Goal: Task Accomplishment & Management: Manage account settings

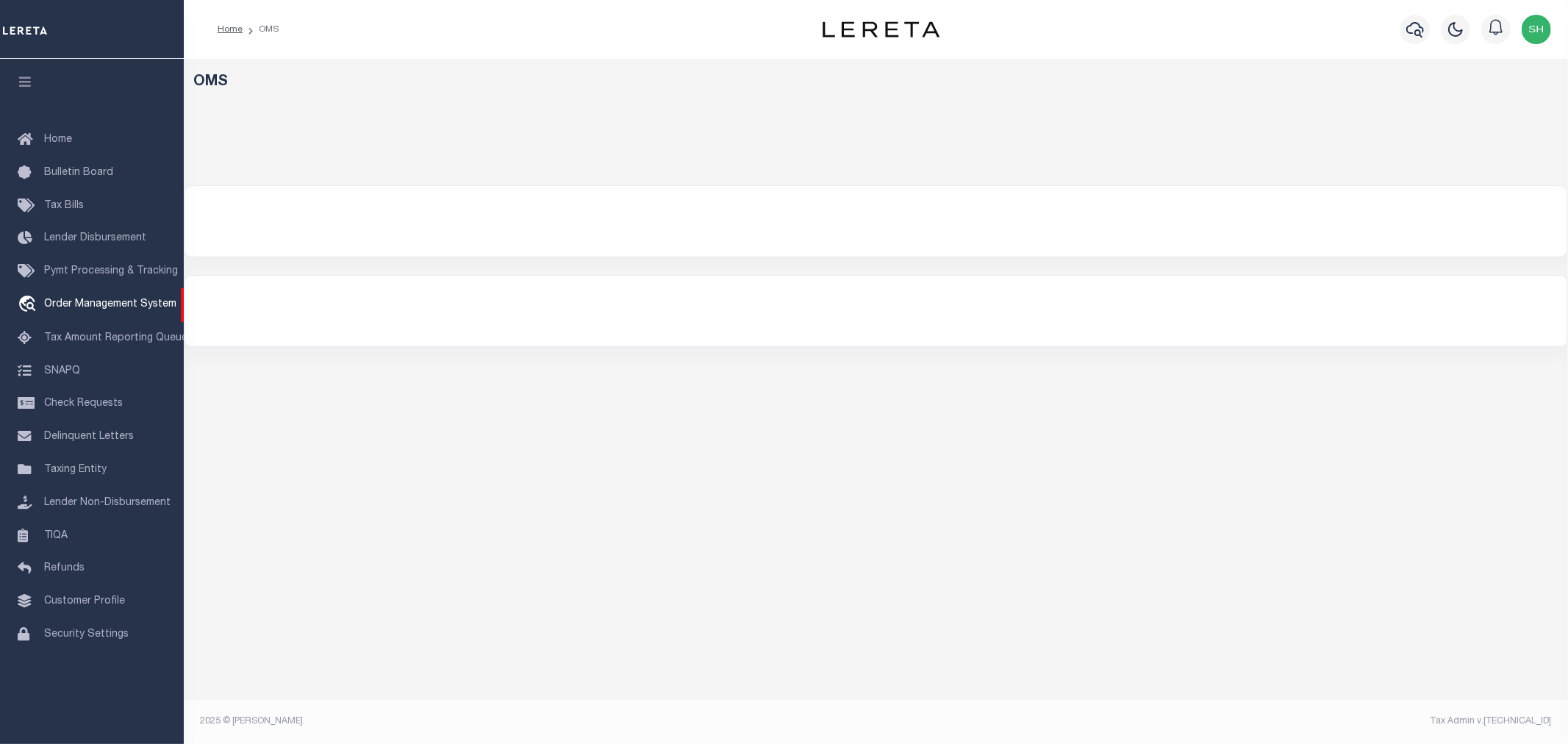
select select "200"
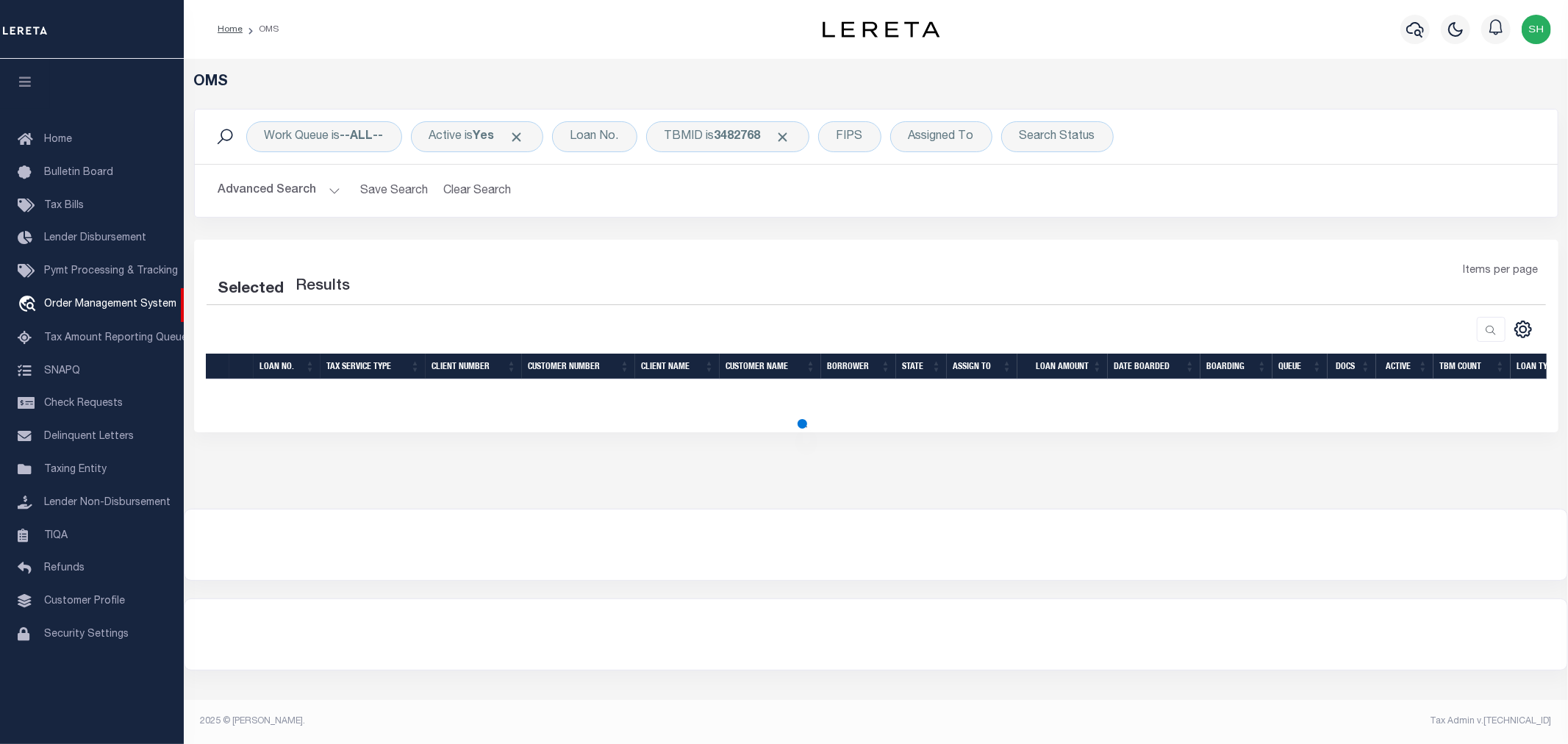
select select "200"
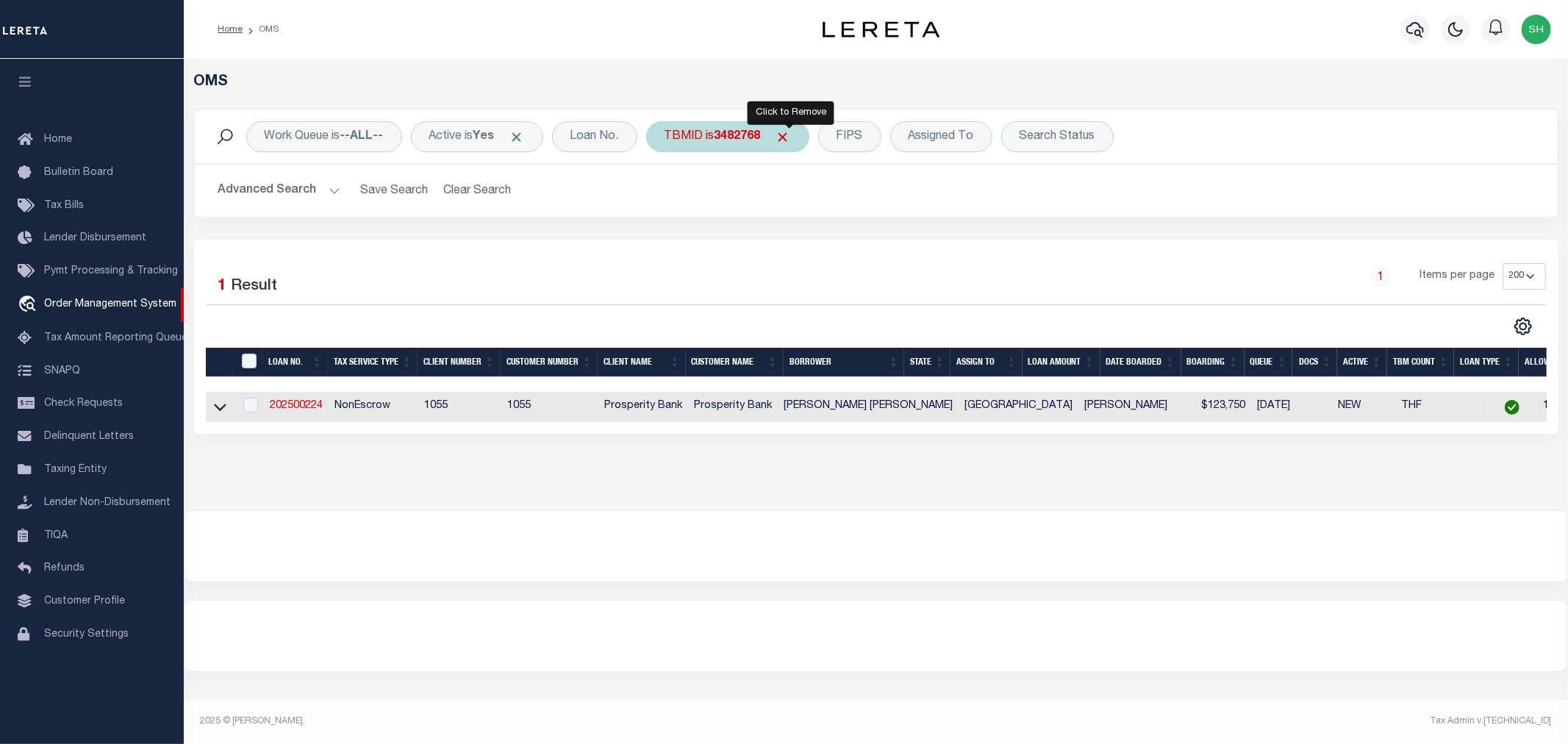
click at [791, 136] on span "Click to Remove" at bounding box center [783, 137] width 16 height 16
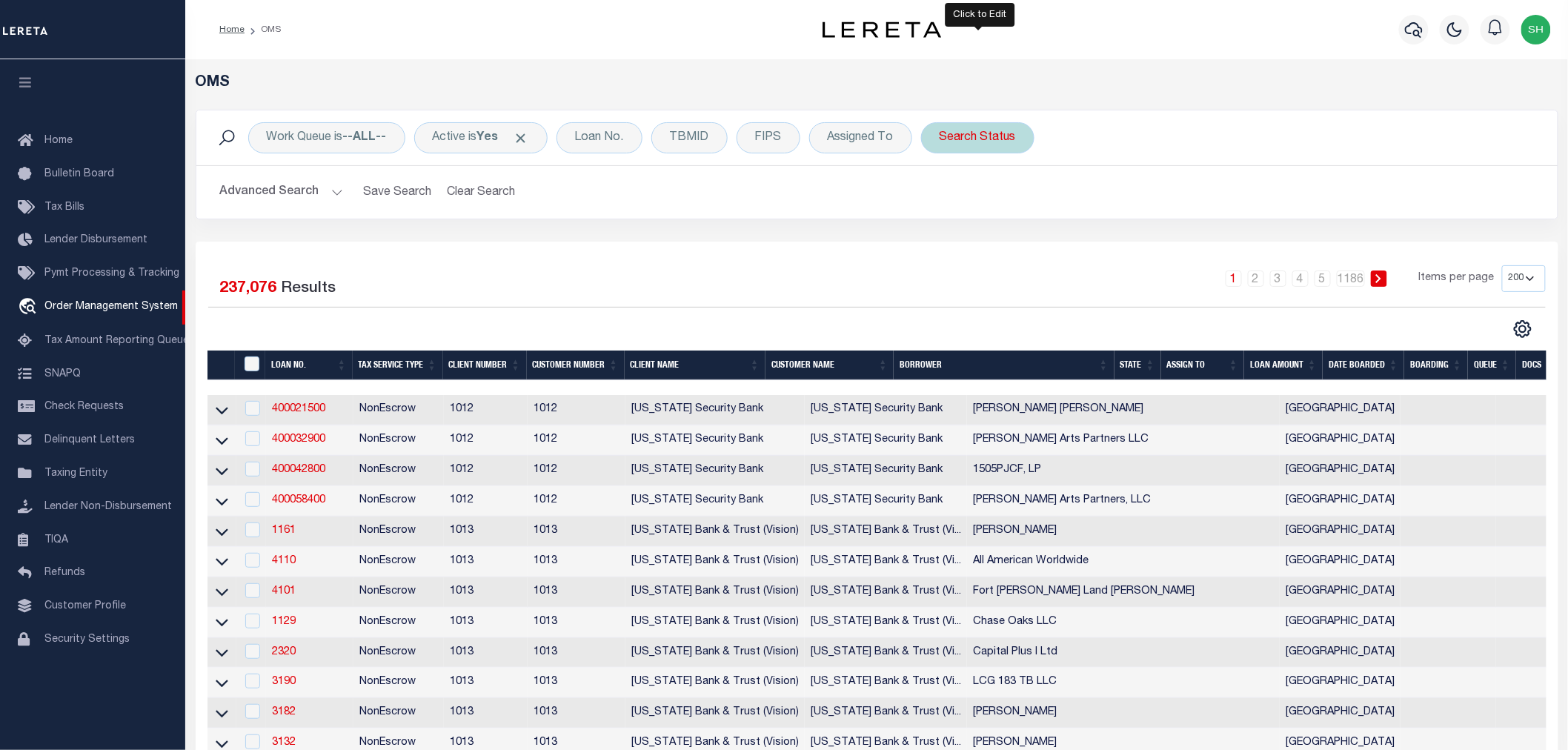
click at [961, 142] on div "Search Status" at bounding box center [978, 138] width 114 height 31
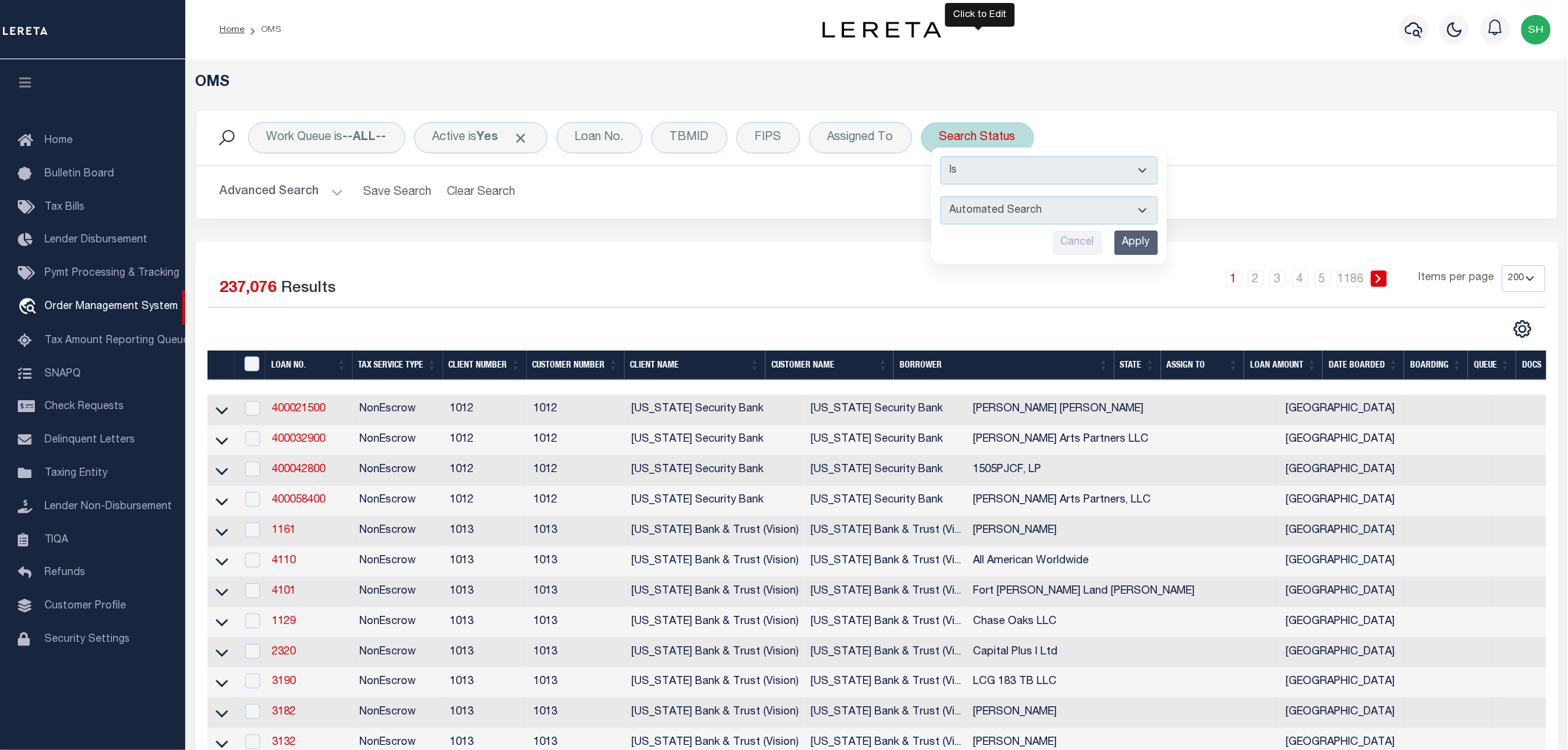
click at [983, 212] on select "Automated Search Bad Parcel Complete Duplicate Parcel High Dollar Reporting In …" at bounding box center [1050, 211] width 218 height 28
select select "IP"
click at [942, 197] on select "Automated Search Bad Parcel Complete Duplicate Parcel High Dollar Reporting In …" at bounding box center [1050, 211] width 218 height 28
click at [1141, 241] on input "Apply" at bounding box center [1136, 242] width 43 height 24
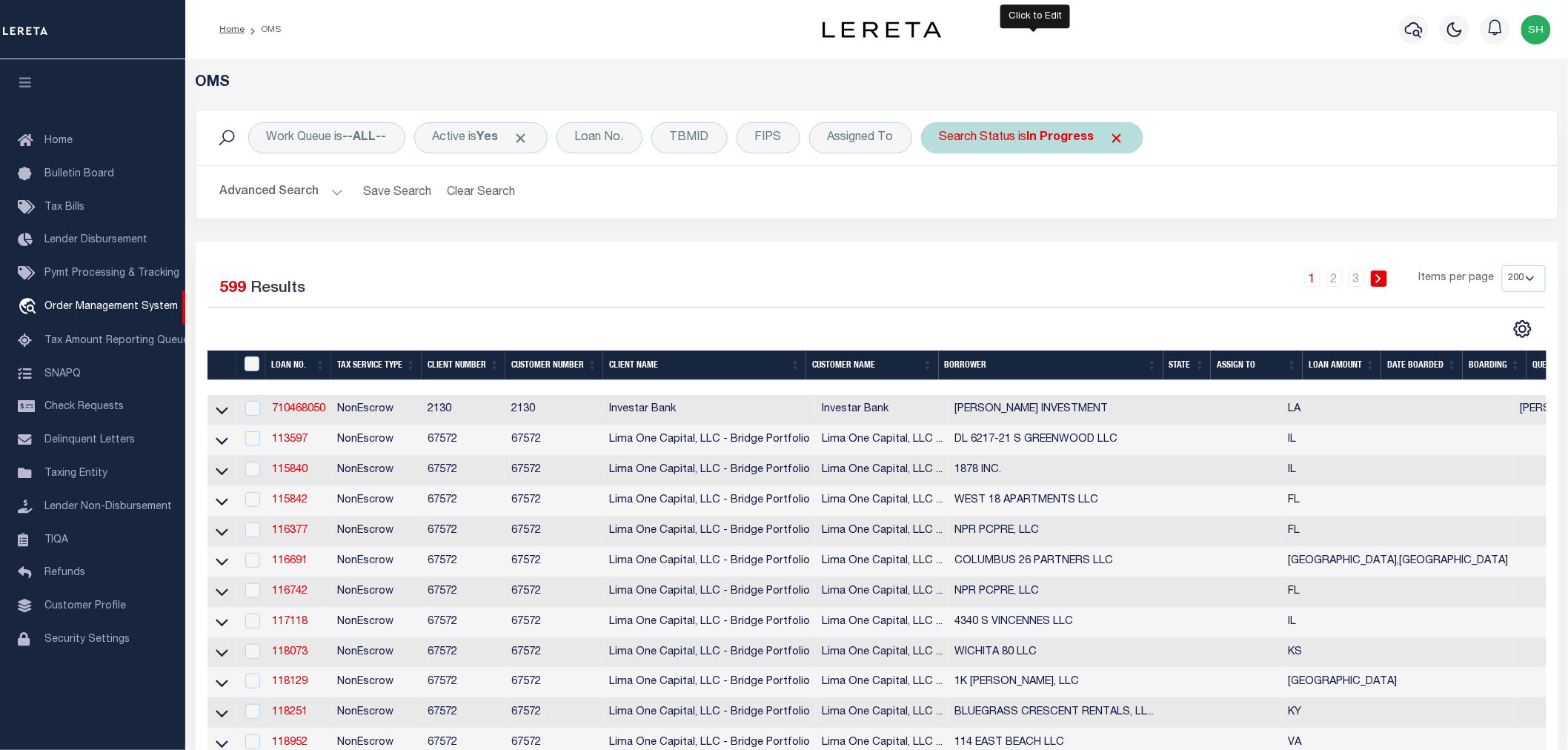
click at [1018, 129] on div "Search Status is In Progress" at bounding box center [1032, 138] width 223 height 31
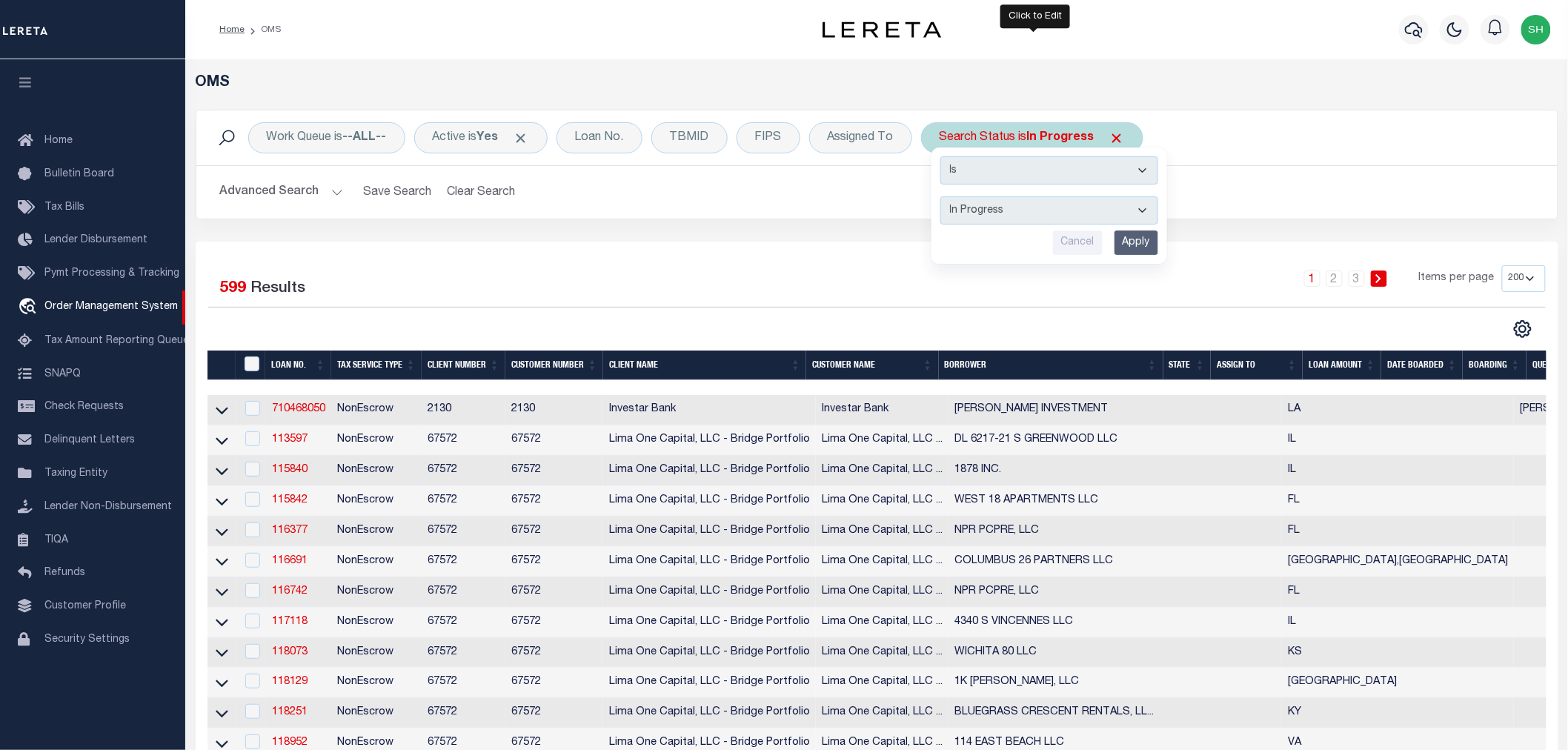
click at [999, 212] on select "Automated Search Bad Parcel Complete Duplicate Parcel High Dollar Reporting In …" at bounding box center [1050, 211] width 218 height 28
select select "RD"
click at [942, 197] on select "Automated Search Bad Parcel Complete Duplicate Parcel High Dollar Reporting In …" at bounding box center [1050, 211] width 218 height 28
click at [1141, 237] on input "Apply" at bounding box center [1136, 242] width 43 height 24
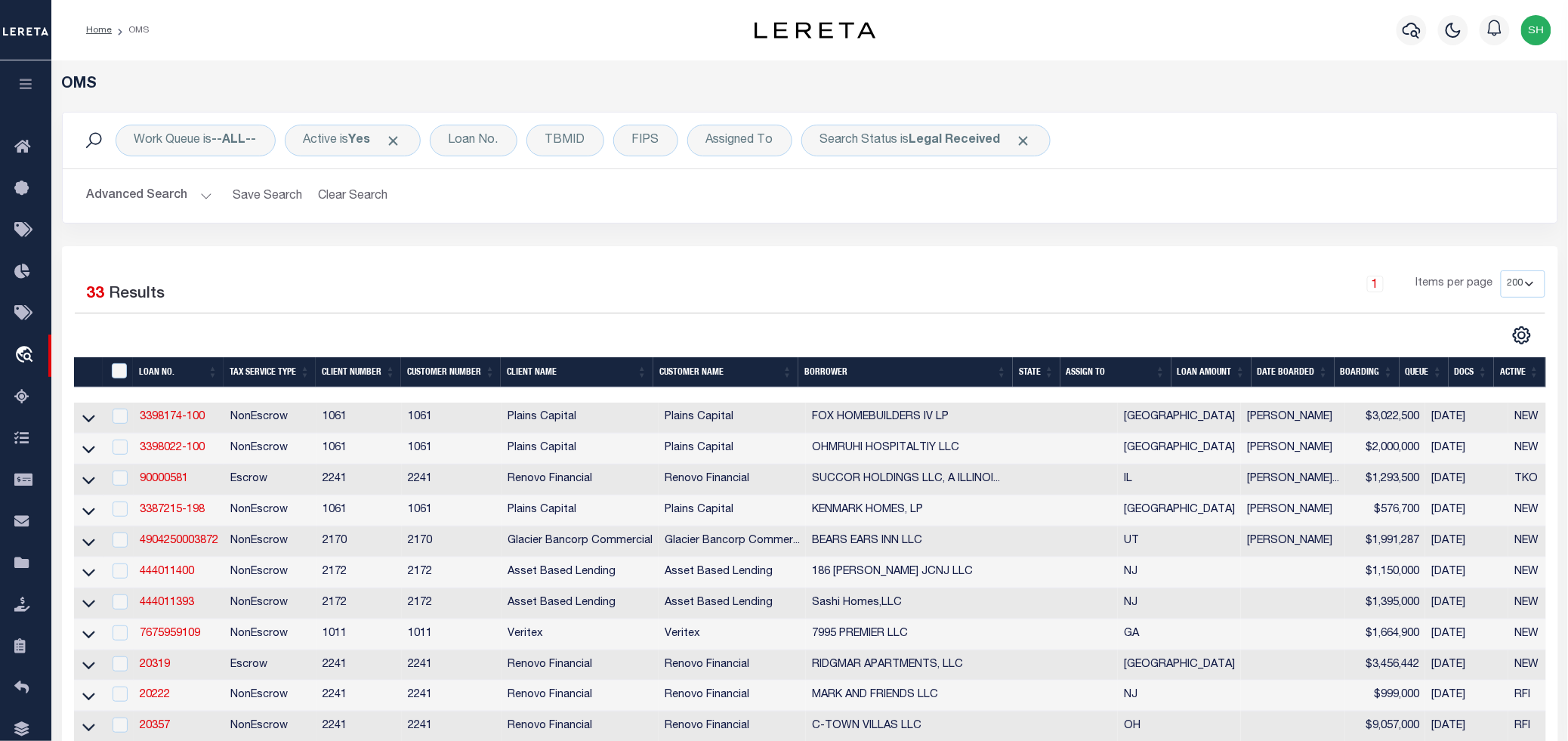
click at [1222, 82] on h5 "OMS" at bounding box center [810, 84] width 1496 height 18
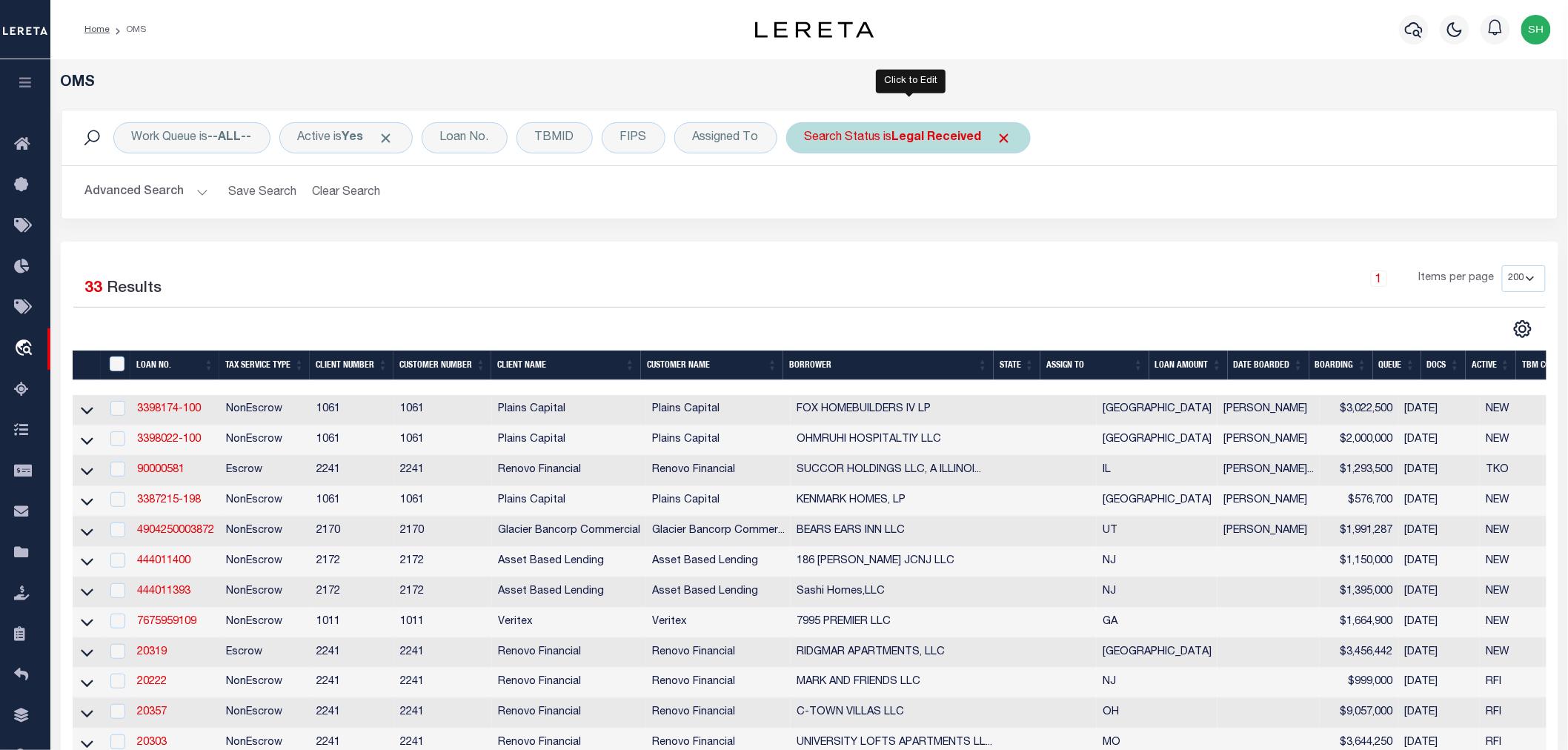
click at [897, 137] on b "Legal Received" at bounding box center [937, 138] width 90 height 12
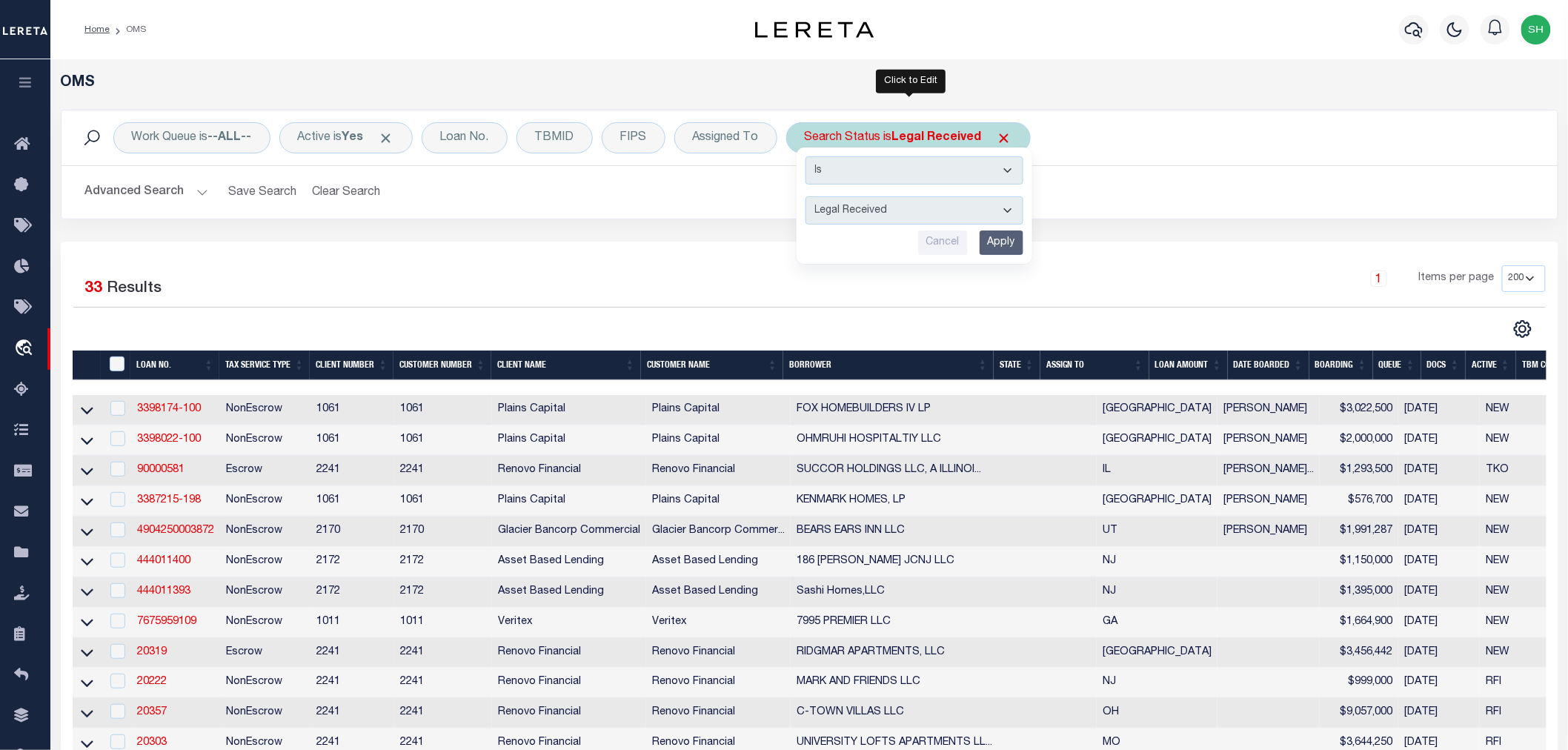
click at [890, 211] on select "Automated Search Bad Parcel Complete Duplicate Parcel High Dollar Reporting In …" at bounding box center [915, 211] width 218 height 28
select select "IP"
click at [808, 197] on select "Automated Search Bad Parcel Complete Duplicate Parcel High Dollar Reporting In …" at bounding box center [915, 211] width 218 height 28
click at [1027, 248] on div "Is Contains Automated Search Bad Parcel Complete Duplicate Parcel High Dollar R…" at bounding box center [914, 206] width 236 height 116
click at [1011, 242] on input "Apply" at bounding box center [1001, 242] width 43 height 24
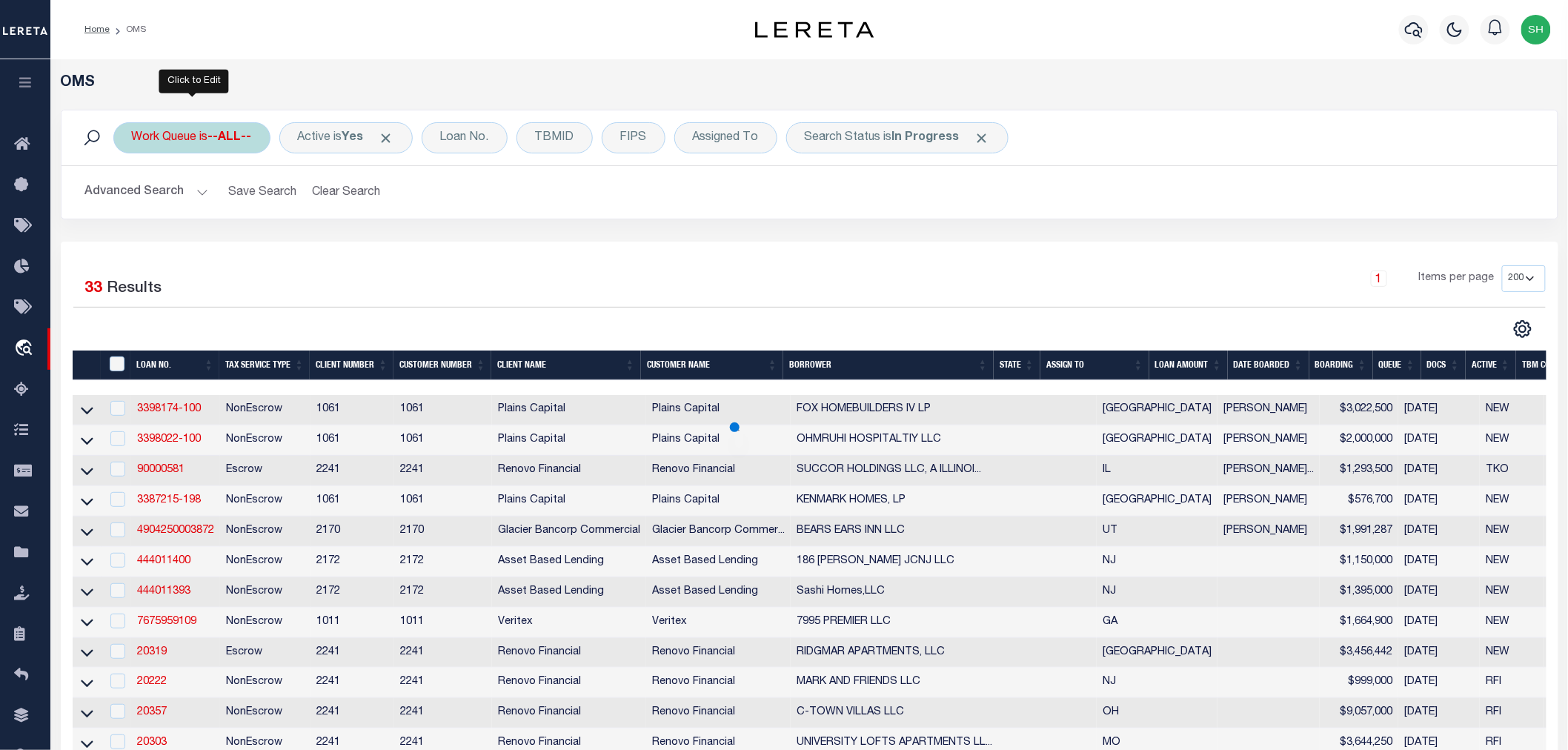
click at [217, 139] on b "--ALL--" at bounding box center [229, 138] width 43 height 12
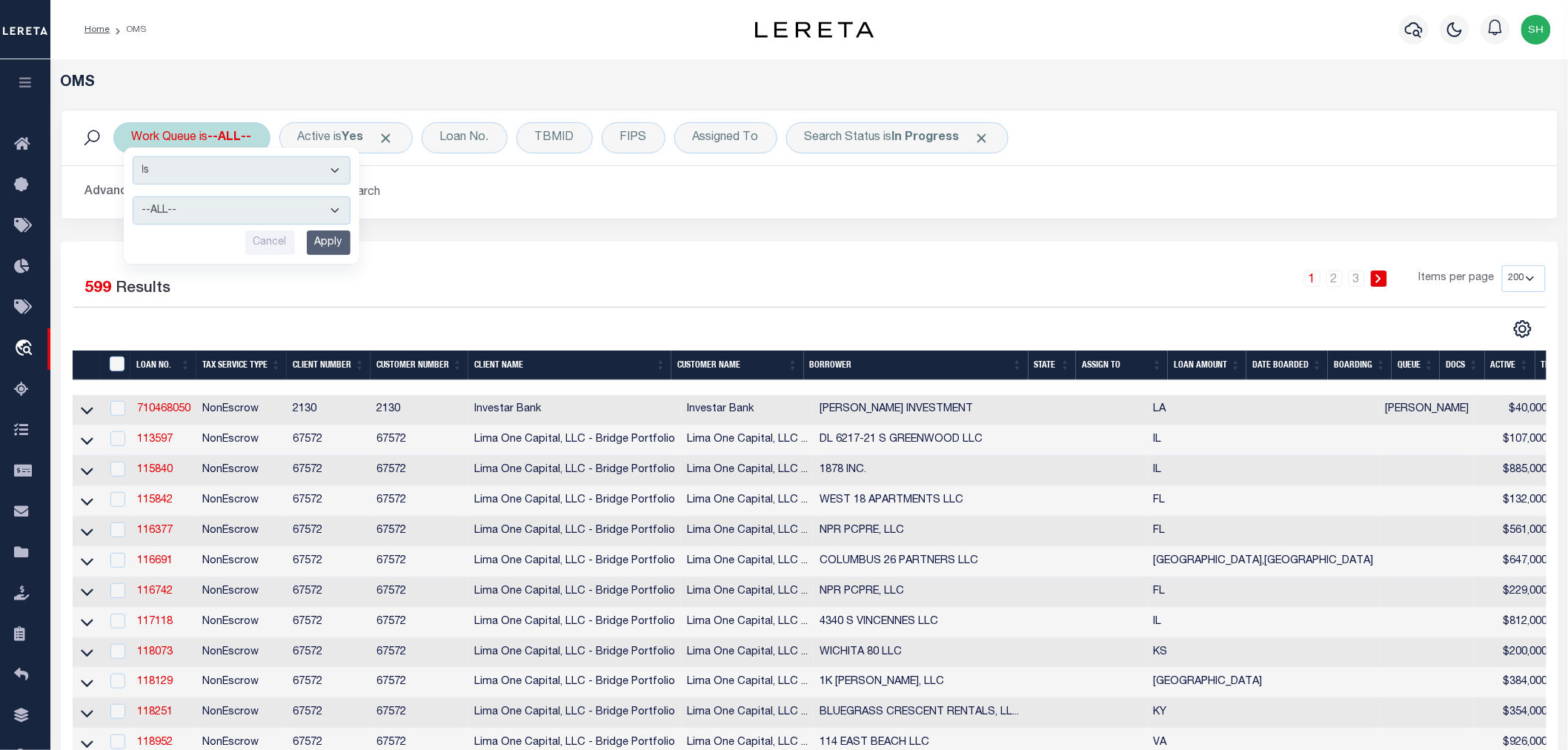
click at [188, 215] on select "--ALL-- General ThoughtFocus" at bounding box center [242, 211] width 218 height 28
select select "THF"
click at [133, 197] on select "--ALL-- General ThoughtFocus" at bounding box center [242, 211] width 218 height 28
click at [330, 242] on input "Apply" at bounding box center [328, 242] width 43 height 24
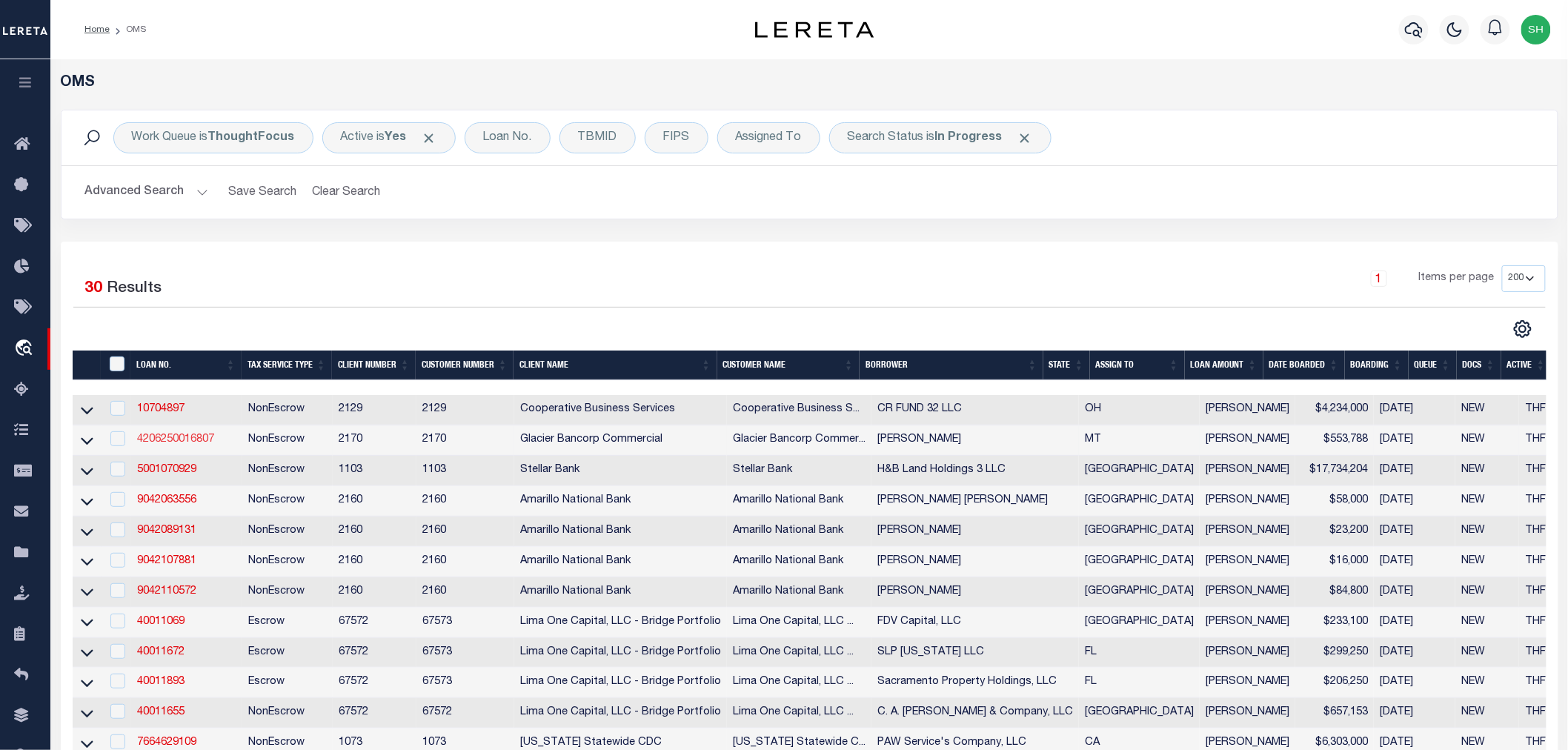
click at [178, 444] on link "4206250016807" at bounding box center [175, 439] width 77 height 10
type input "4206250016807"
type input "MATTHEW R WICKENS"
select select
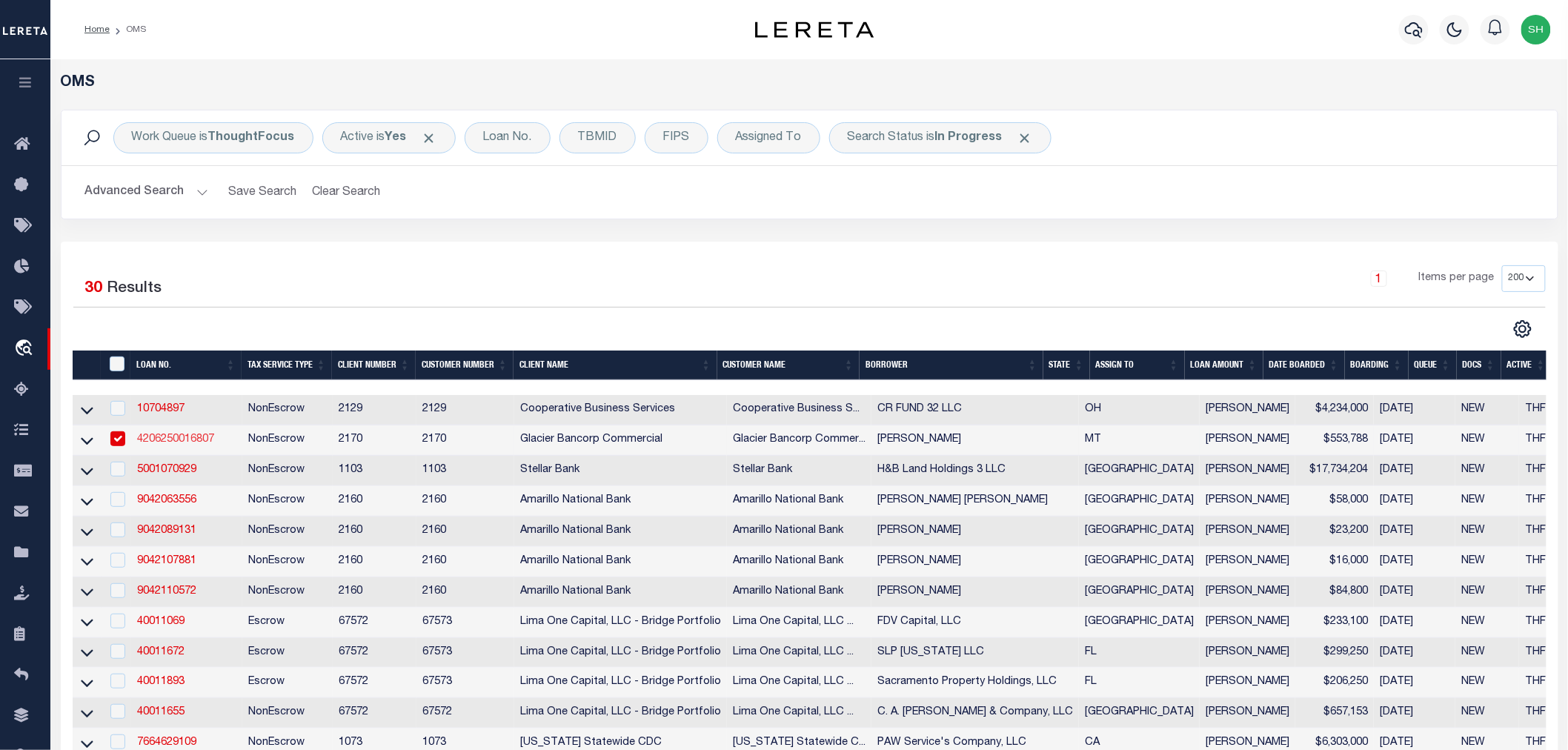
type input "PO BOX 92"
type input "[PERSON_NAME] MT 59489-0092"
type input "[DATE]"
select select "20"
select select "NonEscrow"
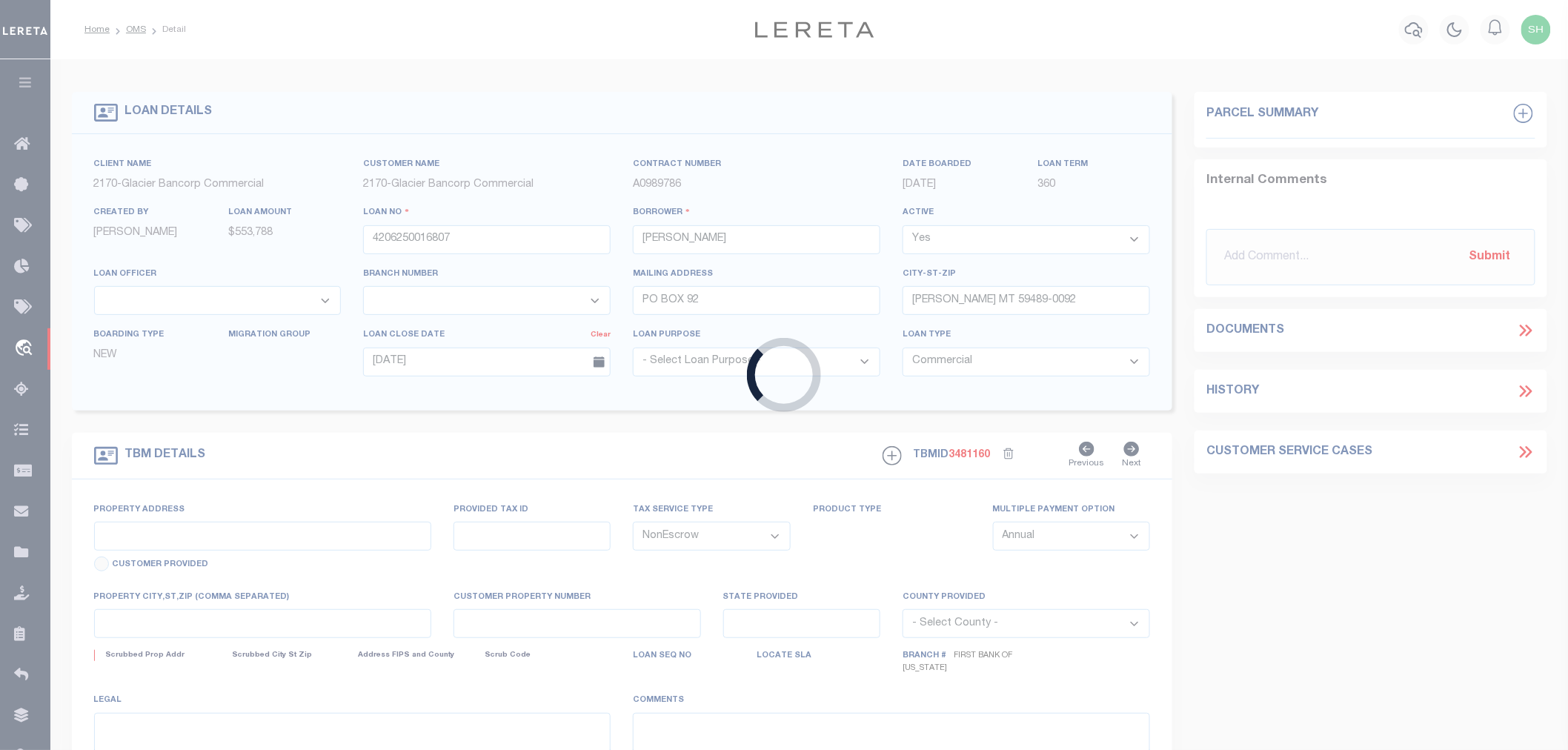
type input "[STREET_ADDRESS][PERSON_NAME]"
type input "452500"
select select
type input "[PERSON_NAME] MT 59489"
type input "MT"
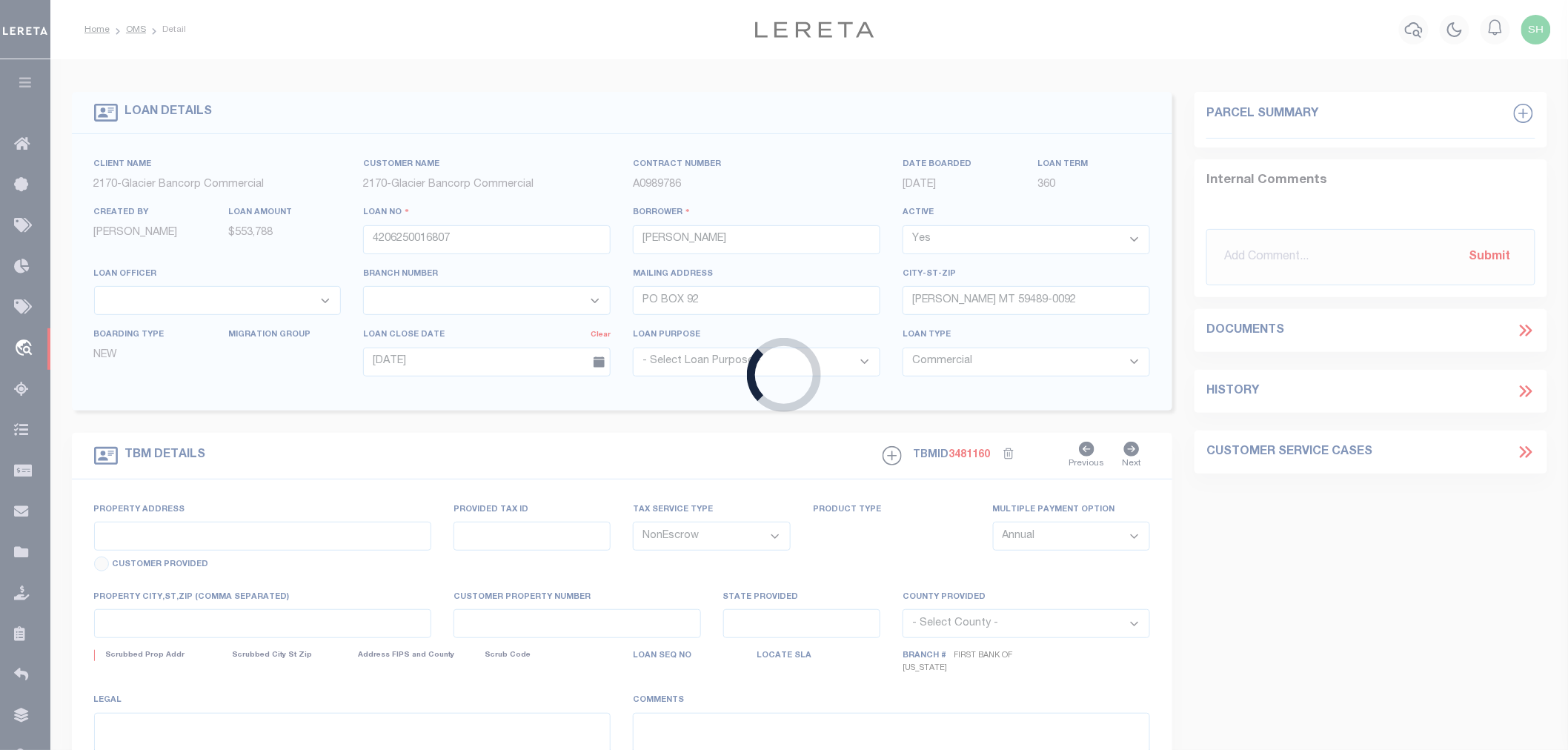
type textarea "SEE ATTACHED"
select select "4572"
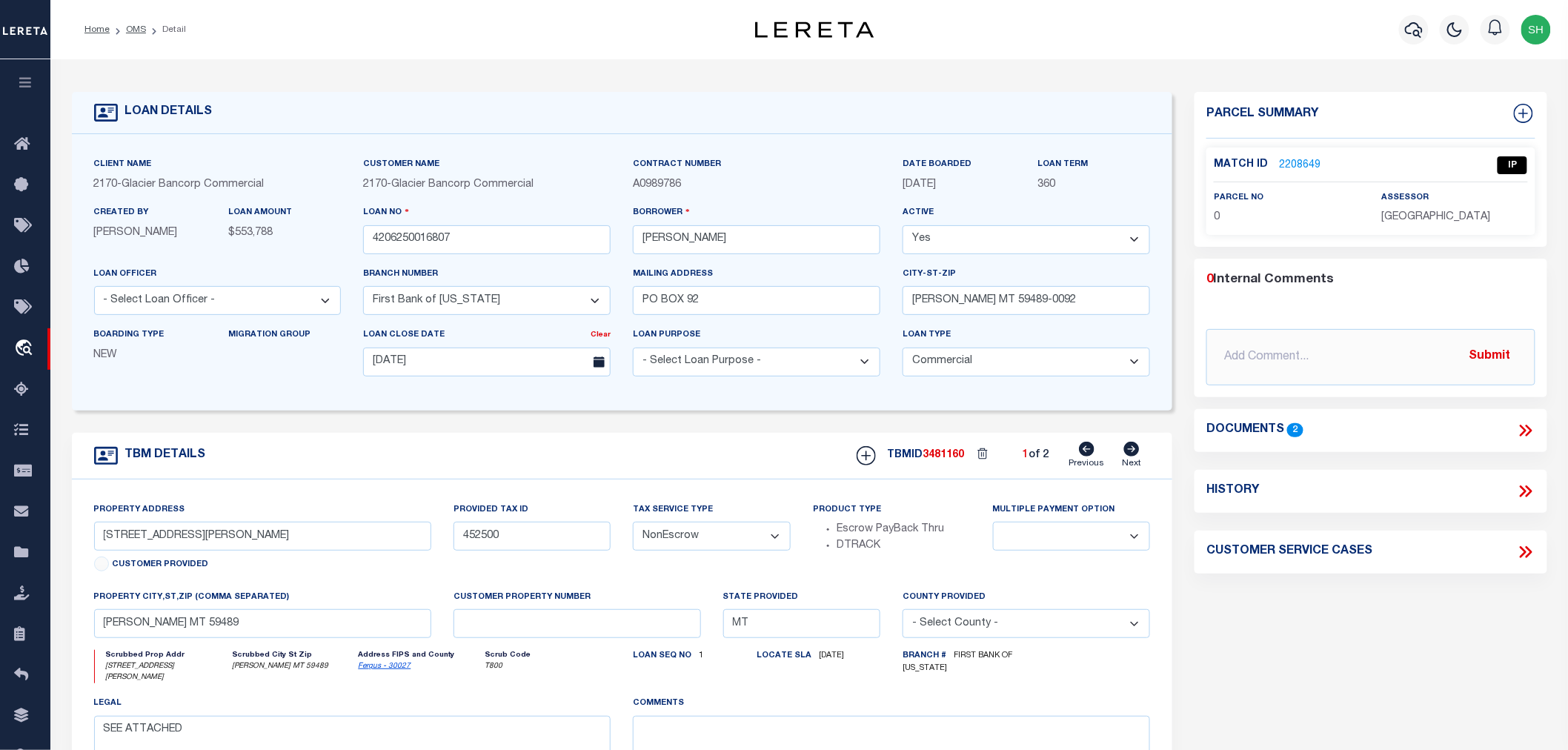
click at [1288, 162] on link "2208649" at bounding box center [1300, 165] width 42 height 16
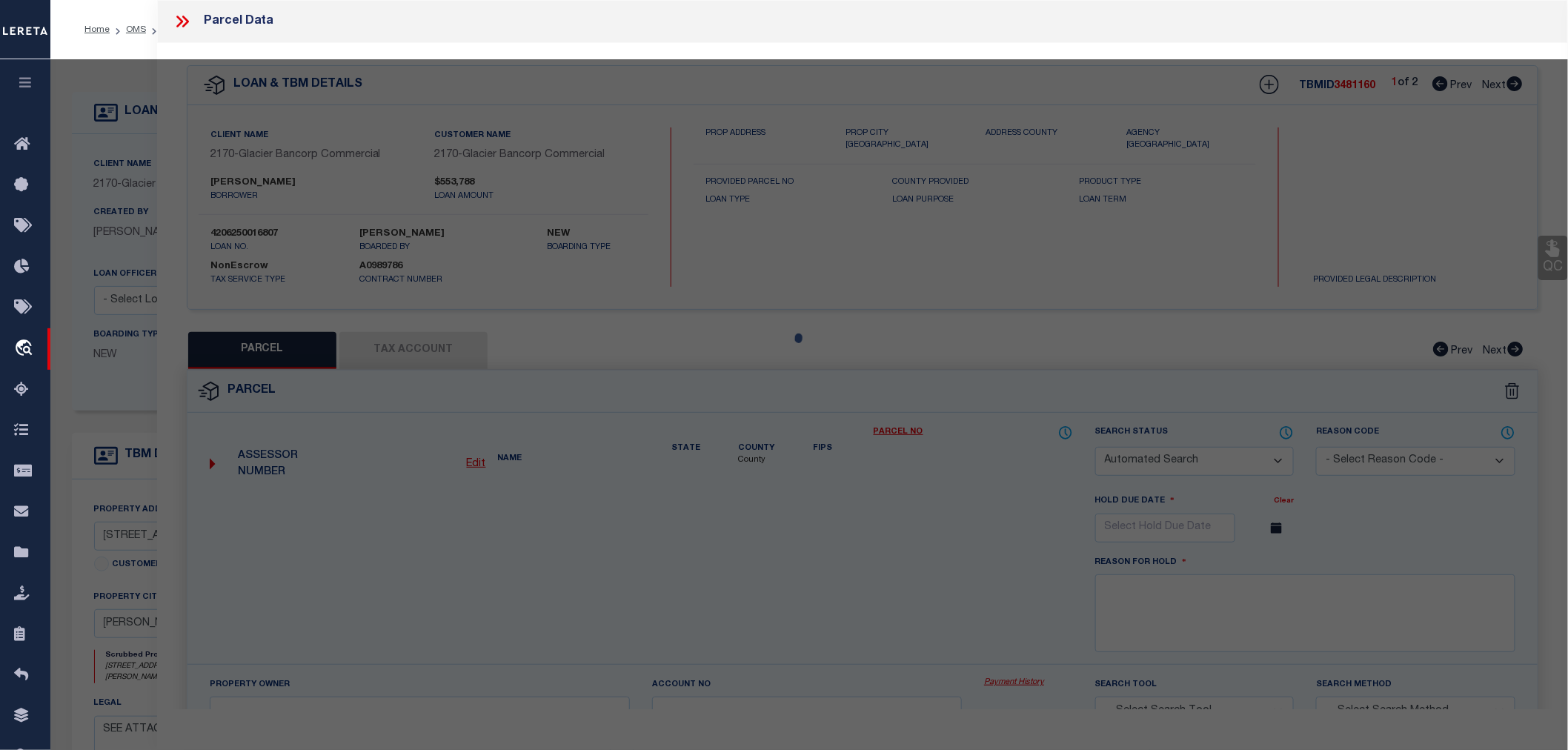
checkbox input "false"
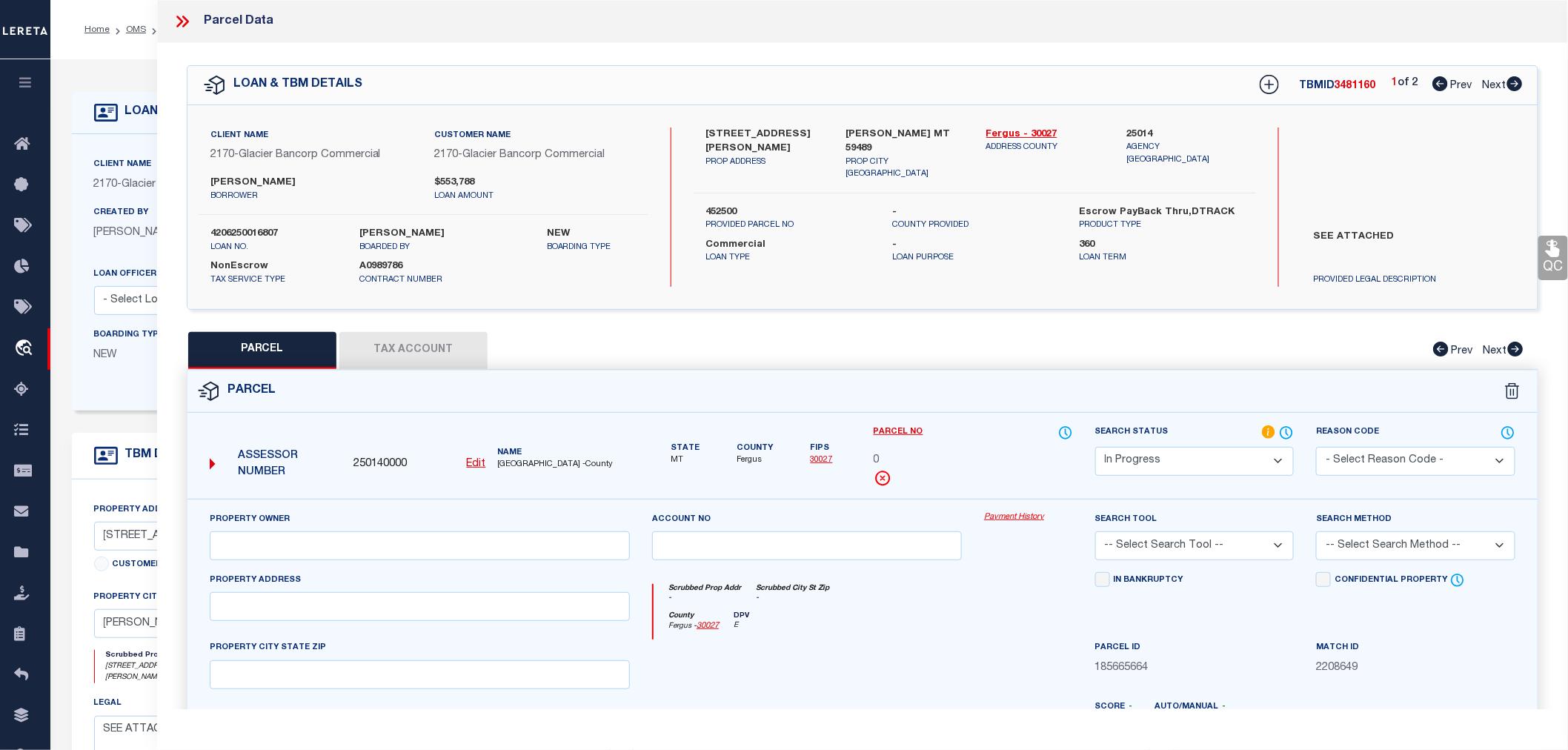
click at [1519, 83] on icon at bounding box center [1515, 84] width 16 height 15
select select "AS"
checkbox input "false"
select select "IP"
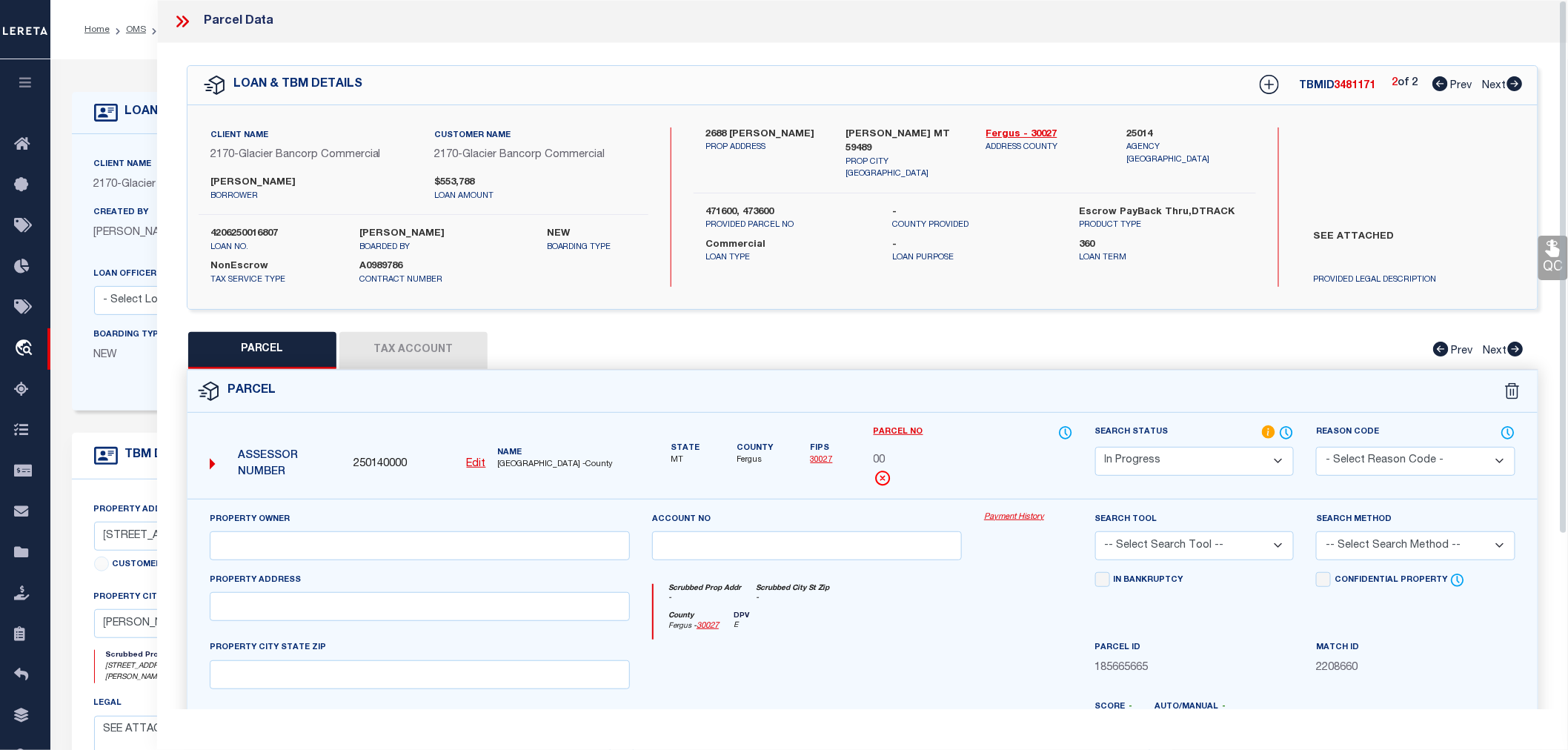
click at [753, 353] on div "PARCEL Tax Account Prev Next" at bounding box center [862, 350] width 1352 height 37
click at [184, 19] on icon at bounding box center [182, 21] width 19 height 19
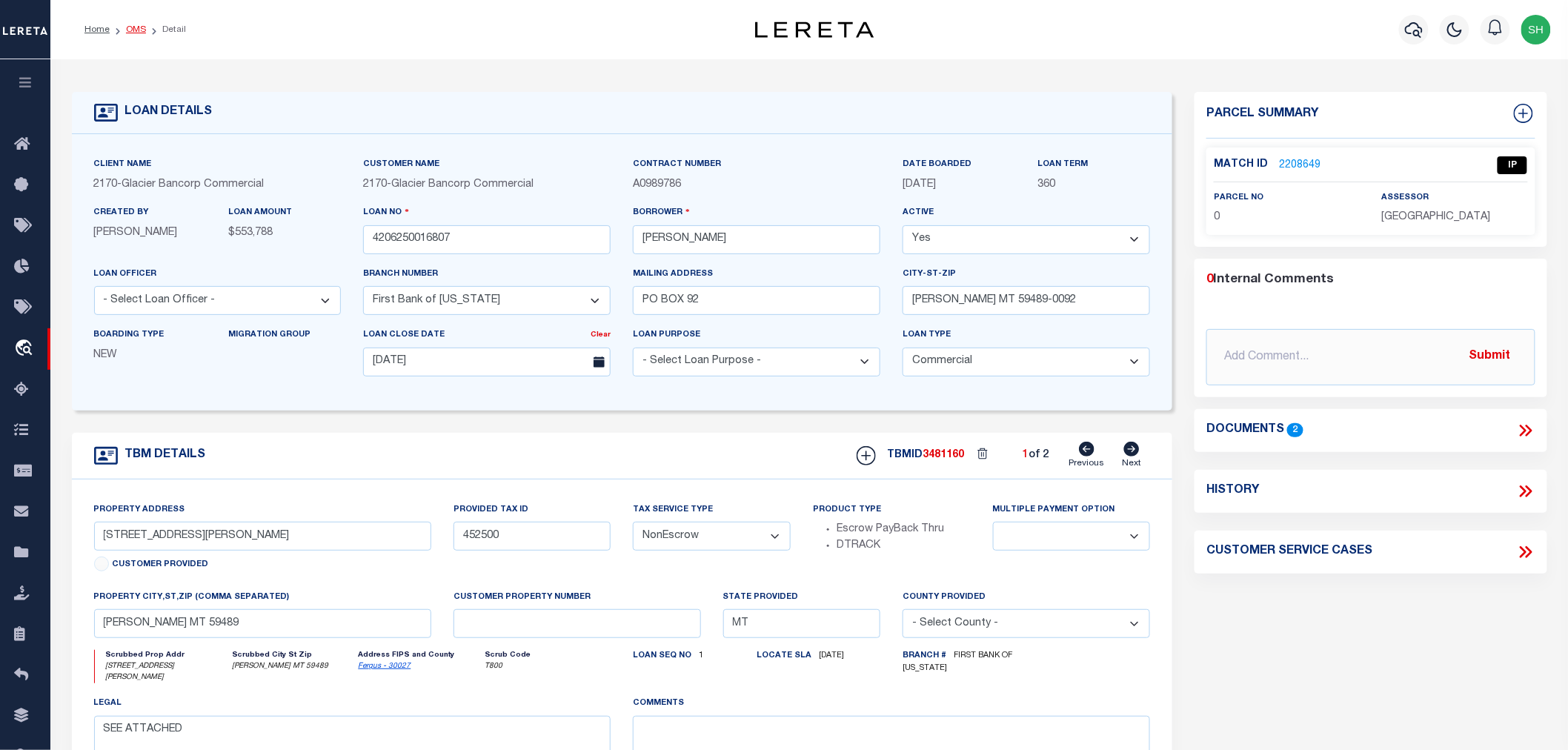
click at [129, 30] on link "OMS" at bounding box center [136, 30] width 20 height 9
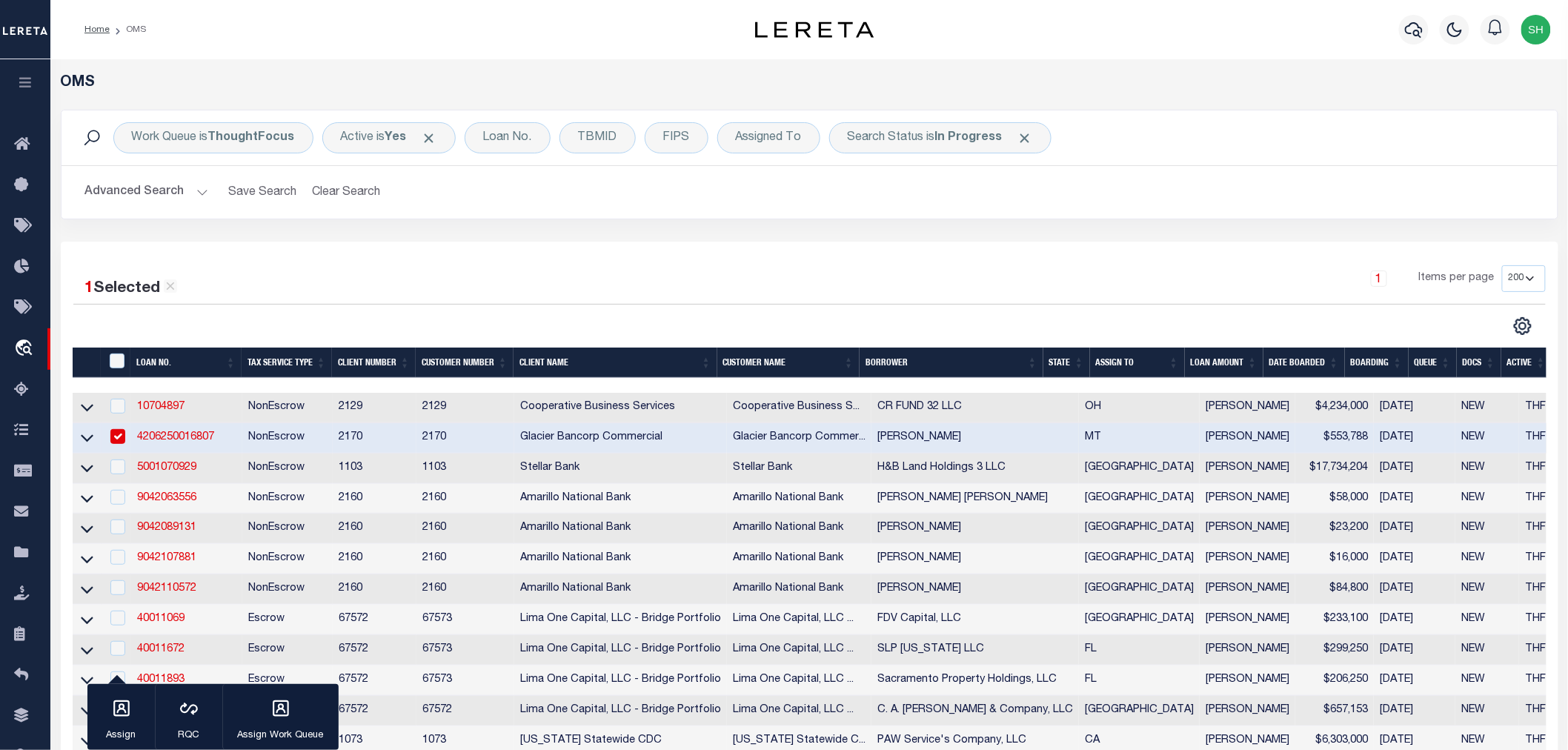
click at [657, 213] on div "Advanced Search Save Search Clear Search tblSearchTopScreen_dynamictable_____De…" at bounding box center [810, 192] width 1497 height 53
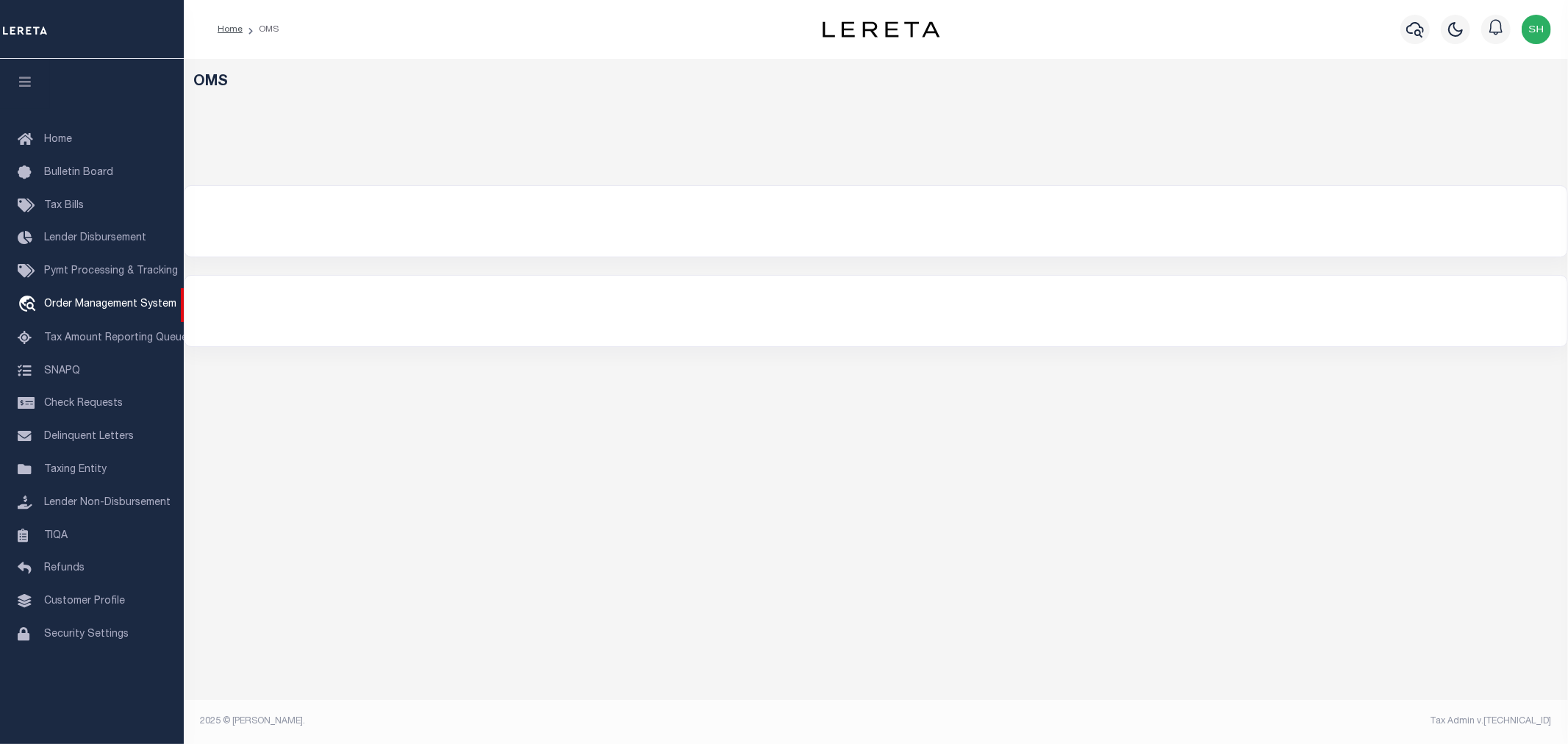
select select "200"
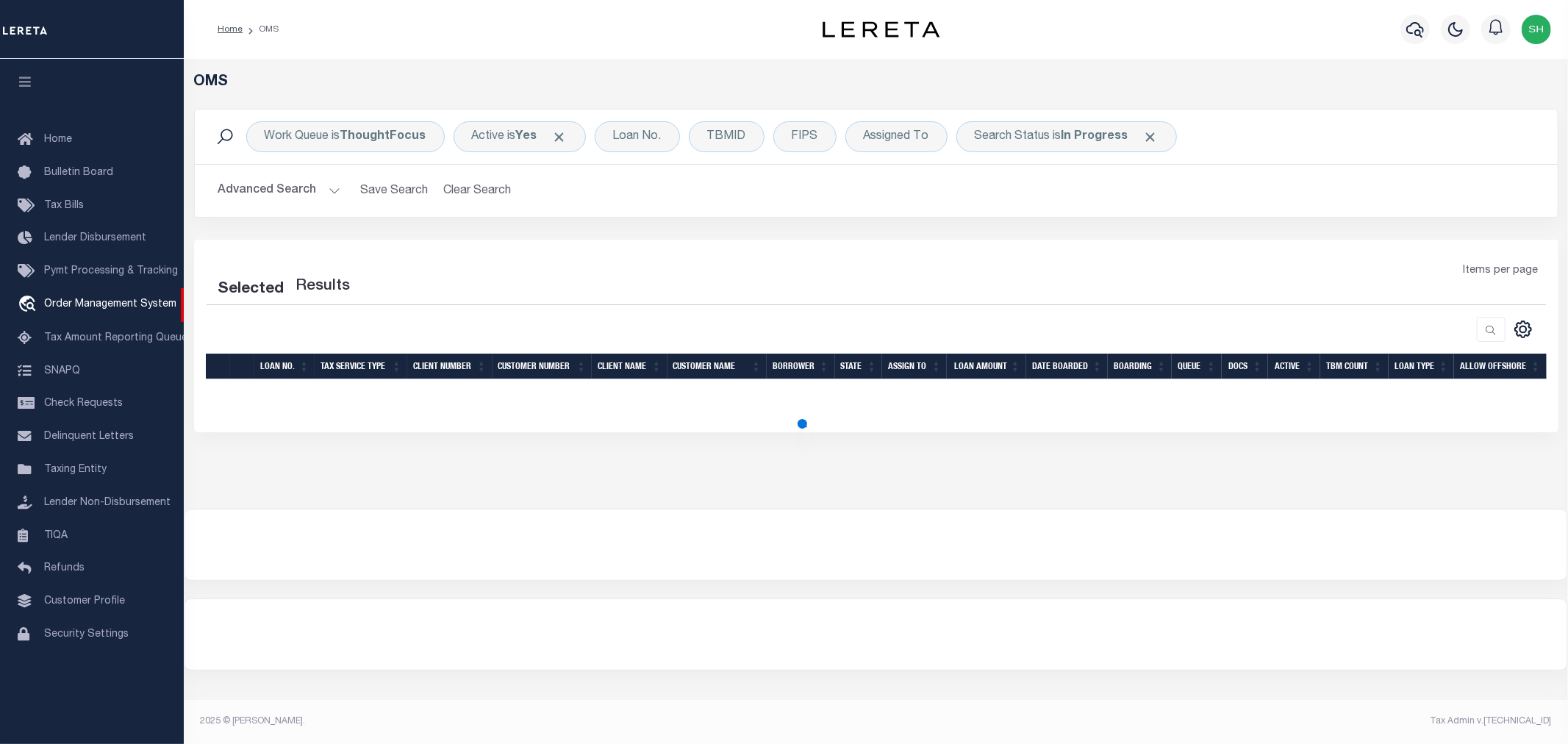
select select "200"
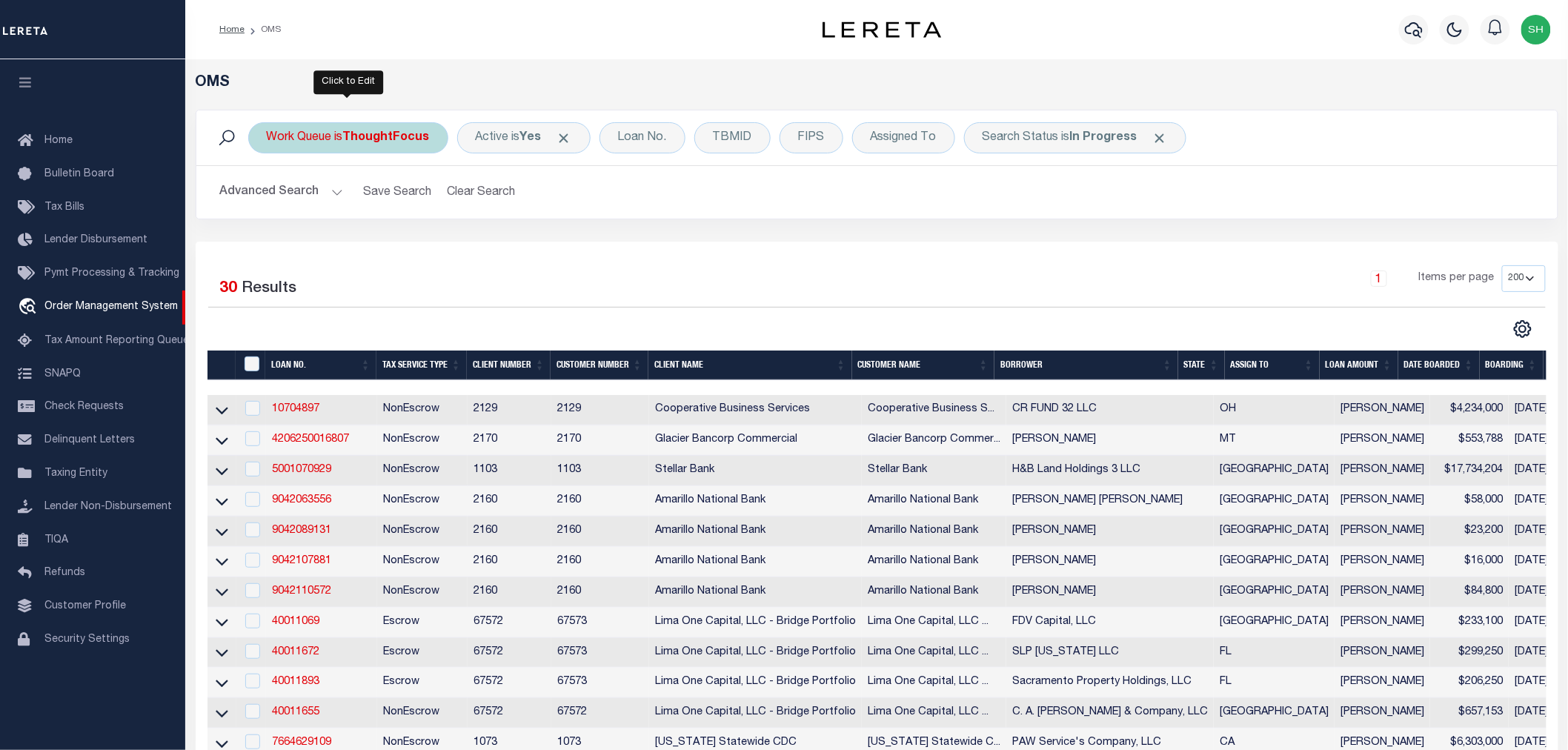
click at [381, 135] on b "ThoughtFocus" at bounding box center [386, 138] width 87 height 12
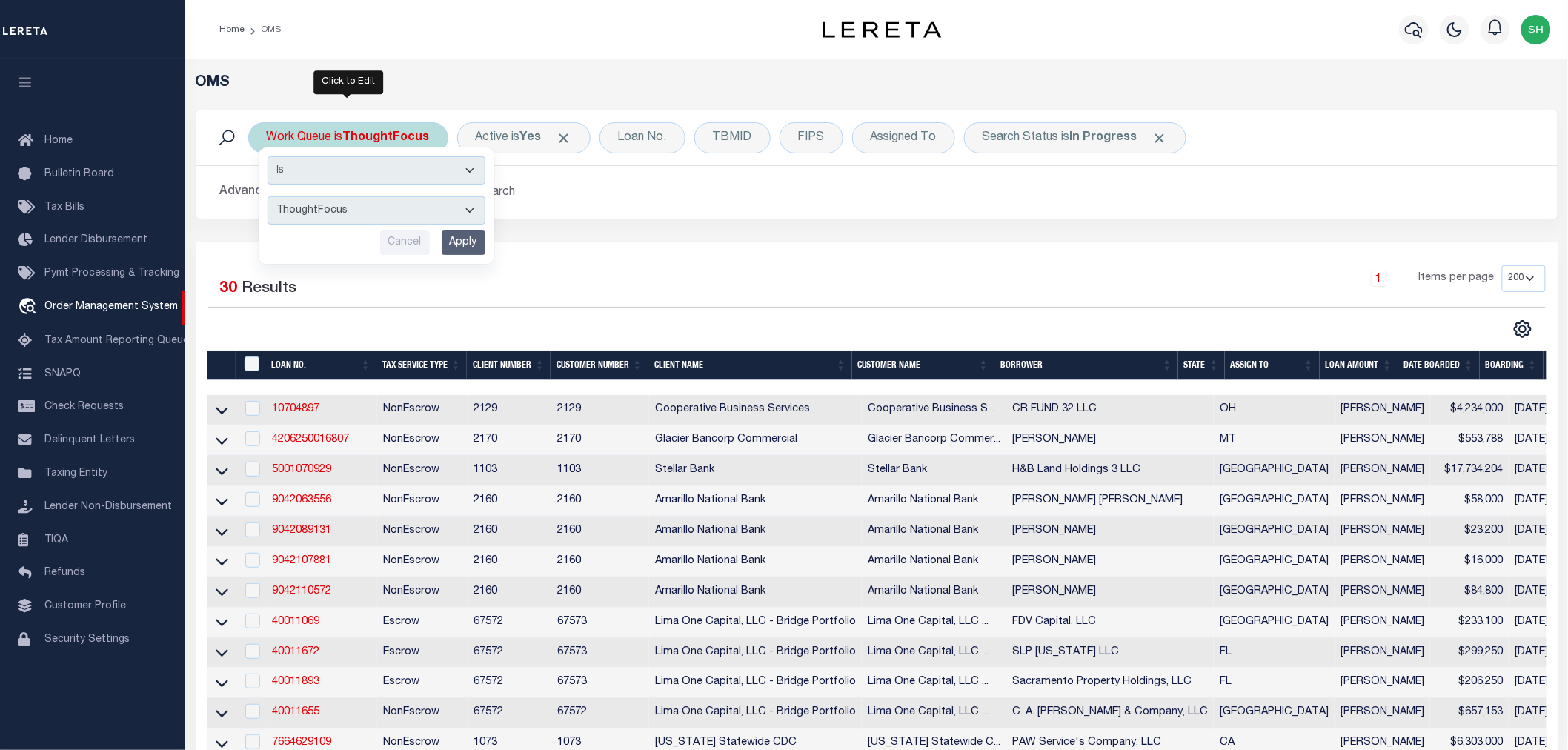
click at [339, 216] on select "--ALL-- General ThoughtFocus" at bounding box center [377, 211] width 218 height 28
select select "GEN_THF"
click at [268, 197] on select "--ALL-- General ThoughtFocus" at bounding box center [377, 211] width 218 height 28
click at [464, 242] on input "Apply" at bounding box center [463, 242] width 43 height 24
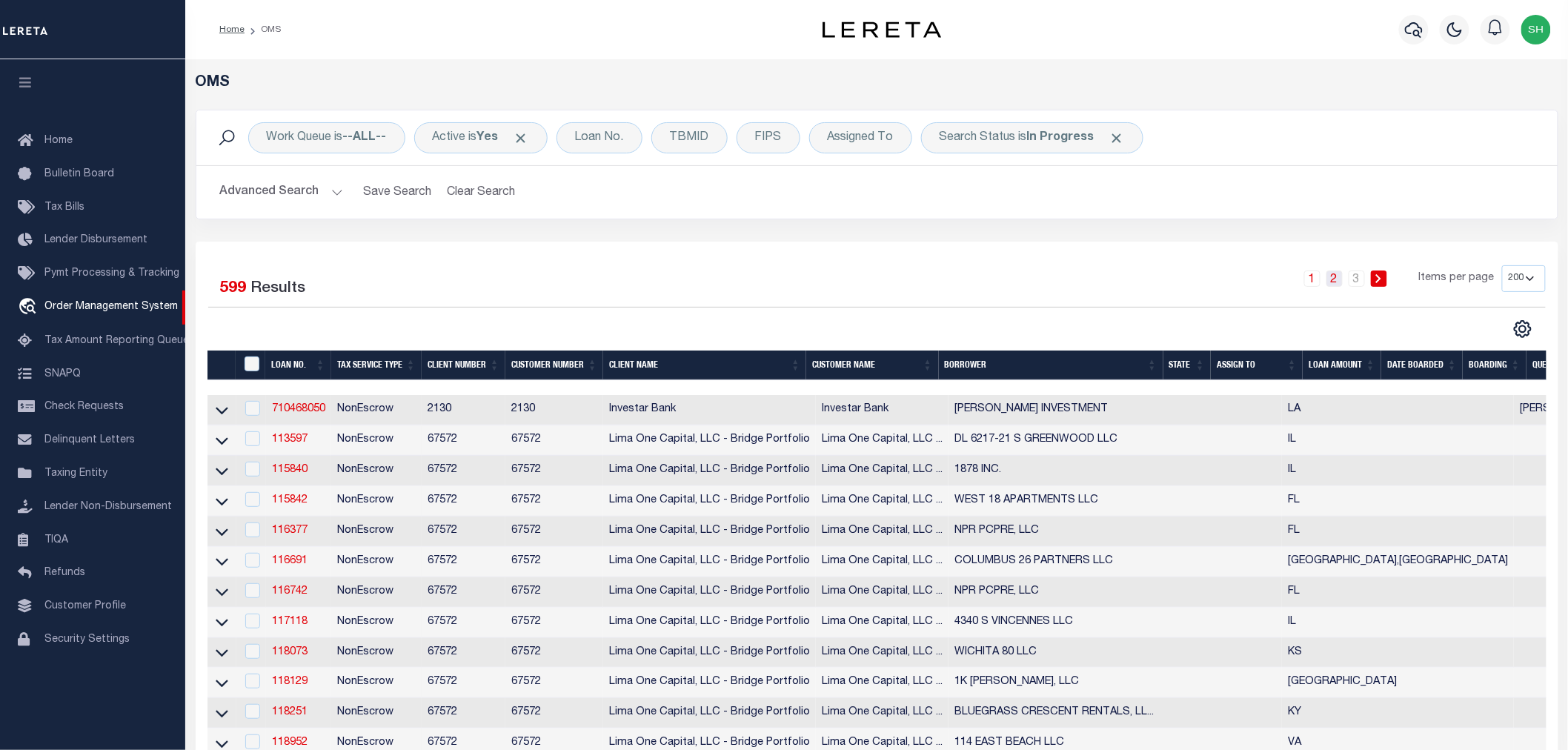
click at [1340, 272] on link "2" at bounding box center [1335, 279] width 17 height 17
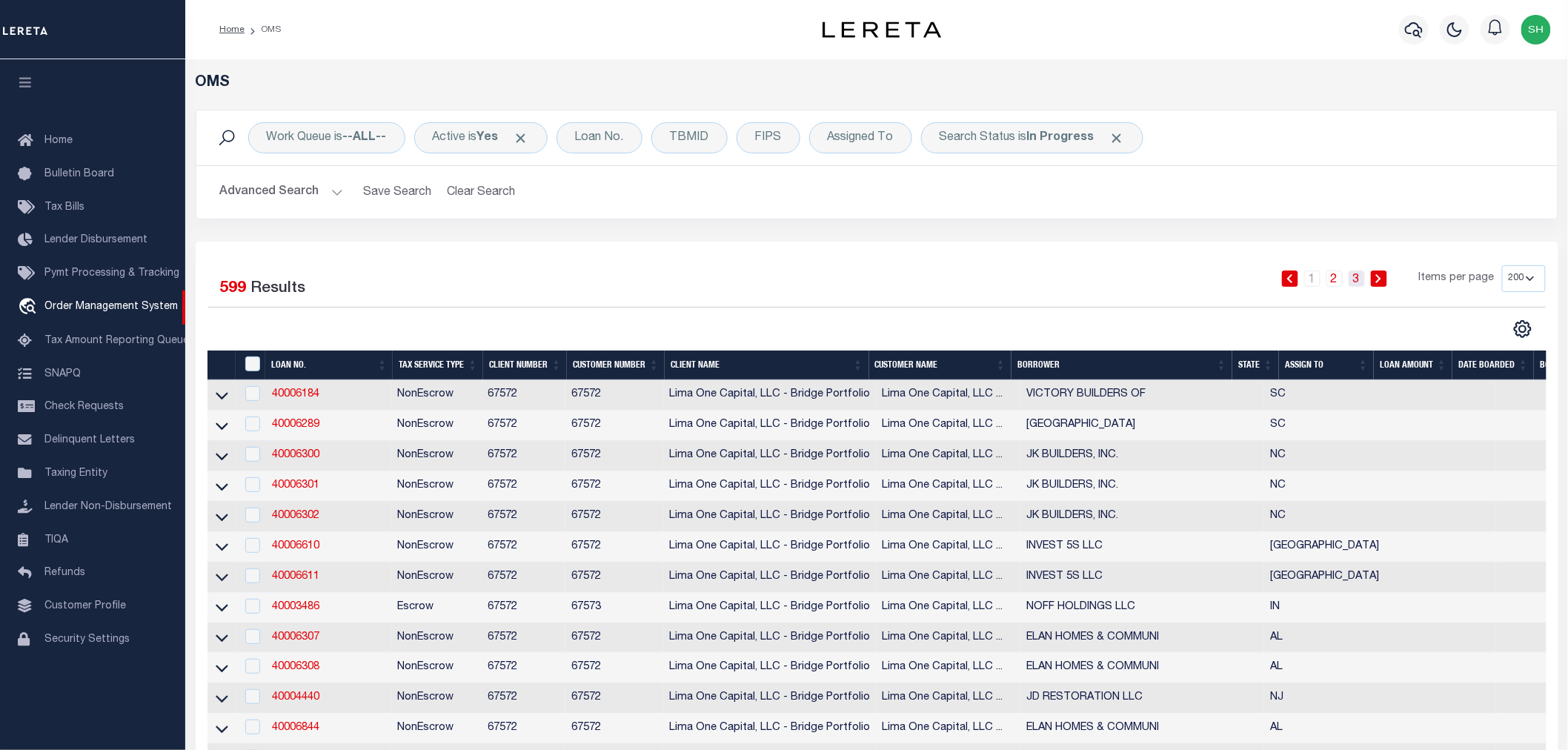
click at [1358, 279] on link "3" at bounding box center [1357, 279] width 17 height 17
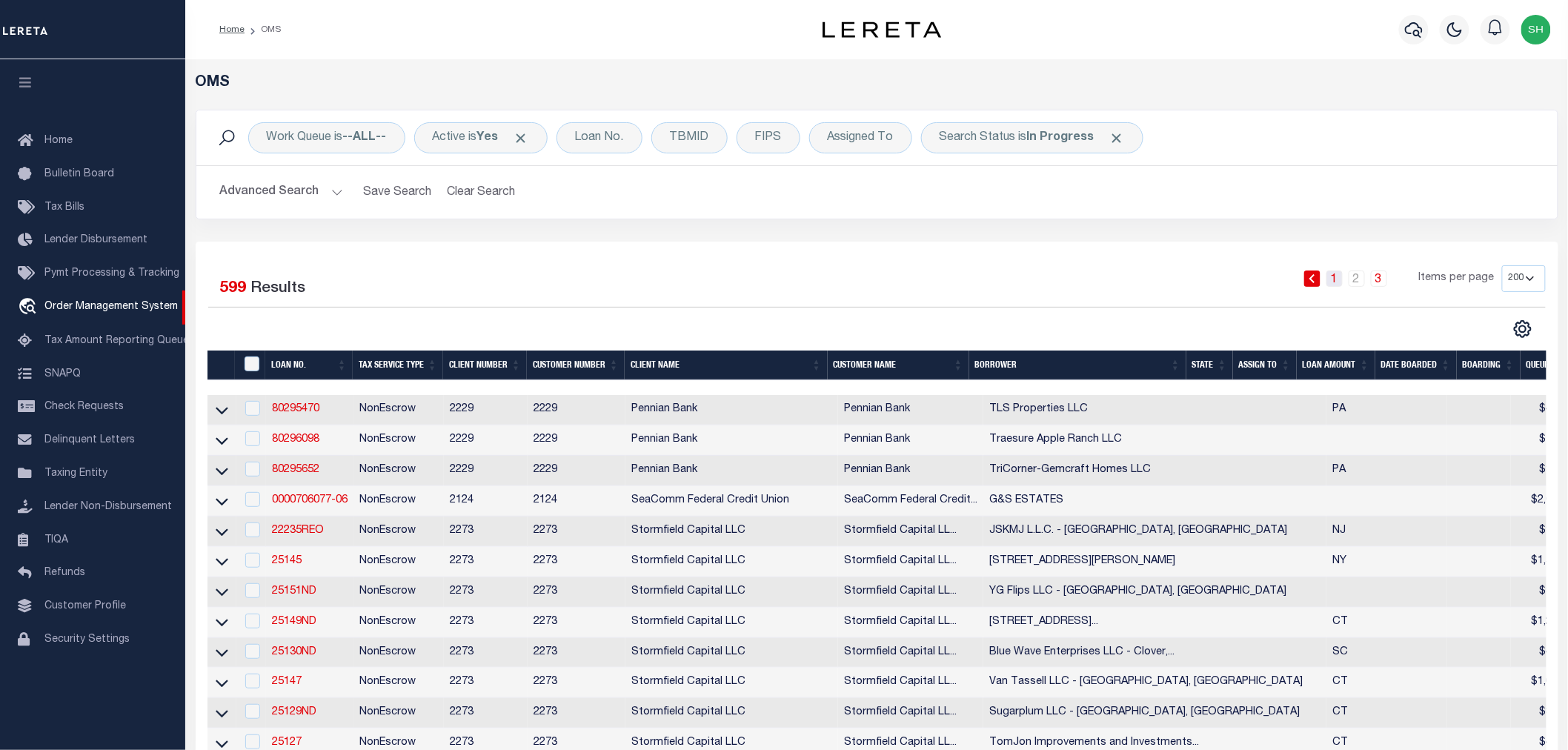
click at [1343, 276] on link "1" at bounding box center [1335, 279] width 17 height 17
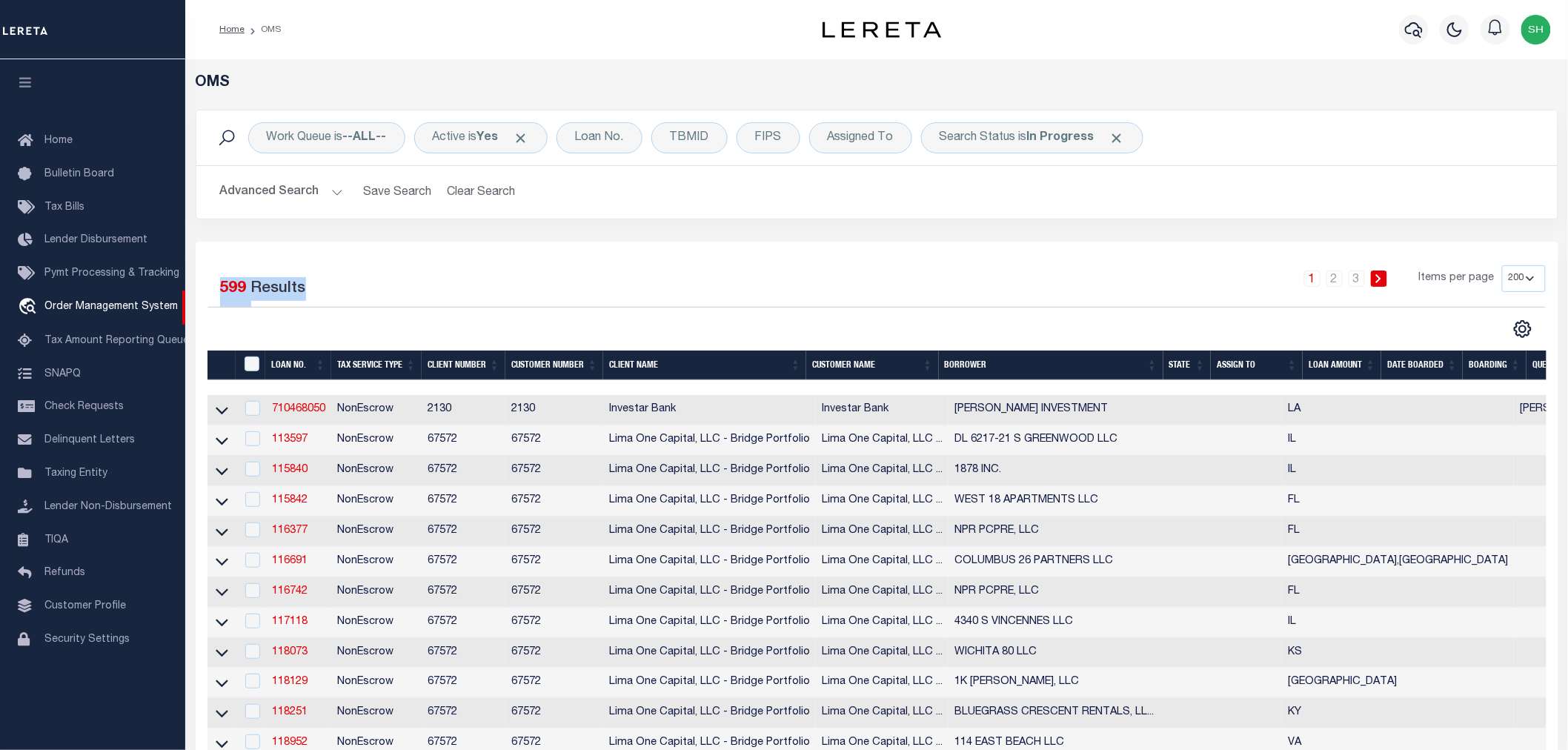
drag, startPoint x: 339, startPoint y: 286, endPoint x: 223, endPoint y: 300, distance: 116.8
click at [223, 300] on div "Selected 599 Results" at bounding box center [367, 285] width 318 height 42
click at [346, 278] on div "Selected 599 Results" at bounding box center [367, 285] width 318 height 42
drag, startPoint x: 321, startPoint y: 285, endPoint x: 193, endPoint y: 307, distance: 129.9
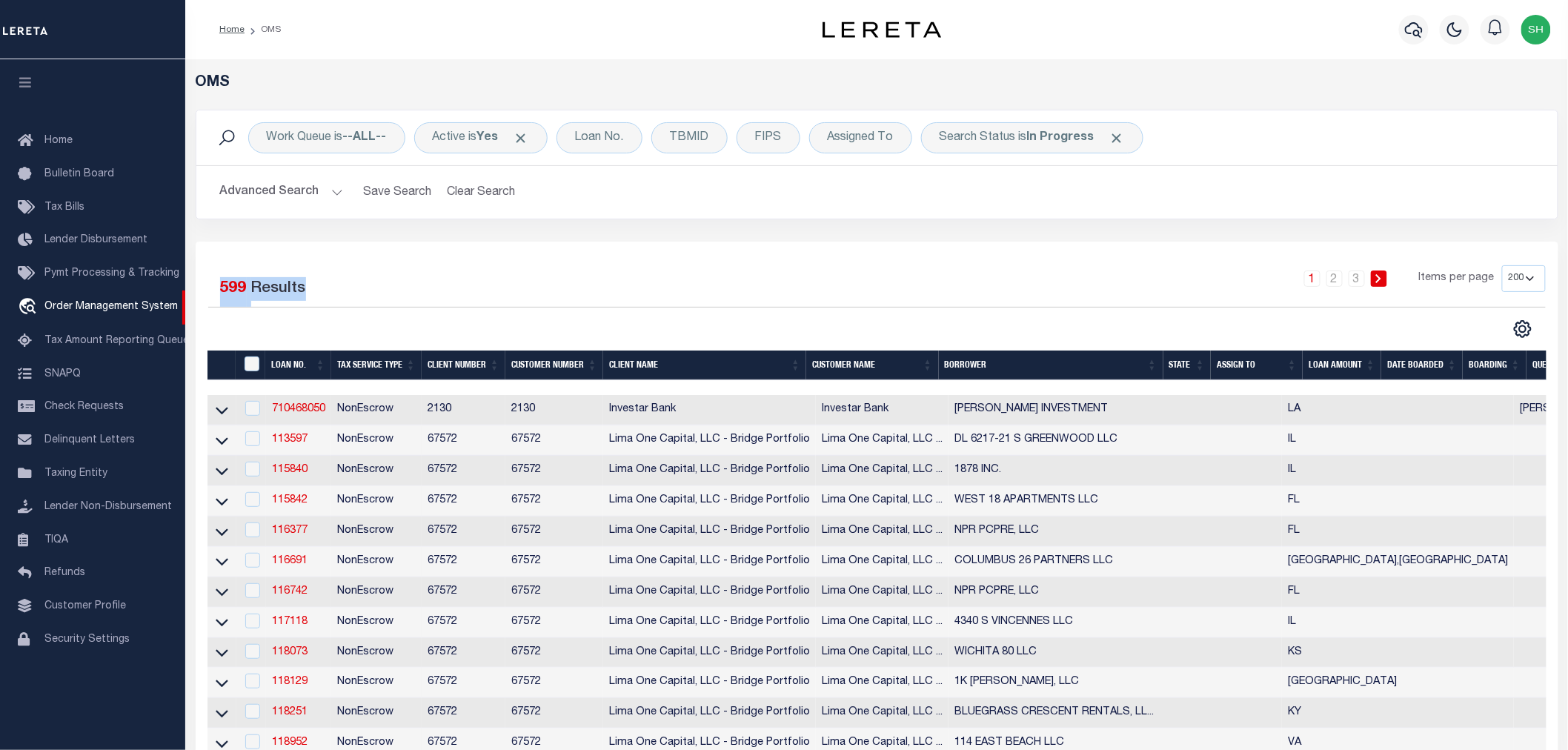
click at [313, 286] on div "Selected 599 Results" at bounding box center [367, 285] width 318 height 42
drag, startPoint x: 309, startPoint y: 294, endPoint x: 213, endPoint y: 296, distance: 96.0
click at [213, 296] on div "Selected 599 Results" at bounding box center [367, 285] width 318 height 42
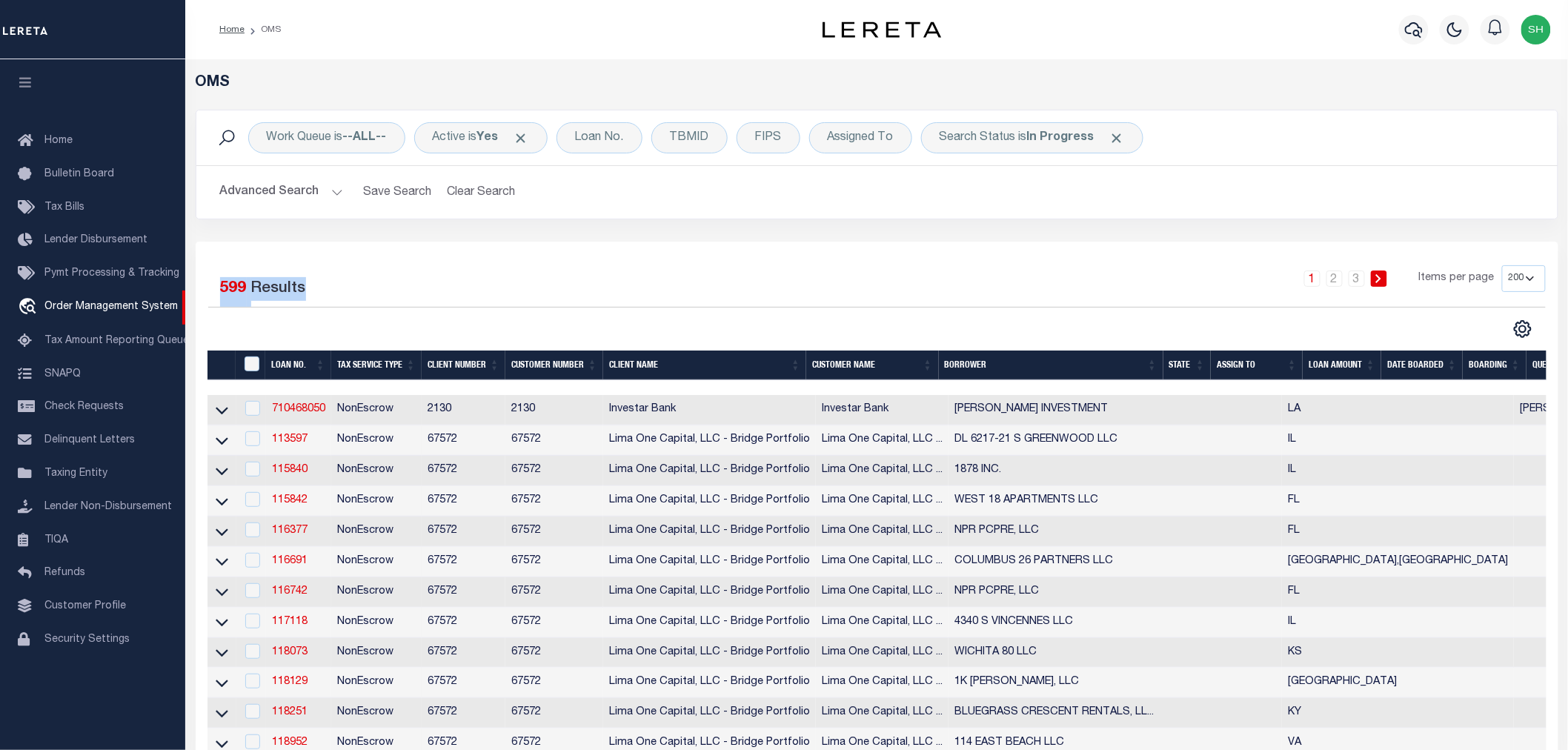
drag, startPoint x: 219, startPoint y: 291, endPoint x: 316, endPoint y: 280, distance: 97.6
click at [316, 280] on div "Selected 599 Results" at bounding box center [367, 285] width 318 height 42
click at [358, 144] on div "Work Queue is --ALL--" at bounding box center [327, 138] width 157 height 31
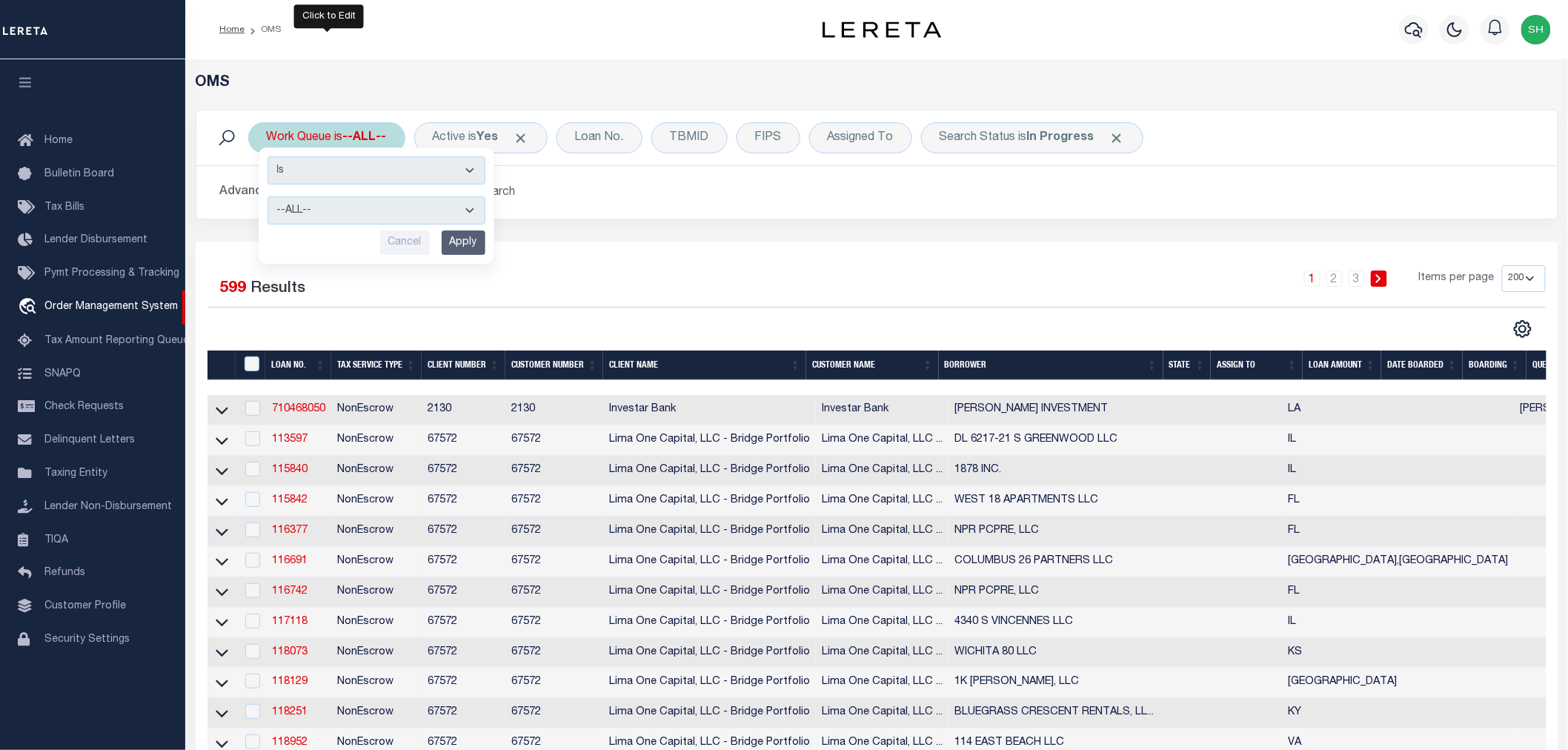
click at [331, 213] on select "--ALL-- General ThoughtFocus" at bounding box center [377, 211] width 218 height 28
select select "THF"
click at [268, 197] on select "--ALL-- General ThoughtFocus" at bounding box center [377, 211] width 218 height 28
click at [446, 243] on input "Apply" at bounding box center [463, 242] width 43 height 24
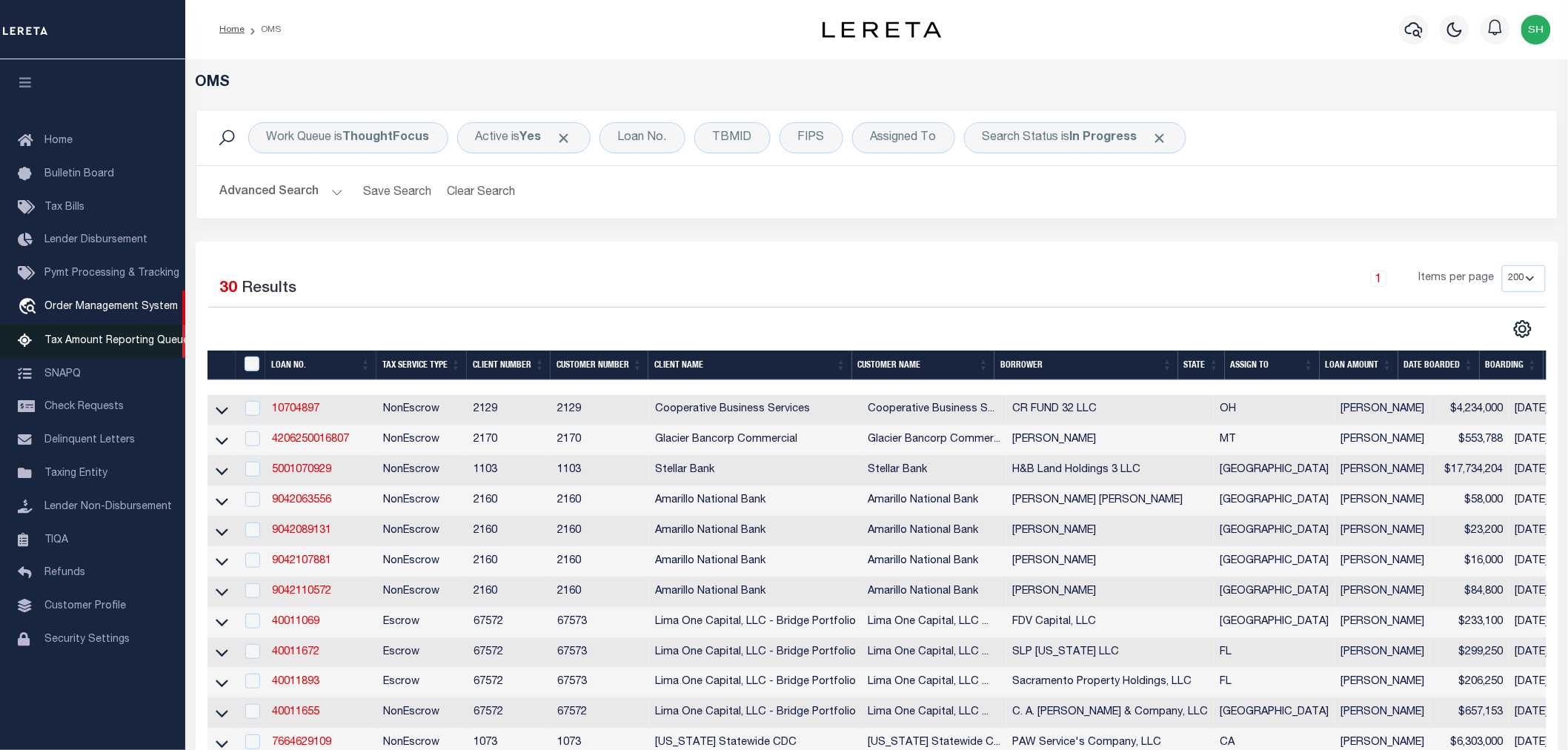
click at [78, 343] on span "Tax Amount Reporting Queue" at bounding box center [116, 340] width 144 height 10
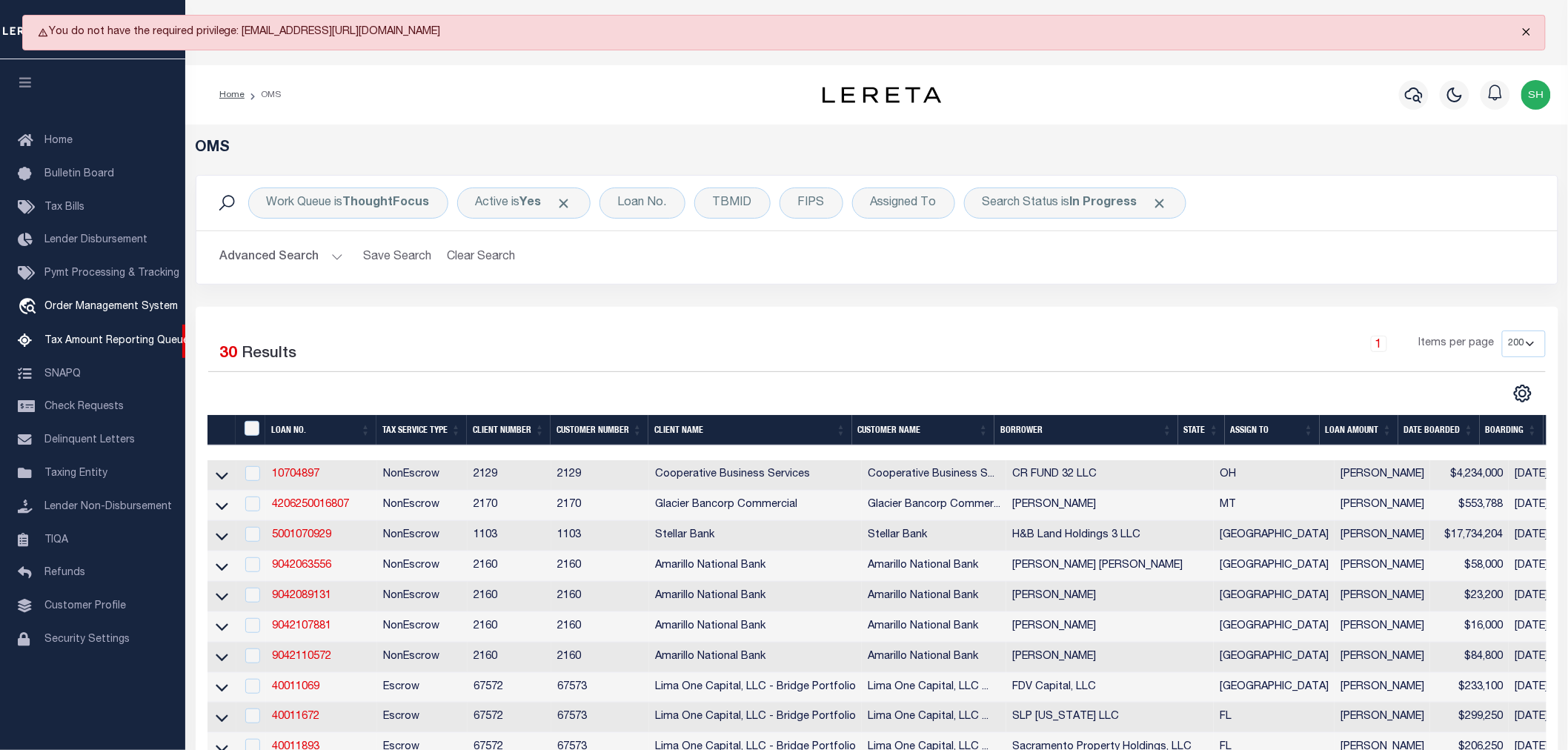
click at [1522, 31] on button "Close" at bounding box center [1526, 31] width 37 height 32
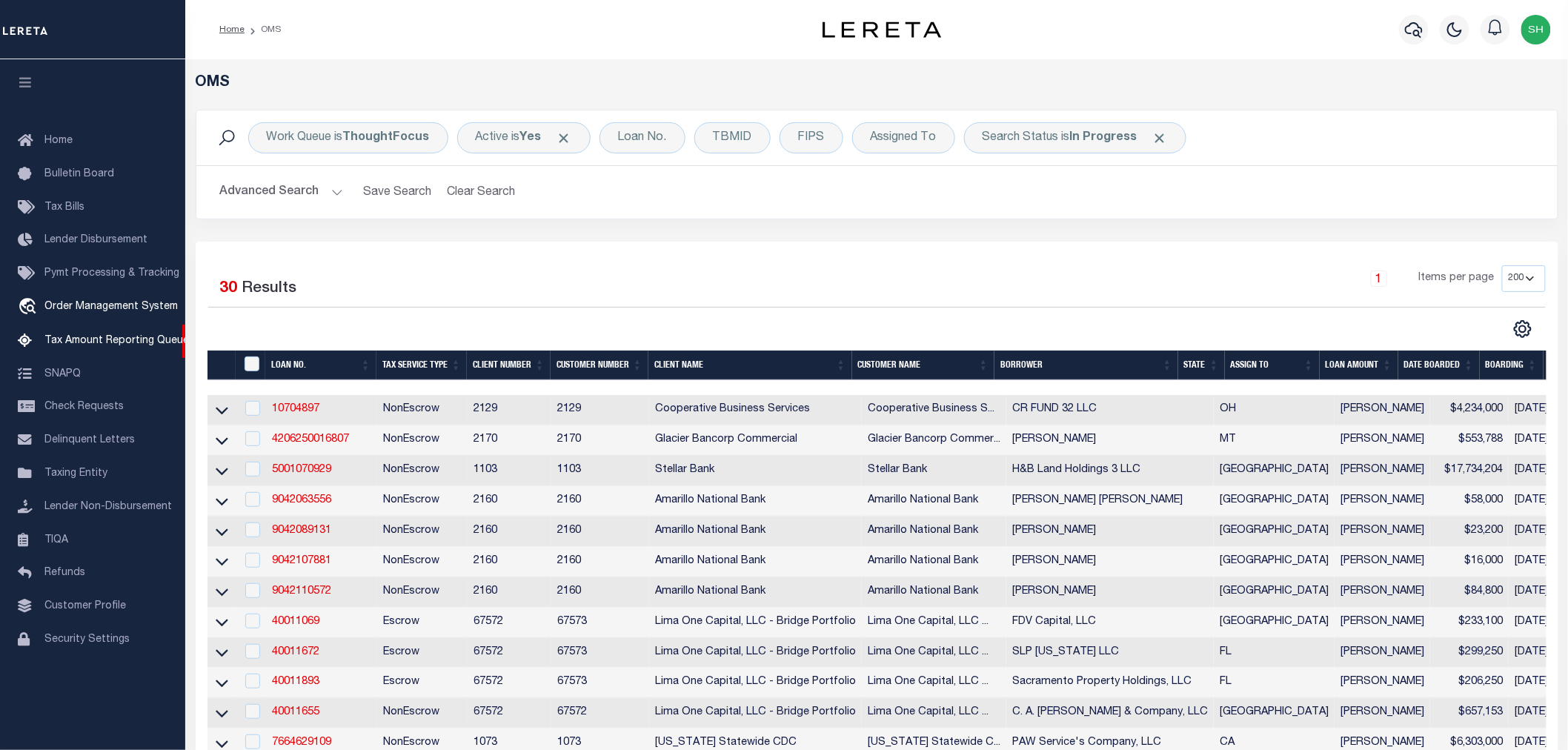
click at [956, 240] on div "Work Queue is ThoughtFocus Active is Yes Loan No. TBMID FIPS Assigned To Search…" at bounding box center [877, 175] width 1385 height 132
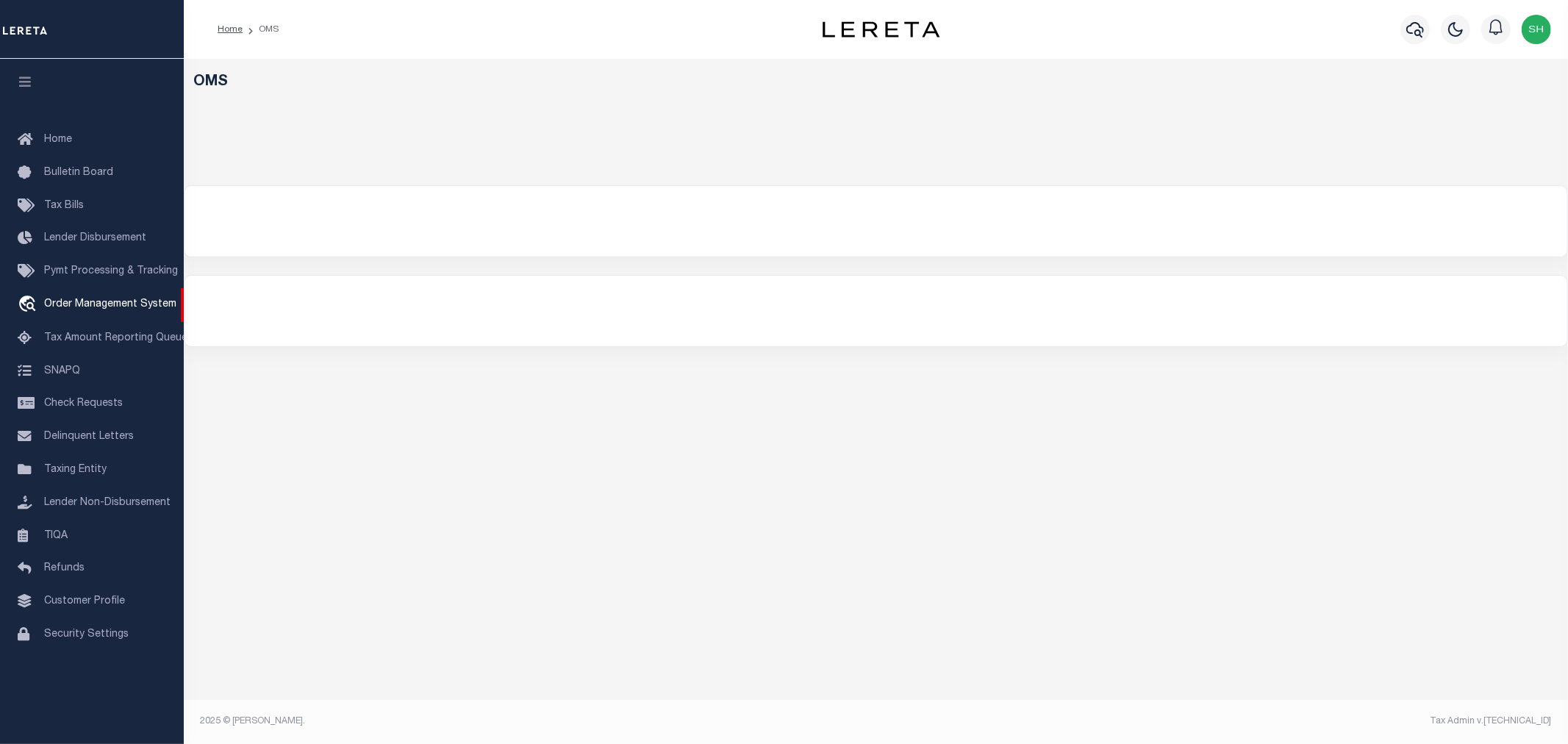
select select "200"
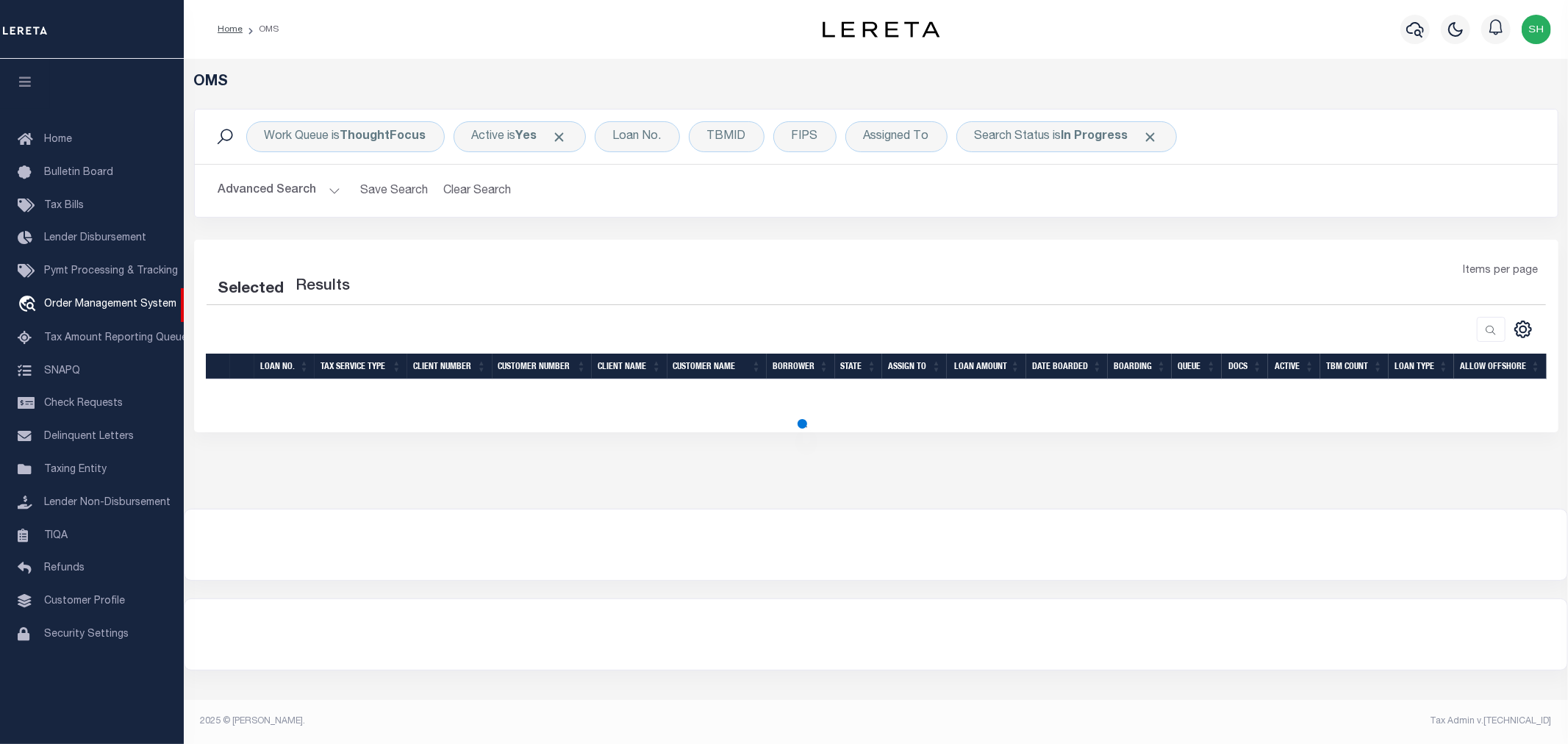
select select "200"
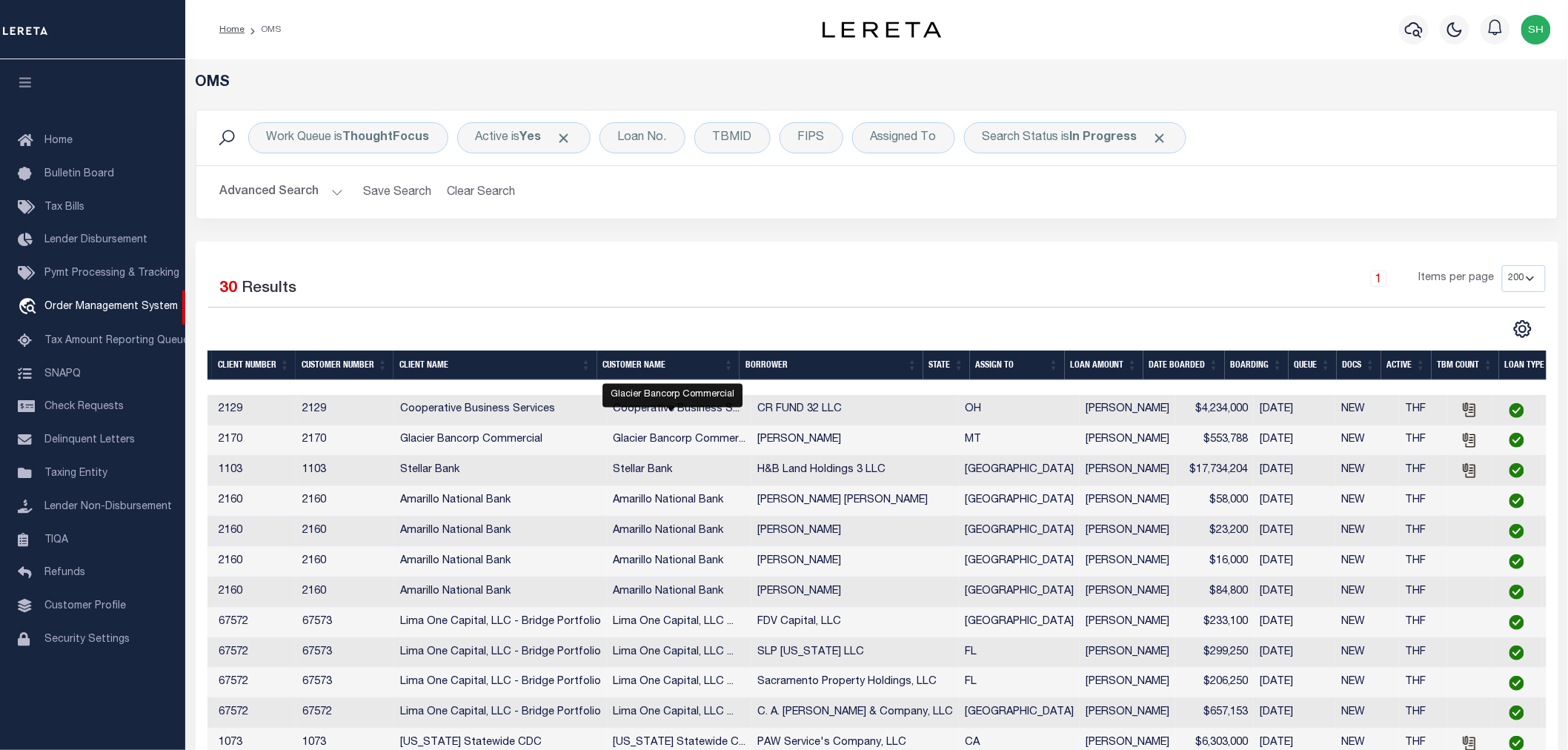
click at [664, 440] on span "Glacier Bancorp Commer..." at bounding box center [679, 439] width 133 height 10
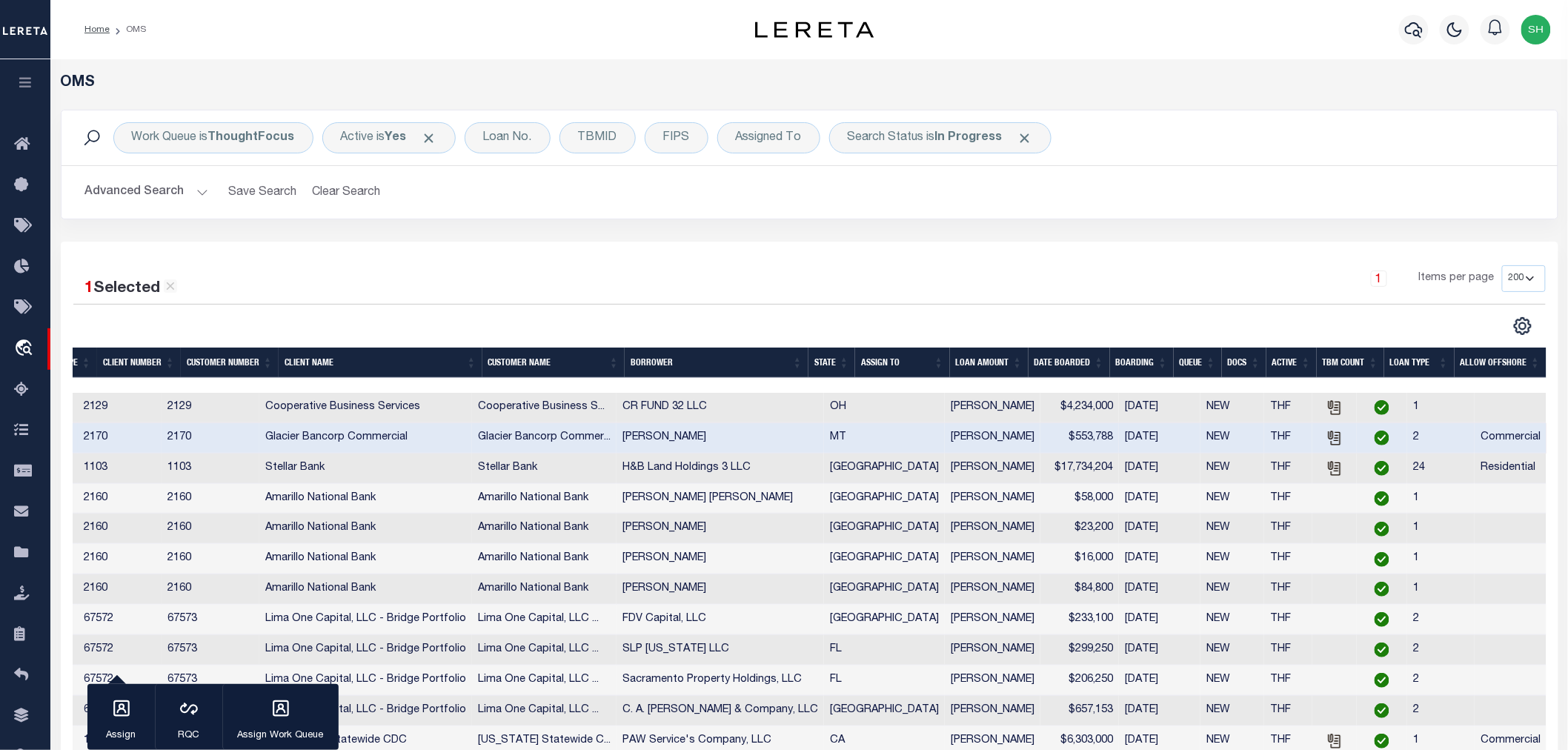
scroll to position [0, 234]
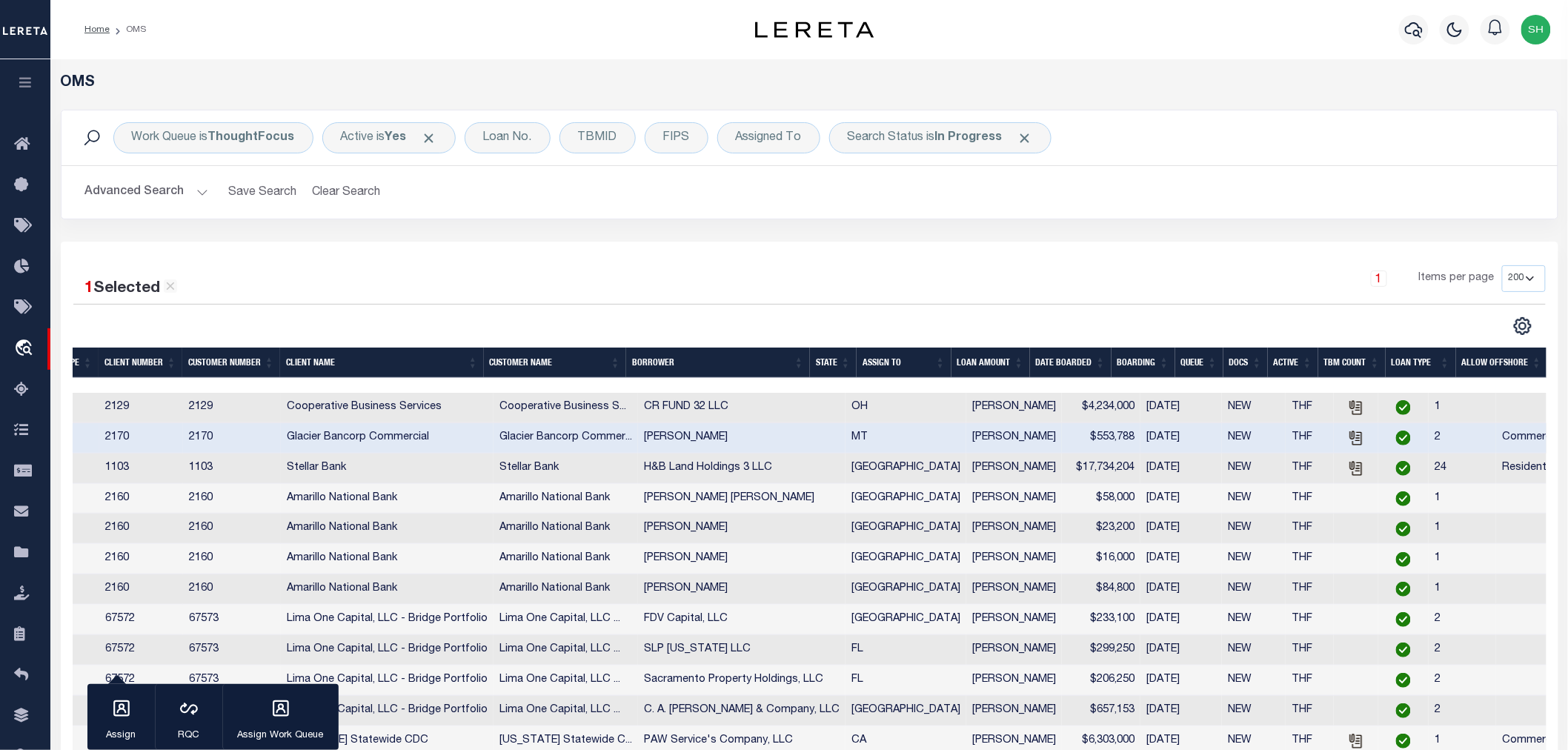
click at [307, 443] on td "Glacier Bancorp Commercial" at bounding box center [387, 438] width 213 height 30
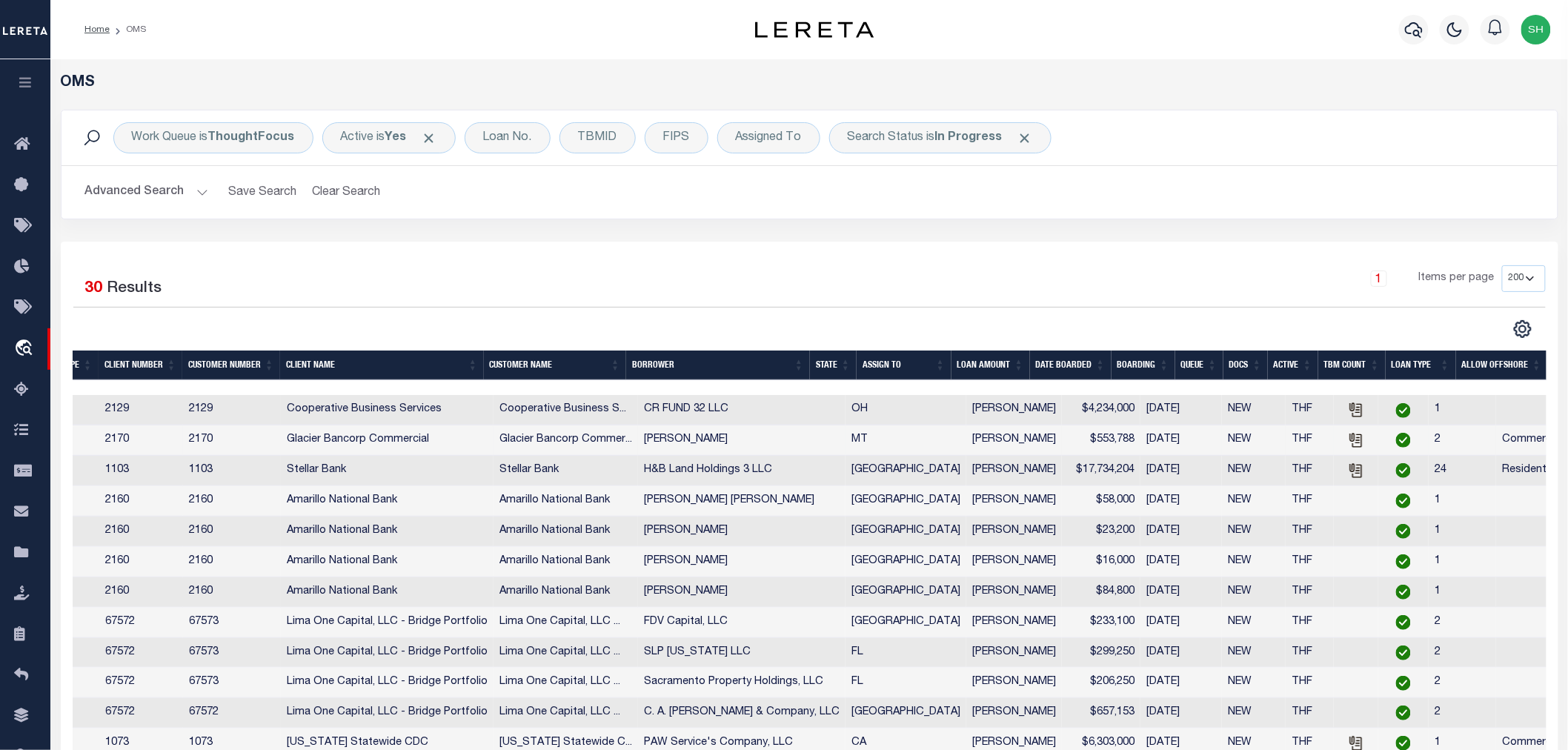
click at [376, 437] on td "Glacier Bancorp Commercial" at bounding box center [387, 440] width 213 height 30
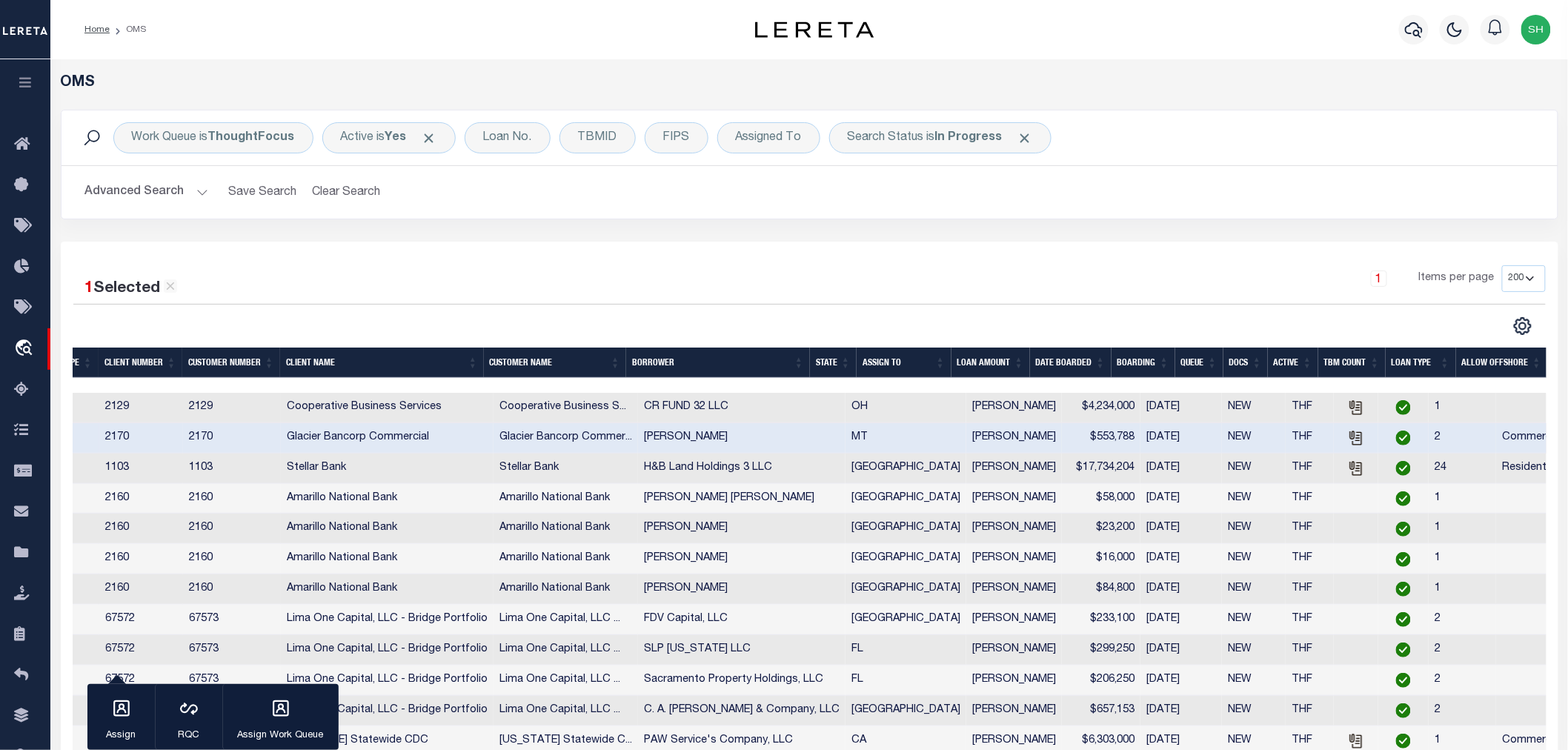
click at [376, 437] on td "Glacier Bancorp Commercial" at bounding box center [387, 438] width 213 height 30
checkbox input "false"
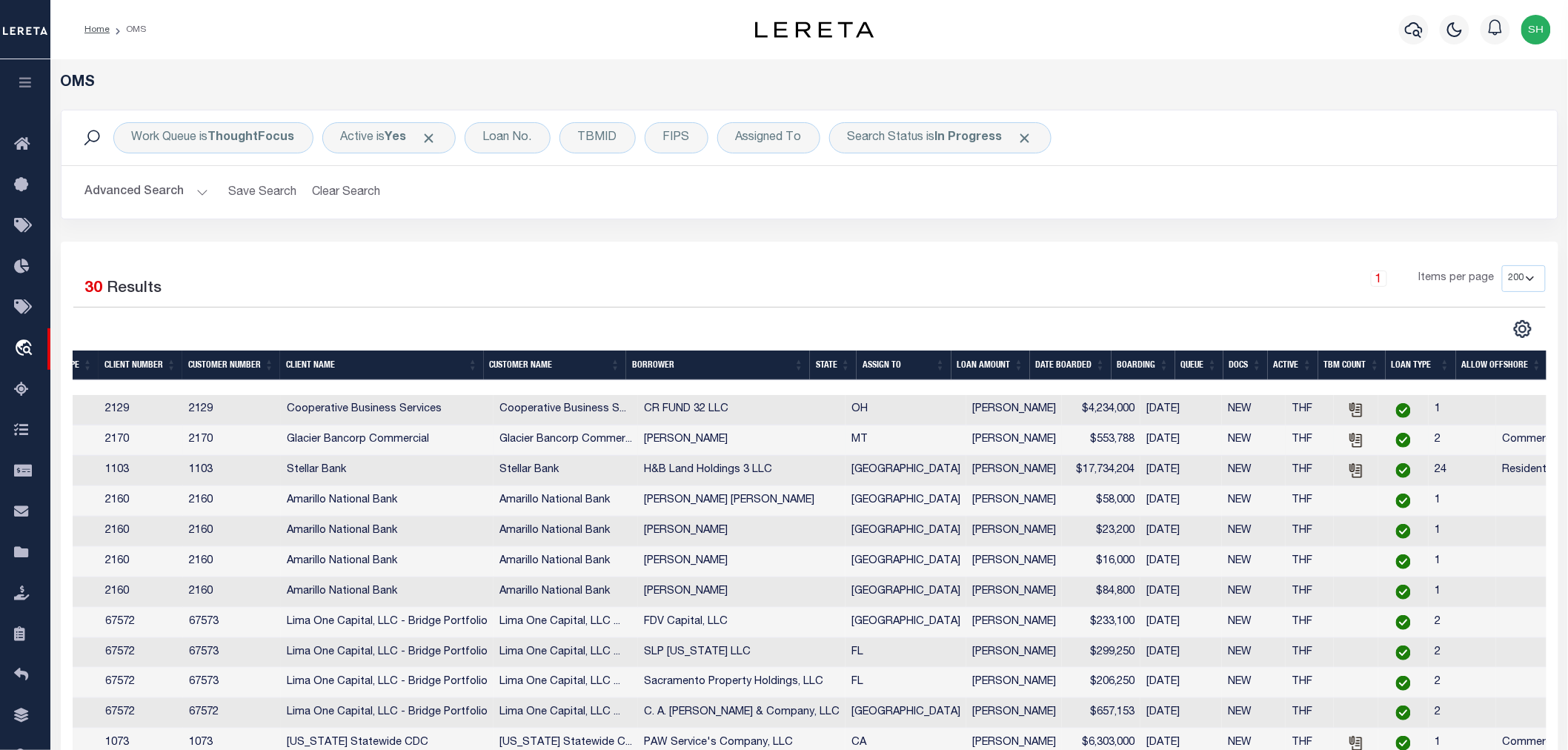
click at [376, 437] on td "Glacier Bancorp Commercial" at bounding box center [387, 440] width 213 height 30
type input "4206250016807"
type input "MATTHEW R WICKENS"
select select
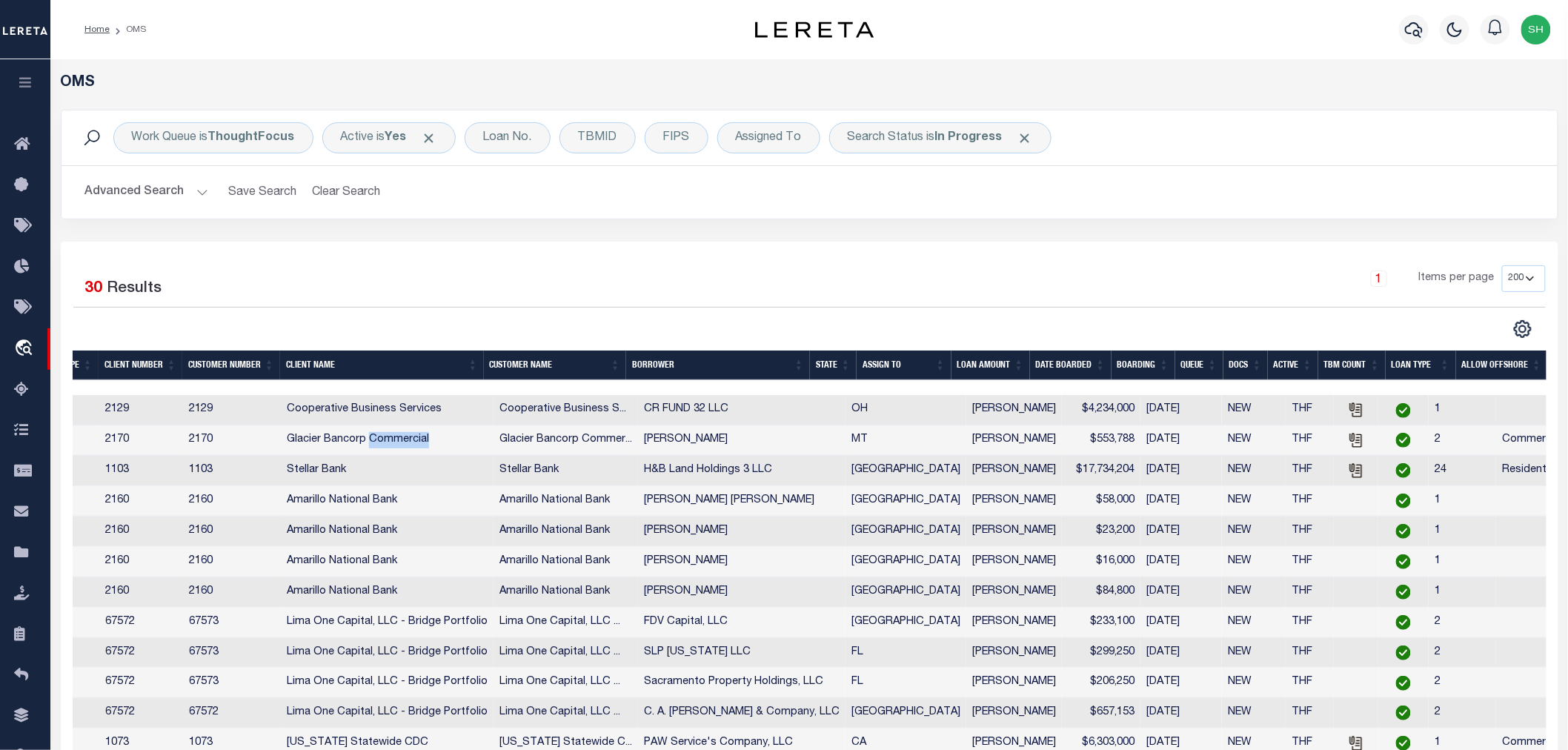
type input "PO BOX 92"
type input "WINIFRED MT 59489-0092"
type input "07/30/2025"
select select "20"
select select "NonEscrow"
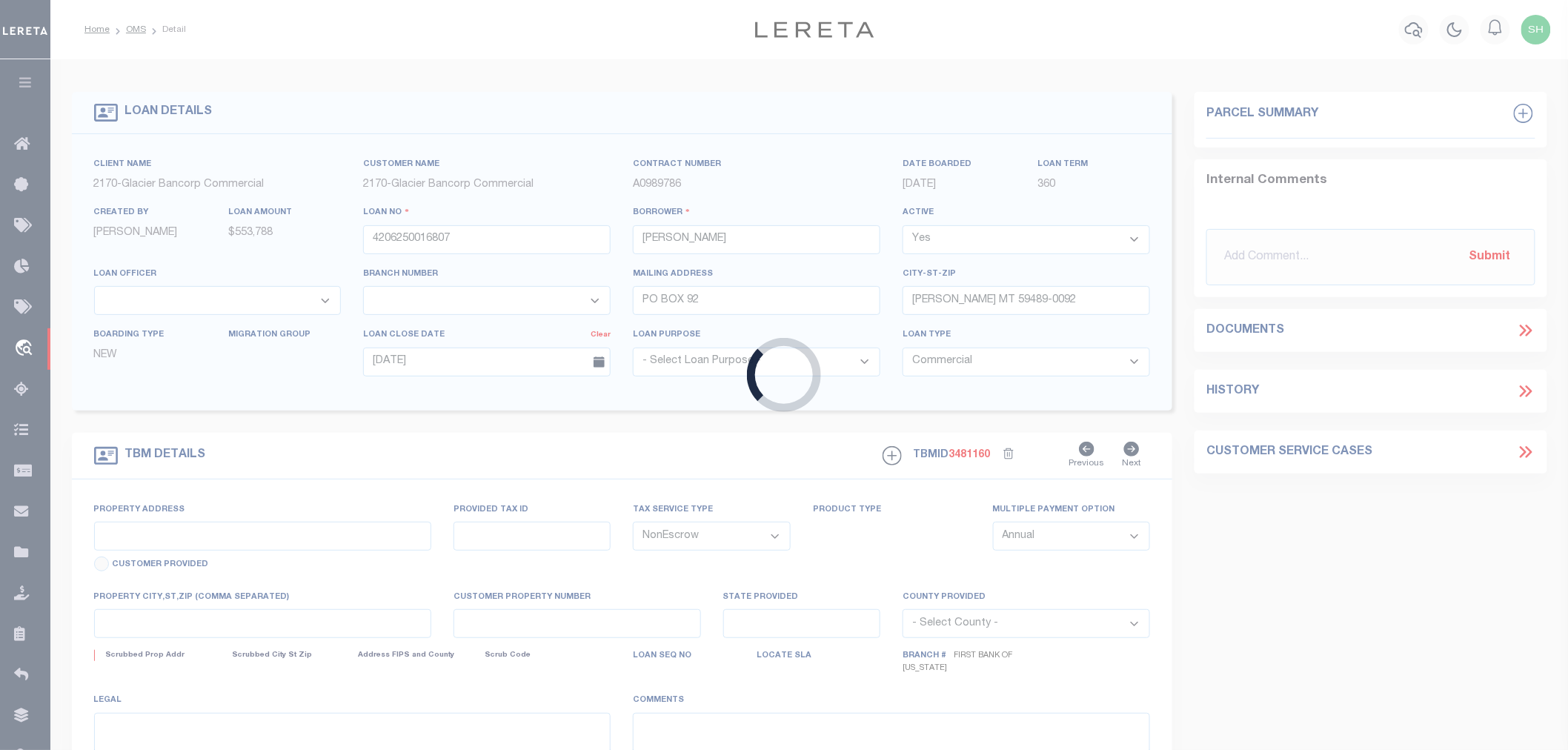
type input "2105 KUCERA RD"
type input "452500"
select select
type input "WINIFRED MT 59489"
type input "MT"
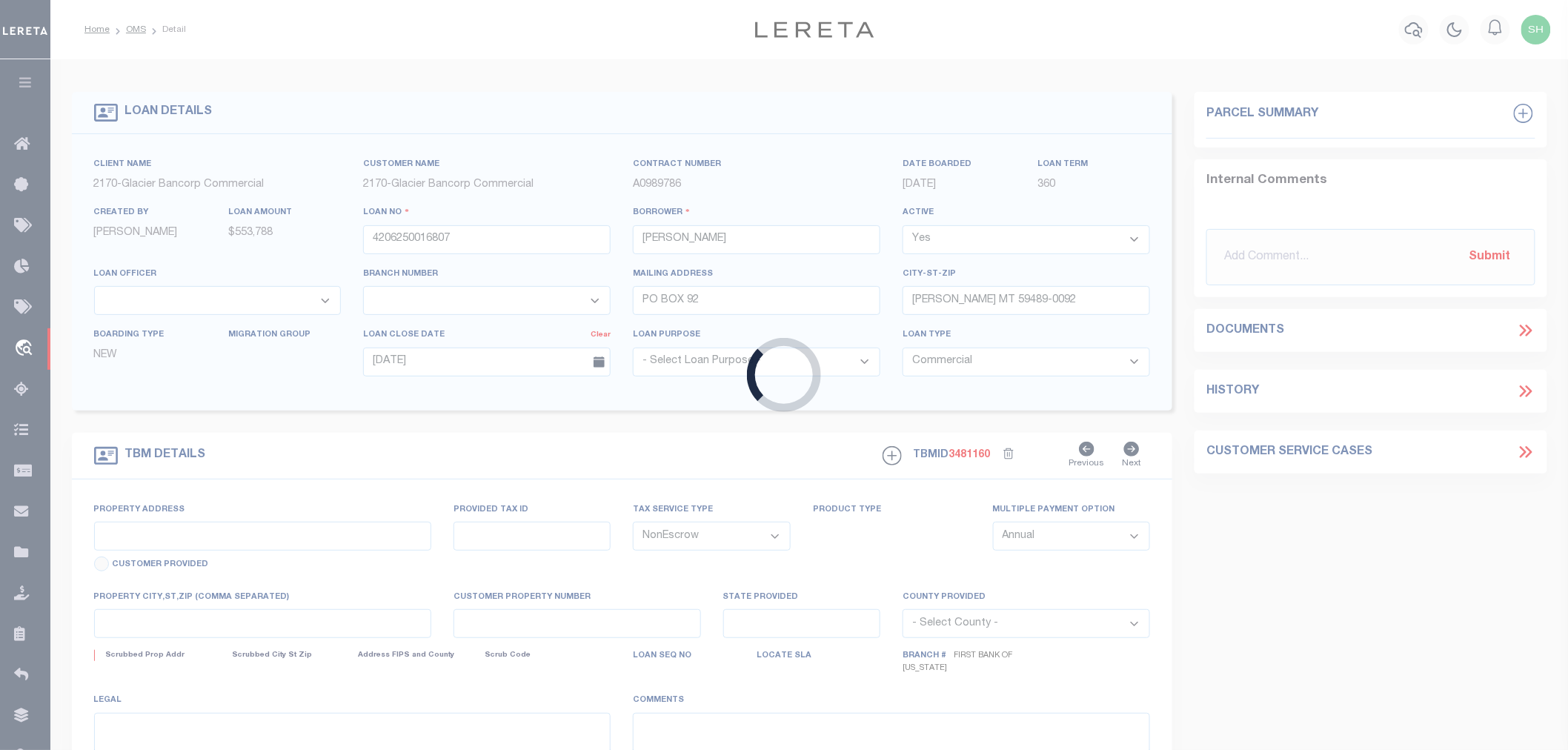
type textarea "SEE ATTACHED"
select select "4572"
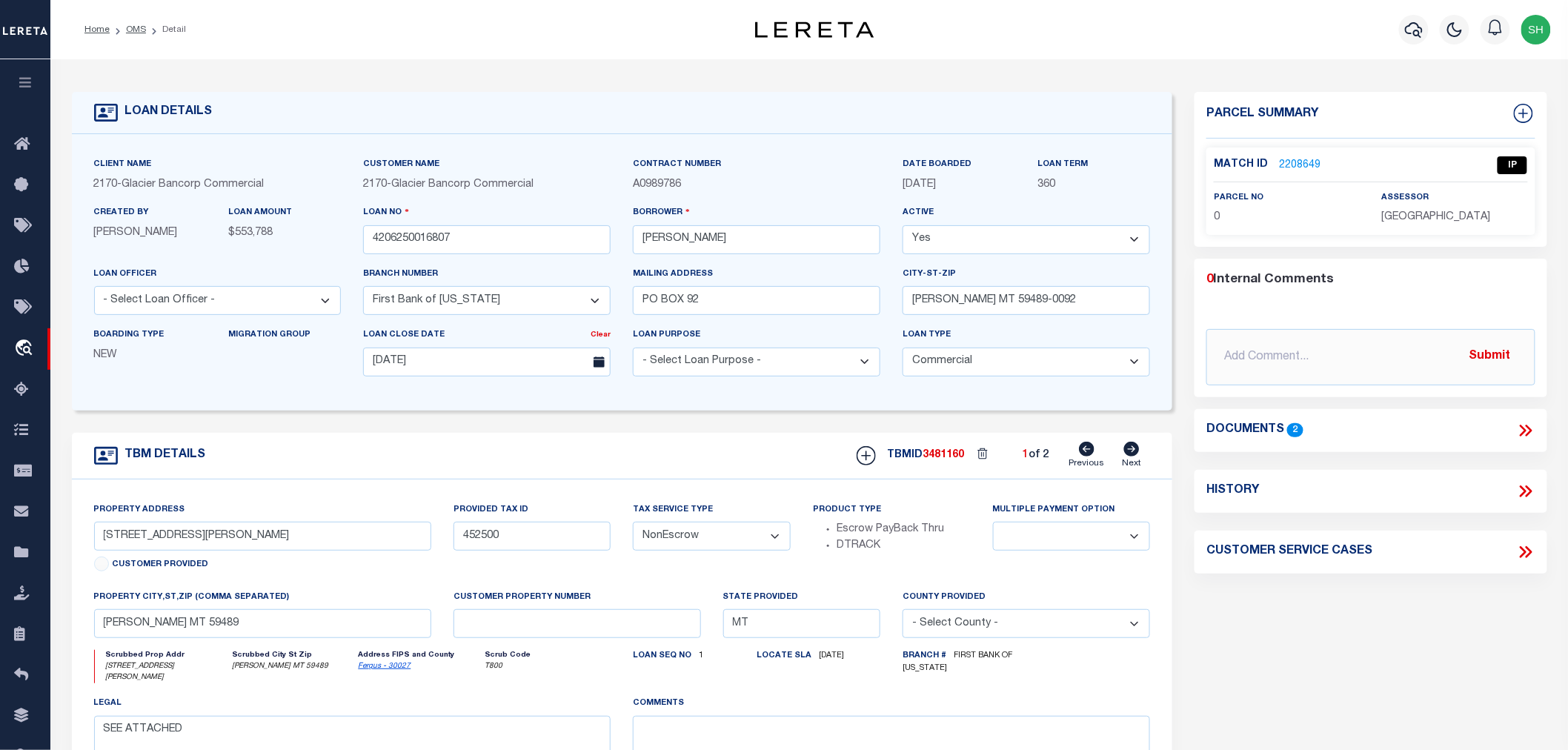
click at [1295, 165] on link "2208649" at bounding box center [1300, 165] width 42 height 16
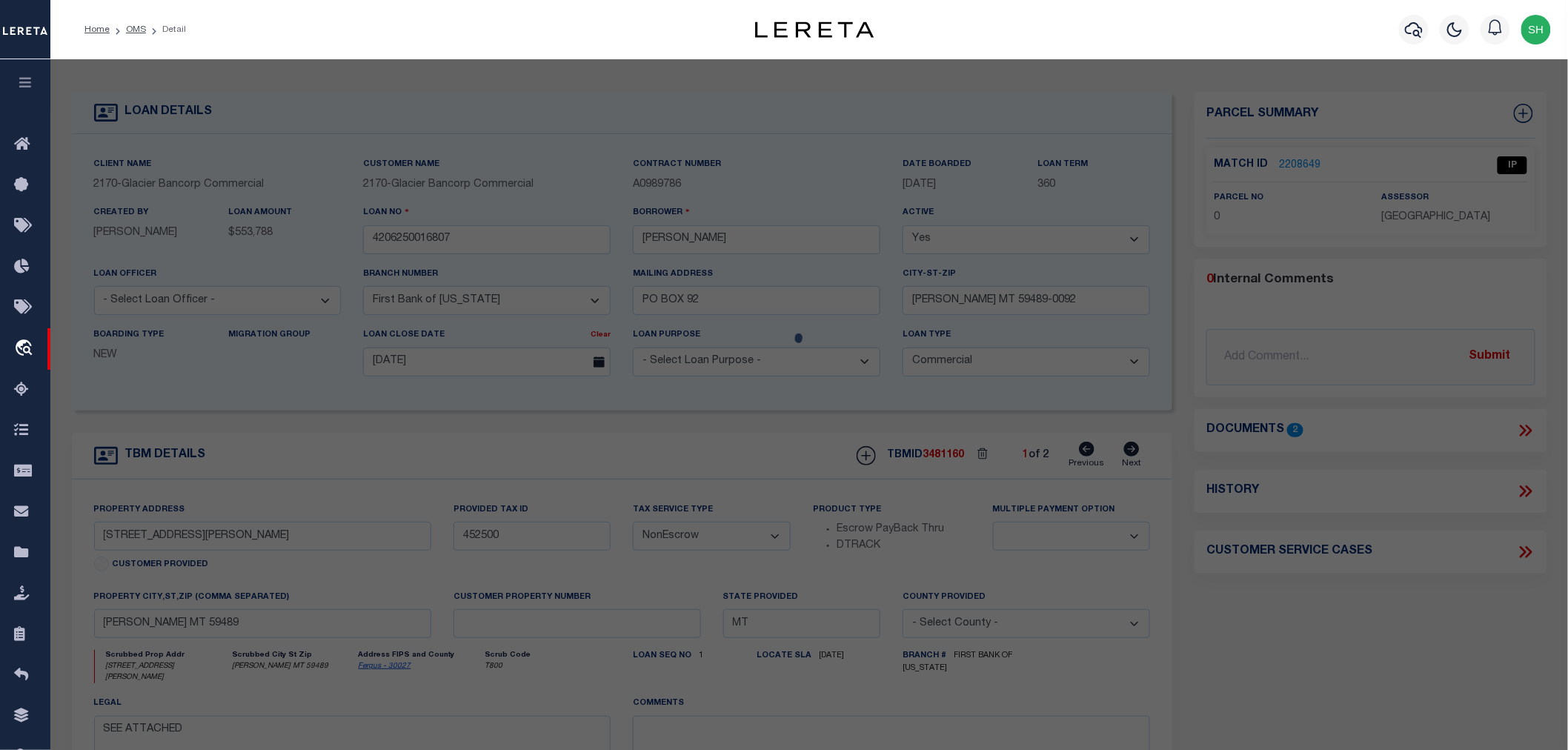
checkbox input "false"
select select "IP"
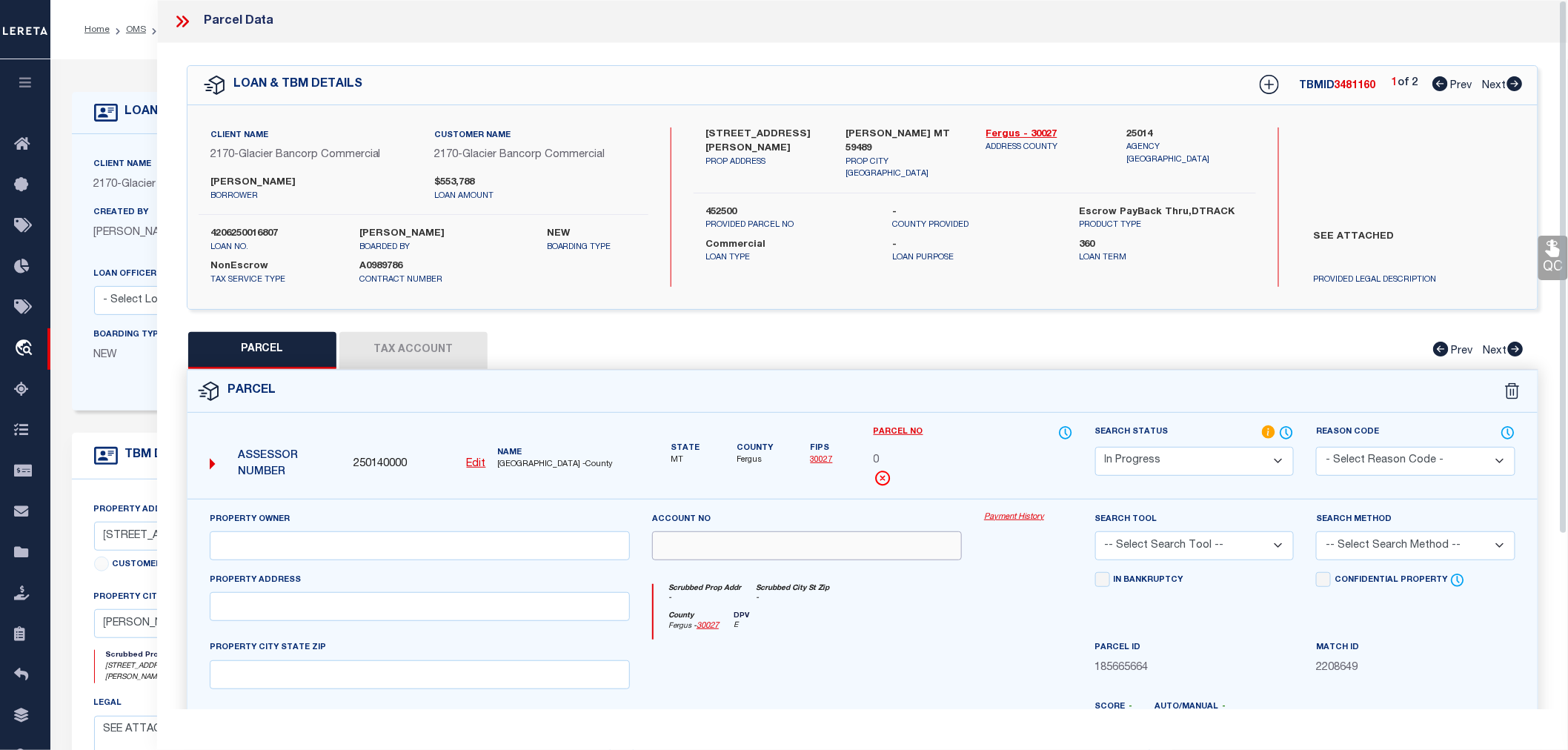
drag, startPoint x: 907, startPoint y: 560, endPoint x: 905, endPoint y: 694, distance: 134.0
click at [901, 683] on div "Property Owner Account no Payment History Search Tool -- Select Search Tool -- …" at bounding box center [862, 680] width 1328 height 339
click at [954, 623] on div "County Fergus - 30027 DPV E" at bounding box center [863, 625] width 419 height 29
drag, startPoint x: 619, startPoint y: 462, endPoint x: 500, endPoint y: 471, distance: 119.3
click at [500, 471] on div "Assessor Number 250140000 Edit Name FERGUS COUNTY -County" at bounding box center [420, 459] width 432 height 57
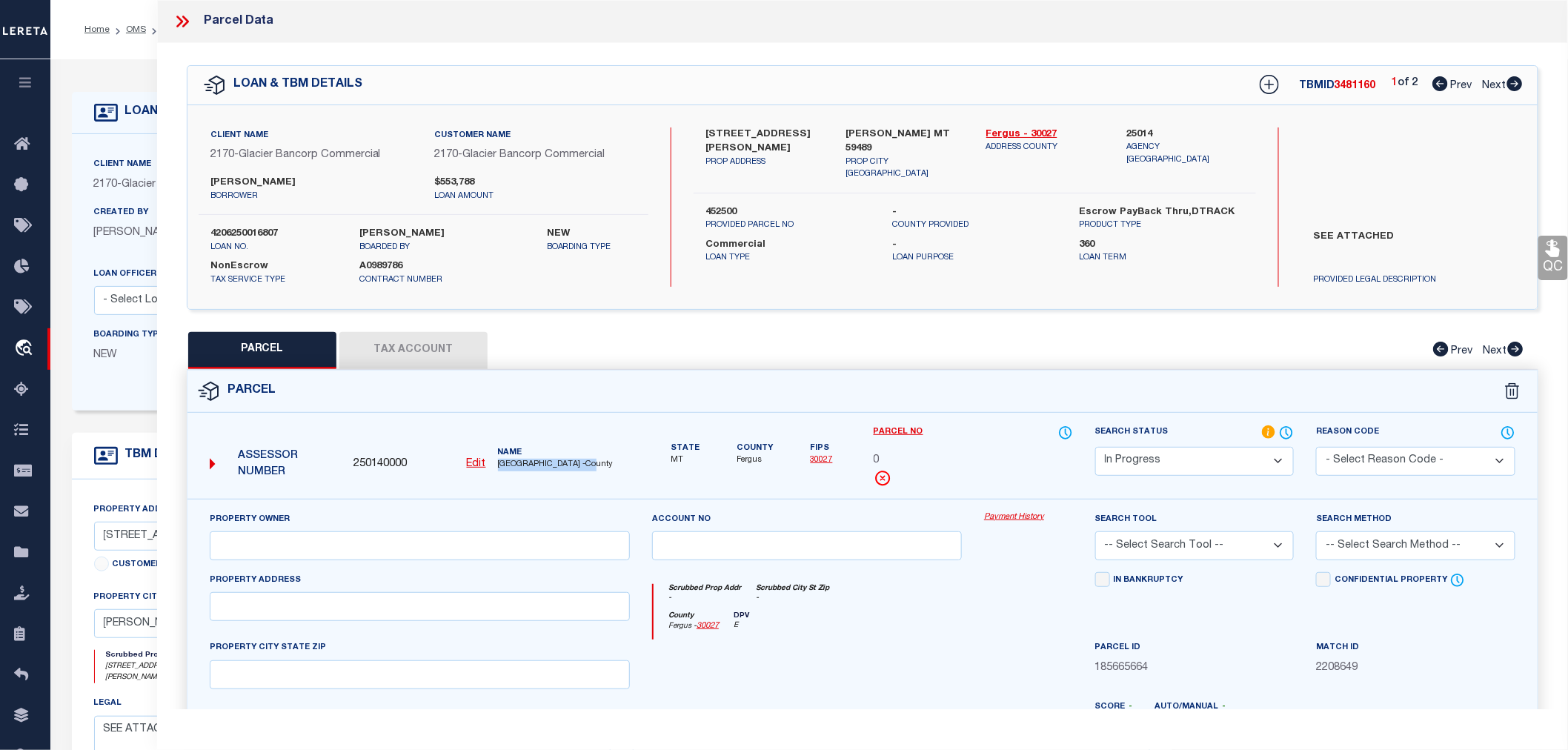
click at [500, 471] on div "Assessor Number 250140000 Edit Name FERGUS COUNTY -County" at bounding box center [420, 459] width 432 height 57
click at [383, 466] on span "250140000" at bounding box center [381, 465] width 54 height 17
drag, startPoint x: 665, startPoint y: 463, endPoint x: 782, endPoint y: 457, distance: 117.2
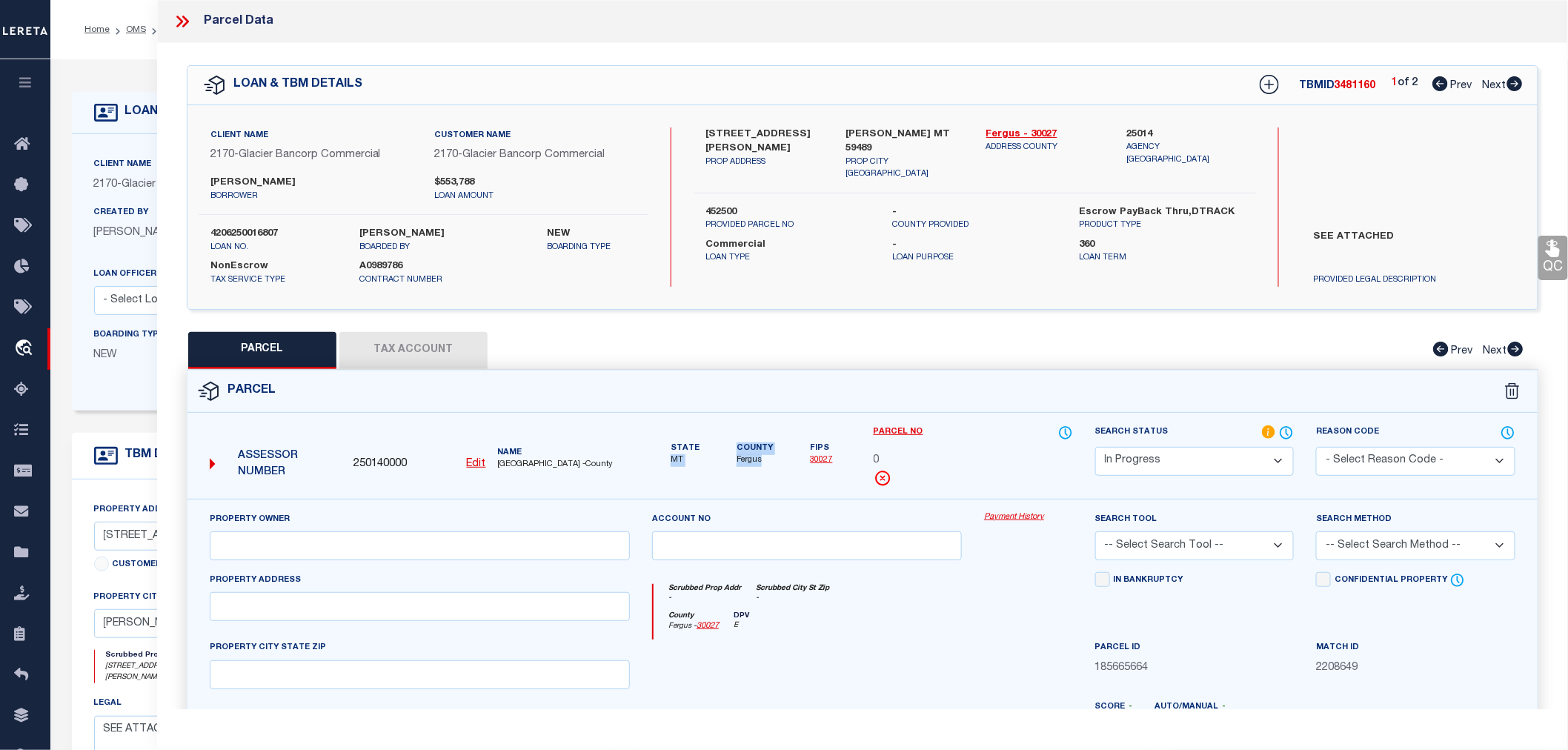
click at [782, 457] on div "State MT County Fergus Fips 30027" at bounding box center [752, 446] width 200 height 42
drag, startPoint x: 668, startPoint y: 442, endPoint x: 772, endPoint y: 466, distance: 106.7
click at [772, 466] on div "State MT County Fergus Fips 30027" at bounding box center [752, 462] width 222 height 74
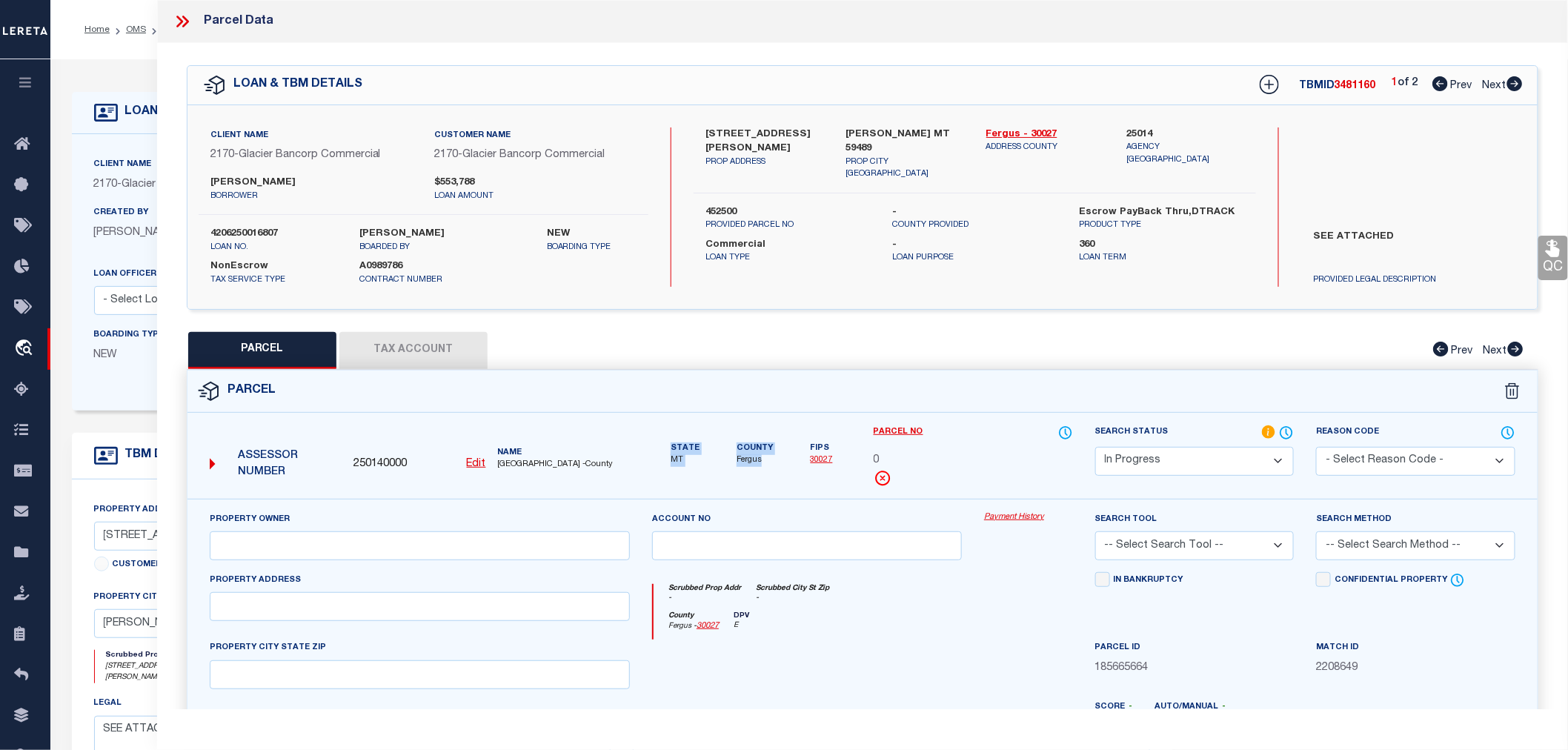
drag, startPoint x: 772, startPoint y: 466, endPoint x: 668, endPoint y: 446, distance: 105.9
click at [668, 446] on div "State MT County Fergus Fips 30027" at bounding box center [752, 462] width 222 height 74
click at [668, 446] on div "State MT County Fergus Fips 30027" at bounding box center [752, 446] width 200 height 42
drag, startPoint x: 673, startPoint y: 446, endPoint x: 764, endPoint y: 461, distance: 92.2
click at [764, 461] on div "State MT County Fergus Fips 30027" at bounding box center [752, 446] width 200 height 42
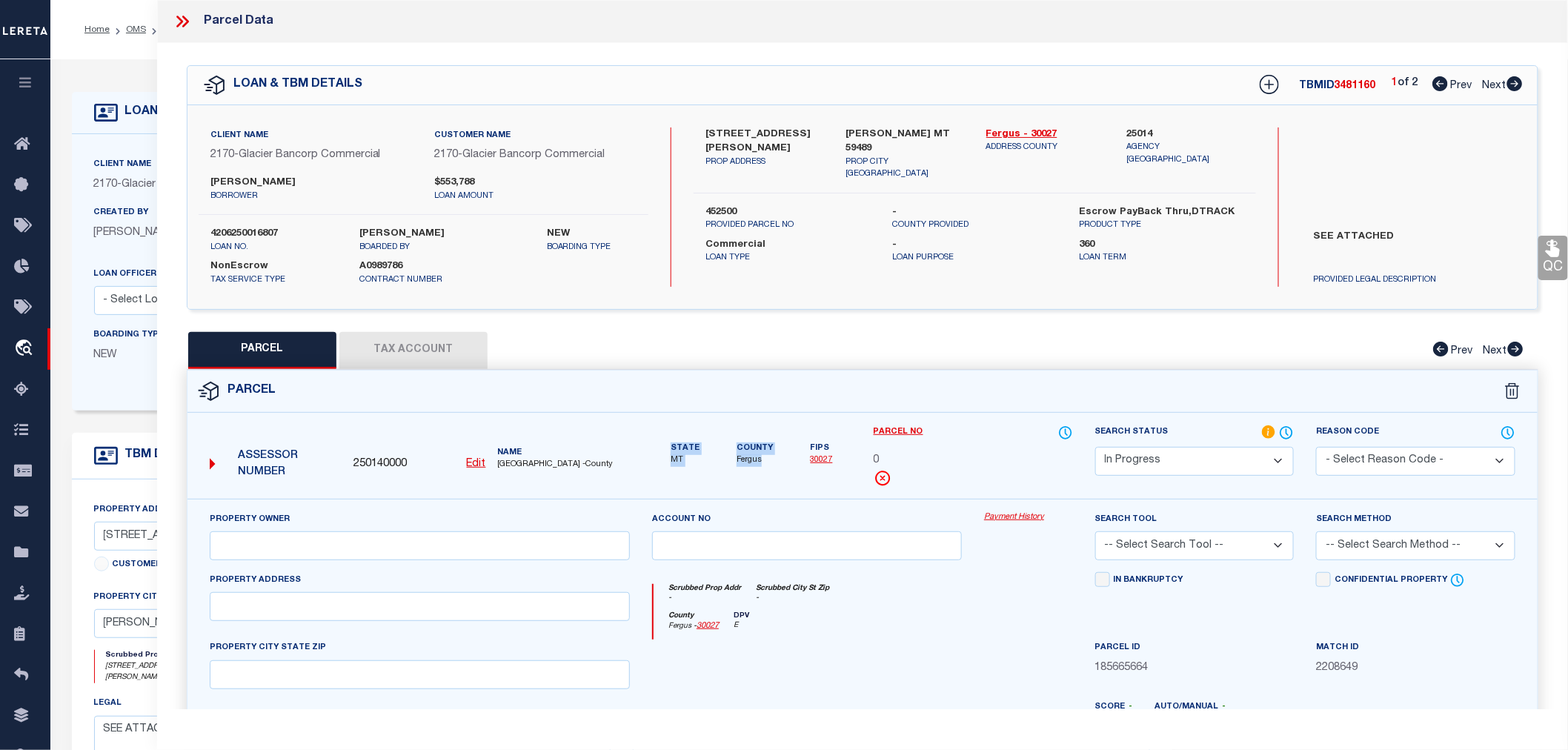
click at [764, 461] on span "Fergus" at bounding box center [754, 461] width 36 height 13
drag, startPoint x: 764, startPoint y: 461, endPoint x: 669, endPoint y: 442, distance: 96.9
click at [669, 442] on div "State MT County Fergus Fips 30027" at bounding box center [752, 446] width 200 height 42
click at [652, 421] on form "Parcel 250140000 Edit MT" at bounding box center [863, 646] width 1351 height 551
drag, startPoint x: 609, startPoint y: 465, endPoint x: 500, endPoint y: 463, distance: 109.0
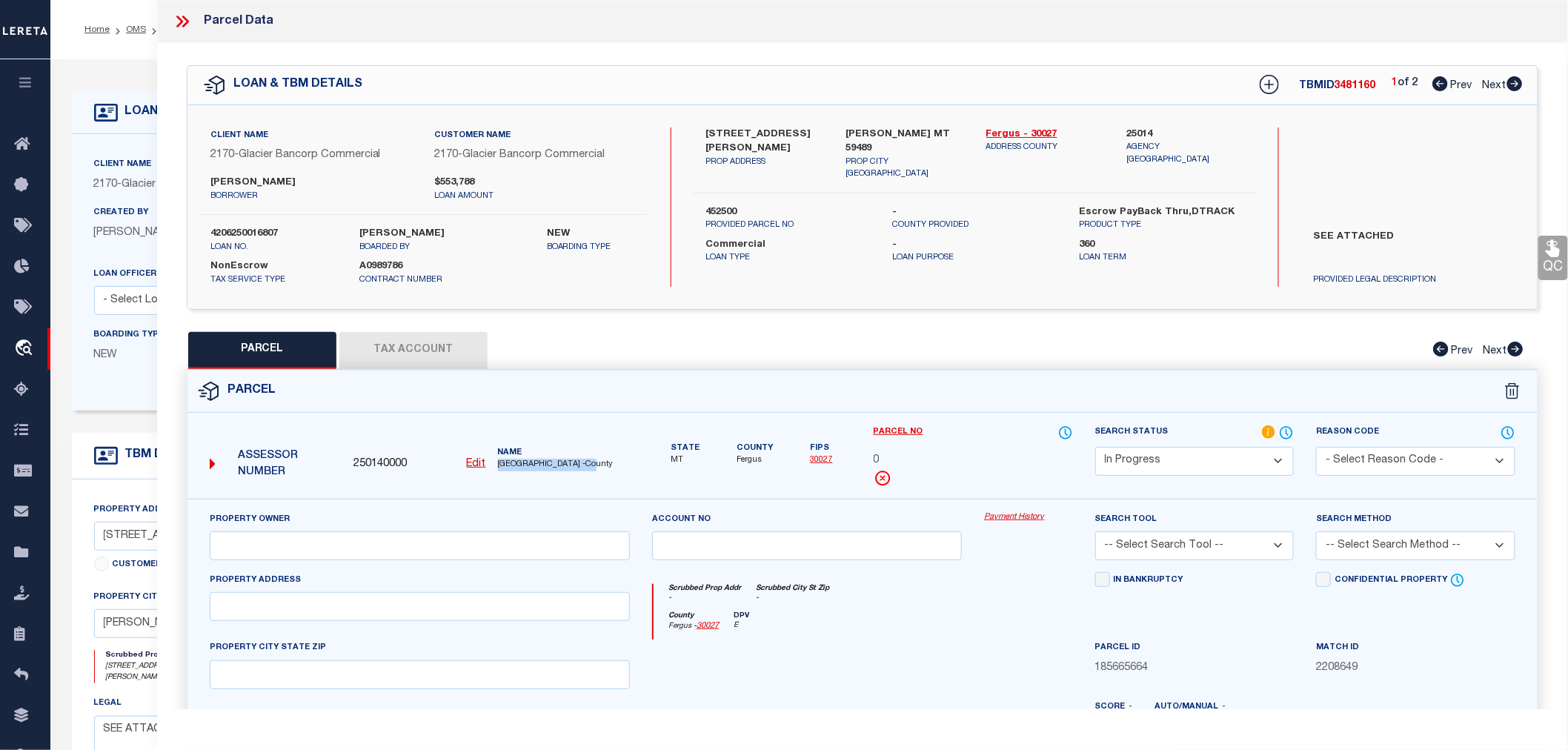
click at [500, 463] on span "FERGUS COUNTY -County" at bounding box center [564, 466] width 132 height 13
click at [535, 492] on div "Assessor Number 250140000 Edit Name FERGUS COUNTY -County" at bounding box center [419, 462] width 443 height 74
drag, startPoint x: 496, startPoint y: 464, endPoint x: 605, endPoint y: 467, distance: 109.0
click at [605, 467] on div "Name FERGUS COUNTY -County" at bounding box center [565, 459] width 144 height 24
click at [609, 469] on span "FERGUS COUNTY -County" at bounding box center [564, 466] width 132 height 13
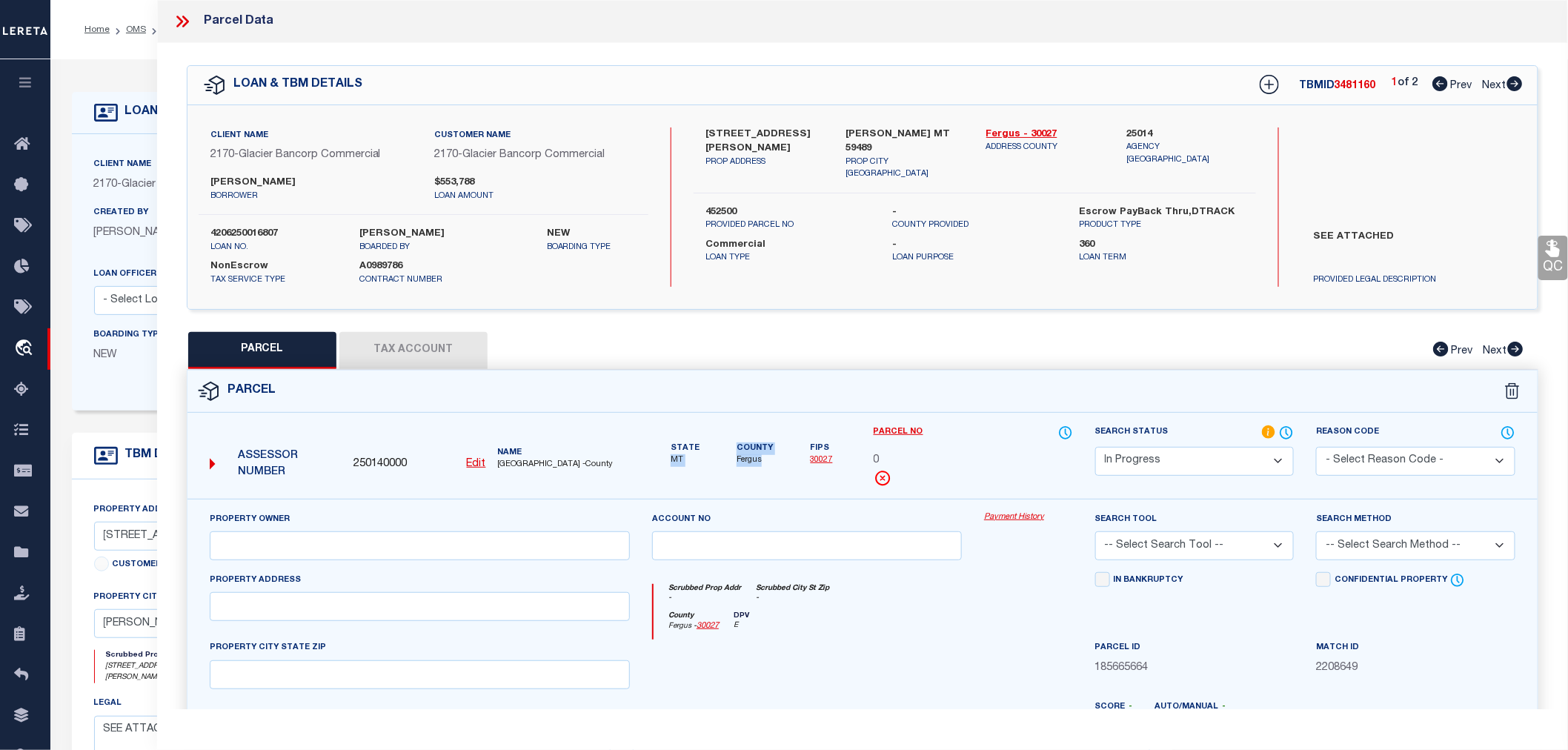
drag, startPoint x: 671, startPoint y: 460, endPoint x: 773, endPoint y: 459, distance: 102.0
click at [773, 459] on div "State MT County Fergus Fips 30027" at bounding box center [752, 446] width 200 height 42
click at [742, 461] on span "Fergus" at bounding box center [754, 461] width 36 height 13
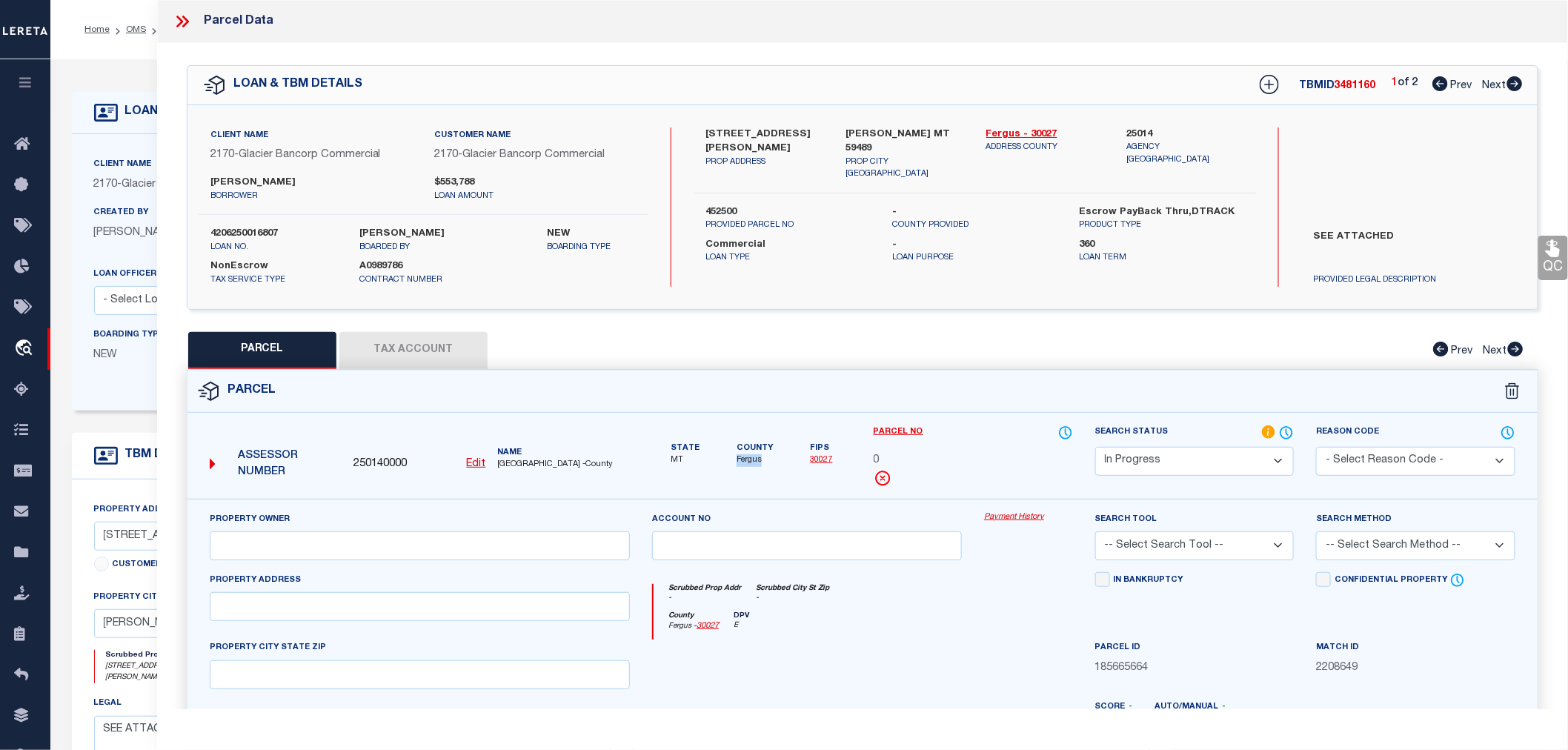
click at [742, 461] on span "Fergus" at bounding box center [754, 461] width 36 height 13
click at [365, 457] on span "250140000" at bounding box center [381, 465] width 54 height 17
click at [616, 426] on div "Assessor Number 250140000 Edit Name FERGUS COUNTY -County" at bounding box center [419, 462] width 443 height 74
drag, startPoint x: 499, startPoint y: 463, endPoint x: 602, endPoint y: 463, distance: 103.0
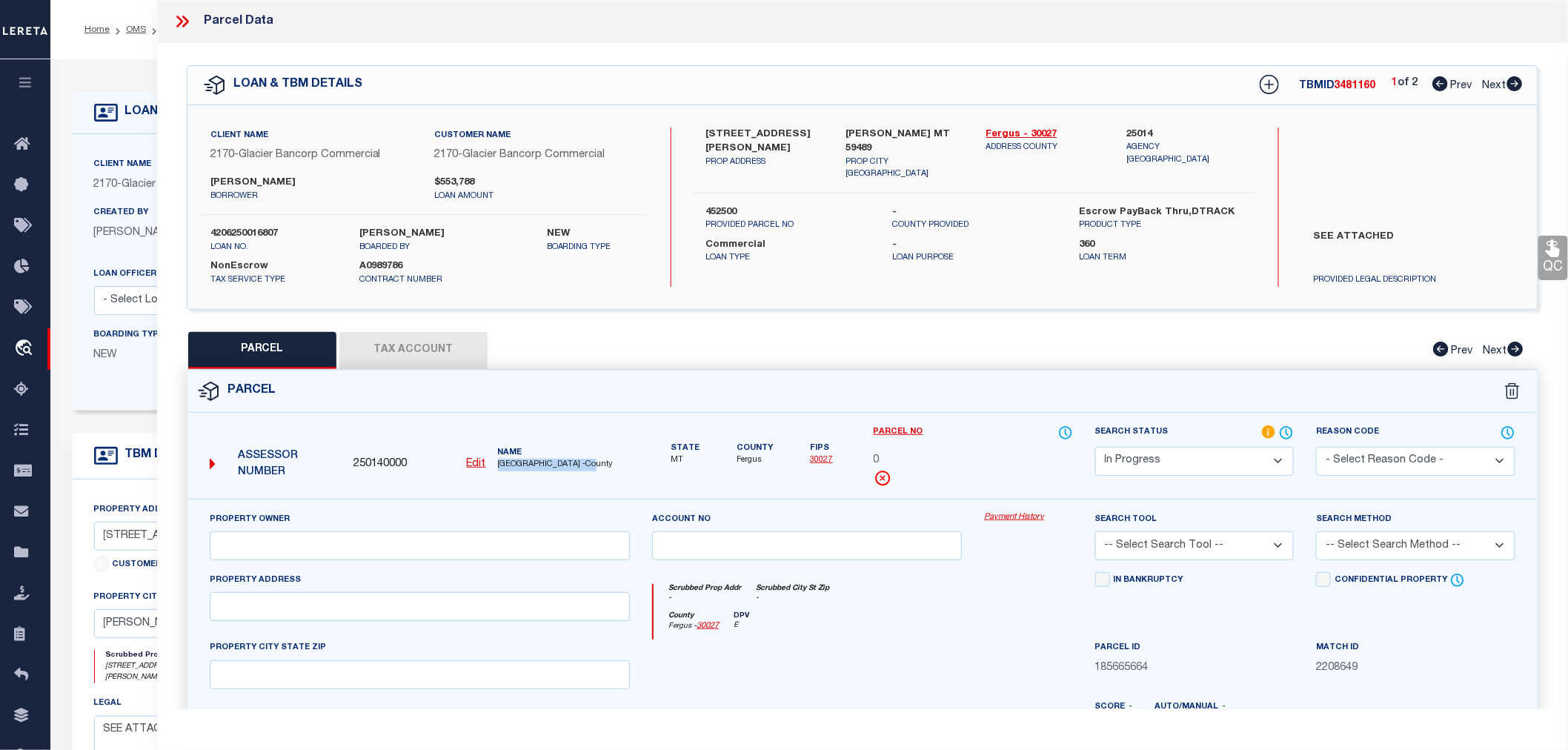
click at [602, 463] on span "FERGUS COUNTY -County" at bounding box center [564, 466] width 132 height 13
click at [605, 463] on span "FERGUS COUNTY -County" at bounding box center [564, 466] width 132 height 13
drag, startPoint x: 352, startPoint y: 458, endPoint x: 431, endPoint y: 468, distance: 79.6
click at [431, 468] on div "250140000 Edit" at bounding box center [419, 465] width 144 height 17
click at [431, 468] on div "250140000 Edit" at bounding box center [419, 465] width 132 height 17
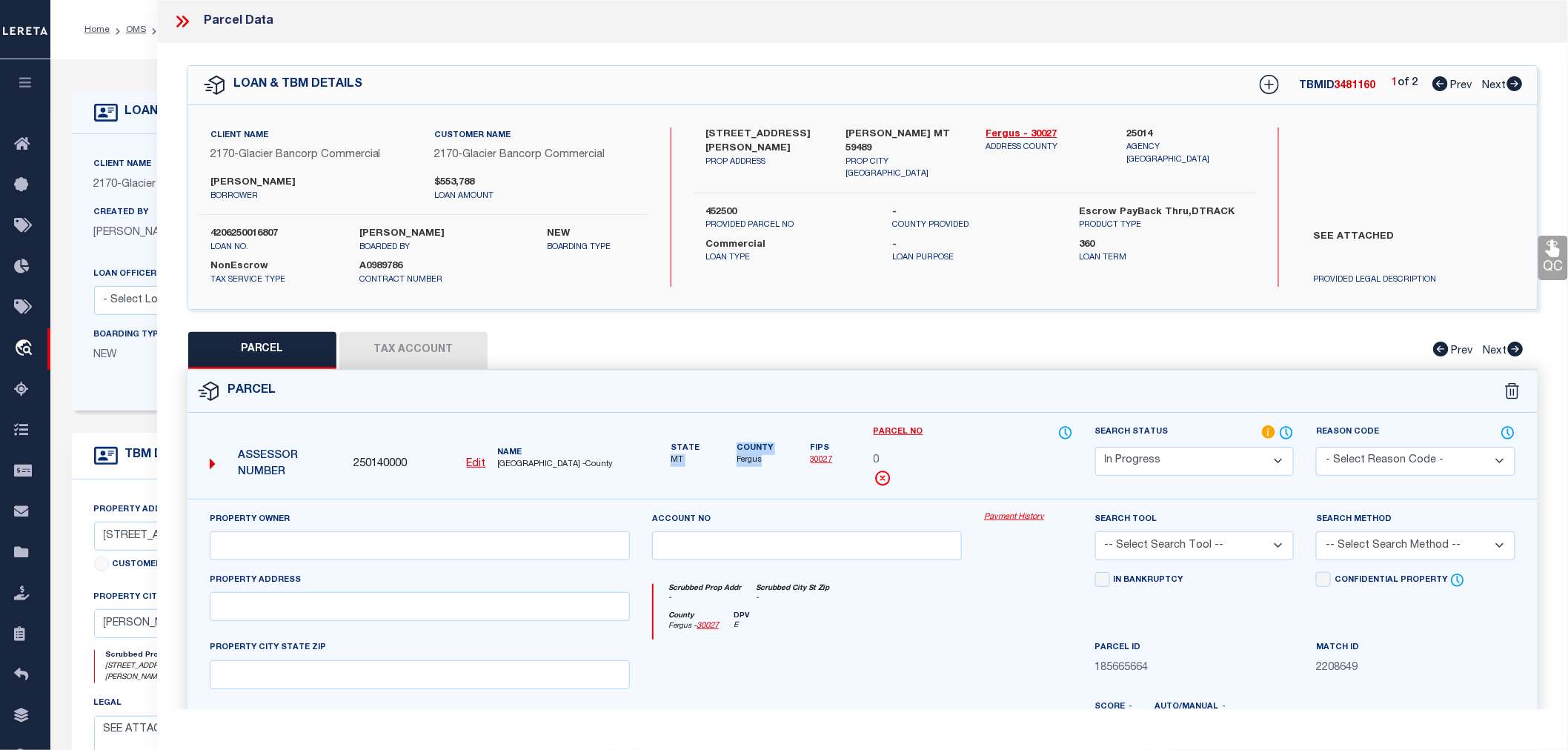
drag, startPoint x: 662, startPoint y: 462, endPoint x: 765, endPoint y: 457, distance: 103.1
click at [765, 457] on div "State MT County Fergus Fips 30027" at bounding box center [752, 446] width 200 height 42
click at [765, 457] on span "Fergus" at bounding box center [754, 461] width 36 height 13
drag, startPoint x: 495, startPoint y: 466, endPoint x: 599, endPoint y: 472, distance: 104.2
click at [599, 472] on div "Assessor Number 250140000 Edit Name FERGUS COUNTY -County" at bounding box center [420, 459] width 432 height 57
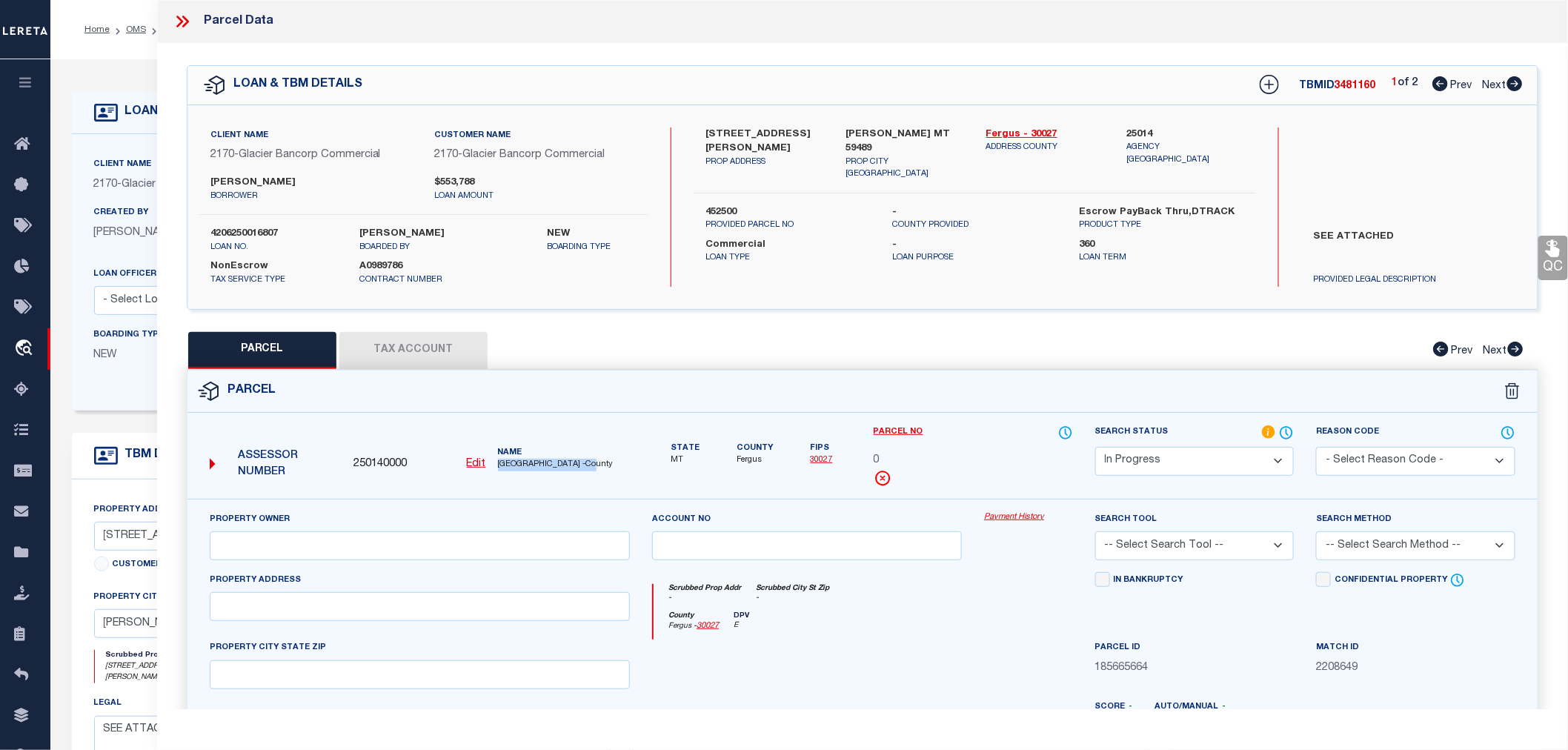
click at [599, 472] on div "Assessor Number 250140000 Edit Name FERGUS COUNTY -County" at bounding box center [420, 459] width 432 height 57
click at [383, 467] on span "250140000" at bounding box center [381, 465] width 54 height 17
drag, startPoint x: 1308, startPoint y: 233, endPoint x: 1437, endPoint y: 239, distance: 129.1
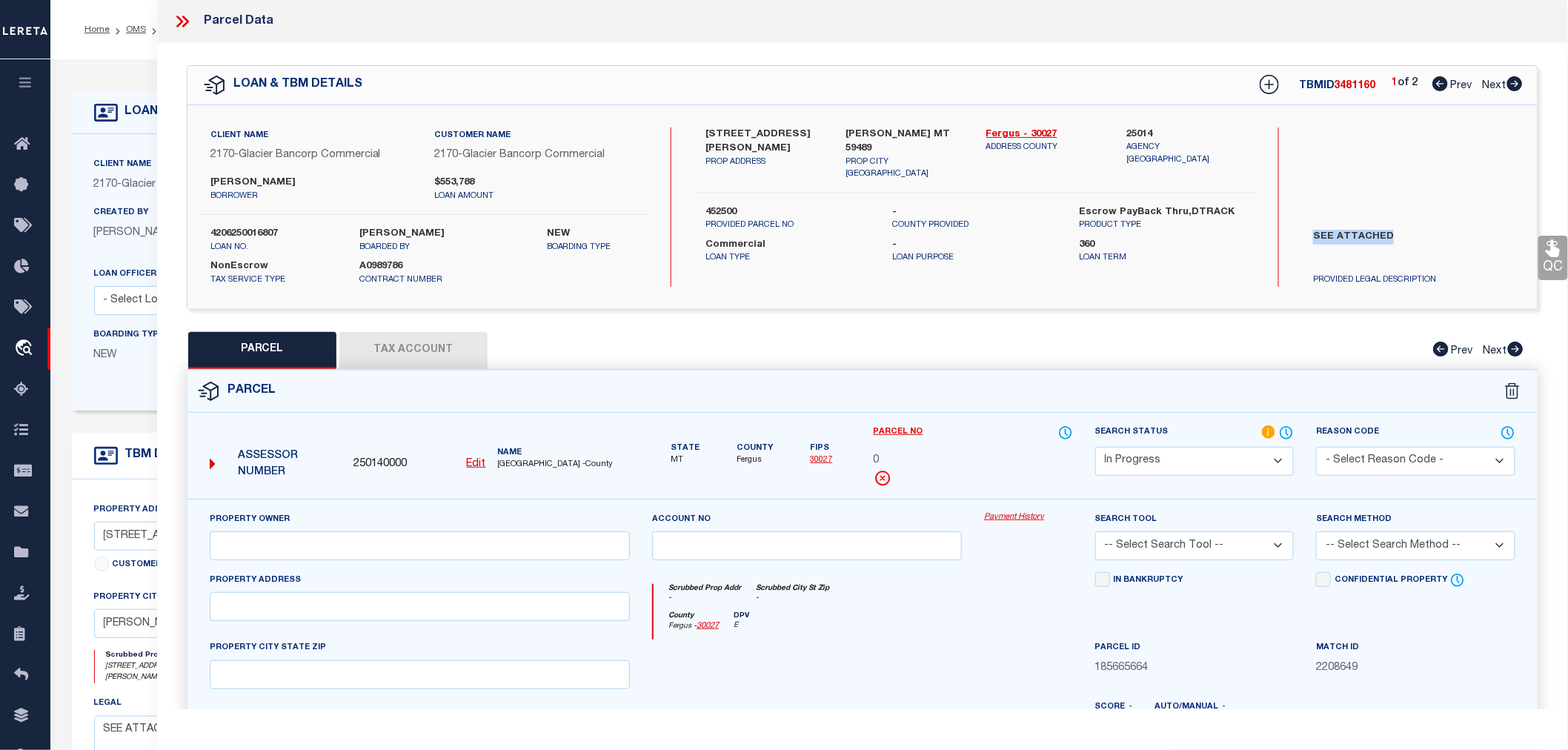
click at [1437, 239] on label "SEE ATTACHED" at bounding box center [1414, 252] width 224 height 44
click at [181, 13] on icon at bounding box center [182, 21] width 19 height 19
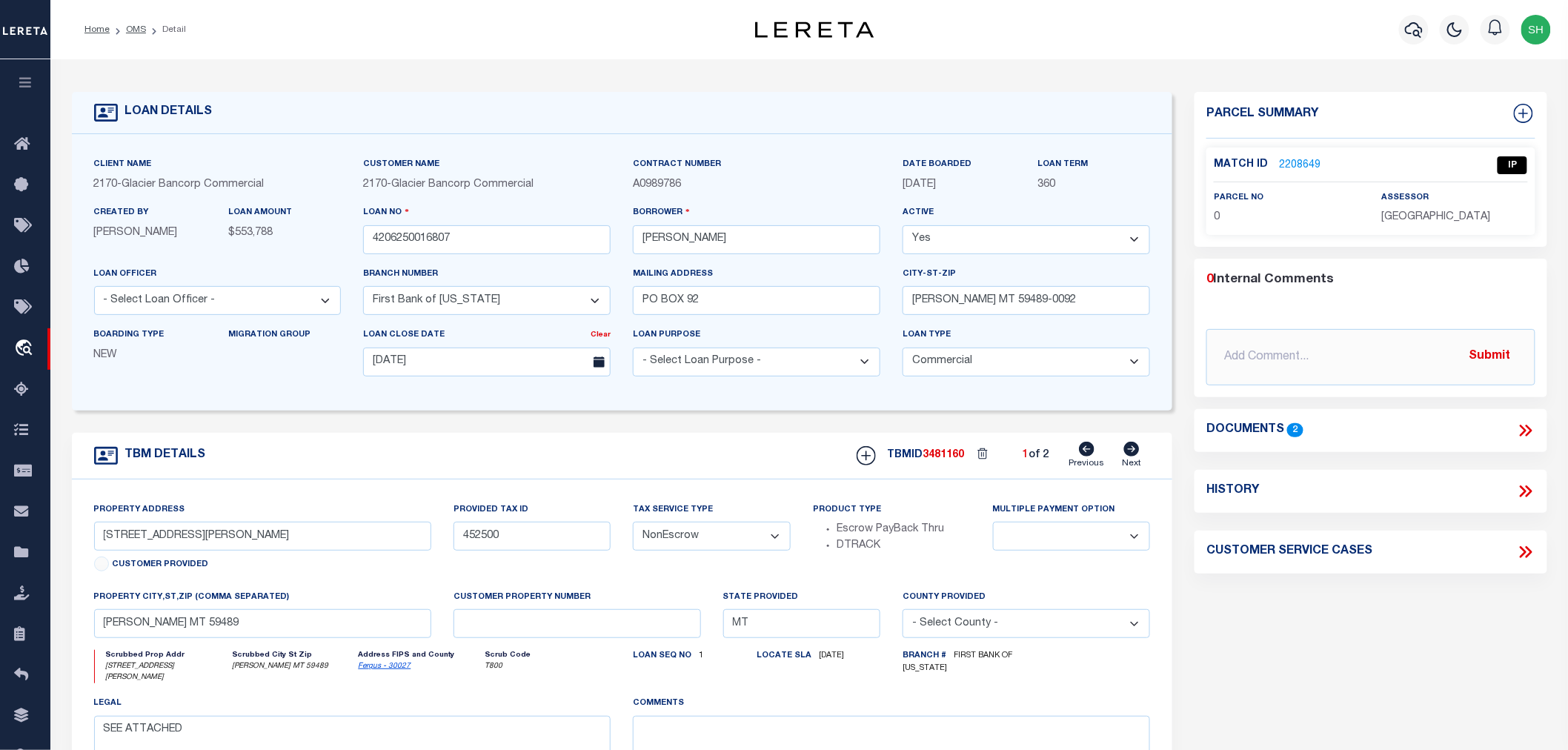
click at [1525, 427] on icon at bounding box center [1523, 430] width 6 height 12
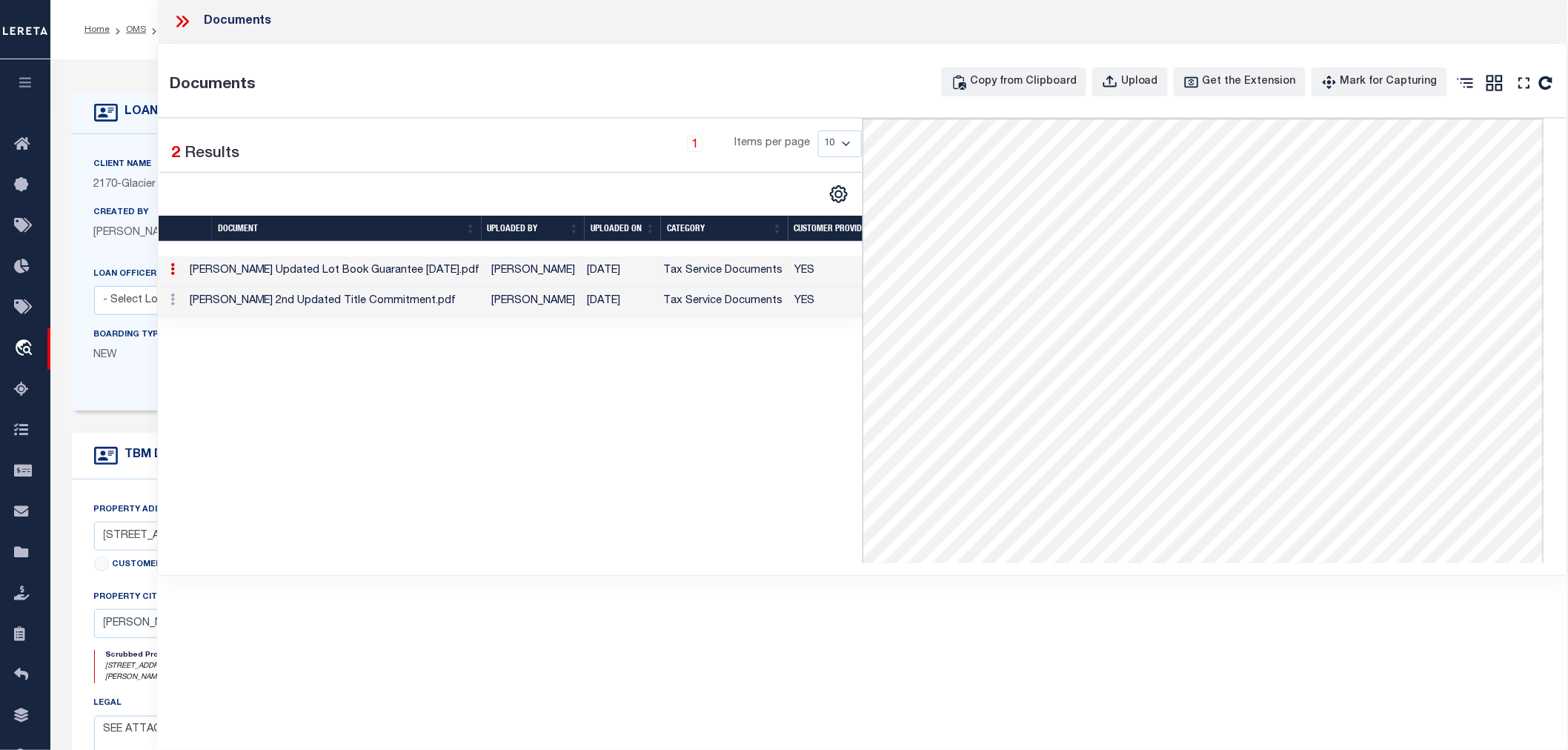
click at [246, 302] on td "wickens 2nd Updated Title Commitment.pdf" at bounding box center [334, 301] width 302 height 30
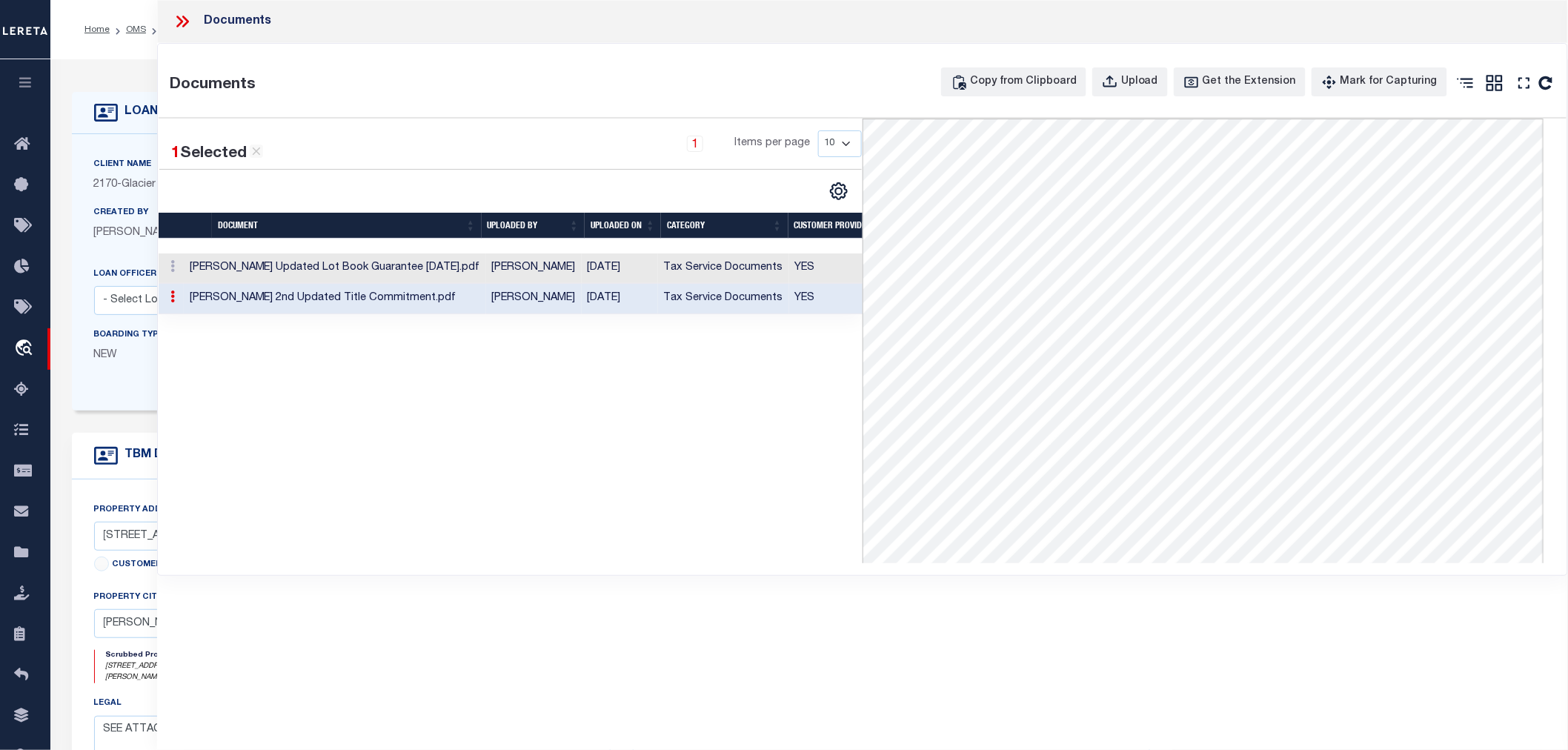
click at [181, 20] on icon at bounding box center [179, 21] width 6 height 12
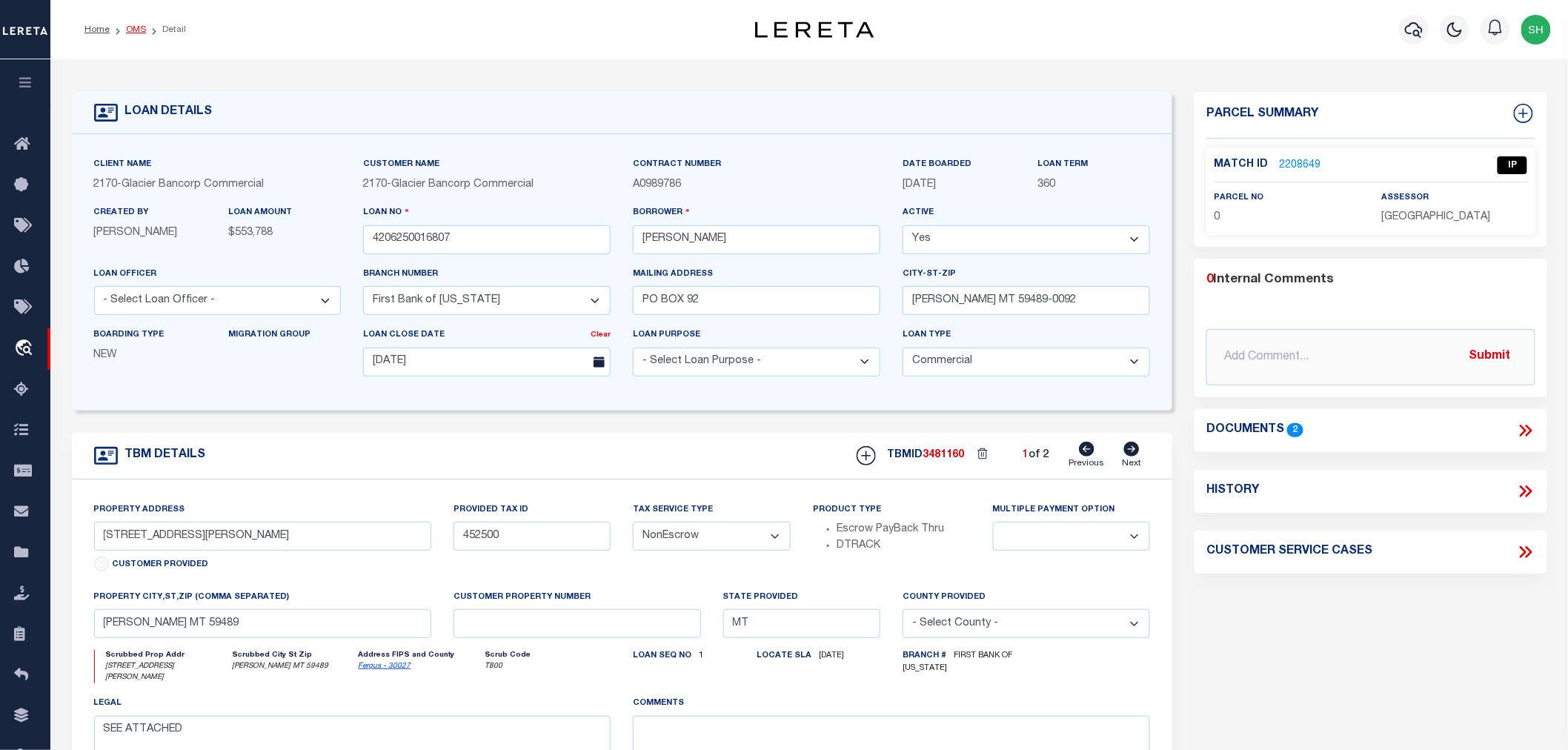
click at [137, 27] on link "OMS" at bounding box center [136, 30] width 20 height 9
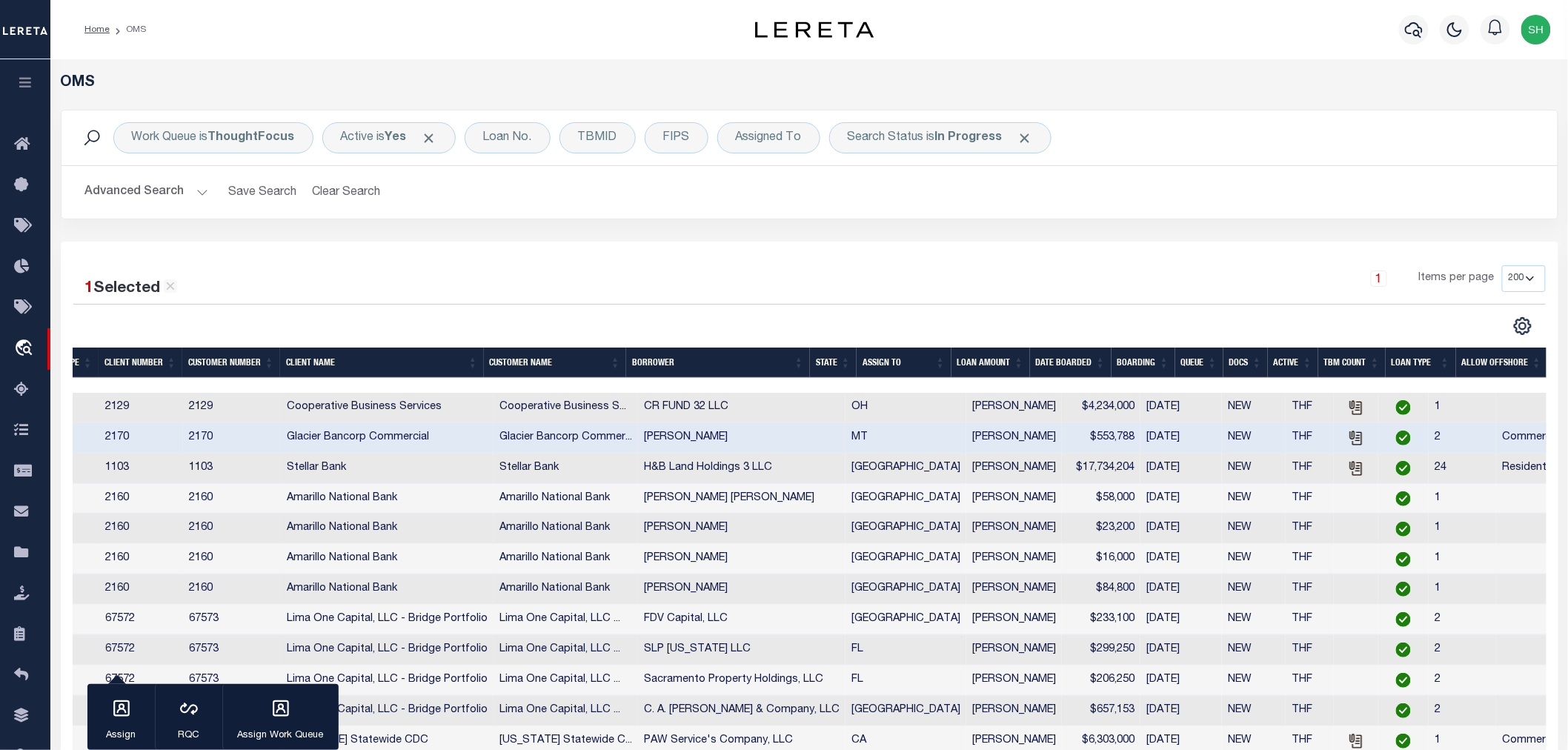
scroll to position [0, 228]
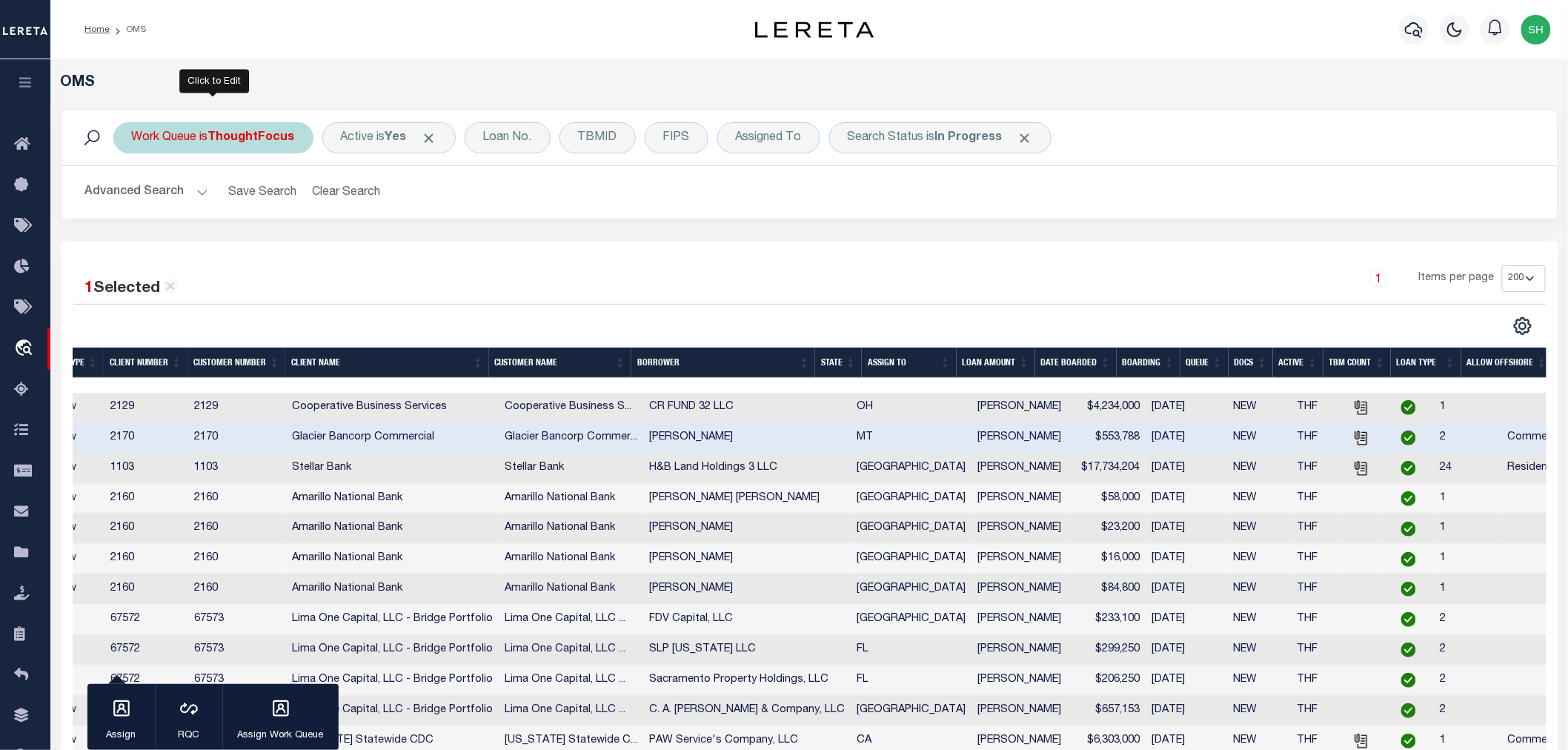
click at [241, 139] on b "ThoughtFocus" at bounding box center [251, 138] width 87 height 12
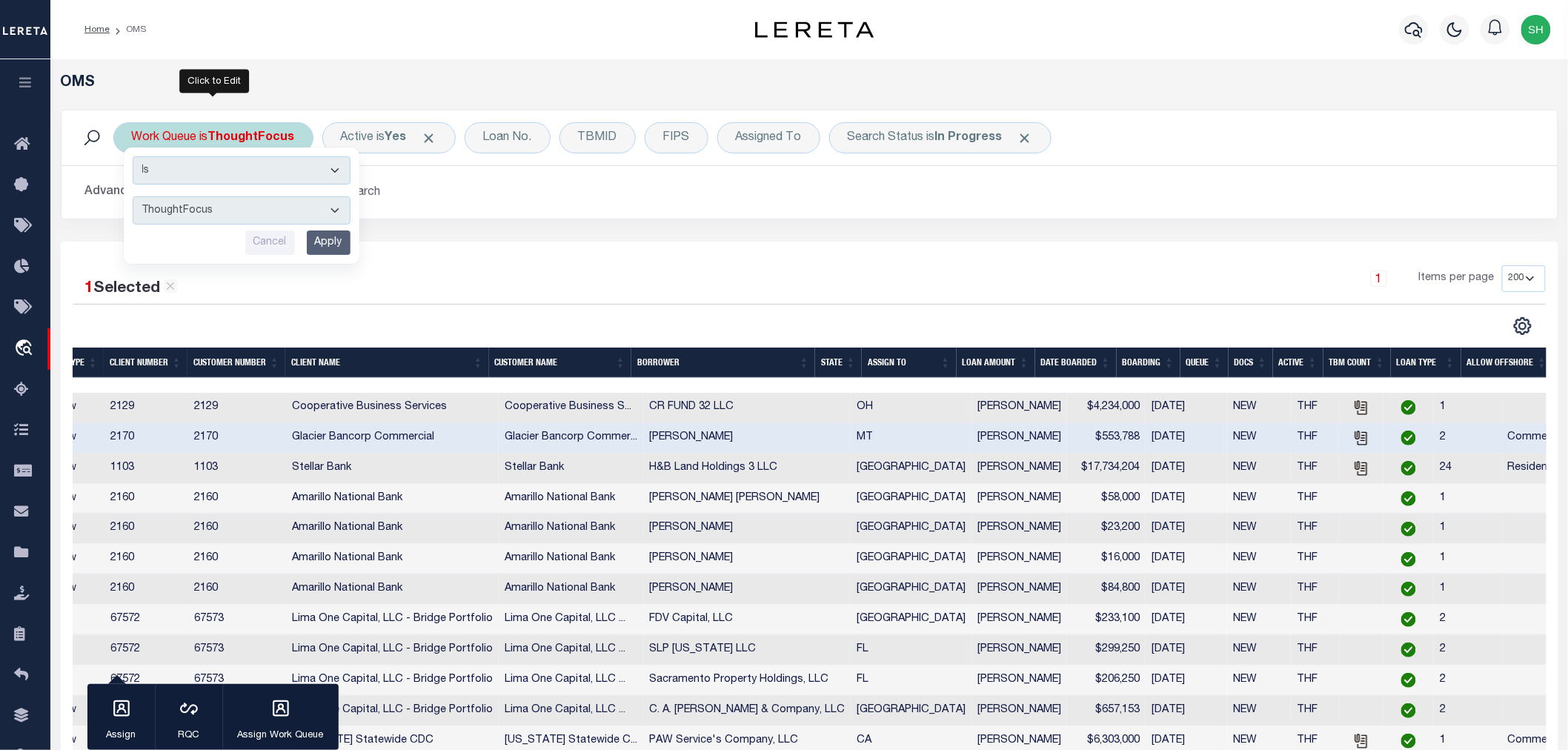
click at [218, 206] on select "--ALL-- General ThoughtFocus" at bounding box center [242, 211] width 218 height 28
select select "GEN_THF"
click at [133, 197] on select "--ALL-- General ThoughtFocus" at bounding box center [242, 211] width 218 height 28
click at [331, 248] on input "Apply" at bounding box center [328, 242] width 43 height 24
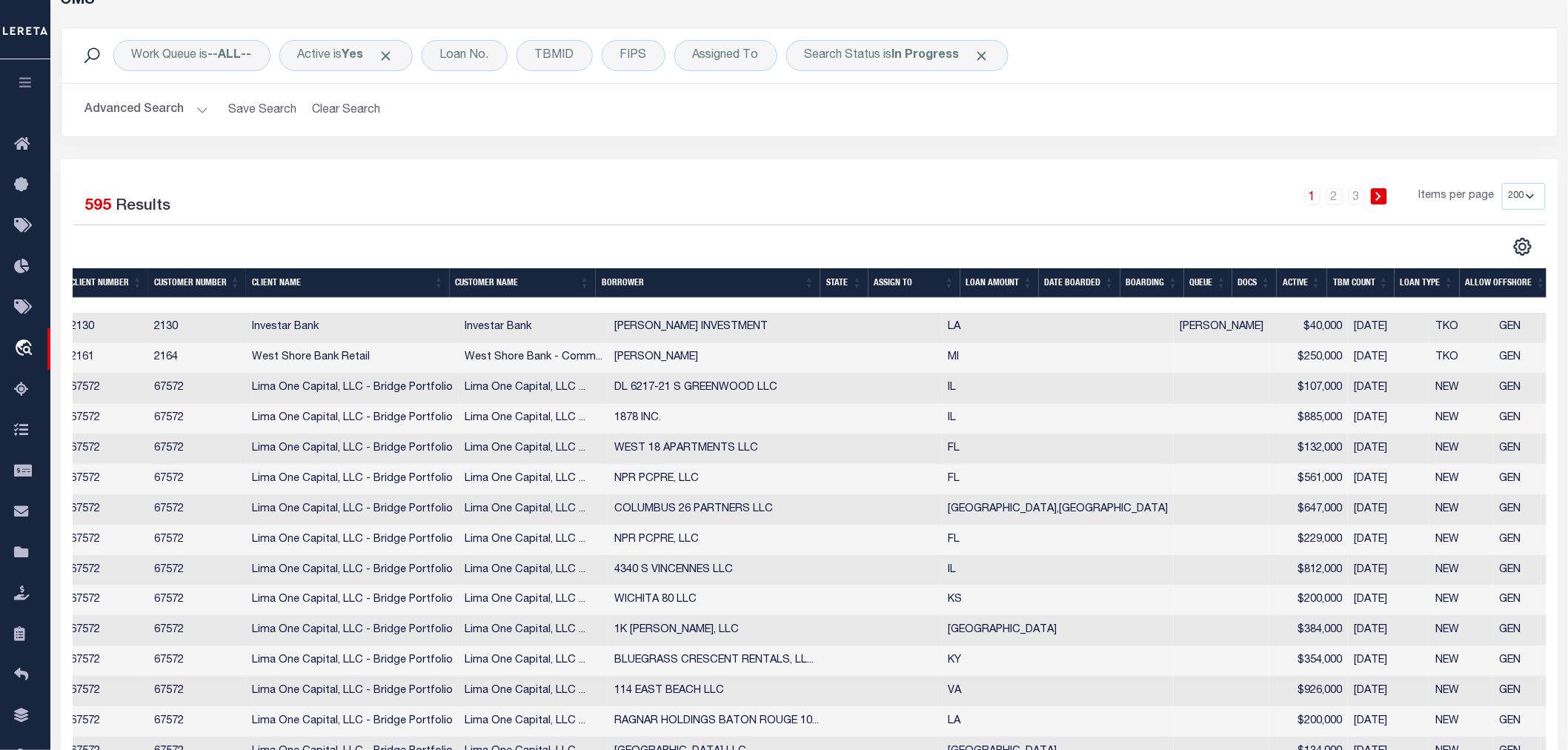
click at [176, 418] on td "67572" at bounding box center [197, 418] width 98 height 30
checkbox input "true"
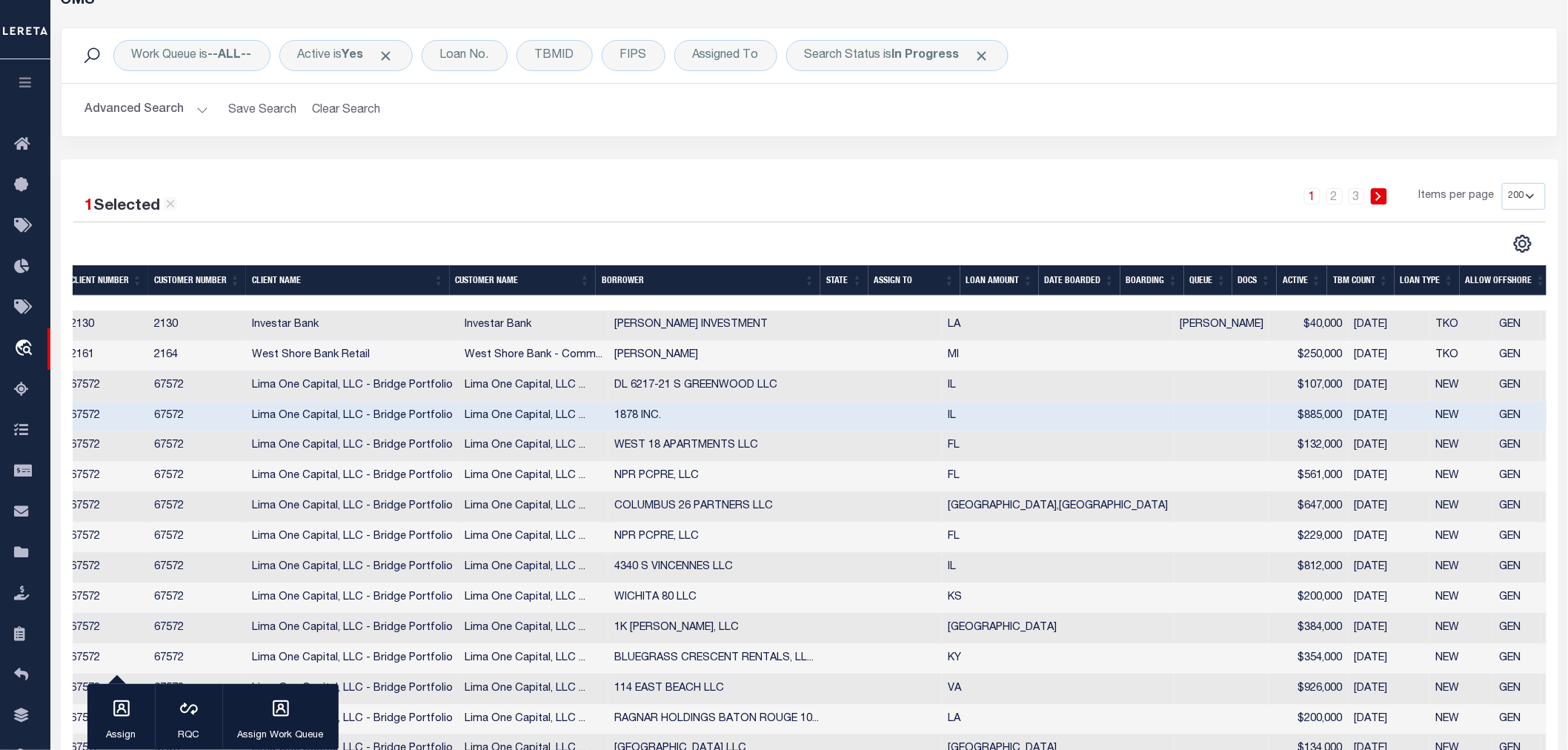
click at [176, 418] on td "67572" at bounding box center [197, 417] width 98 height 30
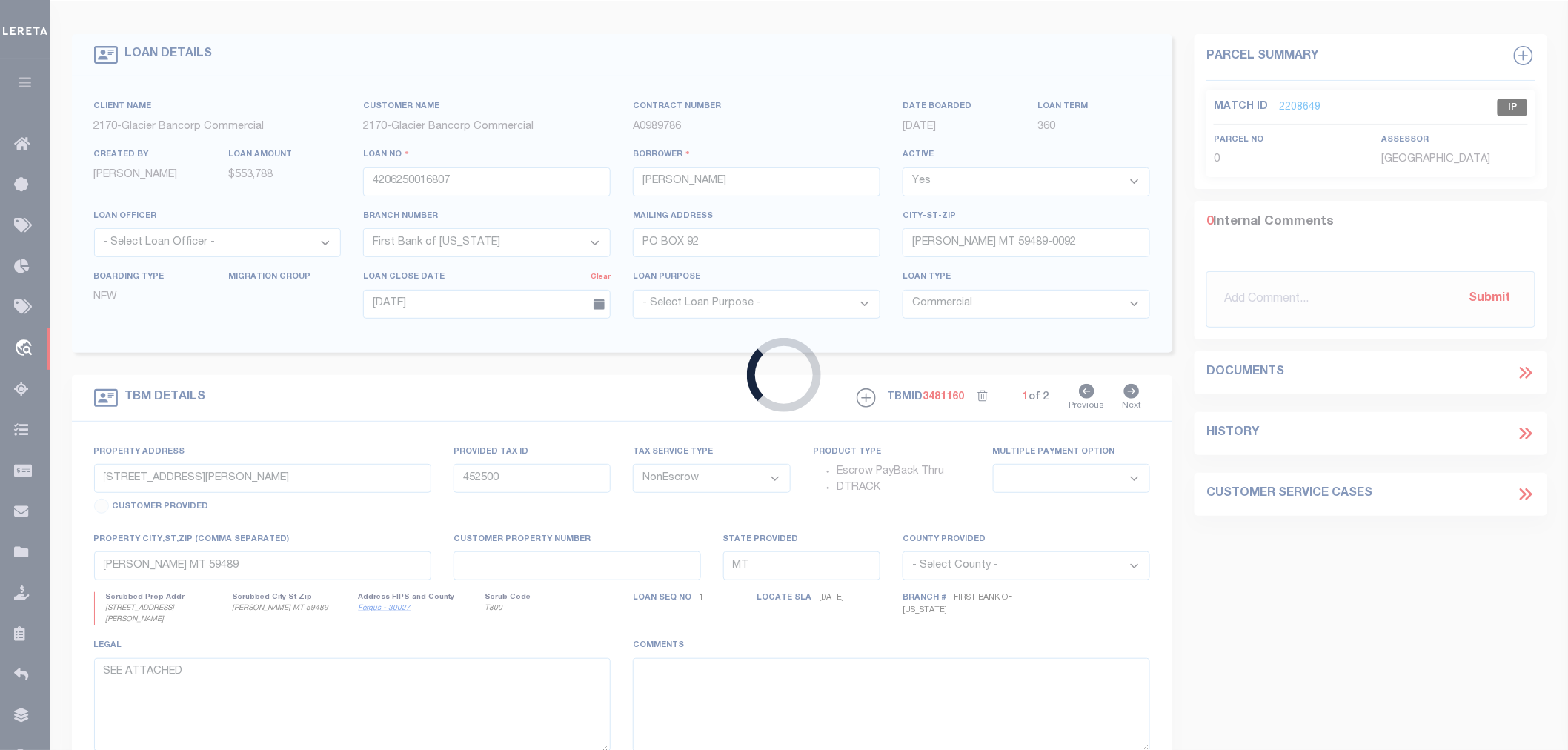
type input "115840"
type input "1878 INC."
select select
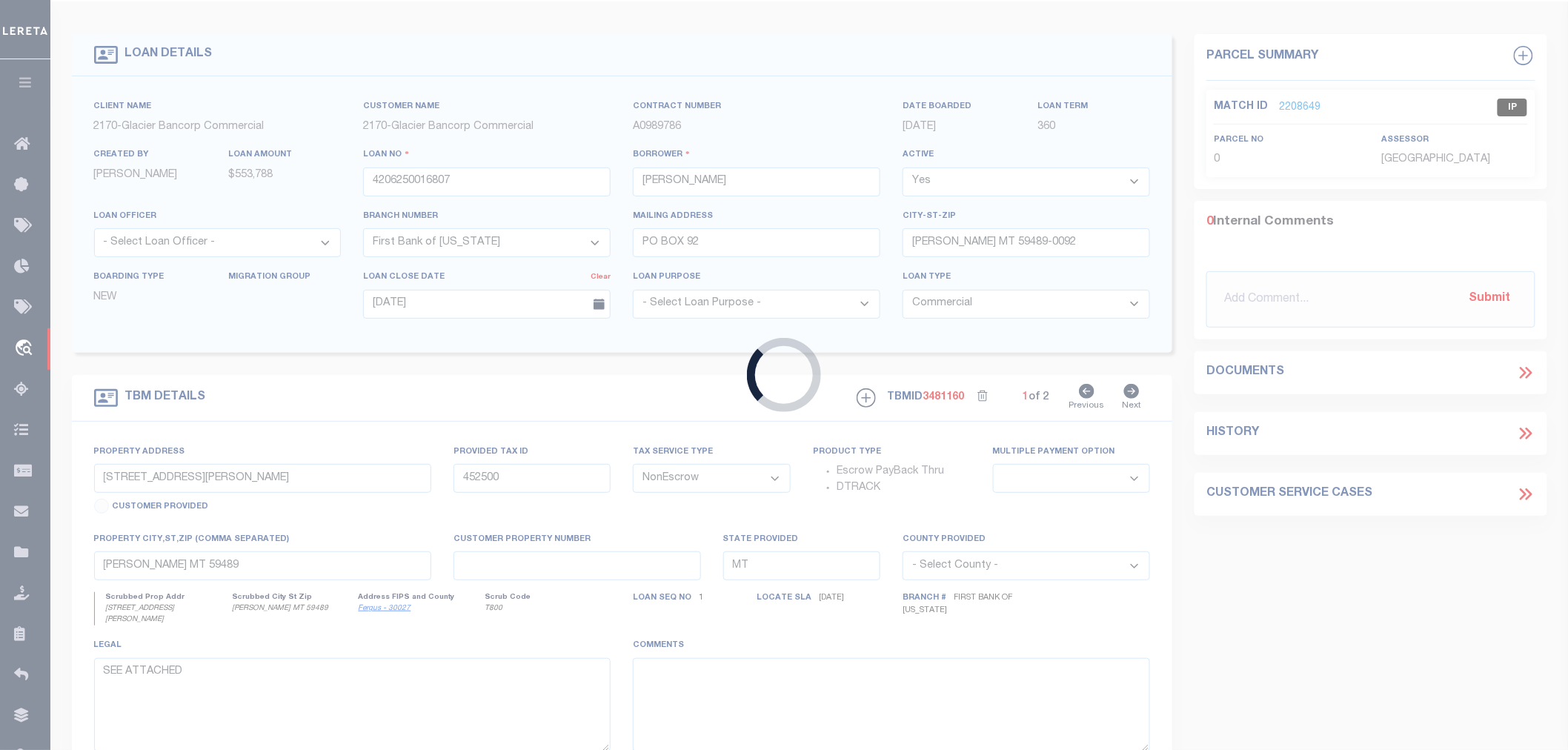
select select
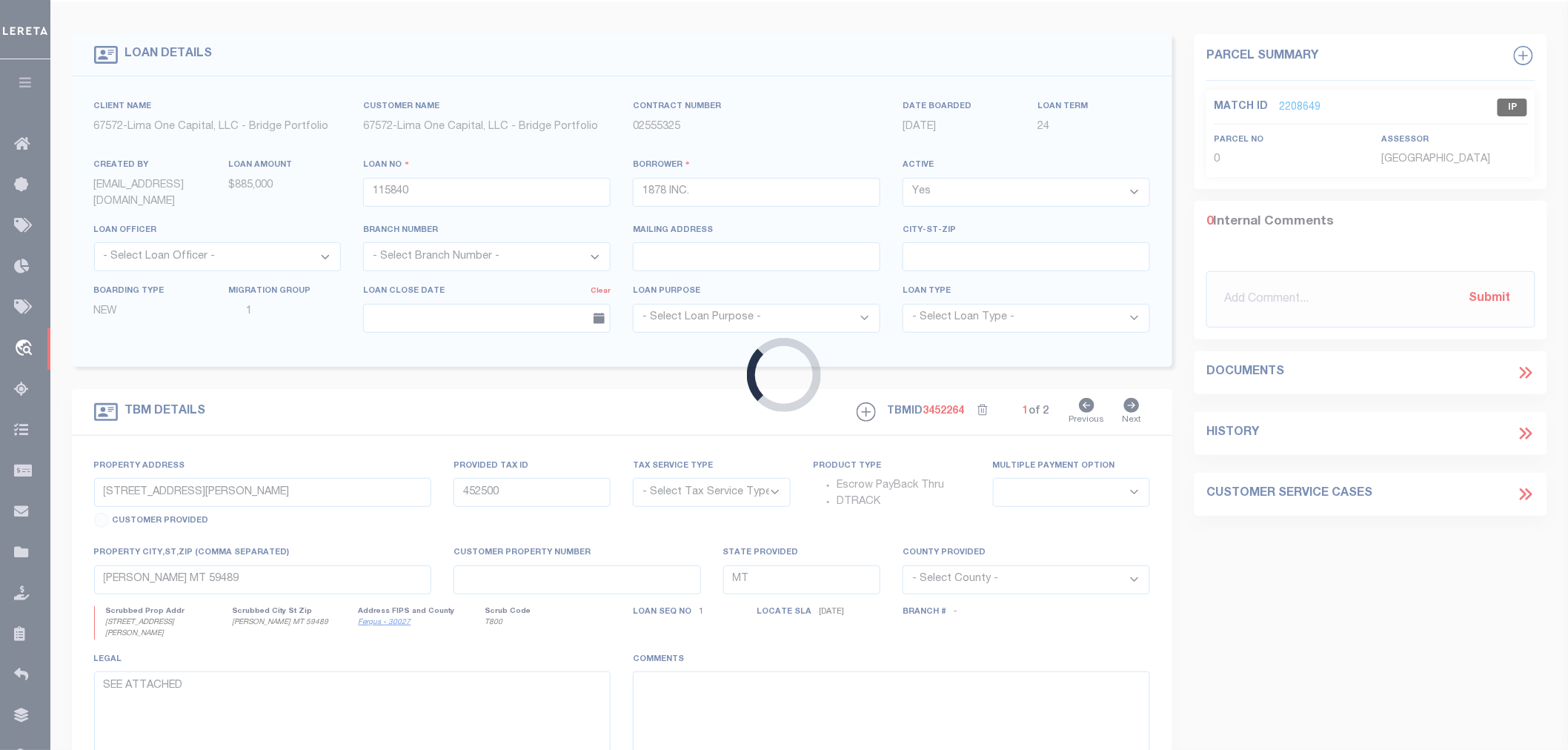
scroll to position [2, 0]
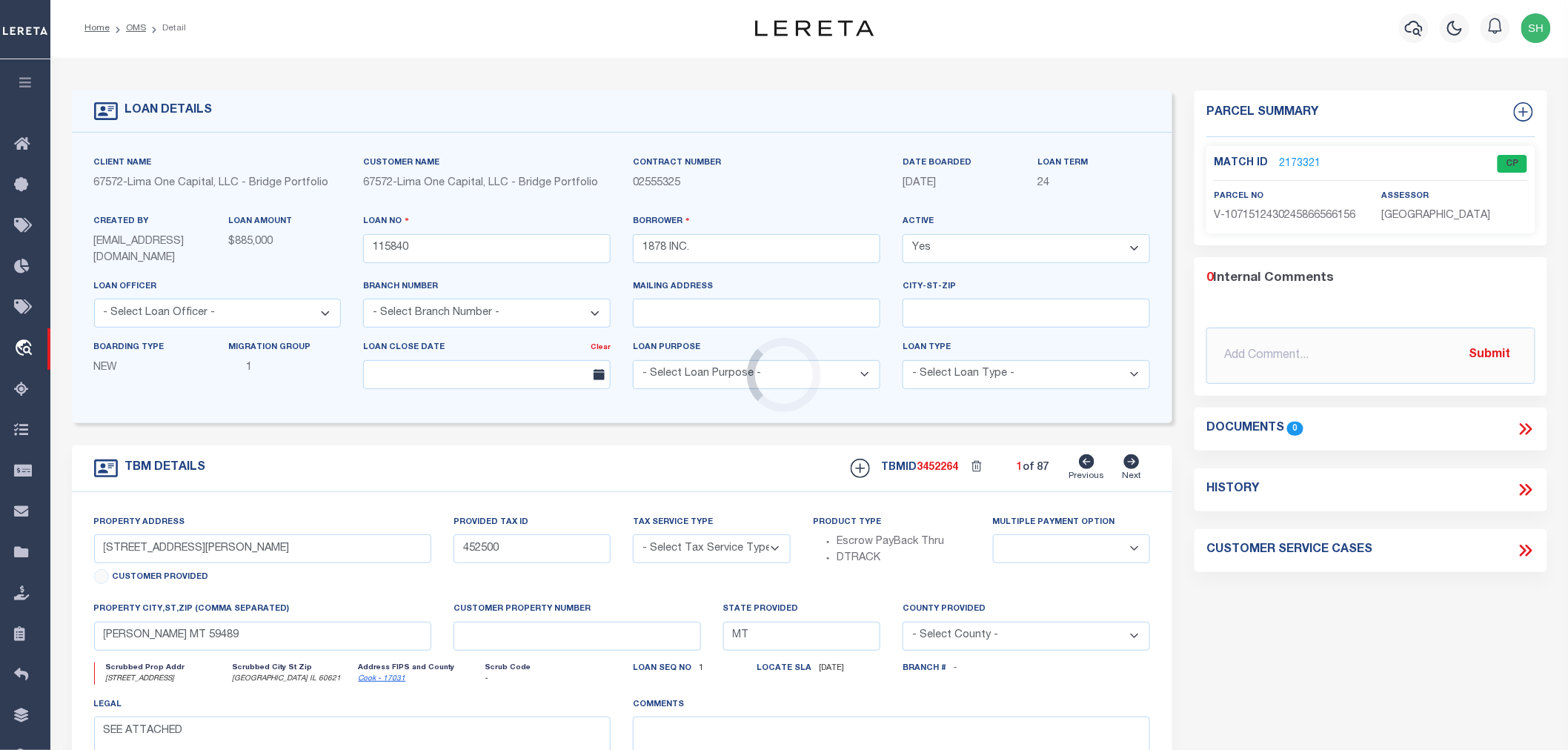
type input "5921 SOUTH GREEN STREET"
radio input "true"
select select "NonEscrow"
select select
type input "CHICAGO IL 60621"
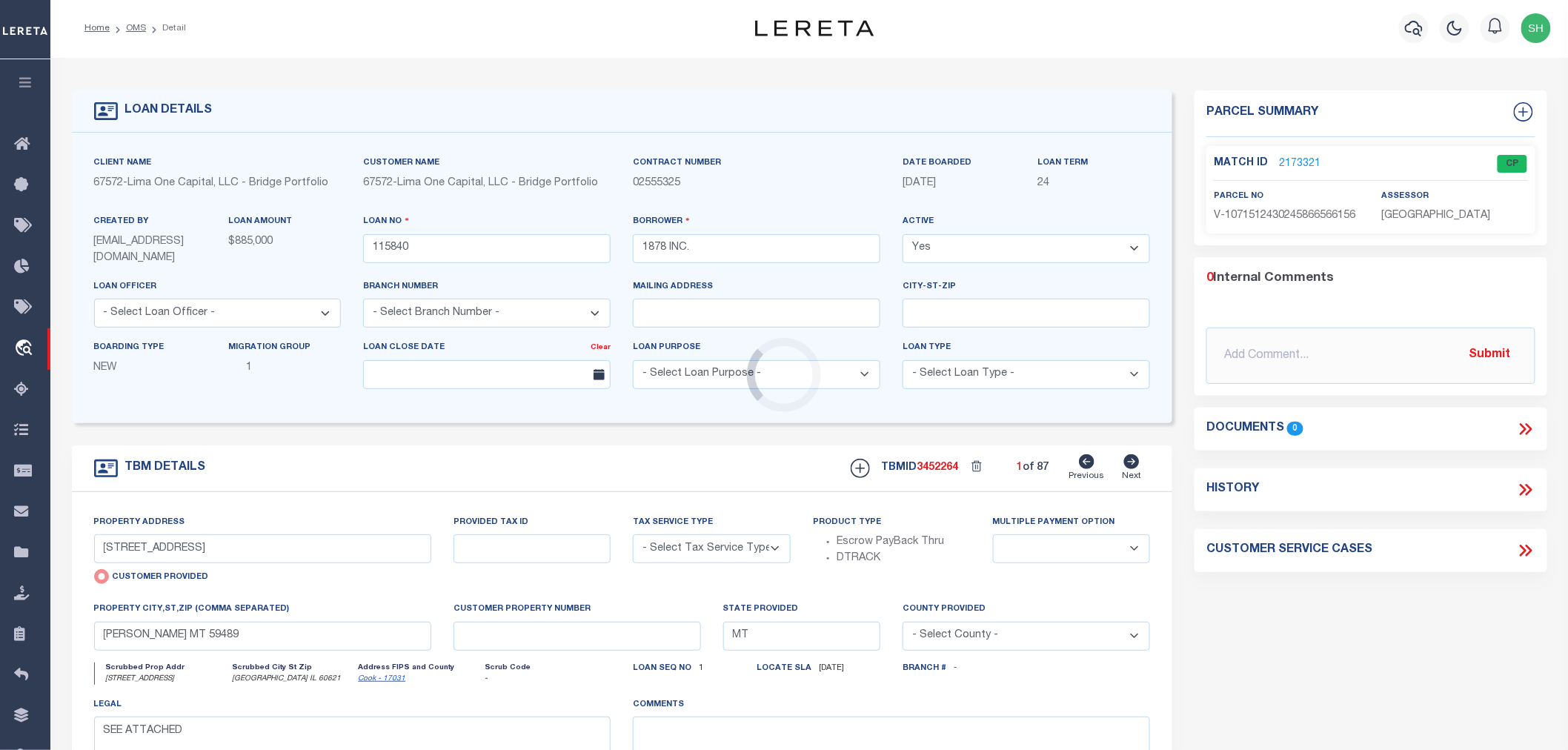
type input "115840-1"
type input "IL"
type textarea "COLLECTOR: ENTITY: PARCEL: 20174070080000"
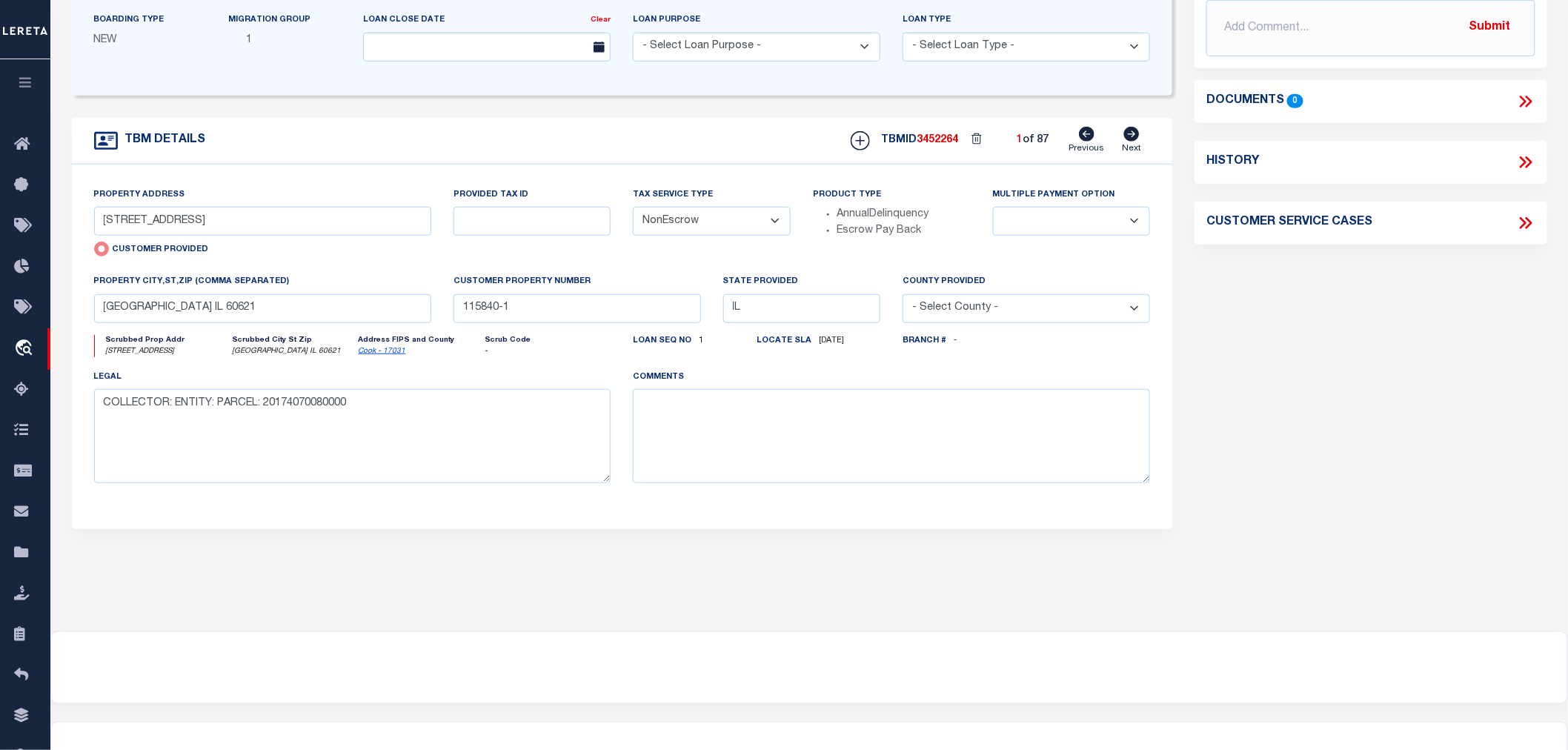
scroll to position [82, 0]
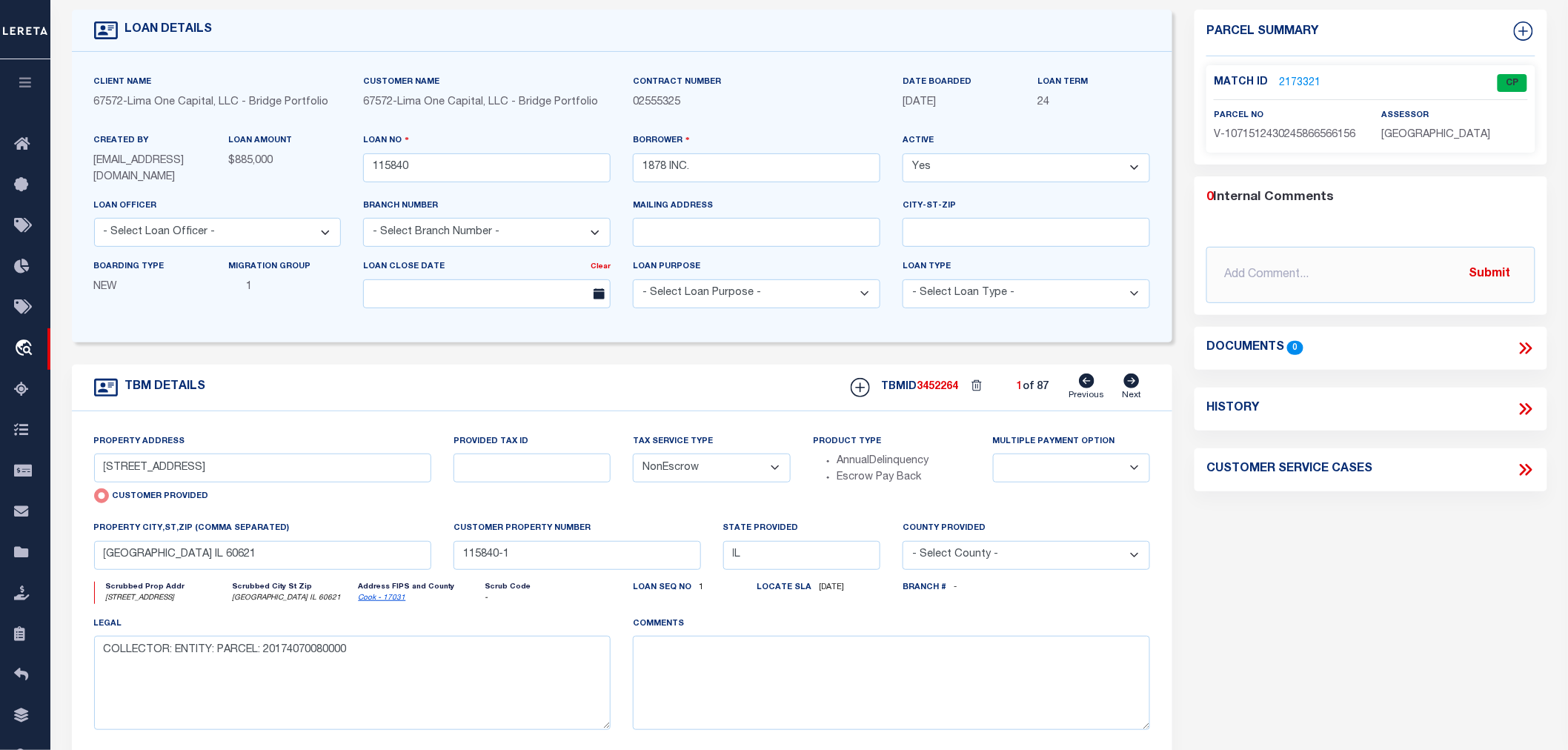
click at [1303, 79] on link "2173321" at bounding box center [1300, 83] width 42 height 16
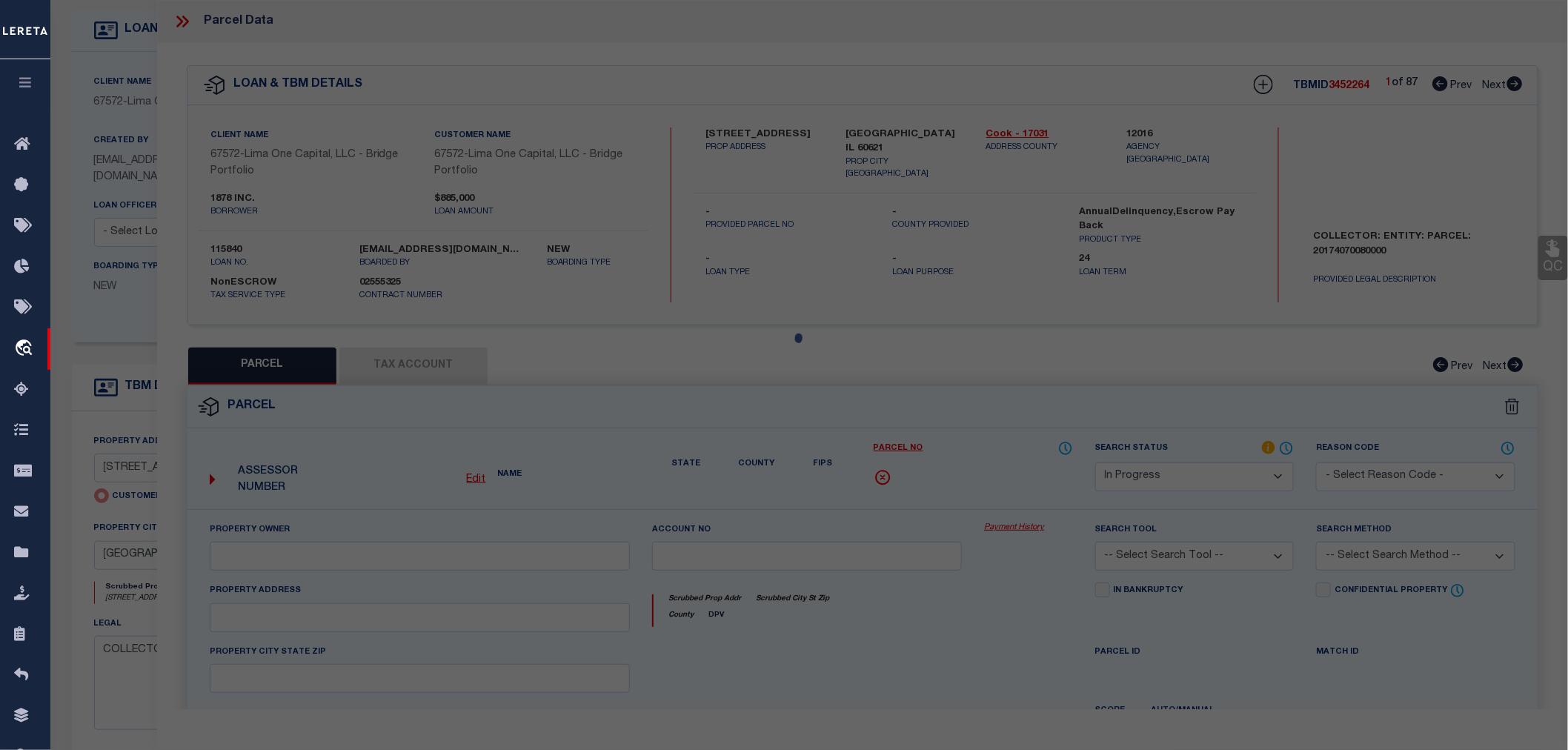
select select "AS"
checkbox input "false"
select select "CP"
select select "AGW"
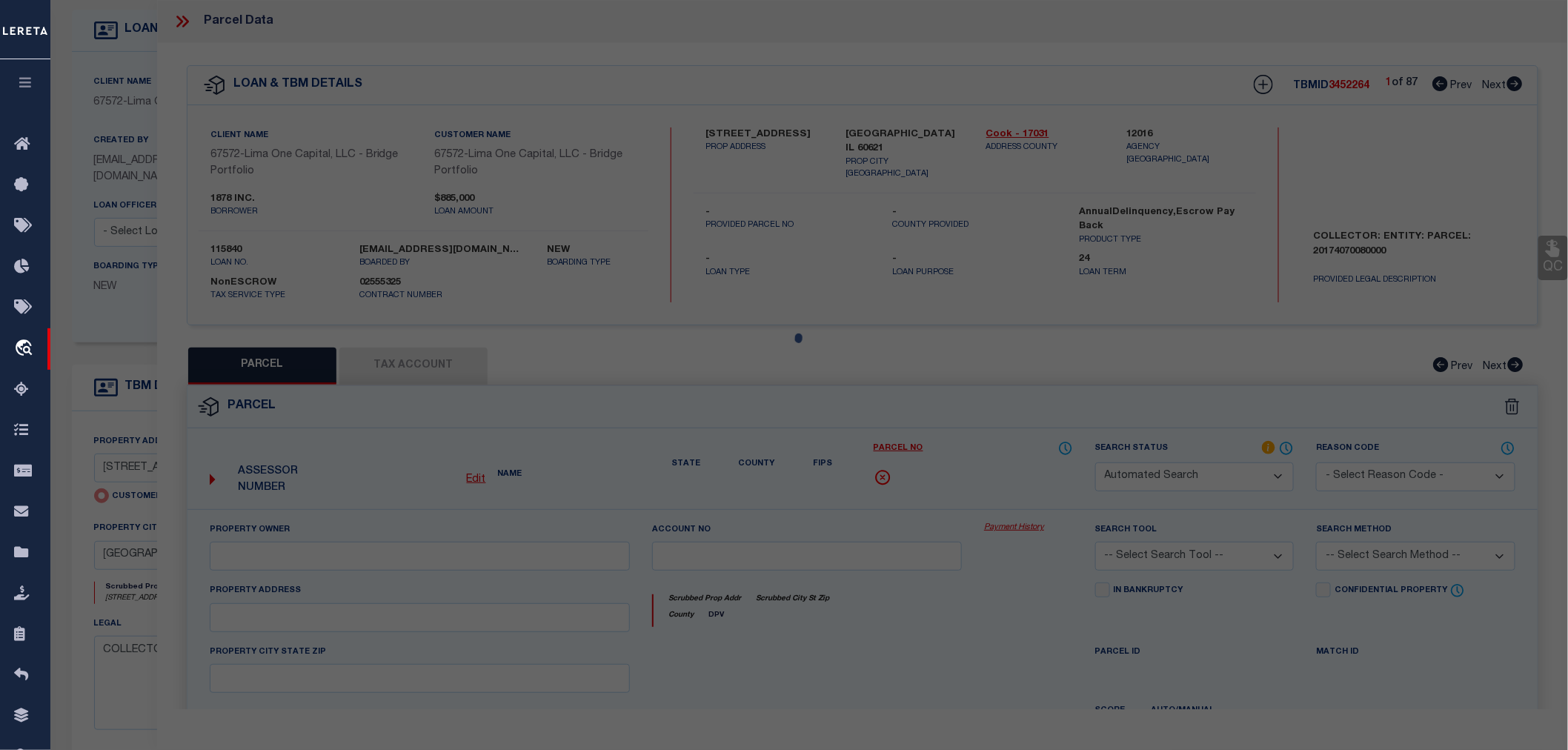
select select
type input "5921 SOUTH GREEN STREET"
checkbox input "false"
type input "CHICAGO IL 60621"
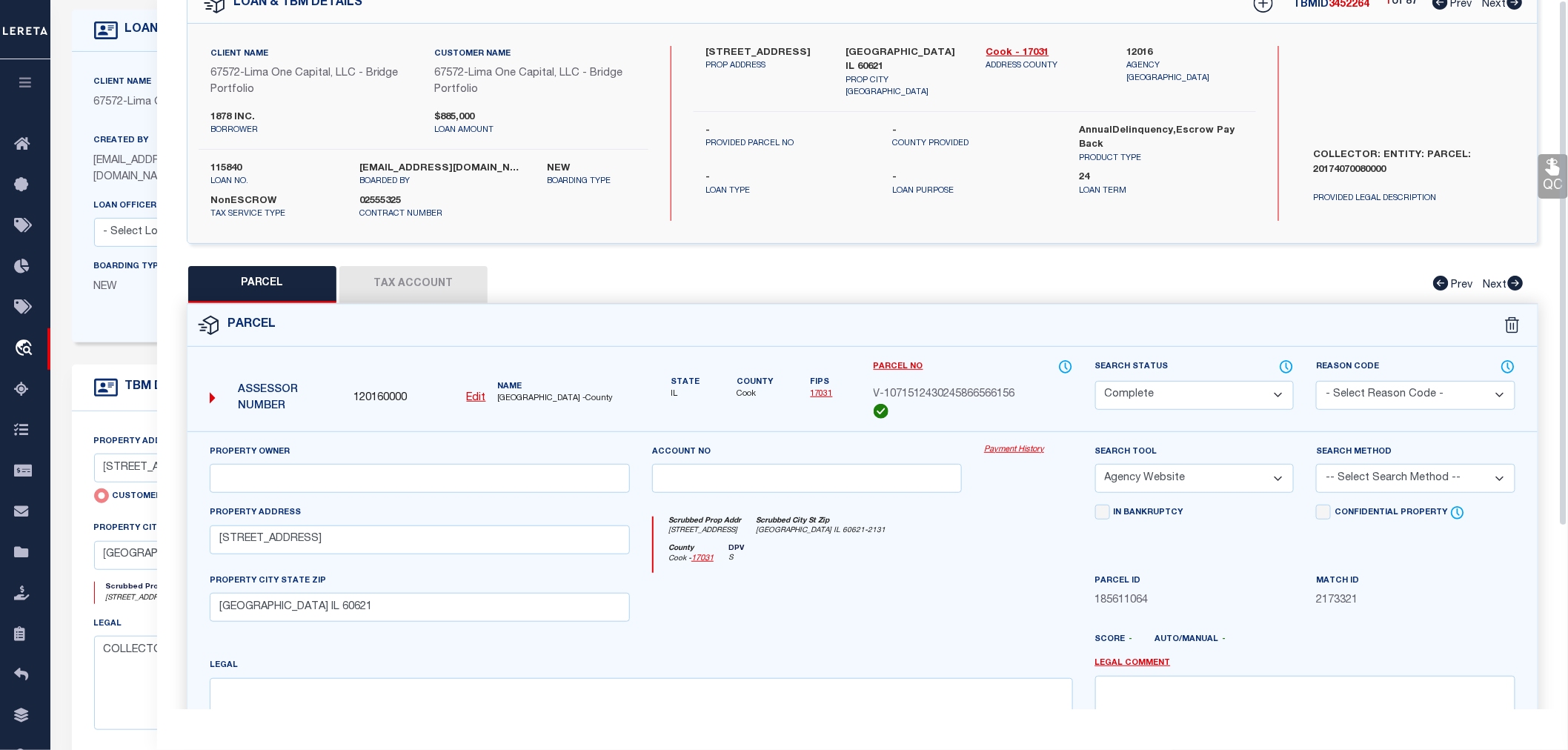
scroll to position [0, 0]
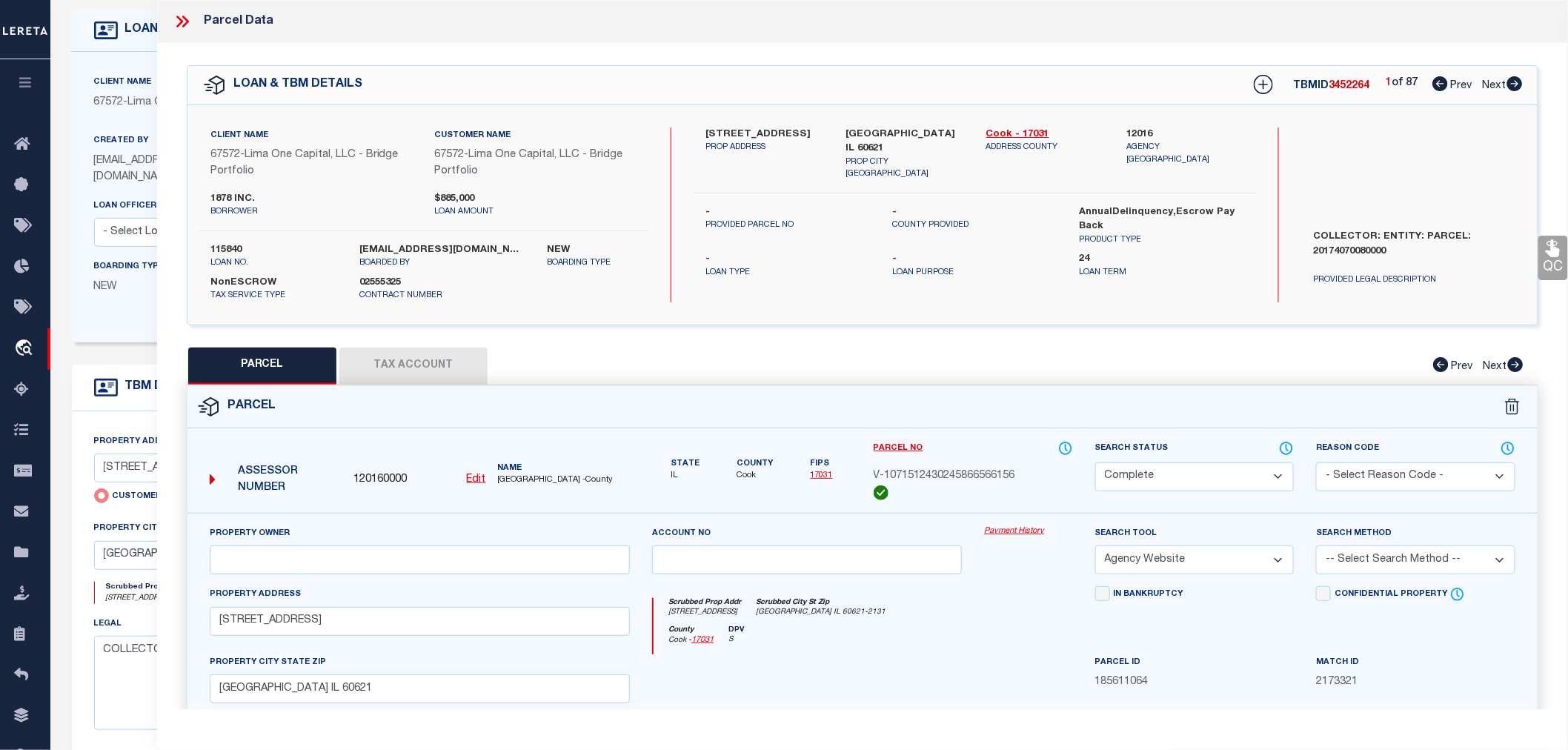
click at [1515, 83] on icon at bounding box center [1515, 84] width 16 height 15
select select "AS"
select select
checkbox input "false"
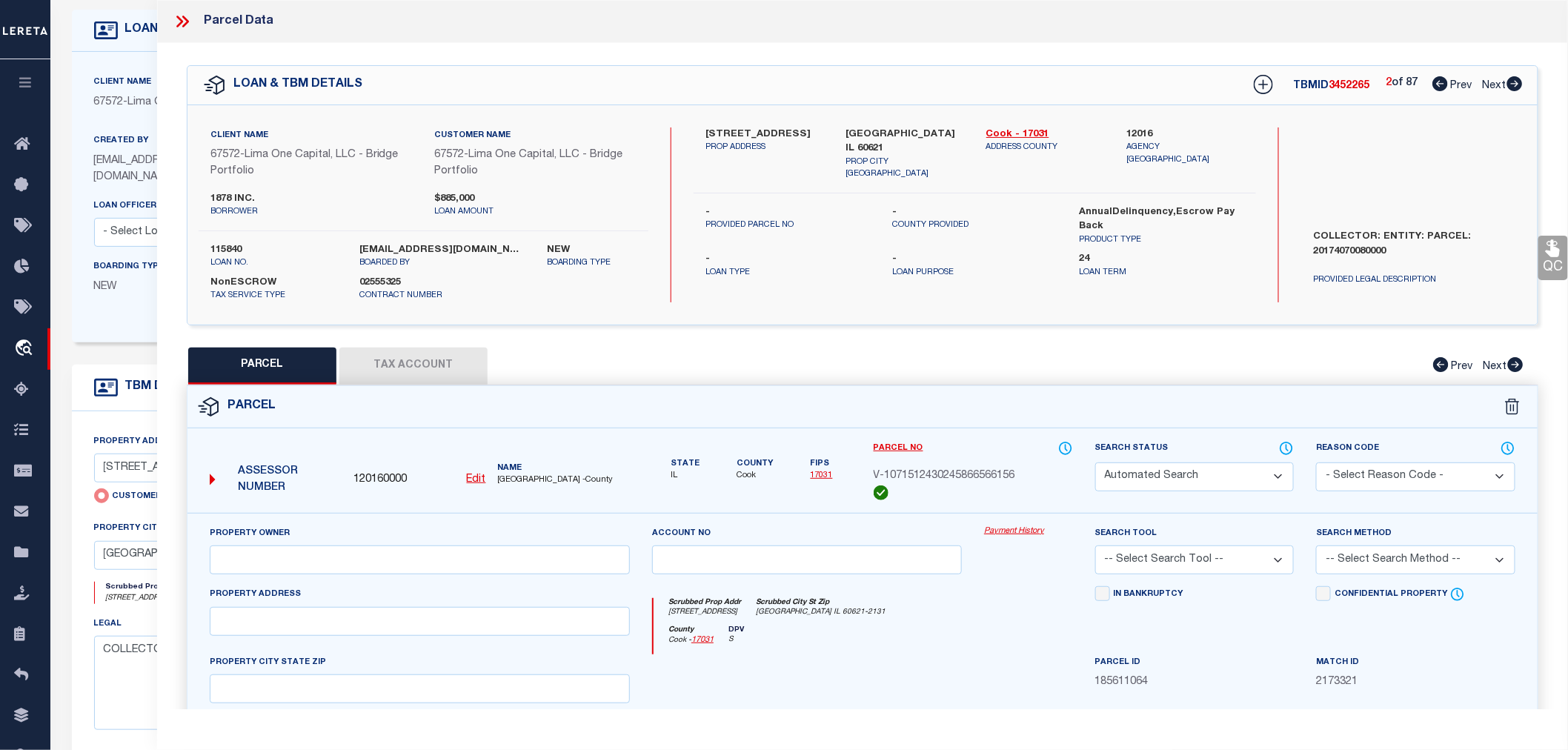
select select "PR"
type input "5335 SOUTH CARPENTER STREET"
checkbox input "false"
type input "CHICAGO IL 60609"
type textarea "Legacy Inactive"
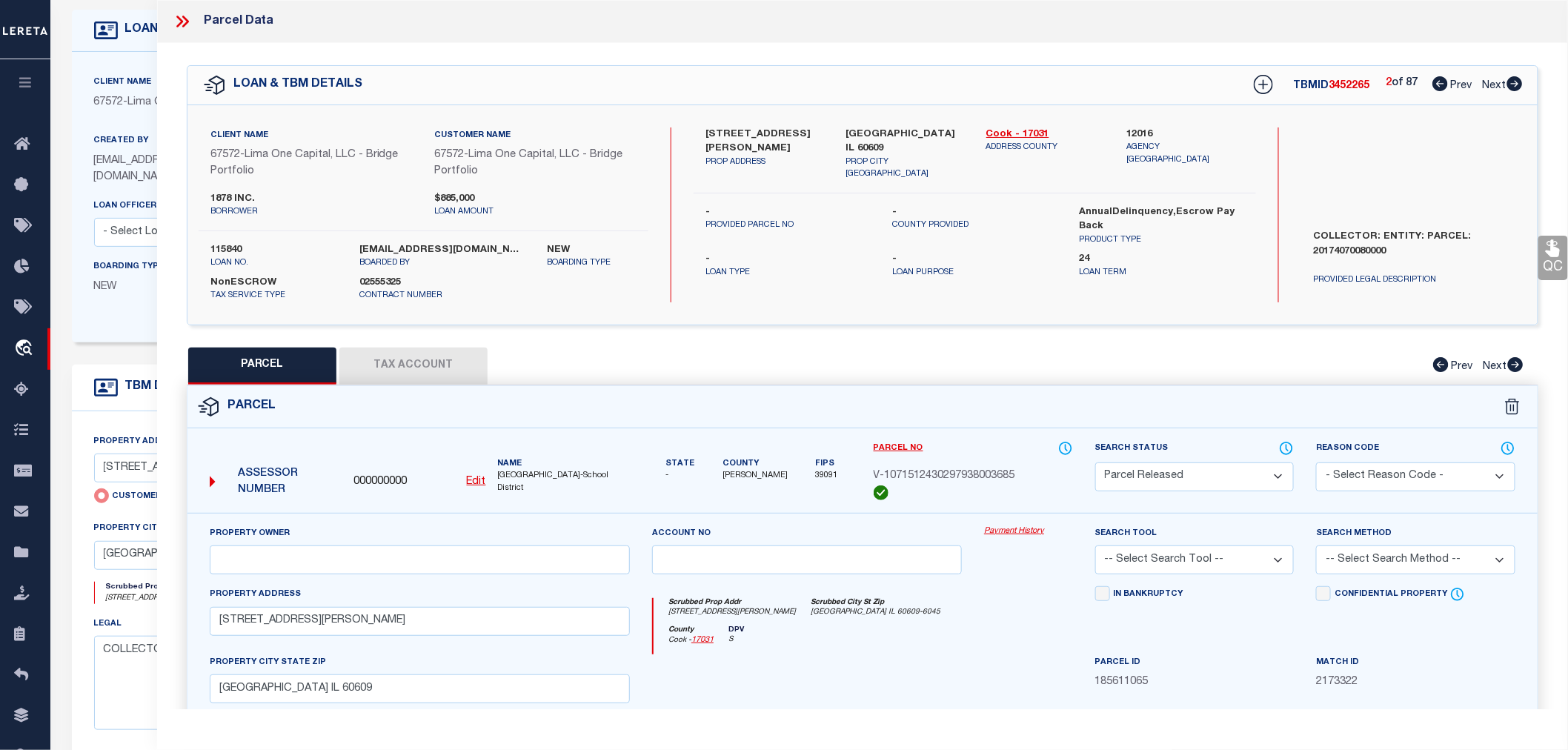
click at [1515, 83] on icon at bounding box center [1515, 84] width 16 height 15
select select "AS"
checkbox input "false"
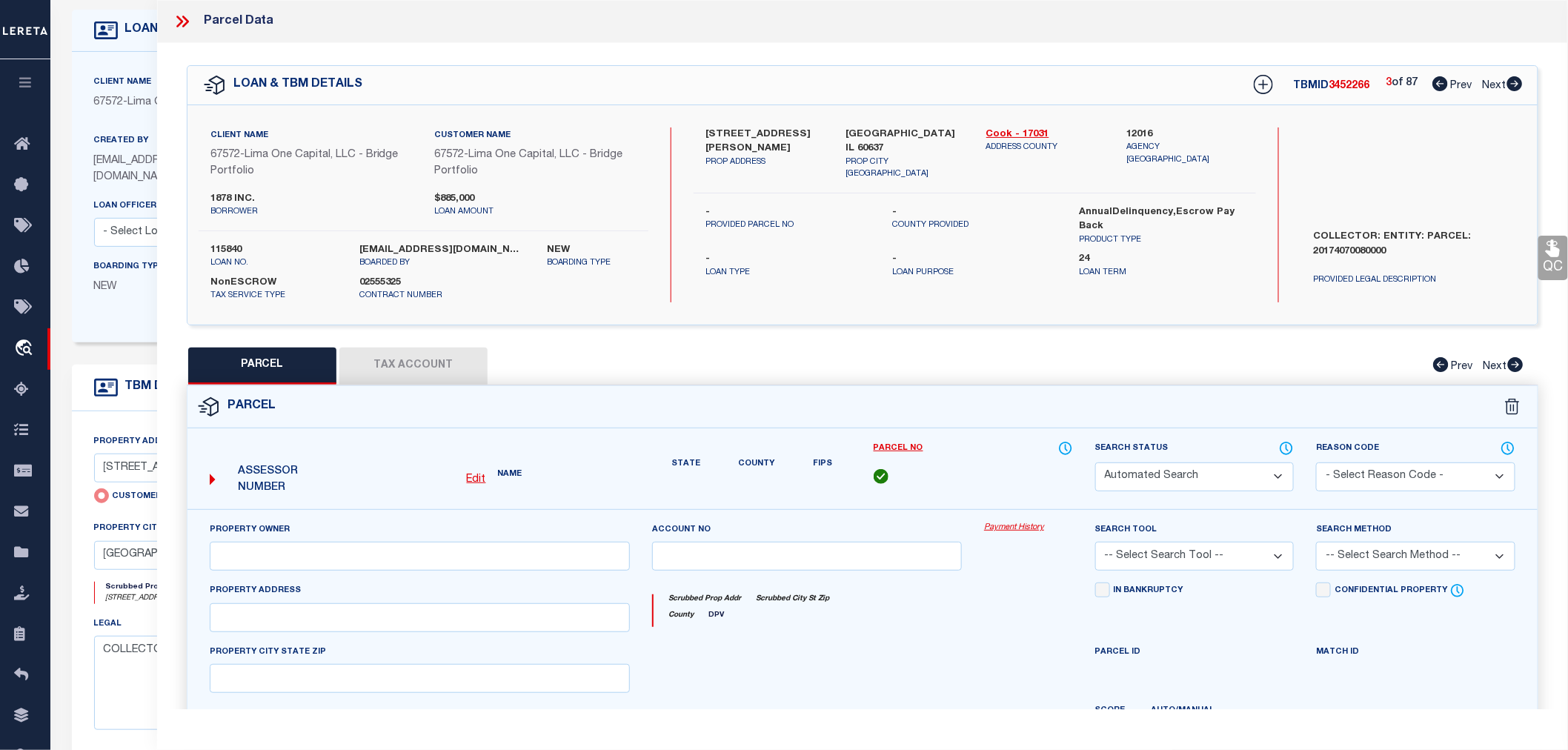
select select "CP"
select select "AGW"
select select
type input "6644 SOUTH RHODES AVENUE"
checkbox input "false"
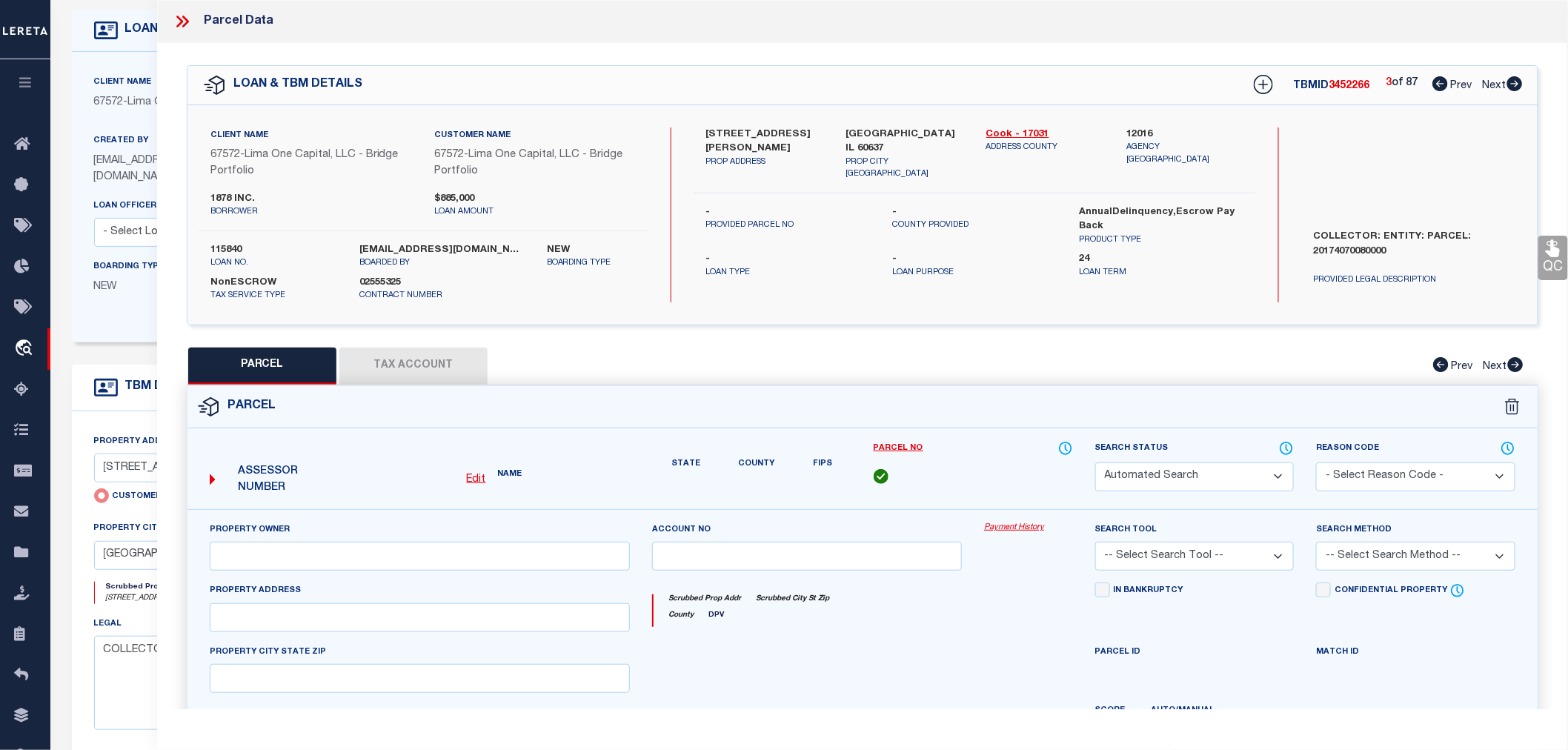
type input "CHICAGO IL 60637"
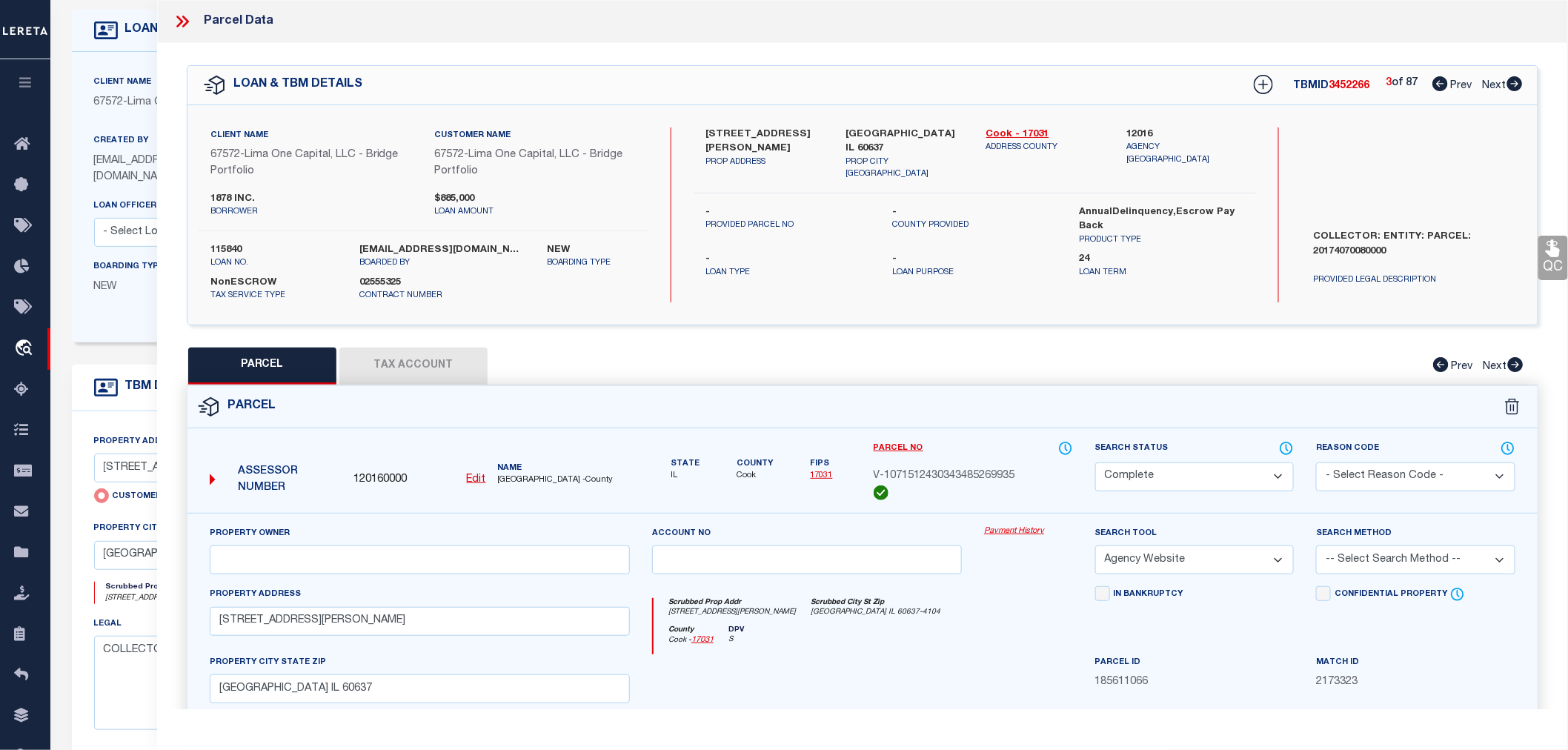
click at [1515, 83] on icon at bounding box center [1515, 84] width 16 height 15
select select "AS"
select select
checkbox input "false"
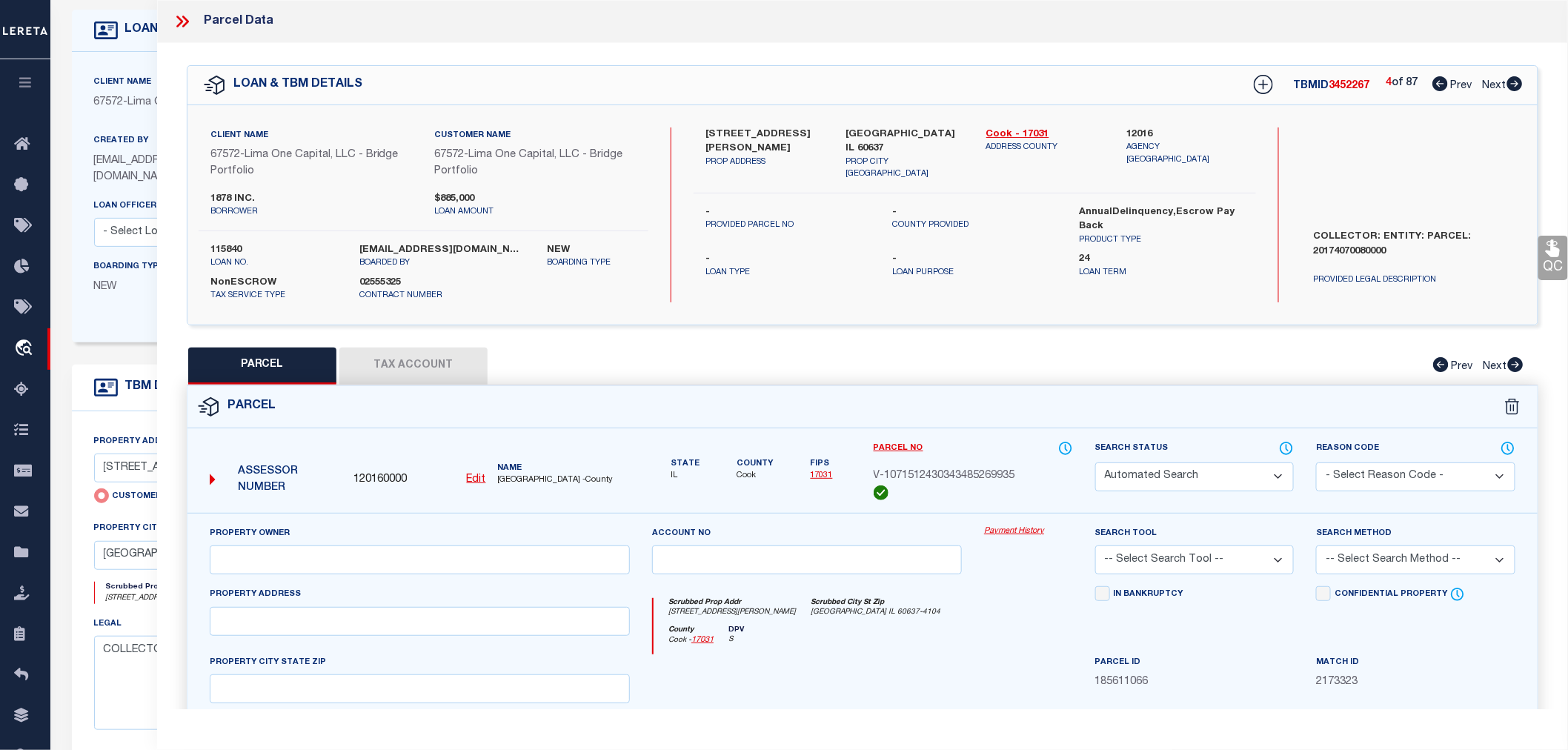
select select "CP"
select select "AGW"
select select
type input "7047 SOUTH CARPENTER STREET"
checkbox input "false"
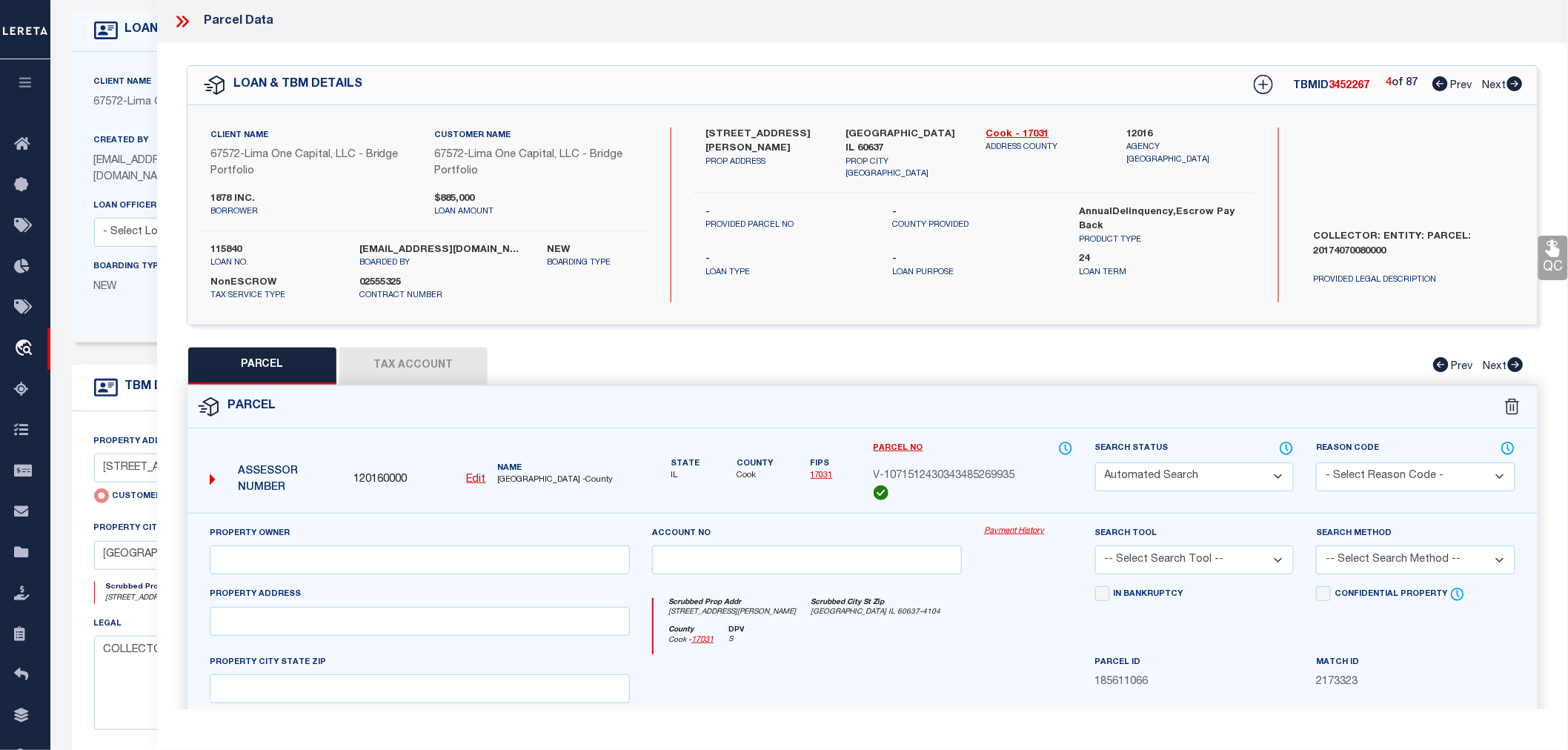
type input "CHICAGO IL 60621"
click at [1515, 83] on icon at bounding box center [1515, 84] width 16 height 15
select select "AS"
select select
checkbox input "false"
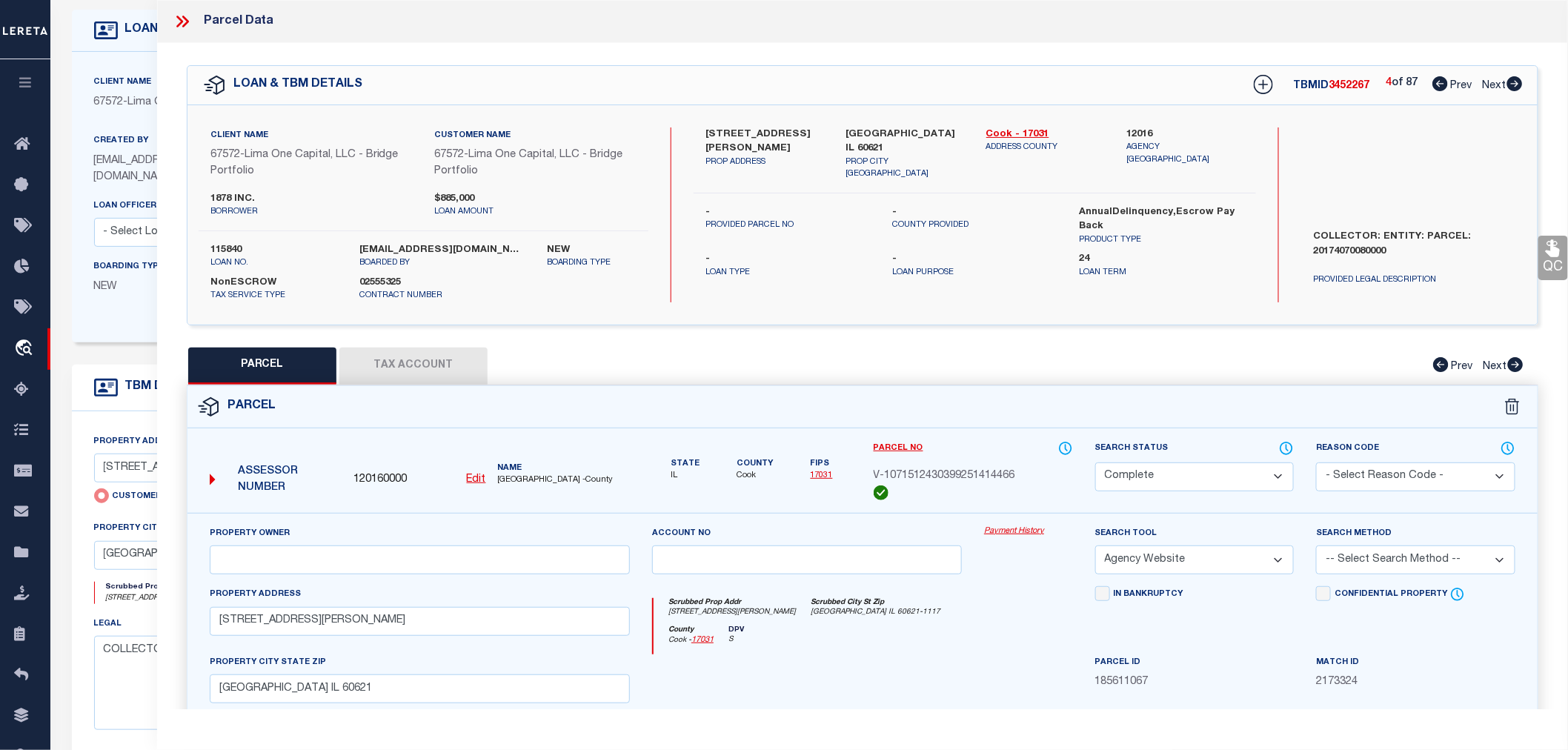
checkbox input "false"
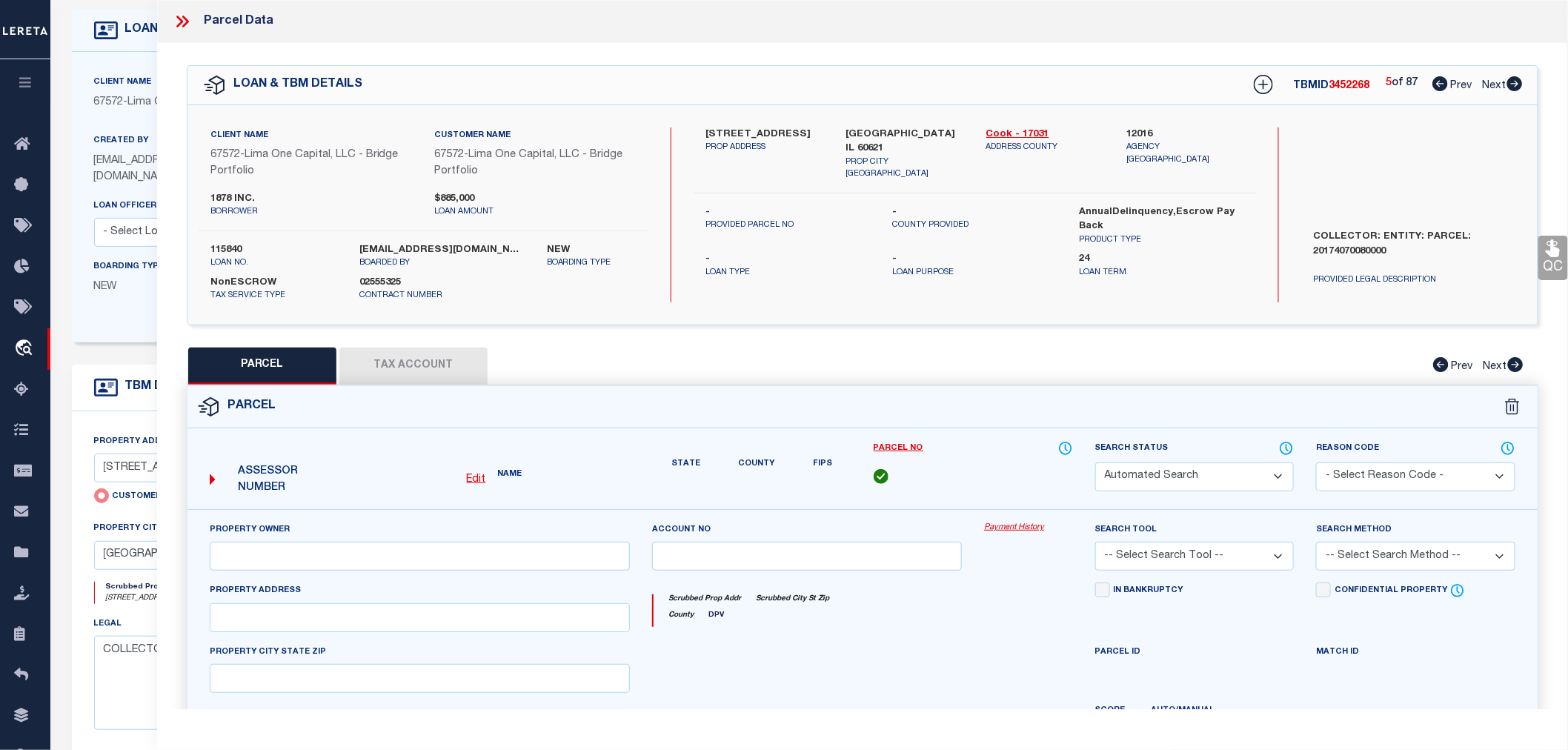
select select "CP"
select select "AGW"
select select
type input "7305 SOUTH PERRY AVENUE"
checkbox input "false"
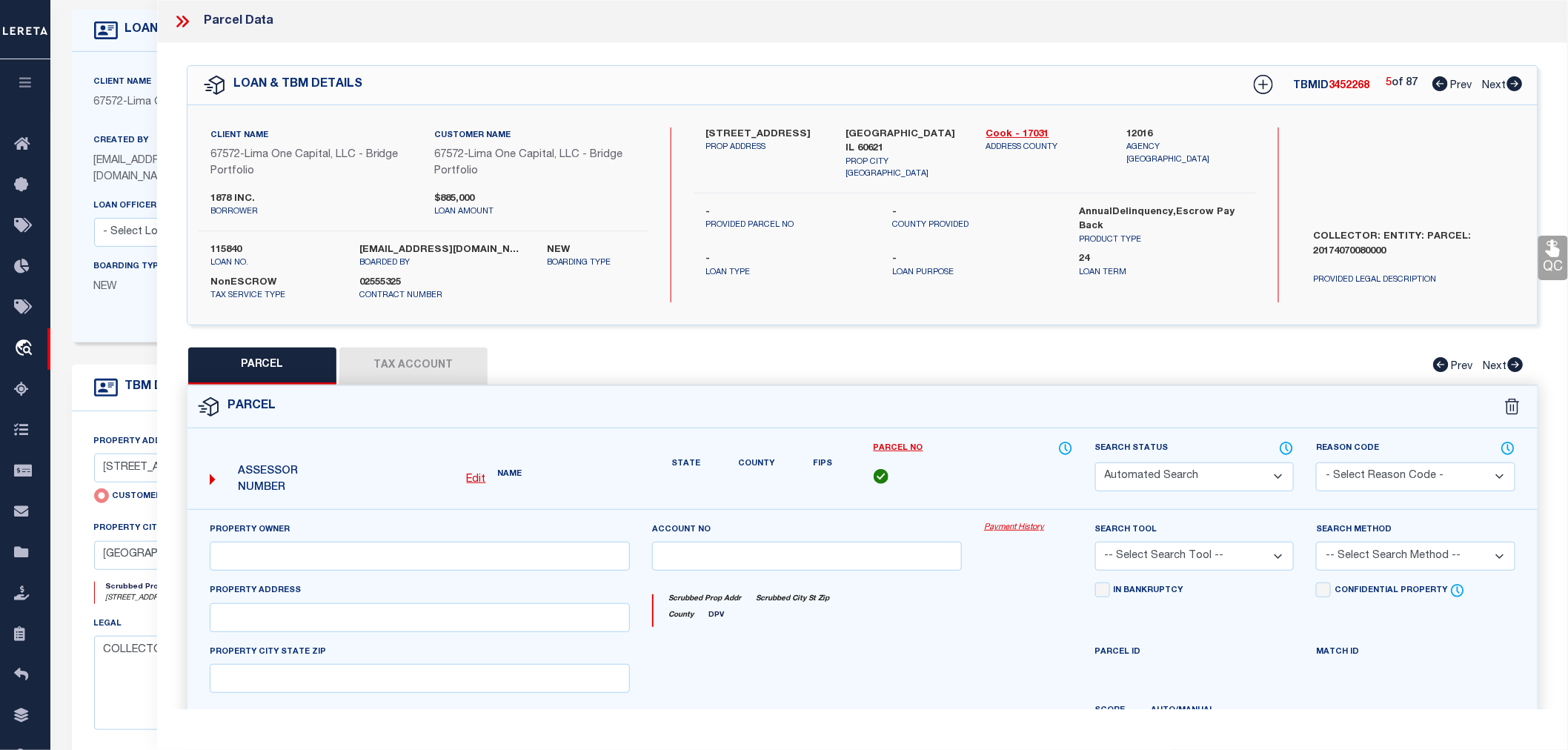
type input "CHICAGO IL 60621"
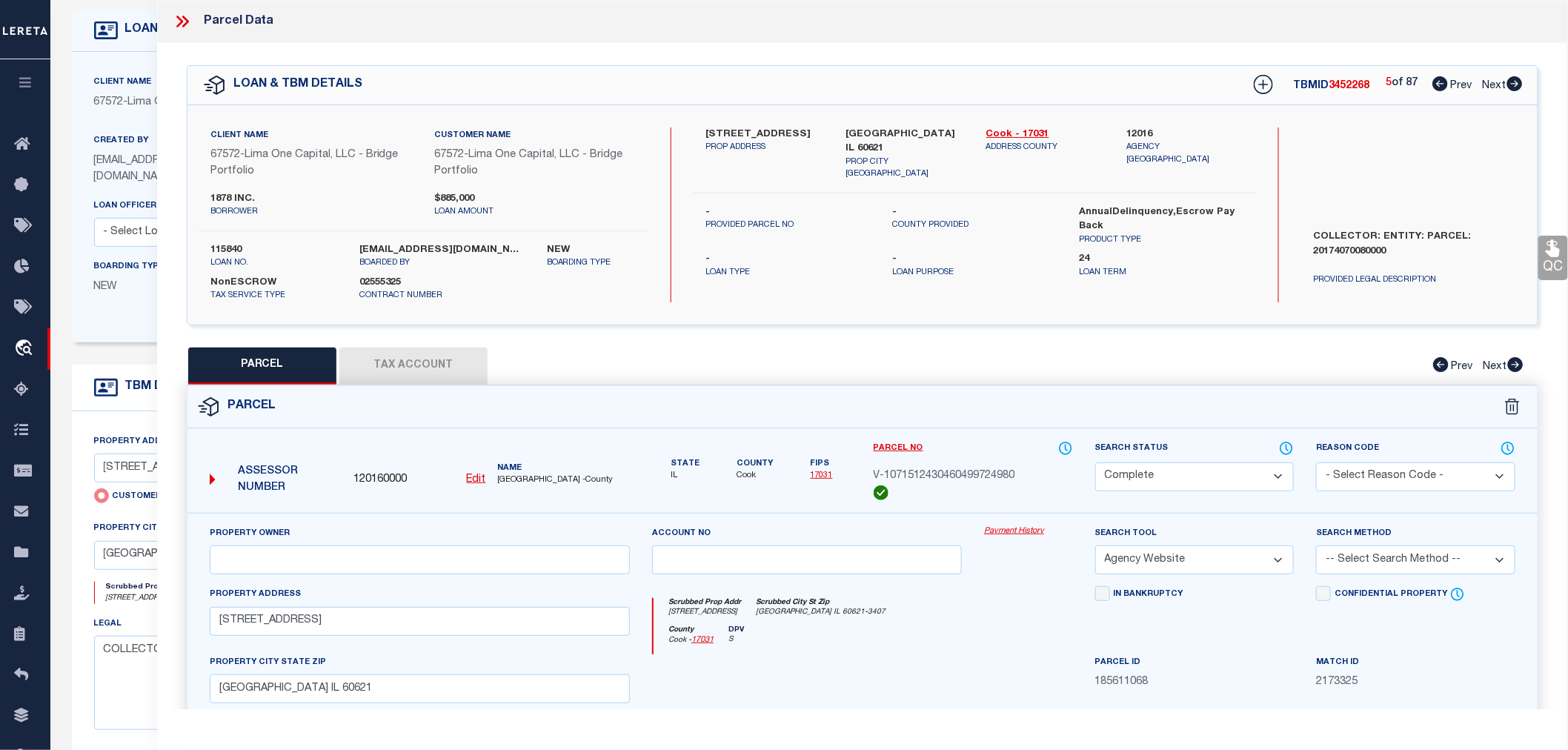
click at [1515, 83] on icon at bounding box center [1515, 84] width 16 height 15
select select "AS"
select select
checkbox input "false"
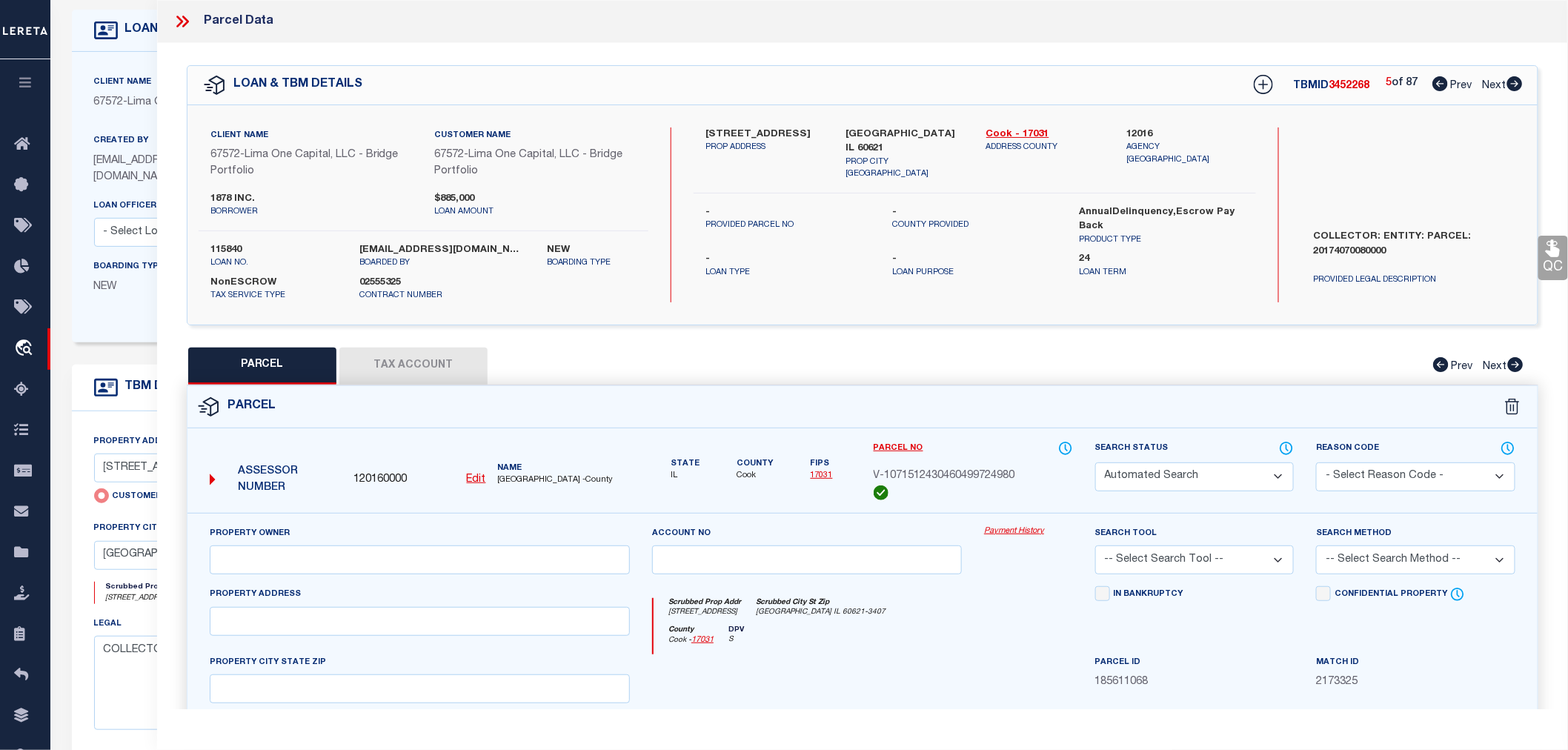
select select "PR"
type input "7536 SOUTH STEWART AVENUE"
checkbox input "false"
type input "CHICAGO IL 60620"
type textarea "Legacy Inactive"
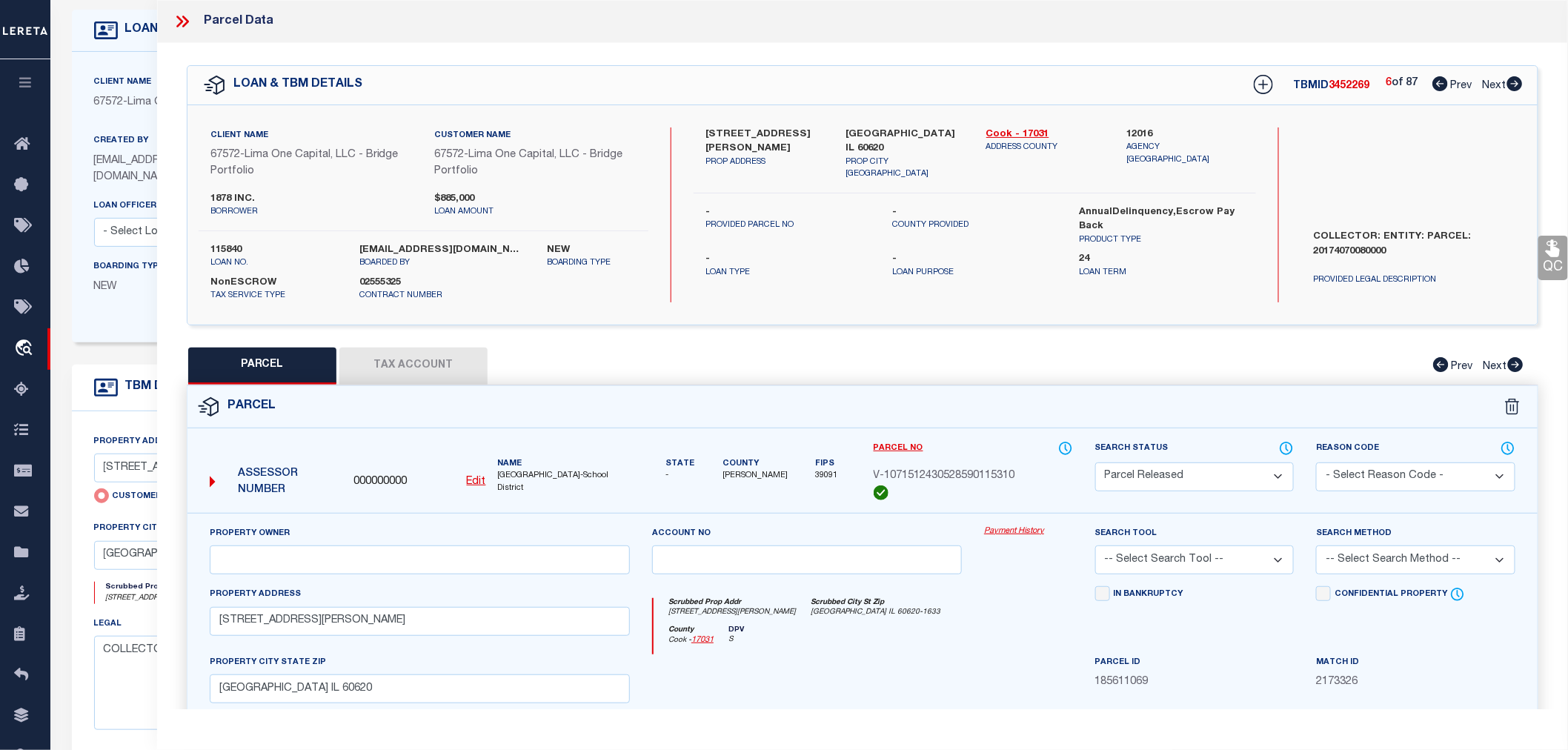
click at [1515, 83] on icon at bounding box center [1515, 84] width 16 height 15
select select "AS"
checkbox input "false"
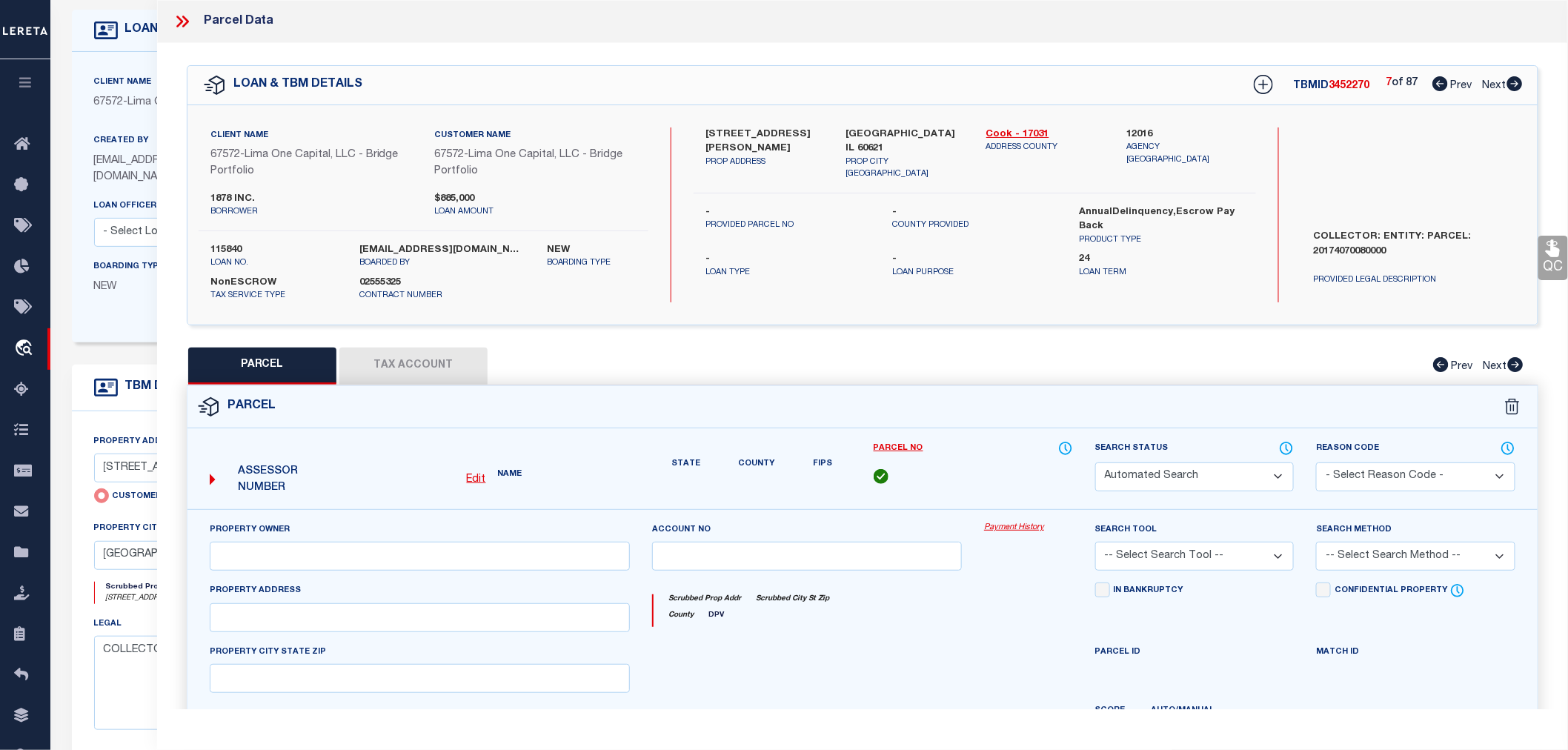
select select "CP"
select select "AGW"
select select
type input "7412 SOUTH STEWART AVENUE"
checkbox input "false"
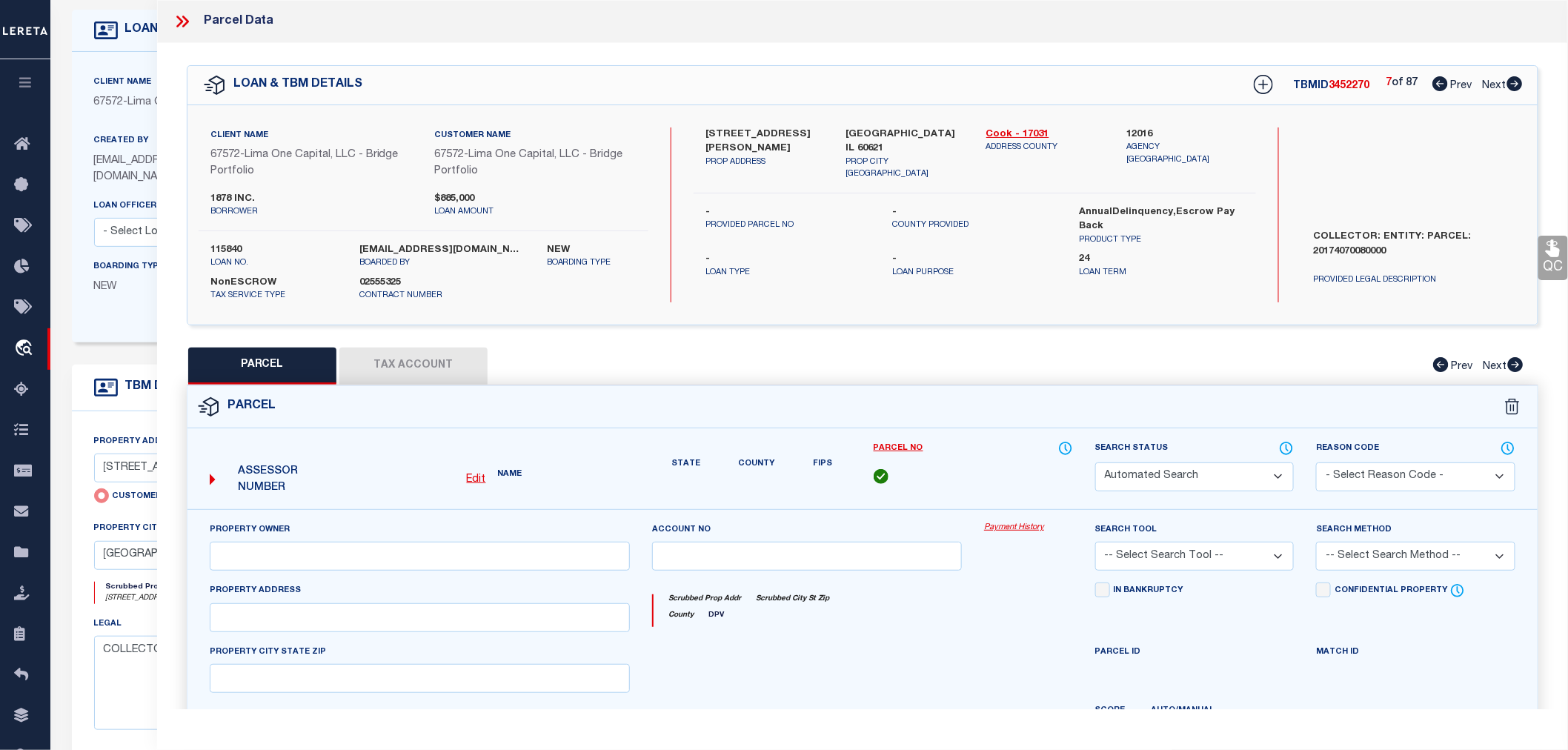
type input "CHICAGO IL 60621"
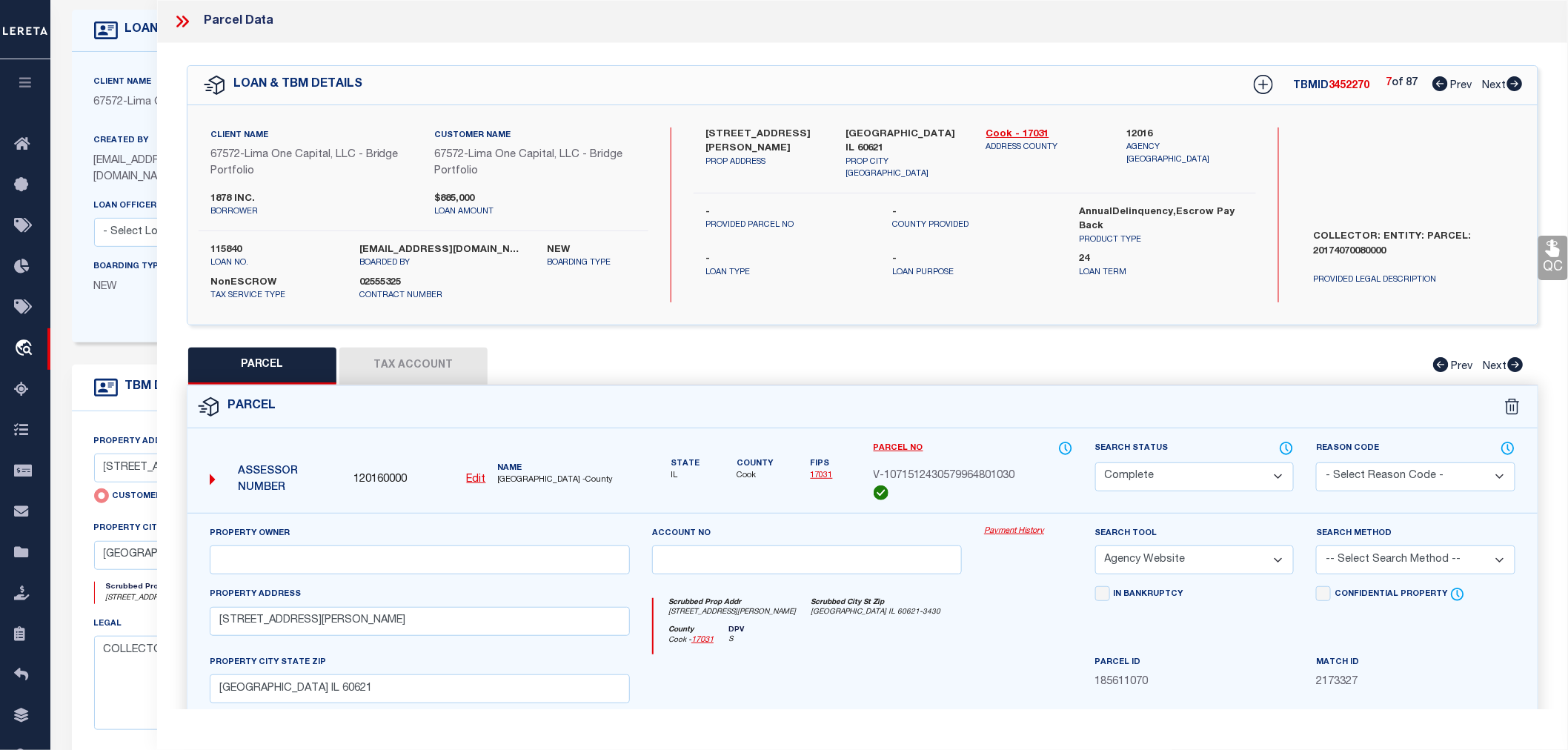
click at [1515, 83] on icon at bounding box center [1515, 84] width 16 height 15
select select "AS"
select select
checkbox input "false"
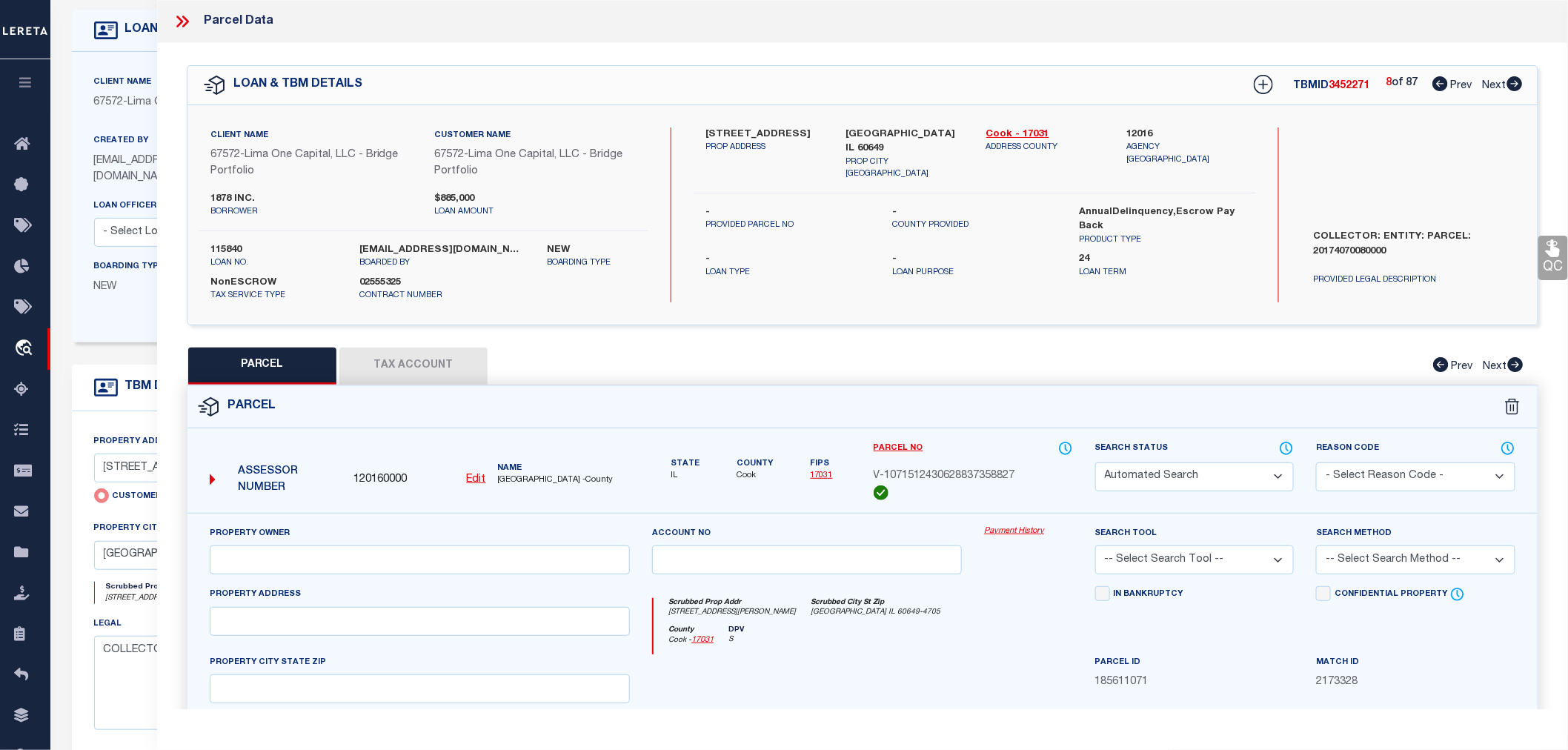
select select "CP"
select select "AGW"
select select
type input "7731 SOUTH PHILIPS AVENUE"
checkbox input "false"
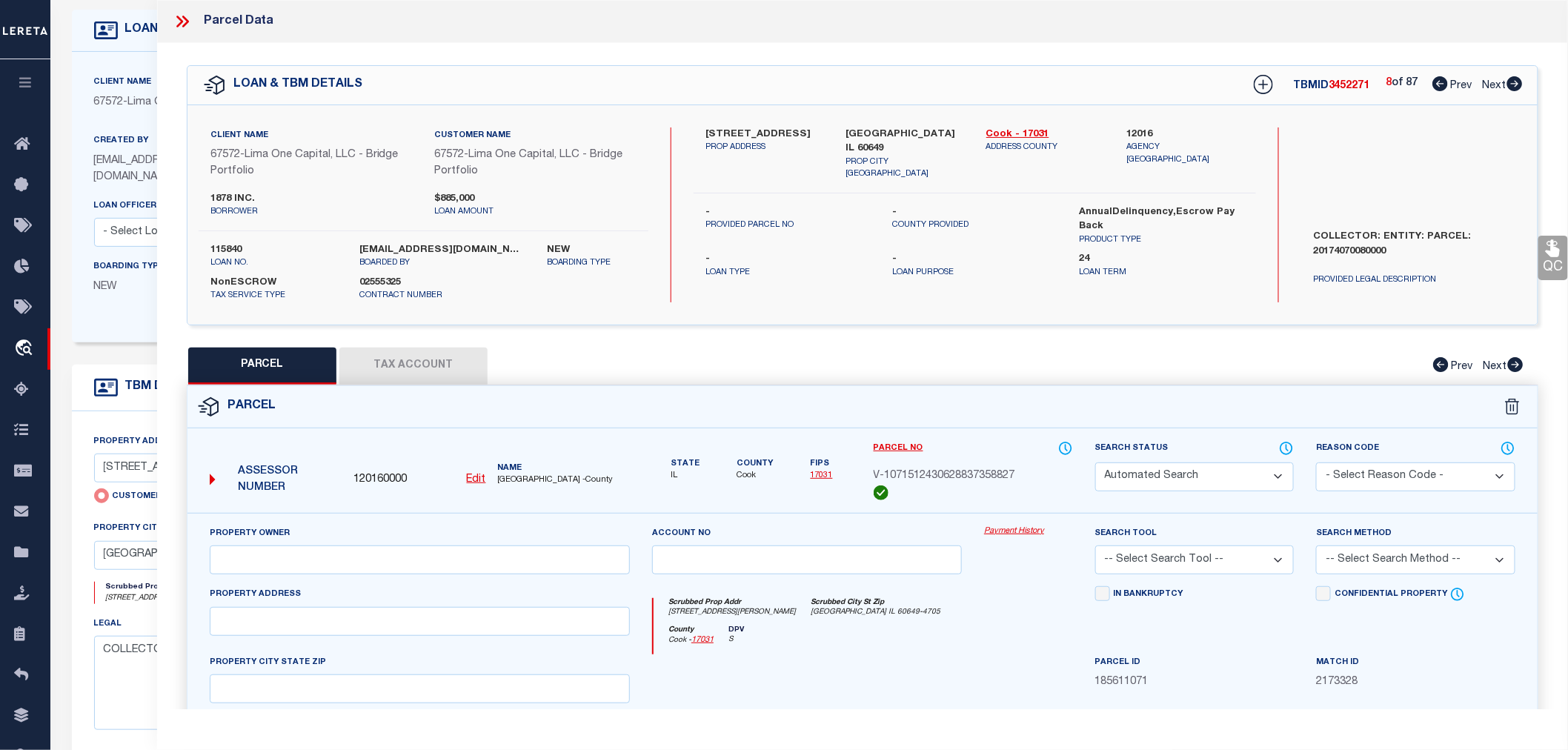
type input "CHICAGO IL 60649"
click at [1515, 83] on icon at bounding box center [1515, 84] width 16 height 15
select select "AS"
select select
checkbox input "false"
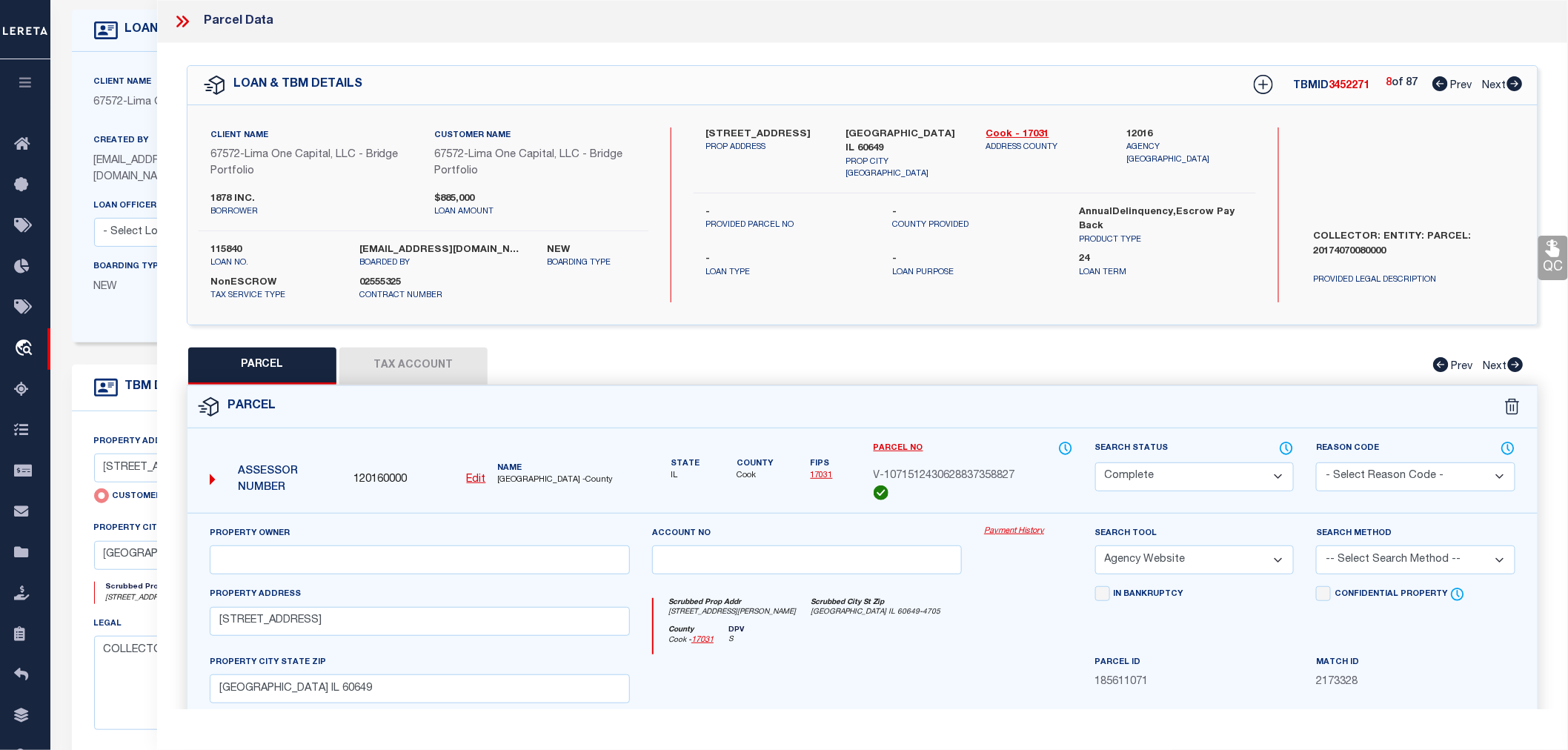
checkbox input "false"
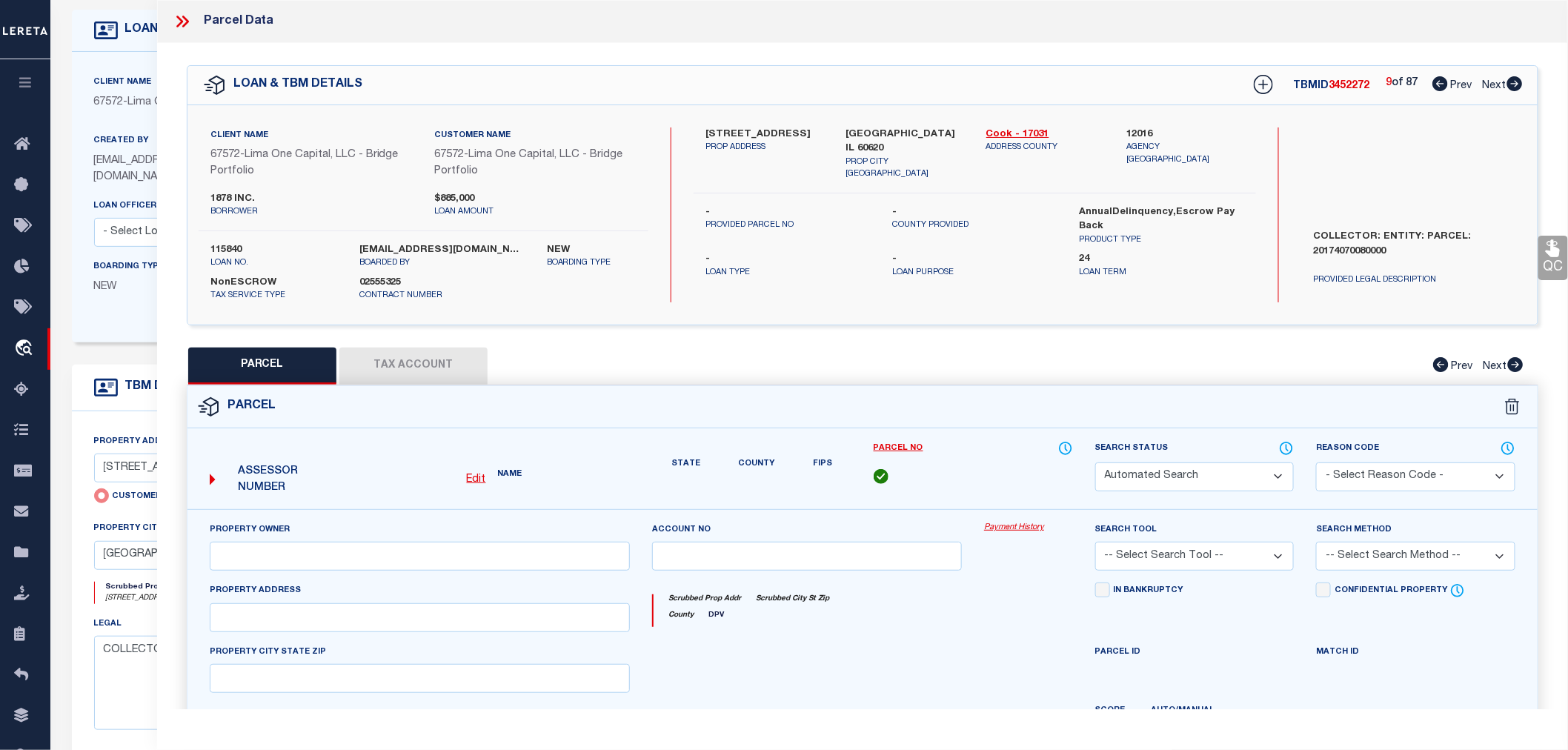
select select "PR"
type input "7828 SOUTH EMERALD AVENUE"
checkbox input "false"
type input "CHICAGO IL 60620"
type textarea "Legacy Inactive"
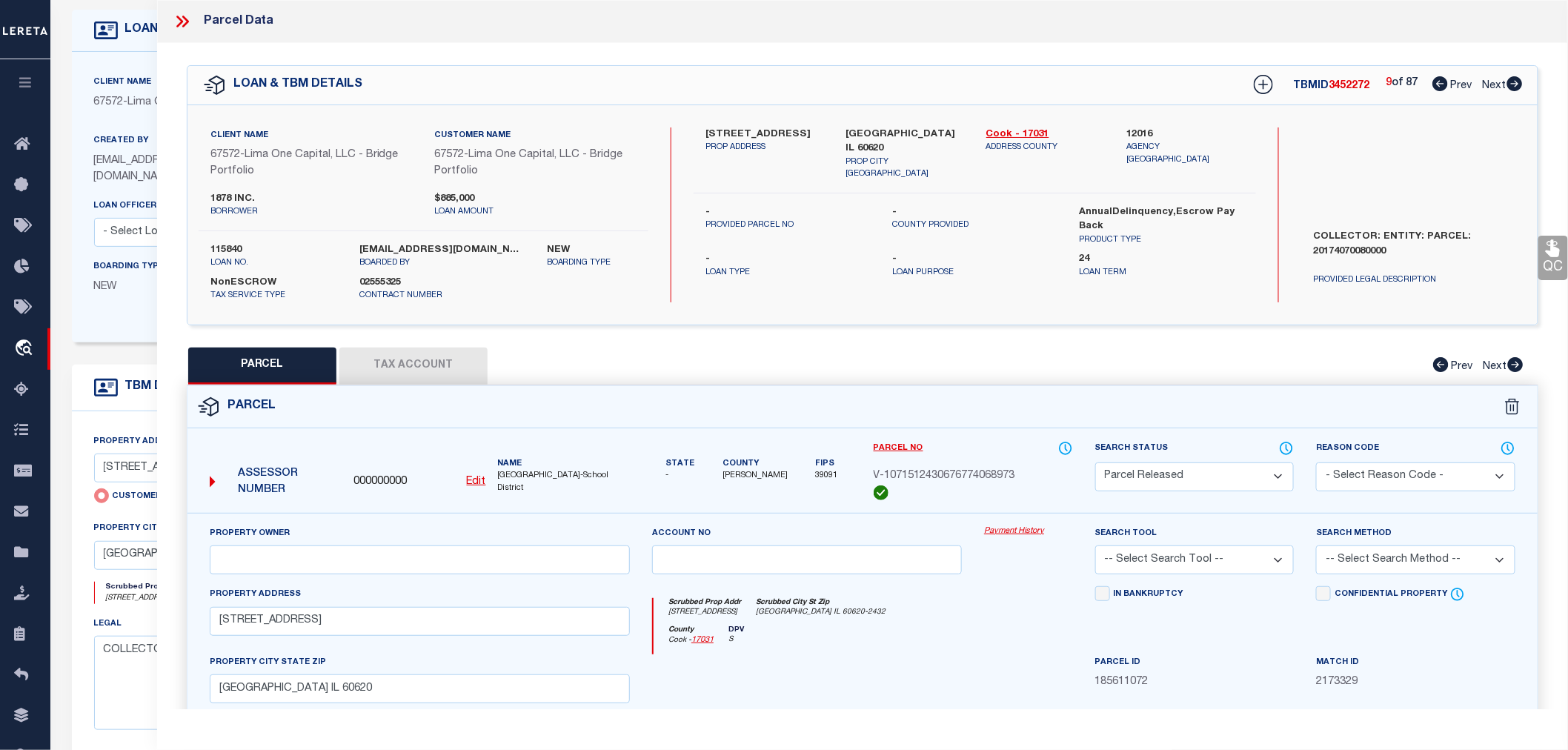
click at [1515, 83] on icon at bounding box center [1515, 84] width 16 height 15
select select "AS"
checkbox input "false"
select select "CP"
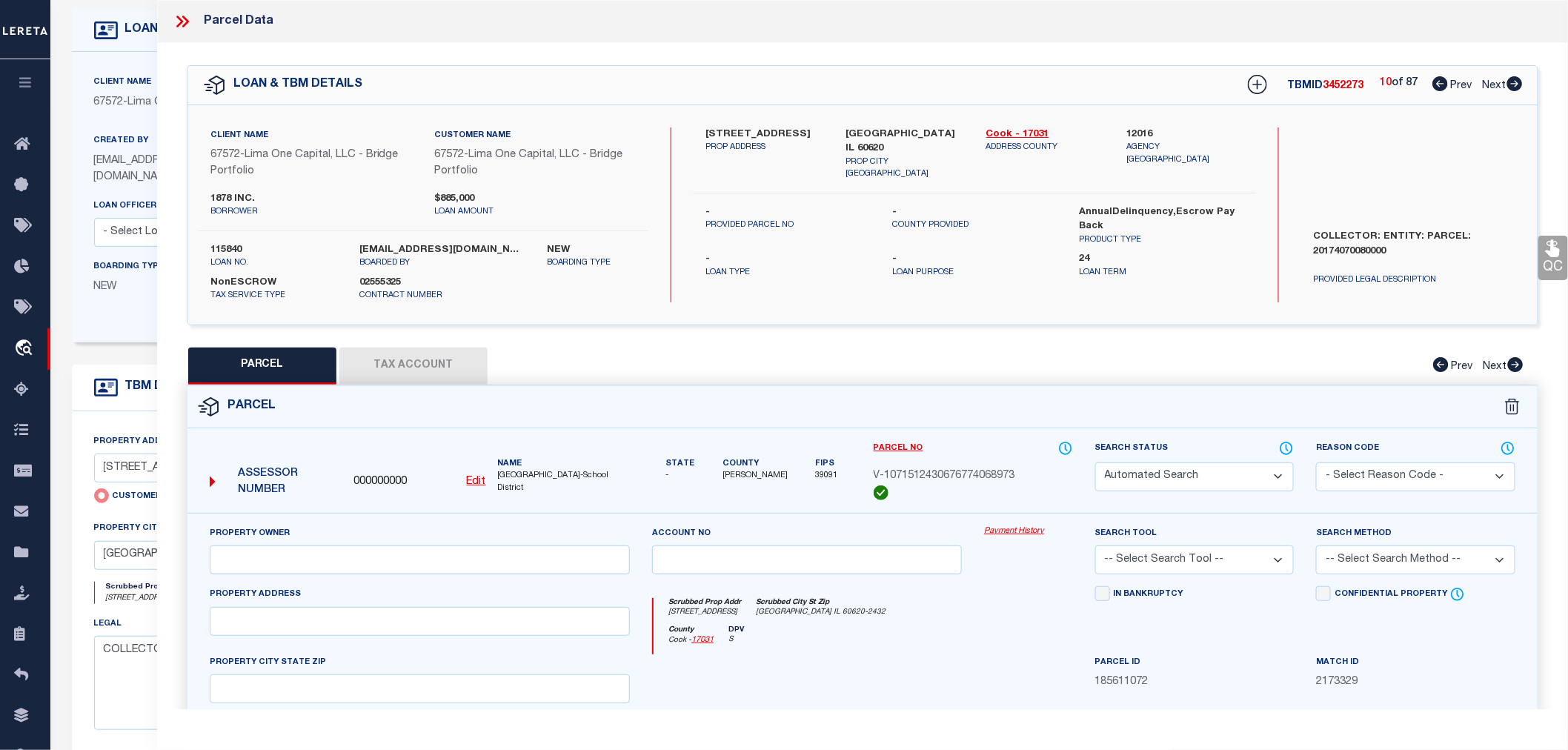
select select "AGW"
select select
type input "8626 SOUTH CARPENTER STREET"
checkbox input "false"
type input "CHICAGO IL 60620"
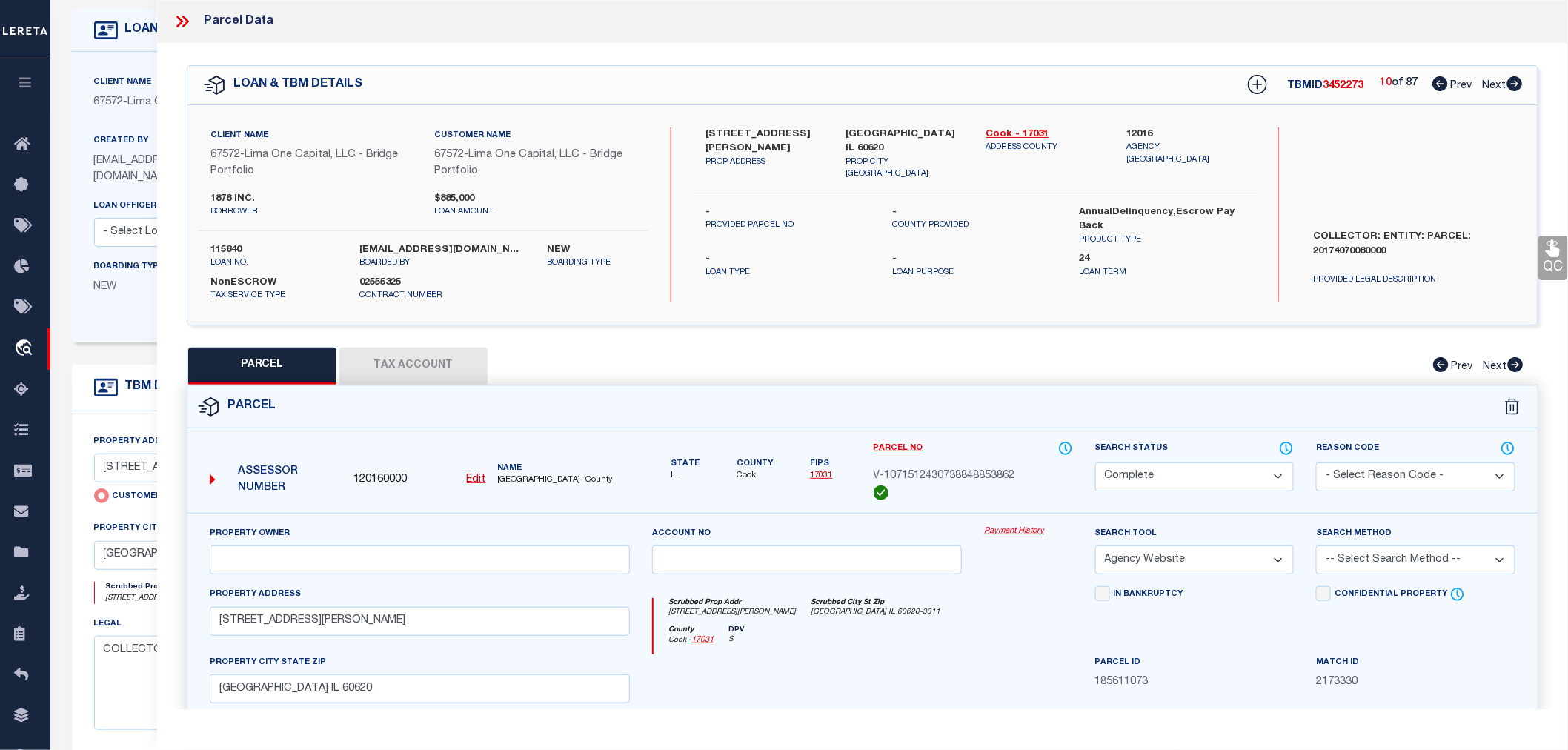
click at [1515, 83] on icon at bounding box center [1515, 84] width 16 height 15
select select "AS"
select select
checkbox input "false"
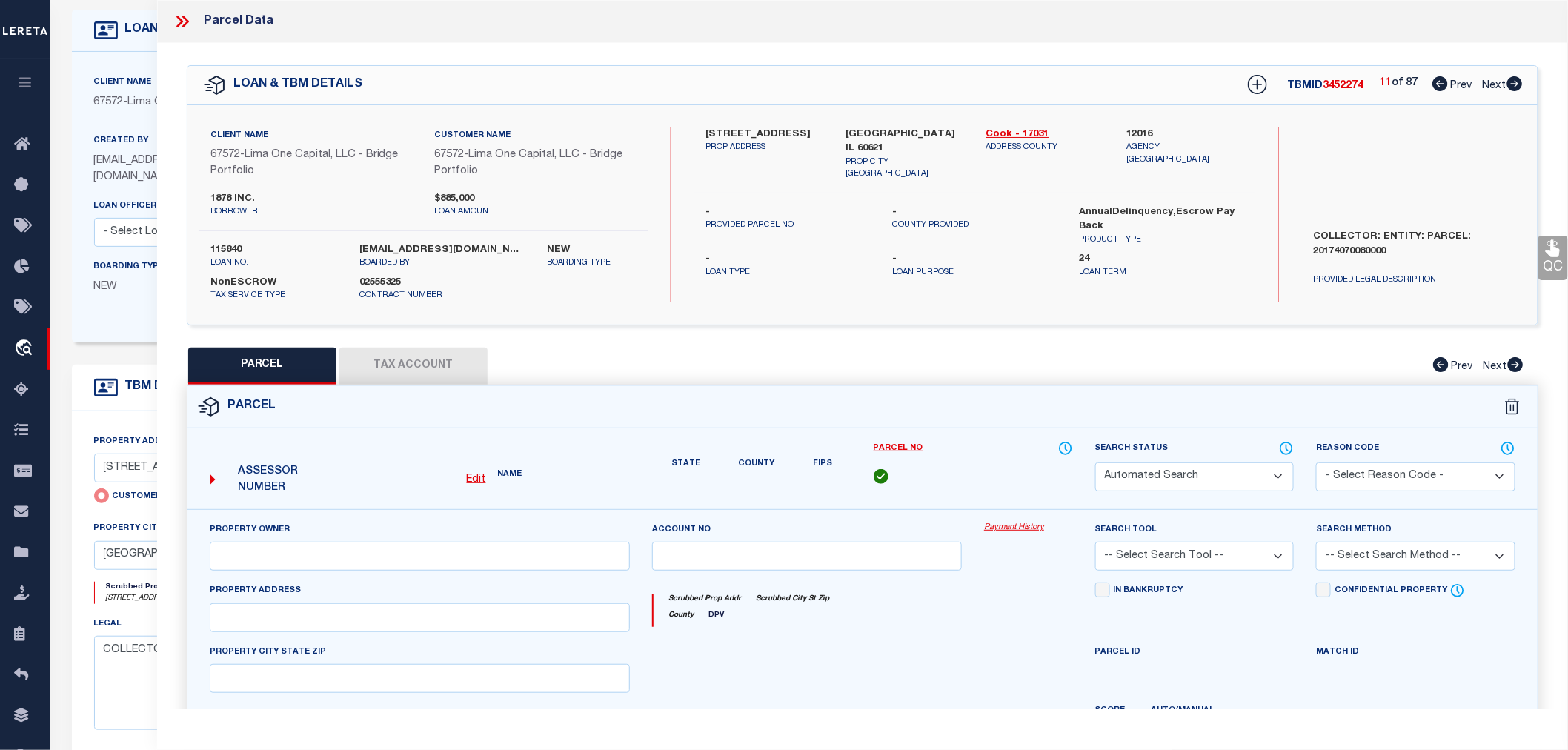
select select "CP"
select select "AGW"
select select
type input "5637 SOUTH GREEN STREET"
checkbox input "false"
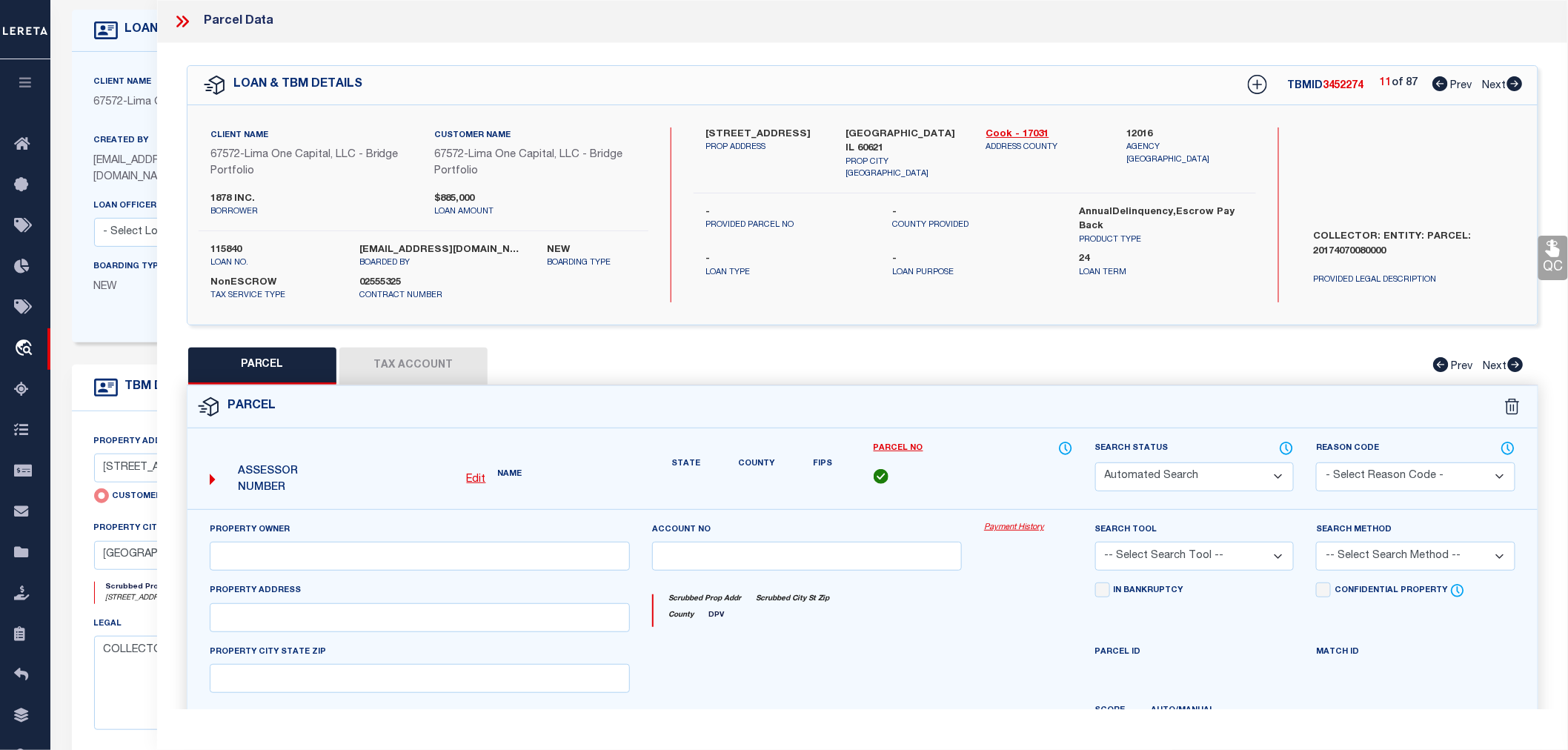
type input "CHICAGO IL 60621"
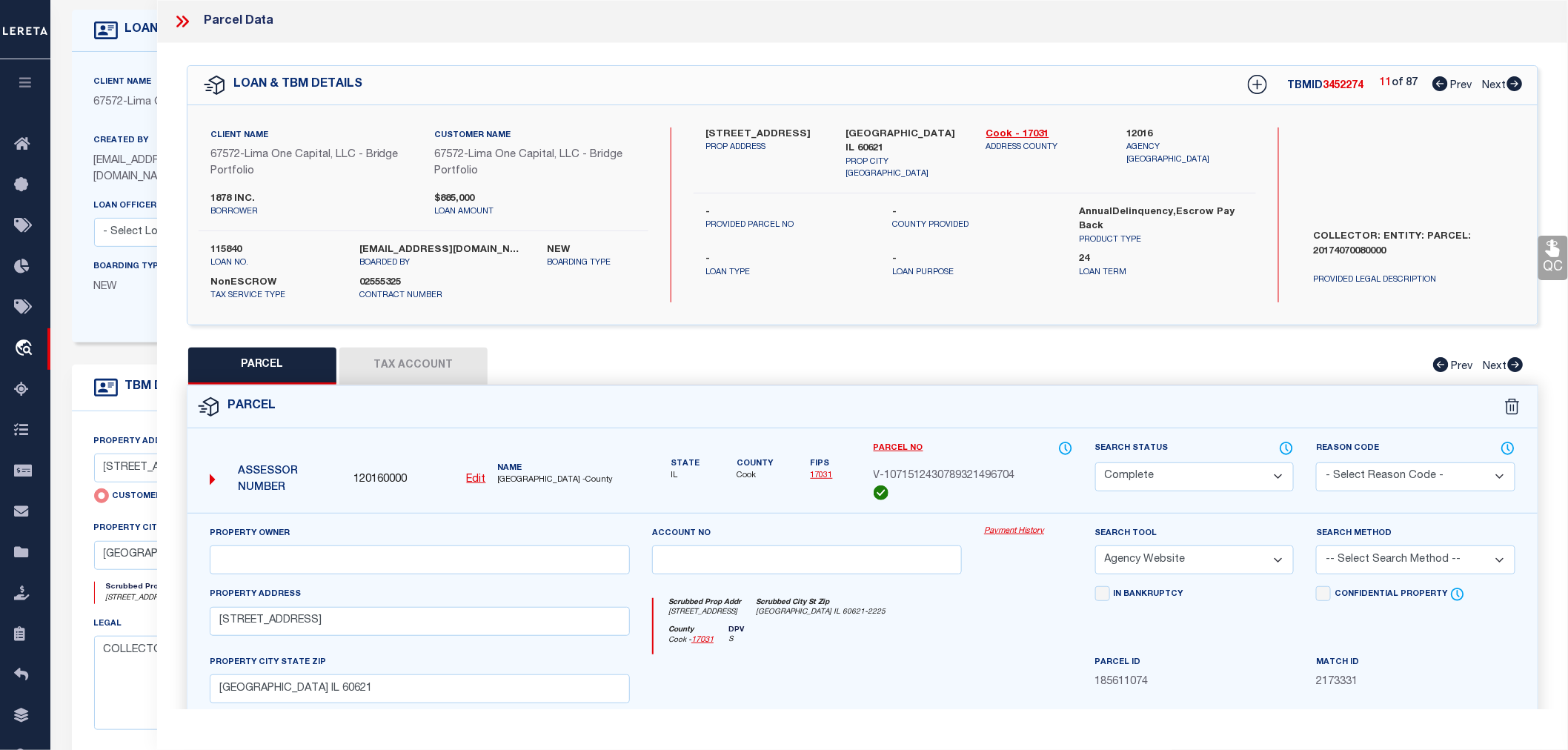
click at [1515, 83] on icon at bounding box center [1515, 84] width 16 height 15
select select "AS"
select select
checkbox input "false"
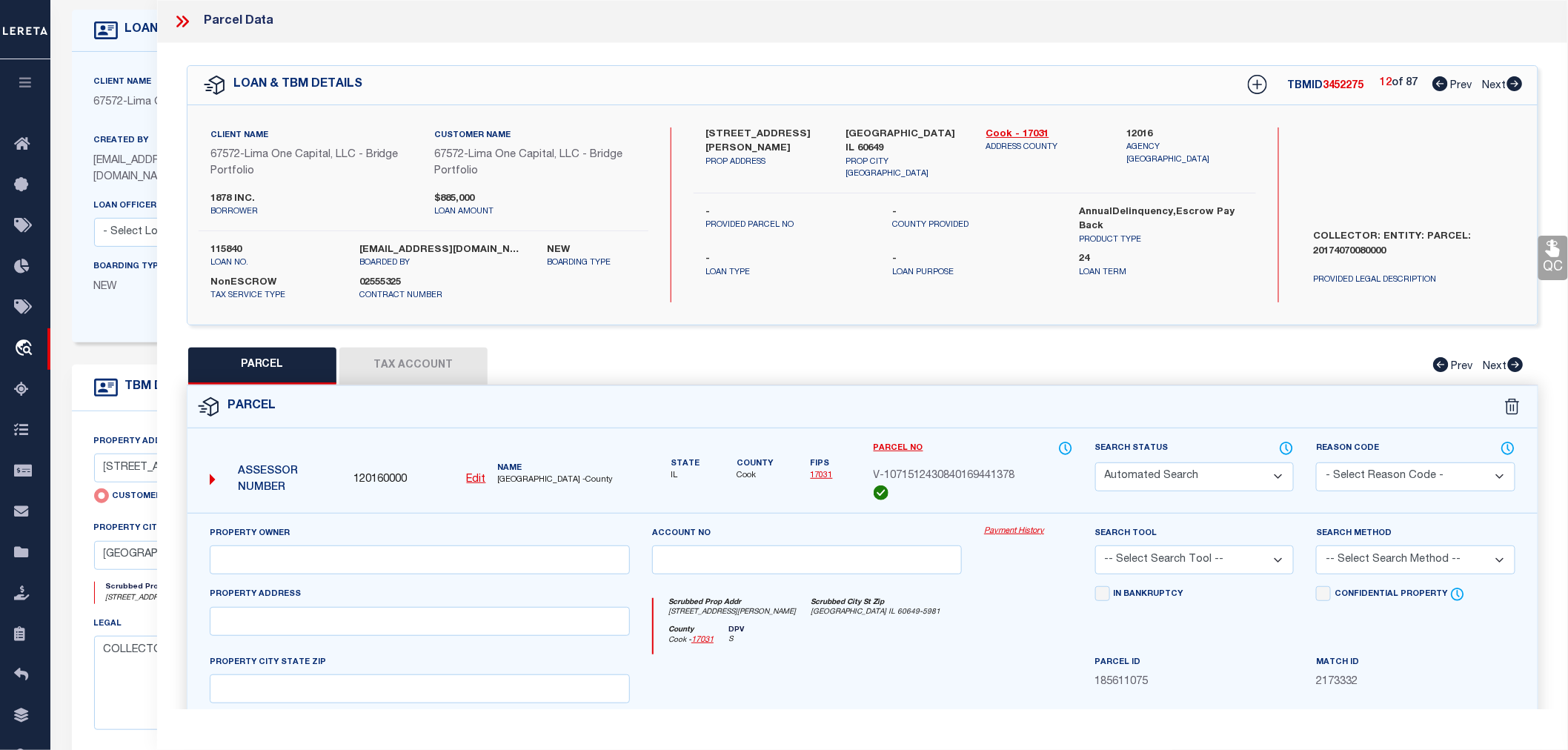
select select "CP"
select select "AGW"
select select
type input "7647 SOUTH PHILLIPS AVENUE"
checkbox input "false"
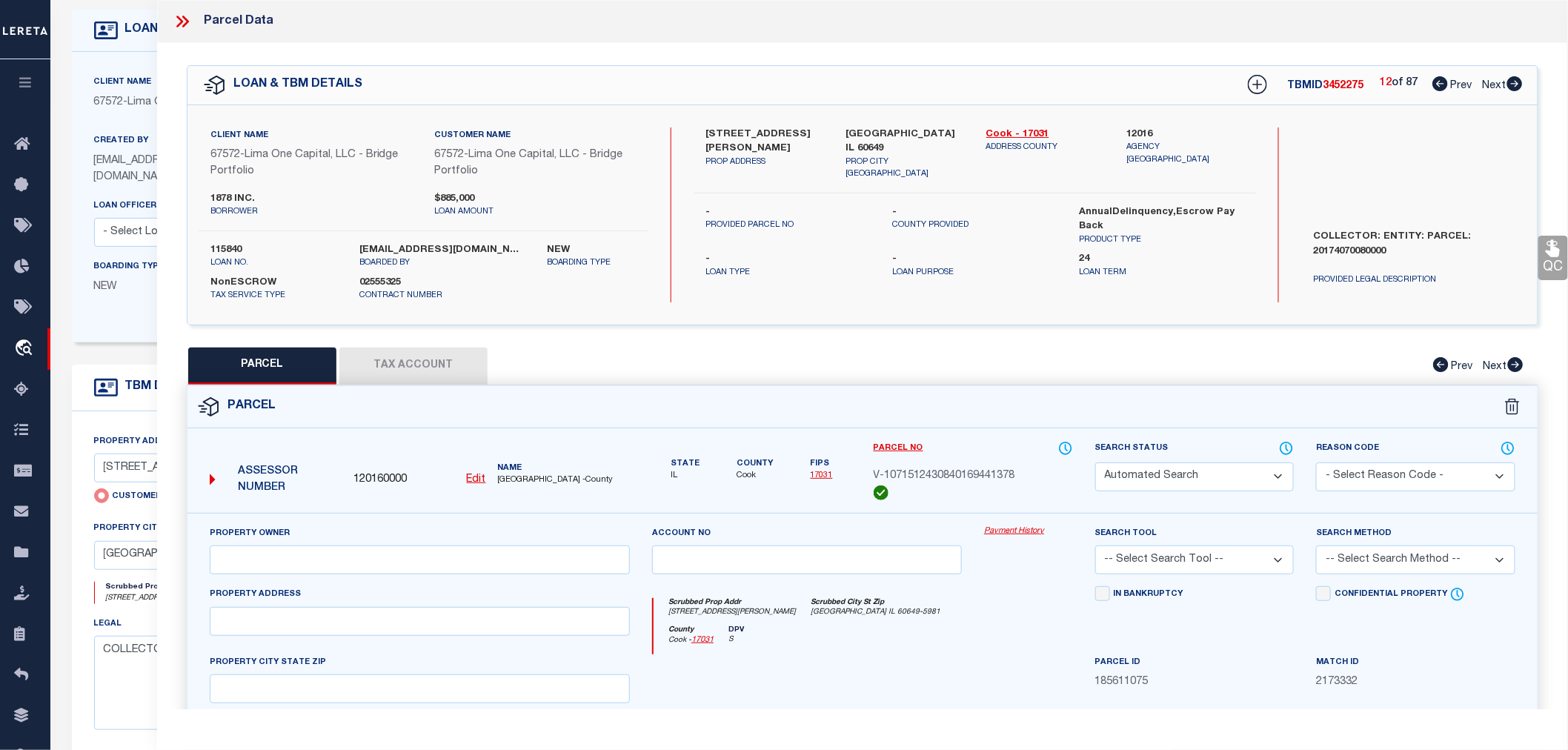
type input "CHICAGO IL 60649"
click at [1515, 83] on icon at bounding box center [1515, 84] width 16 height 15
select select "AS"
select select
checkbox input "false"
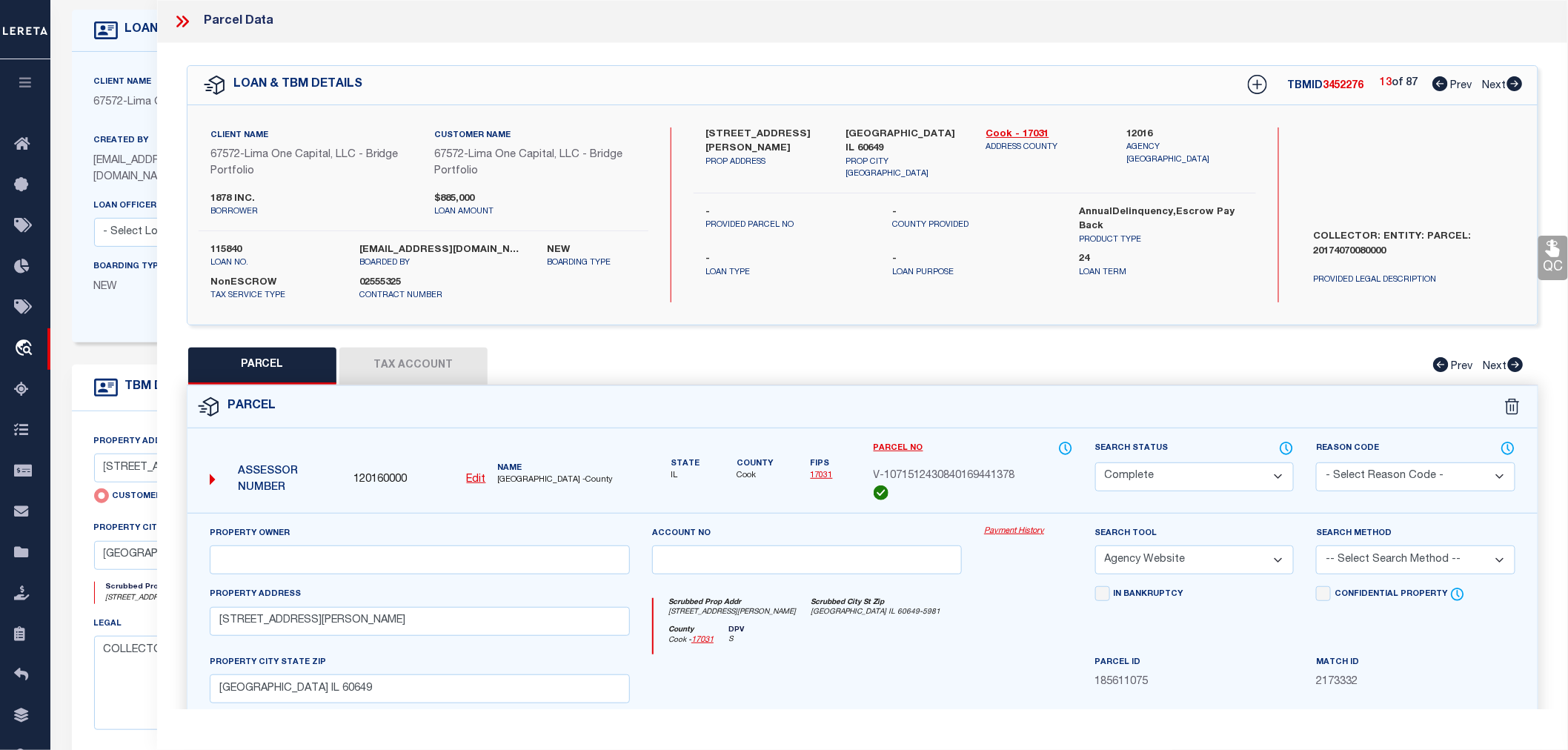
checkbox input "false"
select select "PR"
type input "7417 SOUTH LANGLEY AVENUE"
checkbox input "false"
type input "CHICAGO IL 60619"
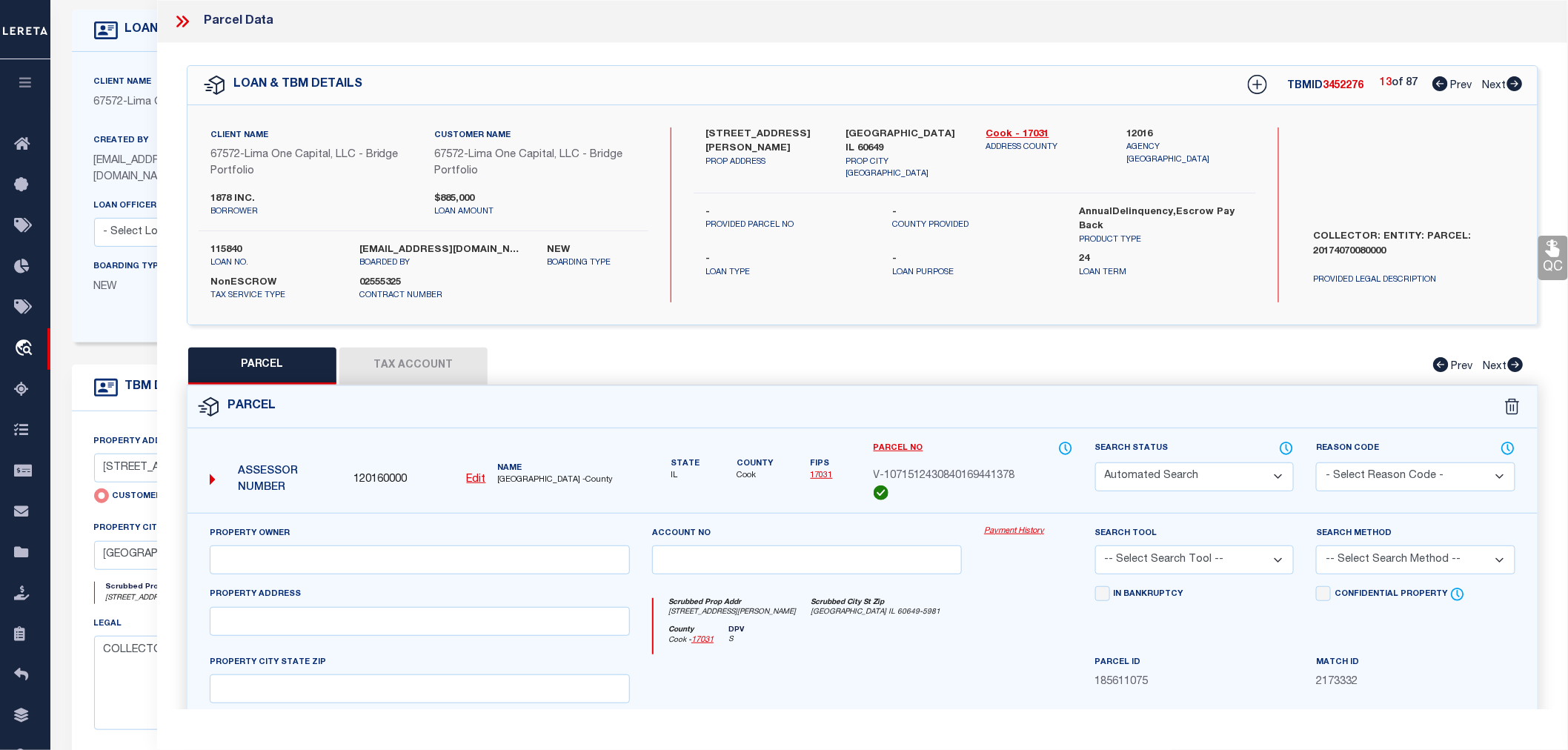
type textarea "Legacy Inactive"
click at [1515, 83] on icon at bounding box center [1515, 84] width 16 height 15
select select "AS"
checkbox input "false"
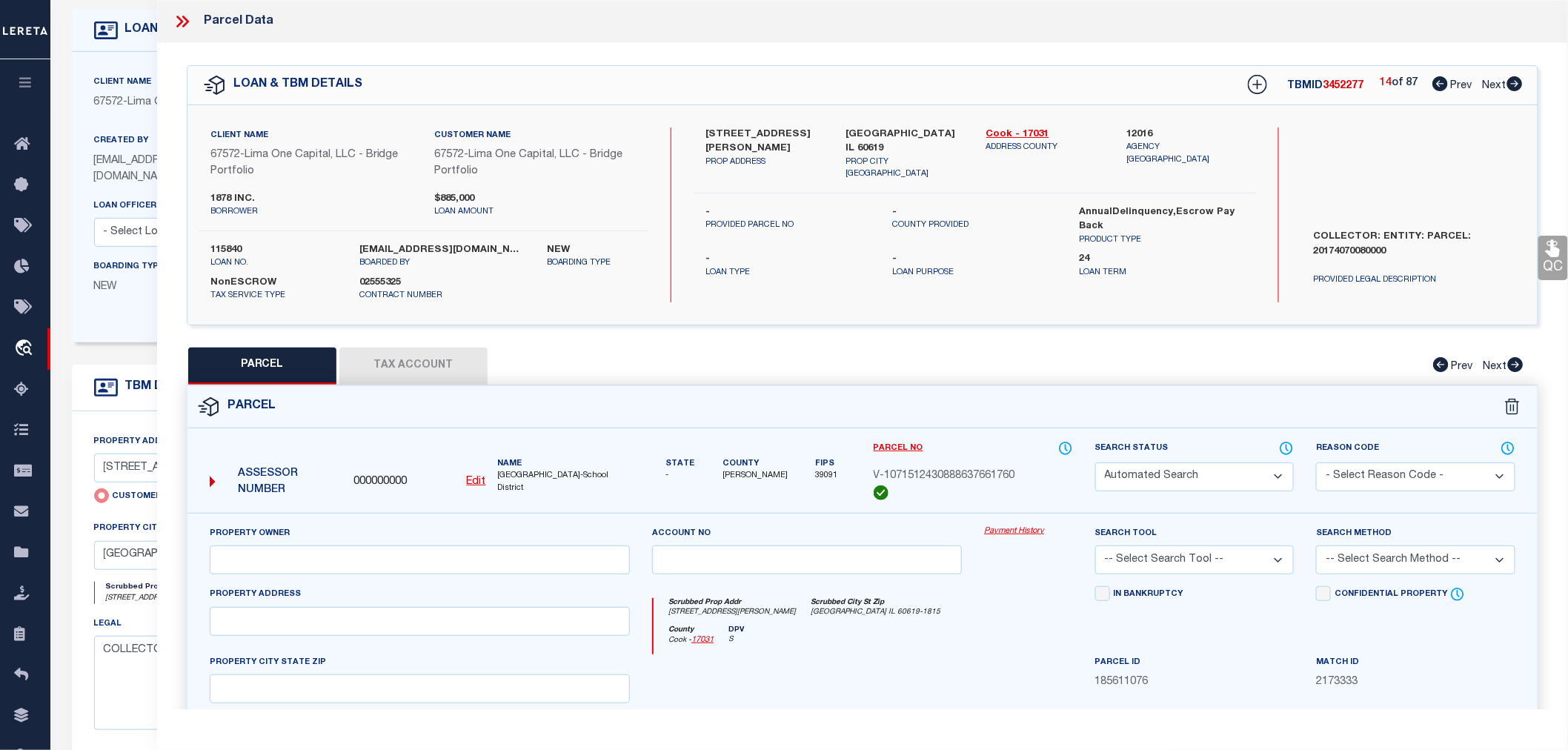
select select "CP"
select select "AGW"
select select
click at [1515, 83] on icon at bounding box center [1515, 84] width 16 height 15
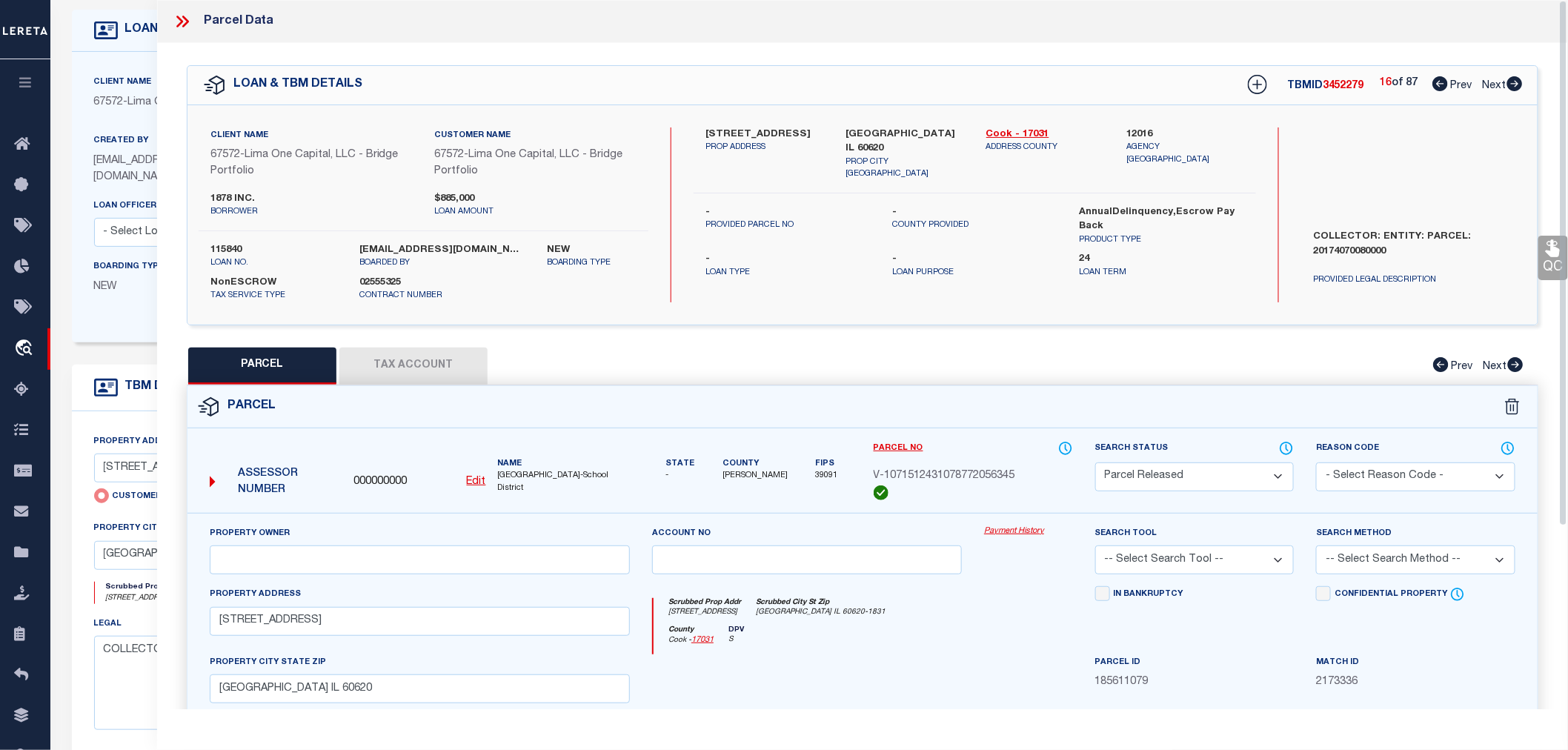
click at [179, 23] on icon at bounding box center [179, 21] width 6 height 12
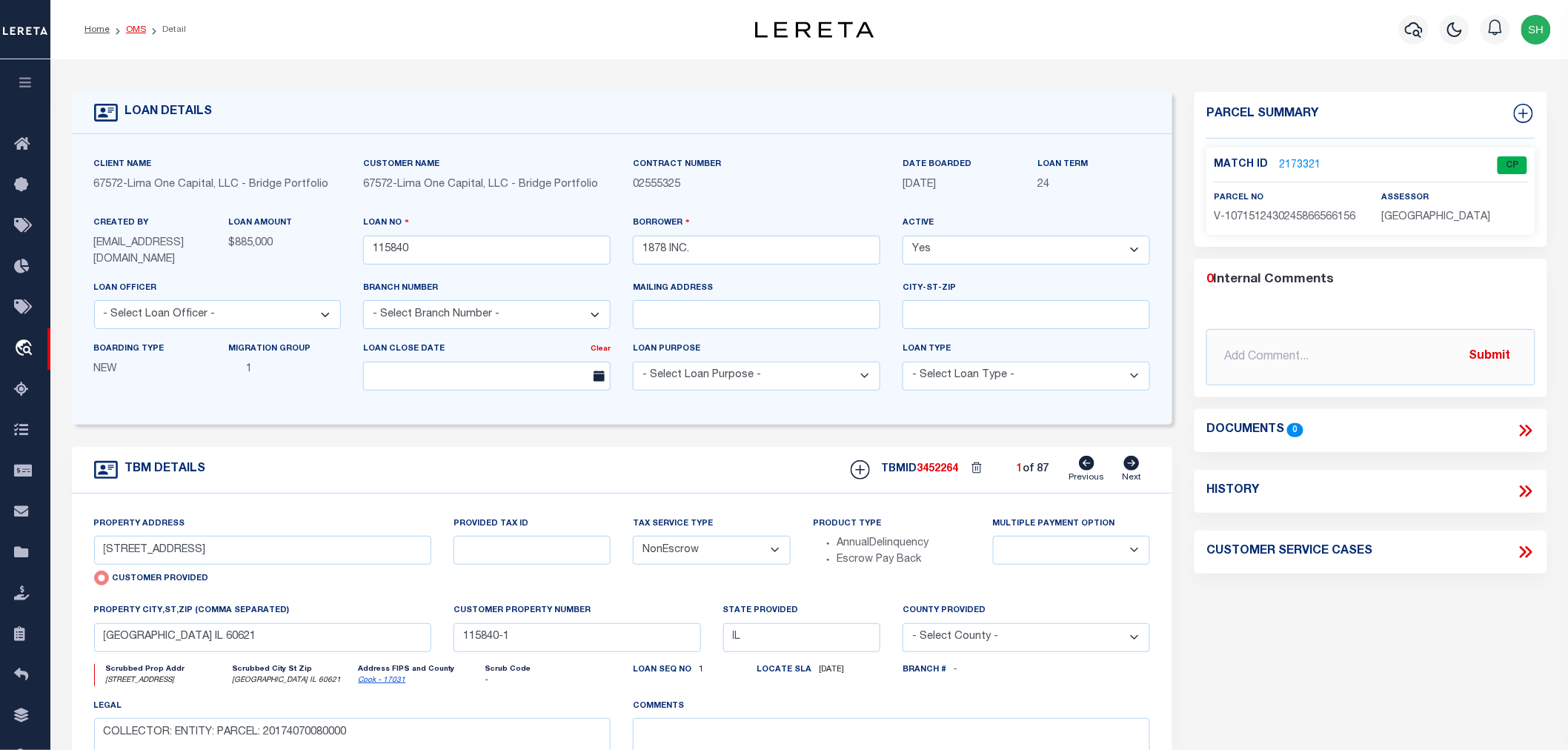
click at [133, 30] on link "OMS" at bounding box center [136, 30] width 20 height 9
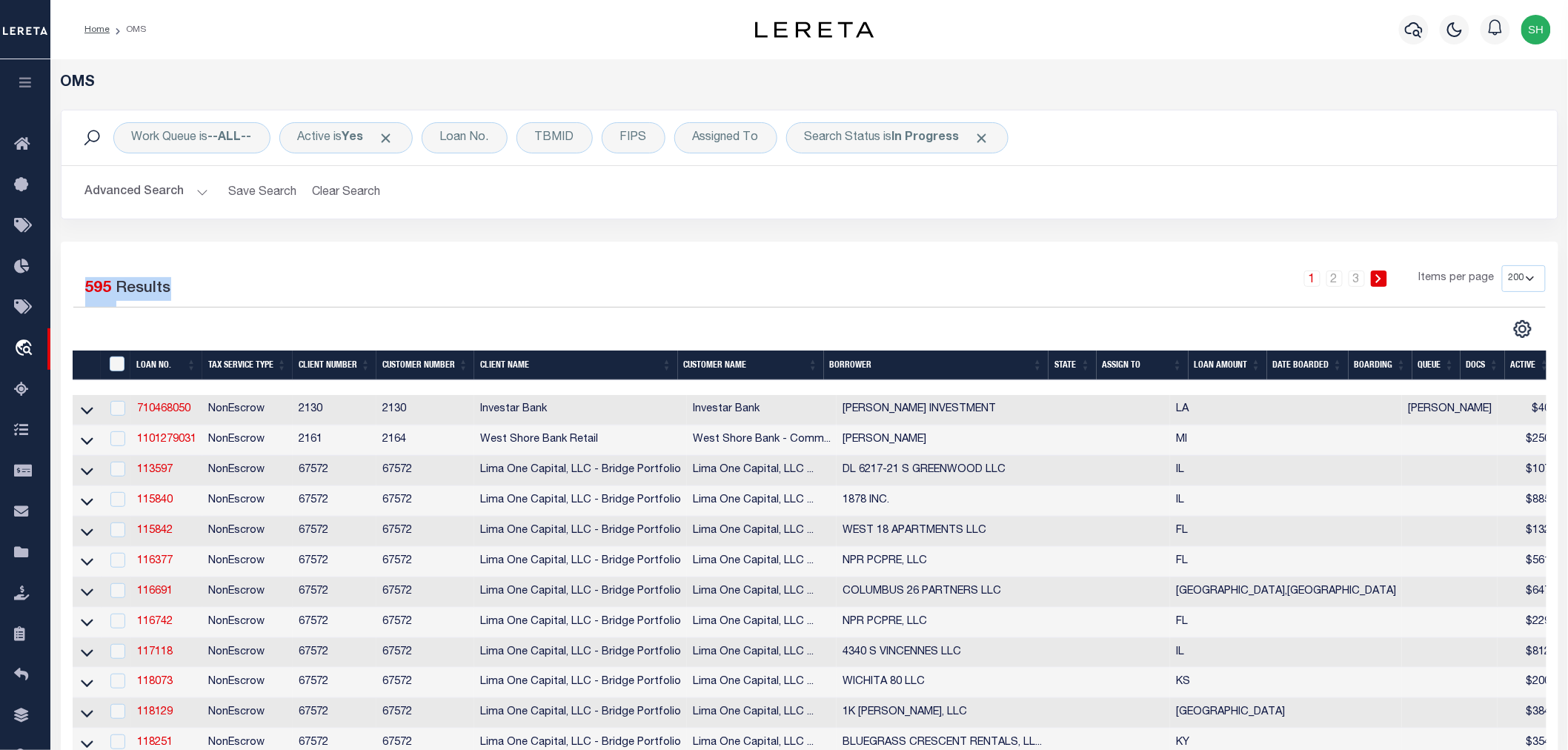
drag, startPoint x: 176, startPoint y: 284, endPoint x: 81, endPoint y: 301, distance: 96.5
click at [81, 301] on div "1 Selected 595 Results" at bounding box center [249, 285] width 351 height 42
click at [170, 289] on div "1 Selected 595 Results" at bounding box center [249, 285] width 351 height 42
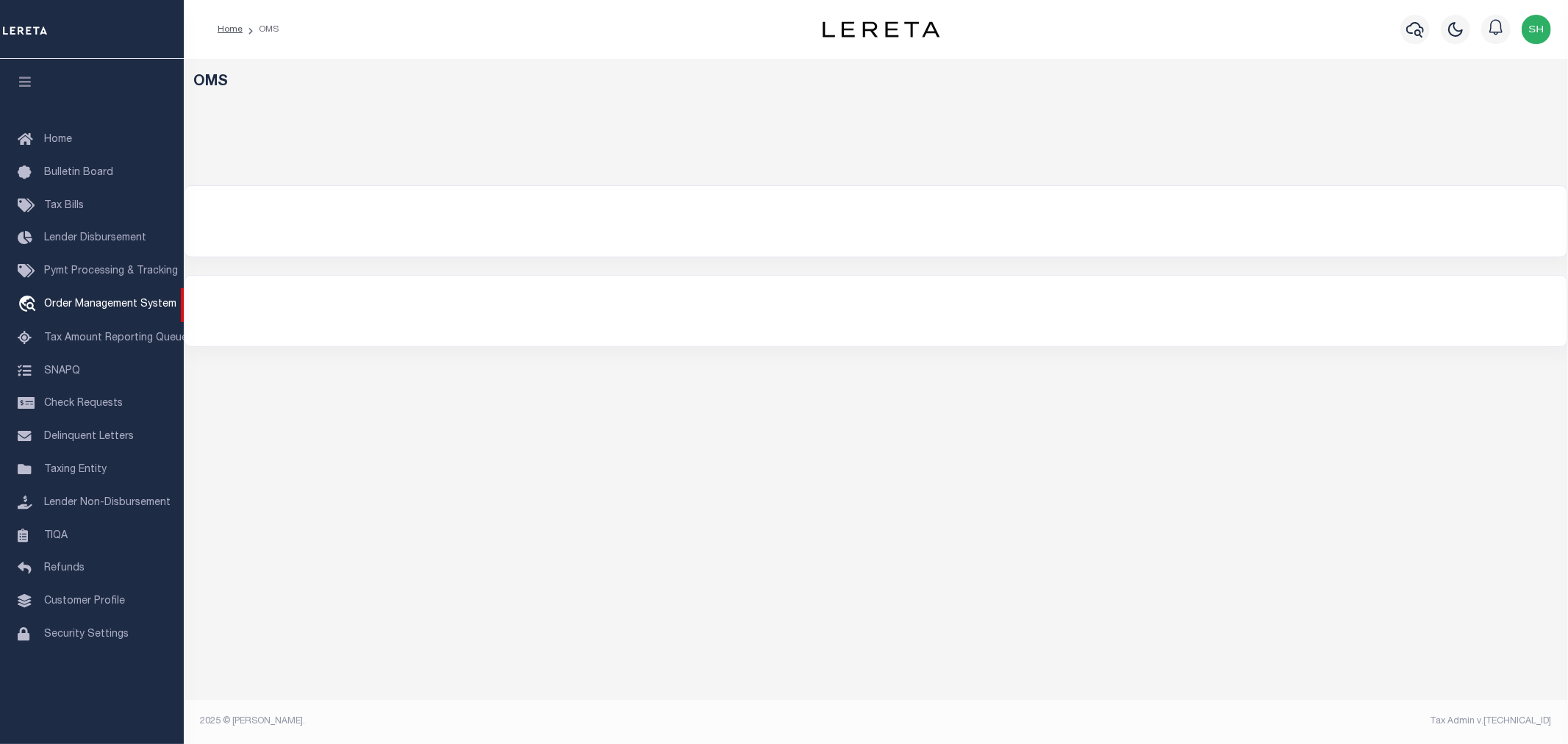
select select "200"
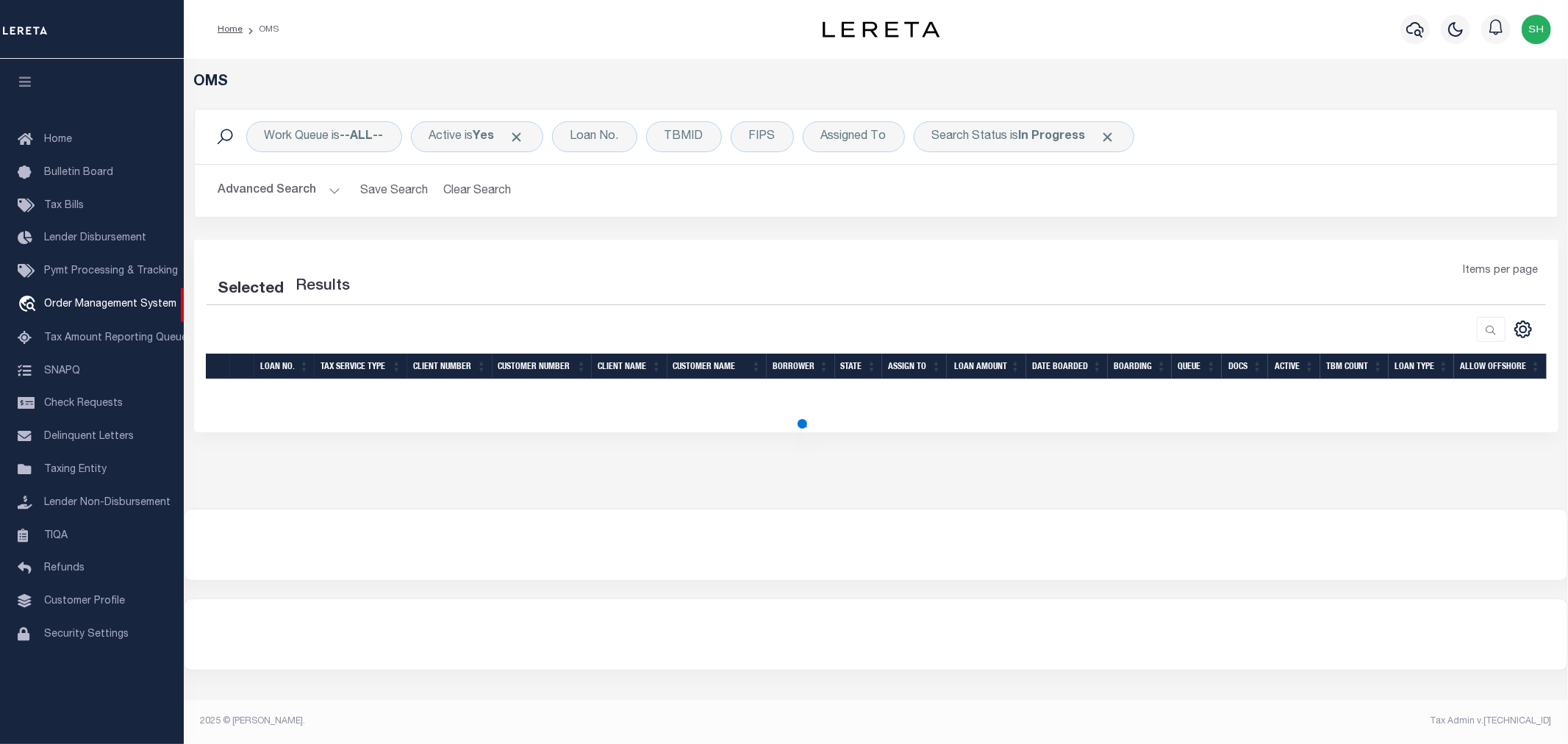
select select "200"
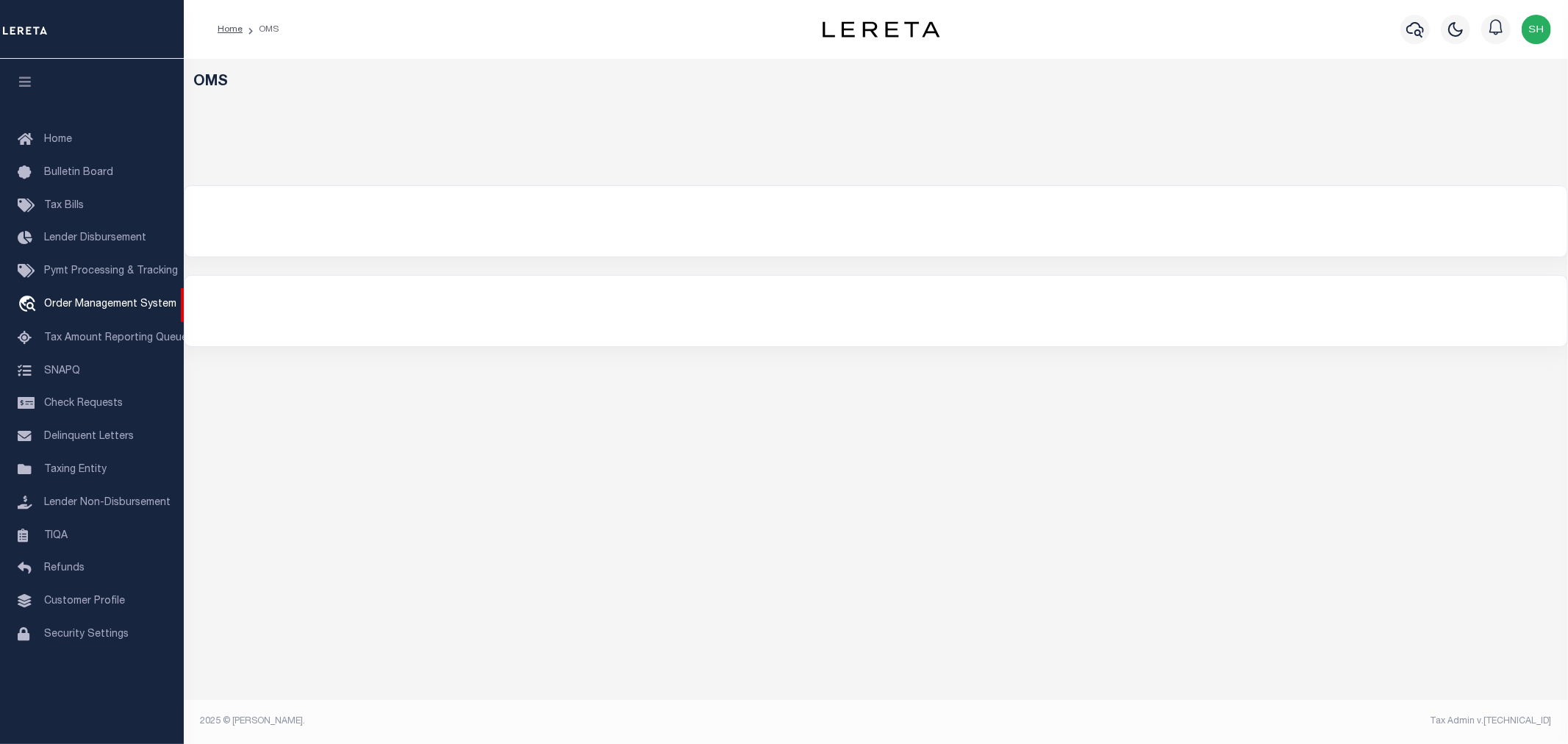
select select "200"
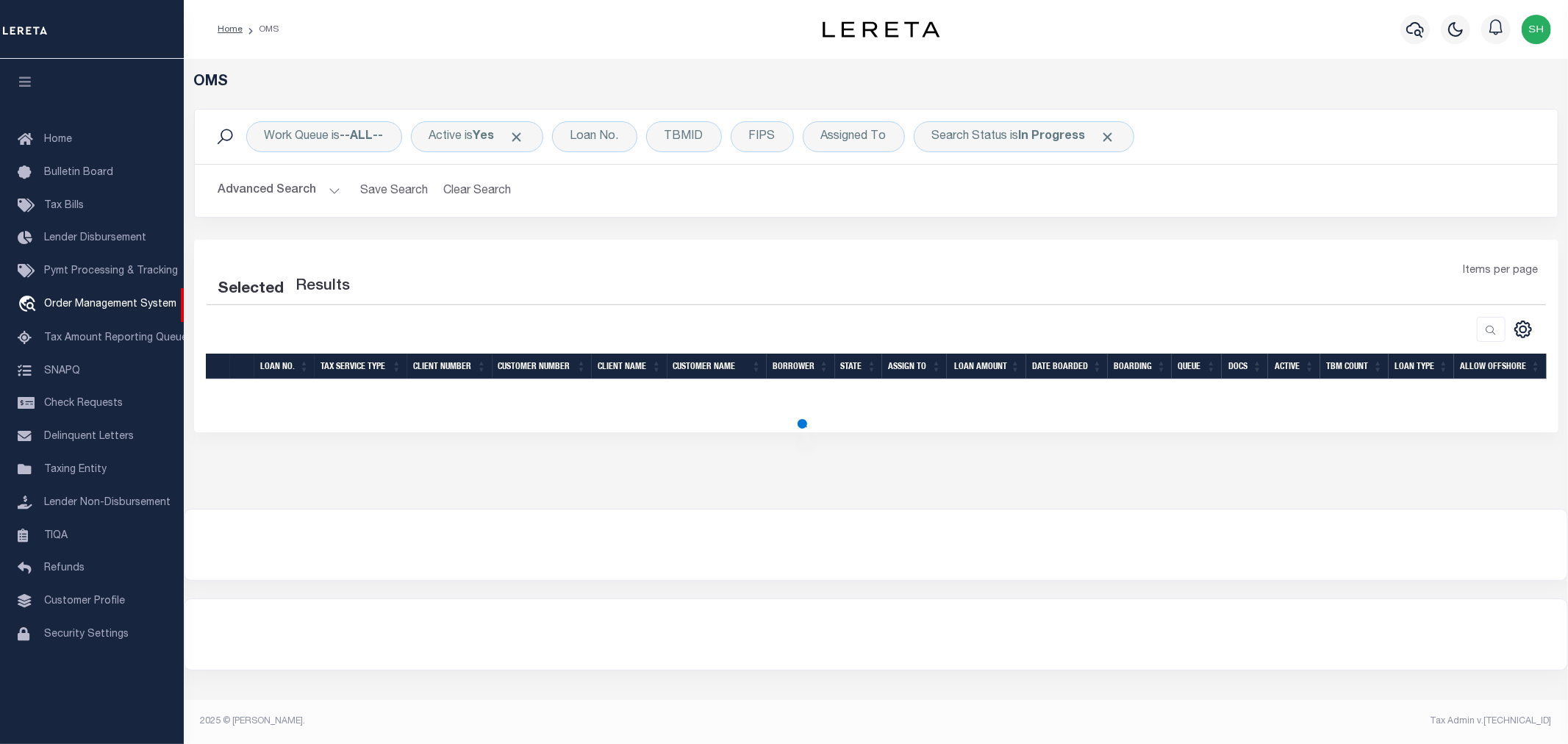
select select "200"
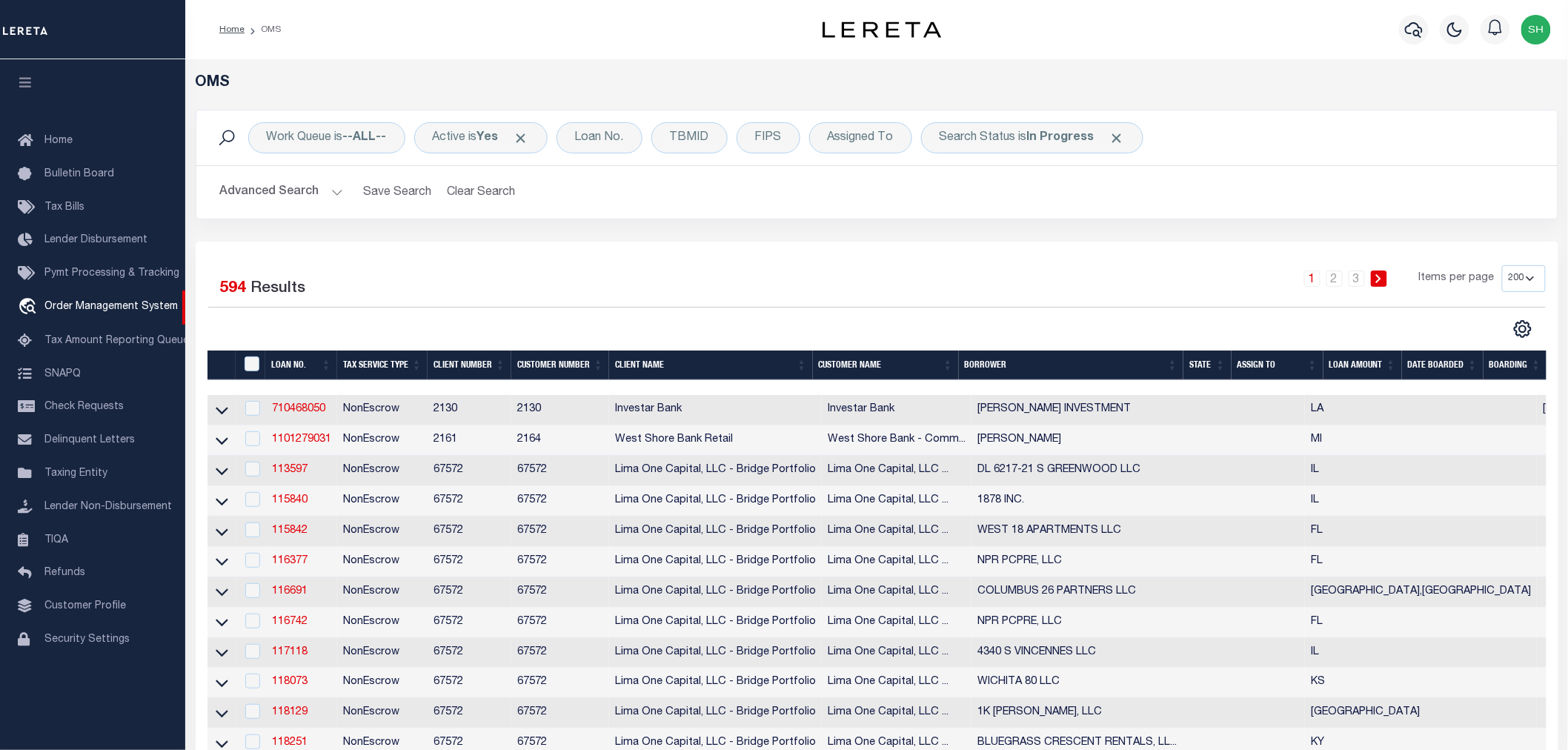
click at [386, 293] on div "Selected 594 Results" at bounding box center [367, 285] width 318 height 42
click at [109, 343] on span "Tax Amount Reporting Queue" at bounding box center [116, 340] width 144 height 10
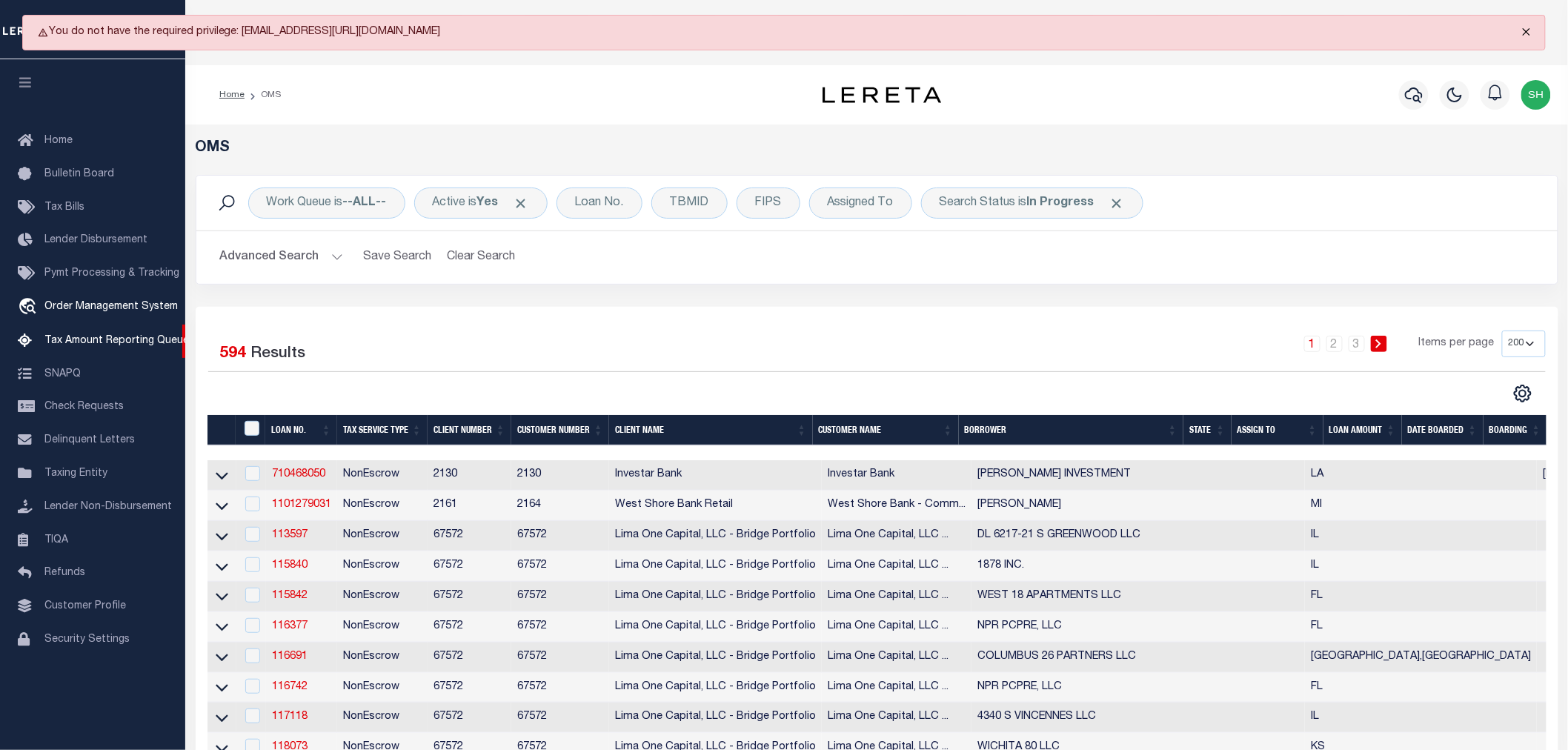
click at [1527, 27] on button "Close" at bounding box center [1526, 31] width 37 height 32
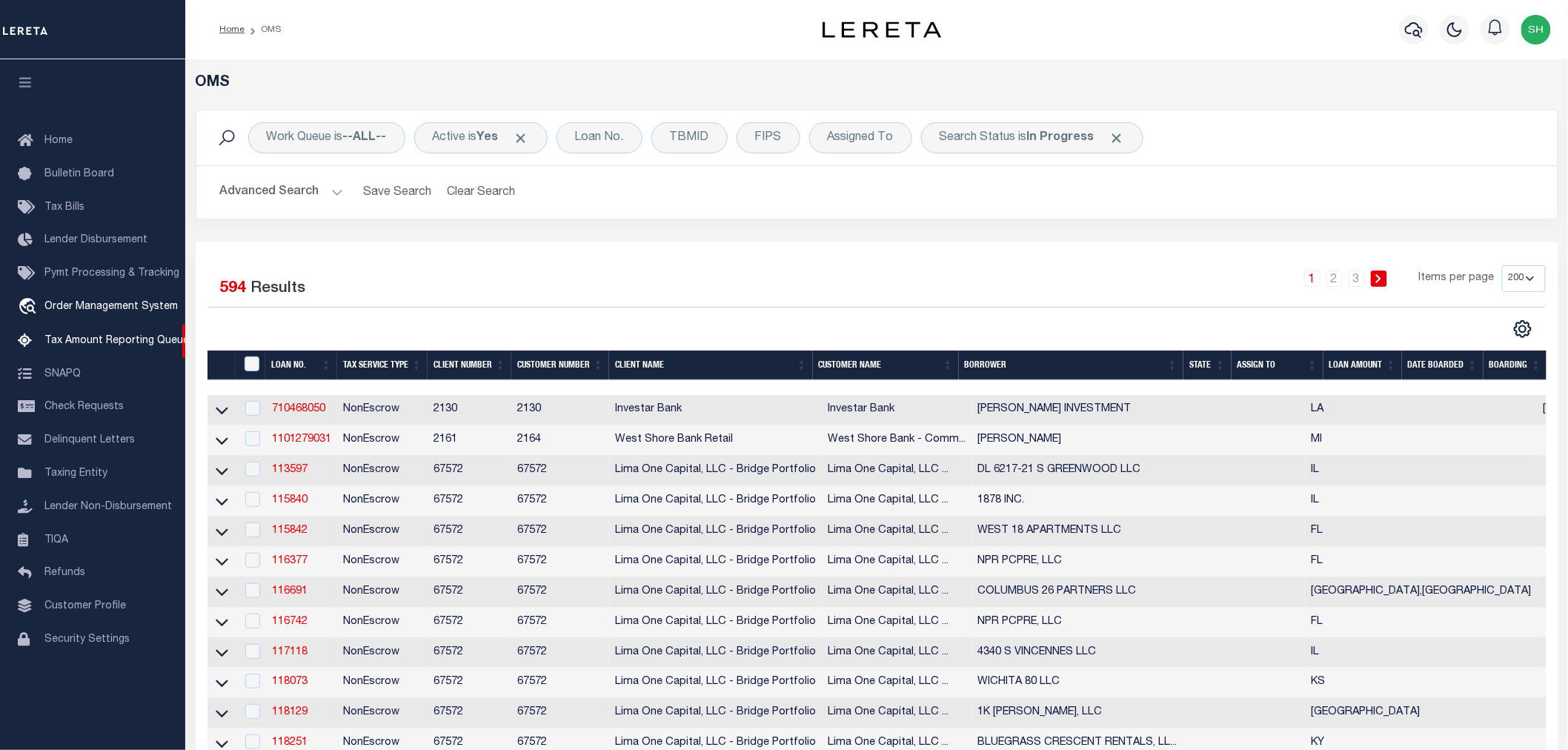
click at [928, 293] on div "1 2 3 Items per page 10 25 50 100 200" at bounding box center [1047, 284] width 998 height 39
drag, startPoint x: 321, startPoint y: 286, endPoint x: 215, endPoint y: 286, distance: 106.0
click at [215, 286] on div "Selected 594 Results" at bounding box center [367, 285] width 318 height 42
click at [359, 293] on div "Selected 594 Results" at bounding box center [367, 285] width 318 height 42
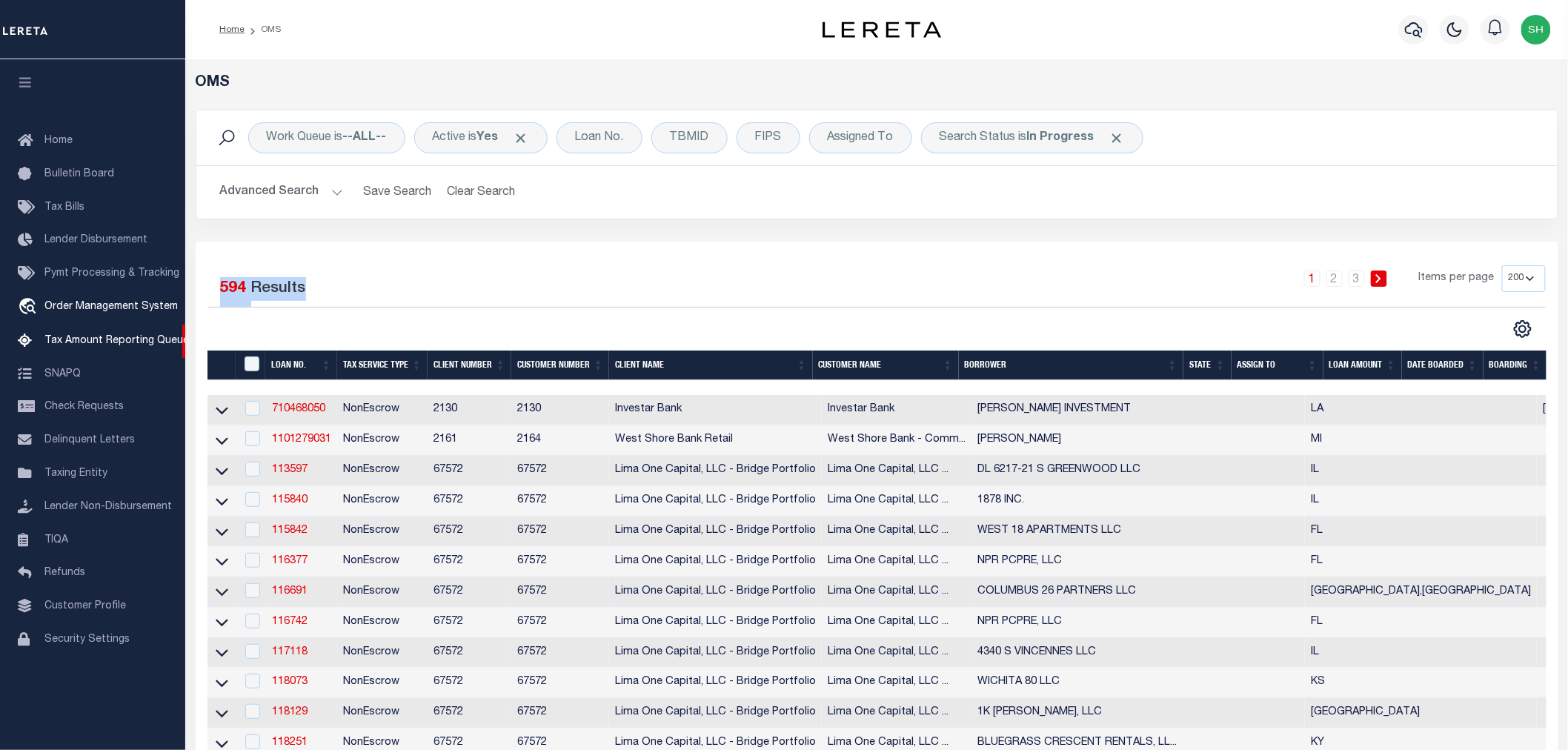
drag, startPoint x: 310, startPoint y: 296, endPoint x: 196, endPoint y: 287, distance: 114.4
click at [197, 287] on div "Selected 594 Results" at bounding box center [367, 285] width 340 height 42
click at [312, 294] on div "Selected 594 Results" at bounding box center [367, 285] width 318 height 42
drag, startPoint x: 313, startPoint y: 293, endPoint x: 209, endPoint y: 297, distance: 104.1
click at [209, 297] on div "Selected 594 Results" at bounding box center [367, 285] width 318 height 42
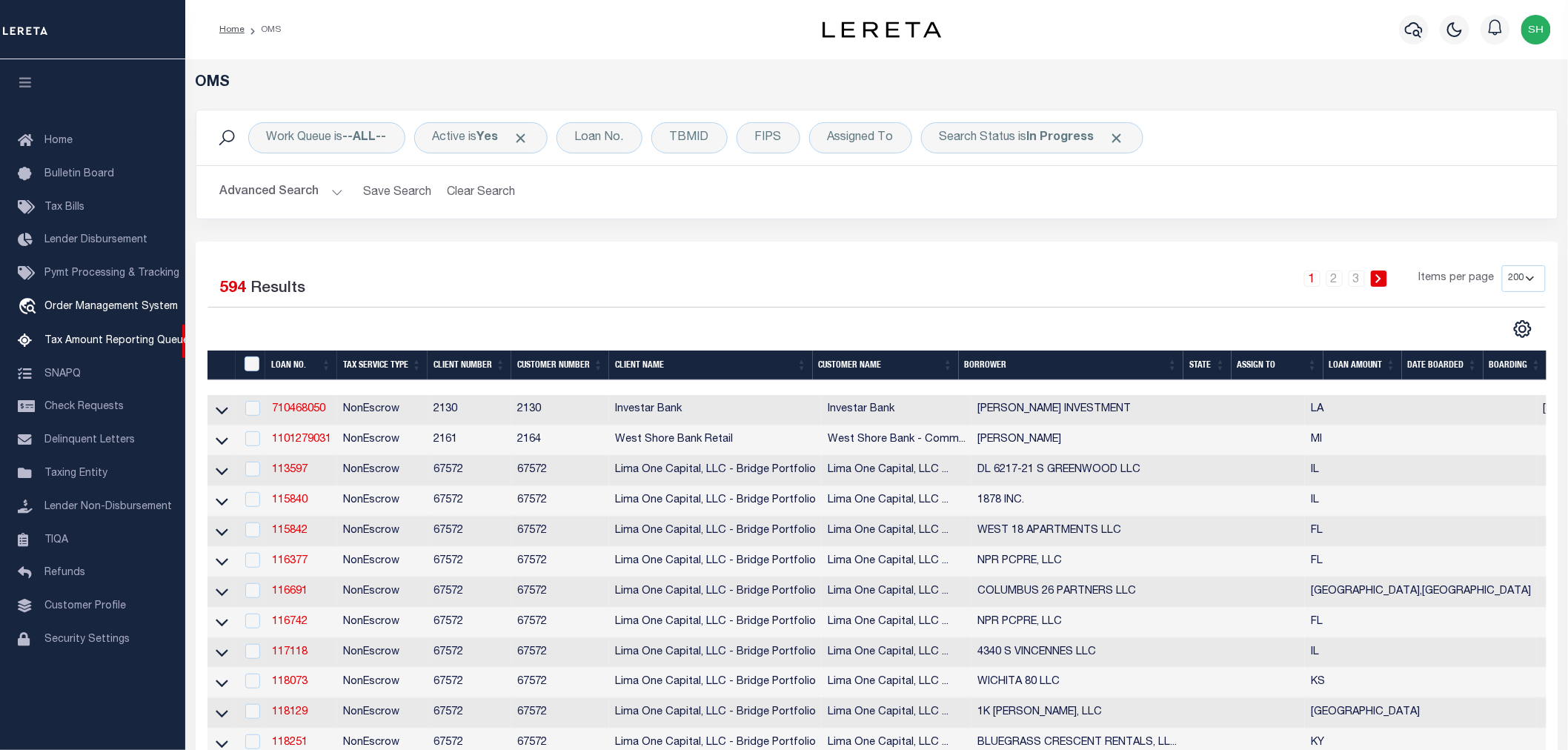
click at [334, 294] on div "Selected 594 Results" at bounding box center [367, 285] width 318 height 42
drag, startPoint x: 334, startPoint y: 294, endPoint x: 213, endPoint y: 292, distance: 121.0
click at [213, 292] on div "Selected 594 Results" at bounding box center [367, 285] width 318 height 42
drag, startPoint x: 310, startPoint y: 290, endPoint x: 190, endPoint y: 279, distance: 120.5
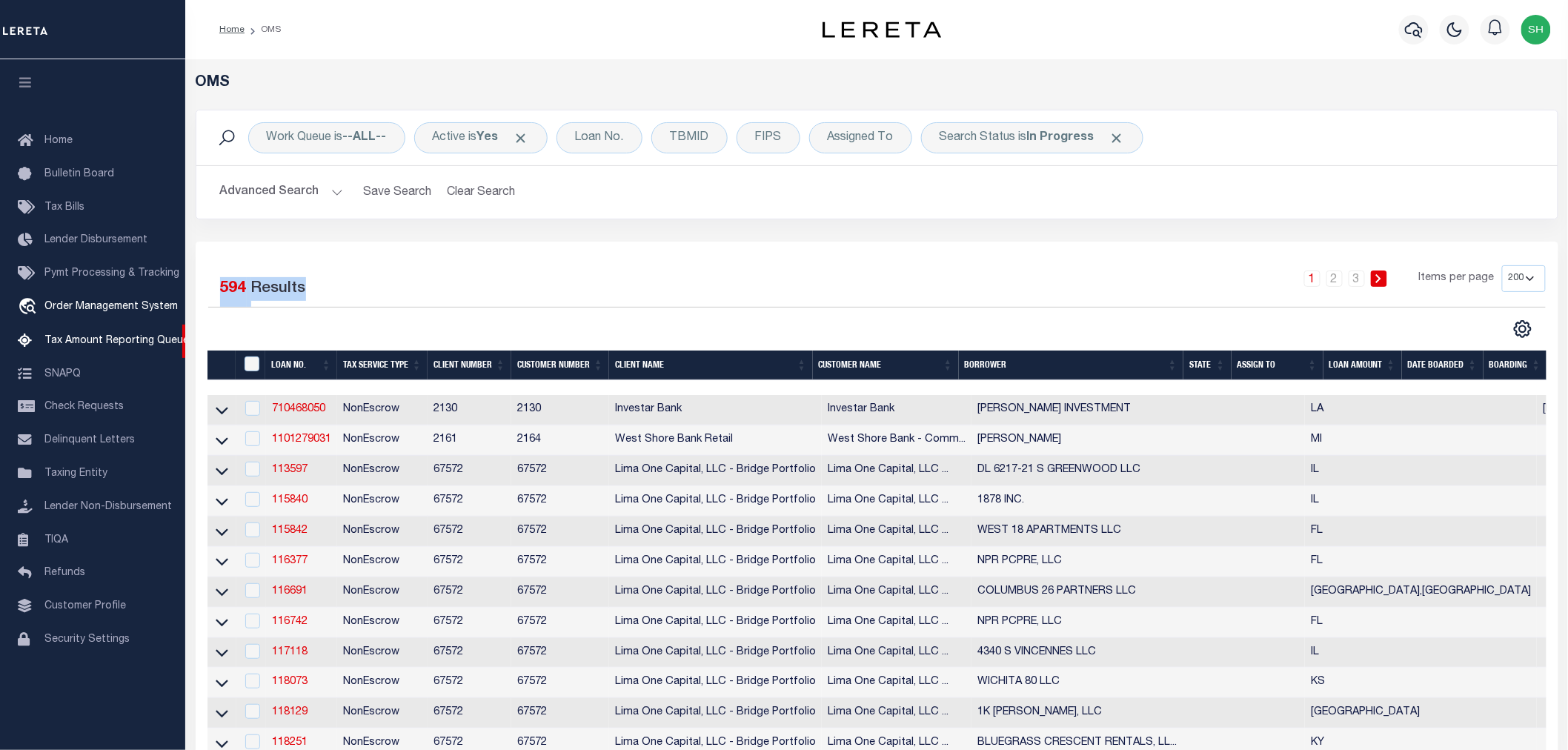
click at [339, 296] on div "Selected 594 Results" at bounding box center [367, 285] width 318 height 42
click at [335, 279] on div "Selected 594 Results" at bounding box center [367, 285] width 318 height 42
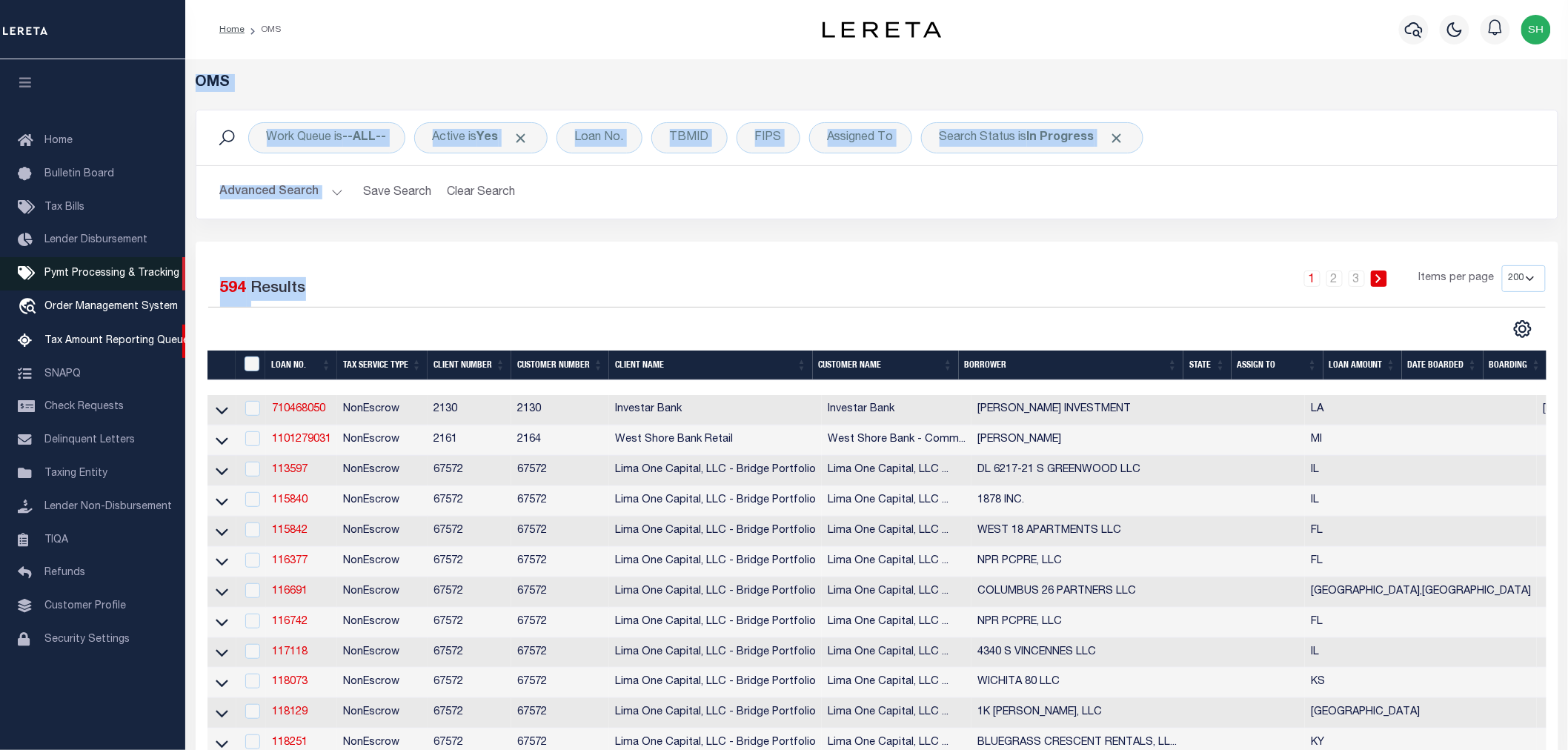
drag, startPoint x: 317, startPoint y: 291, endPoint x: 182, endPoint y: 278, distance: 135.6
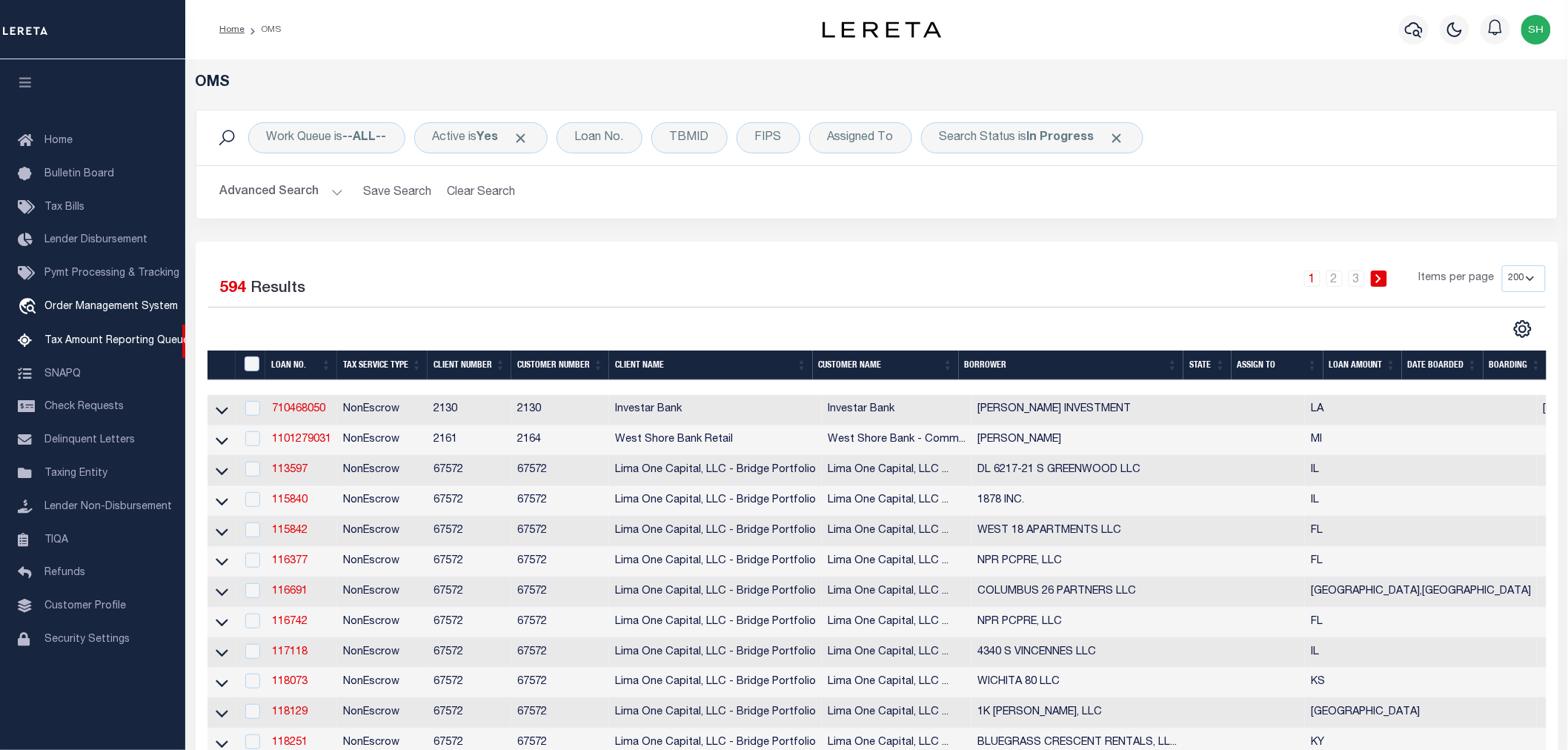
click at [308, 286] on div "Selected 594 Results" at bounding box center [367, 285] width 318 height 42
click at [310, 292] on div "Selected 594 Results" at bounding box center [367, 285] width 318 height 42
drag, startPoint x: 315, startPoint y: 294, endPoint x: 212, endPoint y: 292, distance: 103.0
click at [212, 292] on div "Selected 594 Results" at bounding box center [367, 285] width 318 height 42
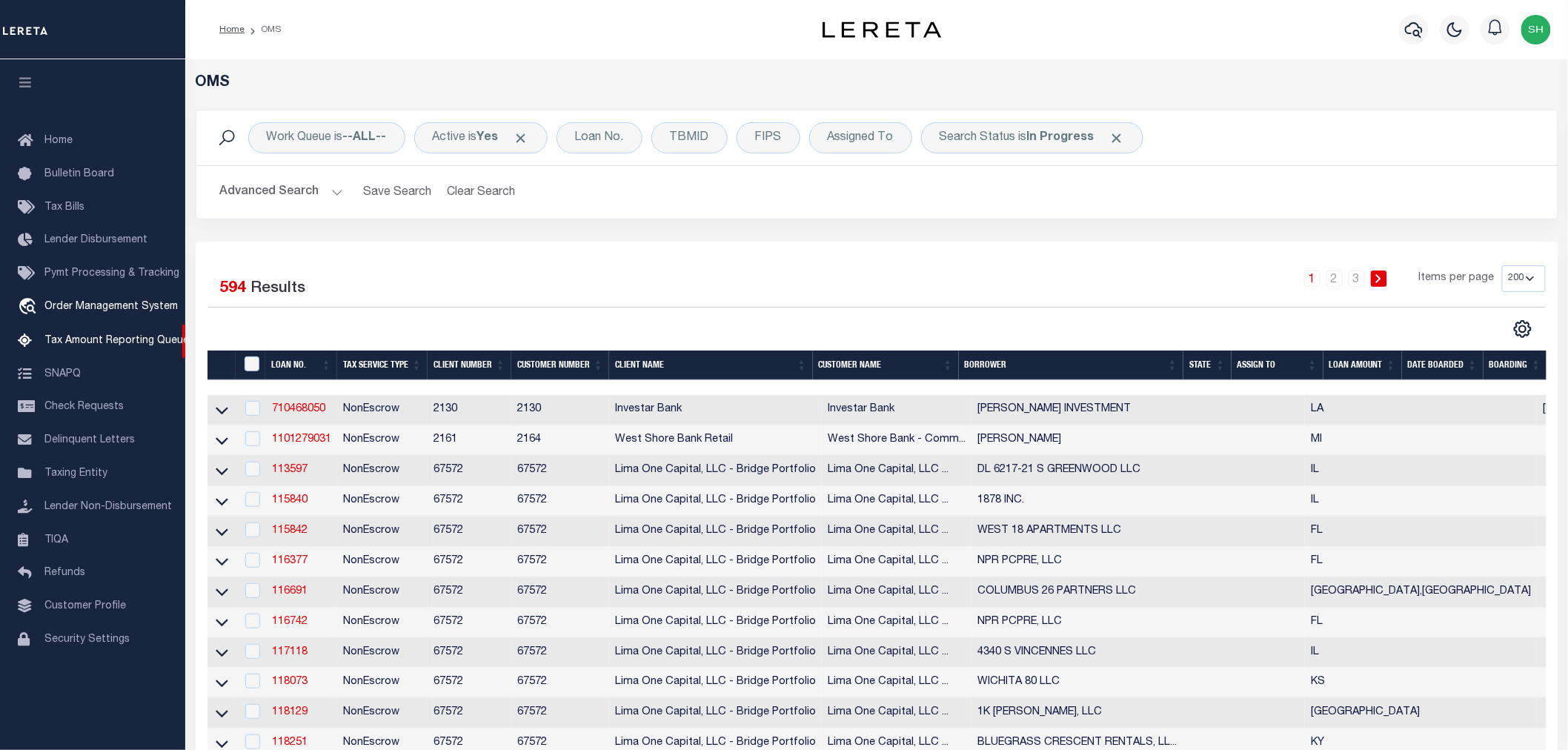
click at [322, 291] on div "Selected 594 Results" at bounding box center [367, 285] width 318 height 42
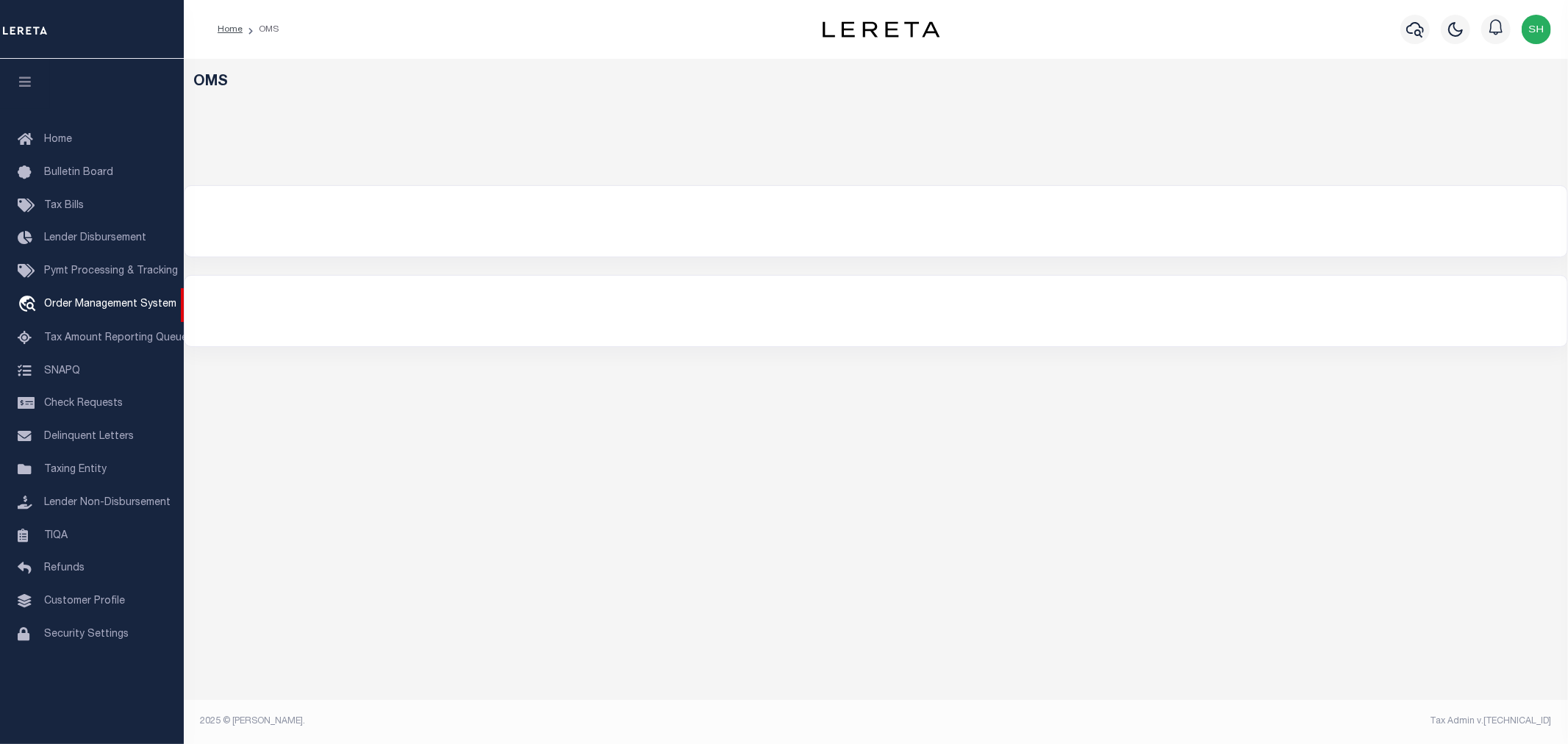
select select "200"
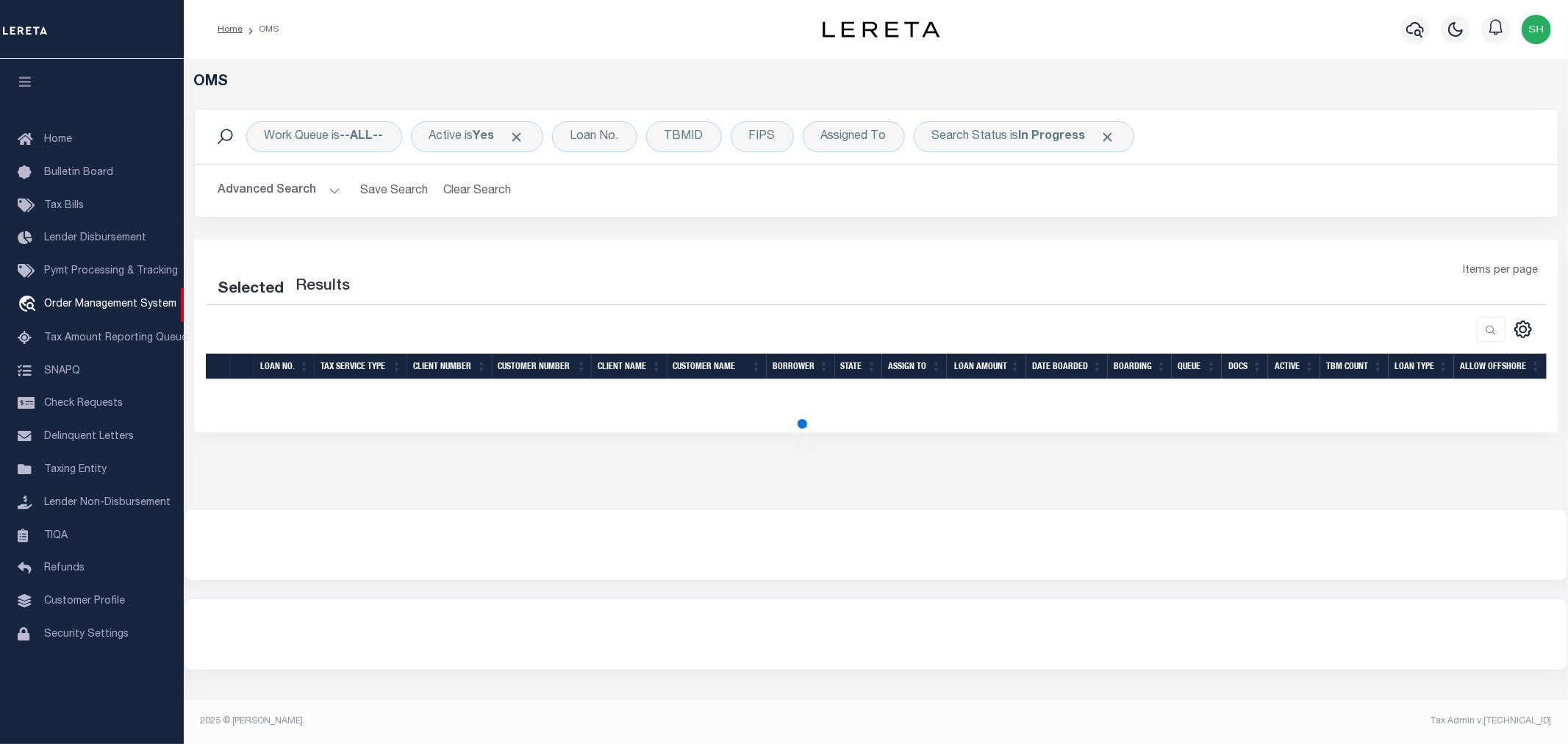
select select "200"
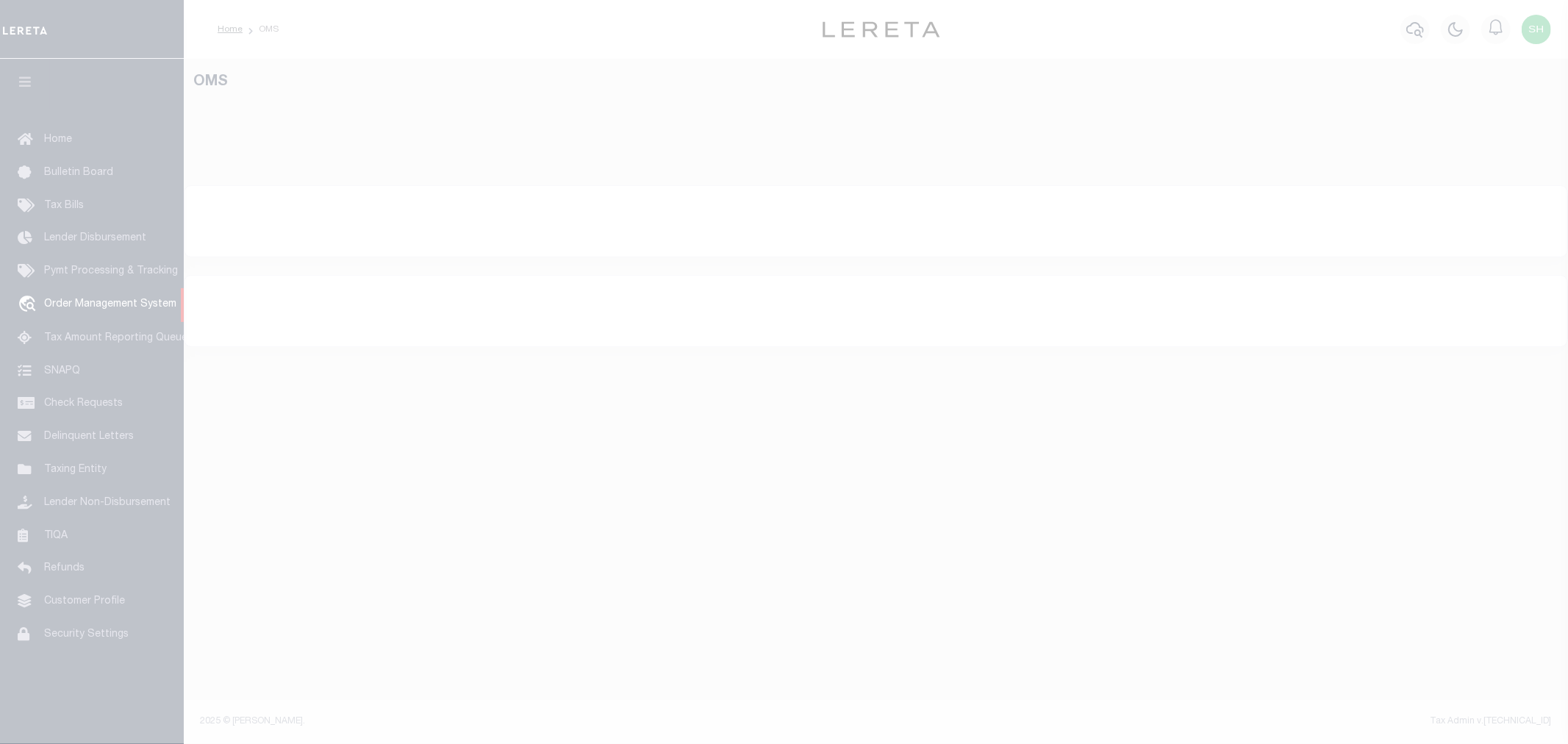
select select "200"
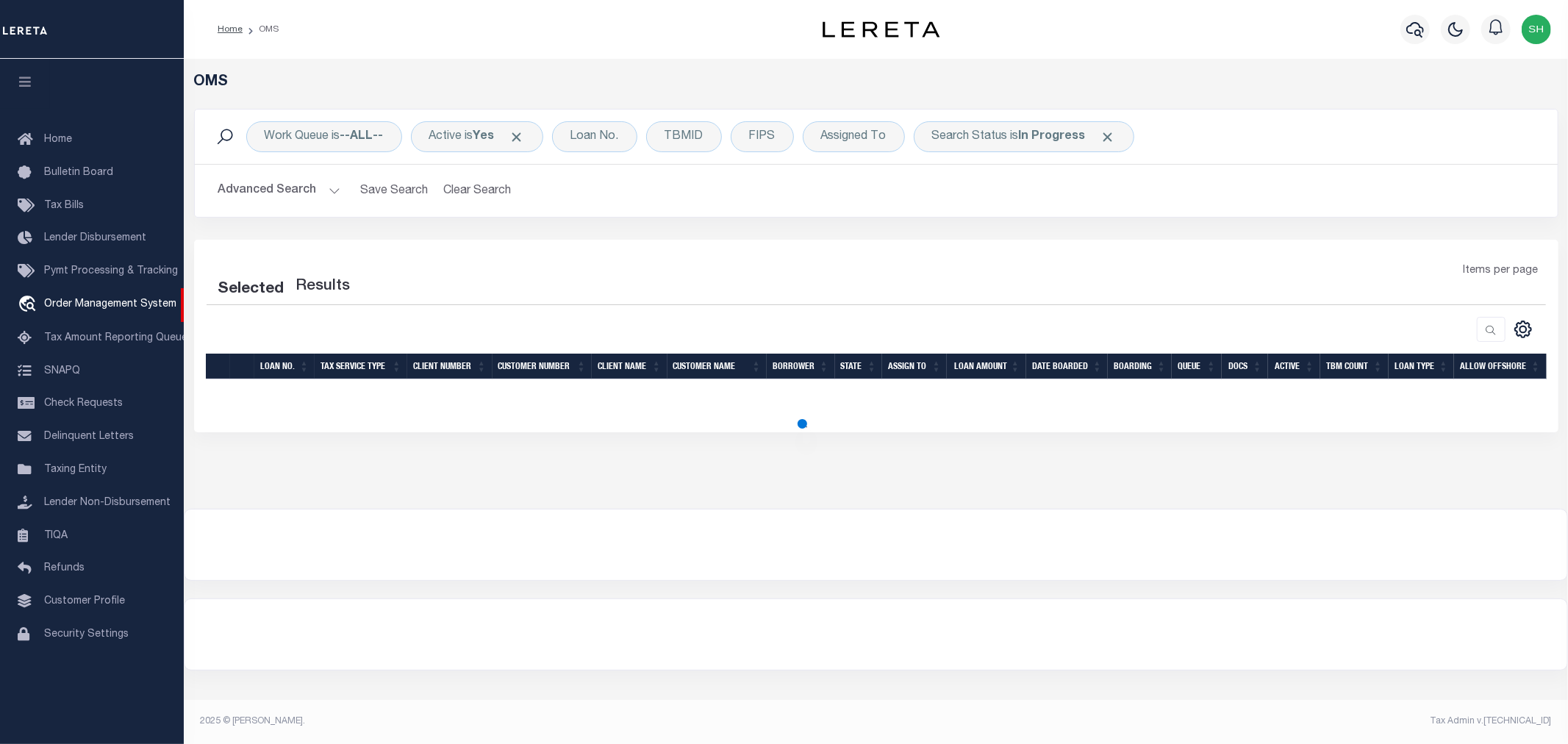
select select "200"
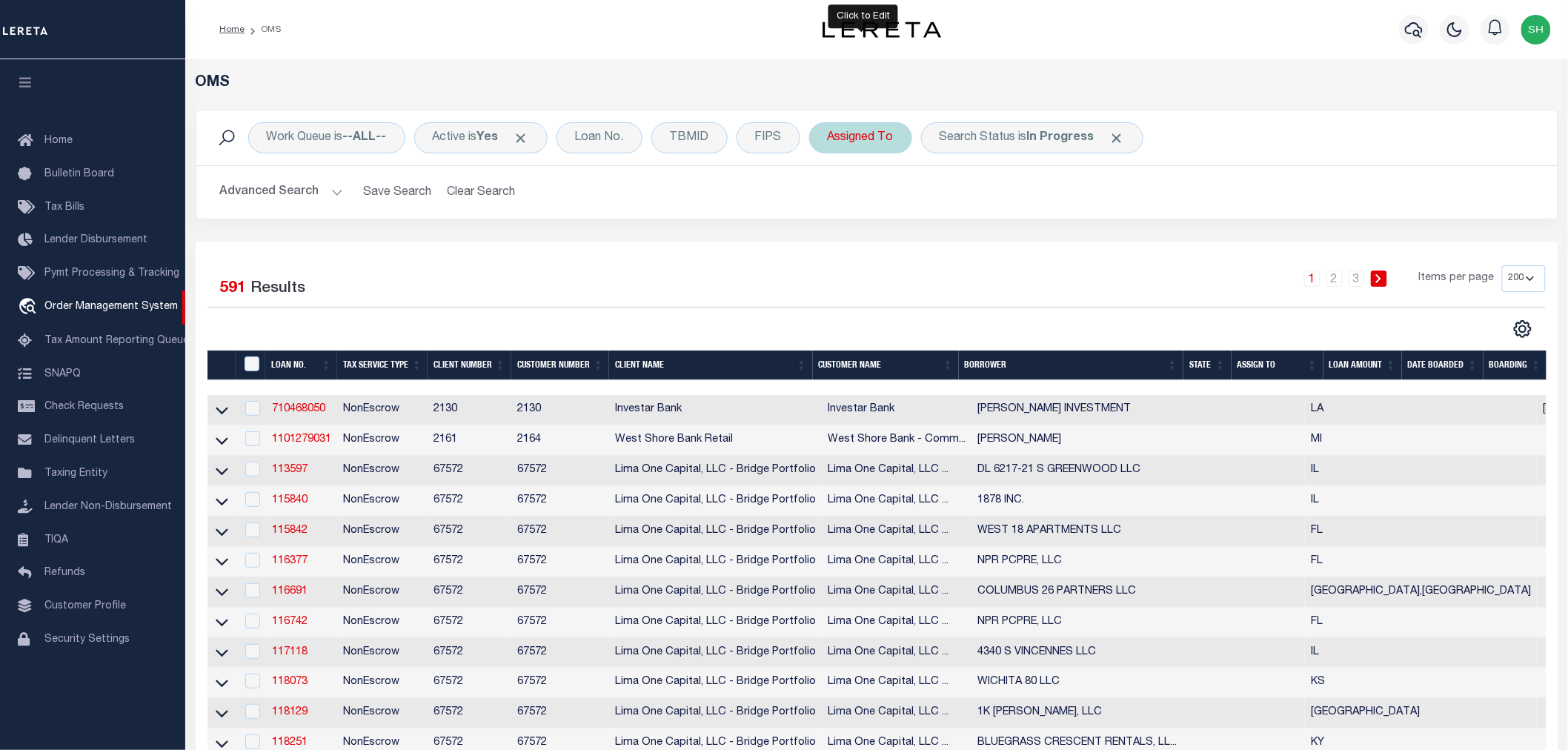
click at [861, 143] on div "Assigned To" at bounding box center [860, 138] width 103 height 31
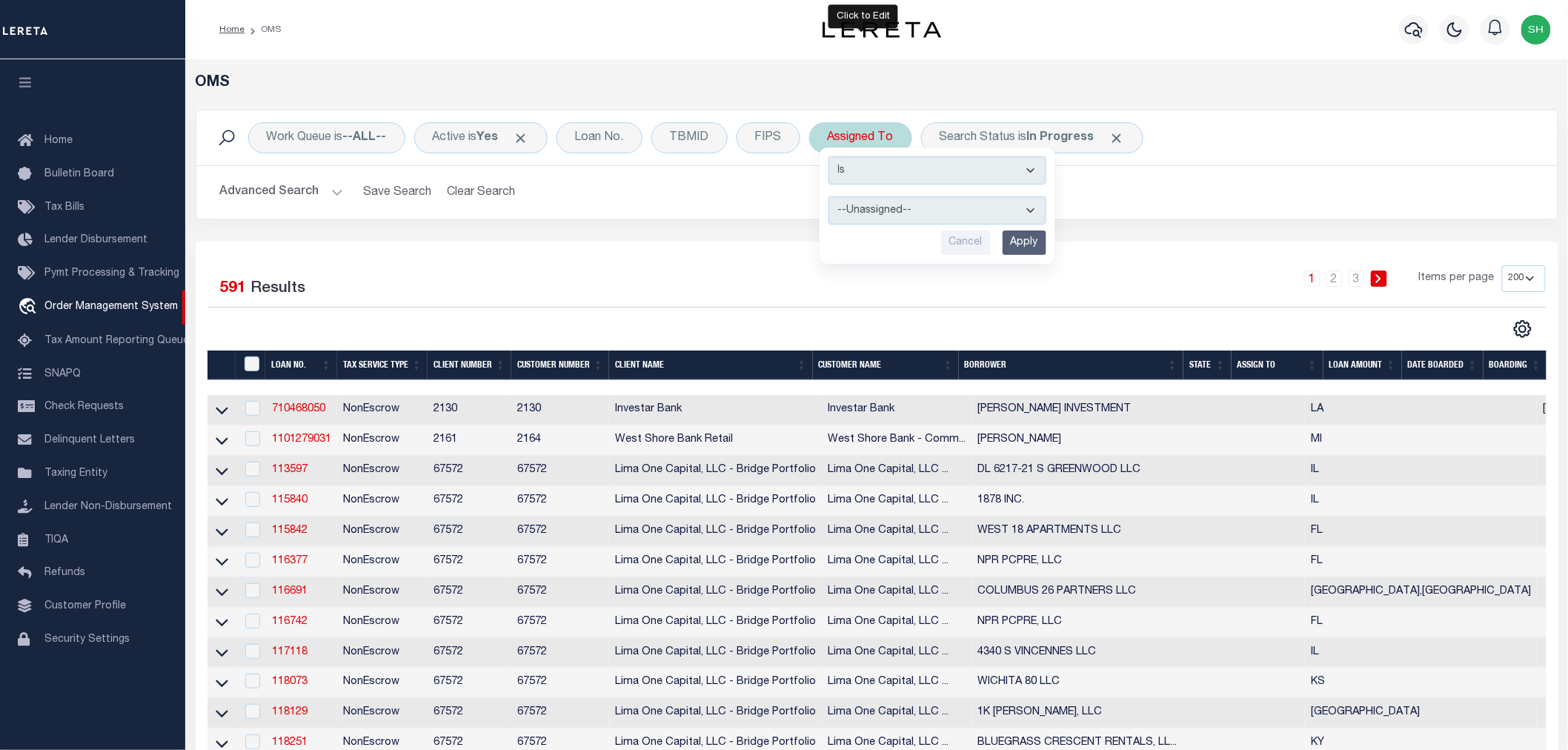
click at [852, 210] on select "--Unassigned-- [PERSON_NAME] [PERSON_NAME] [PERSON_NAME] [PERSON_NAME], [PERSON…" at bounding box center [938, 211] width 218 height 28
select select "[PERSON_NAME]"
click at [830, 197] on select "--Unassigned-- [PERSON_NAME] [PERSON_NAME] [PERSON_NAME] [PERSON_NAME], [PERSON…" at bounding box center [938, 211] width 218 height 28
click at [1014, 240] on input "Apply" at bounding box center [1024, 242] width 43 height 24
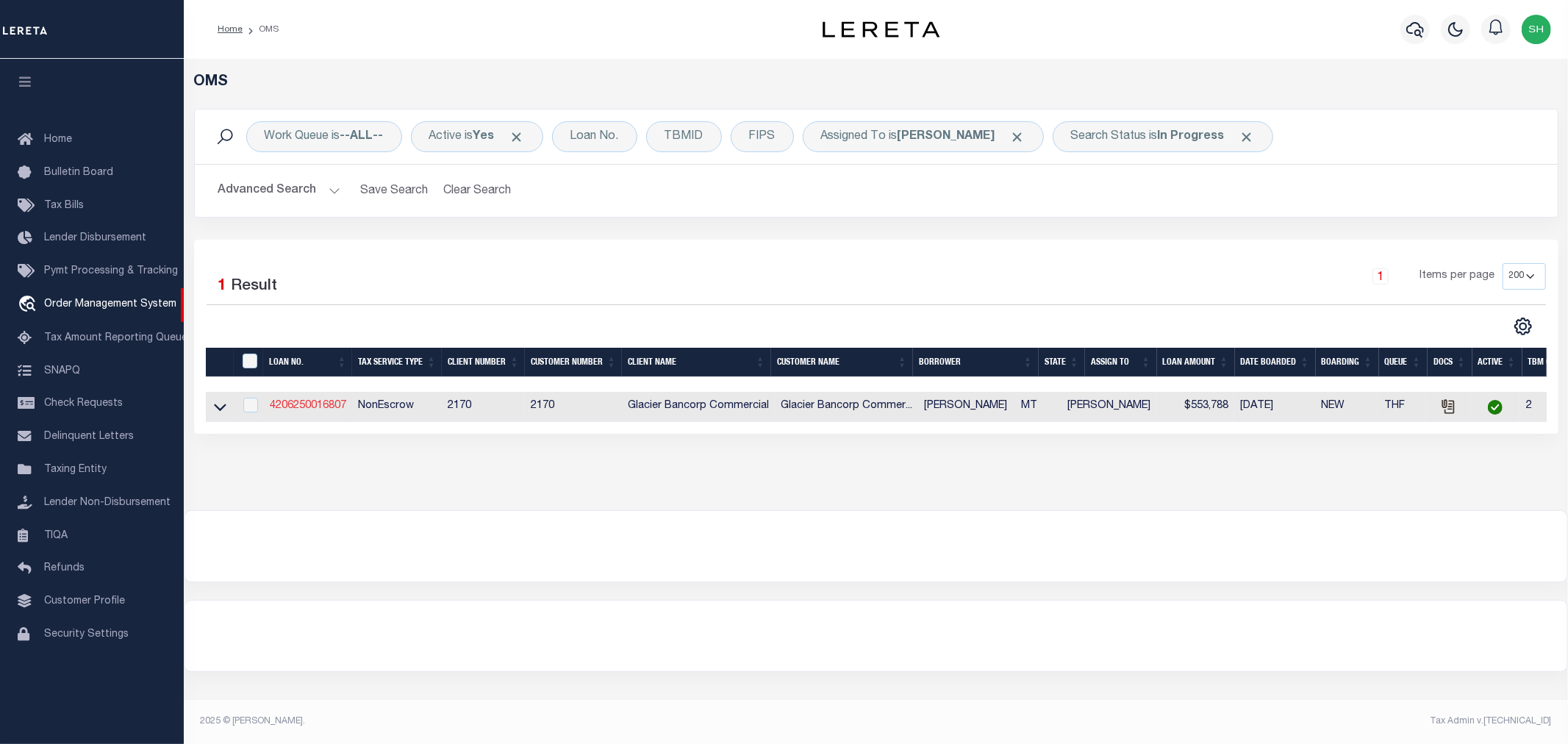
click at [281, 408] on link "4206250016807" at bounding box center [307, 405] width 76 height 10
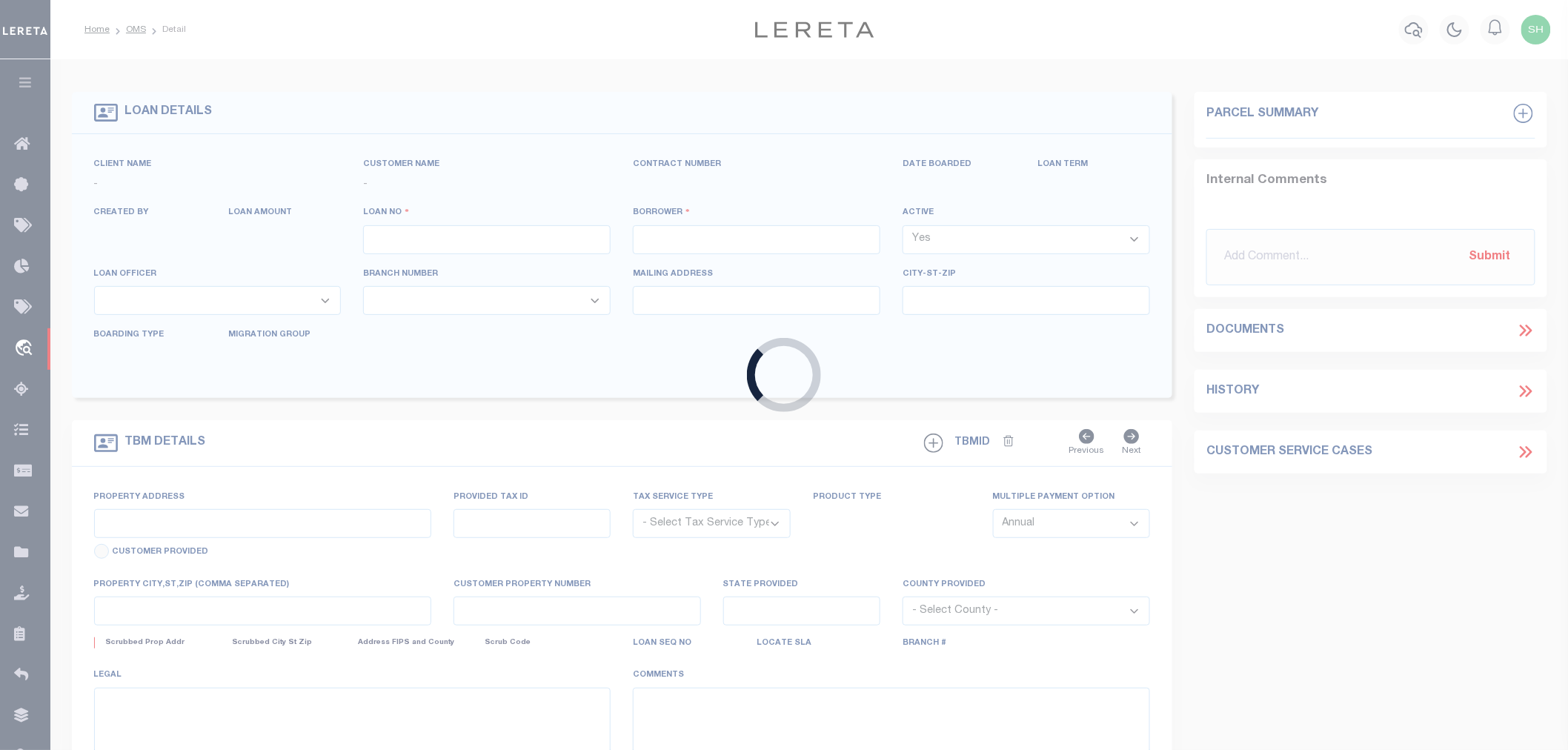
type input "4206250016807"
type input "[PERSON_NAME]"
select select
type input "PO BOX 92"
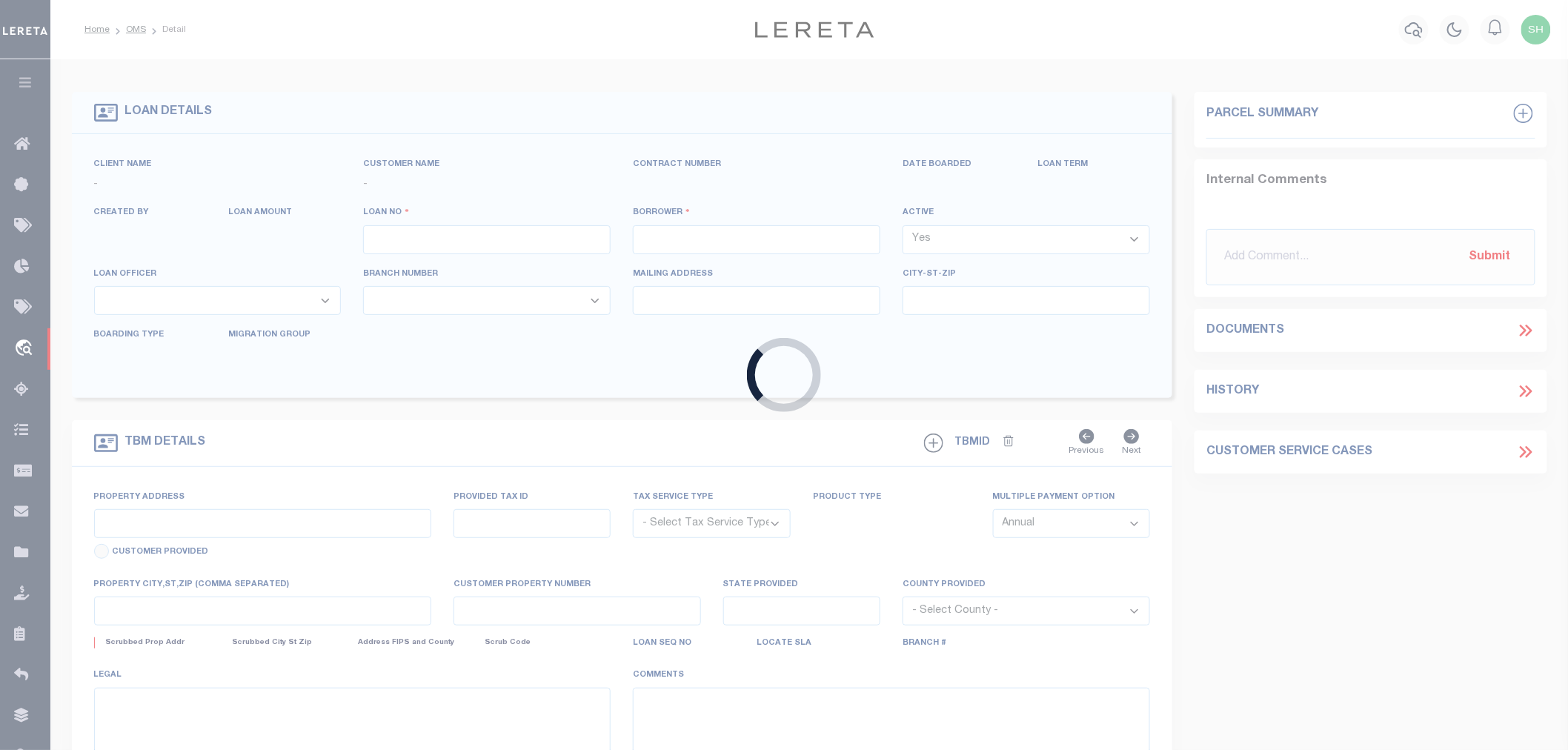
type input "[PERSON_NAME] MT 59489-0092"
type input "[DATE]"
select select "20"
select select "NonEscrow"
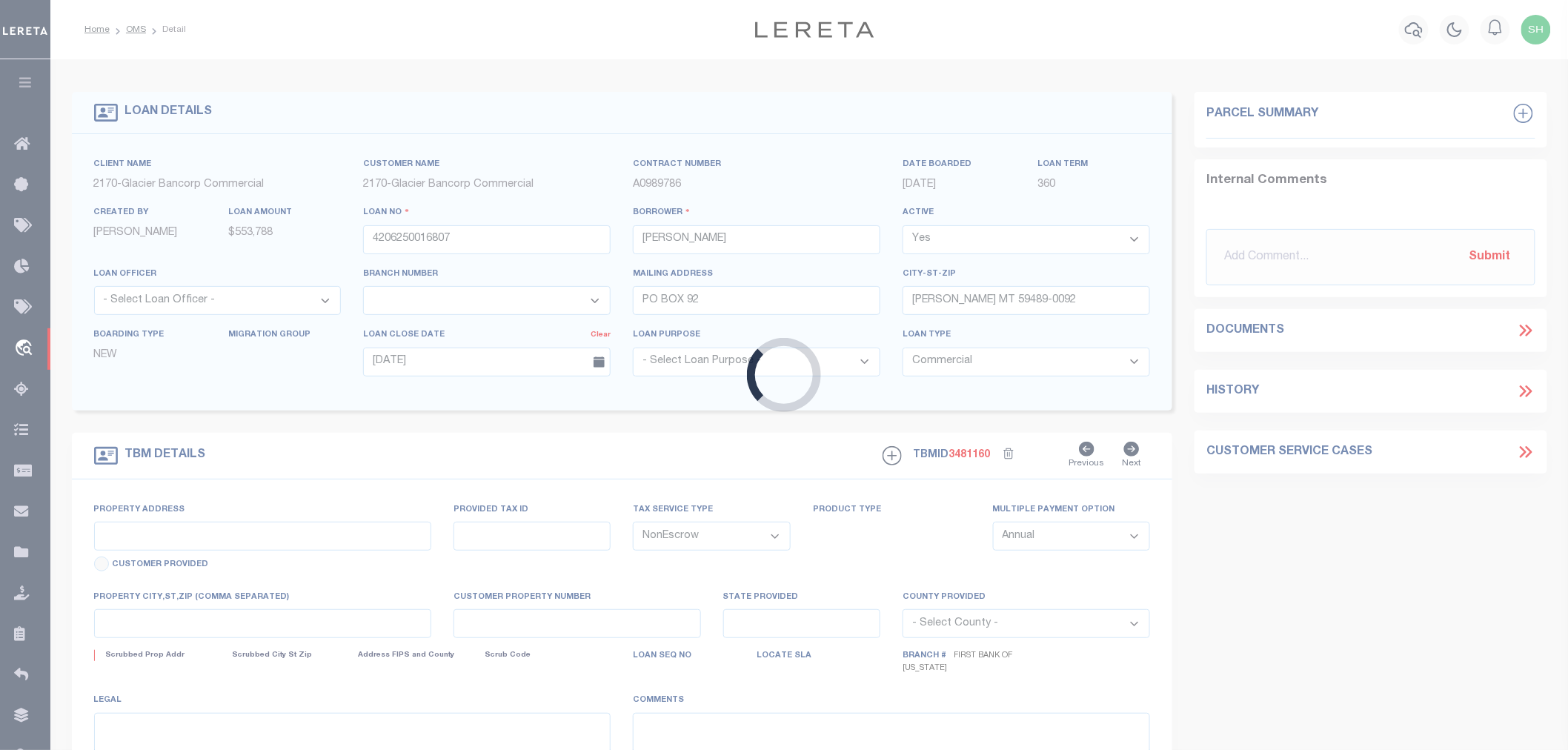
type input "[STREET_ADDRESS][PERSON_NAME]"
type input "452500"
select select
type input "[PERSON_NAME] MT 59489"
type input "MT"
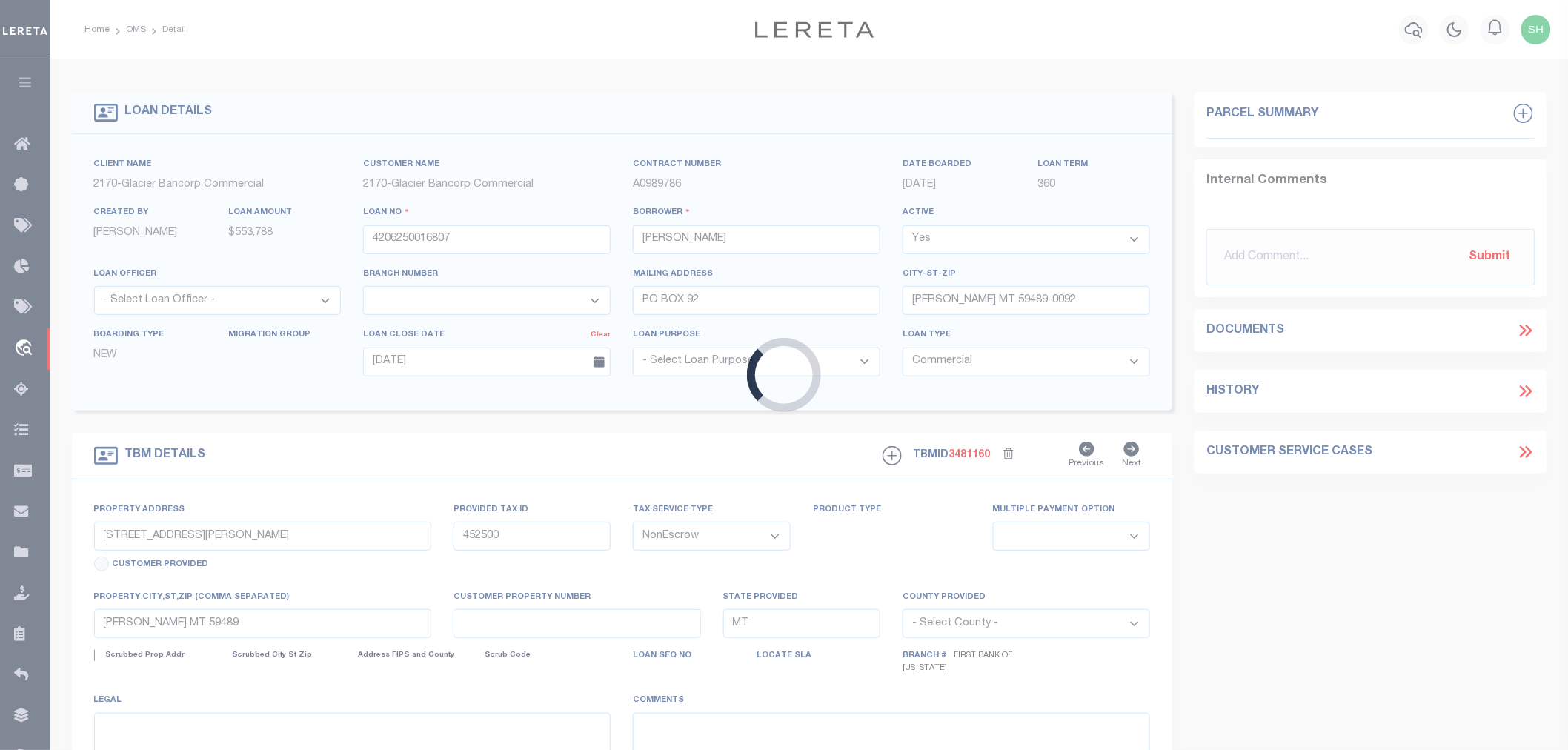
type textarea "SEE ATTACHED"
select select "4572"
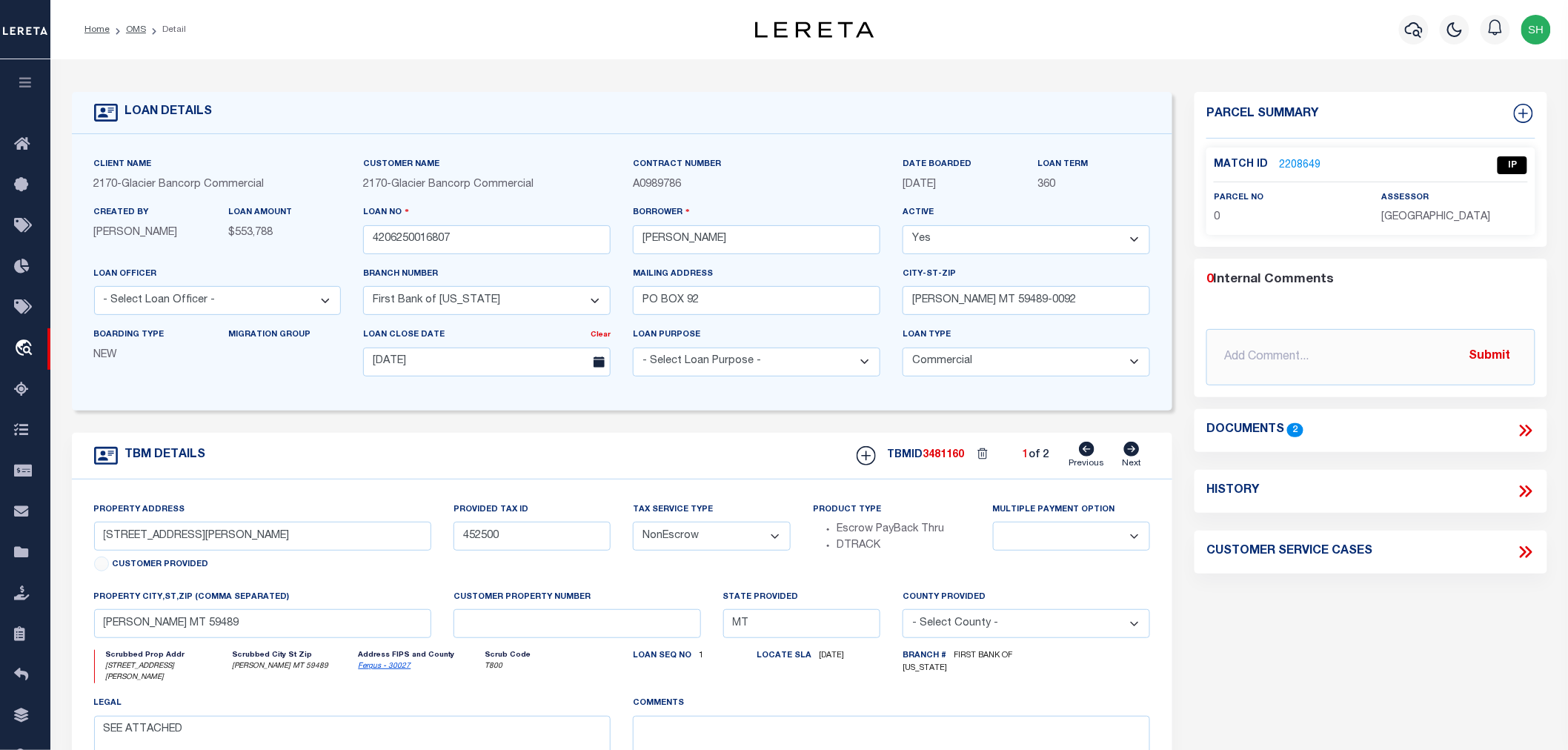
click at [1298, 161] on link "2208649" at bounding box center [1300, 165] width 42 height 16
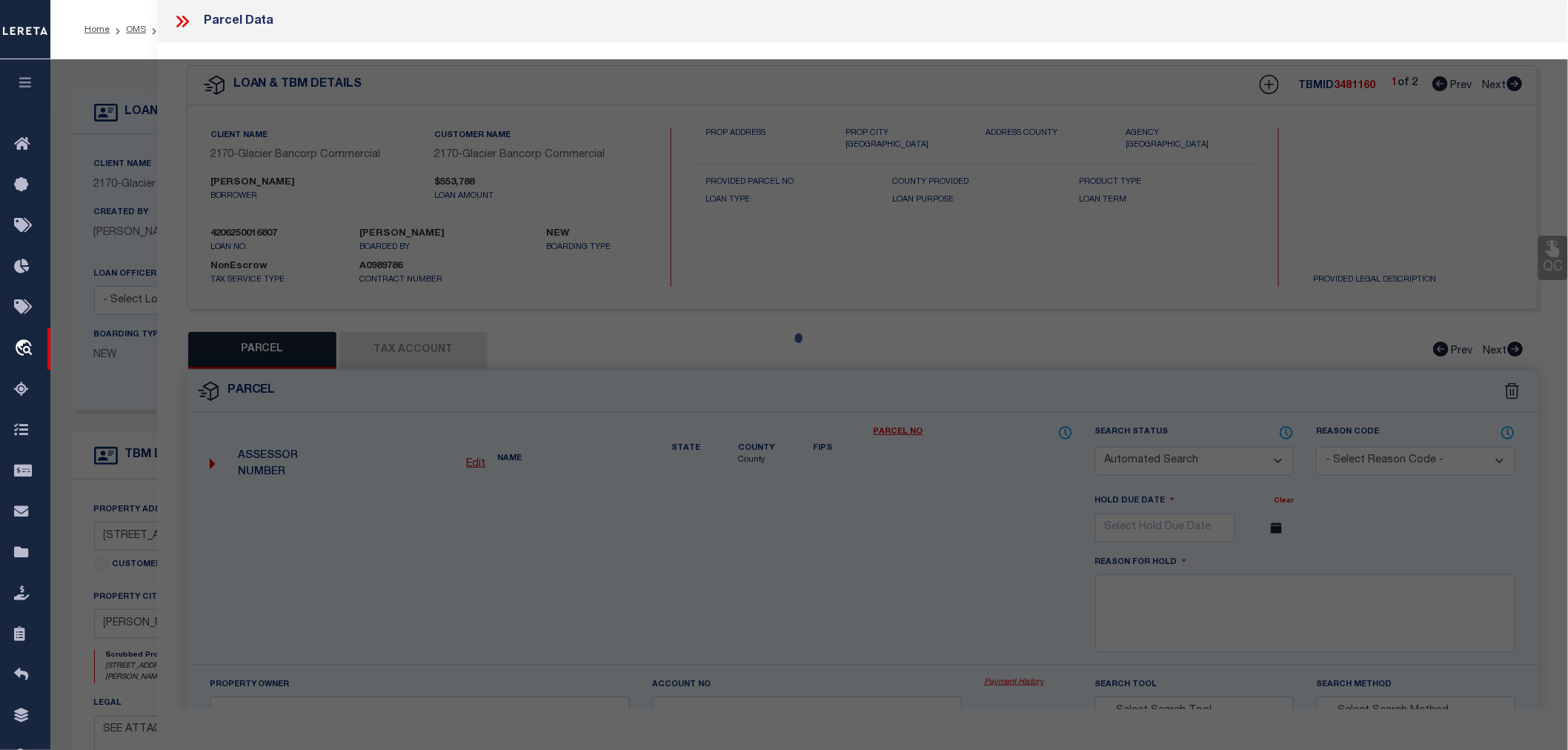
checkbox input "false"
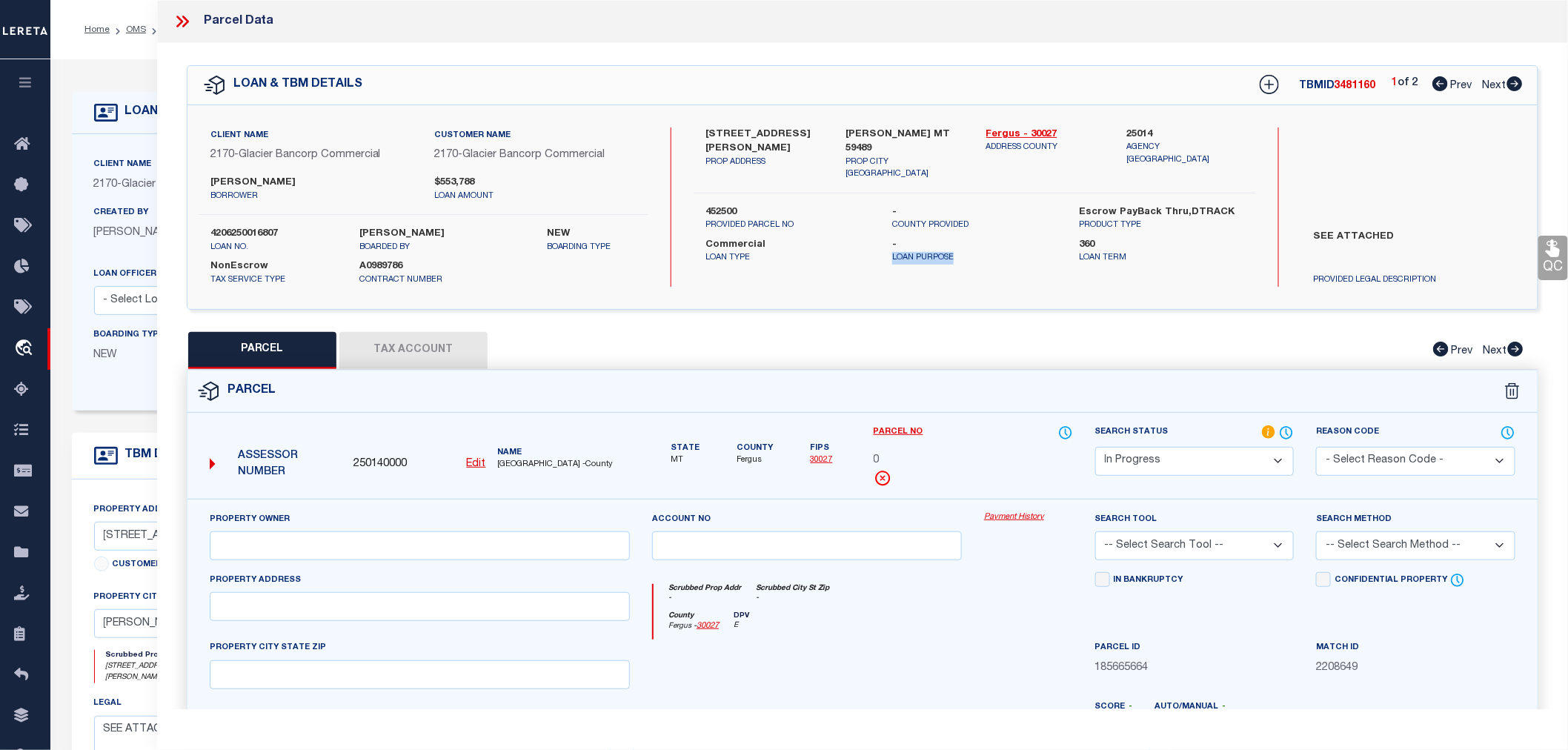
drag, startPoint x: 882, startPoint y: 228, endPoint x: 983, endPoint y: 230, distance: 101.0
click at [983, 237] on div "- Loan Purpose" at bounding box center [975, 250] width 187 height 27
click at [983, 252] on p "Loan Purpose" at bounding box center [975, 259] width 164 height 13
drag, startPoint x: 1079, startPoint y: 226, endPoint x: 1147, endPoint y: 234, distance: 68.5
click at [1147, 252] on p "Loan Term" at bounding box center [1162, 259] width 164 height 13
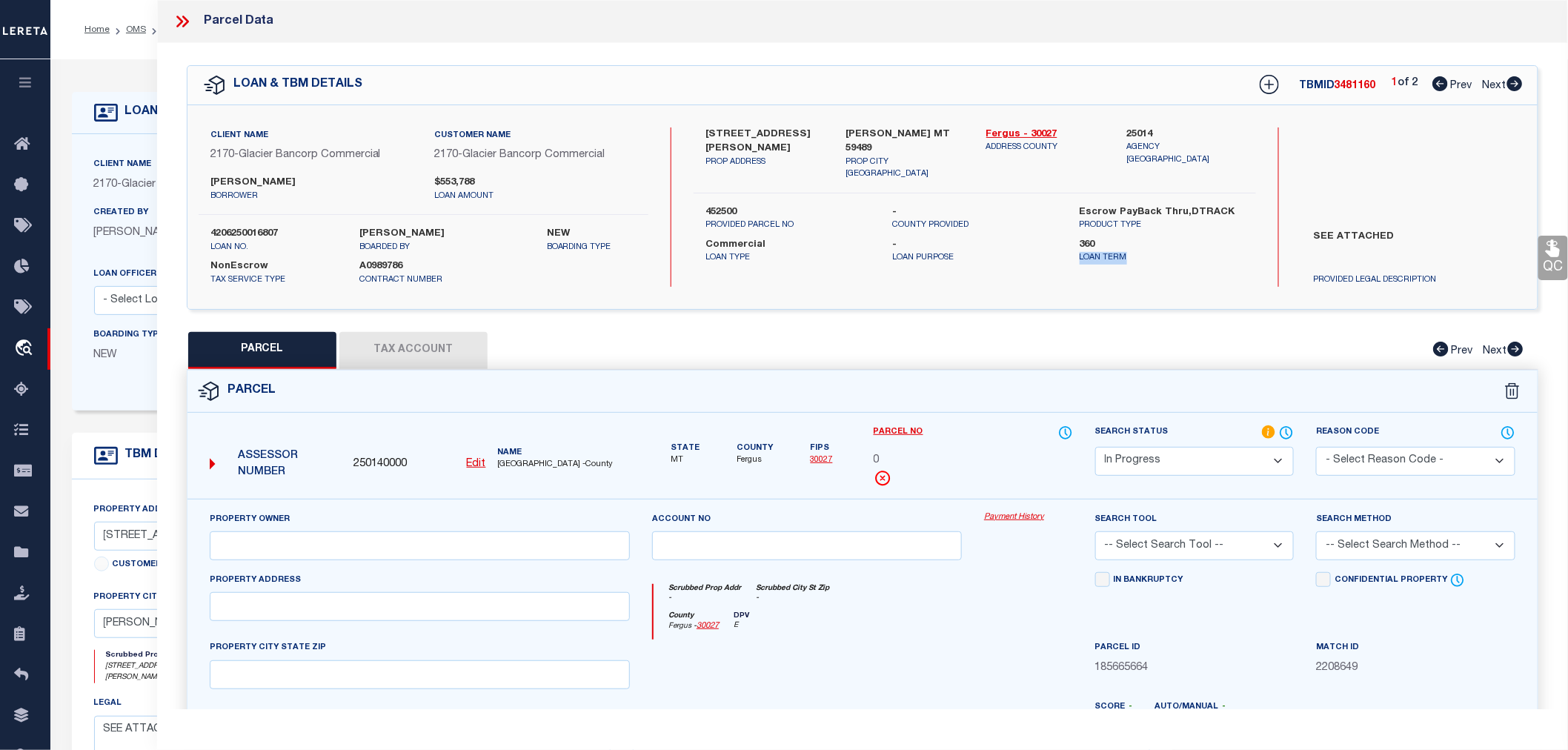
click at [1147, 252] on p "Loan Term" at bounding box center [1162, 259] width 164 height 13
click at [559, 234] on label "NEW" at bounding box center [591, 234] width 90 height 15
drag, startPoint x: 618, startPoint y: 246, endPoint x: 537, endPoint y: 243, distance: 81.1
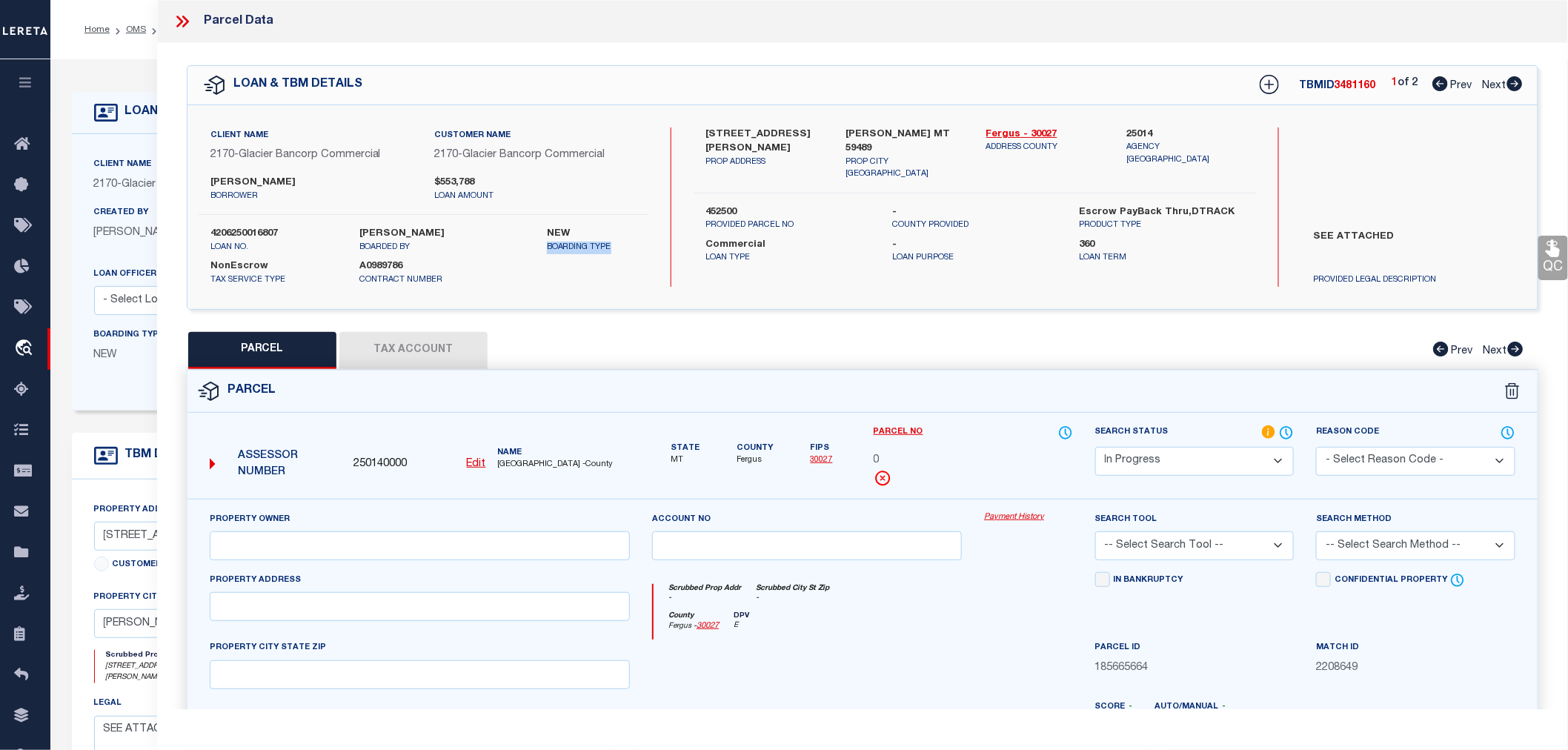
click at [537, 243] on div "NEW boarding type" at bounding box center [591, 239] width 112 height 27
click at [1515, 86] on icon at bounding box center [1515, 84] width 16 height 15
select select "AS"
checkbox input "false"
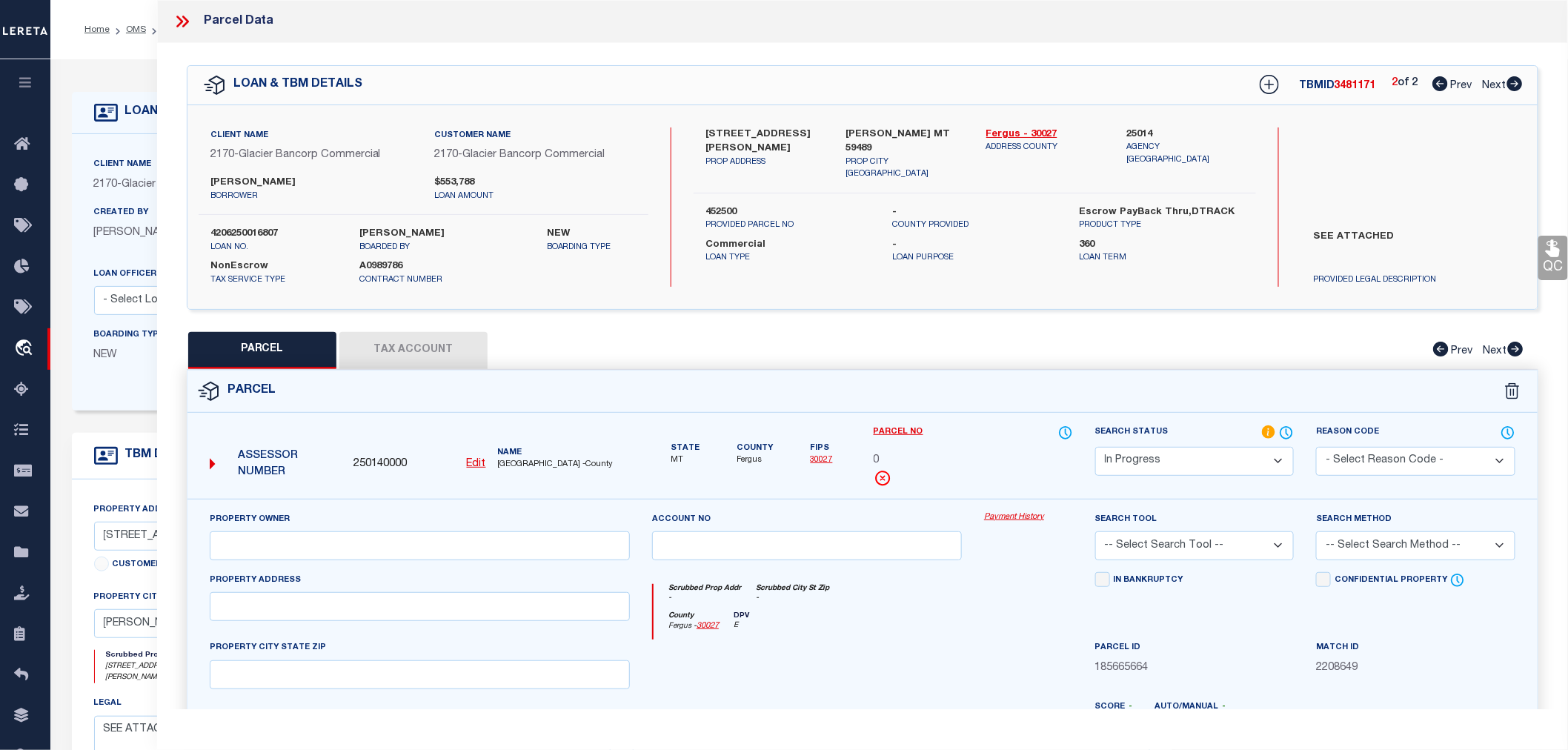
checkbox input "false"
click at [1439, 84] on icon at bounding box center [1440, 84] width 16 height 15
select select "AS"
checkbox input "false"
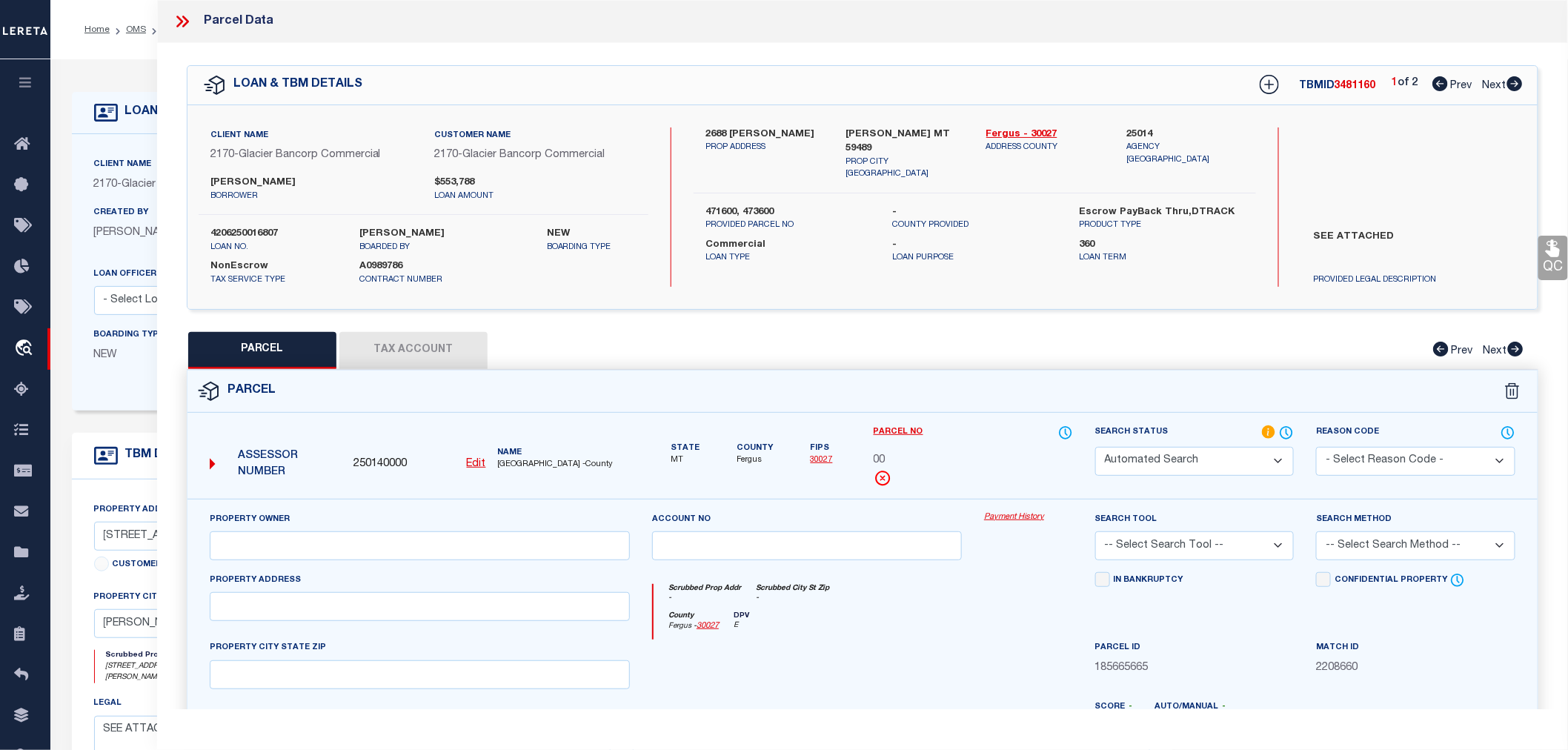
select select "IP"
click at [1141, 127] on label "25014" at bounding box center [1185, 135] width 118 height 15
click at [997, 395] on div "Parcel" at bounding box center [863, 392] width 1351 height 42
click at [474, 466] on u "Edit" at bounding box center [476, 464] width 19 height 10
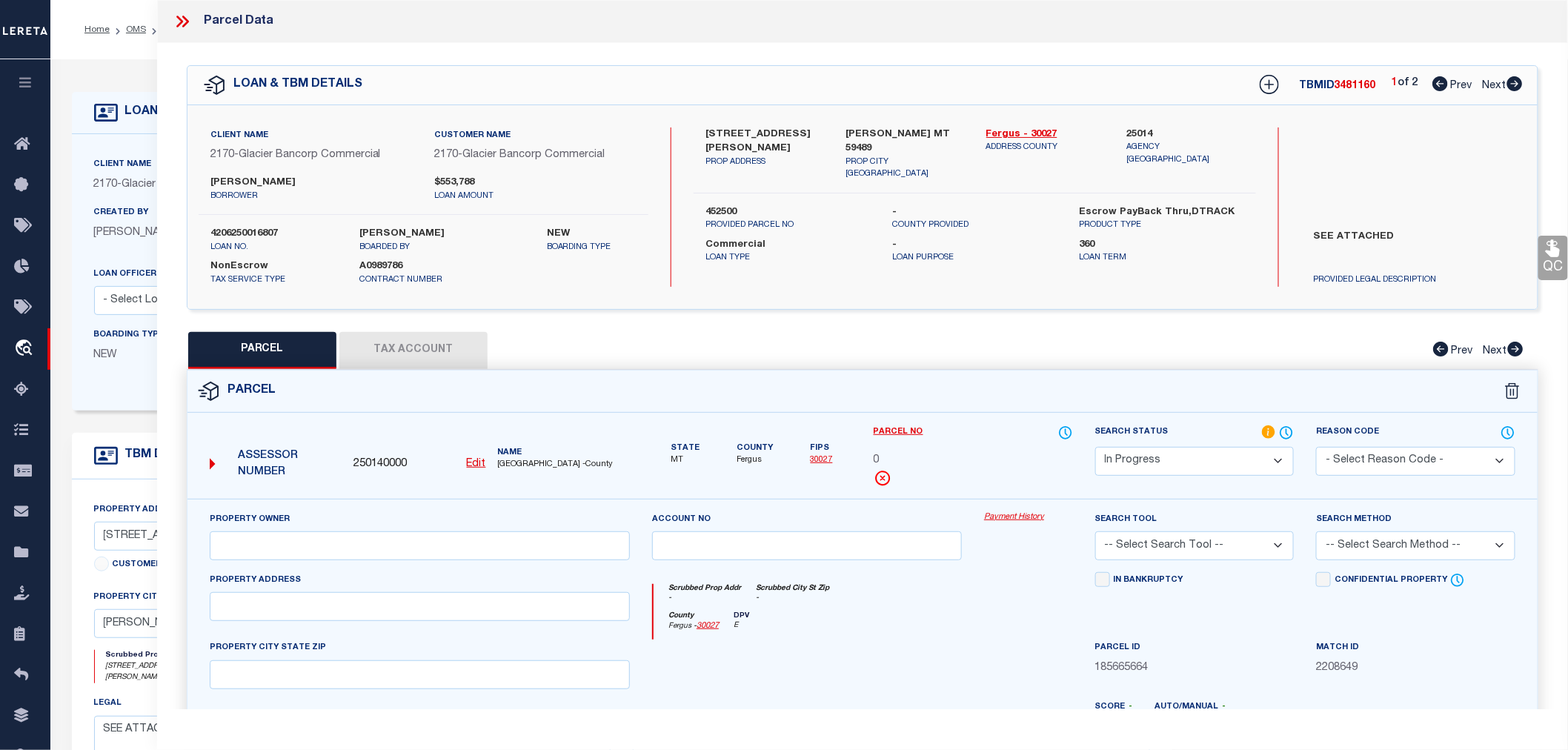
type input "250140000"
type input "0"
select select "IP"
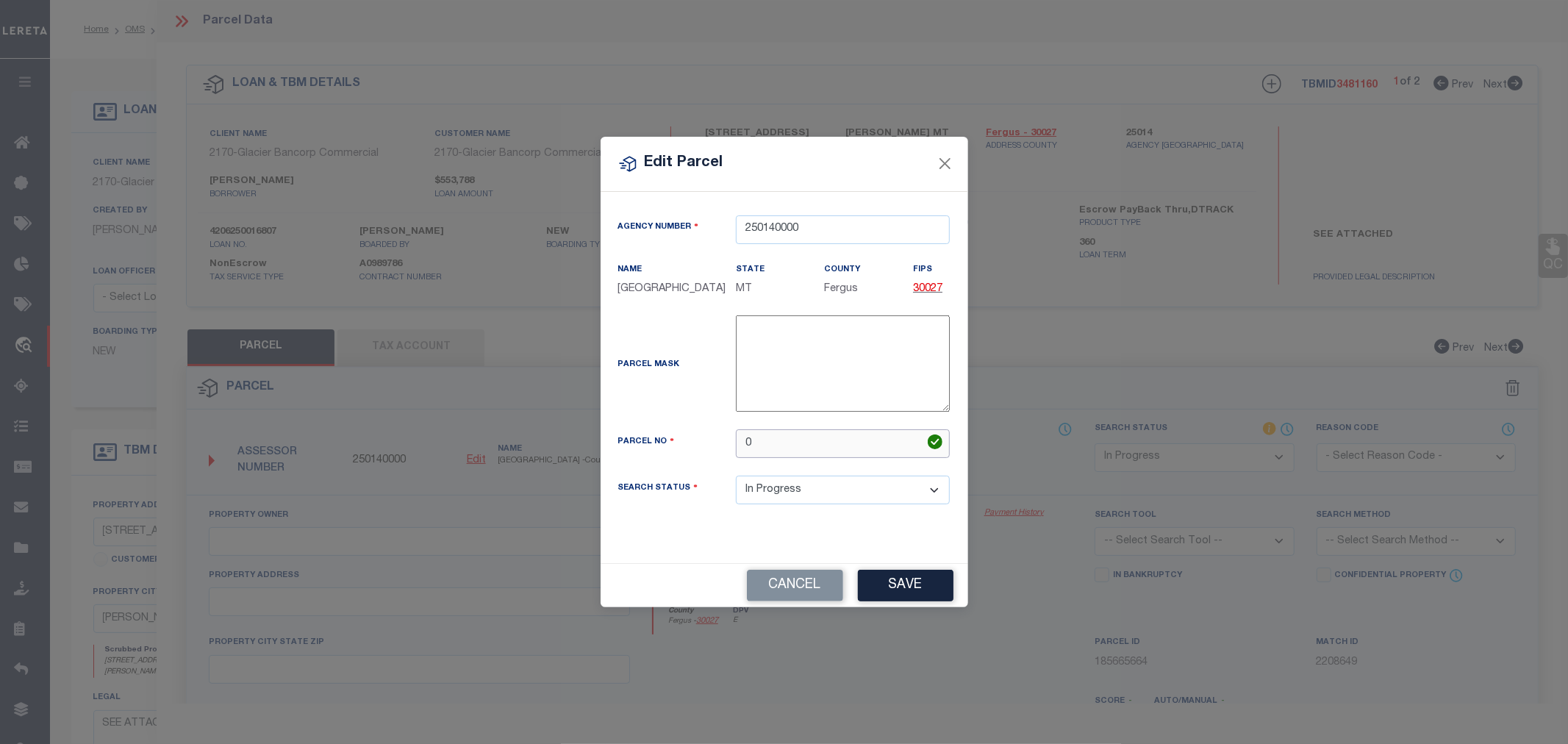
click at [754, 444] on input "0" at bounding box center [842, 443] width 214 height 28
drag, startPoint x: 754, startPoint y: 444, endPoint x: 733, endPoint y: 442, distance: 21.1
click at [733, 442] on div "0" at bounding box center [842, 443] width 236 height 28
paste input "000471600"
type input "0000471600"
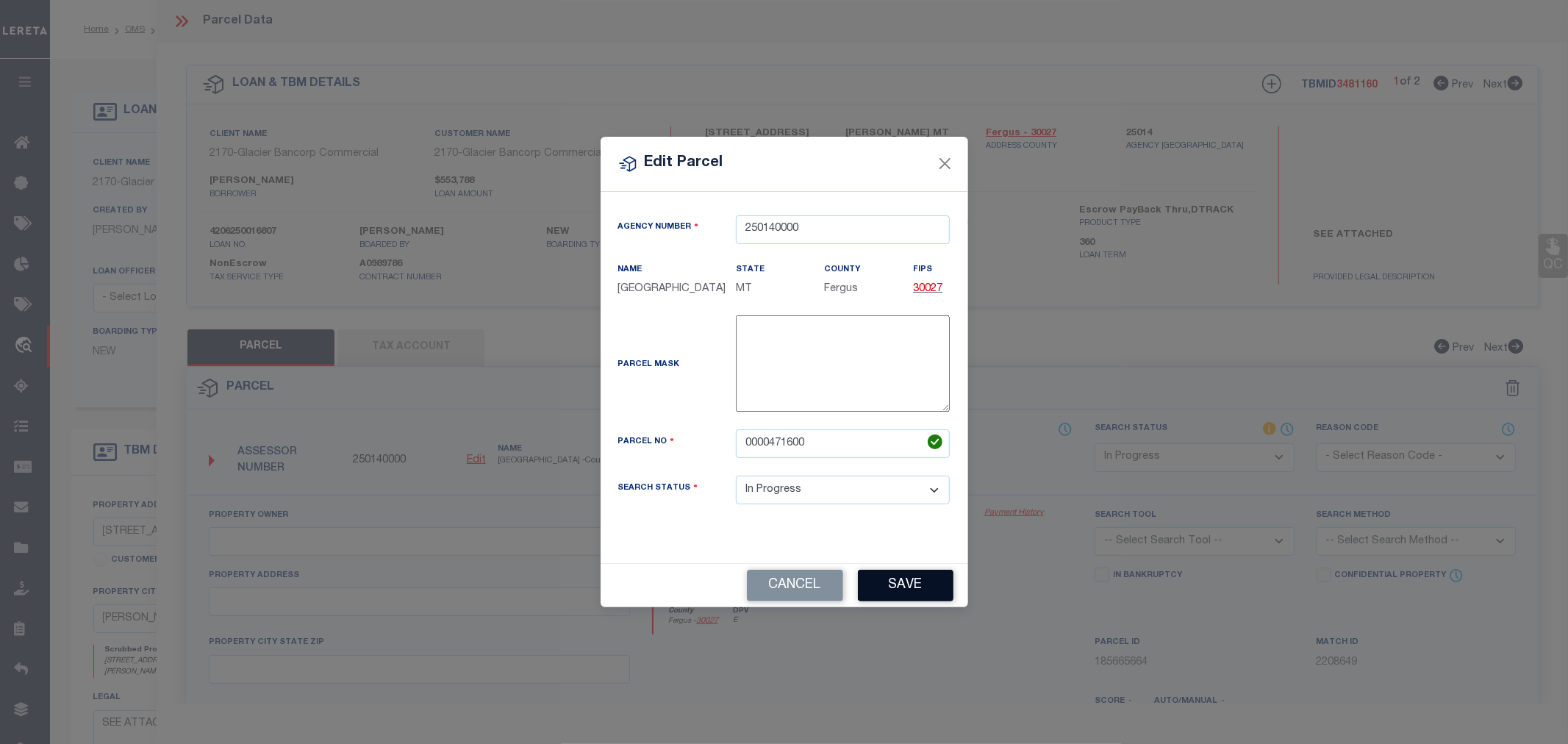
click at [894, 589] on button "Save" at bounding box center [905, 585] width 95 height 31
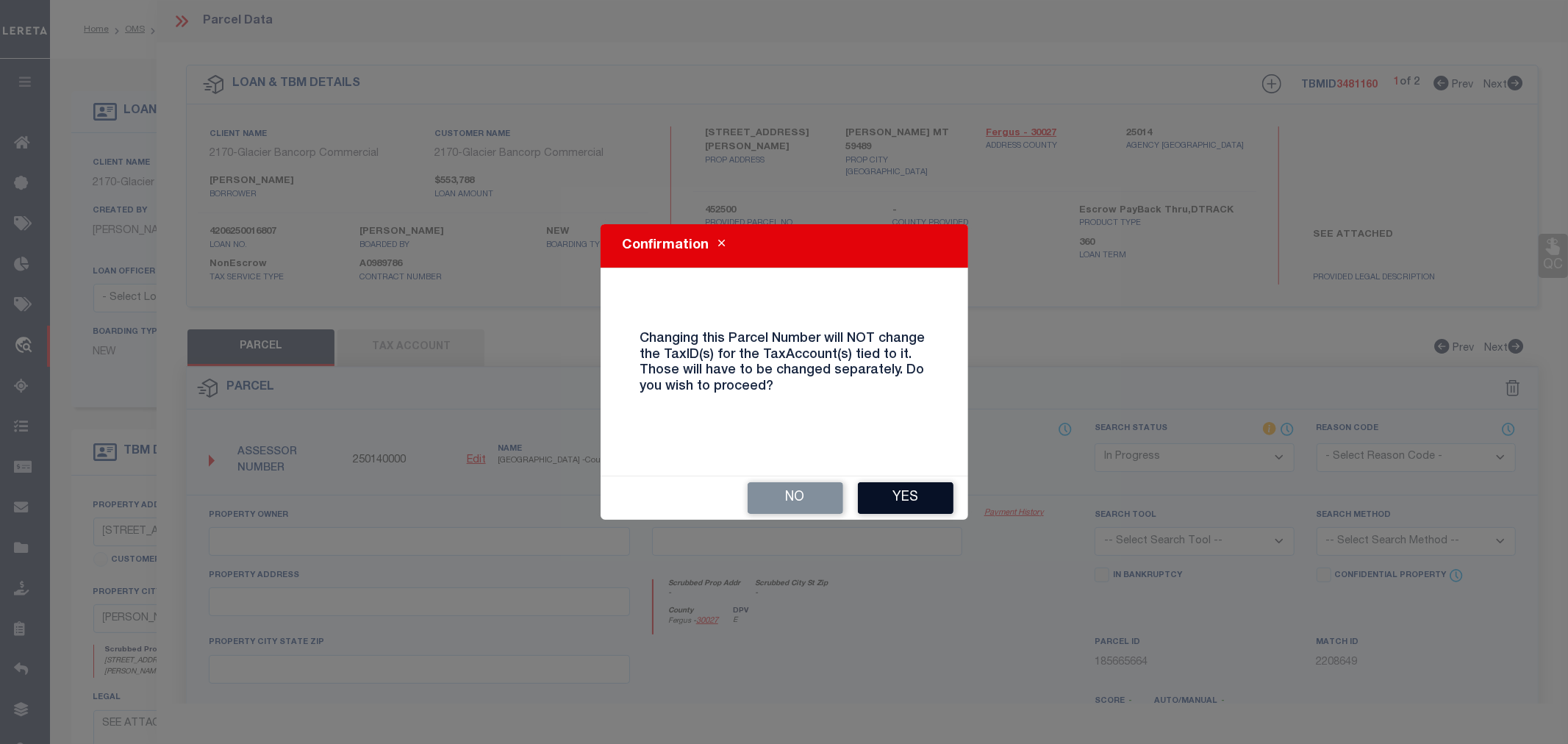
click at [892, 500] on button "Yes" at bounding box center [905, 498] width 95 height 31
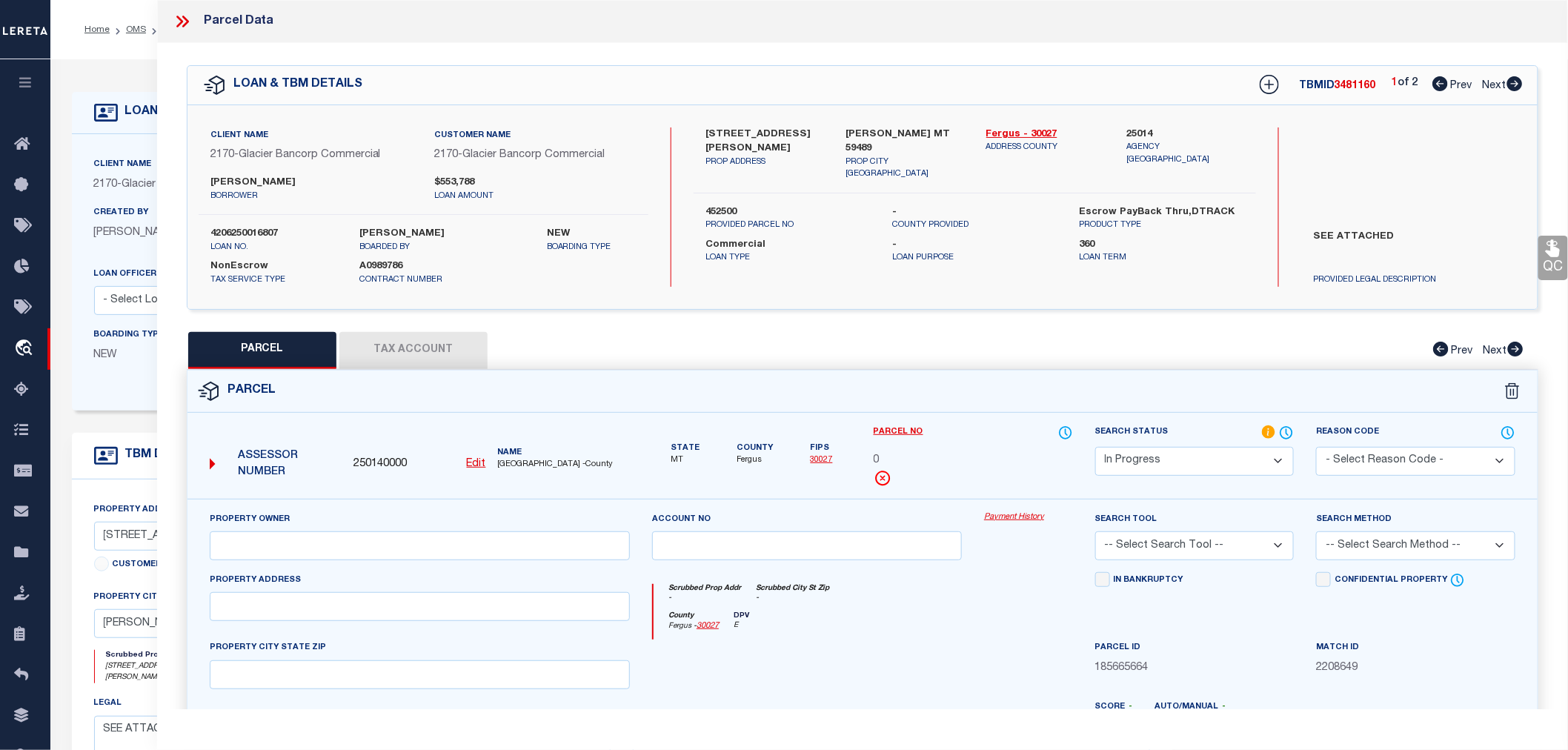
select select "IP"
checkbox input "false"
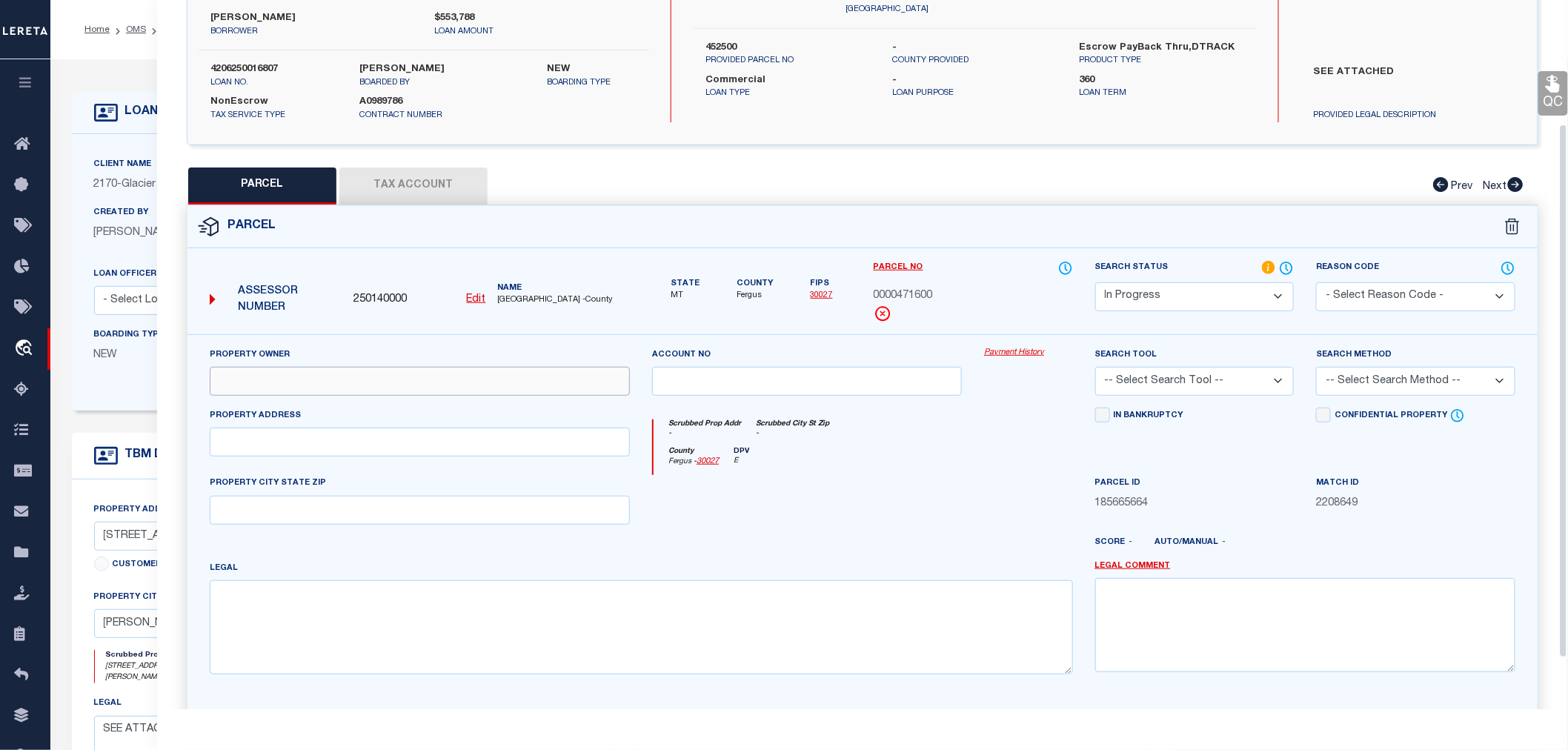
click at [262, 380] on input "text" at bounding box center [419, 381] width 420 height 29
paste input "WICKENS MATTHEW R"
type input "WICKENS MATTHEW R"
click at [263, 441] on input "text" at bounding box center [419, 442] width 420 height 29
paste input "2688 KUCERA LN, WINIFRED, MT 59489"
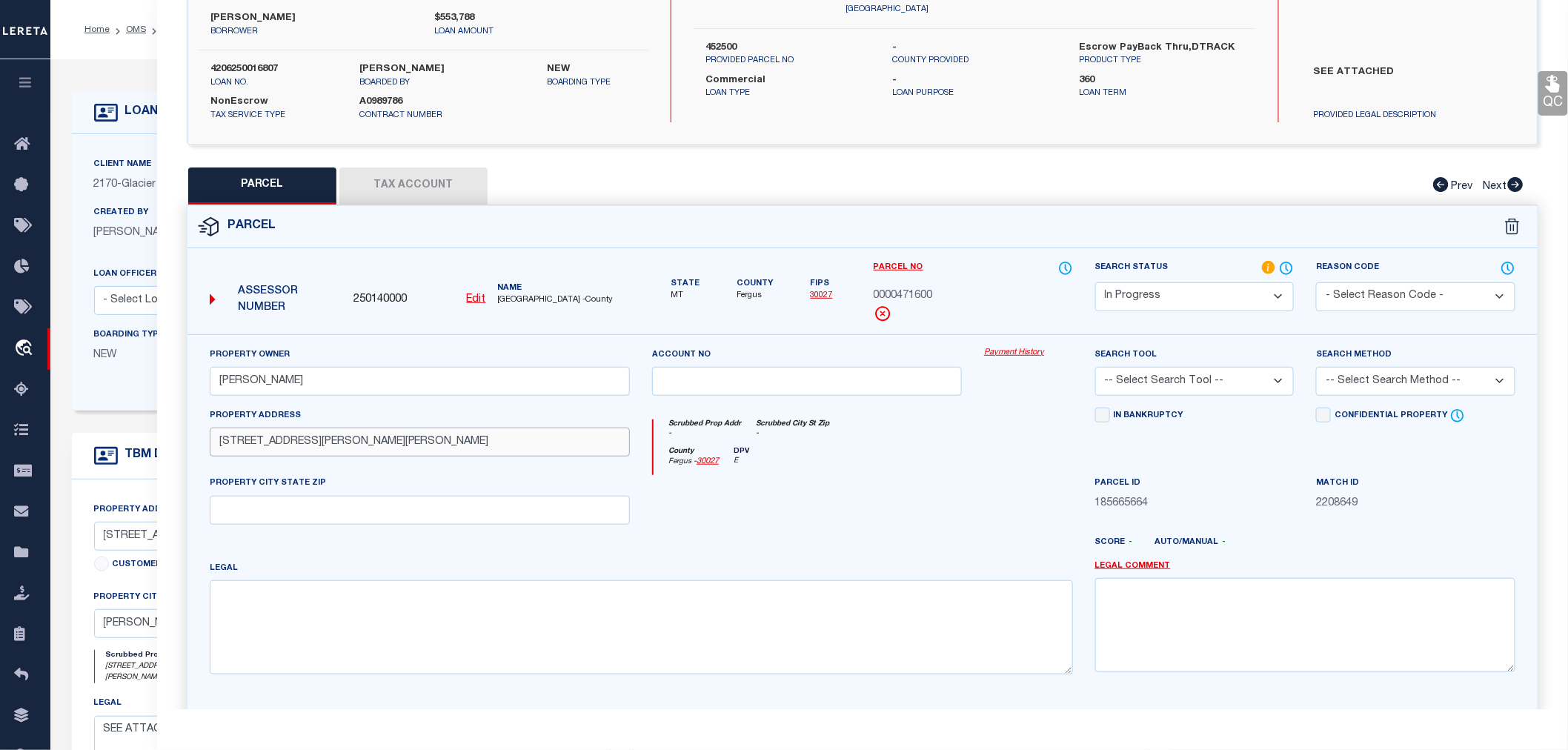
drag, startPoint x: 313, startPoint y: 442, endPoint x: 429, endPoint y: 441, distance: 116.0
click at [429, 441] on input "2688 KUCERA LN, WINIFRED, MT 59489" at bounding box center [419, 442] width 420 height 29
type input "2688 KUCERA LN,"
click at [283, 506] on input "text" at bounding box center [419, 510] width 420 height 29
paste input "WINIFRED, MT 59489"
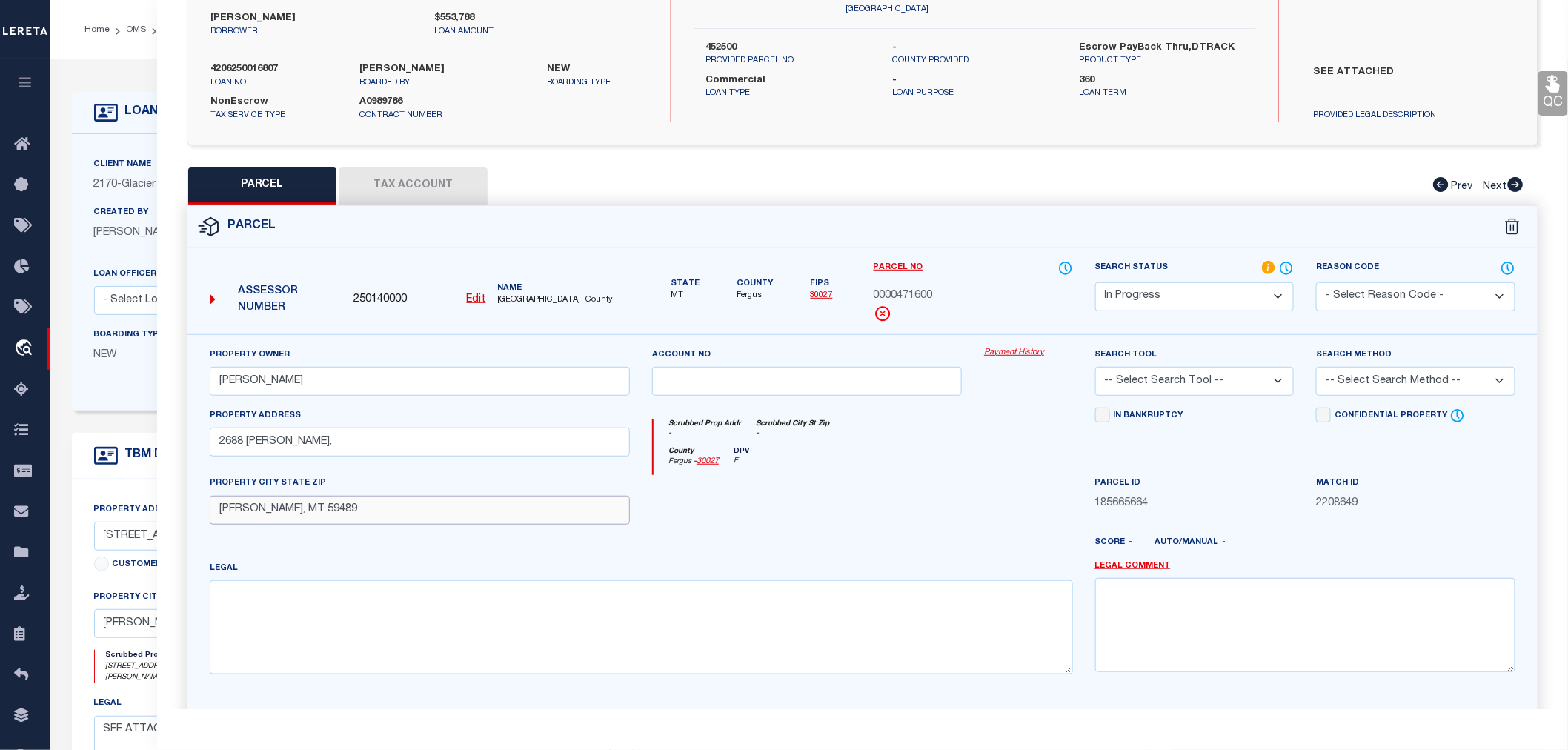
type input "WINIFRED, MT 59489"
click at [343, 441] on input "2688 KUCERA LN," at bounding box center [419, 442] width 420 height 29
type input "2688 KUCERA LN"
click at [287, 594] on textarea at bounding box center [641, 626] width 864 height 93
paste textarea "S04, T21 N, R18 E, ACRES 200, SW4, NW4SE4"
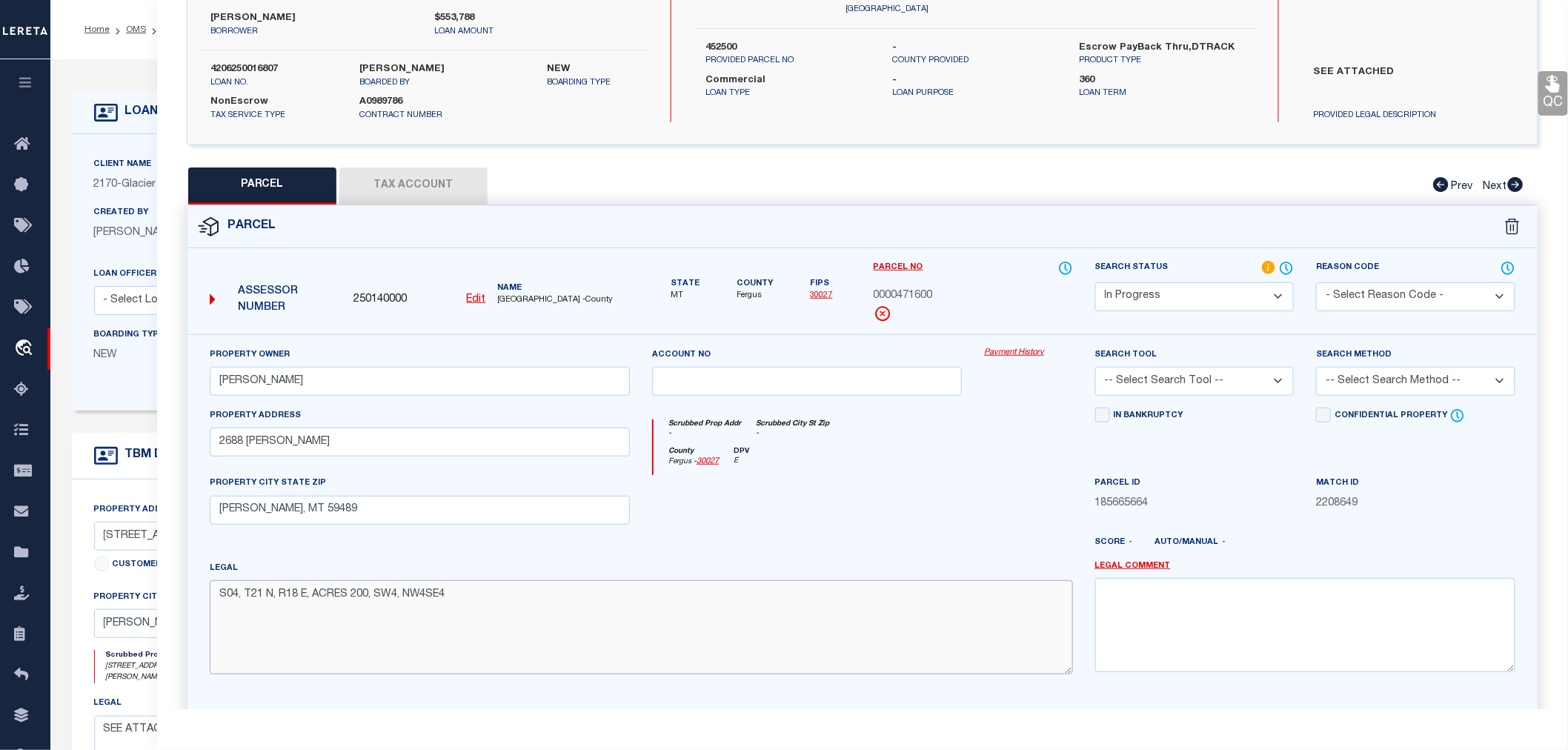
click at [457, 598] on textarea "S04, T21 N, R18 E, ACRES 200, SW4, NW4SE4" at bounding box center [641, 626] width 864 height 93
paste textarea "S05, T21 N, R18 E, ACRES 160, S2S2"
click at [408, 612] on textarea "S04, T21 N, R18 E, ACRES 200, SW4, NW4SE4 S05, T21 N, R18 E, ACRES 160, S2S2" at bounding box center [641, 626] width 864 height 93
paste textarea "S08, T21 N, R18 E, ACRES 200, NE4, NE4NW4"
click at [466, 631] on textarea "S04, T21 N, R18 E, ACRES 200, SW4, NW4SE4 S05, T21 N, R18 E, ACRES 160, S2S2 S0…" at bounding box center [641, 626] width 864 height 93
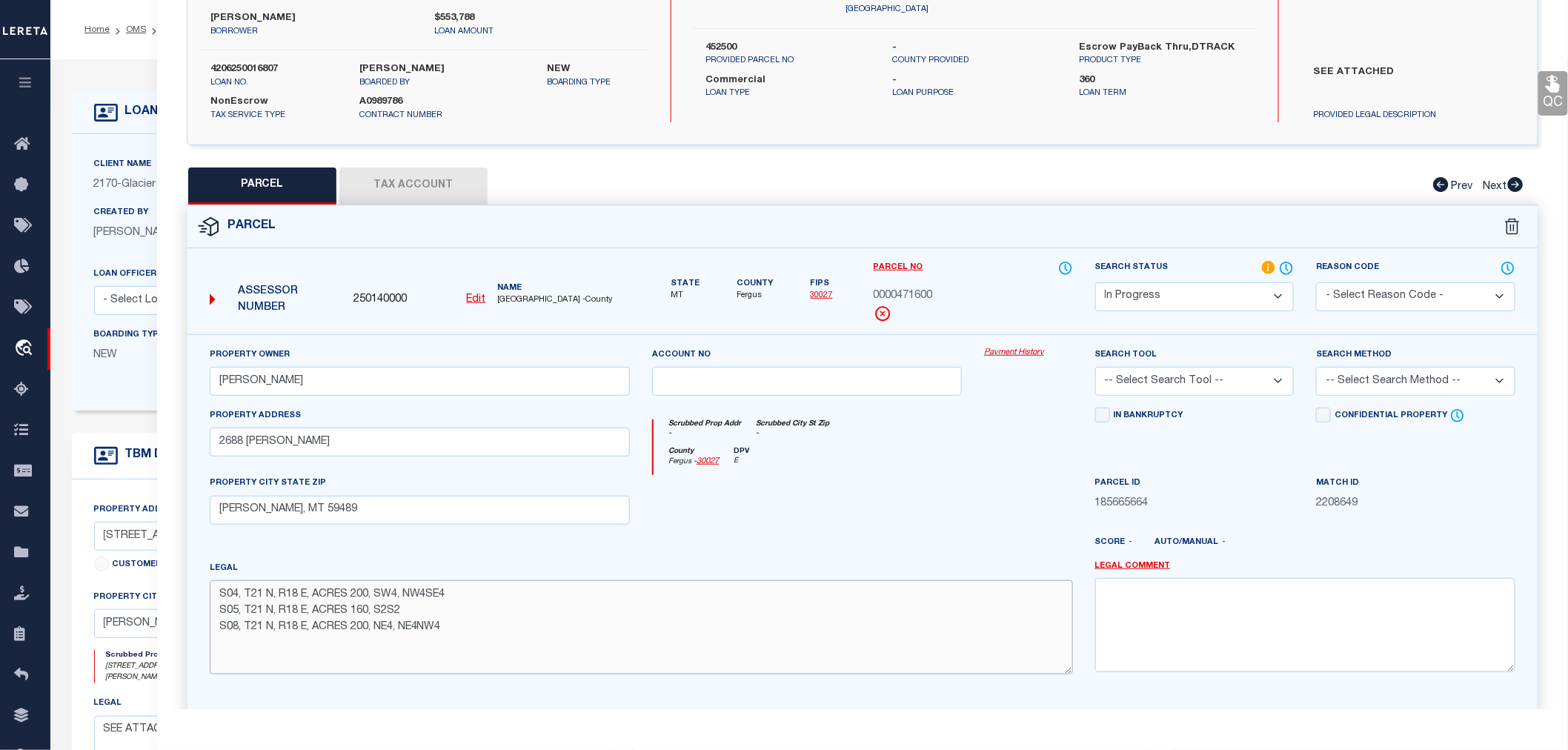
paste textarea "S10, T21 N, R18 E, ACRES 40, SW4NW4"
type textarea "S04, T21 N, R18 E, ACRES 200, SW4, NW4SE4 S05, T21 N, R18 E, ACRES 160, S2S2 S0…"
click at [1212, 385] on select "-- Select Search Tool -- 3rd Party Website Agency File Agency Website ATLS CNV-…" at bounding box center [1196, 381] width 200 height 29
select select "AGW"
click at [1096, 367] on select "-- Select Search Tool -- 3rd Party Website Agency File Agency Website ATLS CNV-…" at bounding box center [1196, 381] width 200 height 29
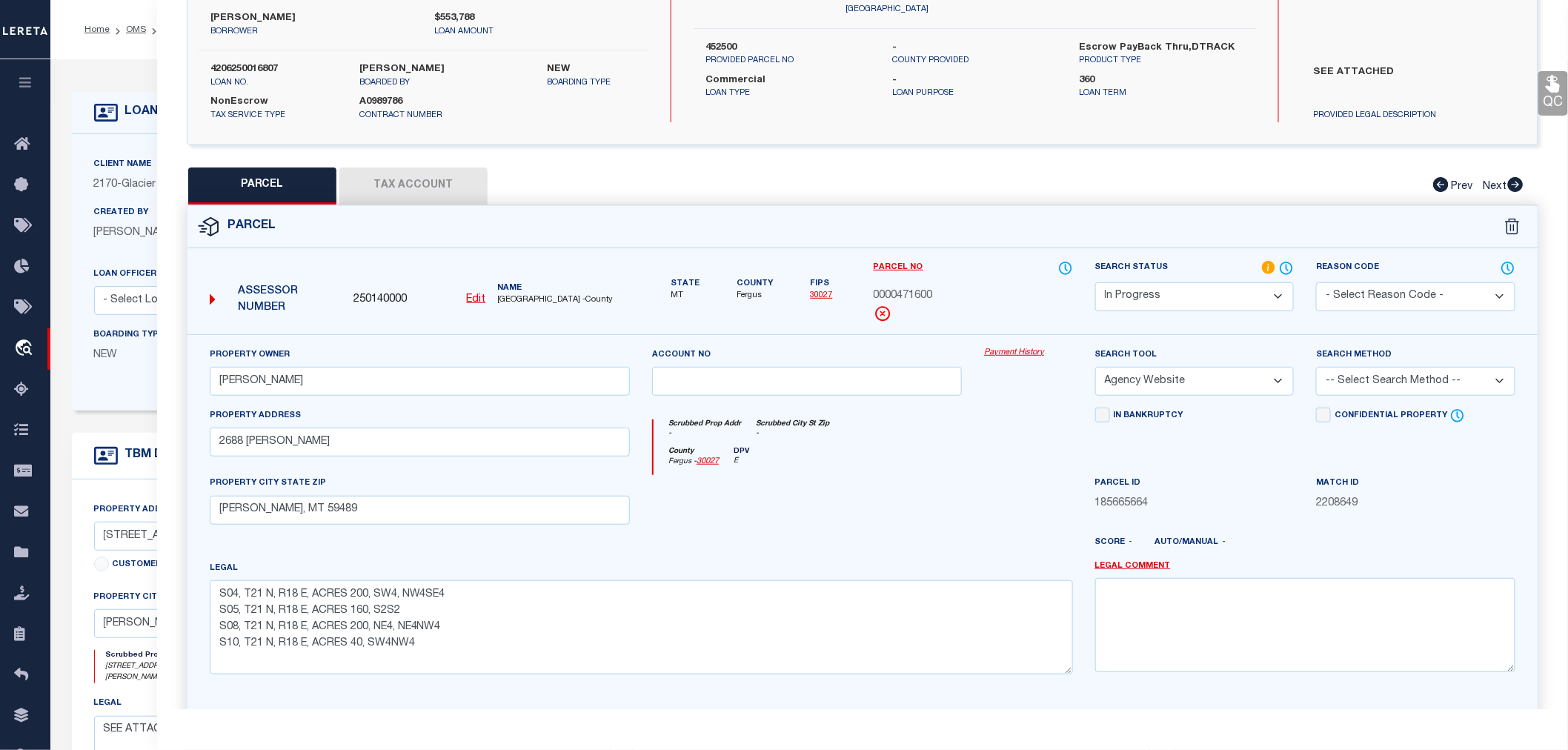
click at [1369, 380] on select "-- Select Search Method -- Property Address Legal Liability Info Provided" at bounding box center [1416, 381] width 200 height 29
select select "LEG"
click at [1317, 367] on select "-- Select Search Method -- Property Address Legal Liability Info Provided" at bounding box center [1416, 381] width 200 height 29
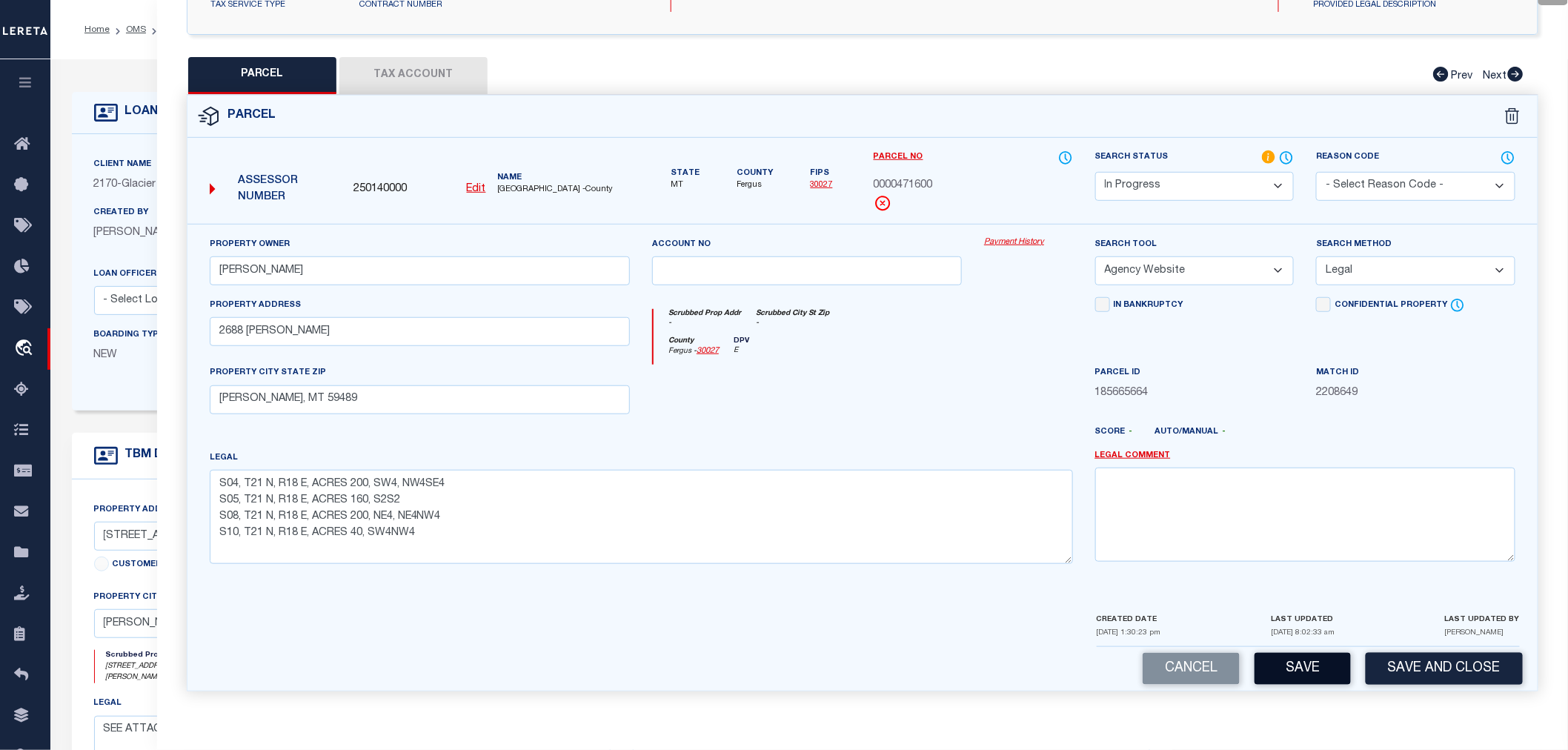
click at [1295, 669] on button "Save" at bounding box center [1303, 669] width 96 height 31
select select "AS"
select select
checkbox input "false"
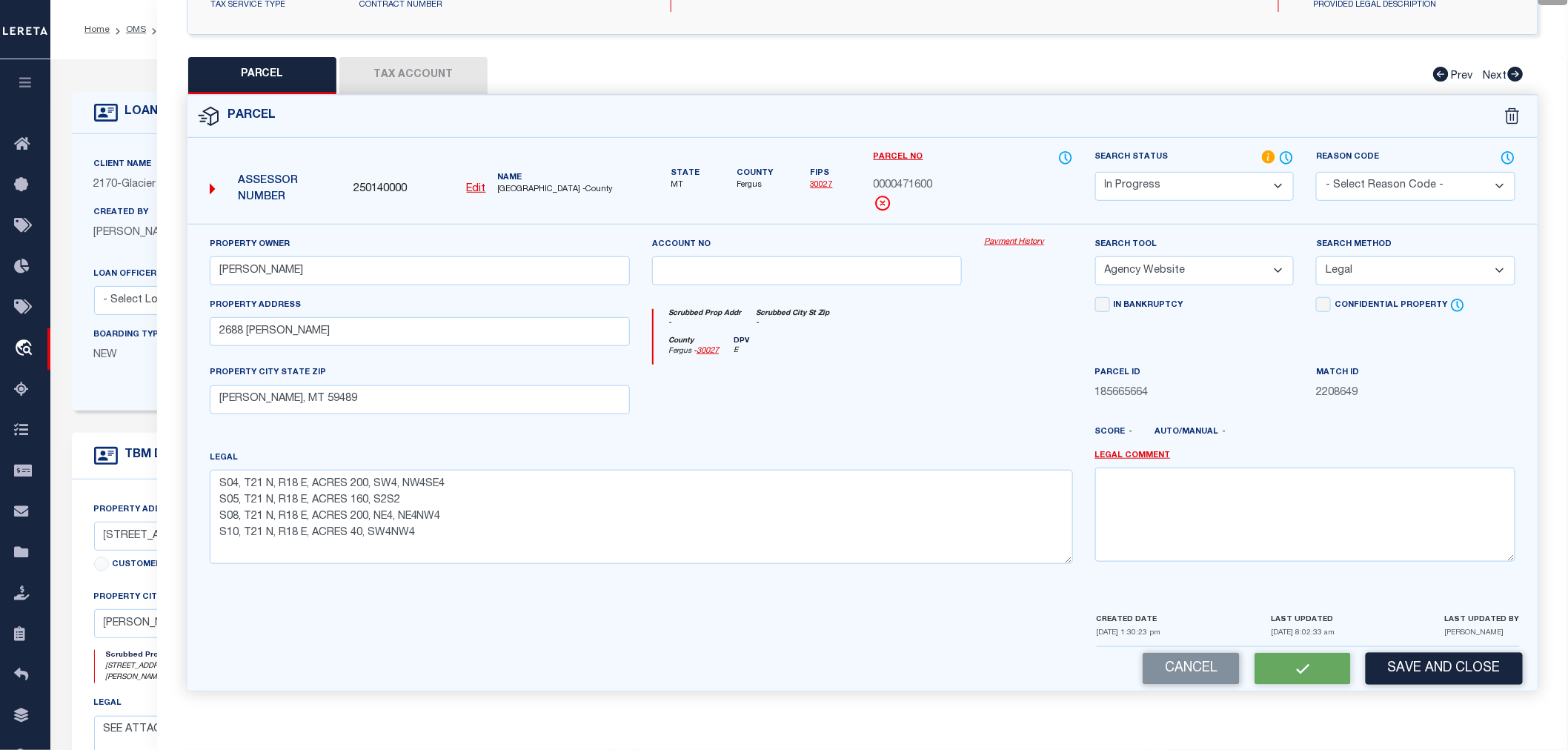
checkbox input "false"
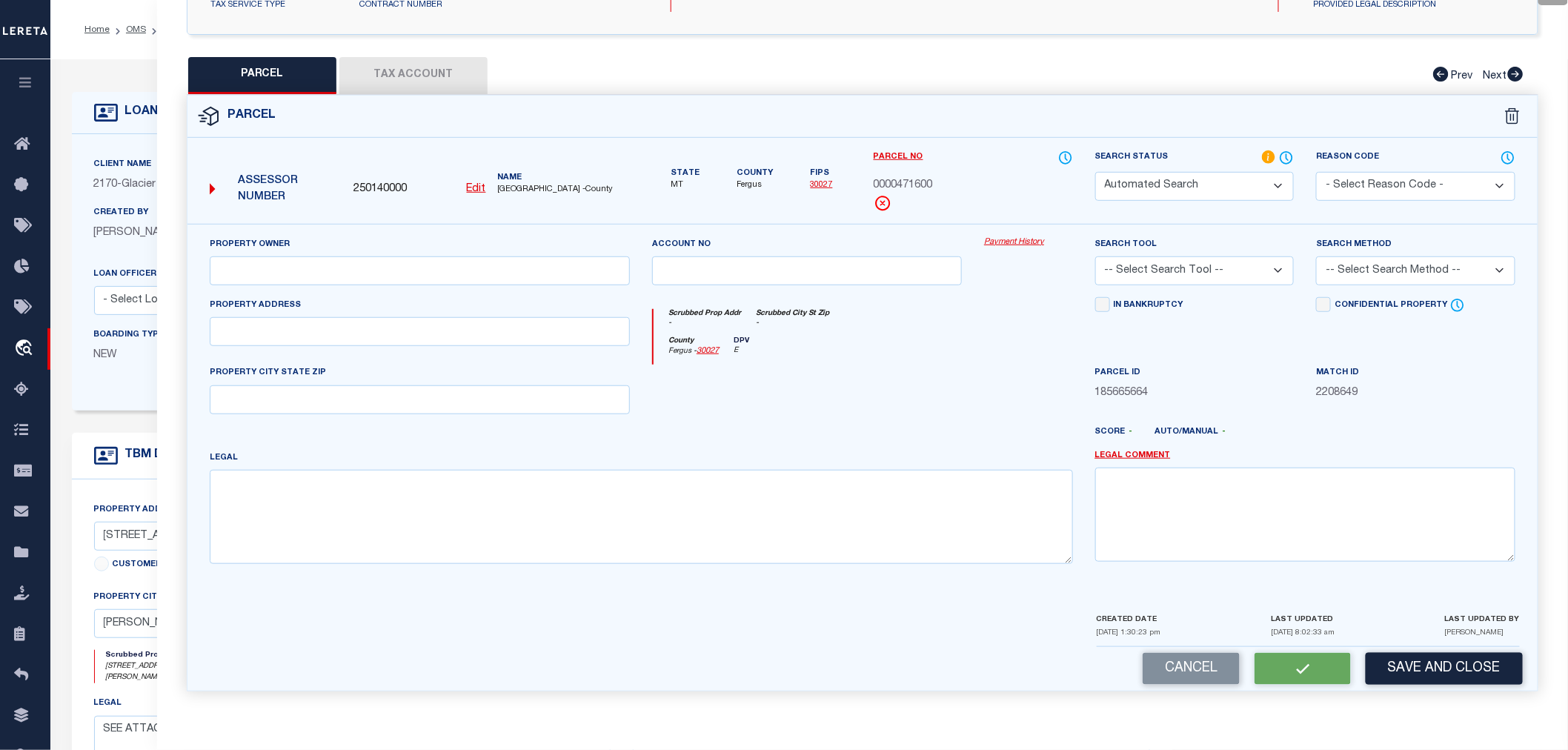
select select "IP"
type input "WICKENS MATTHEW R"
select select "AGW"
select select "LEG"
type input "2688 KUCERA LN"
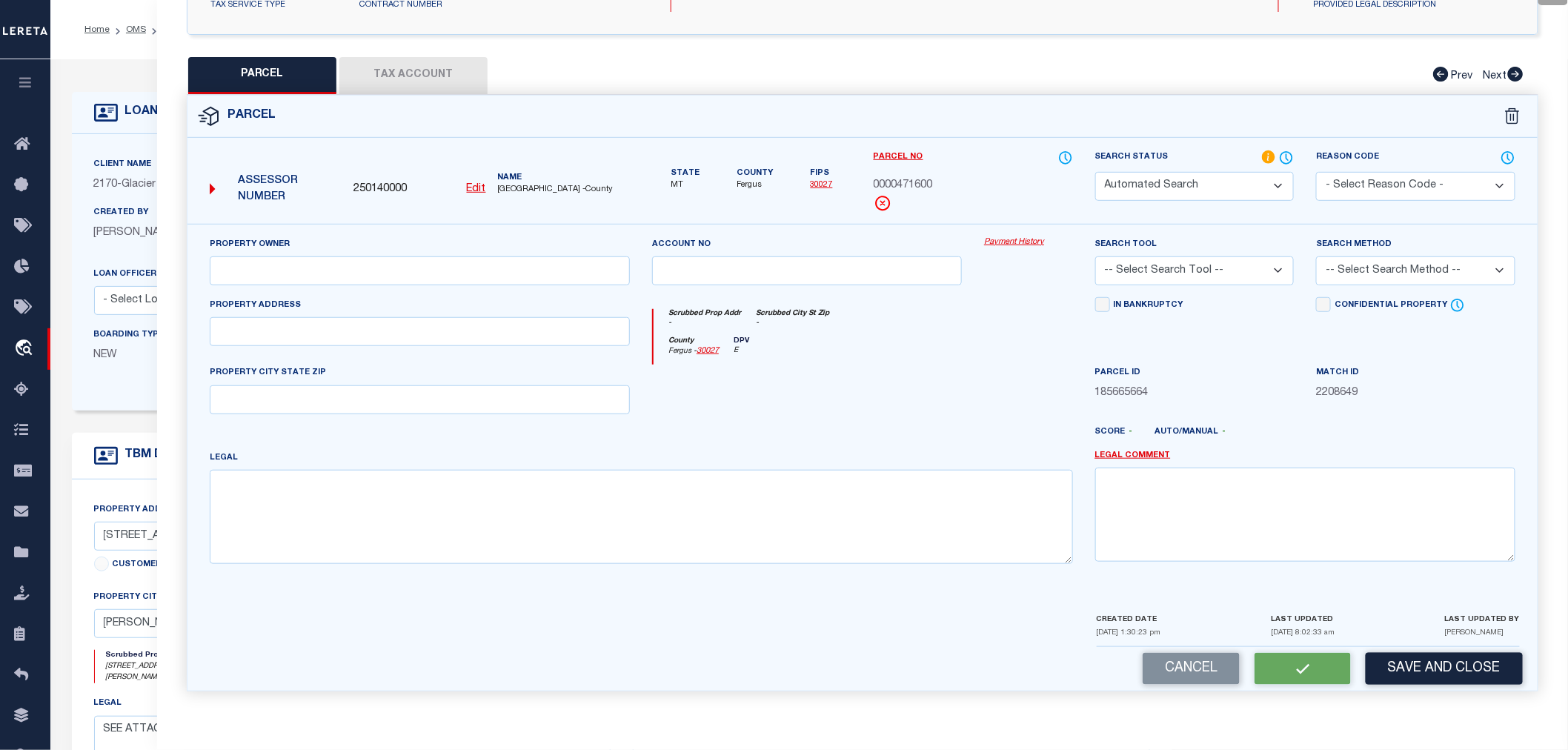
type input "WINIFRED, MT 59489"
type textarea "S04, T21 N, R18 E, ACRES 200, SW4, NW4SE4 S05, T21 N, R18 E, ACRES 160, S2S2 S0…"
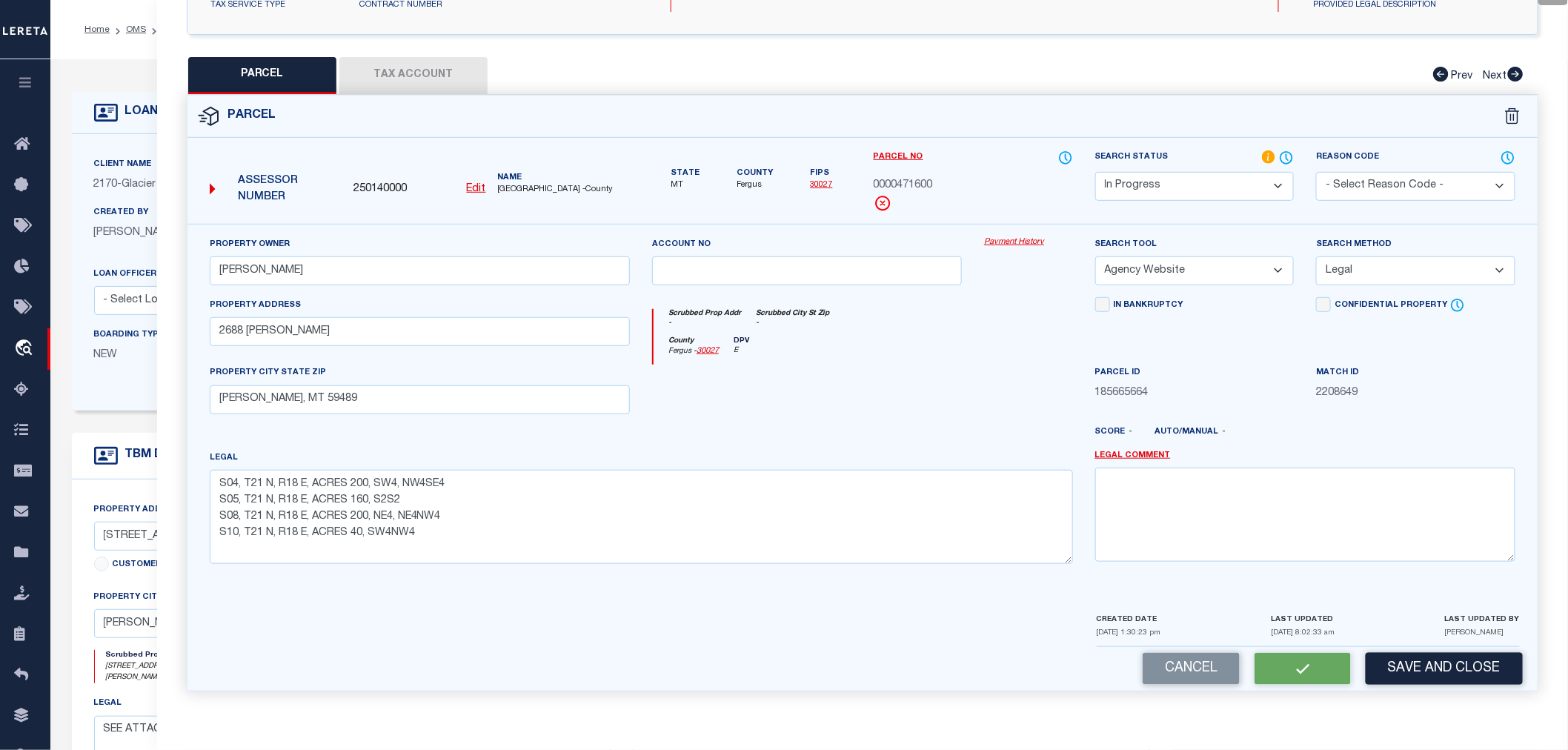
scroll to position [231, 0]
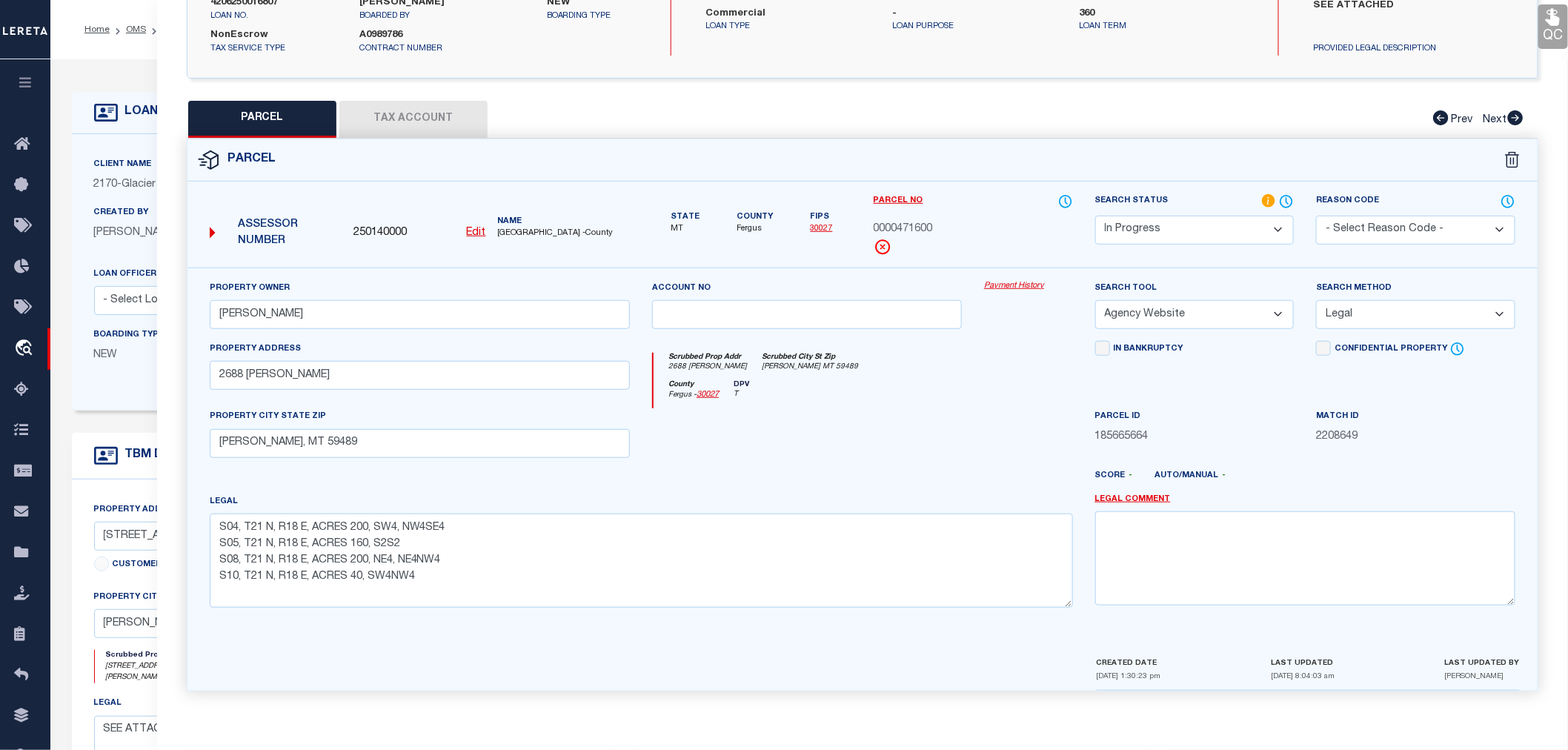
click at [409, 115] on button "Tax Account" at bounding box center [413, 119] width 148 height 37
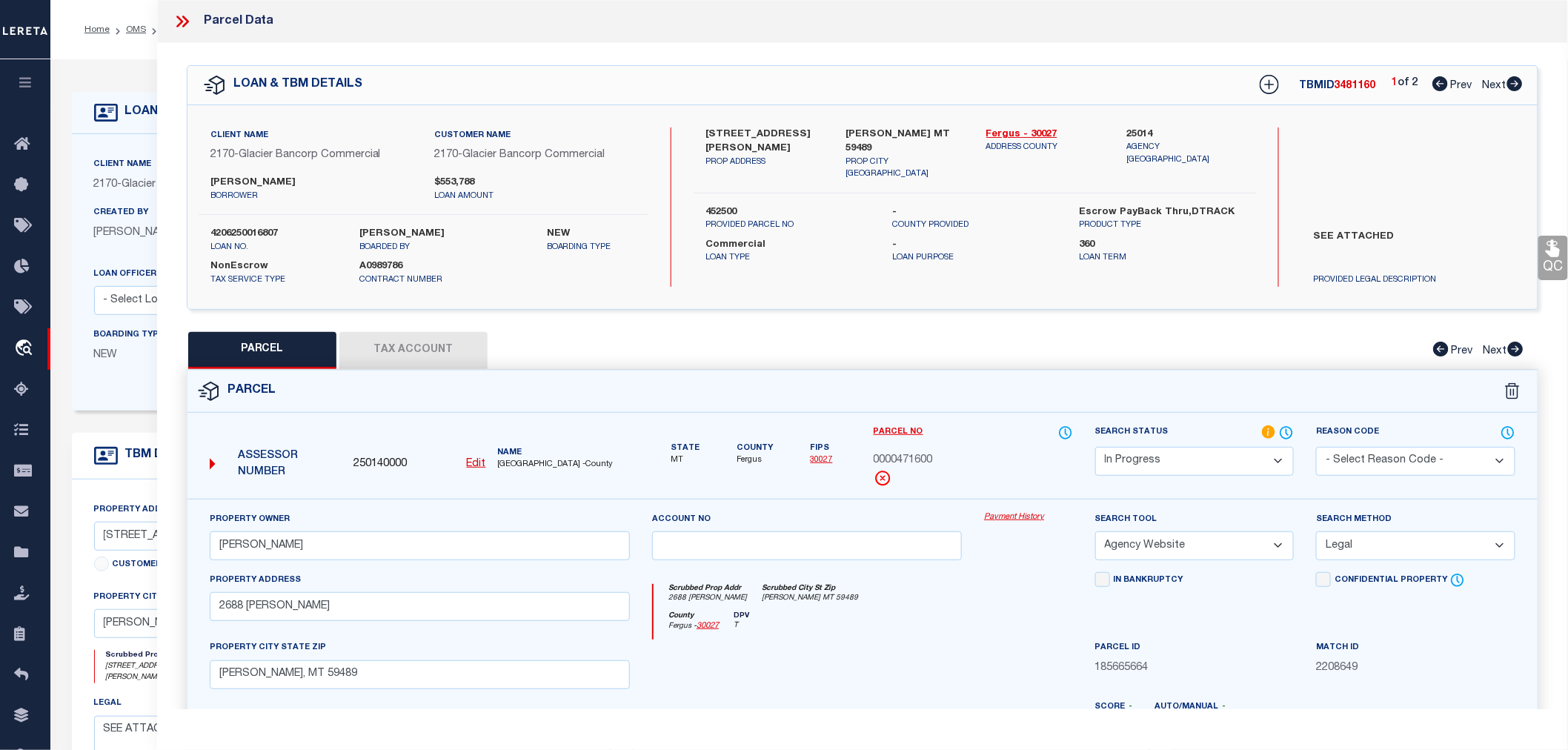
select select "100"
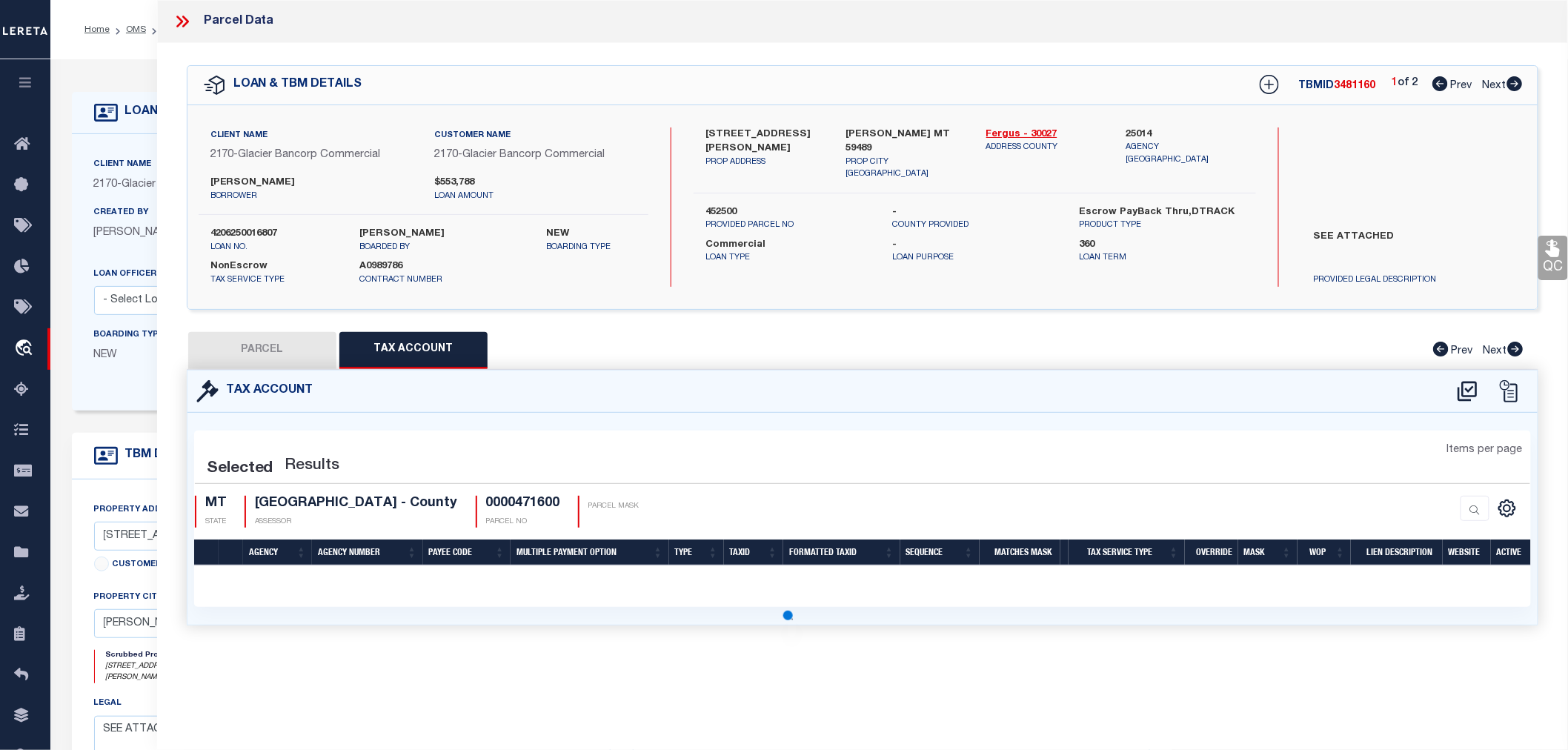
select select "100"
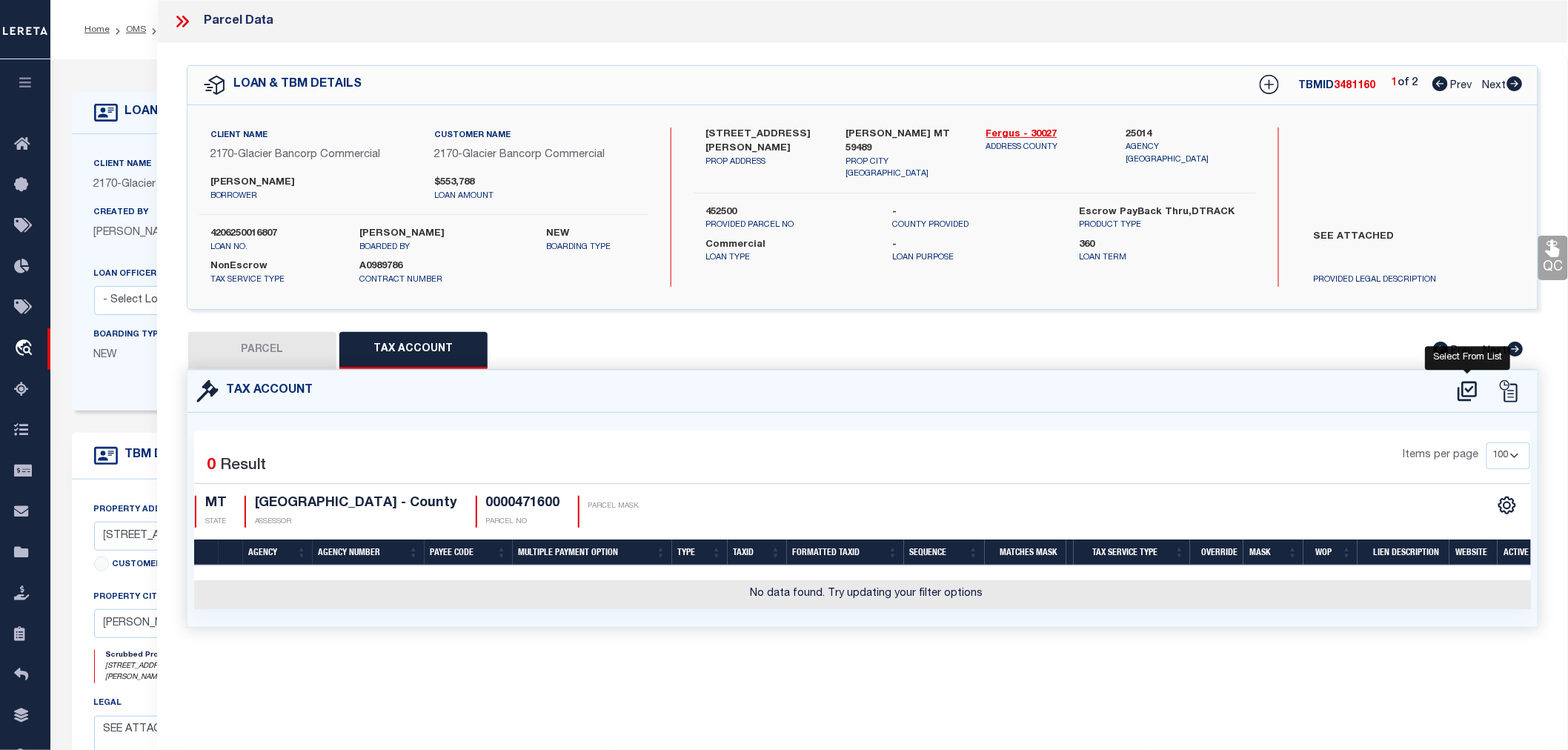
click at [1468, 389] on icon at bounding box center [1467, 391] width 19 height 20
select select "100"
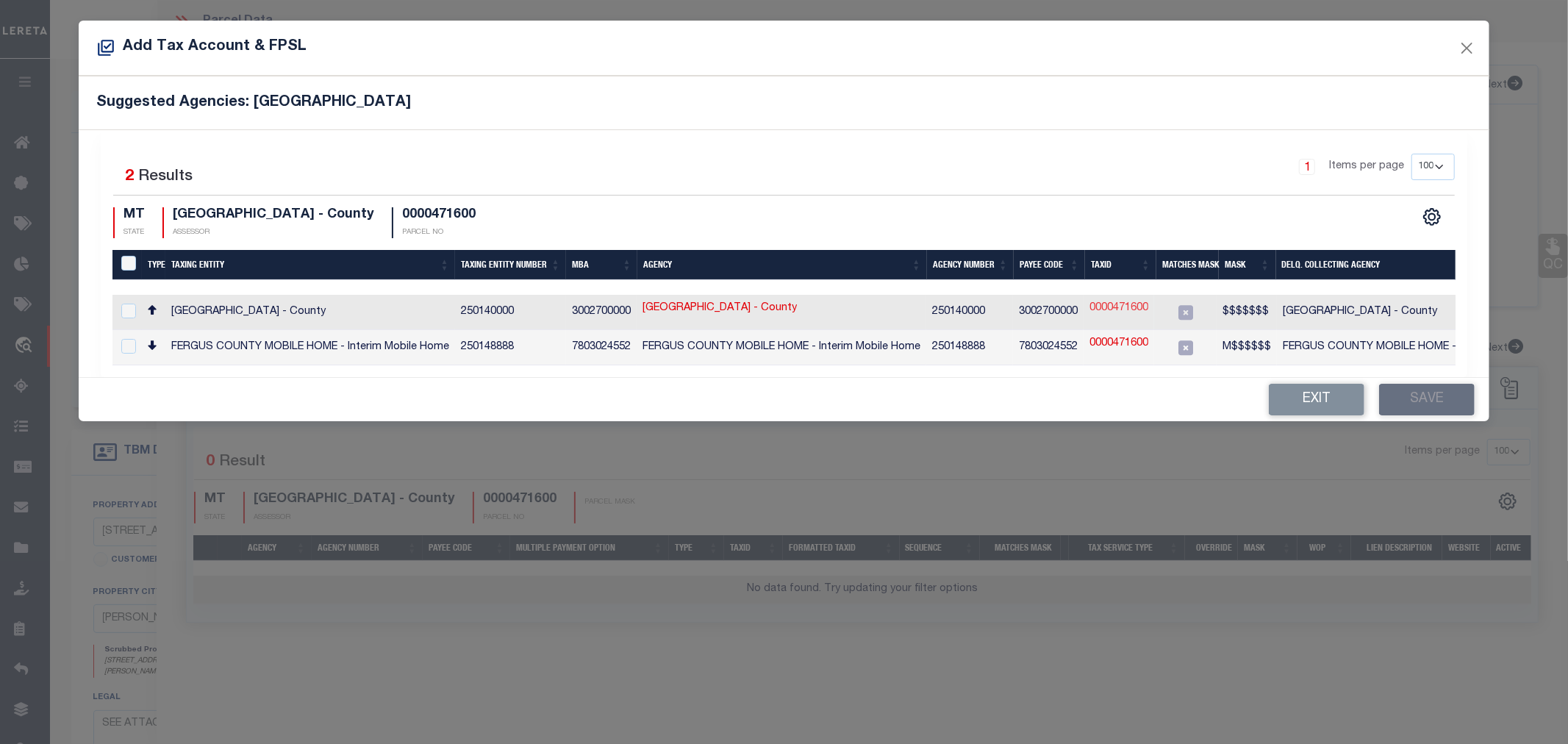
click at [1123, 306] on link "0000471600" at bounding box center [1119, 309] width 59 height 16
type input "0000471600"
type textarea "$$$$$$$"
checkbox input "true"
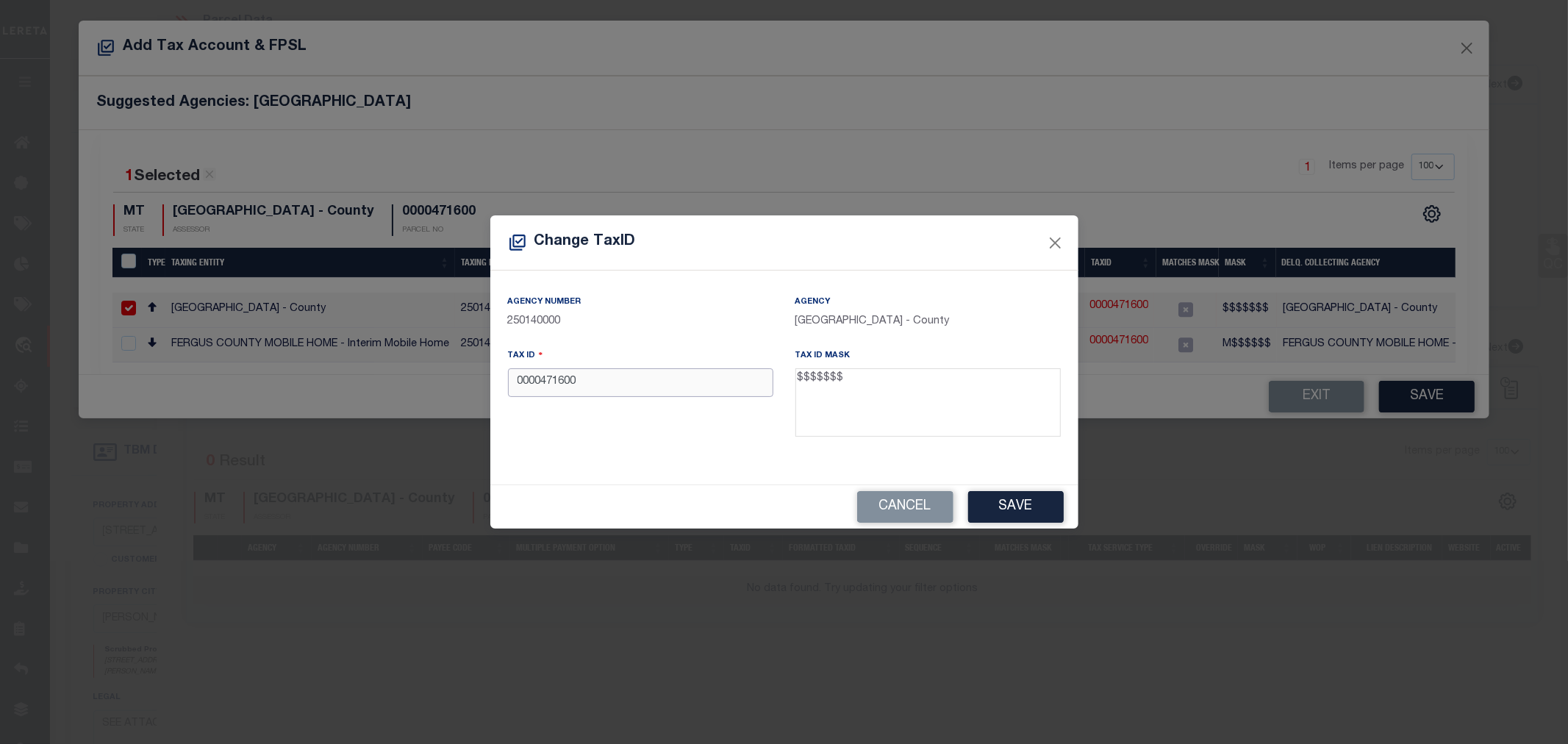
drag, startPoint x: 534, startPoint y: 379, endPoint x: 469, endPoint y: 388, distance: 65.6
click at [469, 388] on div "Change TaxID Agency Number 250140000 Agency FERGUS COUNTY - County Tax ID 00004…" at bounding box center [784, 372] width 1568 height 744
drag, startPoint x: 817, startPoint y: 381, endPoint x: 853, endPoint y: 380, distance: 36.0
click at [853, 380] on textarea "$$$$$$$" at bounding box center [928, 402] width 266 height 69
drag, startPoint x: 533, startPoint y: 384, endPoint x: 497, endPoint y: 385, distance: 36.0
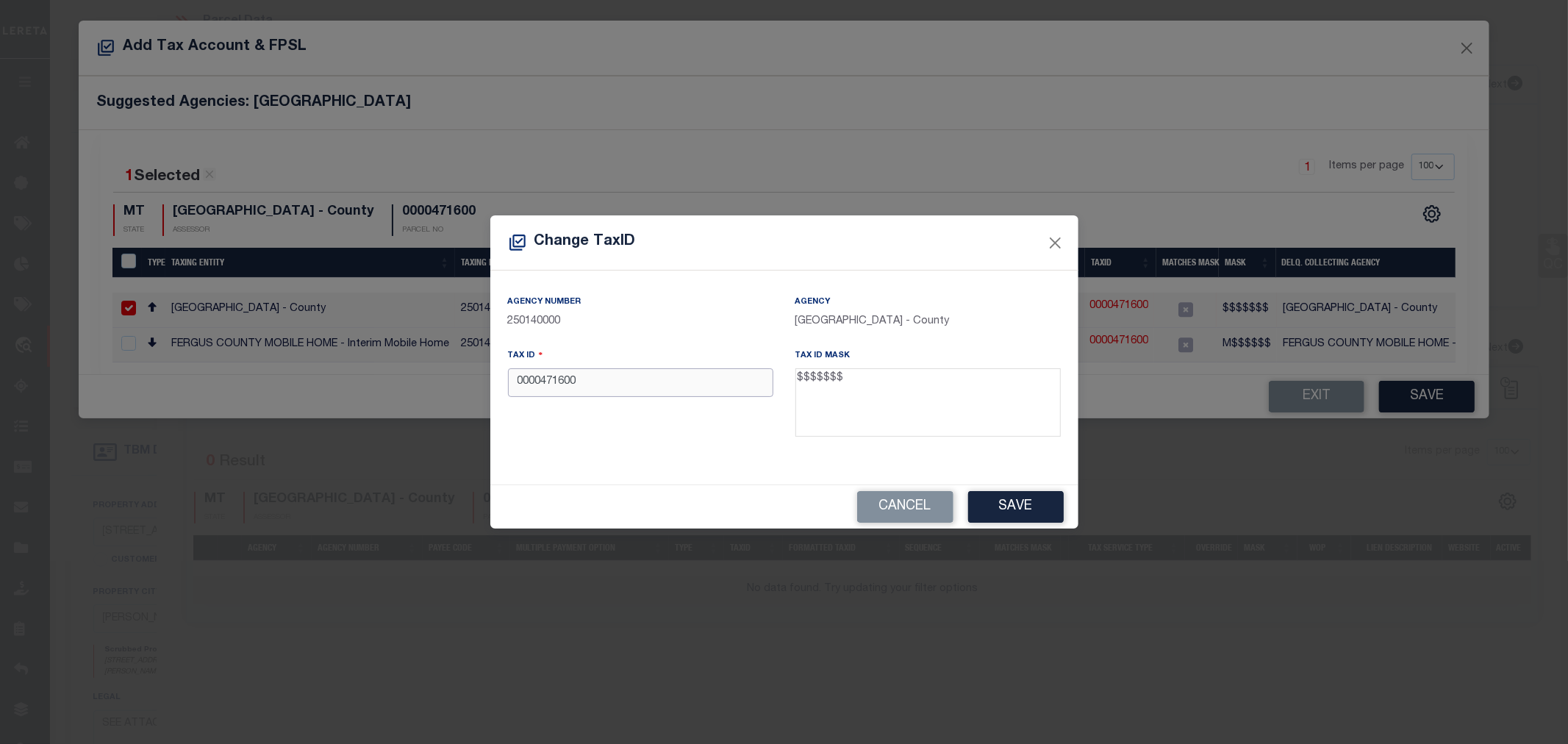
click at [497, 385] on div "Tax ID 0000471600" at bounding box center [641, 395] width 288 height 95
type input "0471600"
click at [1008, 511] on button "Save" at bounding box center [1015, 507] width 95 height 31
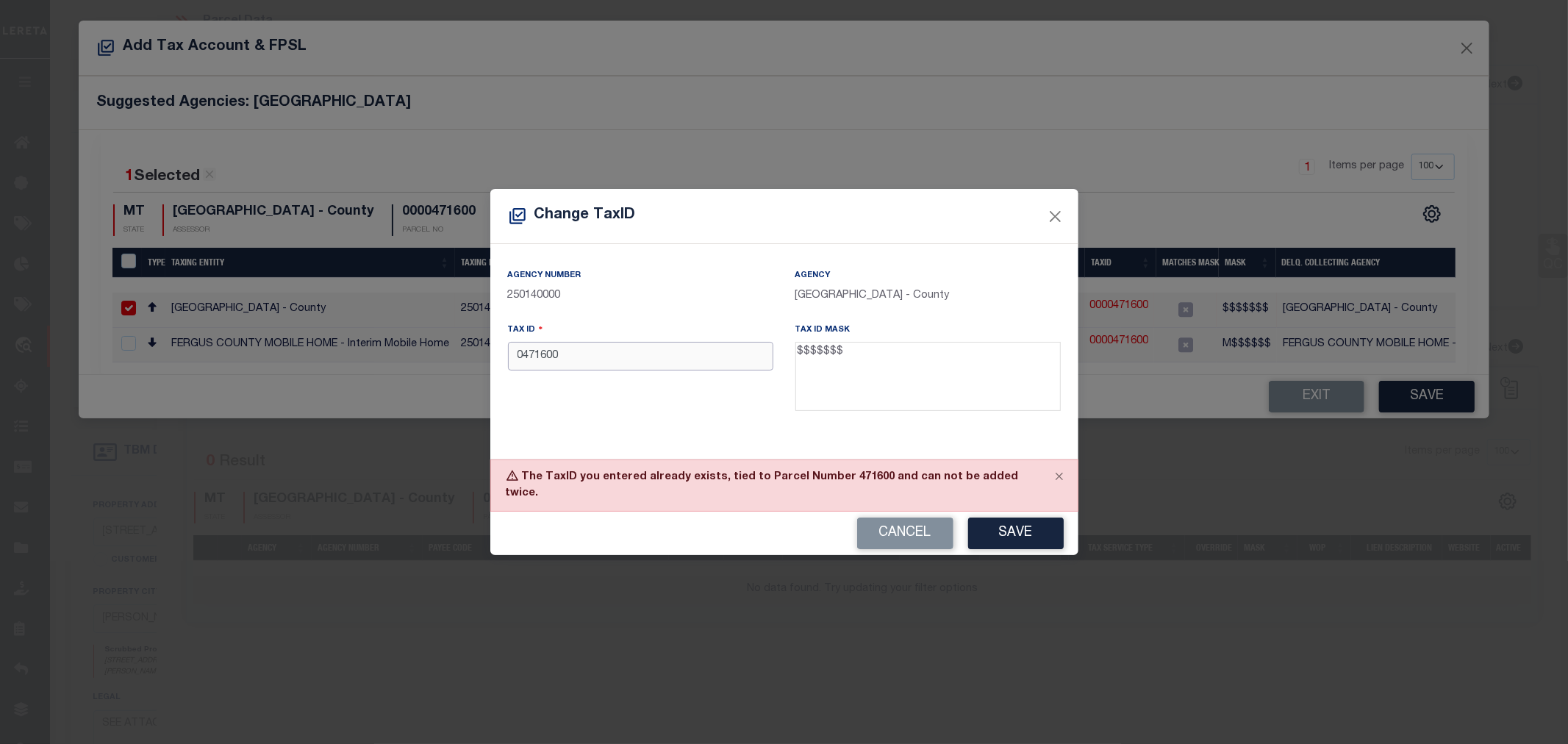
click at [533, 368] on input "0471600" at bounding box center [641, 356] width 266 height 28
click at [909, 519] on button "Cancel" at bounding box center [905, 533] width 96 height 31
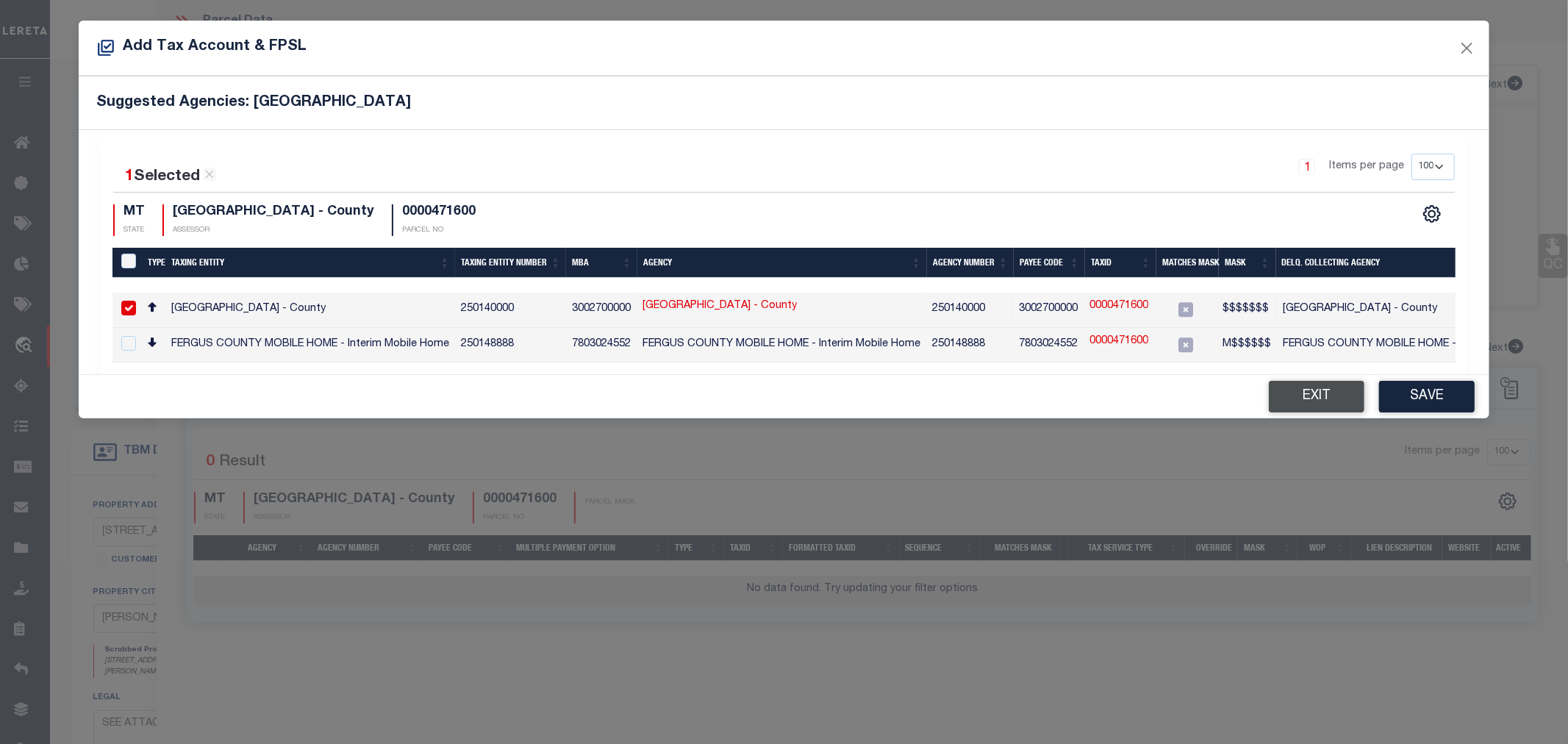
click at [1332, 395] on button "Exit" at bounding box center [1317, 397] width 95 height 31
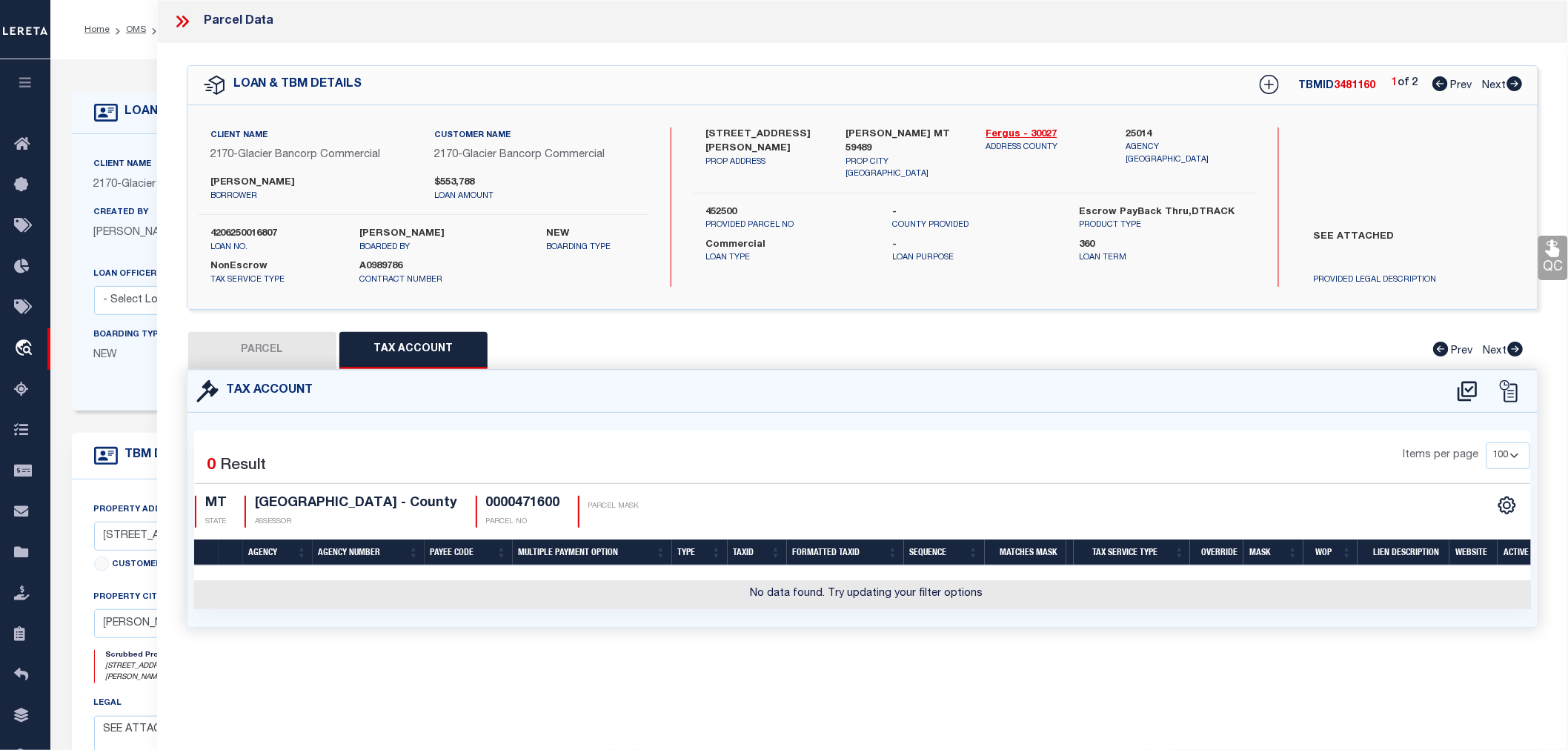
click at [236, 354] on button "PARCEL" at bounding box center [262, 350] width 148 height 37
select select "AS"
select select
checkbox input "false"
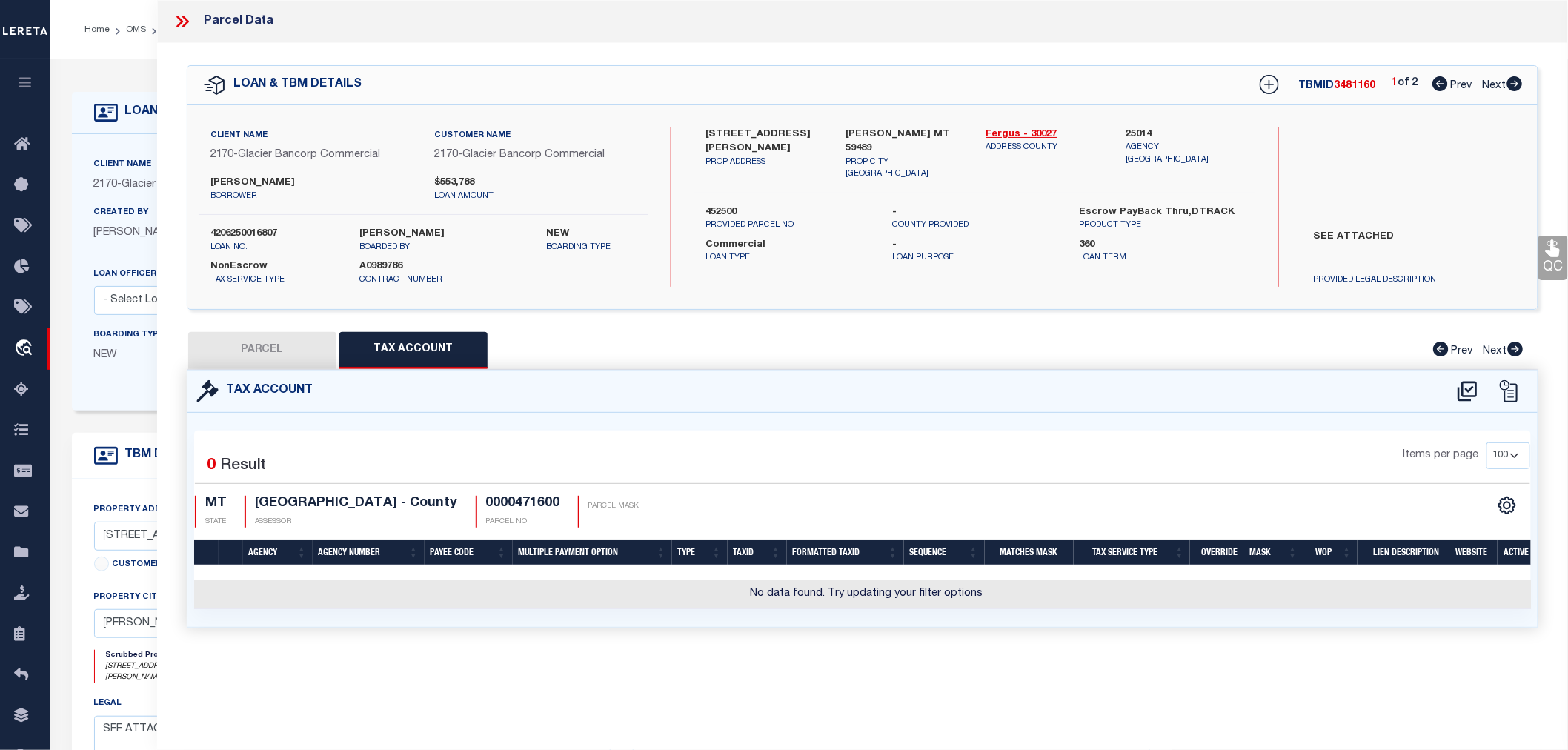
checkbox input "false"
select select "IP"
type input "WICKENS MATTHEW R"
select select "AGW"
select select "LEG"
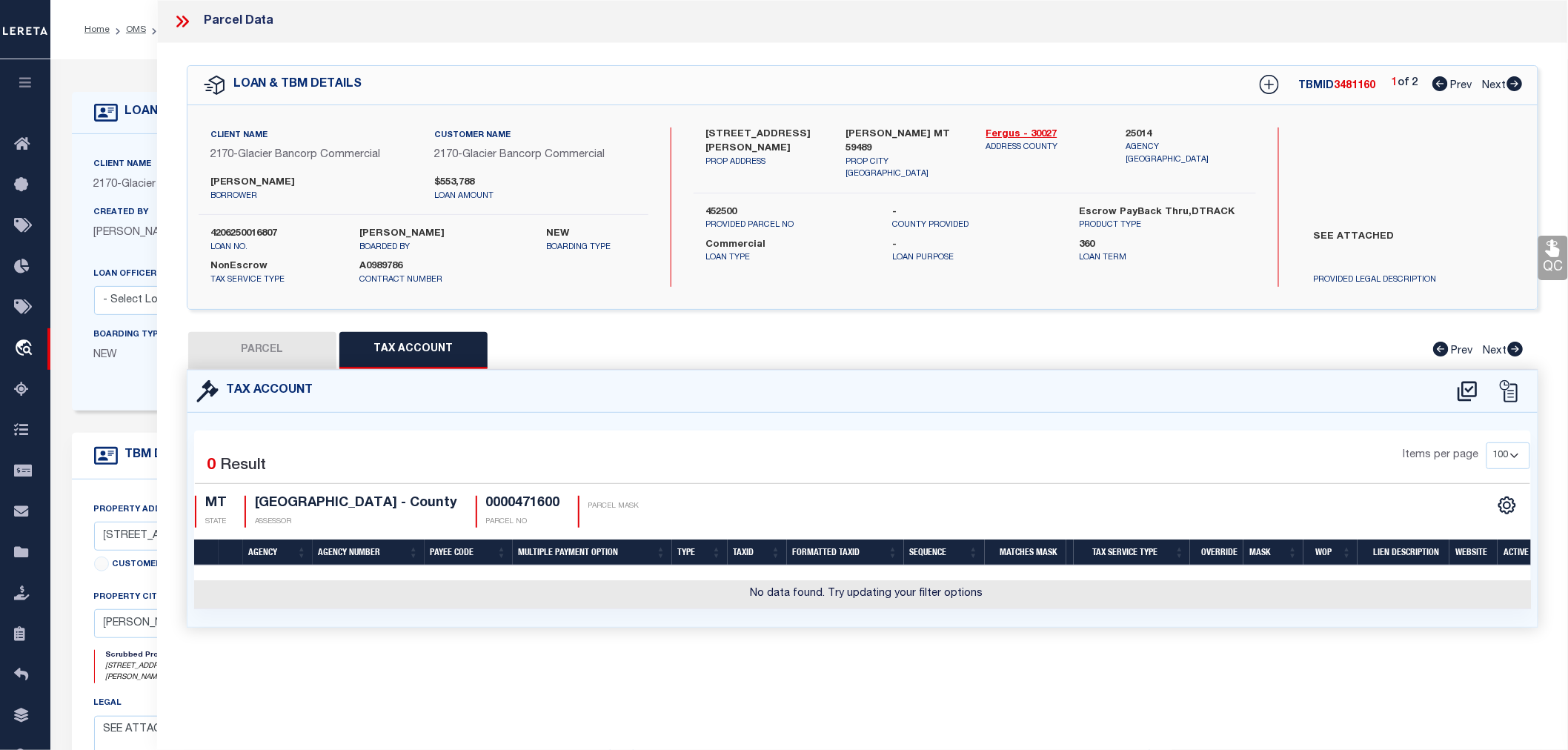
type input "2688 KUCERA LN"
type input "WINIFRED, MT 59489"
type textarea "S04, T21 N, R18 E, ACRES 200, SW4, NW4SE4 S05, T21 N, R18 E, ACRES 160, S2S2 S0…"
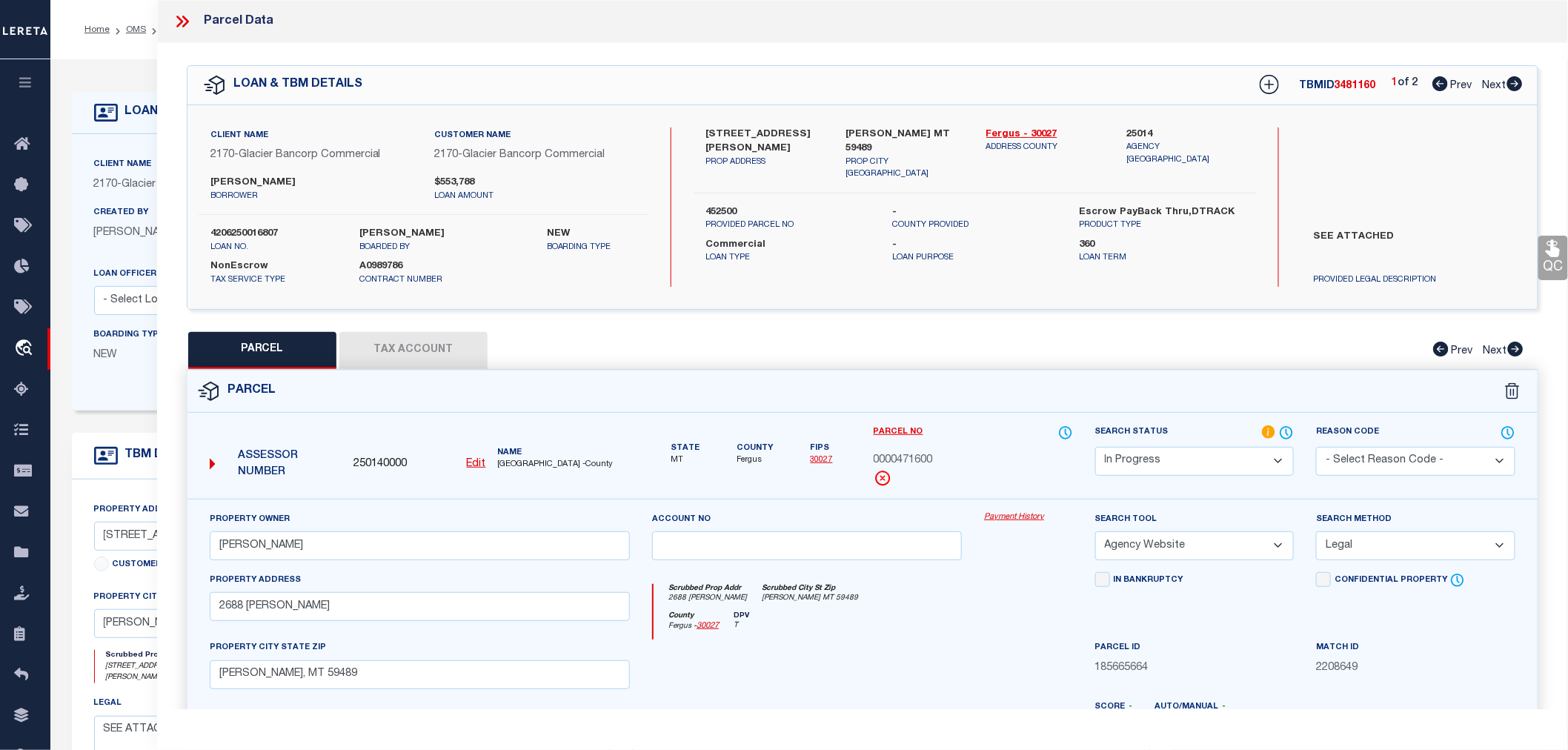
click at [478, 463] on u "Edit" at bounding box center [476, 464] width 19 height 10
select select "IP"
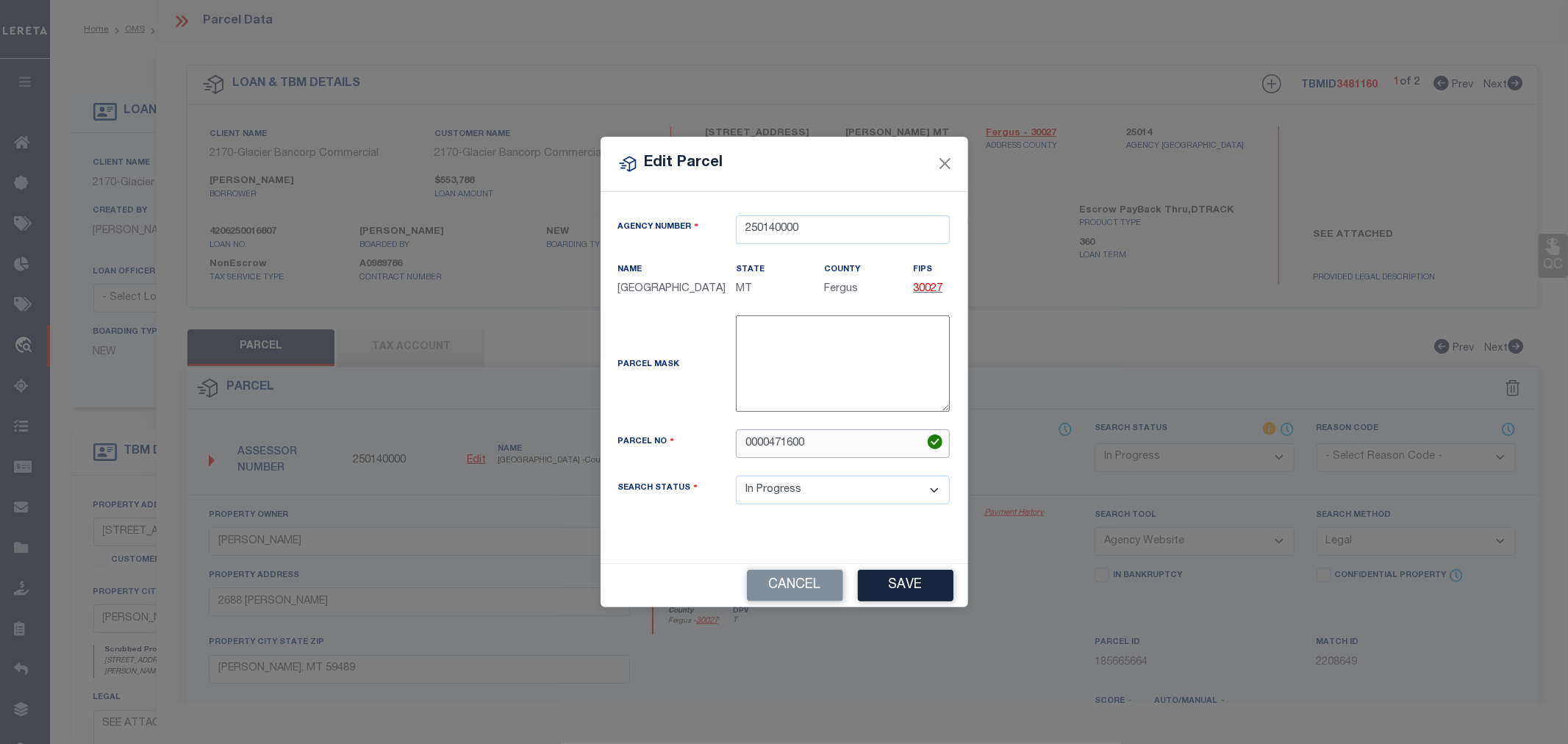
drag, startPoint x: 825, startPoint y: 445, endPoint x: 689, endPoint y: 444, distance: 136.0
click at [689, 444] on div "Parcel No 0000471600" at bounding box center [784, 443] width 355 height 28
paste input "text"
type input "0471600"
click at [927, 588] on button "Save" at bounding box center [905, 585] width 95 height 31
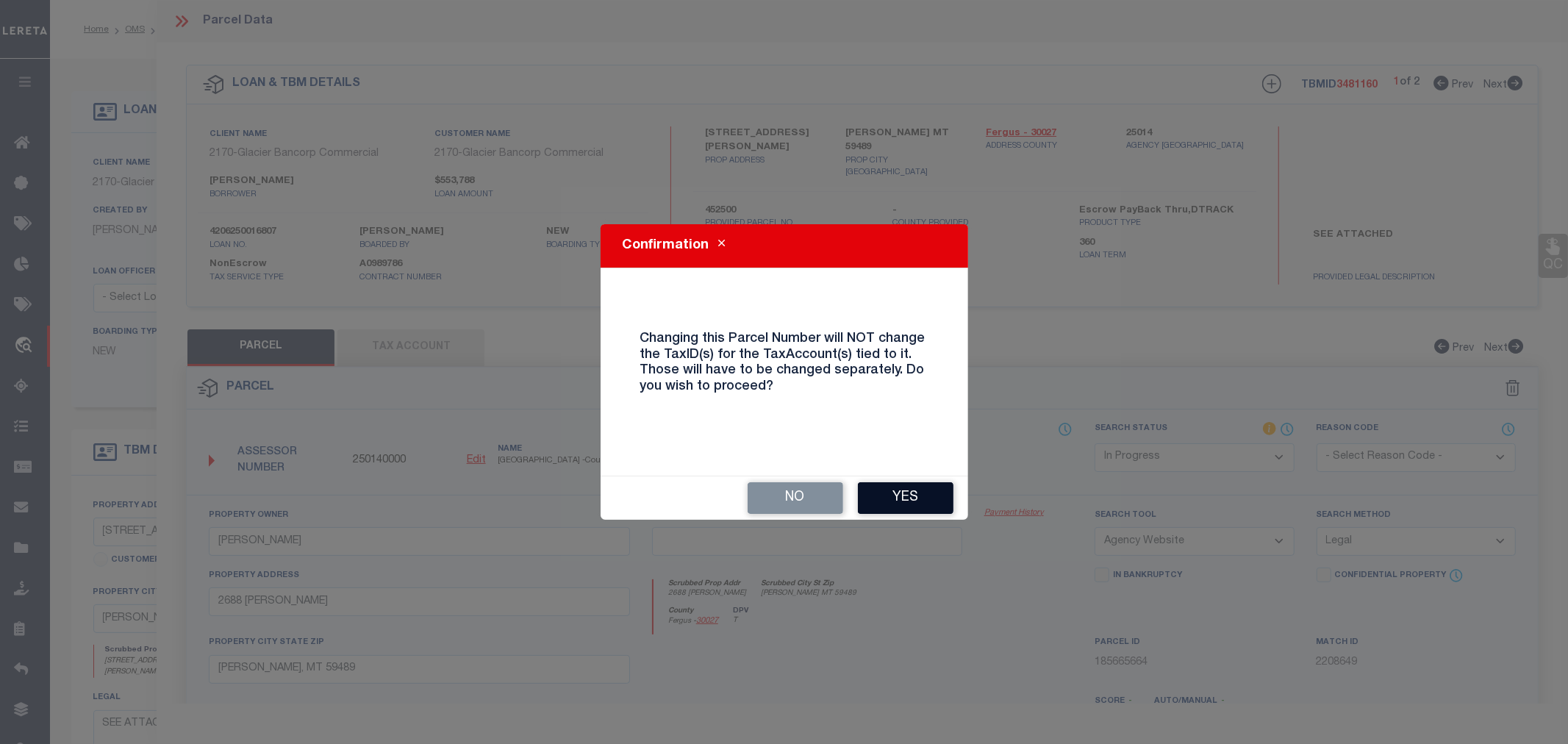
click at [912, 498] on button "Yes" at bounding box center [905, 498] width 95 height 31
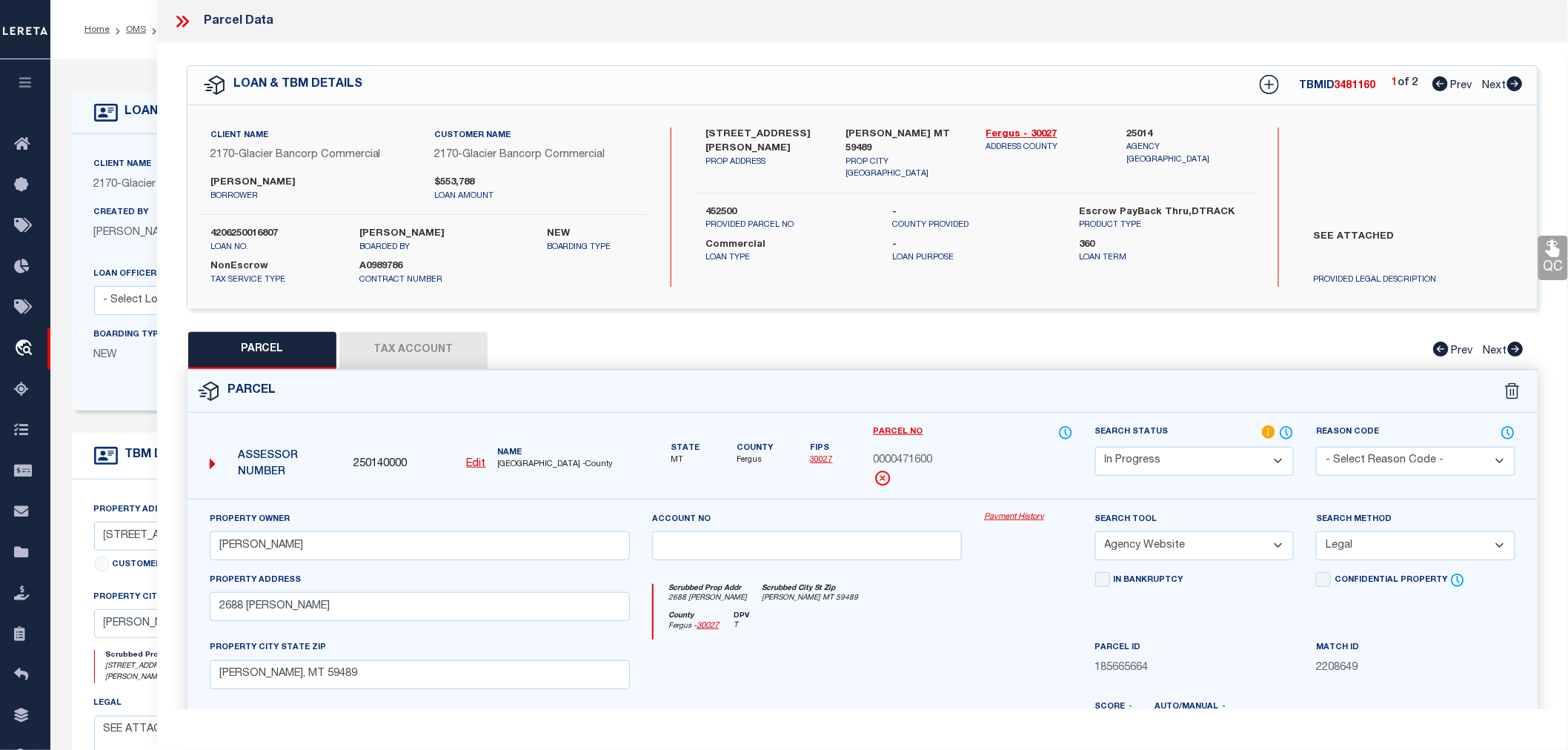
select select "IP"
select select
checkbox input "false"
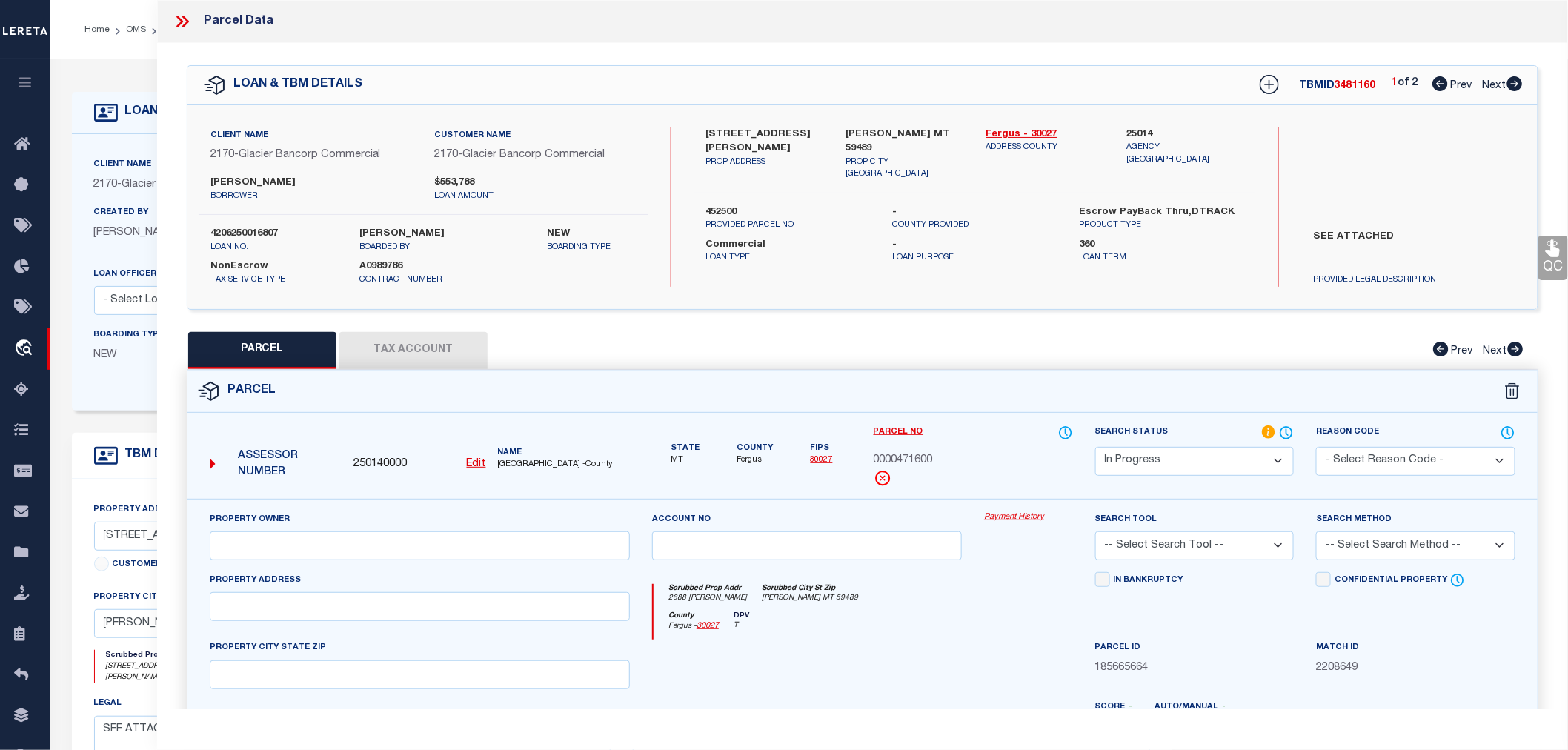
type input "WICKENS MATTHEW R"
select select "AGW"
select select "LEG"
type input "2688 KUCERA LN"
type input "WINIFRED, MT 59489"
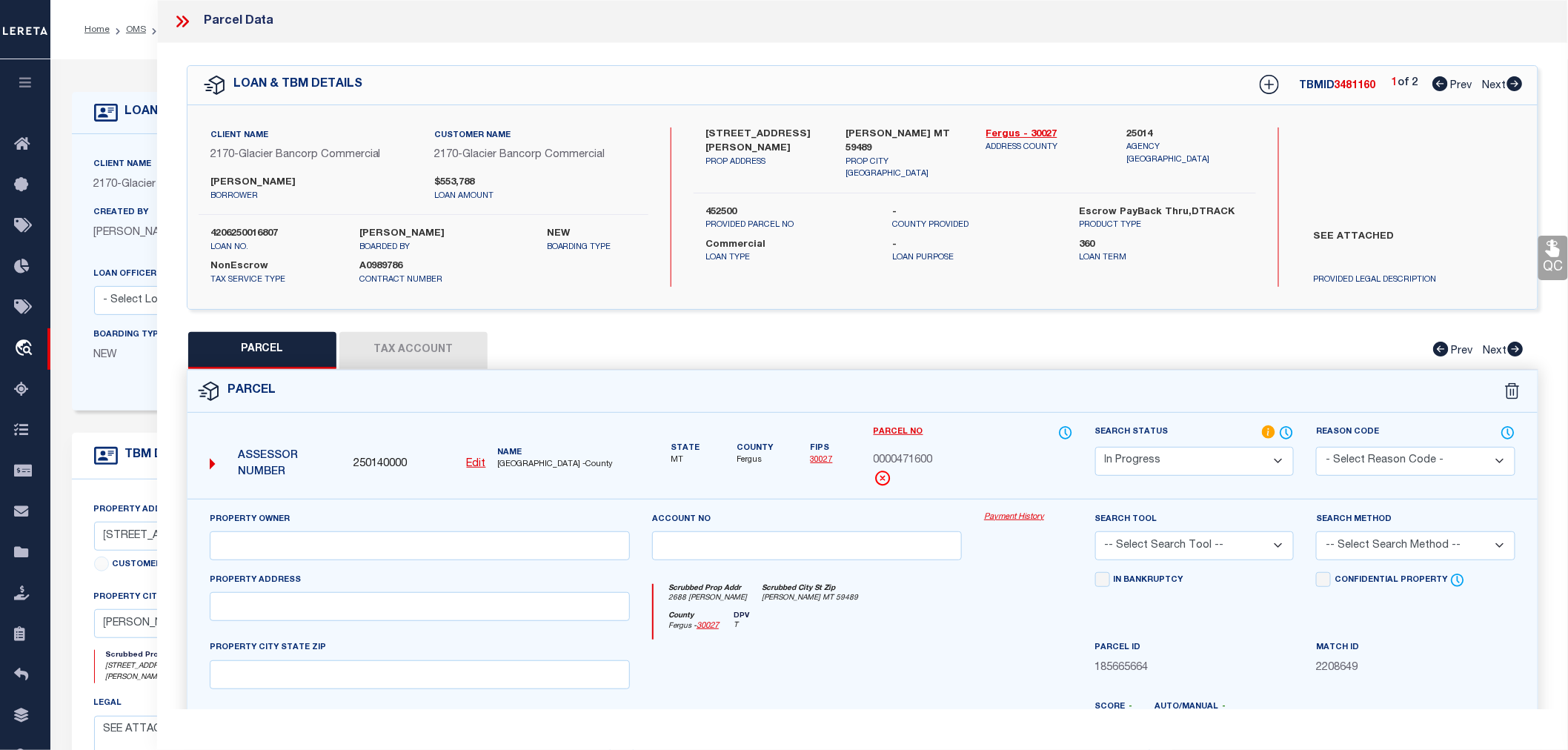
type textarea "S04, T21 N, R18 E, ACRES 200, SW4, NW4SE4 S05, T21 N, R18 E, ACRES 160, S2S2 S0…"
click at [434, 345] on button "Tax Account" at bounding box center [413, 350] width 148 height 37
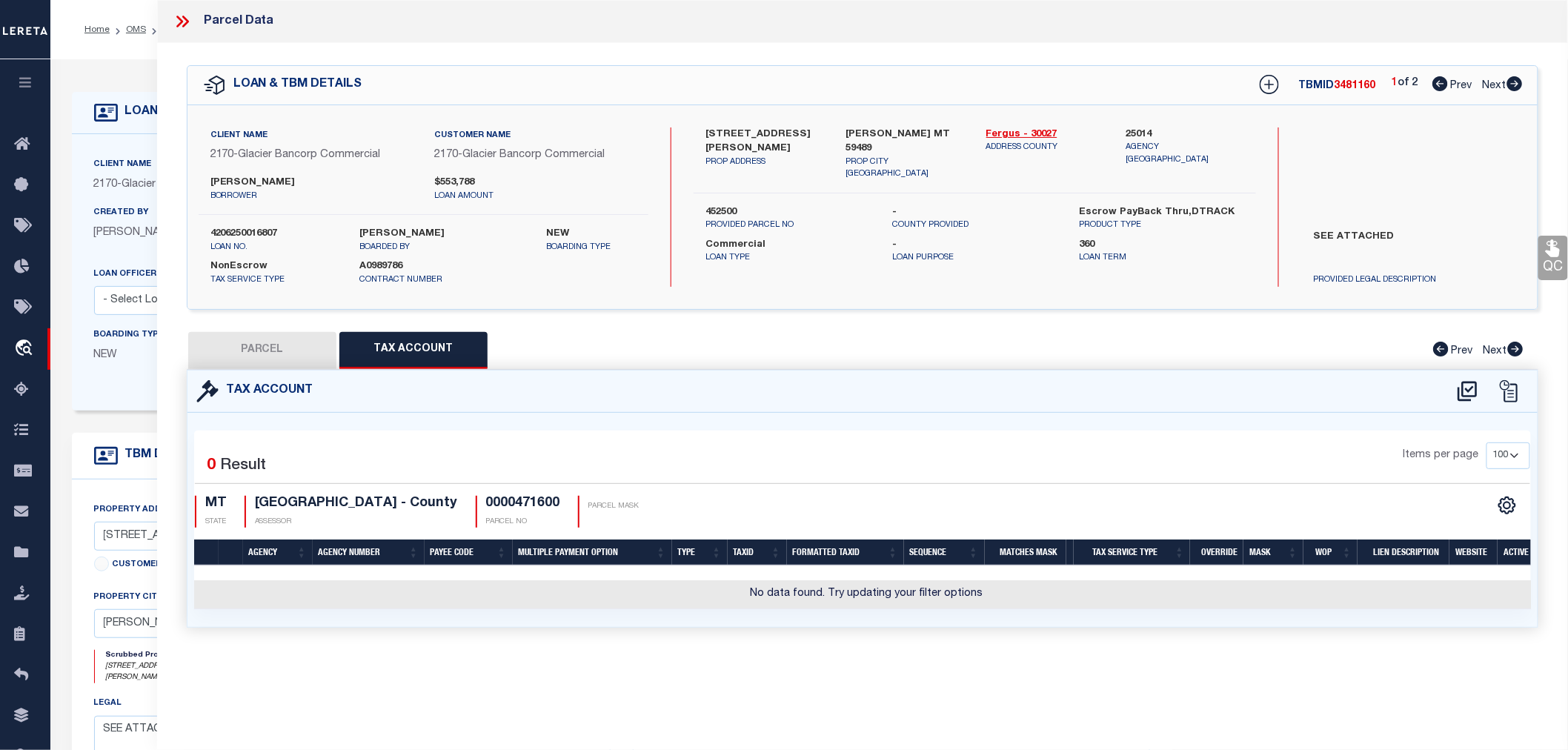
select select "100"
click at [1469, 390] on icon at bounding box center [1467, 391] width 19 height 20
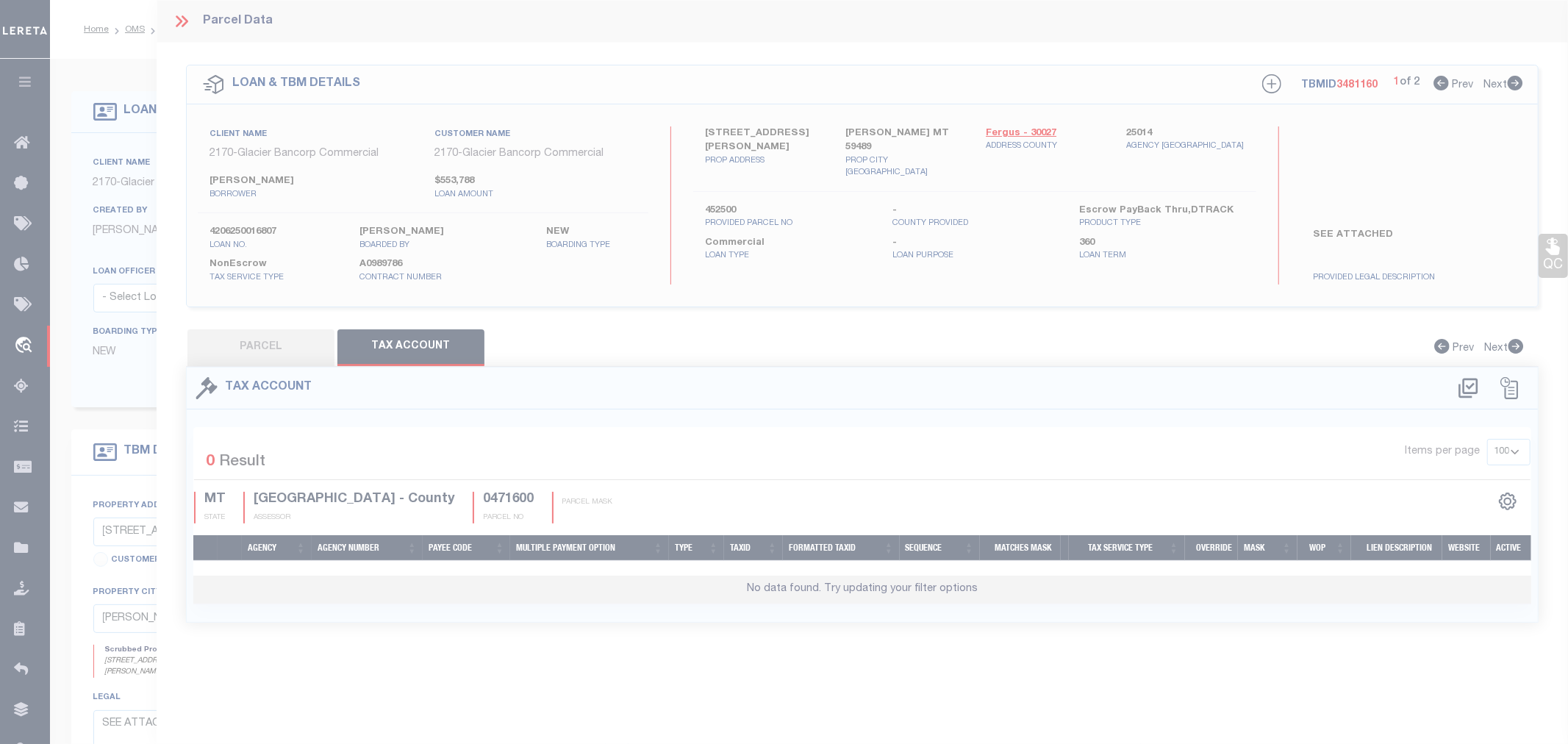
select select "100"
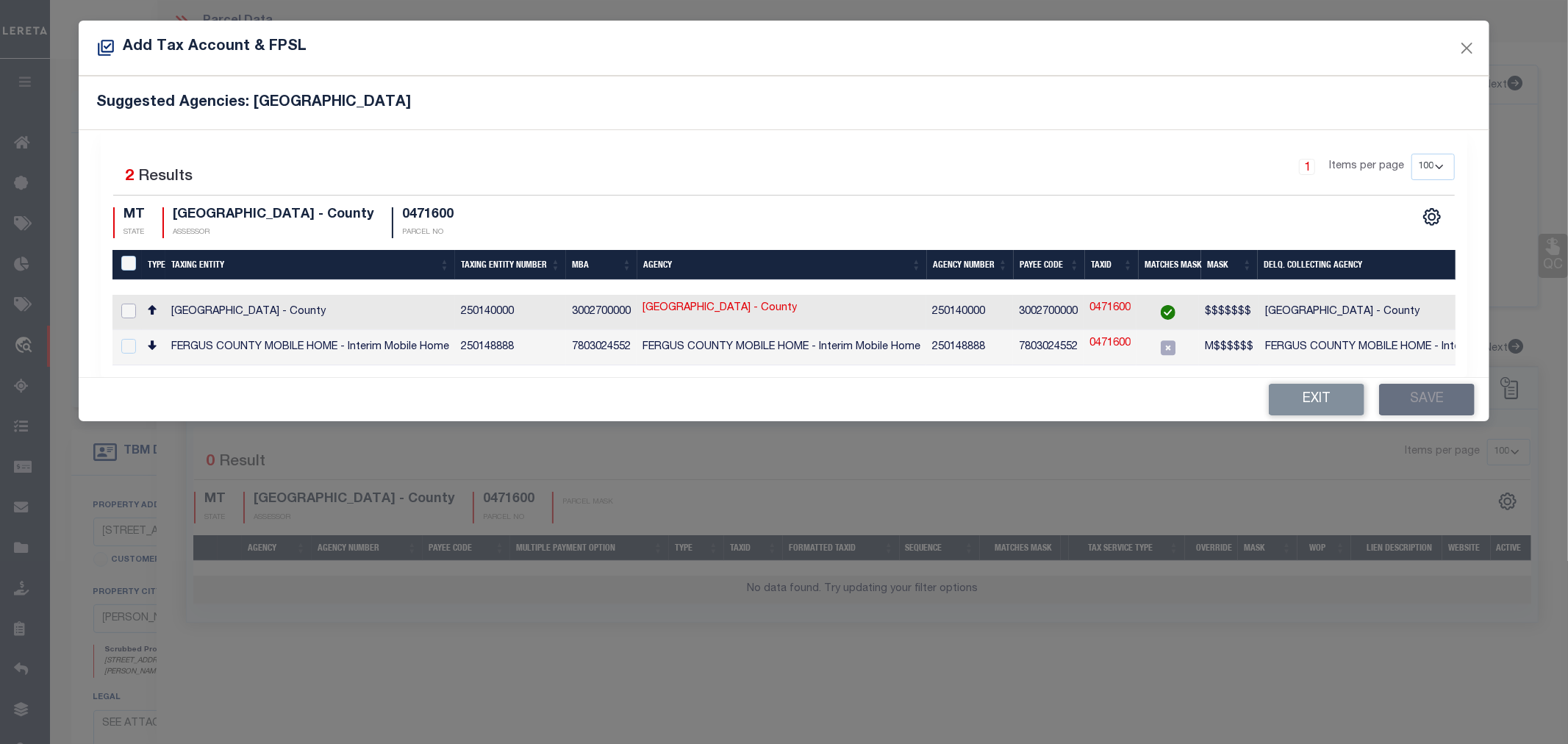
click at [129, 306] on input "checkbox" at bounding box center [128, 311] width 15 height 15
checkbox input "true"
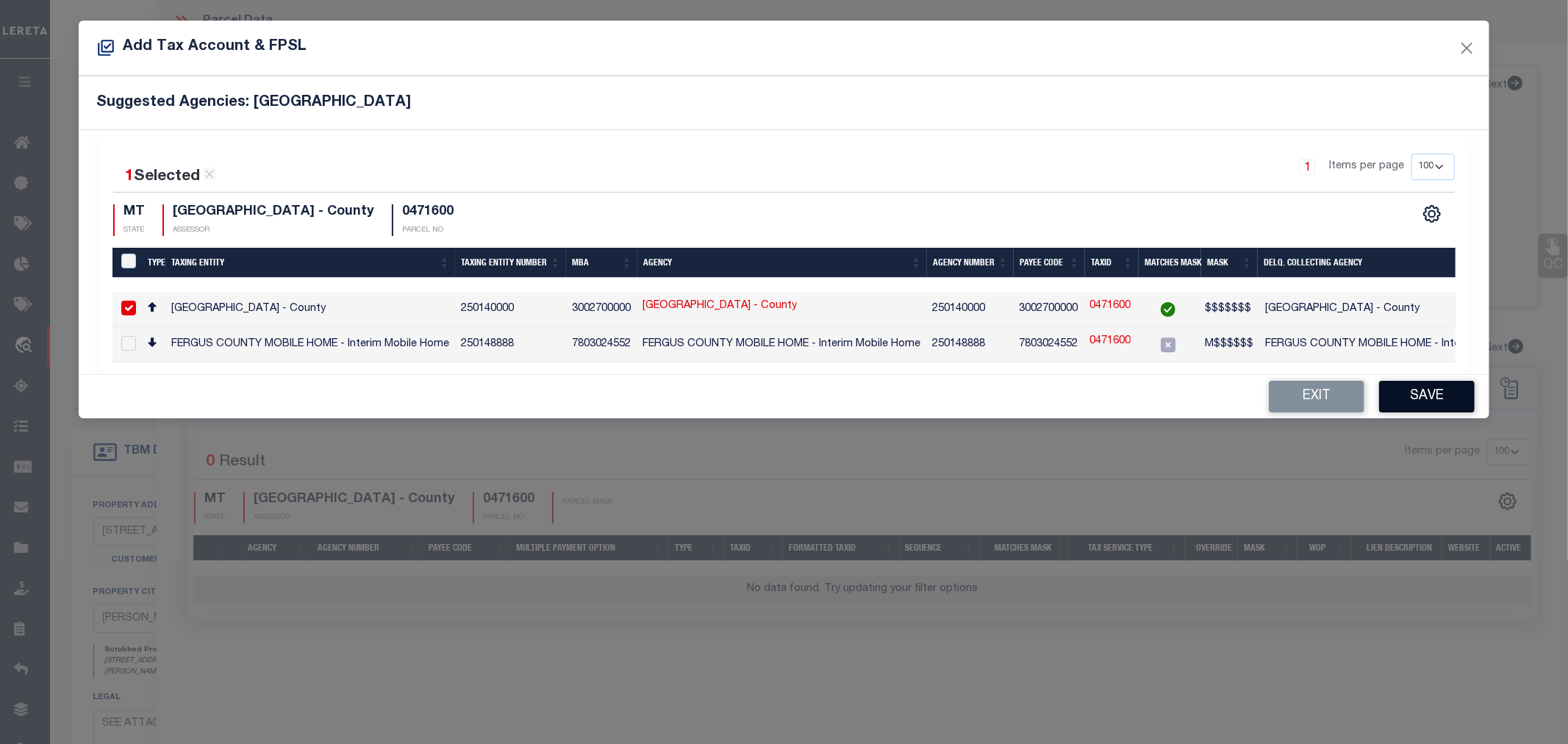
click at [1416, 401] on button "Save" at bounding box center [1427, 397] width 95 height 31
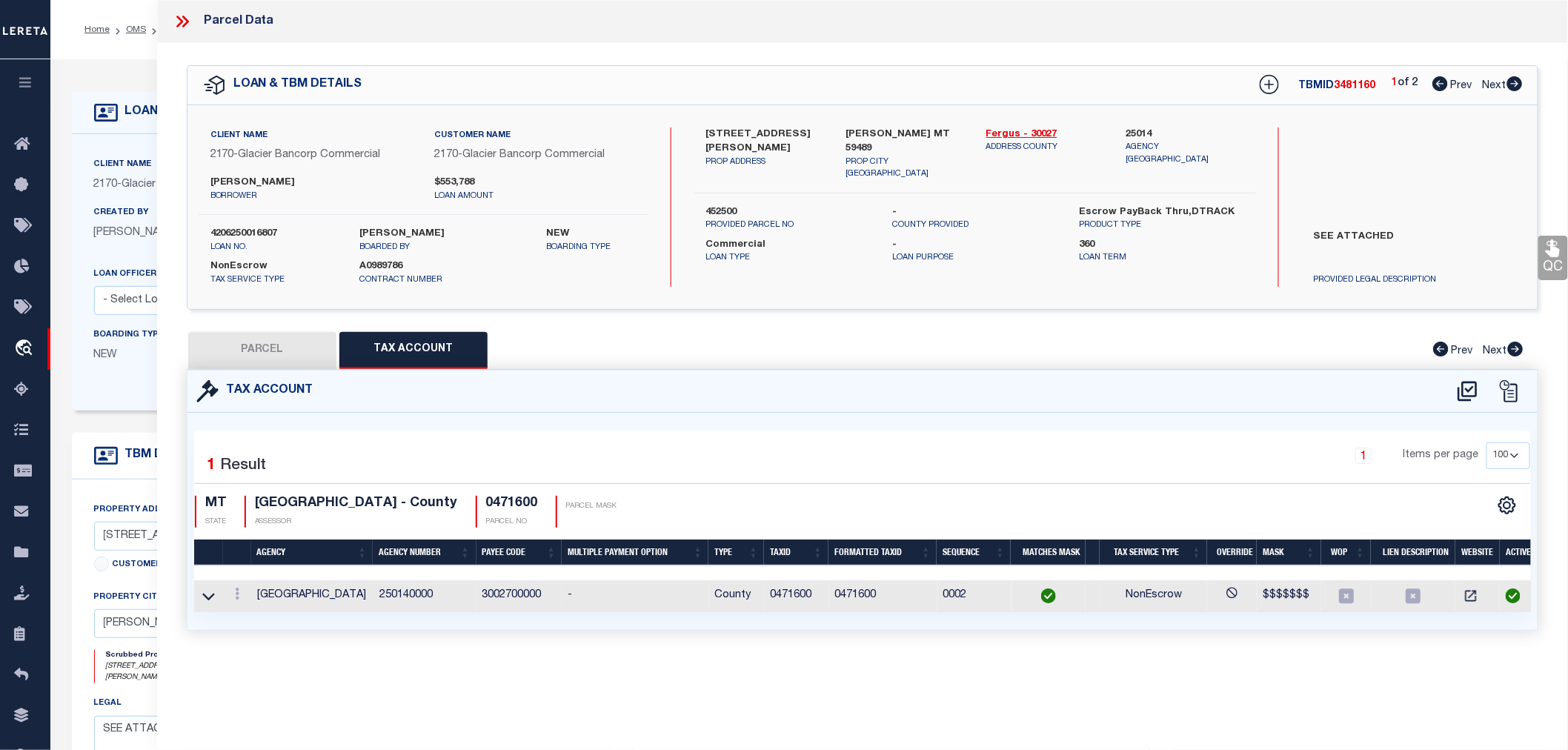
click at [262, 349] on button "PARCEL" at bounding box center [262, 350] width 148 height 37
select select "AS"
select select
checkbox input "false"
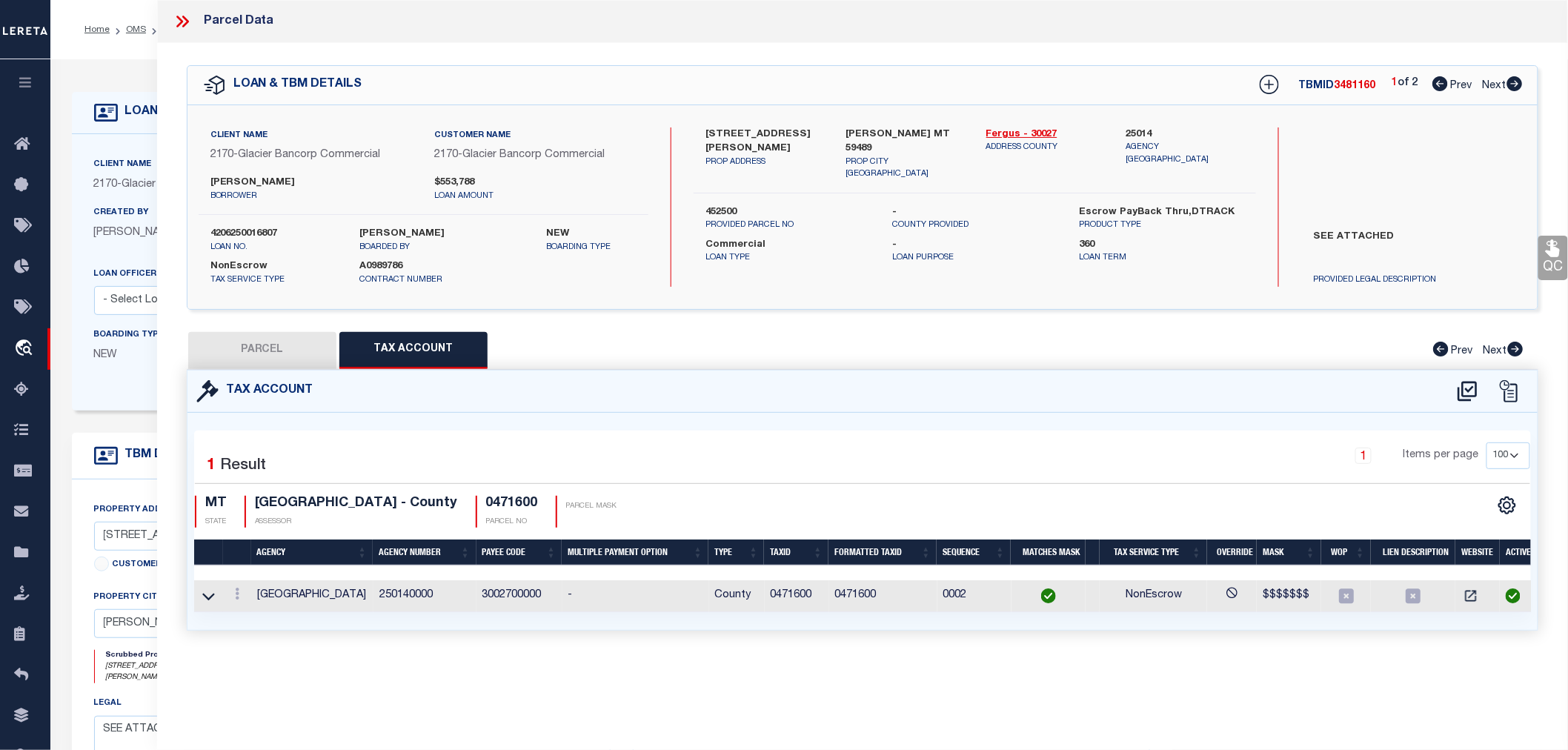
checkbox input "false"
select select "IP"
type input "WICKENS MATTHEW R"
select select "AGW"
select select "LEG"
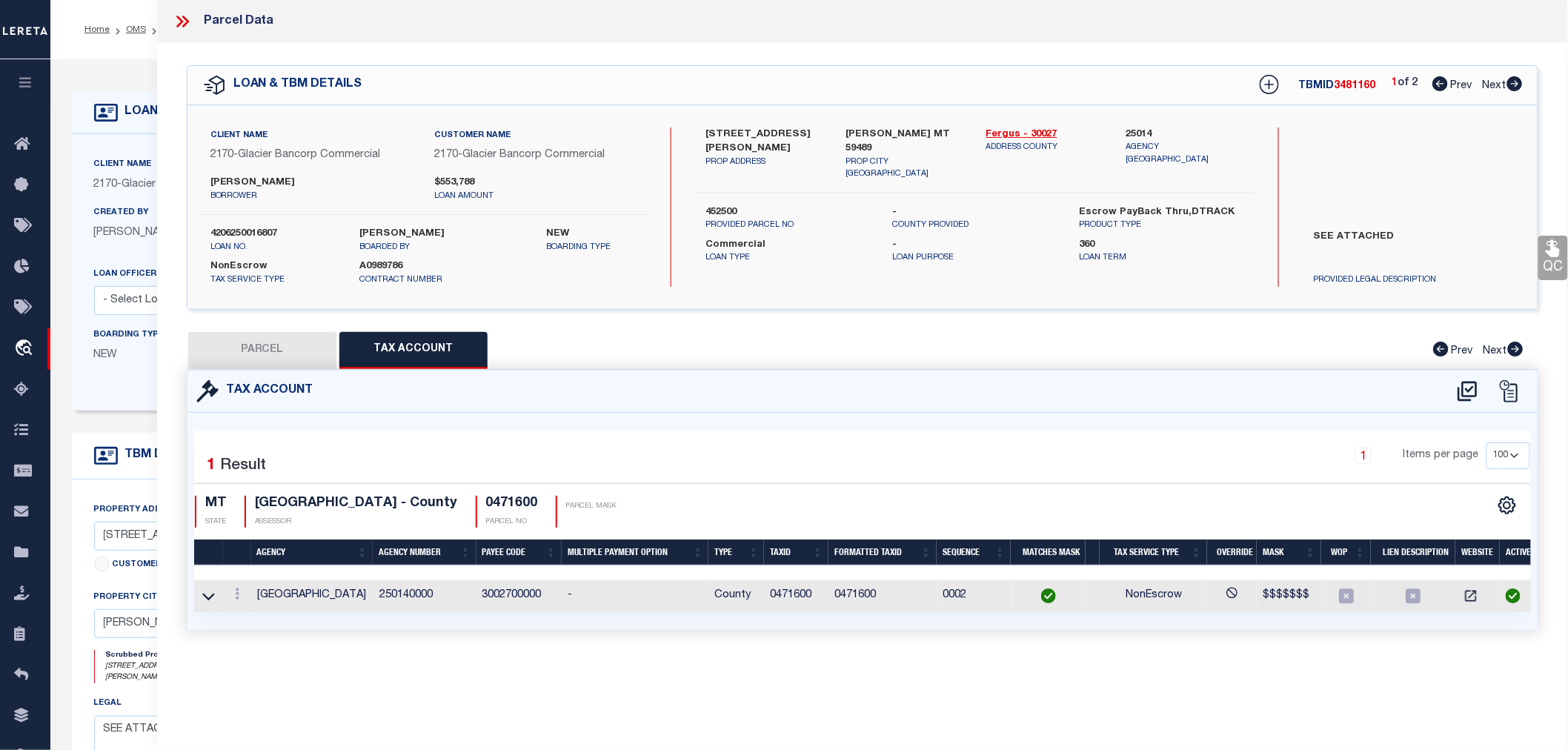
type input "2688 KUCERA LN"
type input "WINIFRED, MT 59489"
type textarea "S04, T21 N, R18 E, ACRES 200, SW4, NW4SE4 S05, T21 N, R18 E, ACRES 160, S2S2 S0…"
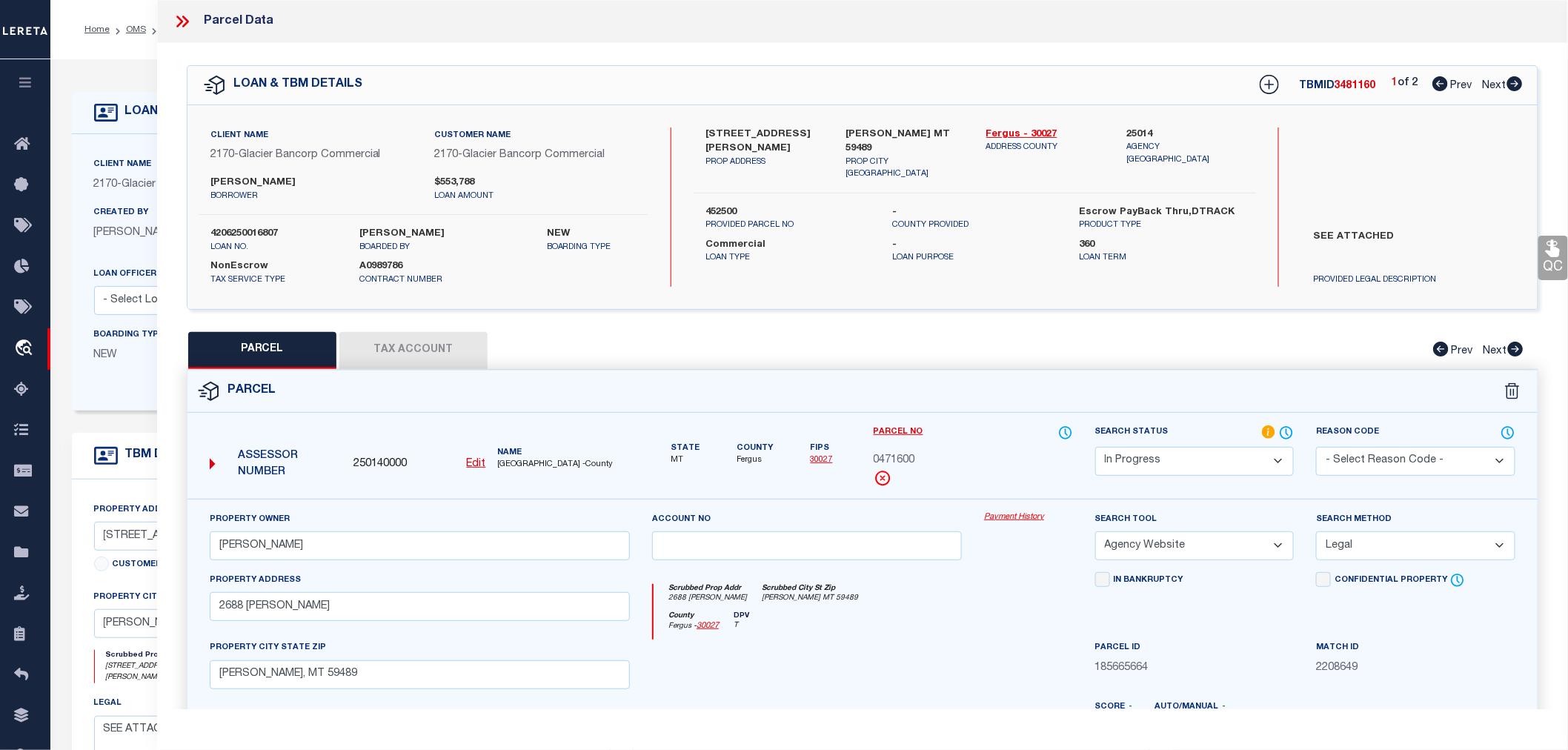
click at [1515, 87] on icon at bounding box center [1515, 84] width 16 height 15
select select "AS"
select select
checkbox input "false"
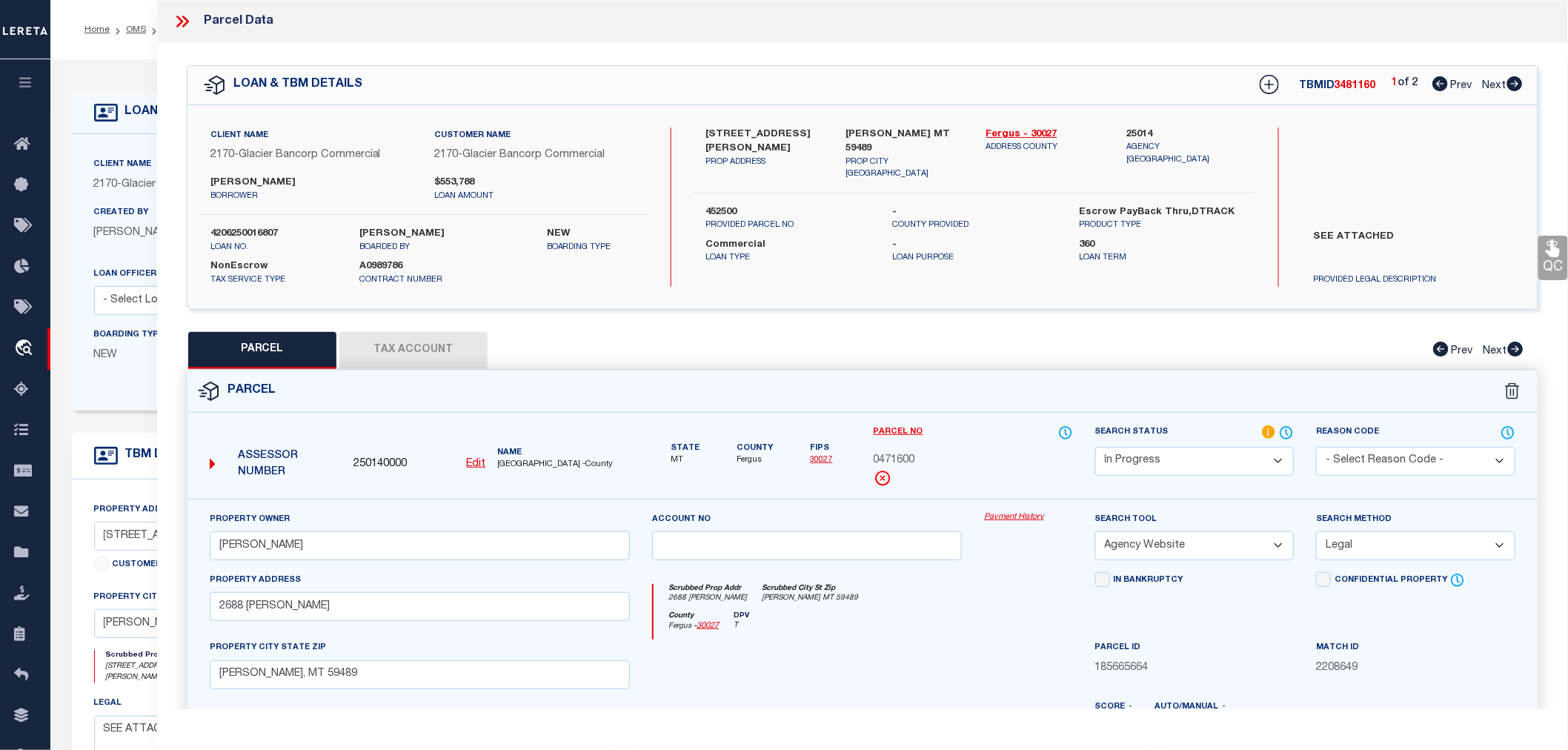
checkbox input "false"
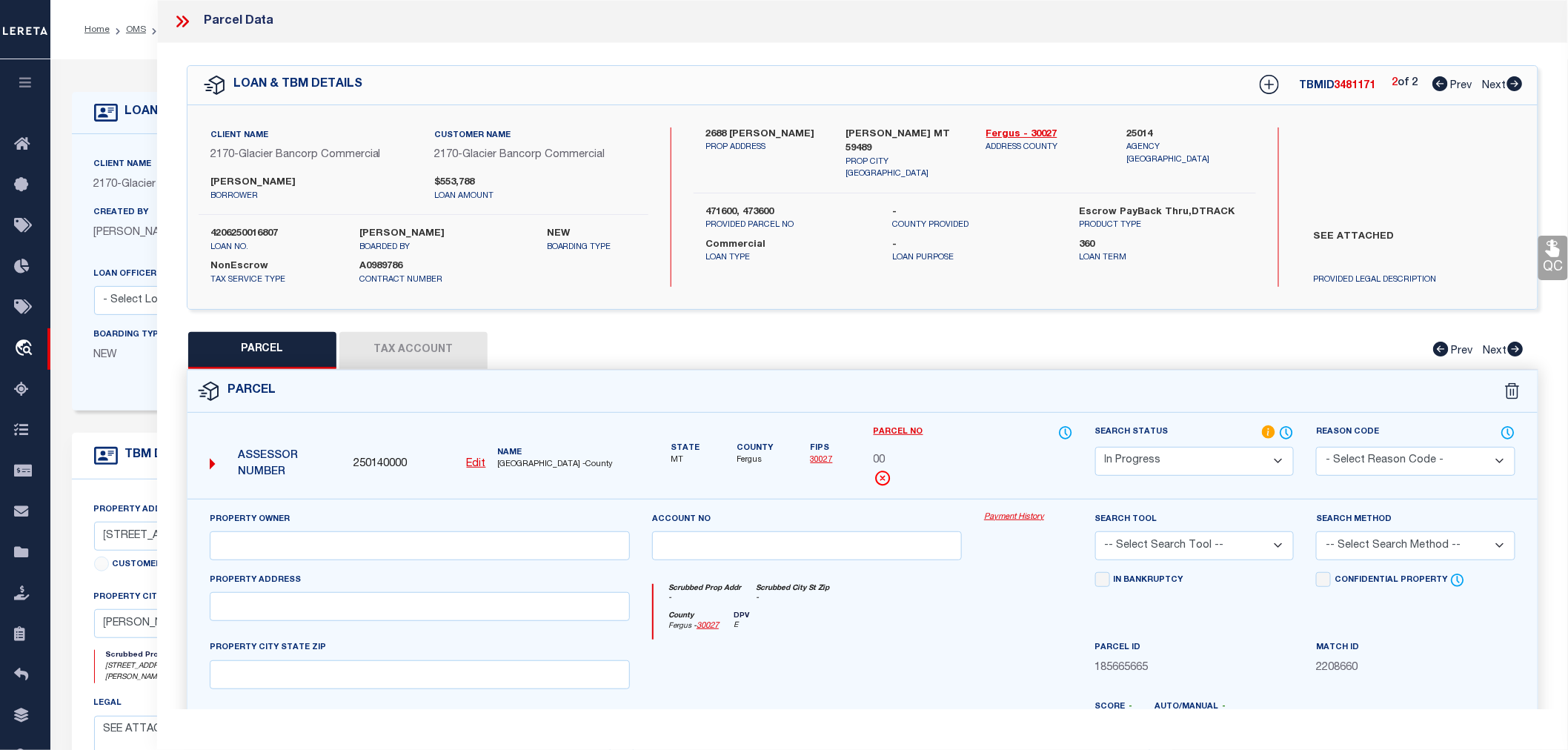
click at [1440, 82] on icon at bounding box center [1440, 84] width 16 height 15
select select "AS"
checkbox input "false"
select select "IP"
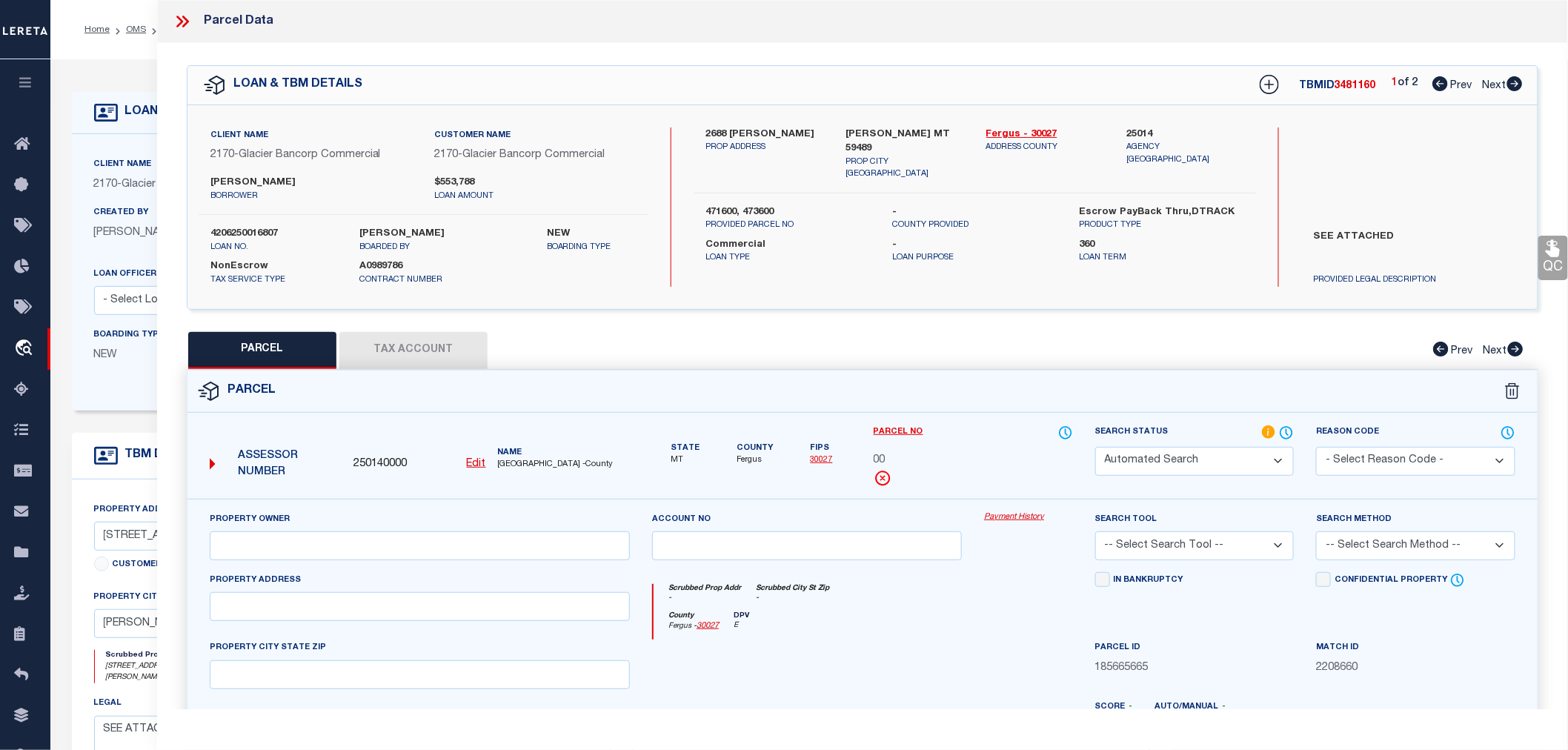
type input "WICKENS MATTHEW R"
select select "AGW"
select select "LEG"
type input "2688 KUCERA LN"
type input "WINIFRED, MT 59489"
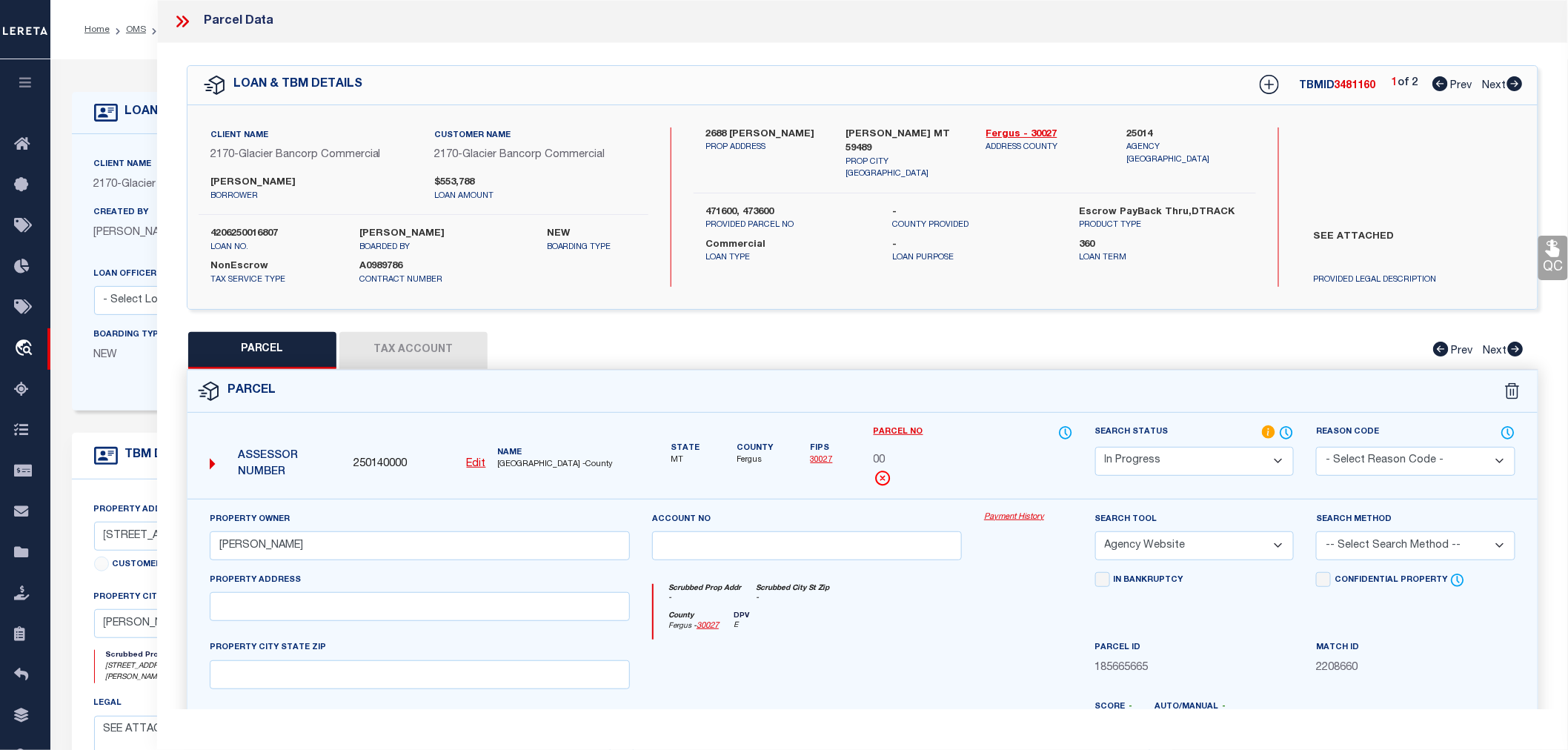
type textarea "S04, T21 N, R18 E, ACRES 200, SW4, NW4SE4 S05, T21 N, R18 E, ACRES 160, S2S2 S0…"
drag, startPoint x: 324, startPoint y: 602, endPoint x: 193, endPoint y: 612, distance: 131.4
click at [193, 612] on div "Property Owner WICKENS MATTHEW R Account no Payment History Search Tool -- Sele…" at bounding box center [863, 693] width 1351 height 388
paste input "105"
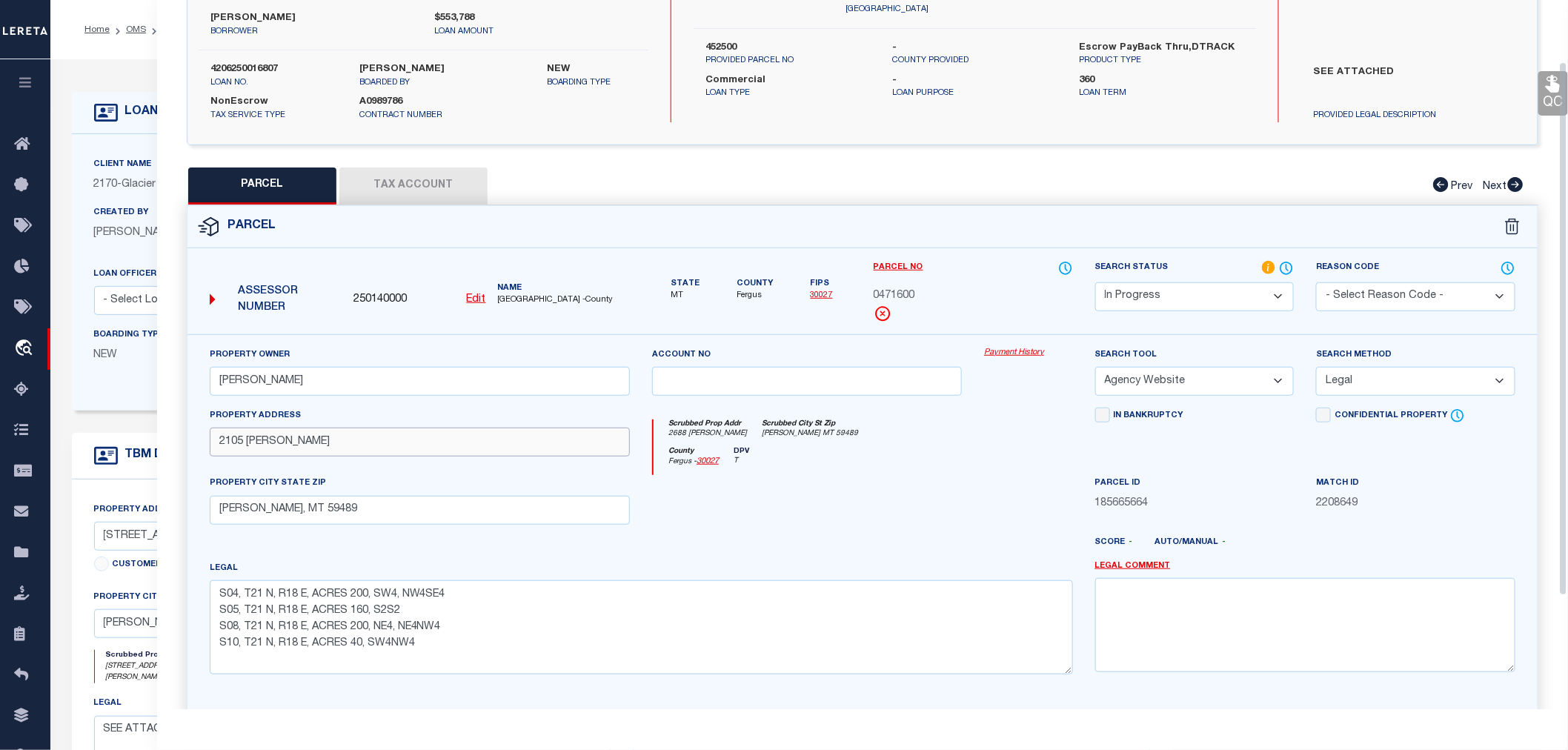
scroll to position [231, 0]
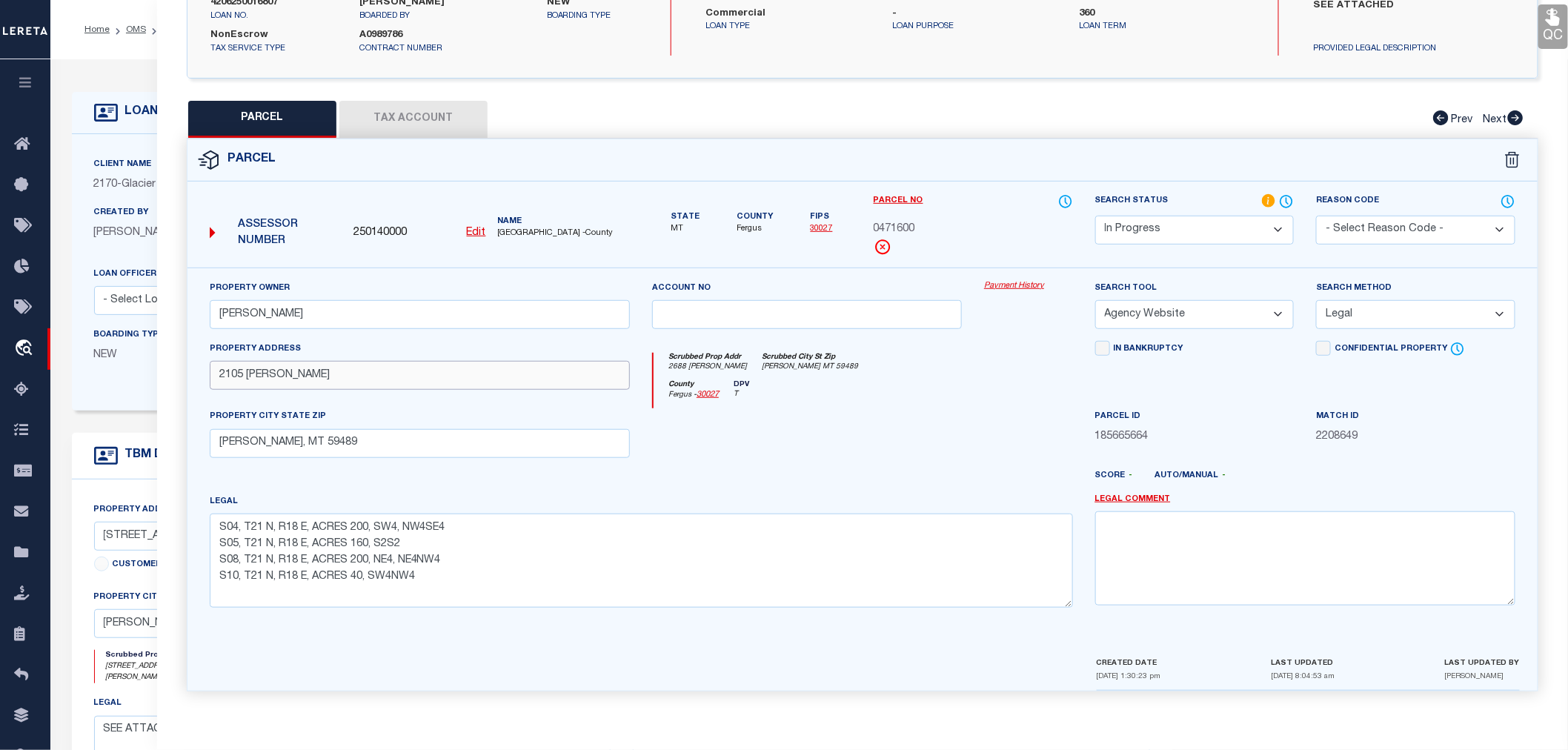
type input "2105 KUCERA LN"
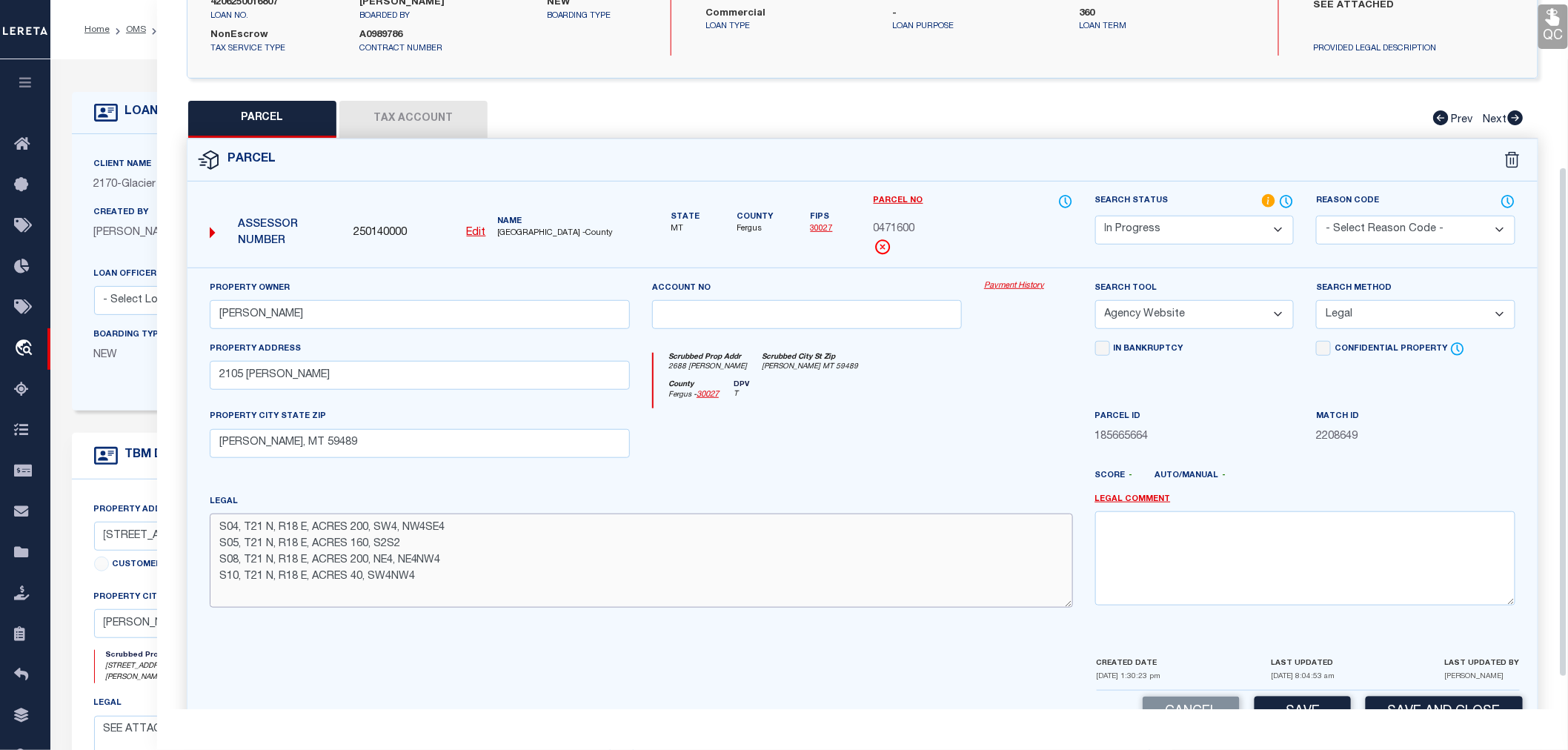
click at [425, 582] on textarea "S04, T21 N, R18 E, ACRES 200, SW4, NW4SE4 S05, T21 N, R18 E, ACRES 160, S2S2 S0…" at bounding box center [641, 560] width 864 height 93
paste textarea "S09, T21 N, R18 E, ACRES 440, S2NE4, W2, NW4SE4"
click at [995, 410] on div at bounding box center [1028, 439] width 111 height 61
drag, startPoint x: 216, startPoint y: 599, endPoint x: 516, endPoint y: 597, distance: 300.0
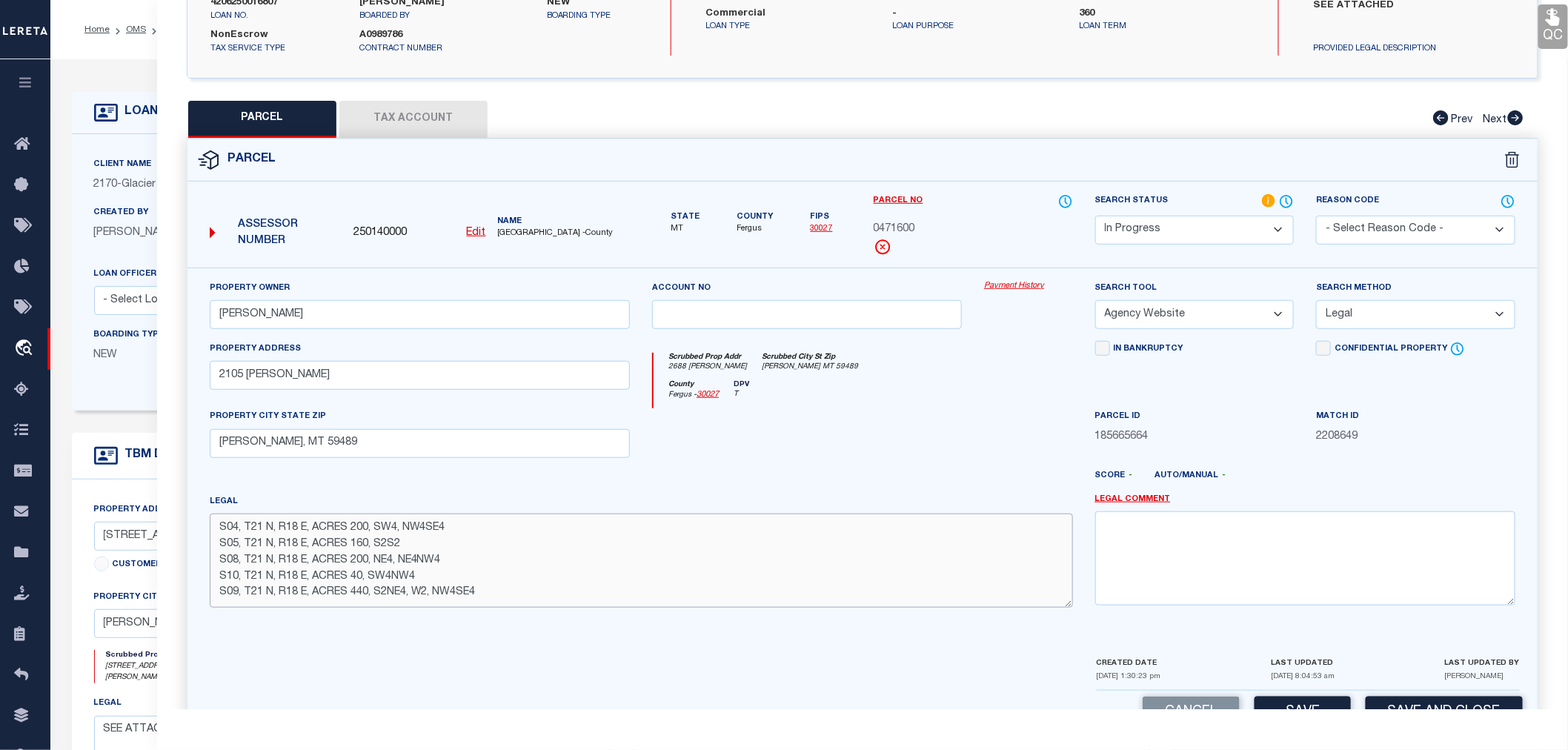
click at [516, 597] on textarea "S04, T21 N, R18 E, ACRES 200, SW4, NW4SE4 S05, T21 N, R18 E, ACRES 160, S2S2 S0…" at bounding box center [641, 560] width 864 height 93
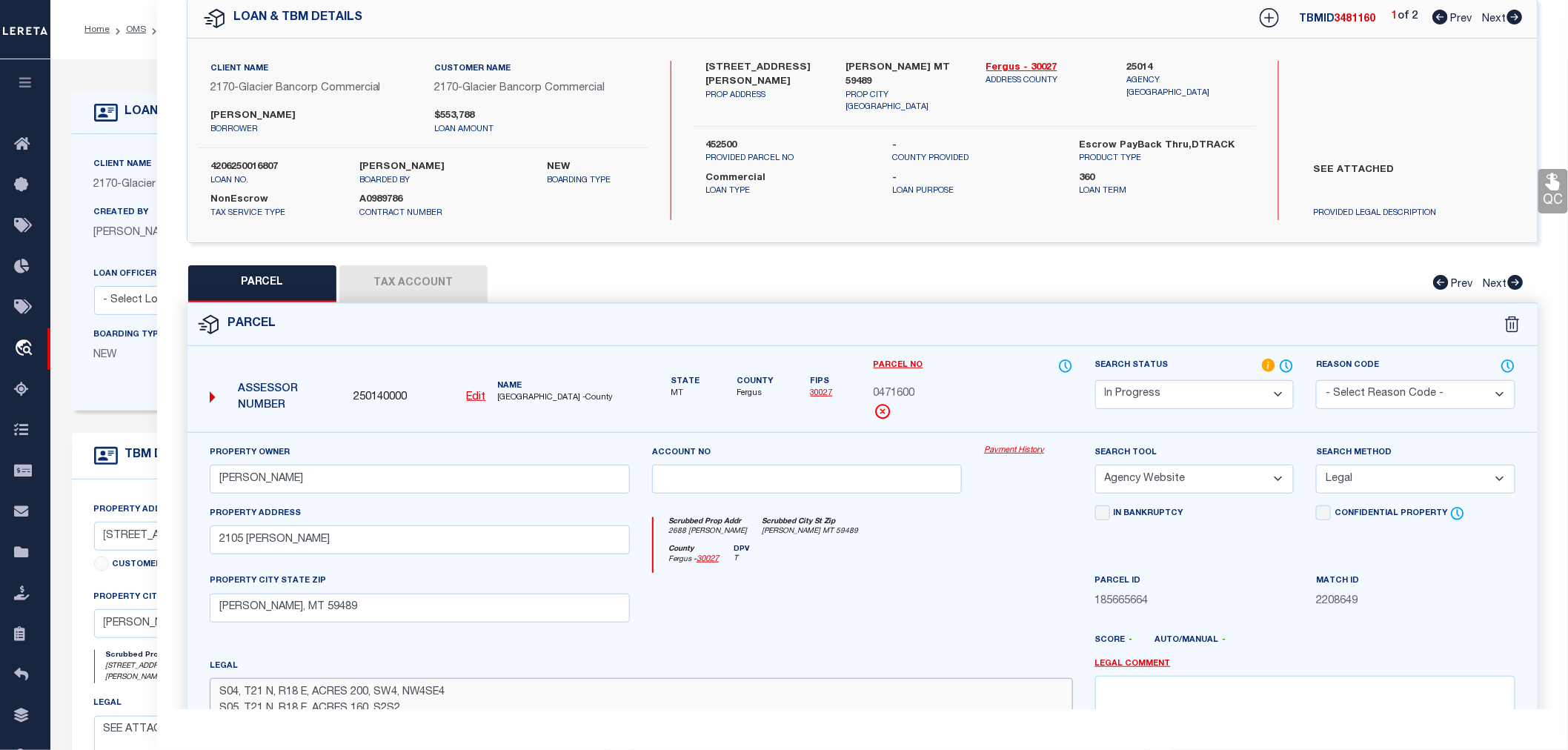
scroll to position [275, 0]
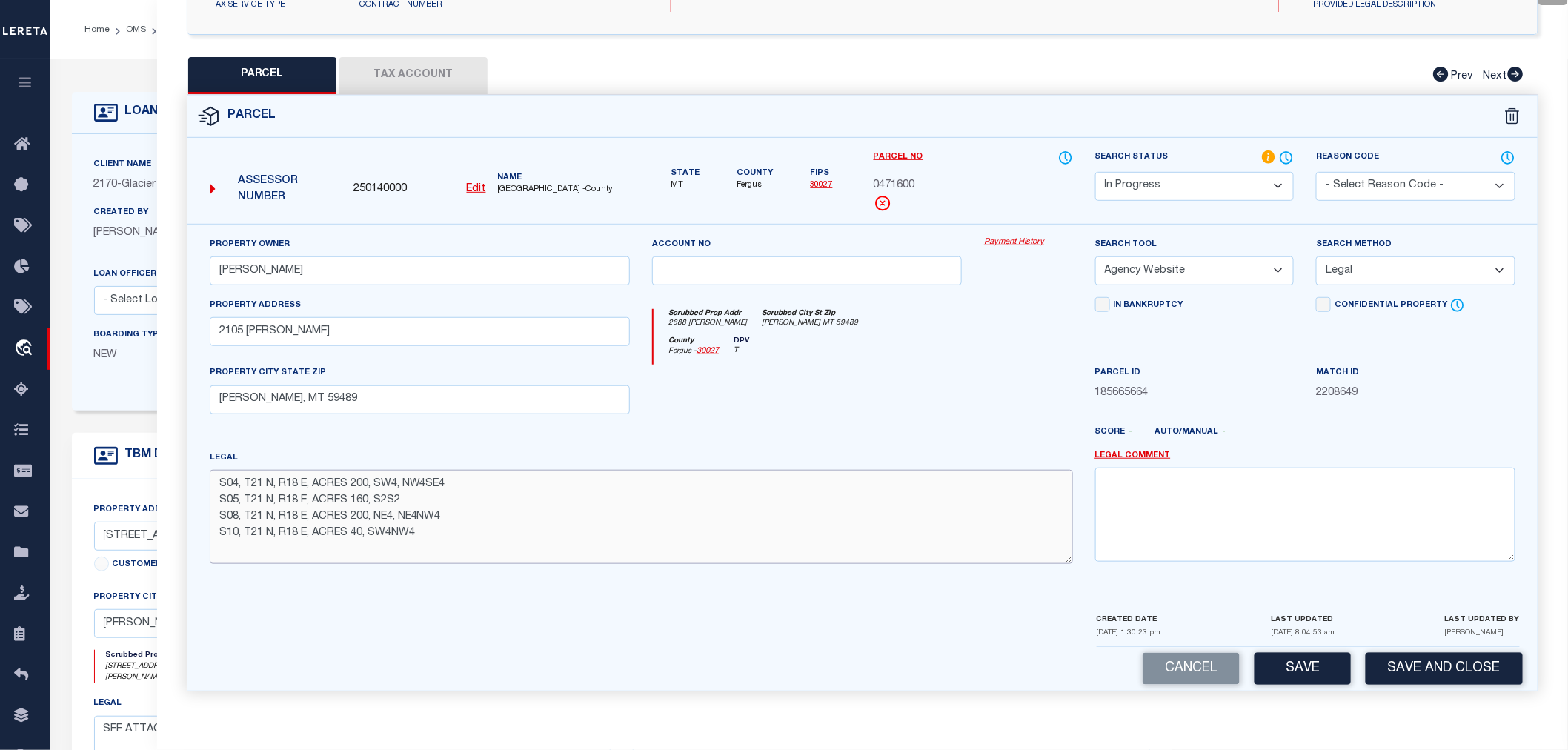
click at [457, 519] on textarea "S04, T21 N, R18 E, ACRES 200, SW4, NW4SE4 S05, T21 N, R18 E, ACRES 160, S2S2 S0…" at bounding box center [641, 516] width 864 height 93
paste textarea "S09, T21 N, R18 E, ACRES 440, S2NE4, W2, NW4SE4"
type textarea "S04, T21 N, R18 E, ACRES 200, SW4, NW4SE4 S05, T21 N, R18 E, ACRES 160, S2S2 S0…"
click at [969, 372] on div at bounding box center [807, 395] width 332 height 61
click at [1163, 182] on select "Automated Search Bad Parcel Complete Duplicate Parcel High Dollar Reporting In …" at bounding box center [1196, 186] width 200 height 29
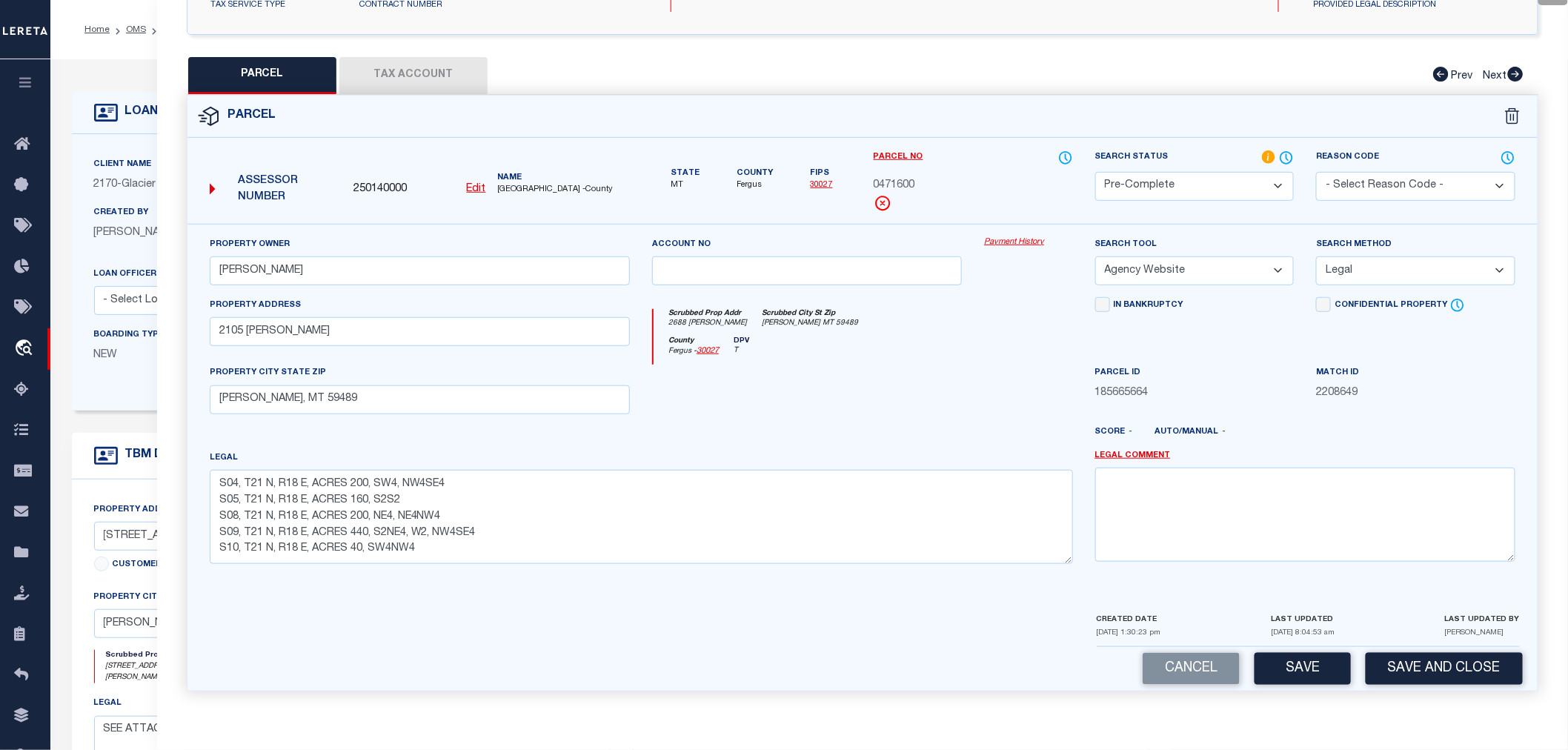
click at [1096, 172] on select "Automated Search Bad Parcel Complete Duplicate Parcel High Dollar Reporting In …" at bounding box center [1196, 186] width 200 height 29
click at [1328, 669] on button "Save" at bounding box center [1303, 669] width 96 height 31
select select "AS"
select select
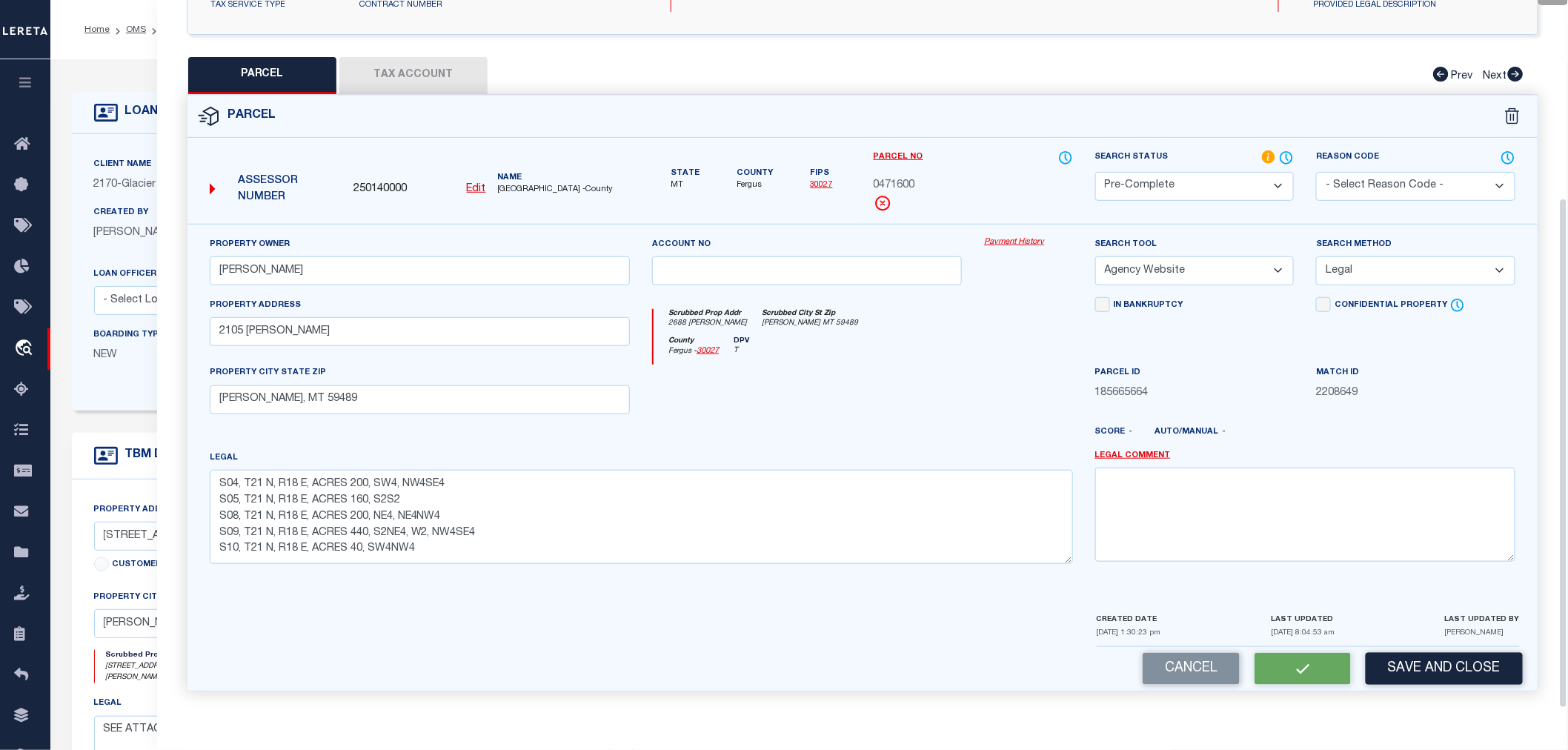
checkbox input "false"
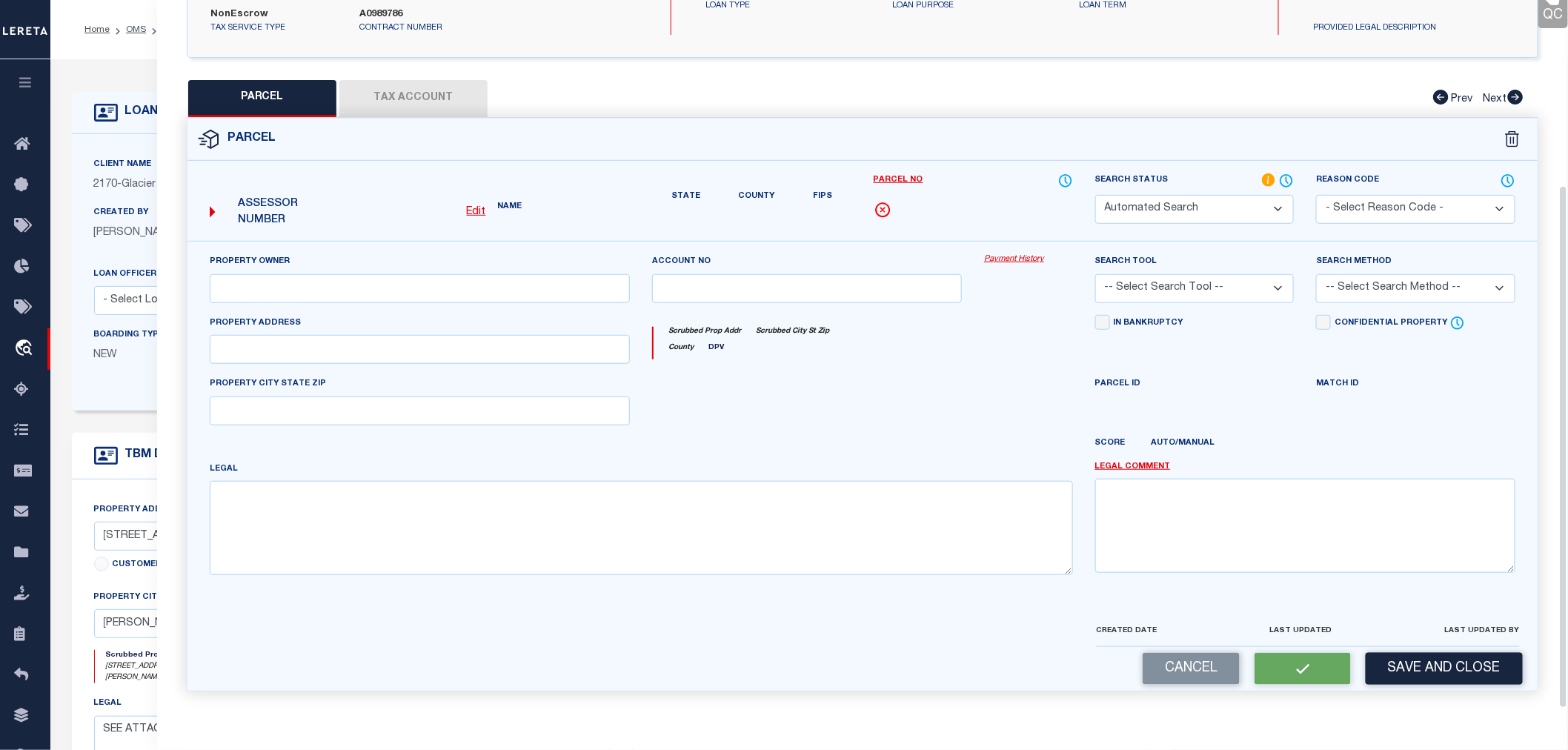
select select "PC"
type input "WICKENS MATTHEW R"
select select "AGW"
select select "LEG"
type input "2105 KUCERA LN"
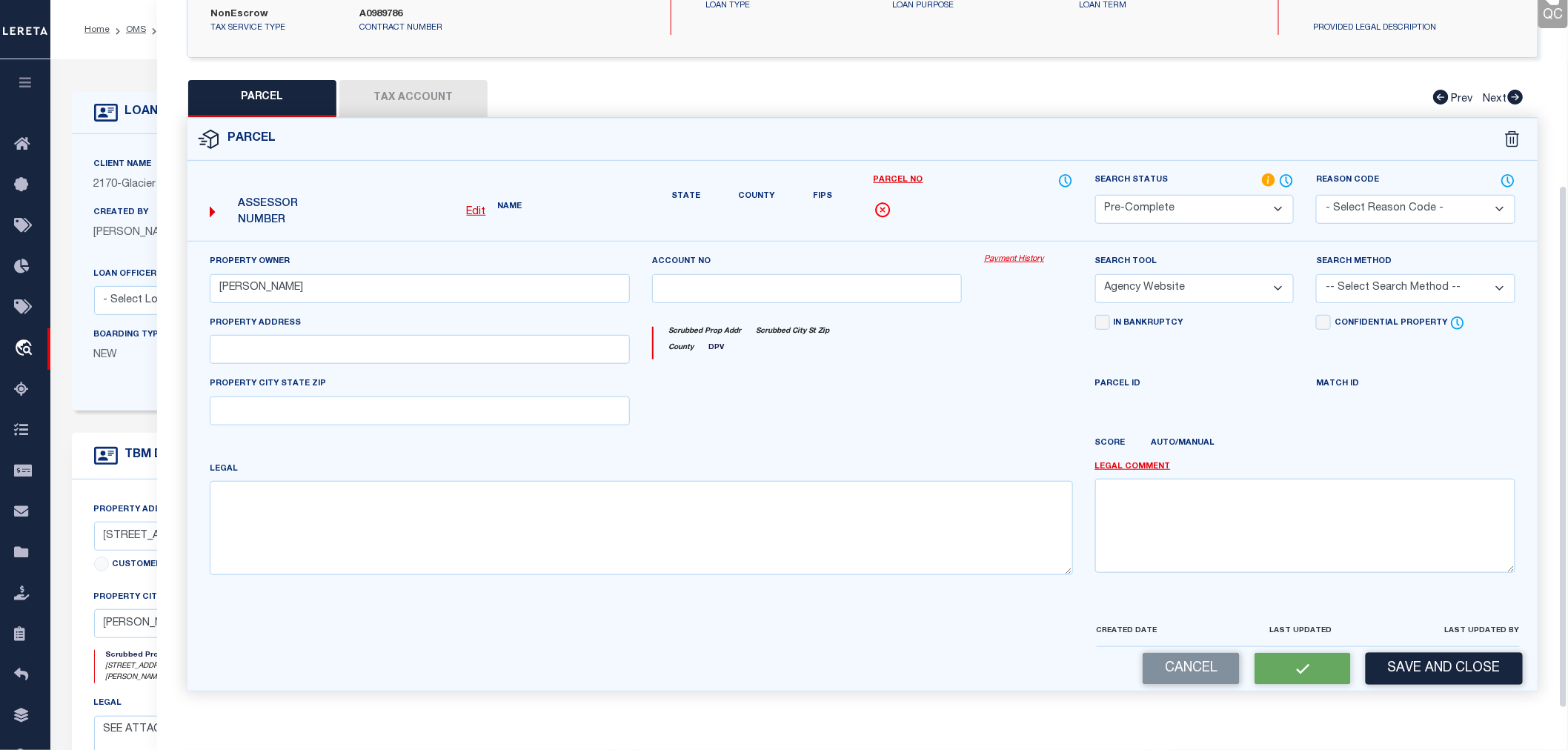
type input "WINIFRED, MT 59489"
type textarea "S04, T21 N, R18 E, ACRES 200, SW4, NW4SE4 S05, T21 N, R18 E, ACRES 160, S2S2 S0…"
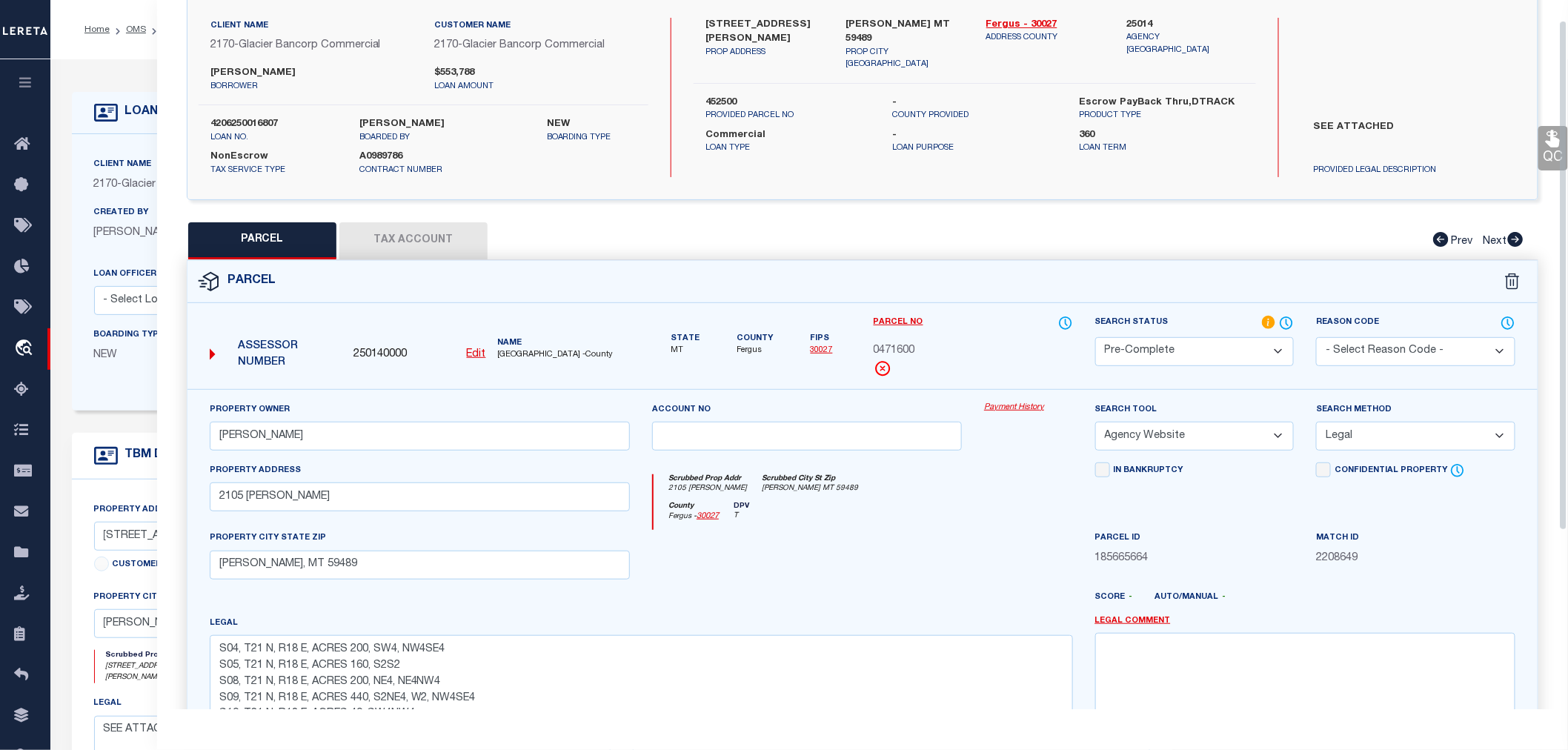
scroll to position [28, 0]
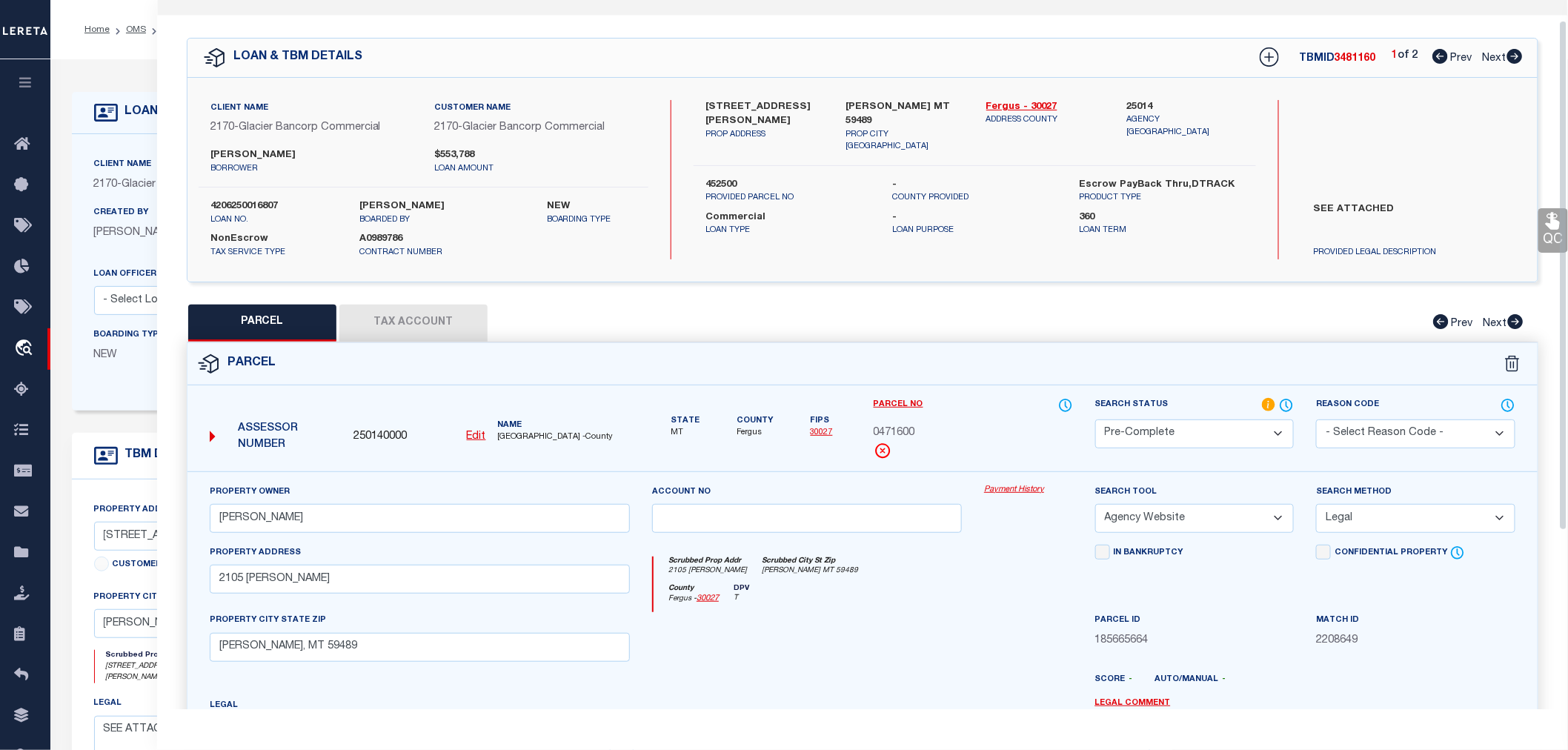
click at [1515, 54] on icon at bounding box center [1515, 56] width 16 height 15
select select "AS"
select select
checkbox input "false"
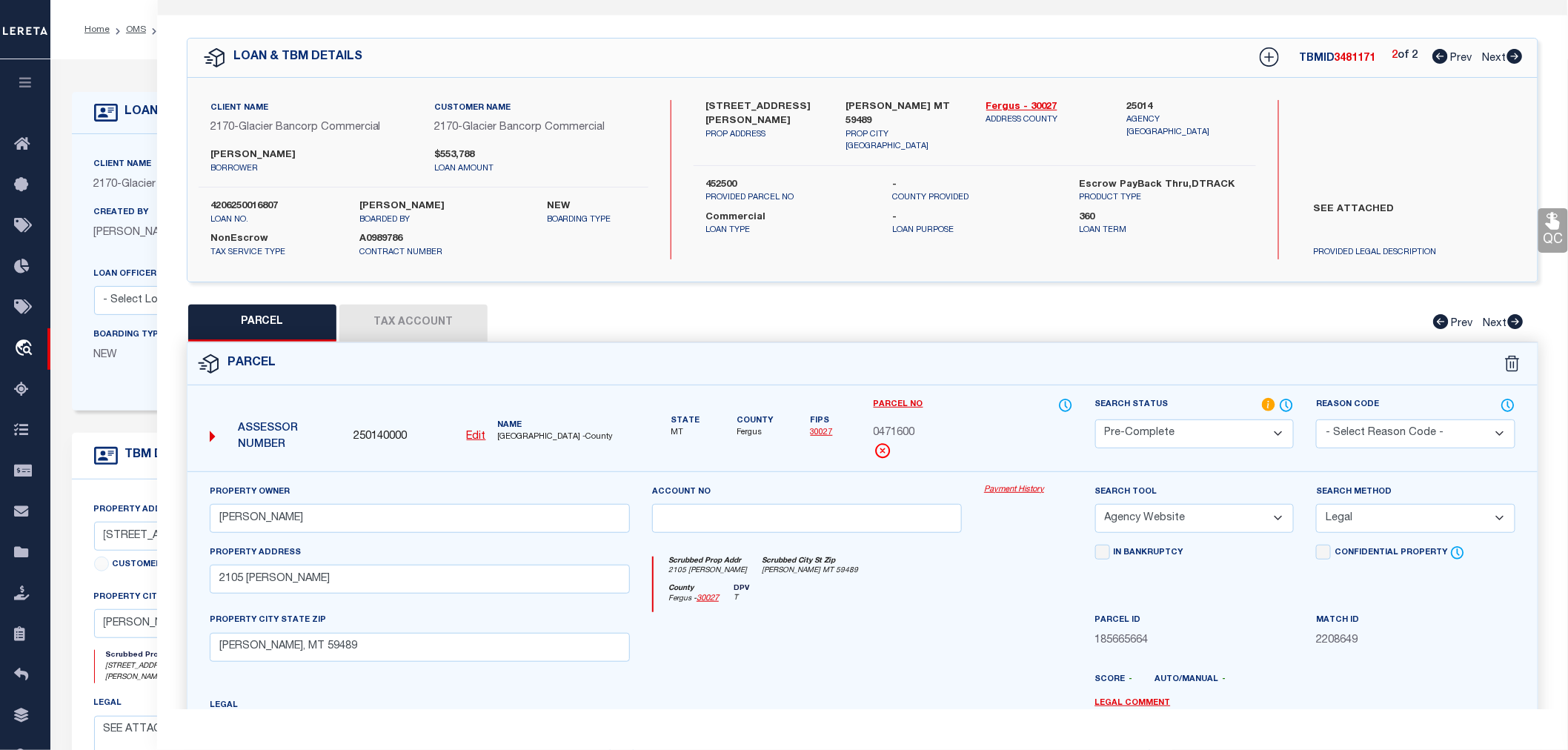
checkbox input "false"
select select "IP"
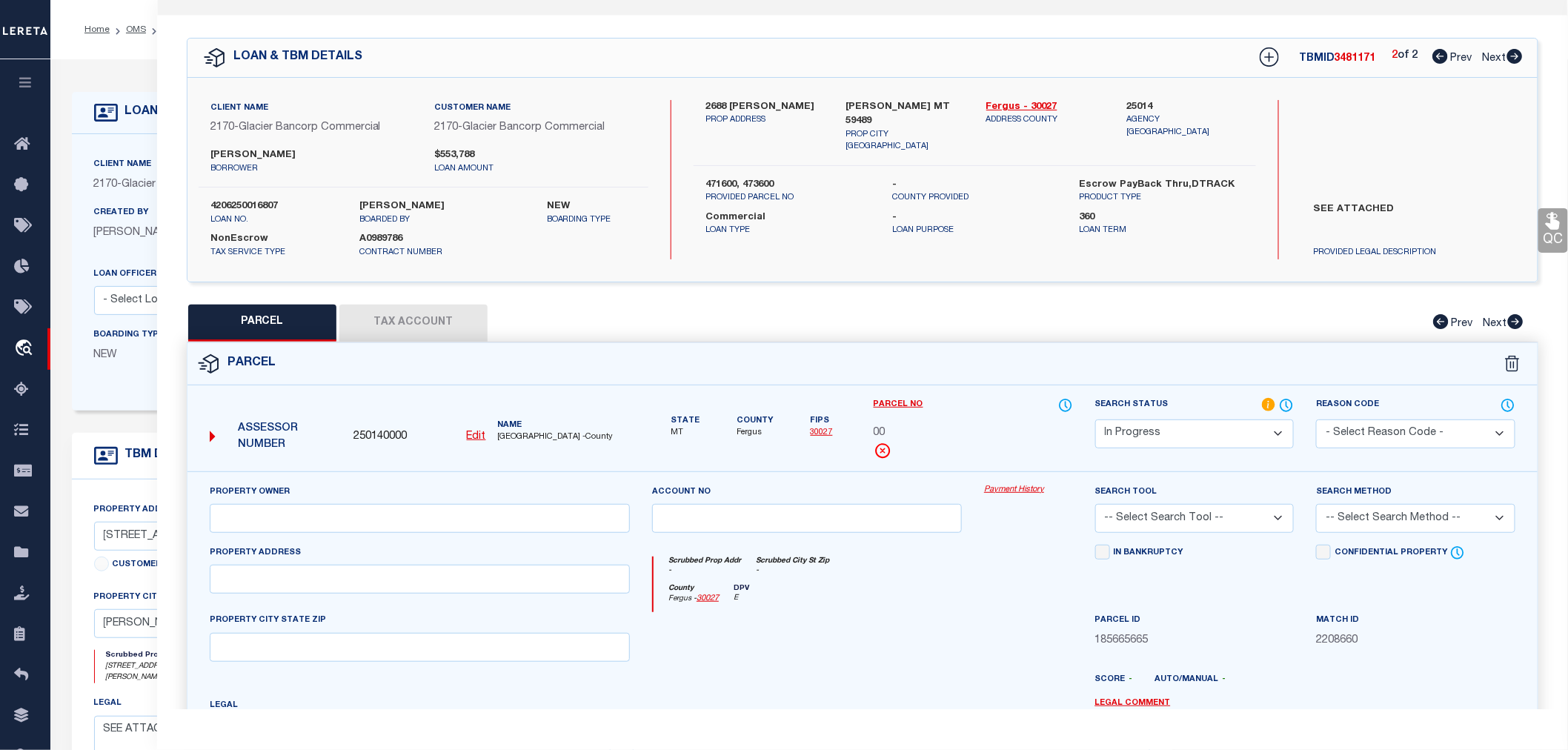
click at [480, 434] on u "Edit" at bounding box center [476, 436] width 19 height 10
type input "00"
select select "IP"
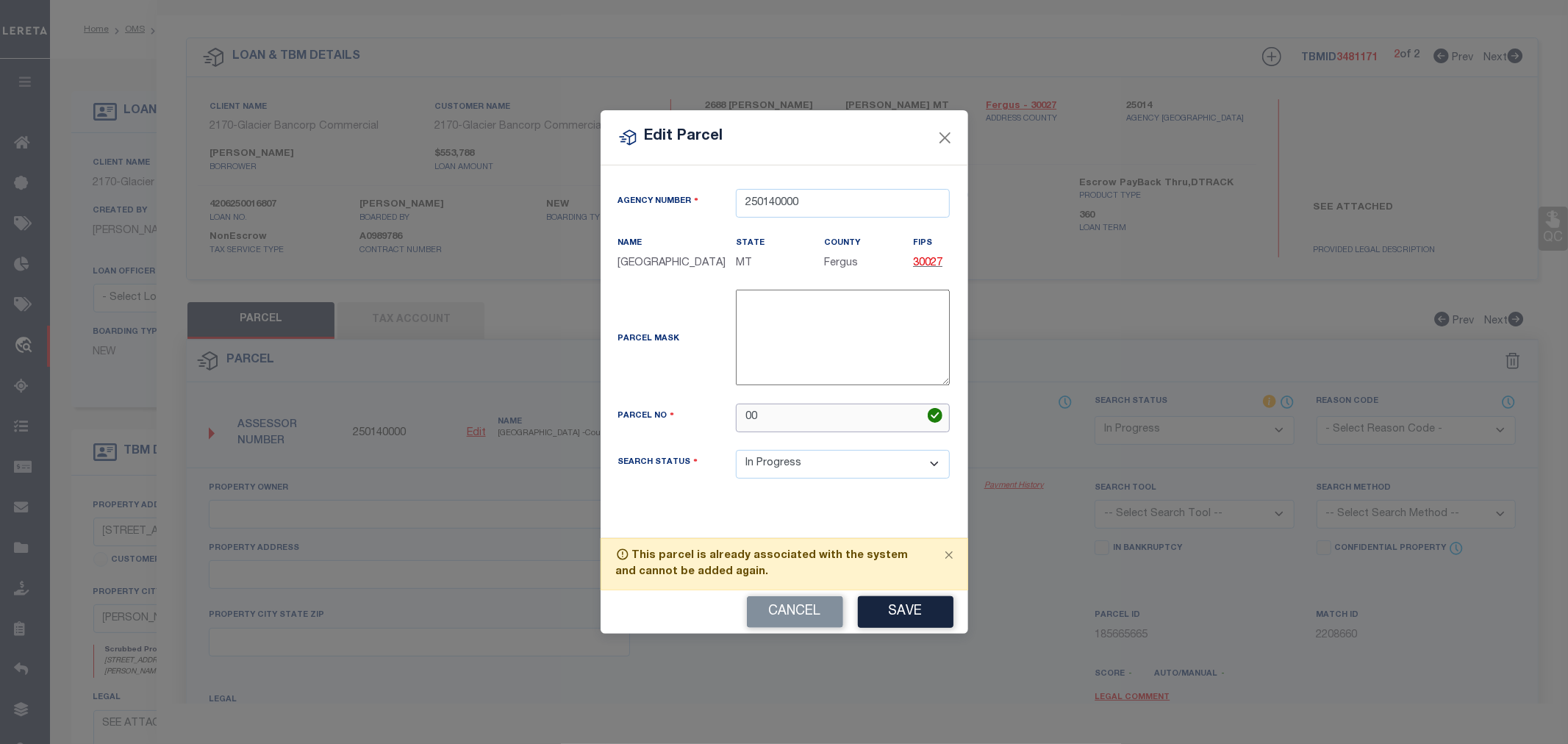
drag, startPoint x: 767, startPoint y: 416, endPoint x: 711, endPoint y: 419, distance: 56.1
click at [711, 419] on div "Parcel No 00" at bounding box center [784, 417] width 355 height 28
paste input "04736"
type input "0473600"
click at [905, 619] on button "Save" at bounding box center [905, 612] width 95 height 31
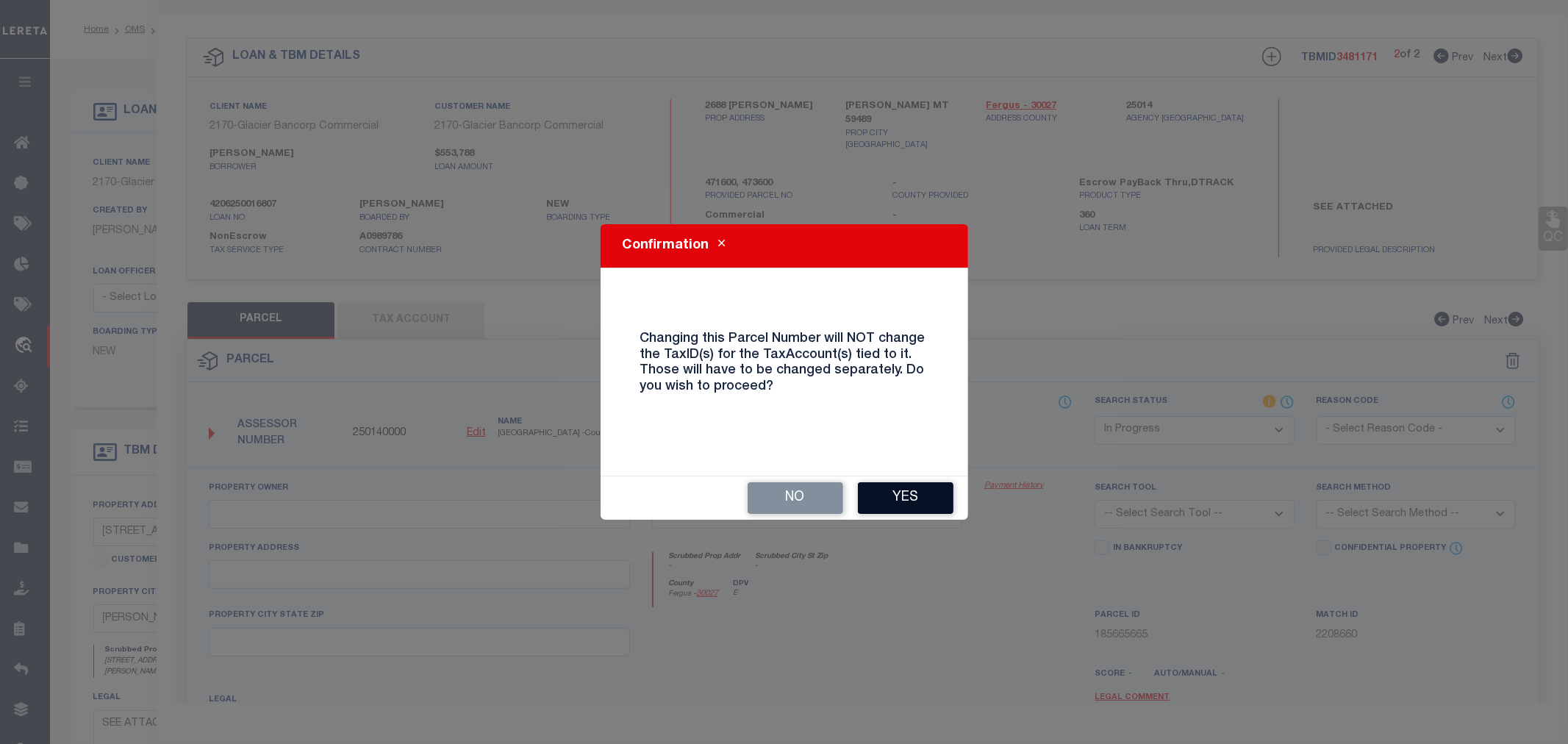
click at [892, 498] on button "Yes" at bounding box center [905, 498] width 95 height 31
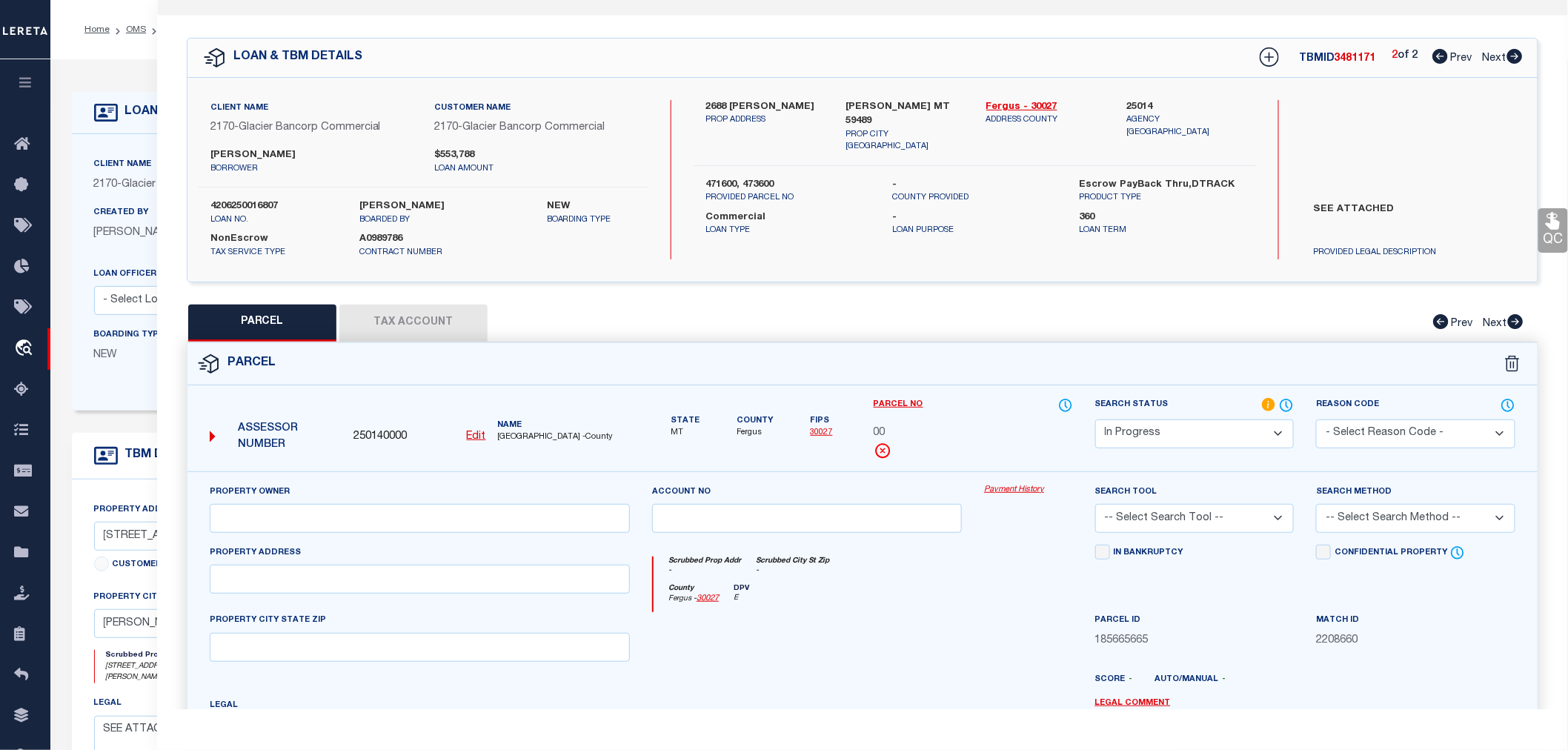
select select "IP"
checkbox input "false"
click at [264, 517] on input "text" at bounding box center [419, 517] width 420 height 29
paste input "WICKENS MATTHEW R"
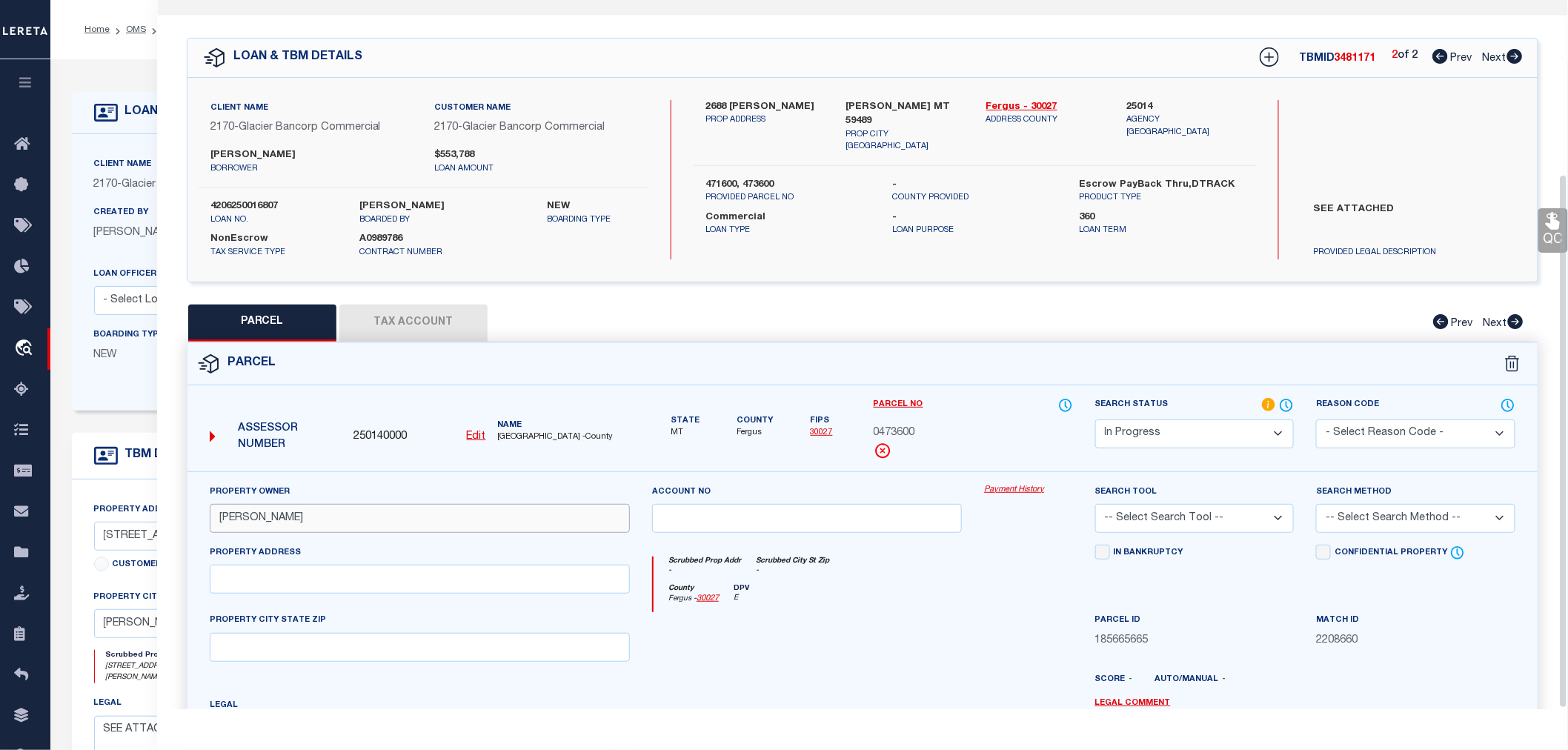
scroll to position [231, 0]
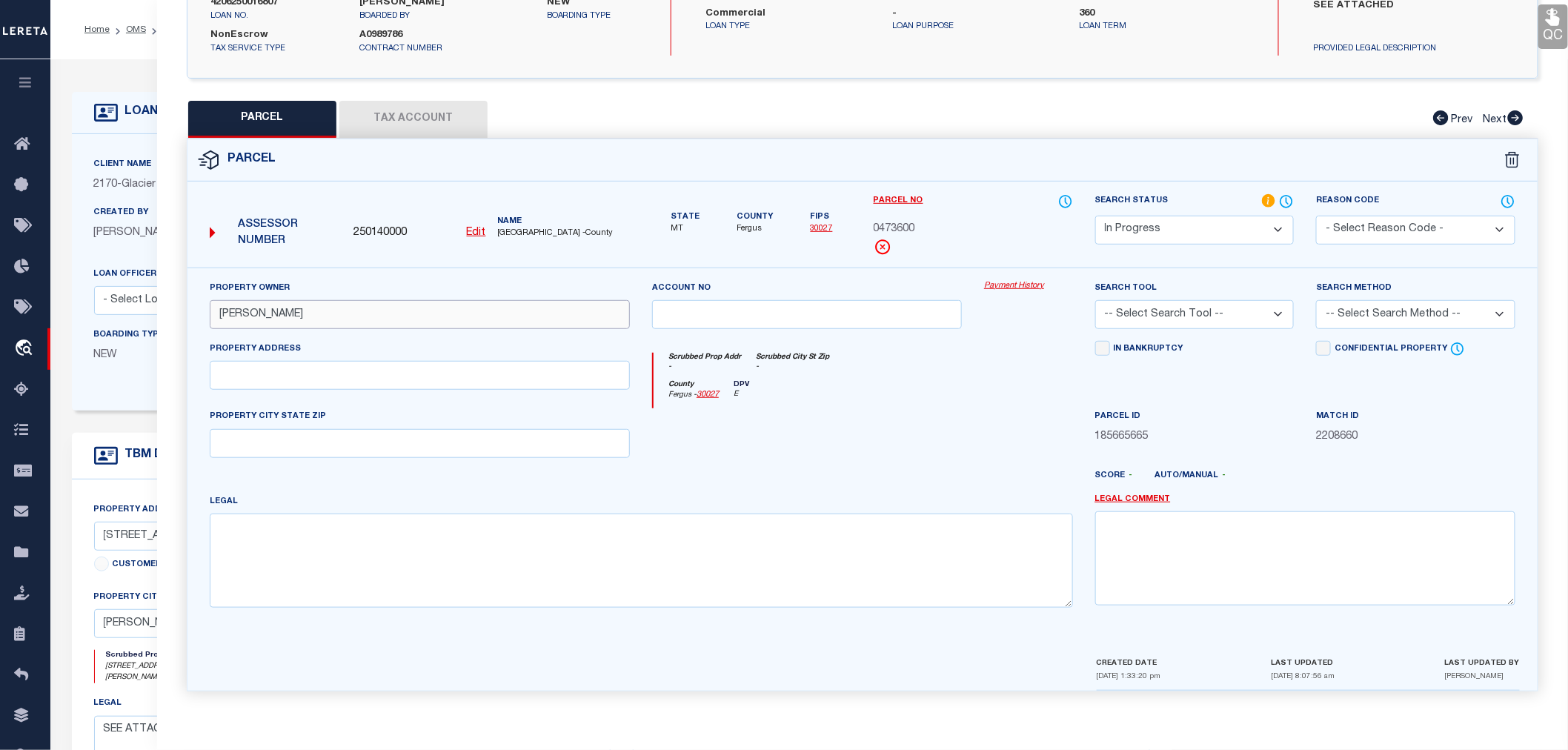
type input "WICKENS MATTHEW R"
click at [221, 530] on textarea at bounding box center [641, 560] width 864 height 93
paste textarea "S25, T22 N, R17 E, ACRES 80, S2SE4"
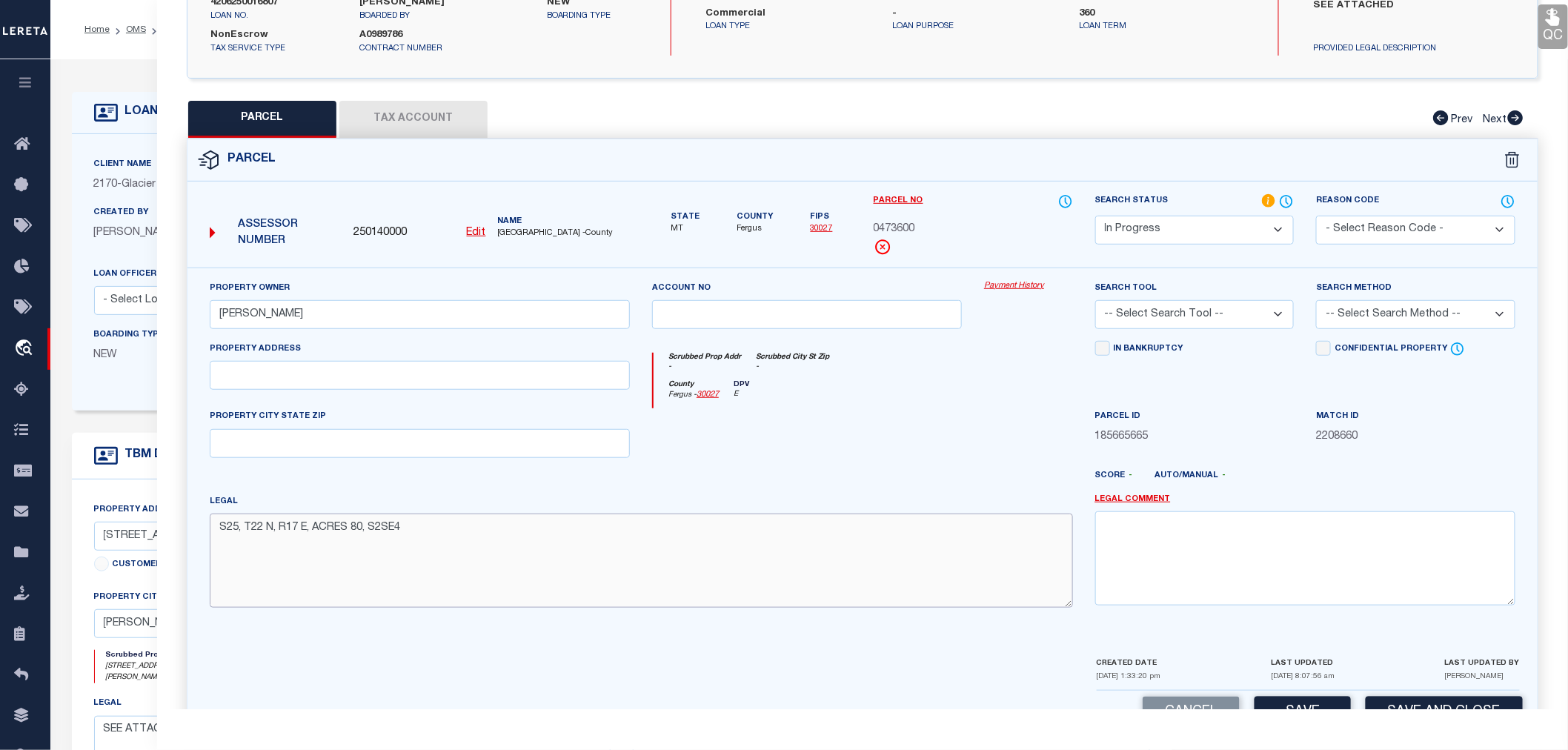
click at [218, 534] on textarea "S25, T22 N, R17 E, ACRES 80, S2SE4" at bounding box center [641, 560] width 864 height 93
paste textarea "S19, T22 N, R18 E, ACRES 80, SE4SW4, SW4SE4"
click at [415, 545] on textarea "S19, T22 N, R18 E, ACRES 80, SE4SW4, SW4SE4 S25, T22 N, R17 E, ACRES 80, S2SE4" at bounding box center [641, 560] width 864 height 93
paste textarea "S29, T22 N, R18 E, ACRES 120, NW4SW4, S2SW4"
click at [474, 562] on textarea "S19, T22 N, R18 E, ACRES 80, SE4SW4, SW4SE4 S25, T22 N, R17 E, ACRES 80, S2SE4 …" at bounding box center [641, 560] width 864 height 93
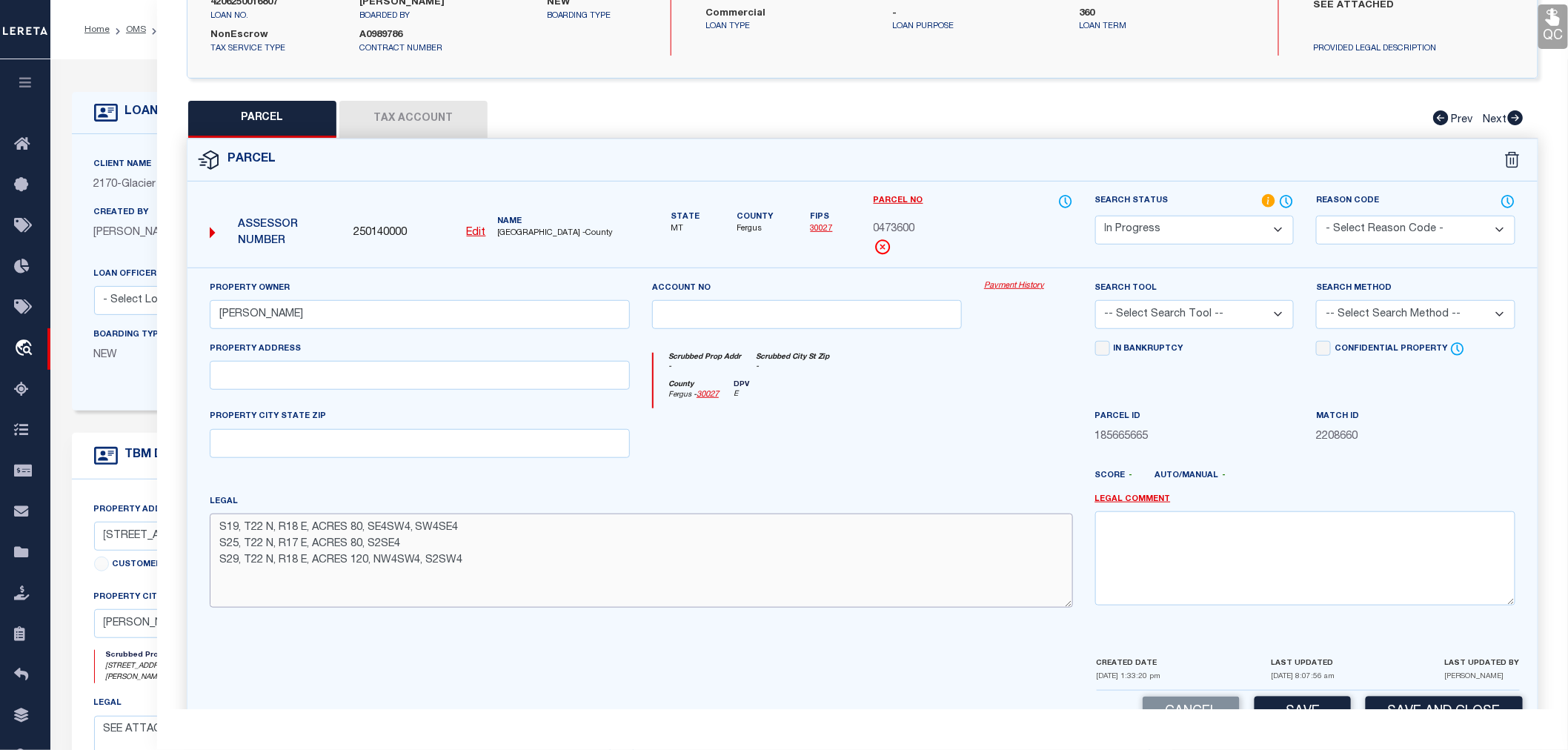
paste textarea "S30, T22 N, R18 E, ACRES 447.52, NE4SE4, W2E2, E2W2, LOTS 3, 4"
click at [576, 579] on textarea "S19, T22 N, R18 E, ACRES 80, SE4SW4, SW4SE4 S25, T22 N, R17 E, ACRES 80, S2SE4 …" at bounding box center [641, 560] width 864 height 93
paste textarea "S31, T22 N, R18 E, ACRES 160, N2NE4, SE4NE4, NE4SE4"
click at [508, 598] on textarea "S19, T22 N, R18 E, ACRES 80, SE4SW4, SW4SE4 S25, T22 N, R17 E, ACRES 80, S2SE4 …" at bounding box center [641, 560] width 864 height 93
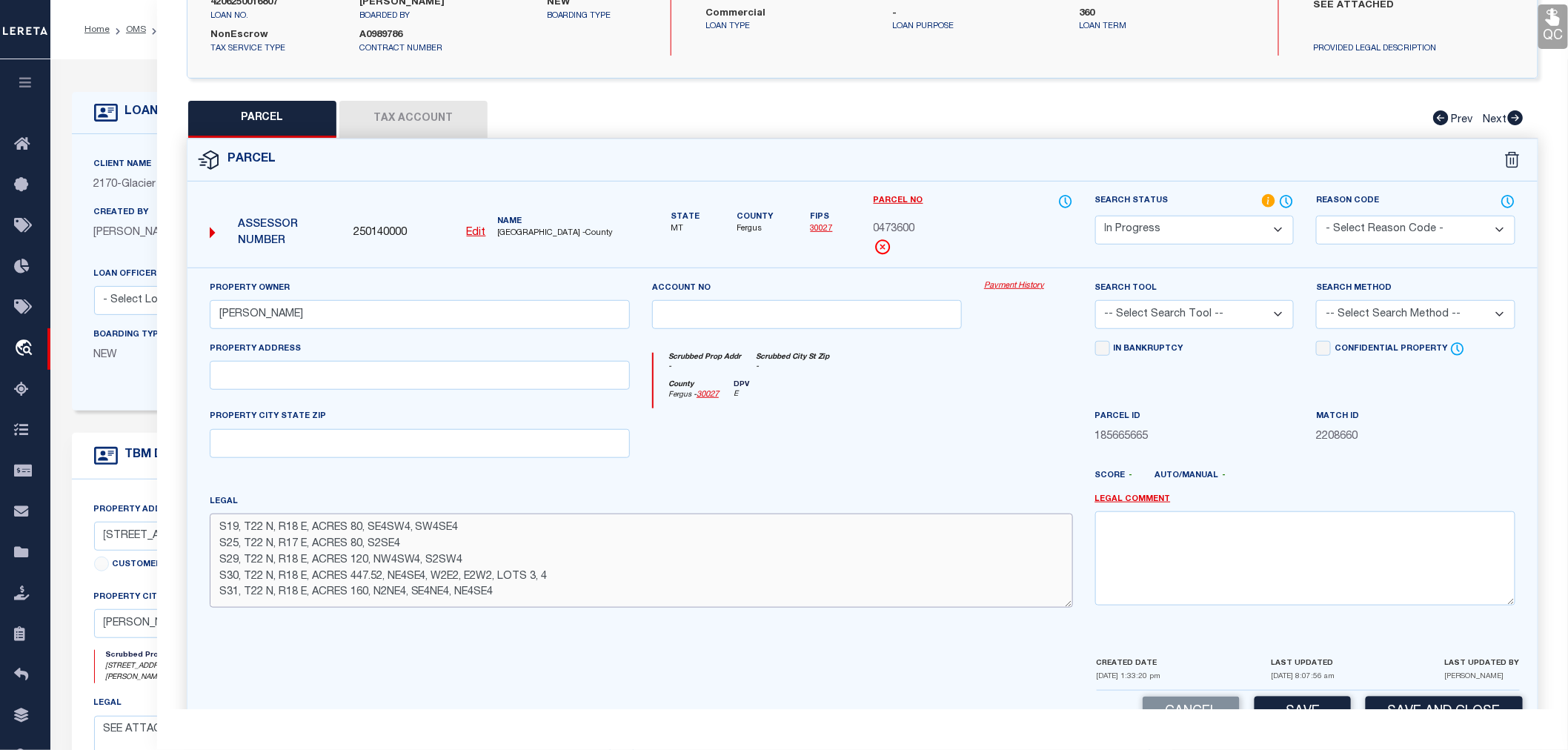
paste textarea "S32, T22 N, R18 E, ACRES 240, NW, N2SW4"
type textarea "S19, T22 N, R18 E, ACRES 80, SE4SW4, SW4SE4 S25, T22 N, R17 E, ACRES 80, S2SE4 …"
click at [1157, 312] on select "-- Select Search Tool -- 3rd Party Website Agency File Agency Website ATLS CNV-…" at bounding box center [1196, 314] width 200 height 29
select select "AGW"
click at [1096, 300] on select "-- Select Search Tool -- 3rd Party Website Agency File Agency Website ATLS CNV-…" at bounding box center [1196, 314] width 200 height 29
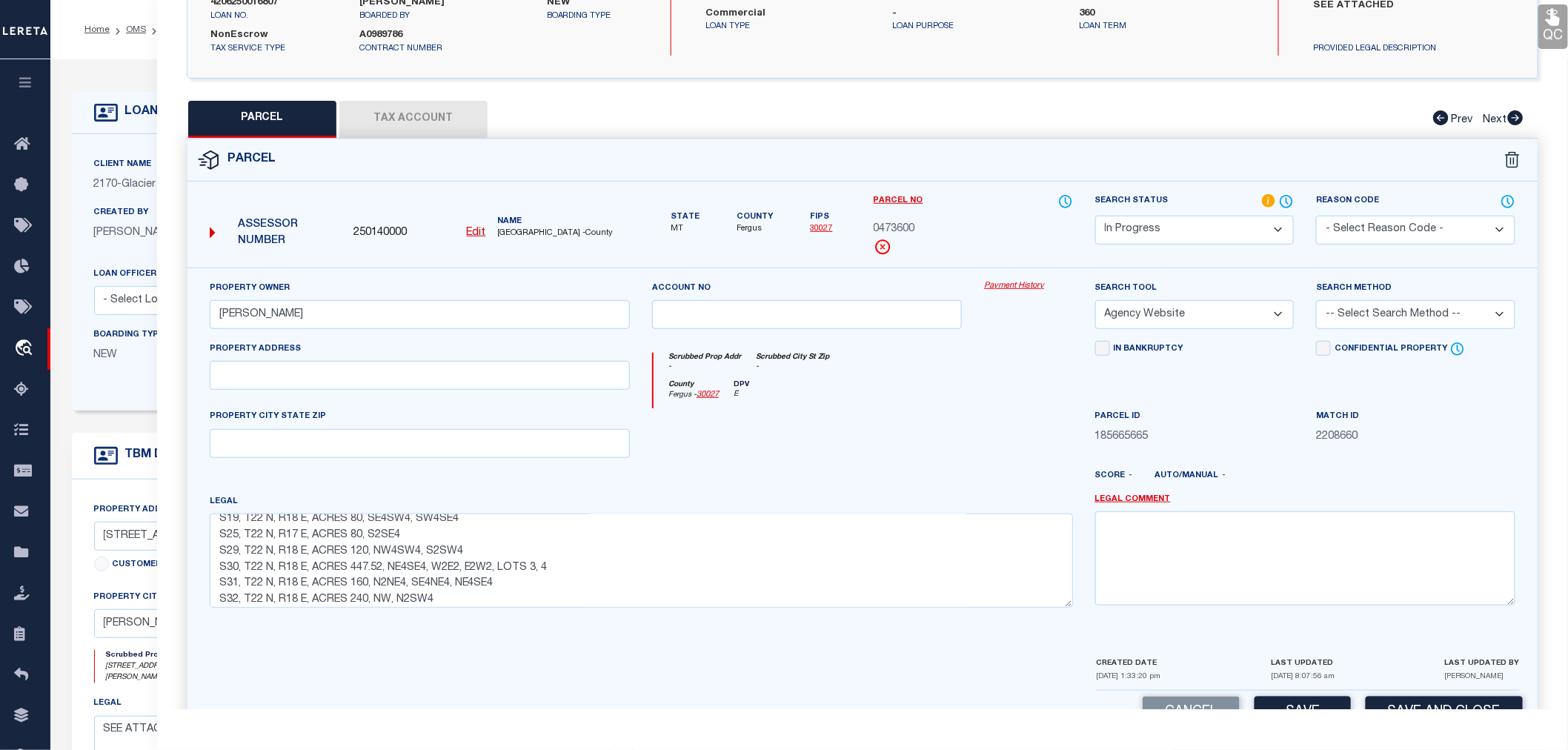
click at [1356, 314] on select "-- Select Search Method -- Property Address Legal Liability Info Provided" at bounding box center [1416, 314] width 200 height 29
select select "LEG"
click at [1317, 300] on select "-- Select Search Method -- Property Address Legal Liability Info Provided" at bounding box center [1416, 314] width 200 height 29
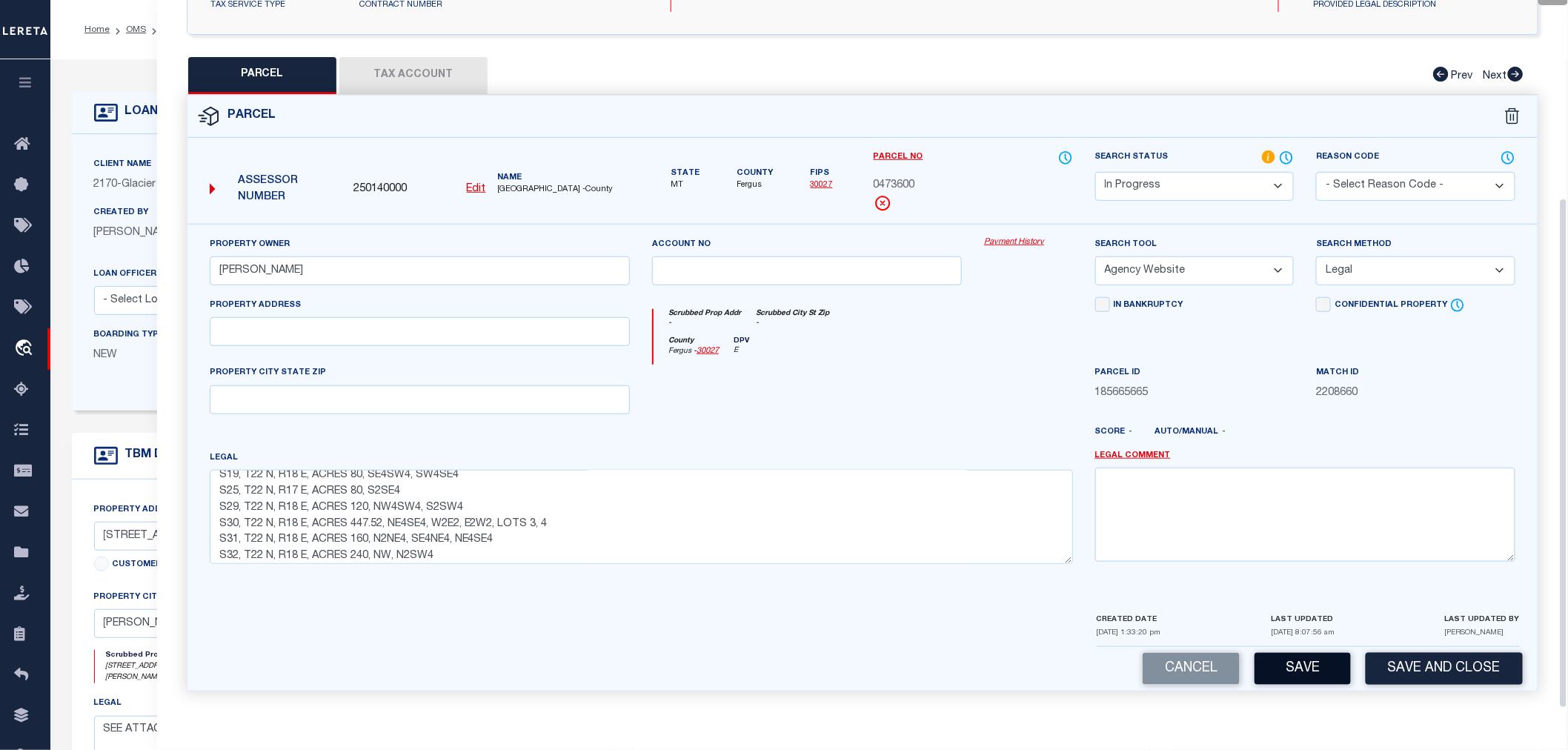
click at [1306, 671] on button "Save" at bounding box center [1303, 669] width 96 height 31
select select "AS"
select select
checkbox input "false"
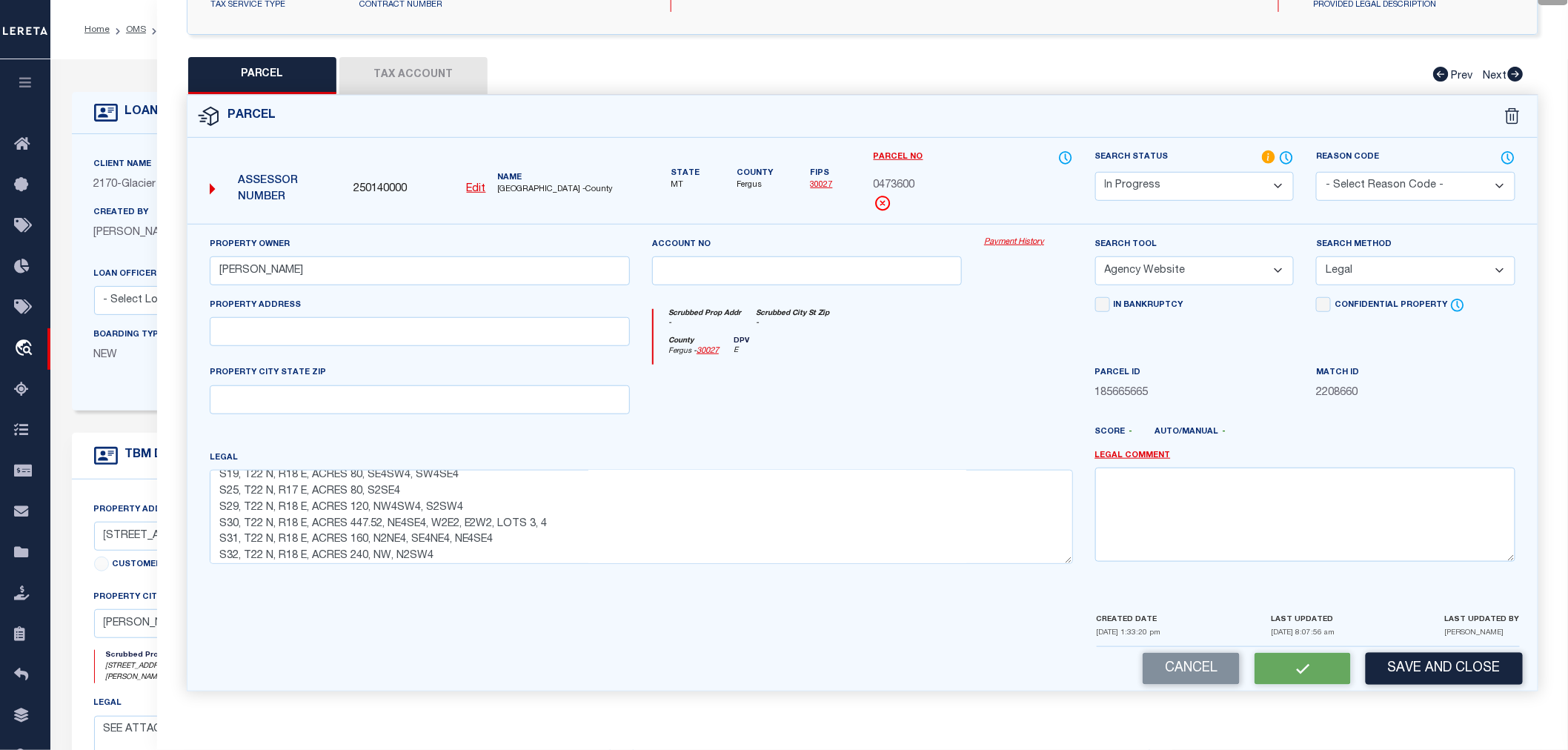
checkbox input "false"
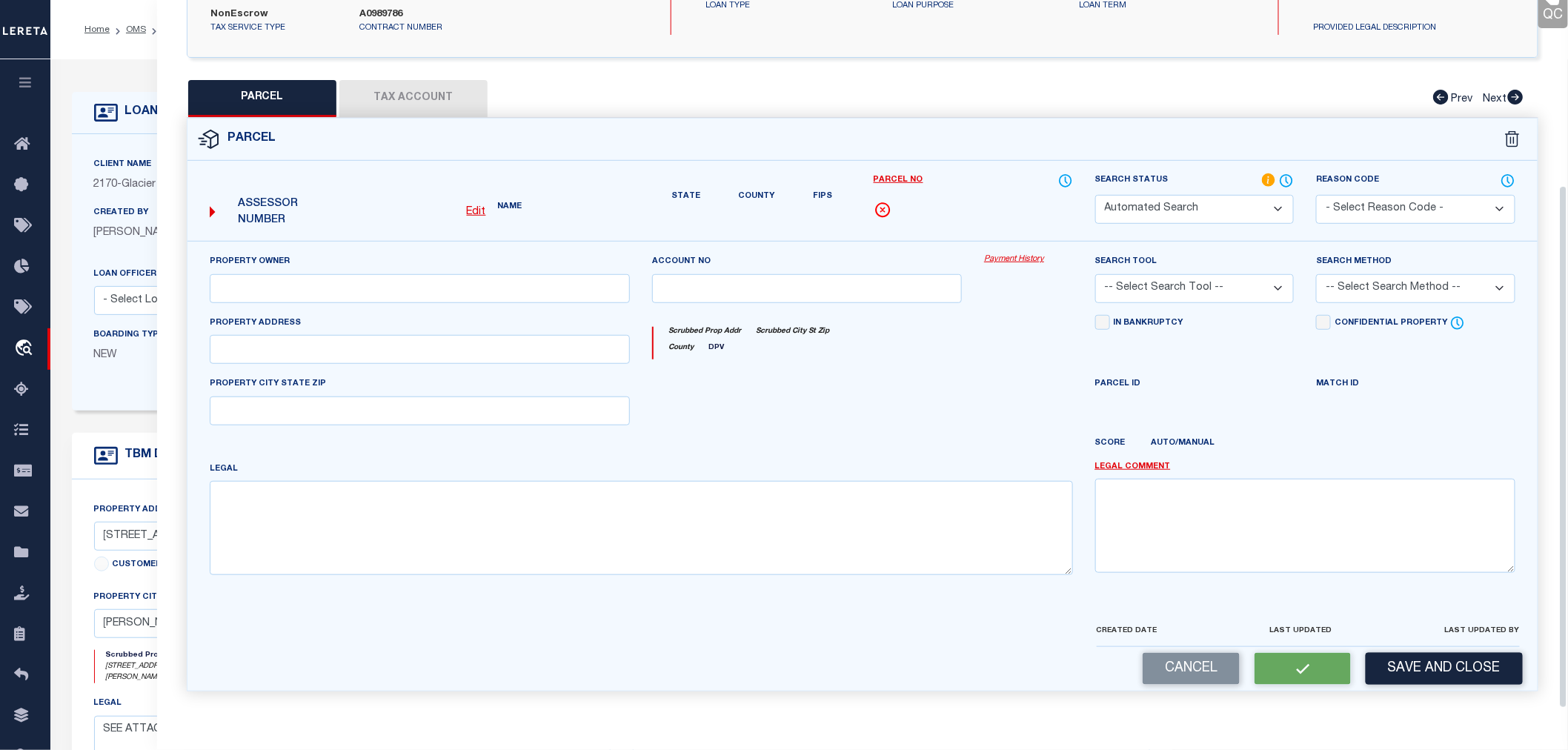
select select "IP"
type input "WICKENS MATTHEW R"
select select "AGW"
select select "LEG"
type textarea "S19, T22 N, R18 E, ACRES 80, SE4SW4, SW4SE4 S25, T22 N, R17 E, ACRES 80, S2SE4 …"
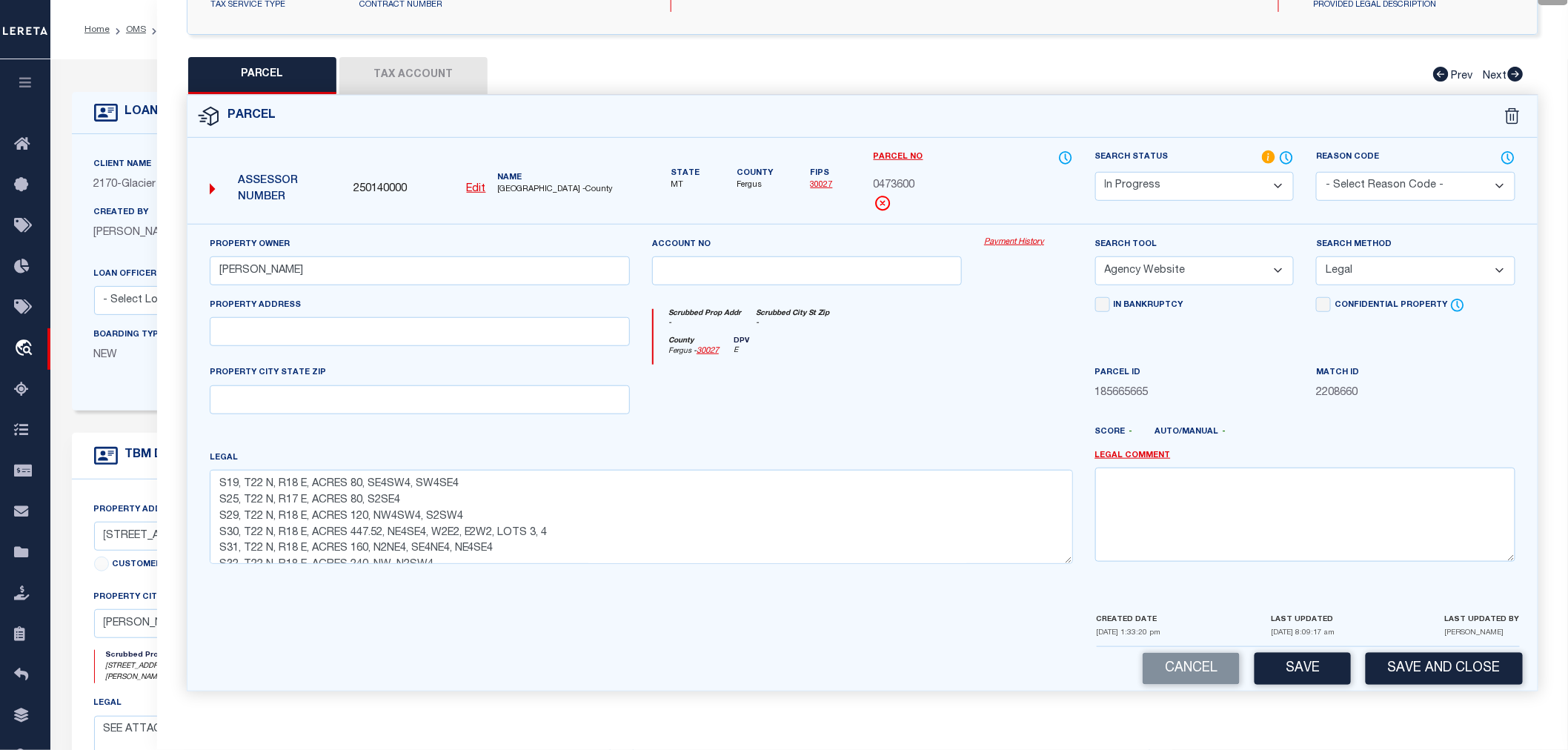
click at [395, 69] on button "Tax Account" at bounding box center [413, 76] width 148 height 37
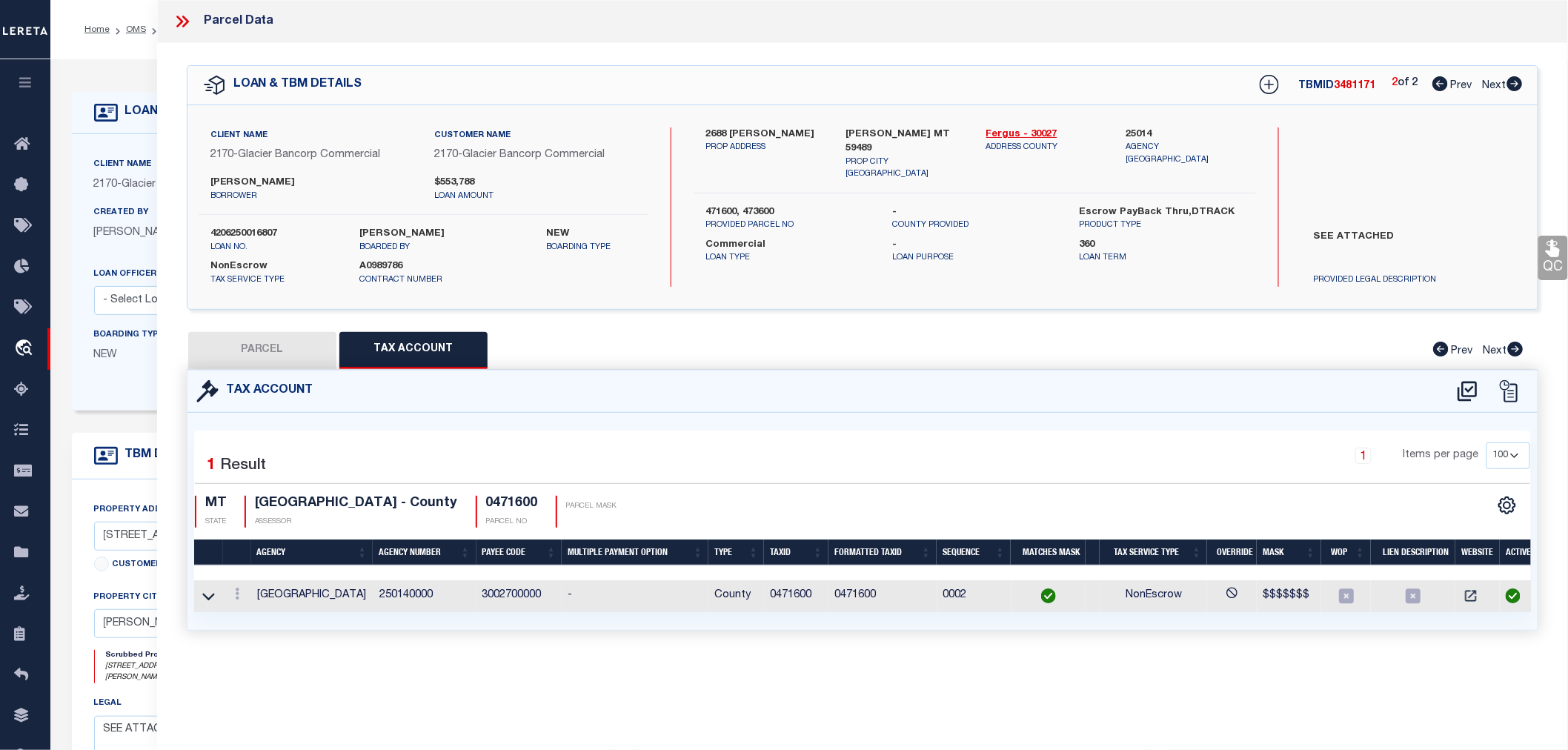
select select "100"
click at [1469, 394] on icon at bounding box center [1467, 391] width 19 height 20
select select "100"
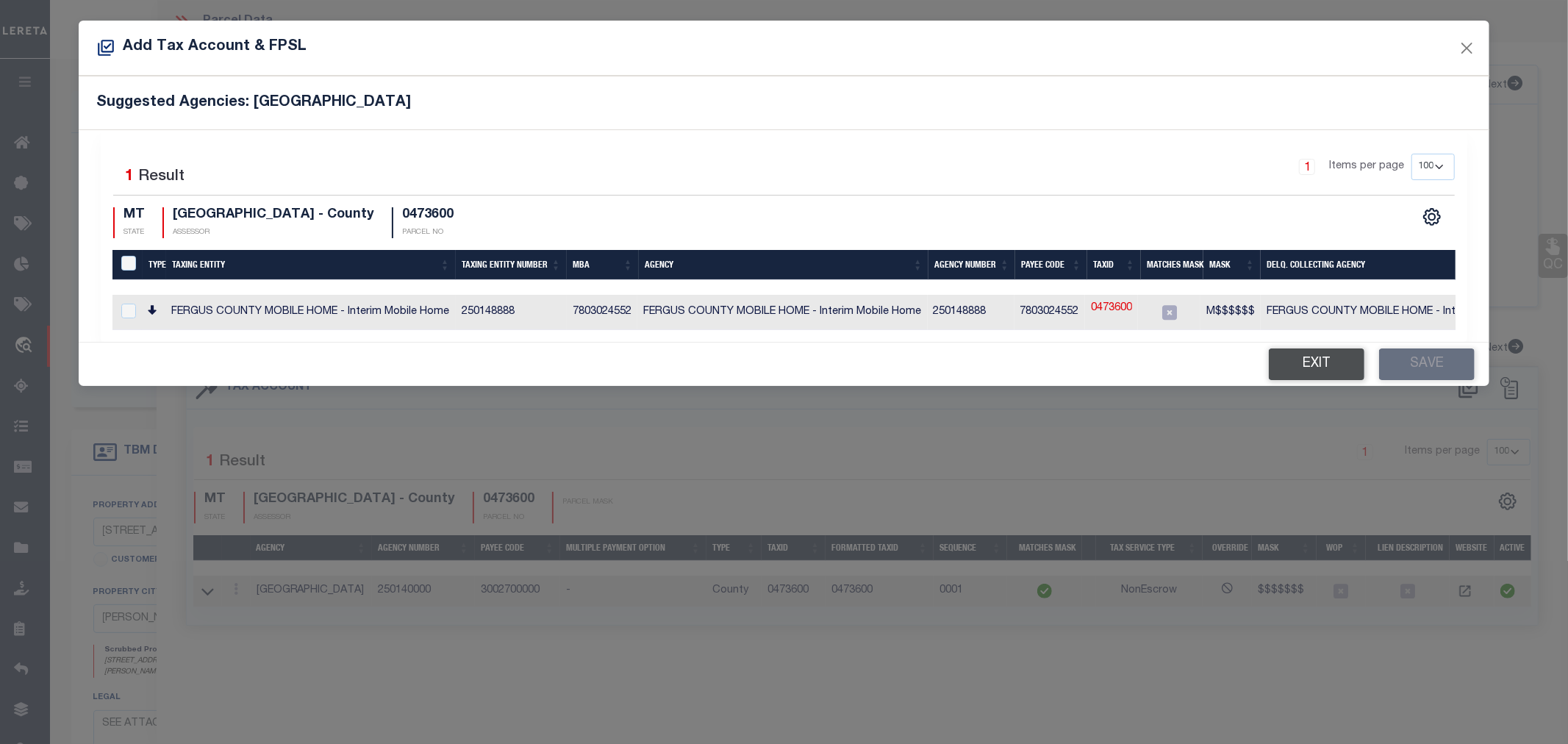
click at [1310, 373] on button "Exit" at bounding box center [1317, 364] width 95 height 31
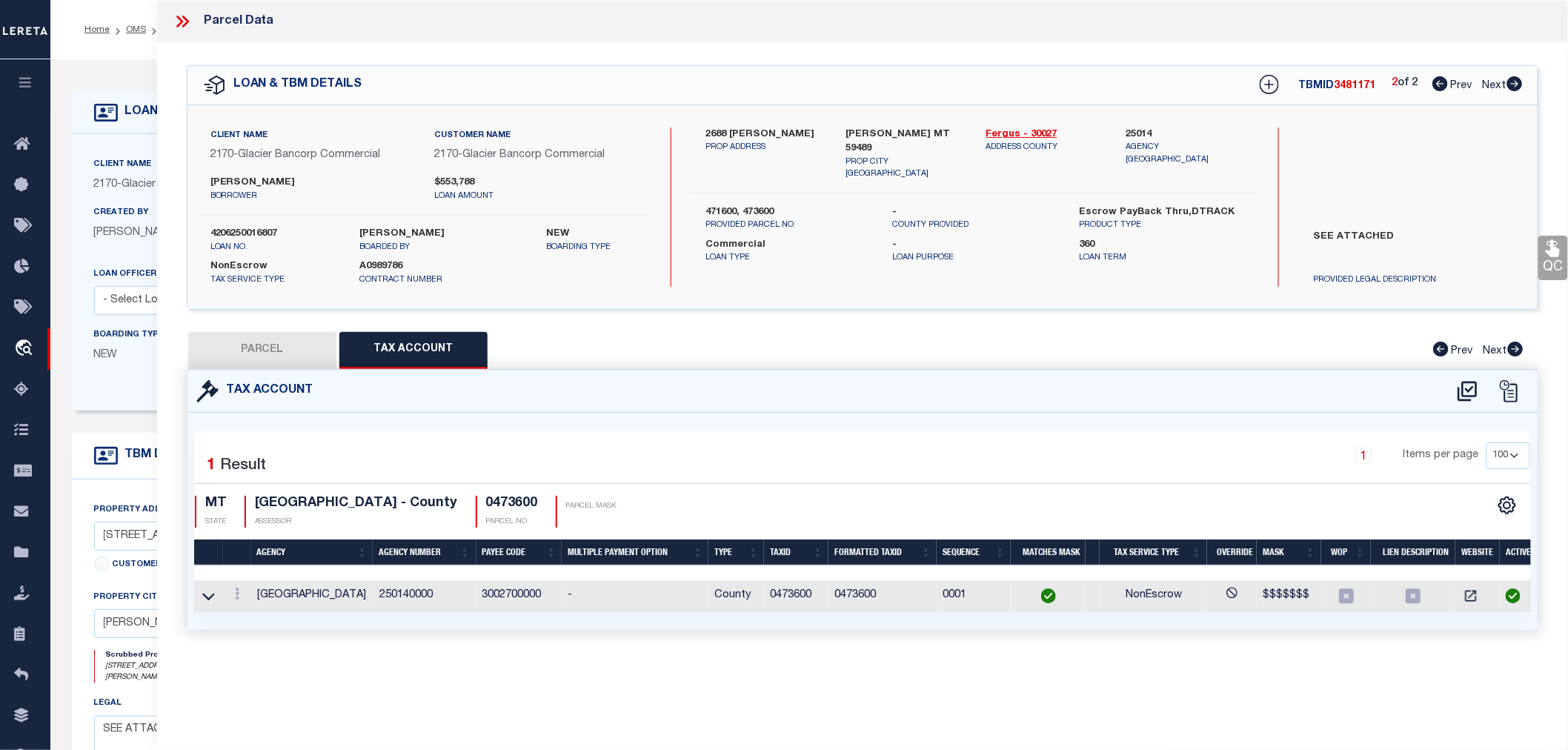
click at [272, 357] on button "PARCEL" at bounding box center [262, 350] width 148 height 37
select select "AS"
select select
checkbox input "false"
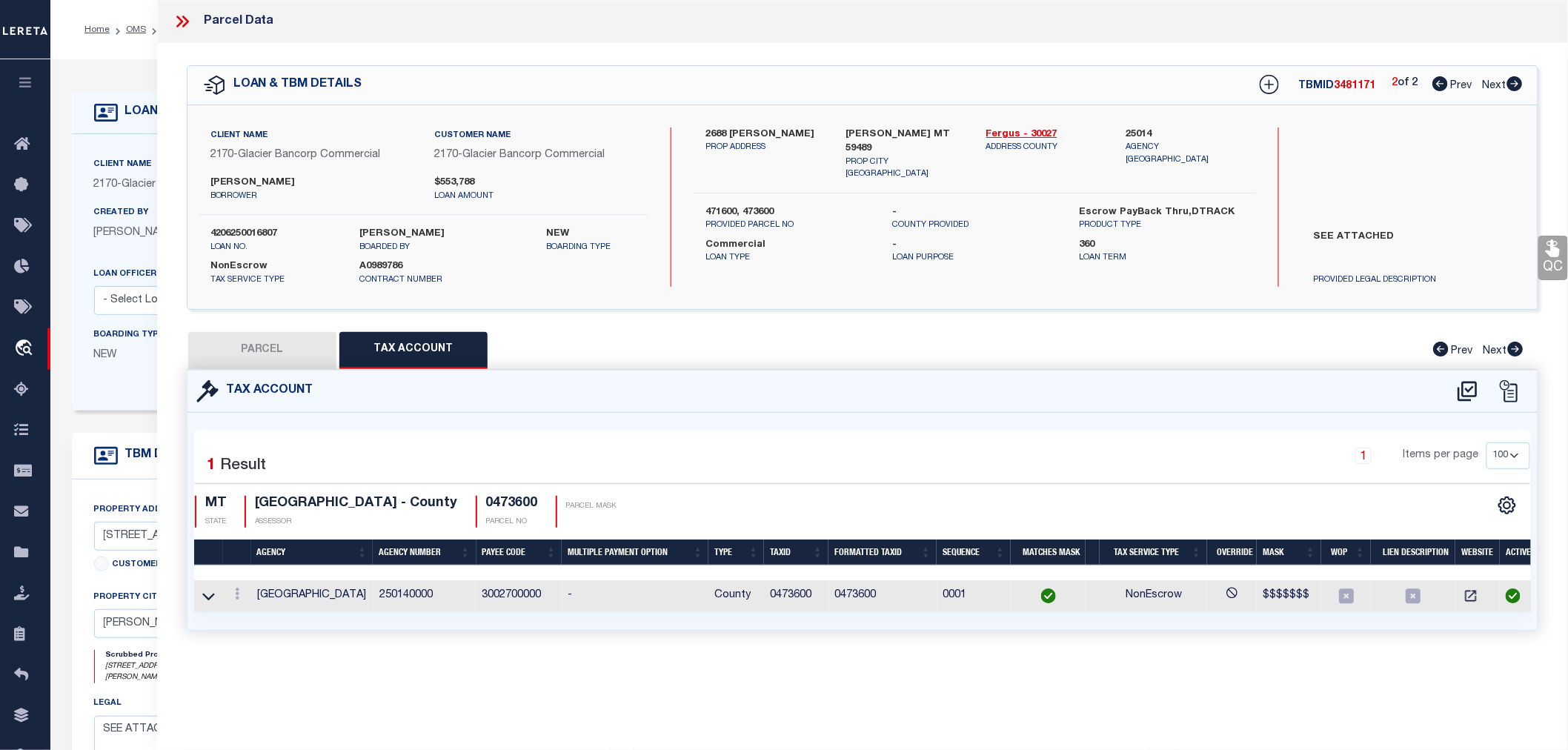
checkbox input "false"
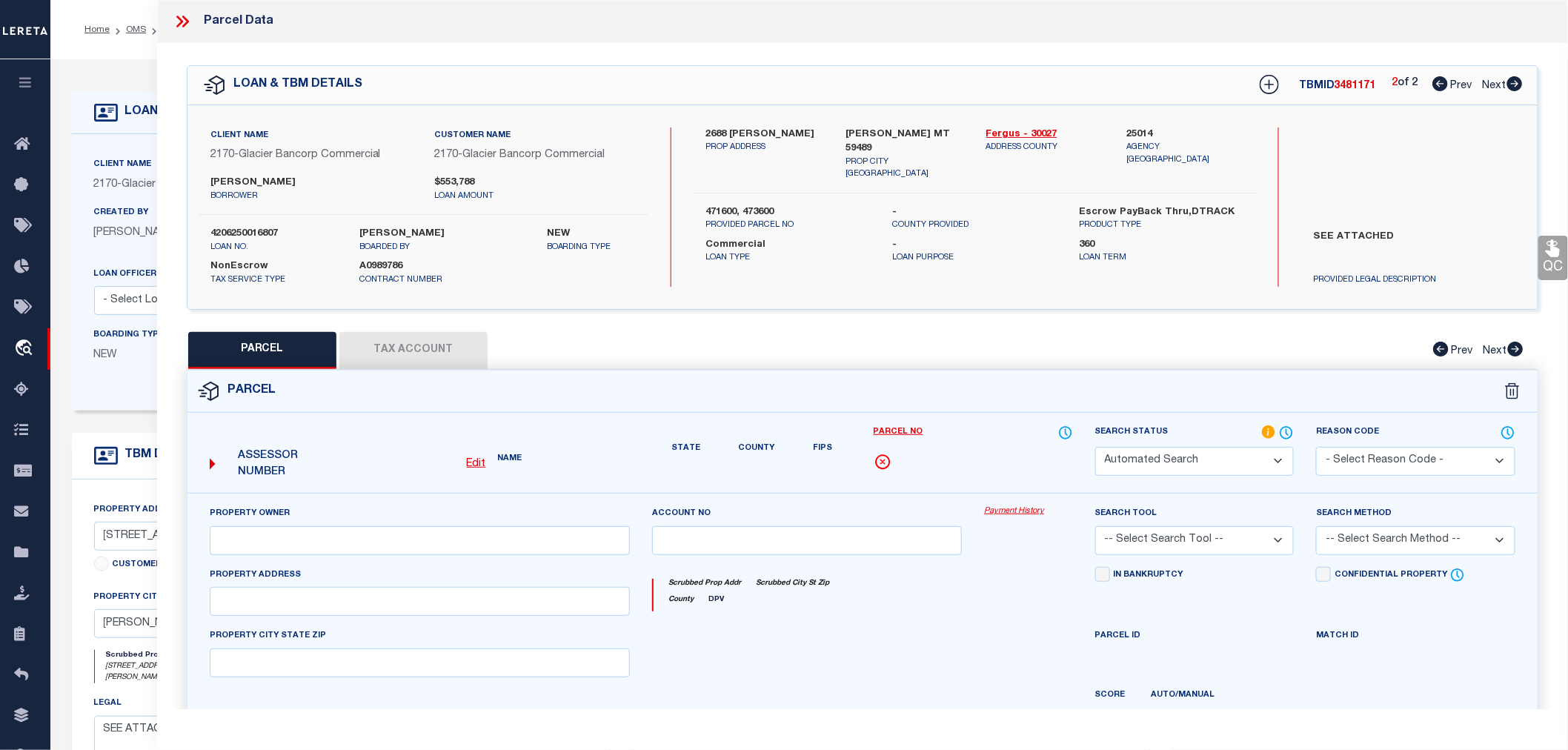
select select "IP"
type input "WICKENS MATTHEW R"
select select "AGW"
select select "LEG"
type textarea "S19, T22 N, R18 E, ACRES 80, SE4SW4, SW4SE4 S25, T22 N, R17 E, ACRES 80, S2SE4 …"
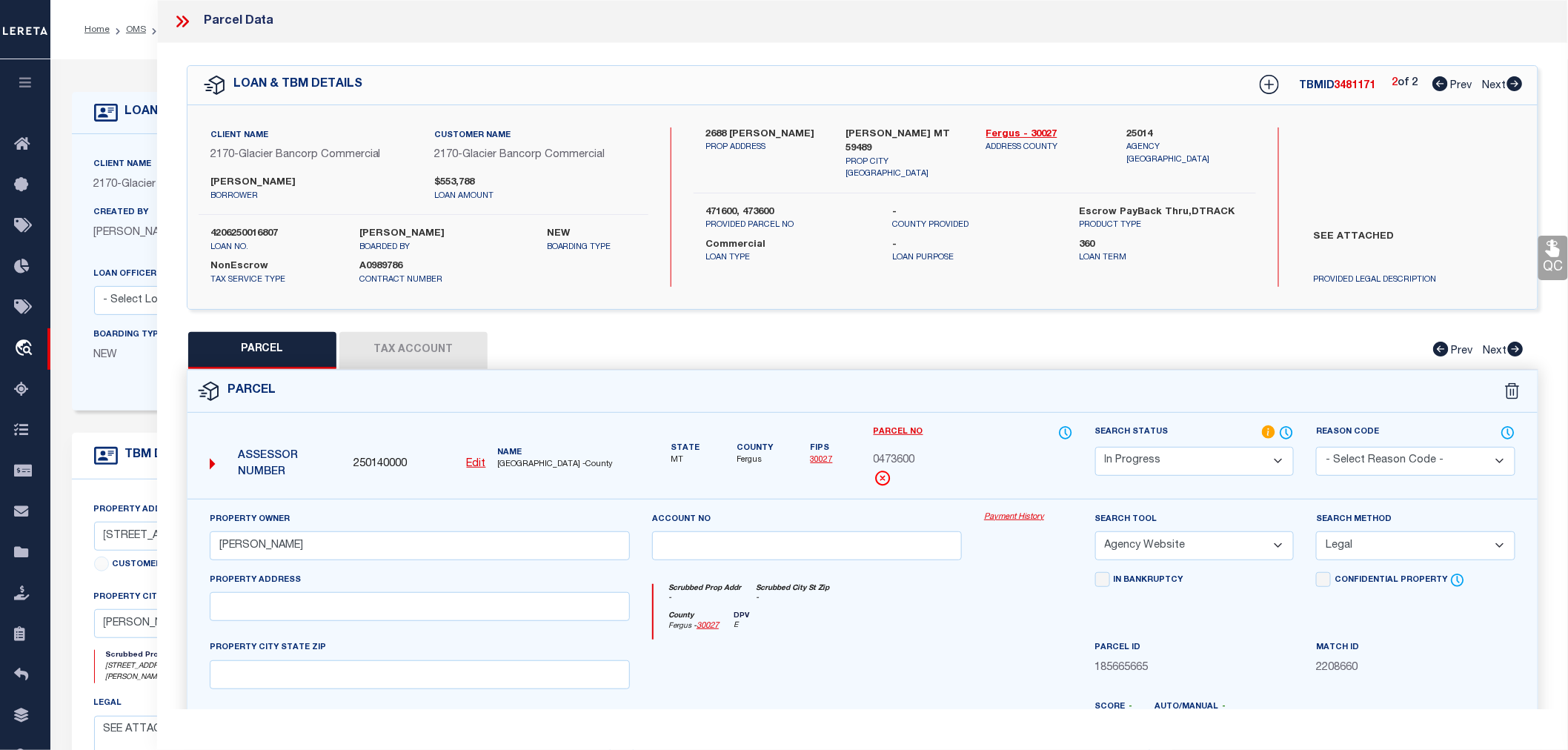
click at [1189, 462] on select "Automated Search Bad Parcel Complete Duplicate Parcel High Dollar Reporting In …" at bounding box center [1196, 461] width 200 height 29
click at [1096, 447] on select "Automated Search Bad Parcel Complete Duplicate Parcel High Dollar Reporting In …" at bounding box center [1196, 461] width 200 height 29
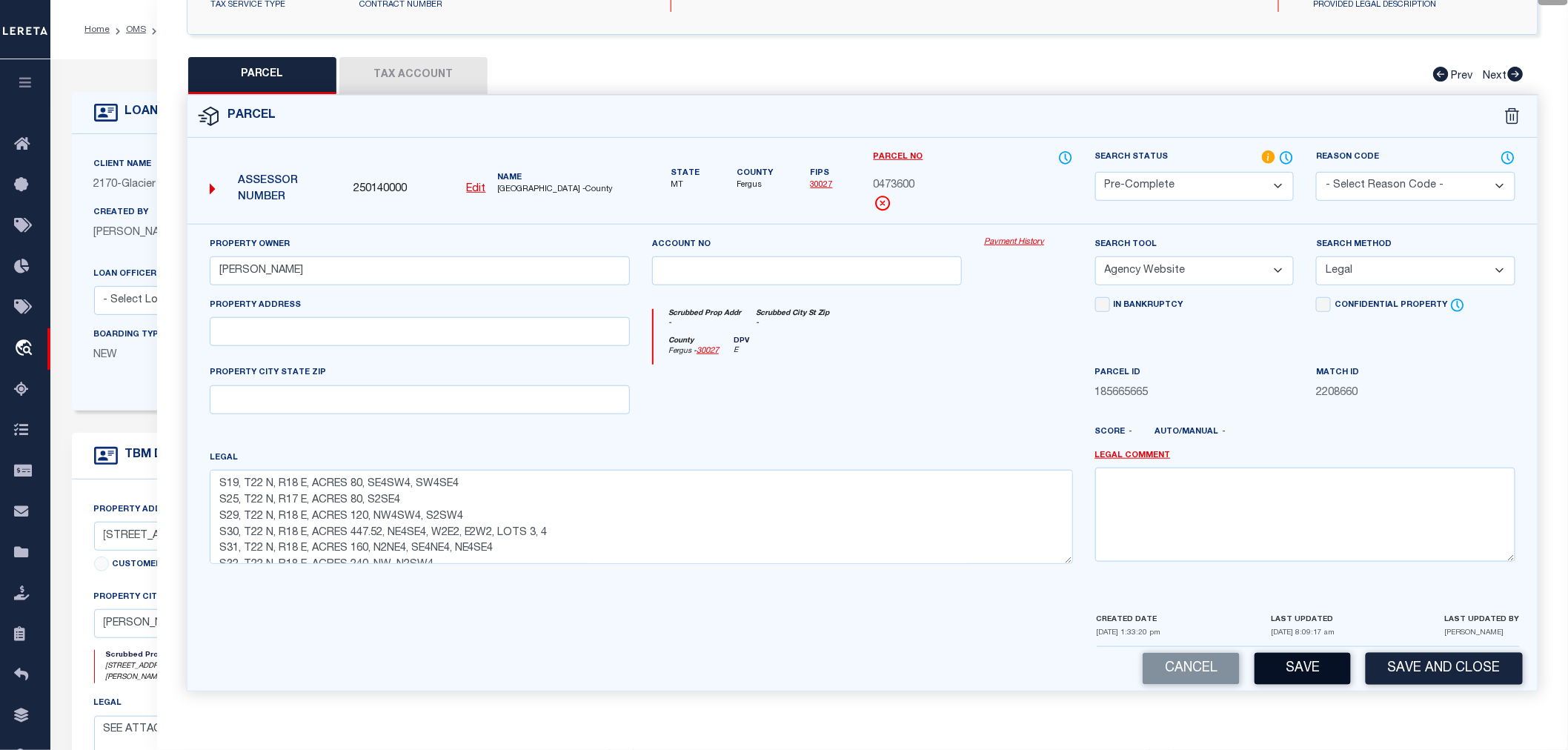
click at [1301, 680] on button "Save" at bounding box center [1303, 669] width 96 height 31
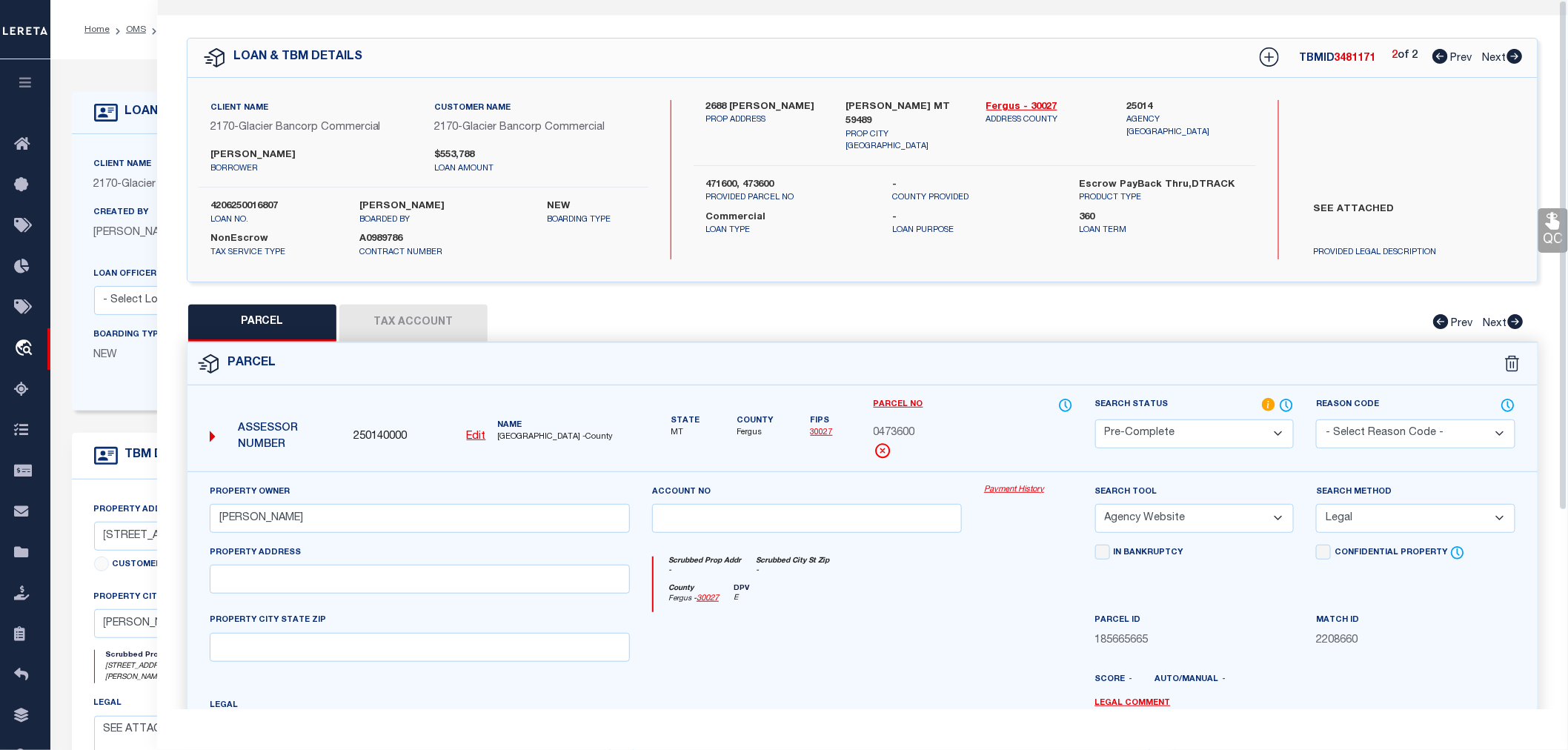
scroll to position [0, 0]
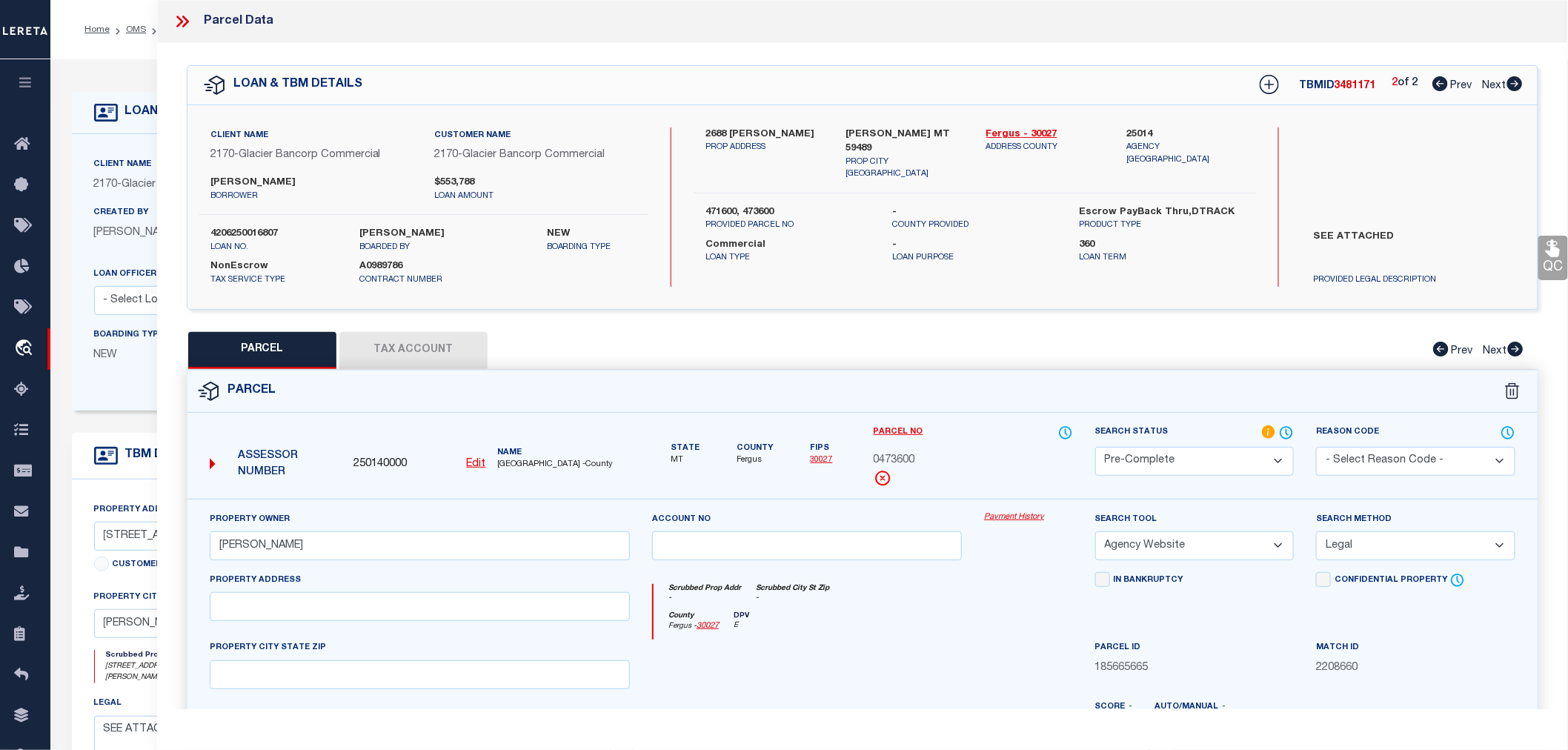
click at [1440, 84] on icon at bounding box center [1440, 84] width 16 height 15
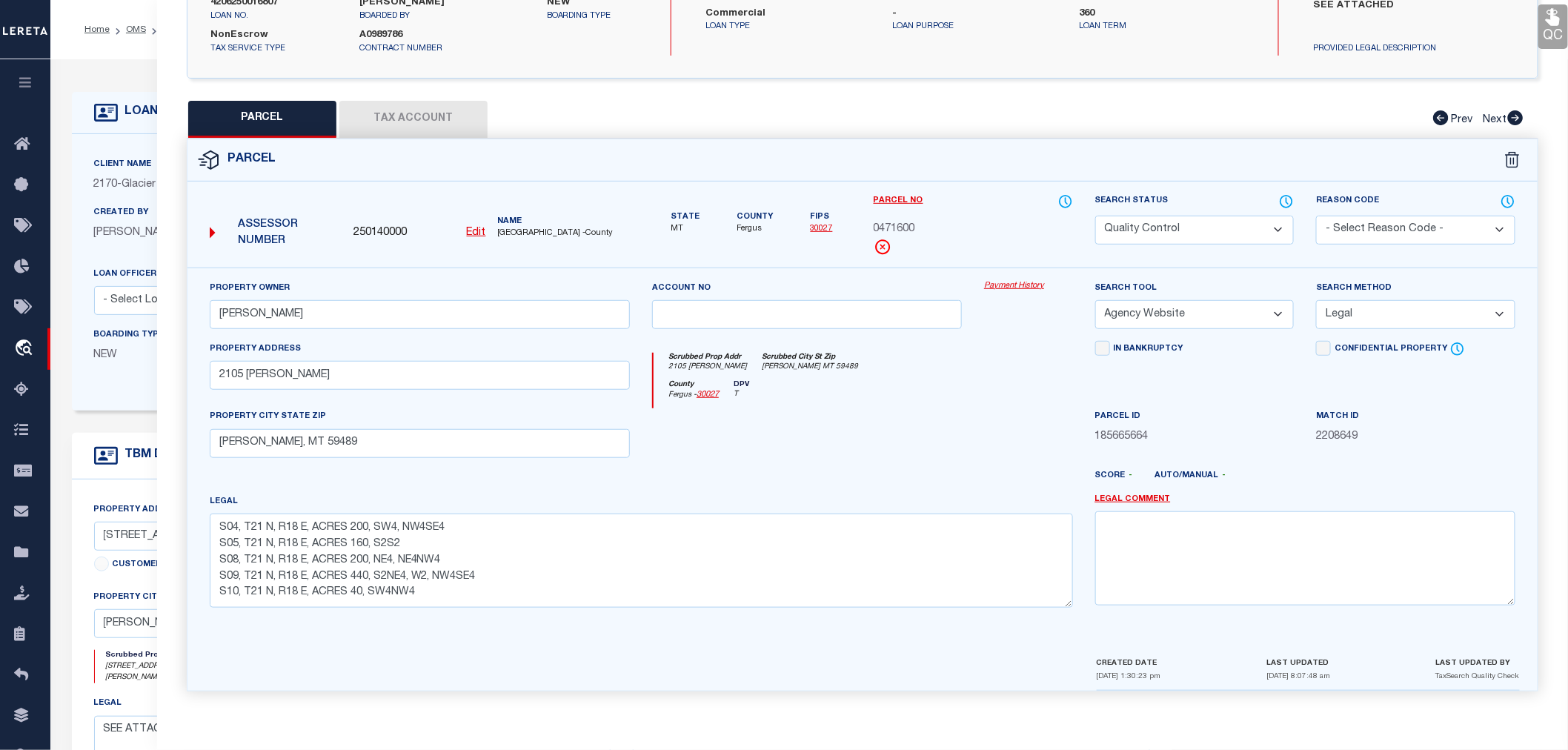
click at [487, 164] on div "Parcel" at bounding box center [863, 161] width 1351 height 42
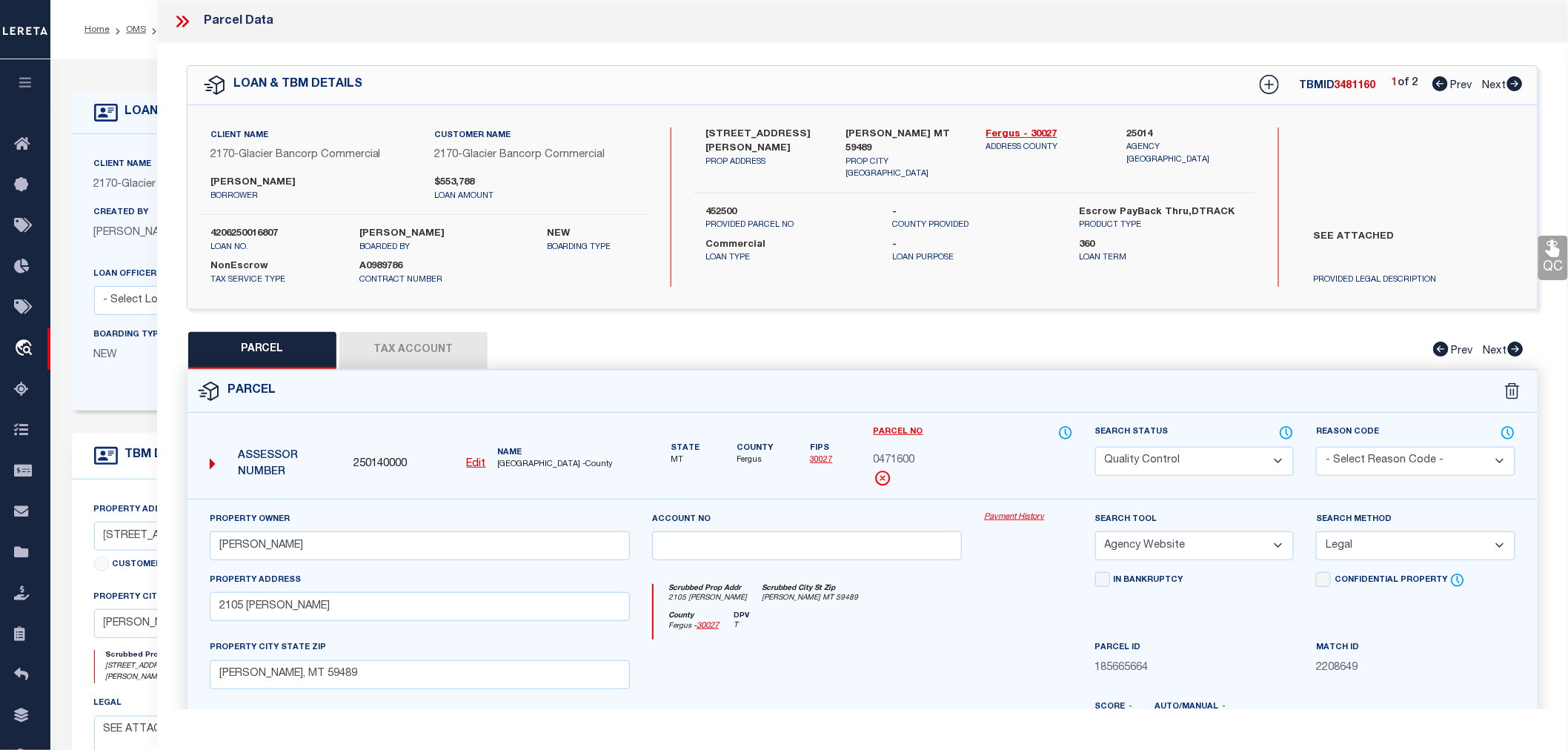
click at [1511, 82] on icon at bounding box center [1515, 84] width 16 height 15
click at [1439, 82] on icon at bounding box center [1440, 84] width 16 height 15
click at [1146, 131] on label "25014" at bounding box center [1185, 135] width 118 height 15
copy label "25014"
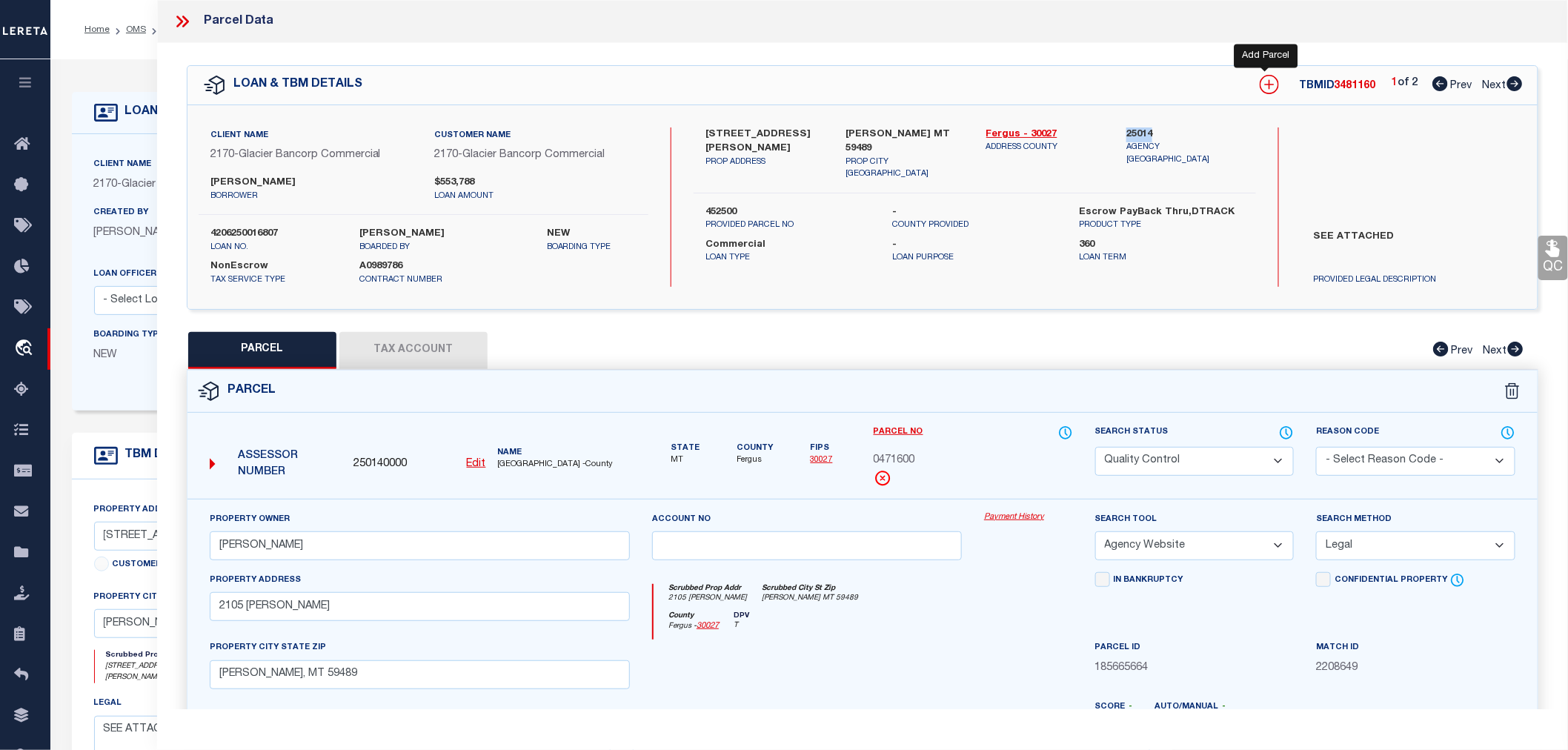
click at [1268, 90] on icon at bounding box center [1270, 84] width 19 height 19
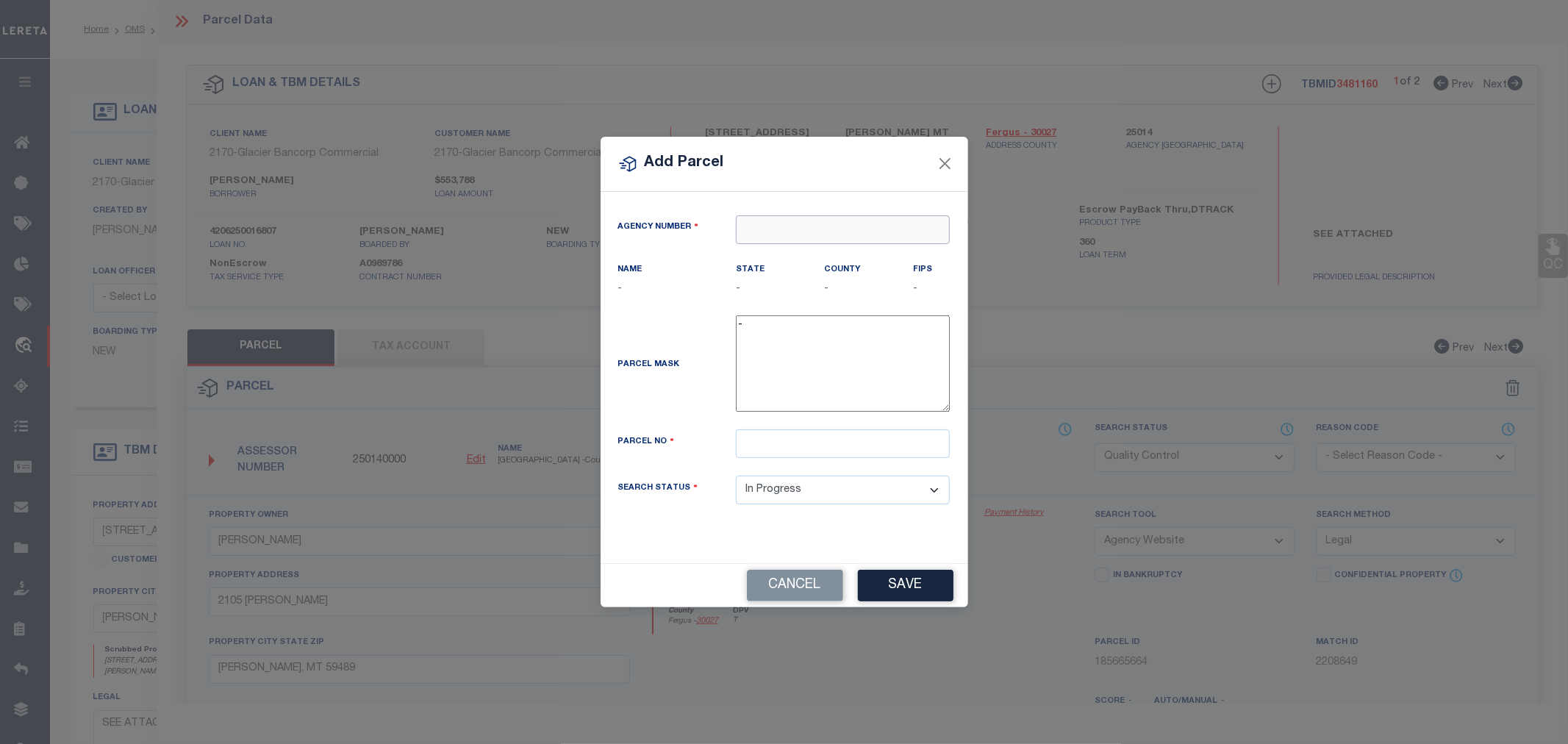
click at [785, 230] on input "text" at bounding box center [842, 229] width 214 height 28
paste input "25014"
click at [813, 256] on div "250140000 : FERGUS COUNTY" at bounding box center [843, 266] width 213 height 42
click at [781, 443] on input "text" at bounding box center [842, 443] width 214 height 28
paste input "0452500"
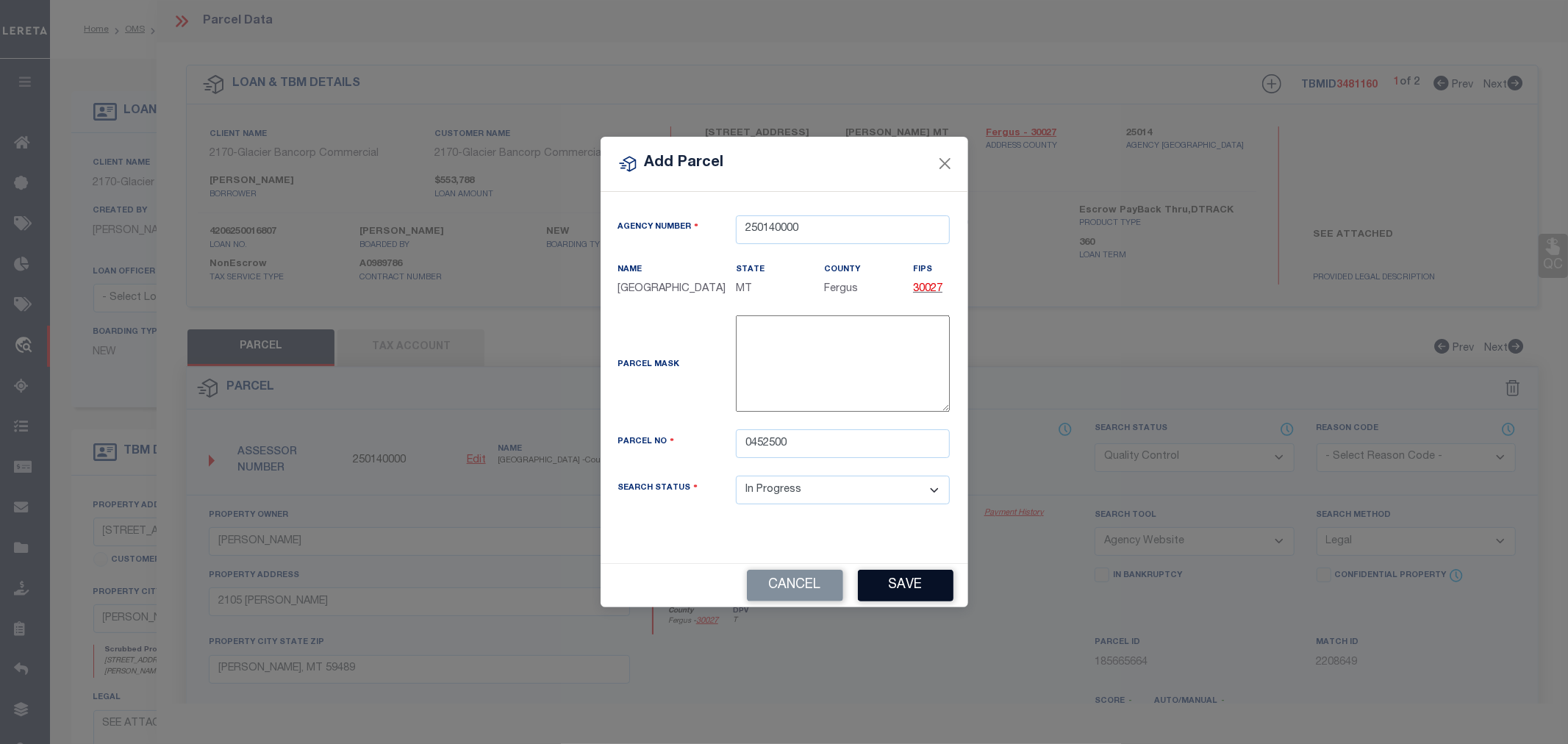
click at [916, 589] on button "Save" at bounding box center [905, 585] width 95 height 31
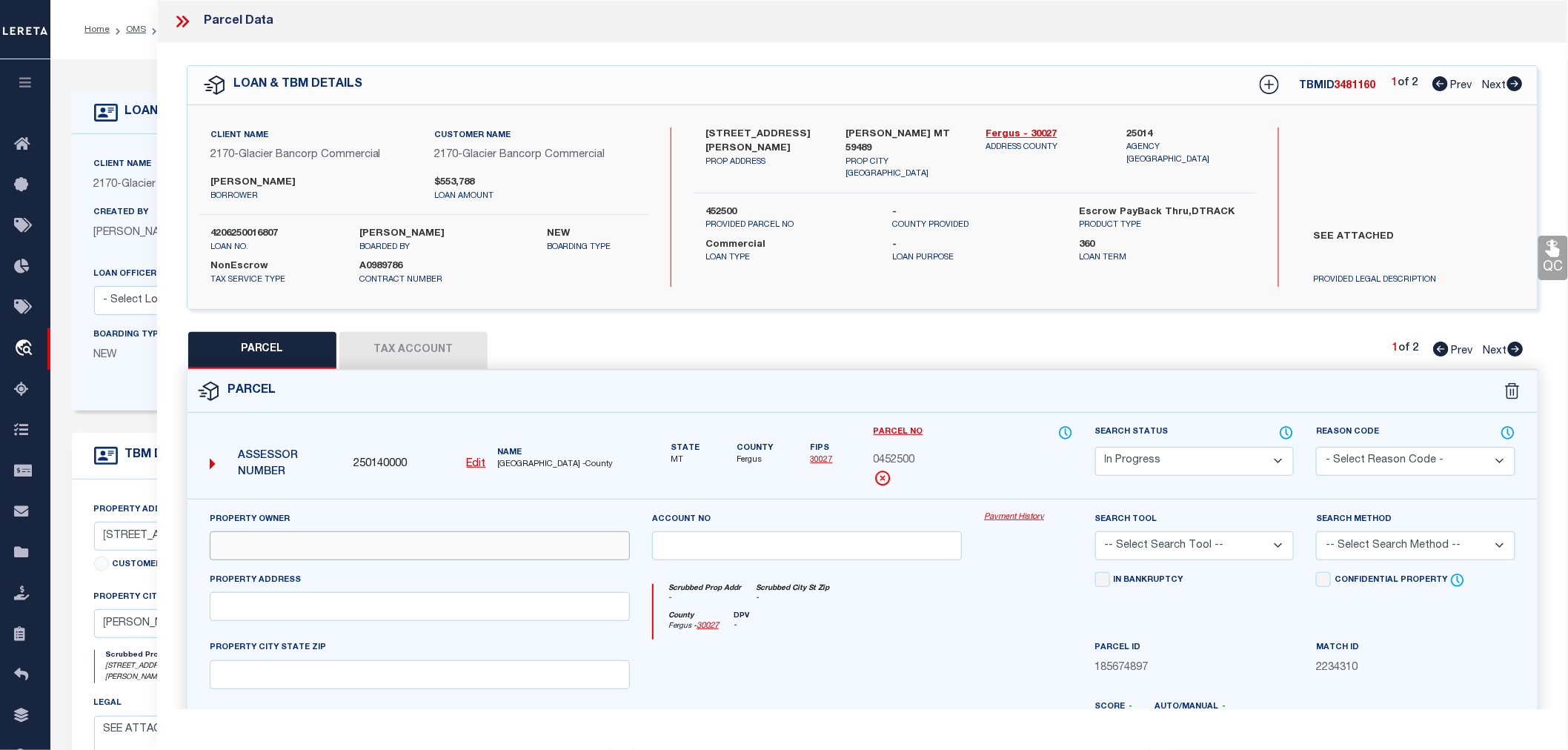
click at [323, 541] on input "text" at bounding box center [419, 545] width 420 height 29
paste input "ECONOM TERRY & DONNA AKA DONNA A ET AL"
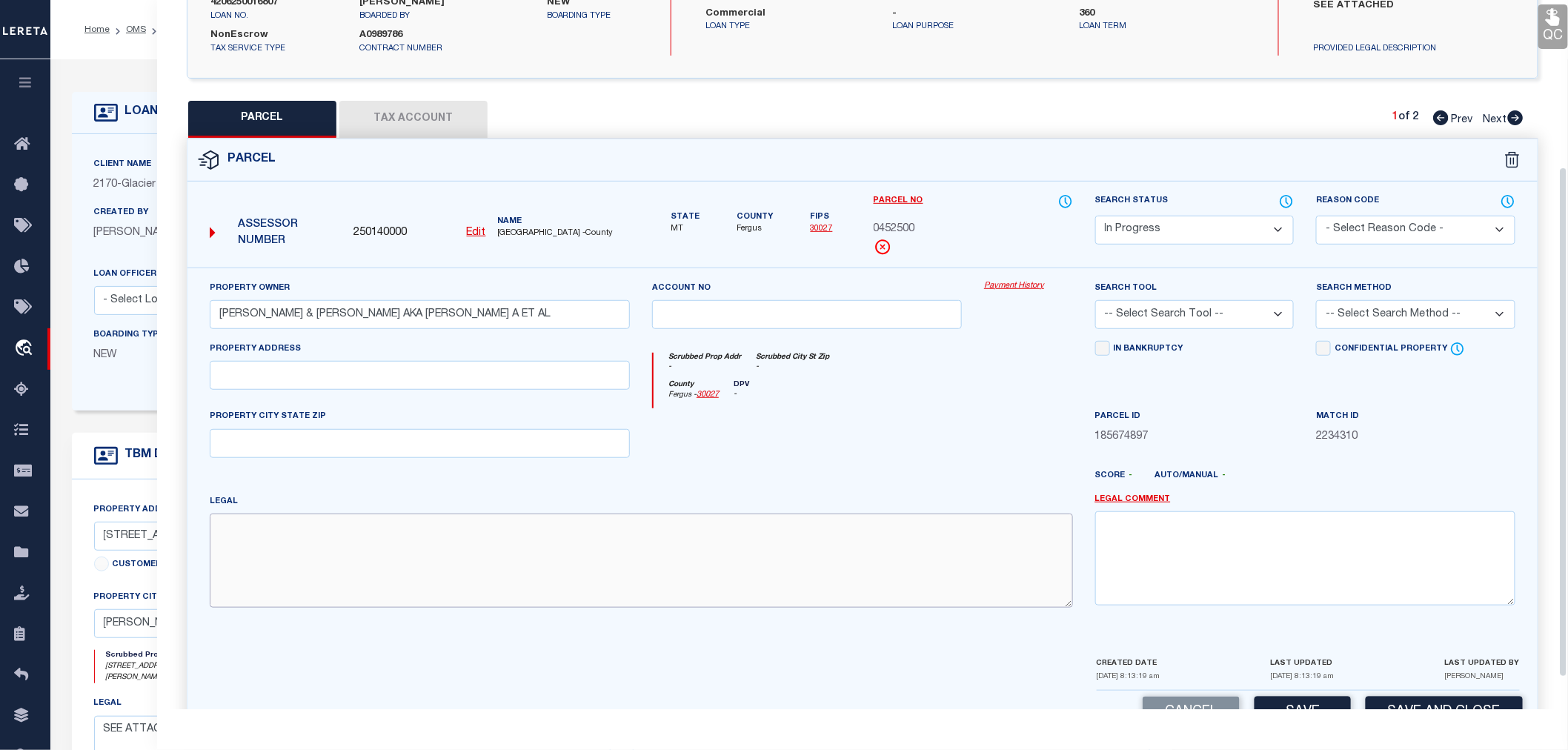
click at [313, 535] on textarea at bounding box center [641, 560] width 864 height 93
paste textarea "S09, T21 N, R18 E, ACRES 120, E2SE4, SW4SE4"
click at [471, 529] on textarea "S09, T21 N, R18 E, ACRES 120, E2SE4, SW4SE4" at bounding box center [641, 560] width 864 height 93
paste textarea "S10, T21 N, R18 E, ACRES 80, W2SW4"
click at [427, 550] on textarea "S09, T21 N, R18 E, ACRES 120, E2SE4, SW4SE4 S10, T21 N, R18 E, ACRES 80, W2SW4" at bounding box center [641, 560] width 864 height 93
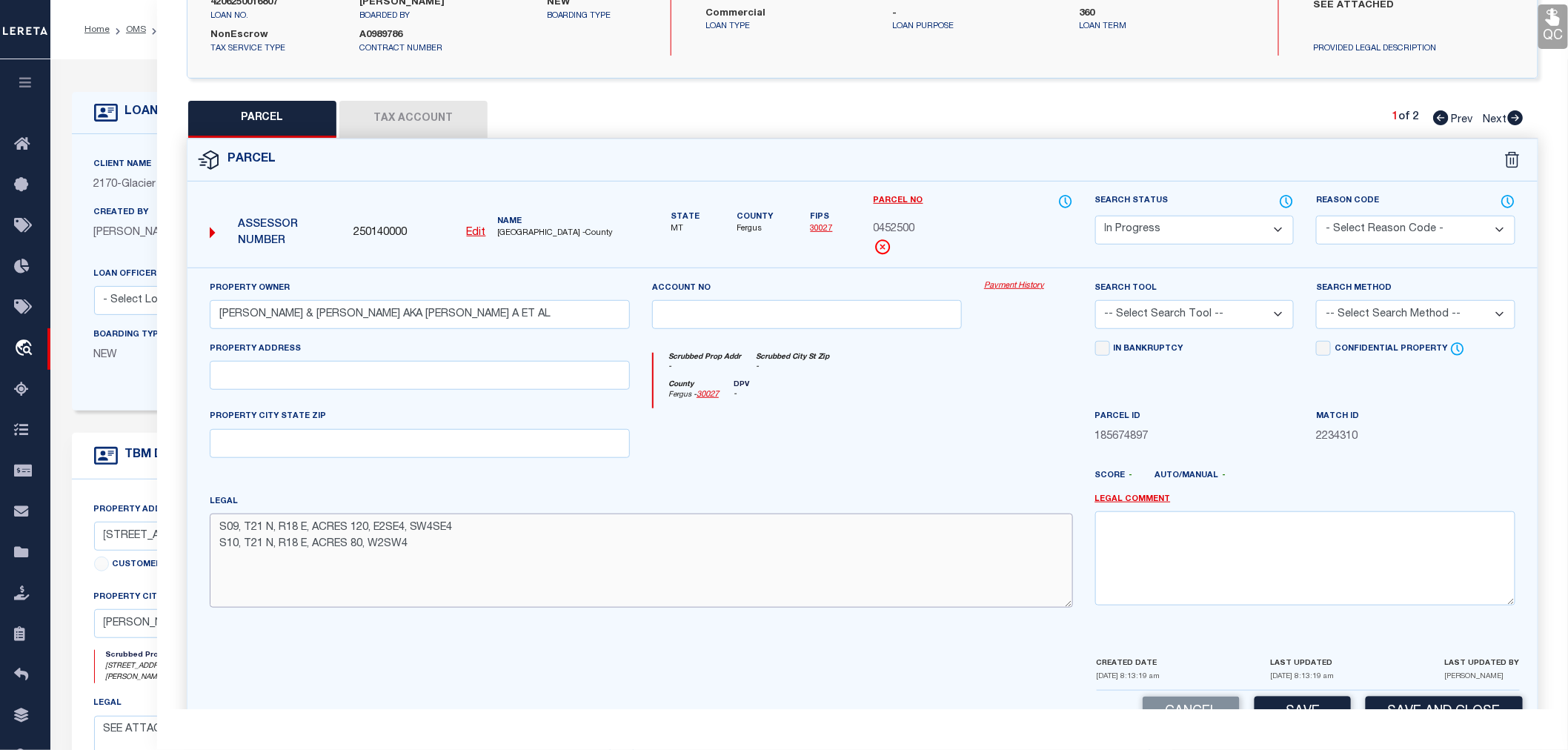
paste textarea "S15, T21 N, R18 E, ACRES 160, N2N2"
click at [1161, 312] on select "-- Select Search Tool -- 3rd Party Website Agency File Agency Website ATLS CNV-…" at bounding box center [1196, 314] width 200 height 29
click at [1096, 300] on select "-- Select Search Tool -- 3rd Party Website Agency File Agency Website ATLS CNV-…" at bounding box center [1196, 314] width 200 height 29
click at [1351, 320] on select "-- Select Search Method -- Property Address Legal Liability Info Provided" at bounding box center [1416, 314] width 200 height 29
click at [1317, 300] on select "-- Select Search Method -- Property Address Legal Liability Info Provided" at bounding box center [1416, 314] width 200 height 29
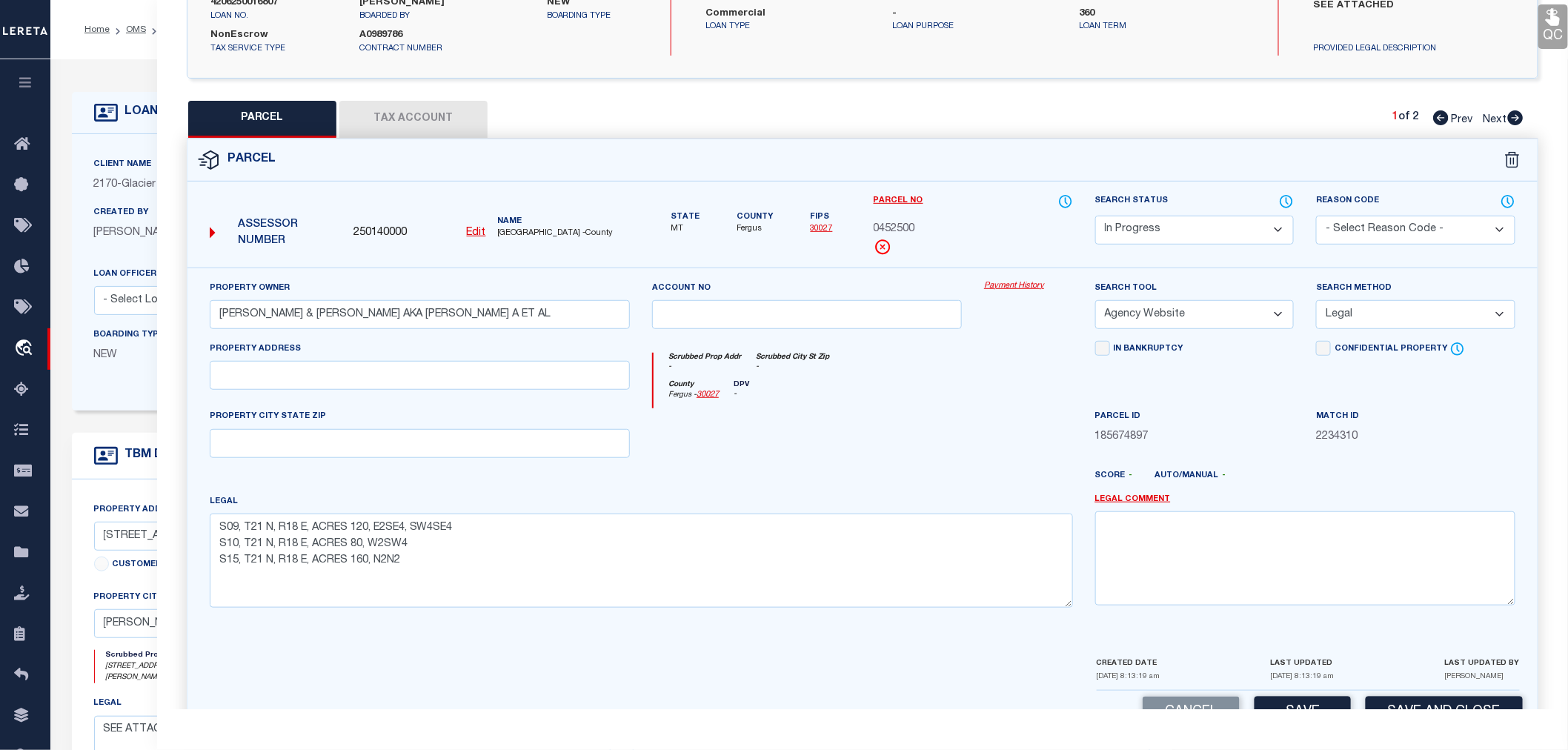
scroll to position [275, 0]
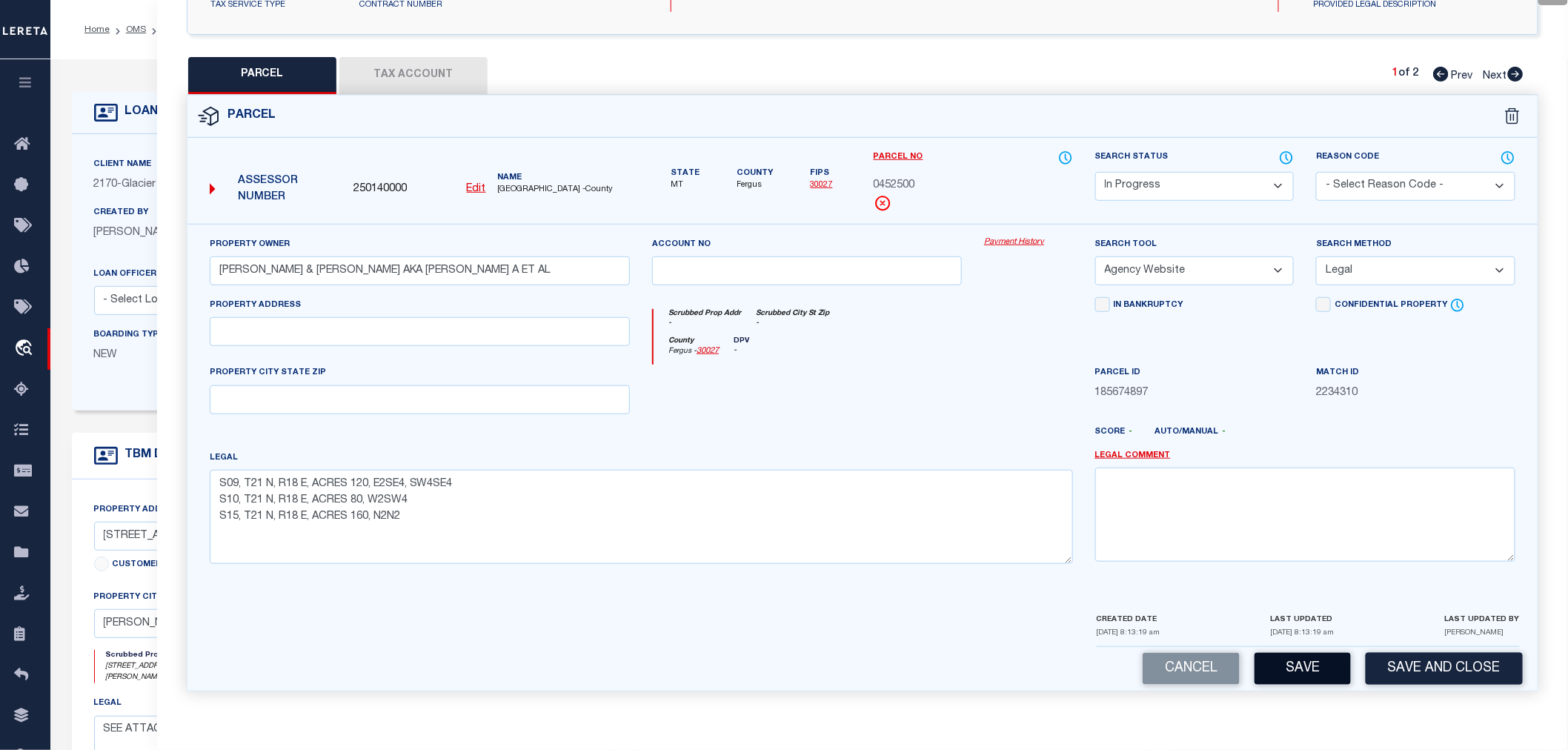
click at [1303, 661] on button "Save" at bounding box center [1303, 669] width 96 height 31
click at [444, 77] on button "Tax Account" at bounding box center [413, 76] width 148 height 37
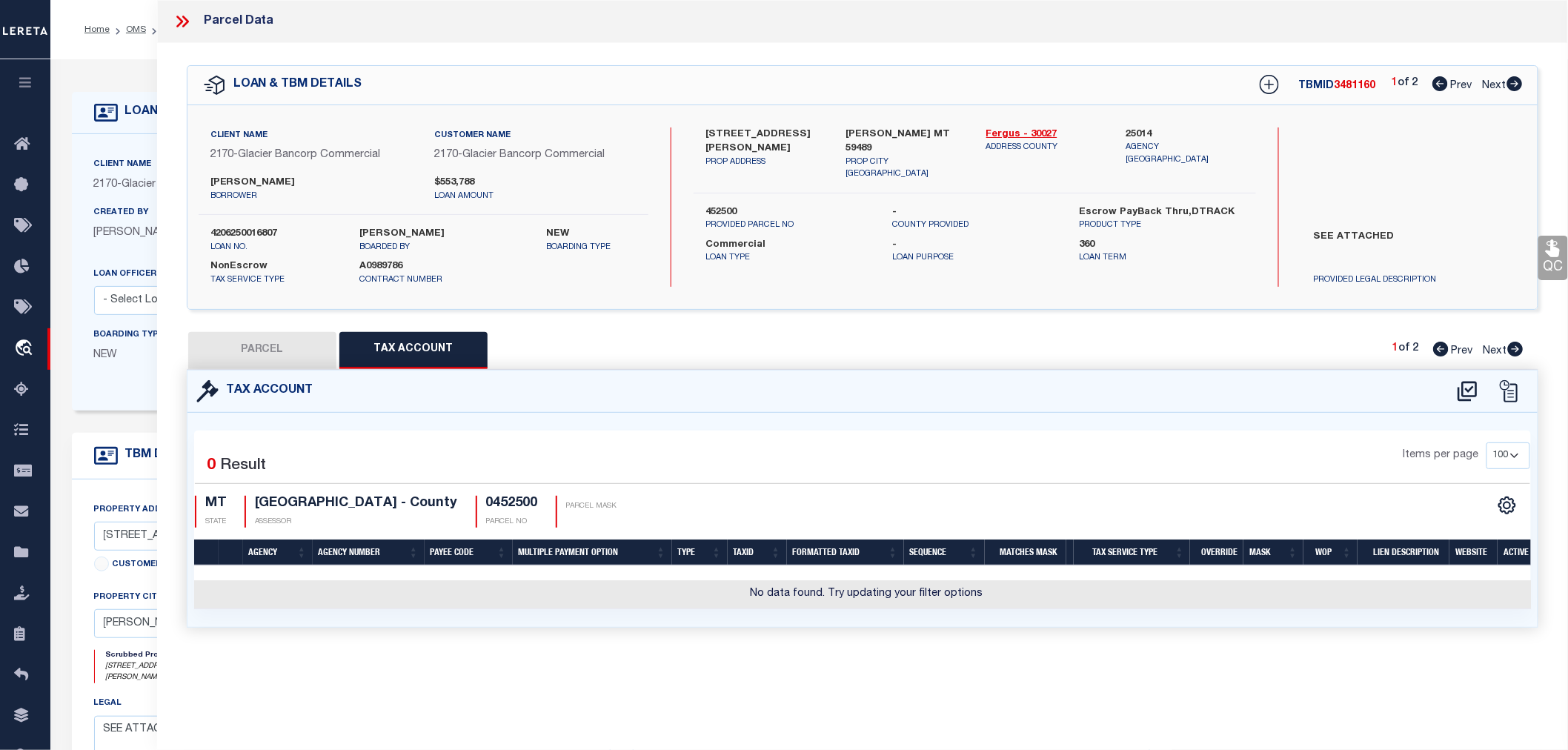
scroll to position [0, 0]
click at [1468, 390] on icon at bounding box center [1467, 392] width 24 height 24
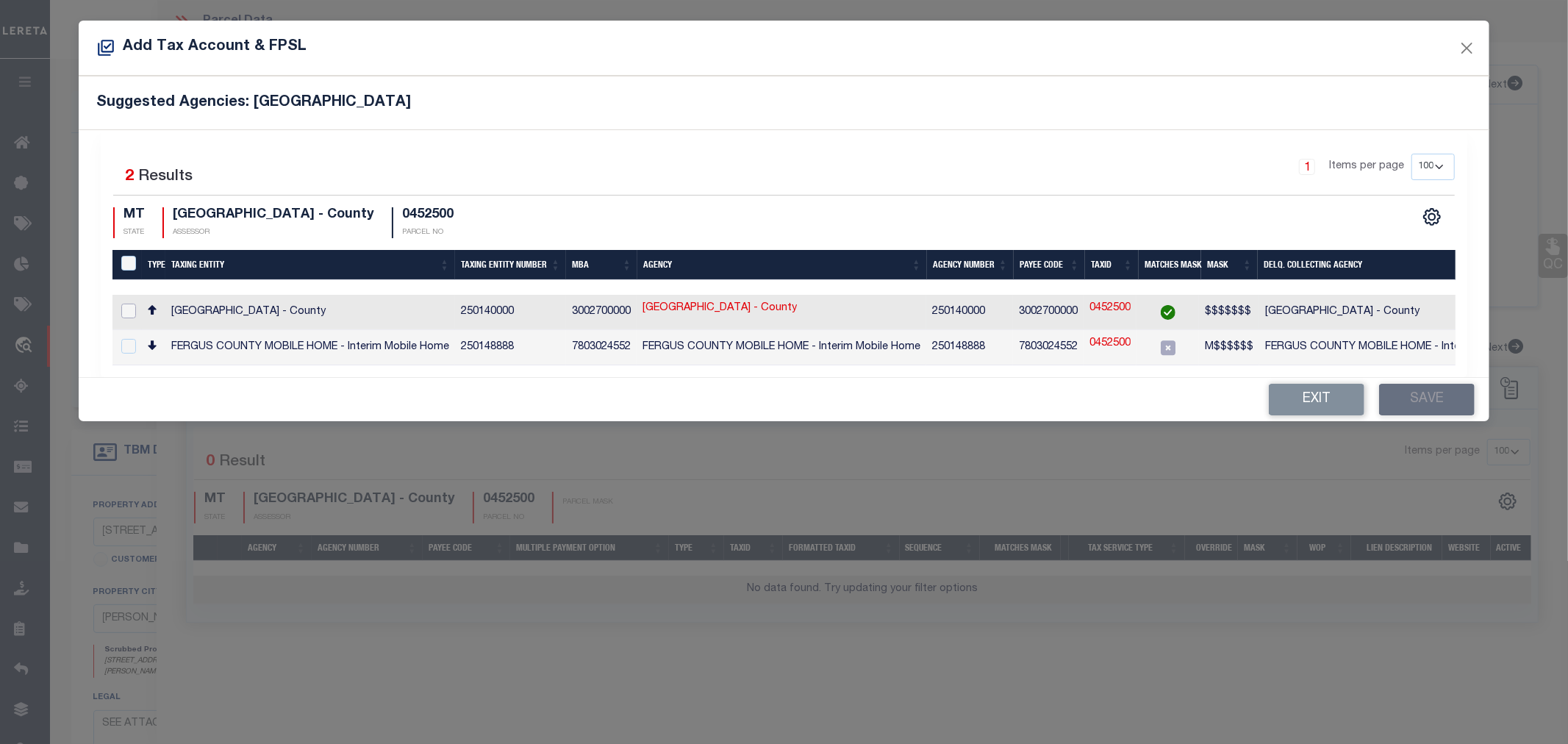
click at [132, 305] on input "checkbox" at bounding box center [128, 311] width 15 height 15
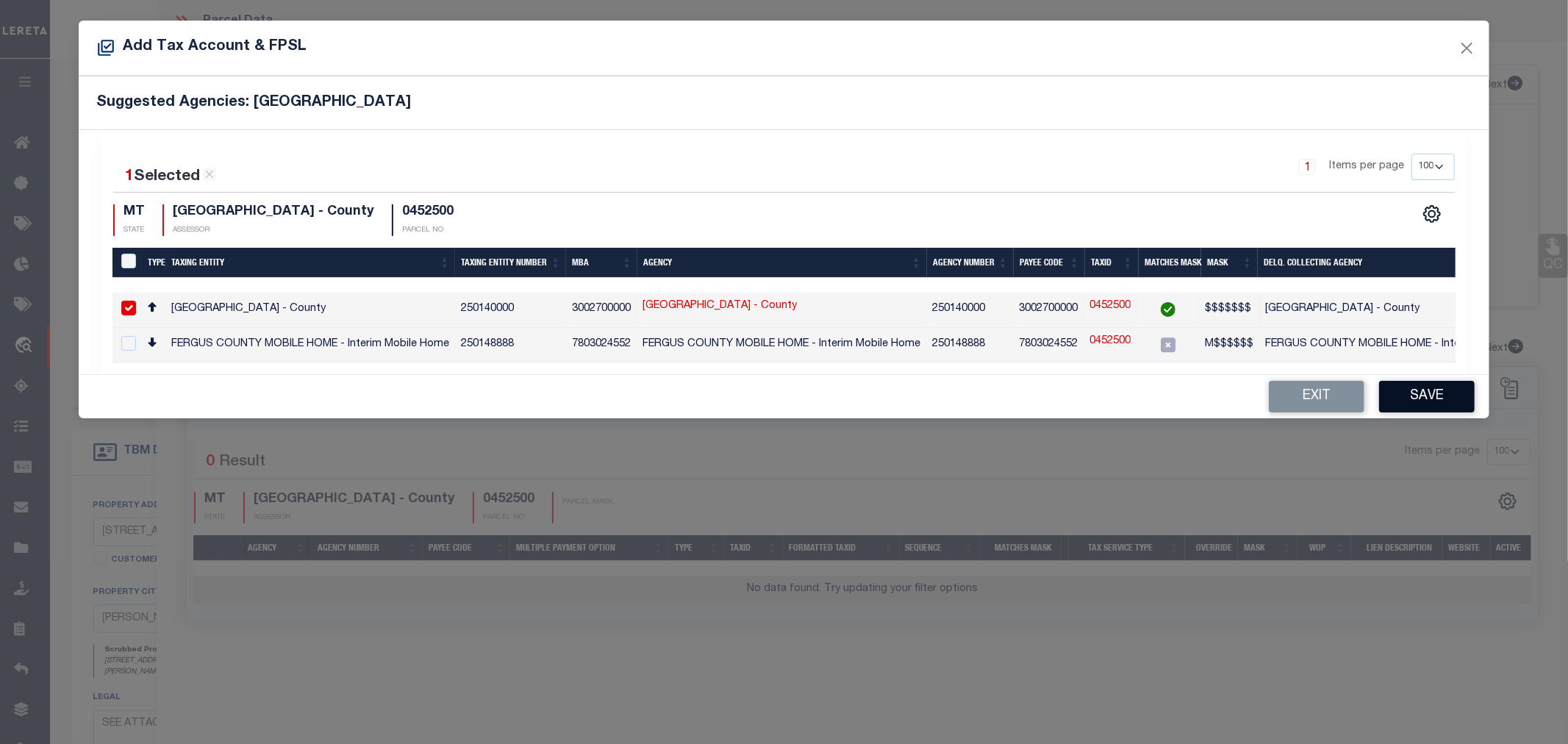
click at [1420, 402] on button "Save" at bounding box center [1427, 397] width 95 height 31
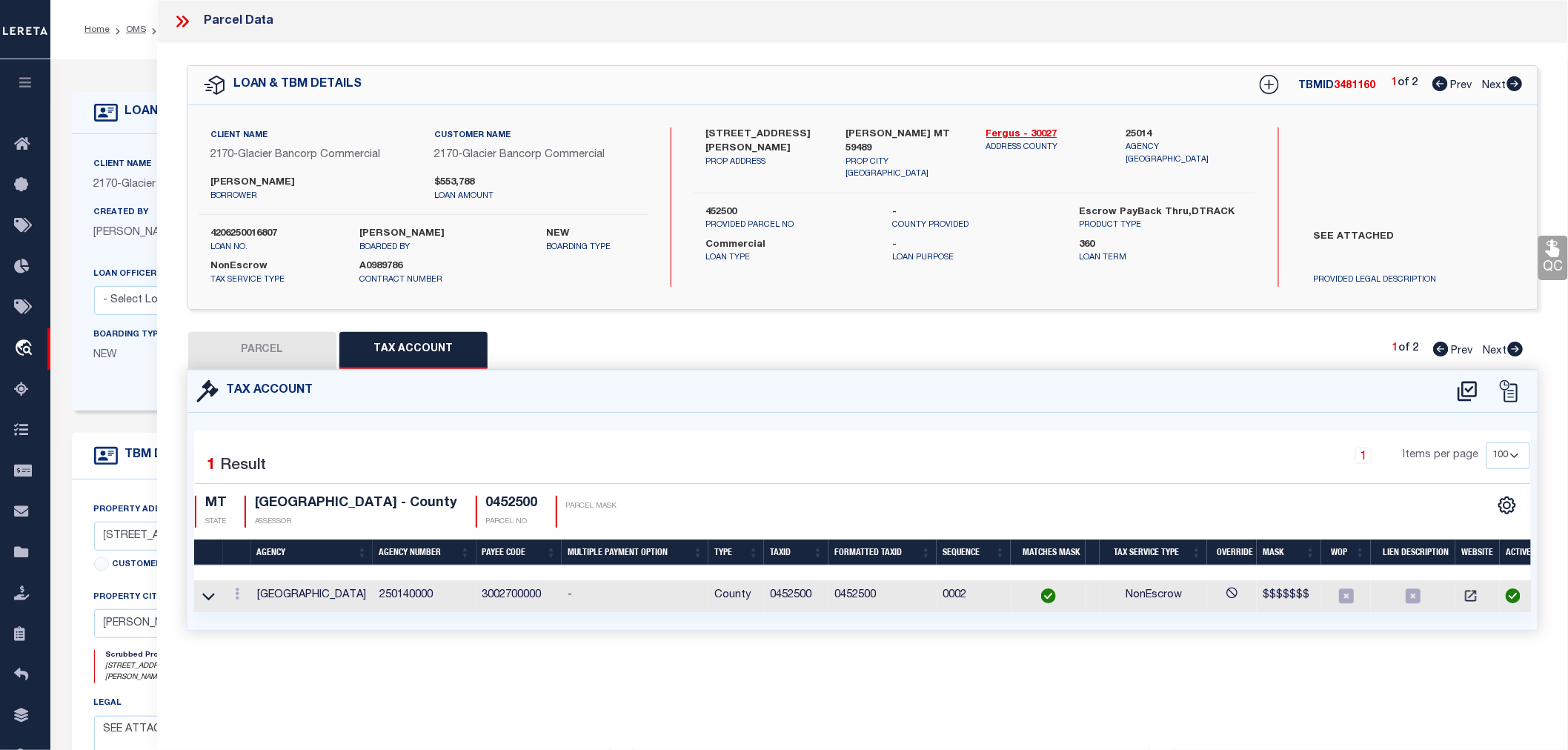
click at [257, 343] on button "PARCEL" at bounding box center [262, 350] width 148 height 37
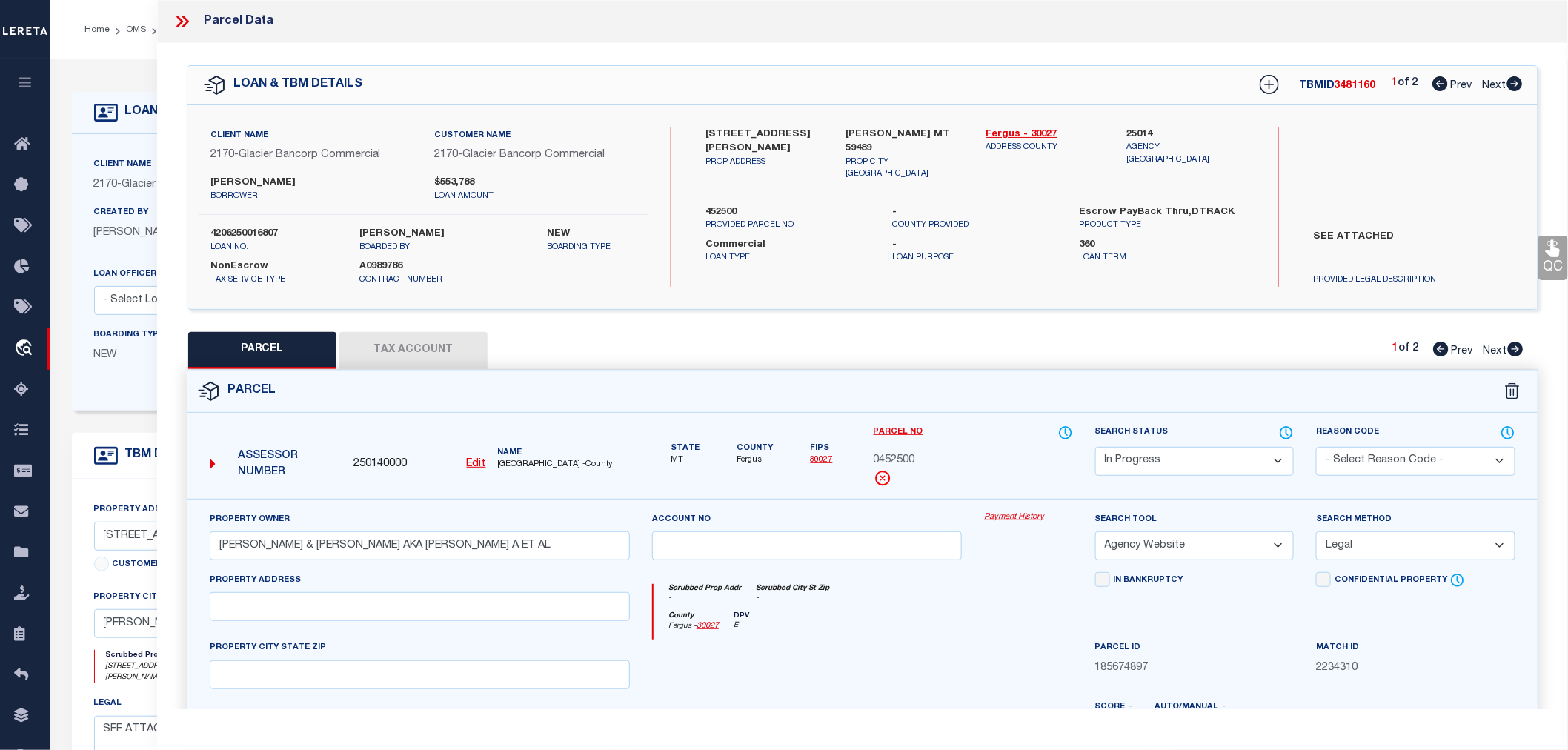
click at [1219, 459] on select "Automated Search Bad Parcel Complete Duplicate Parcel High Dollar Reporting In …" at bounding box center [1196, 461] width 200 height 29
click at [1096, 447] on select "Automated Search Bad Parcel Complete Duplicate Parcel High Dollar Reporting In …" at bounding box center [1196, 461] width 200 height 29
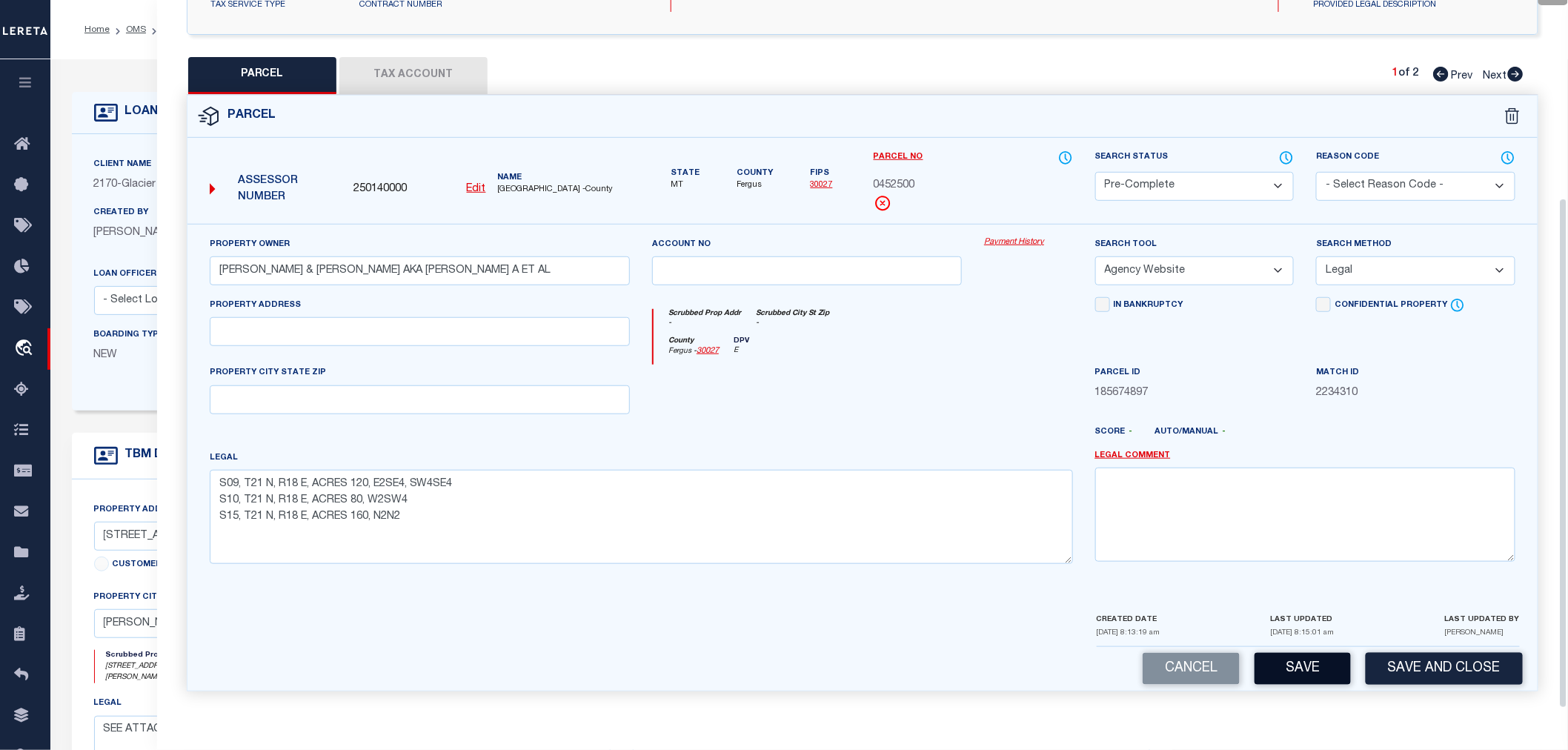
click at [1291, 669] on button "Save" at bounding box center [1303, 669] width 96 height 31
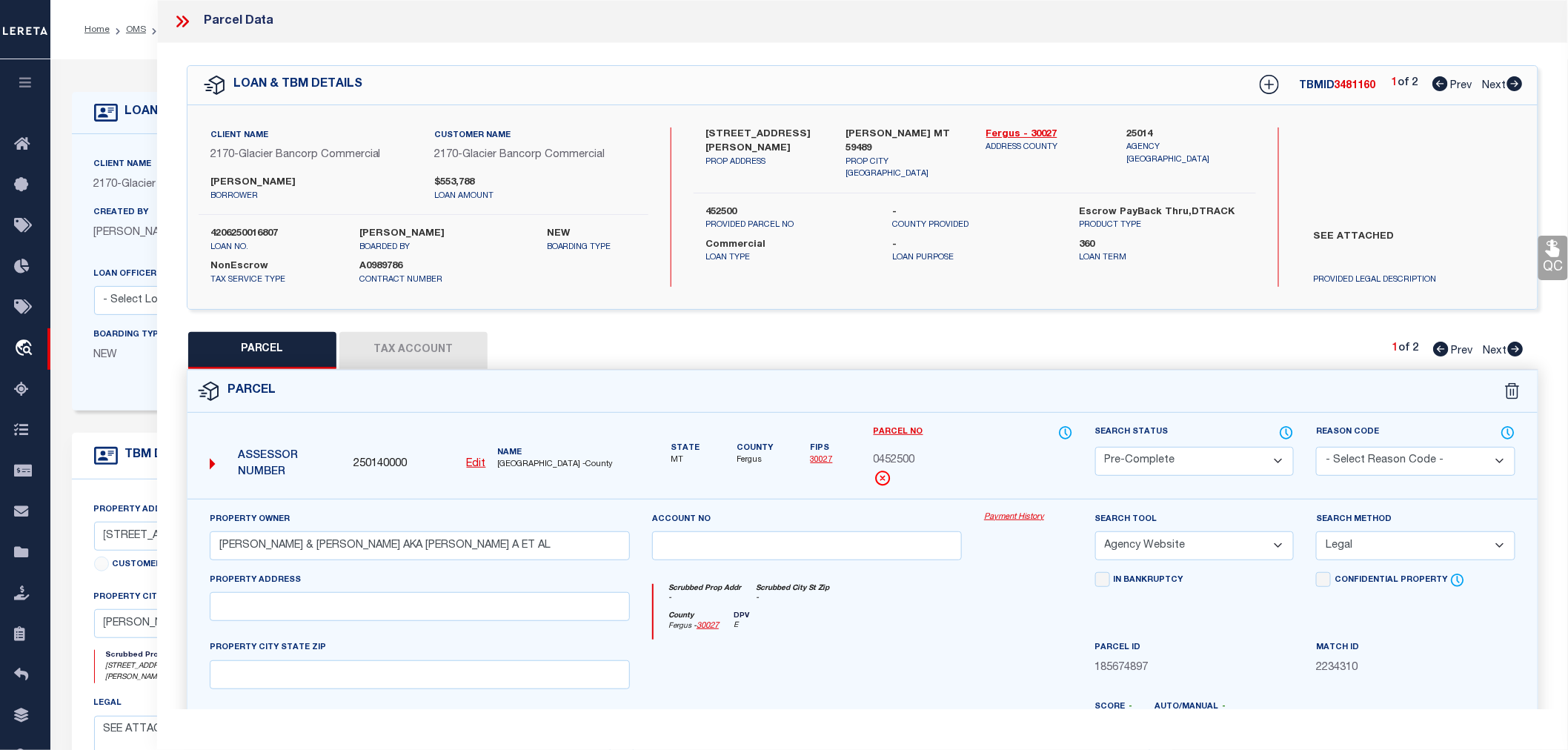
click at [246, 233] on label "4206250016807" at bounding box center [274, 234] width 128 height 15
copy label "4206250016807"
click at [1342, 85] on span "3481160" at bounding box center [1355, 85] width 42 height 10
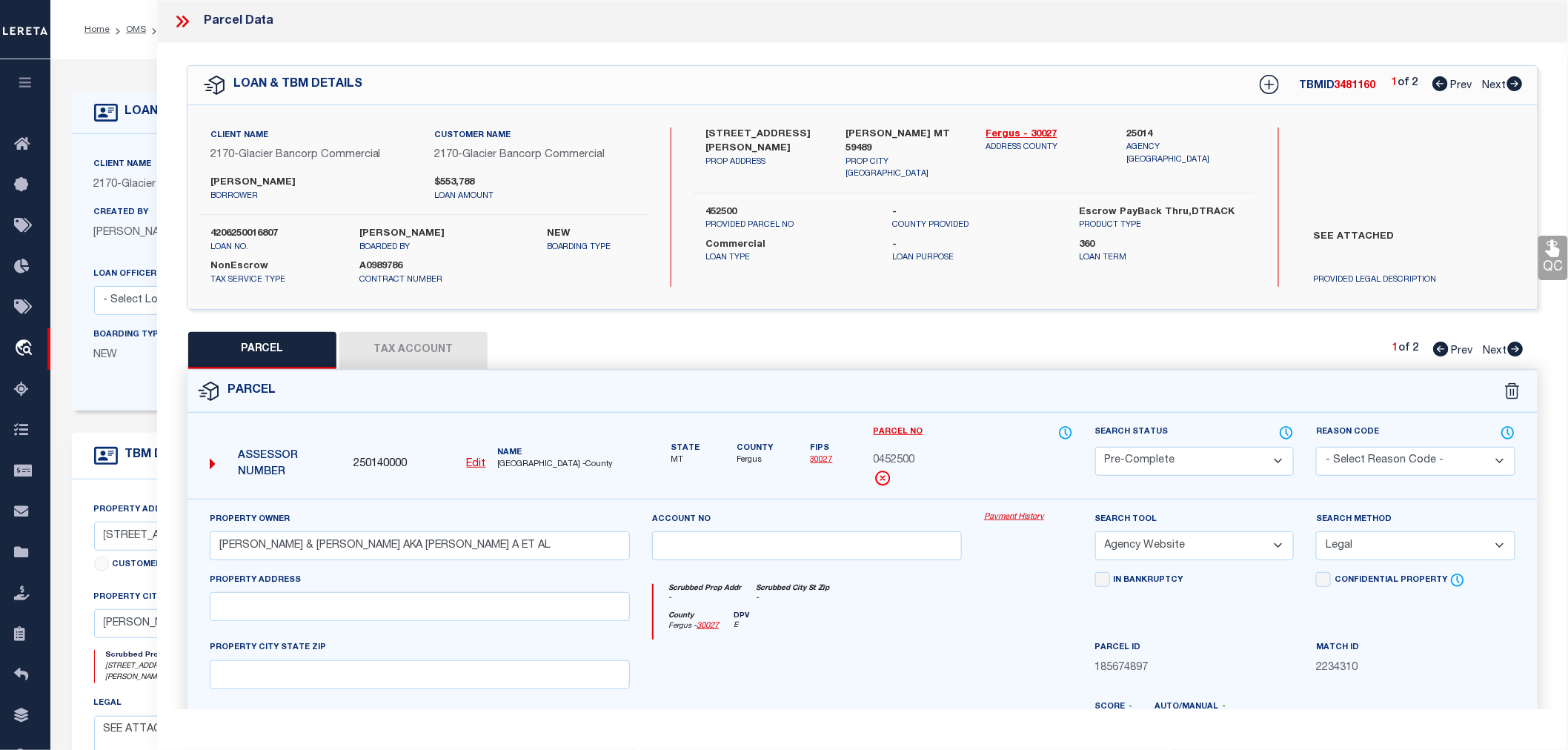
drag, startPoint x: 1361, startPoint y: 150, endPoint x: 1440, endPoint y: 105, distance: 90.9
click at [1362, 149] on div "Search by Legal Customer" at bounding box center [1415, 175] width 225 height 97
click at [1523, 81] on icon at bounding box center [1515, 84] width 17 height 15
click at [1438, 86] on icon at bounding box center [1440, 84] width 16 height 15
click at [1342, 91] on span "3481160" at bounding box center [1355, 85] width 42 height 10
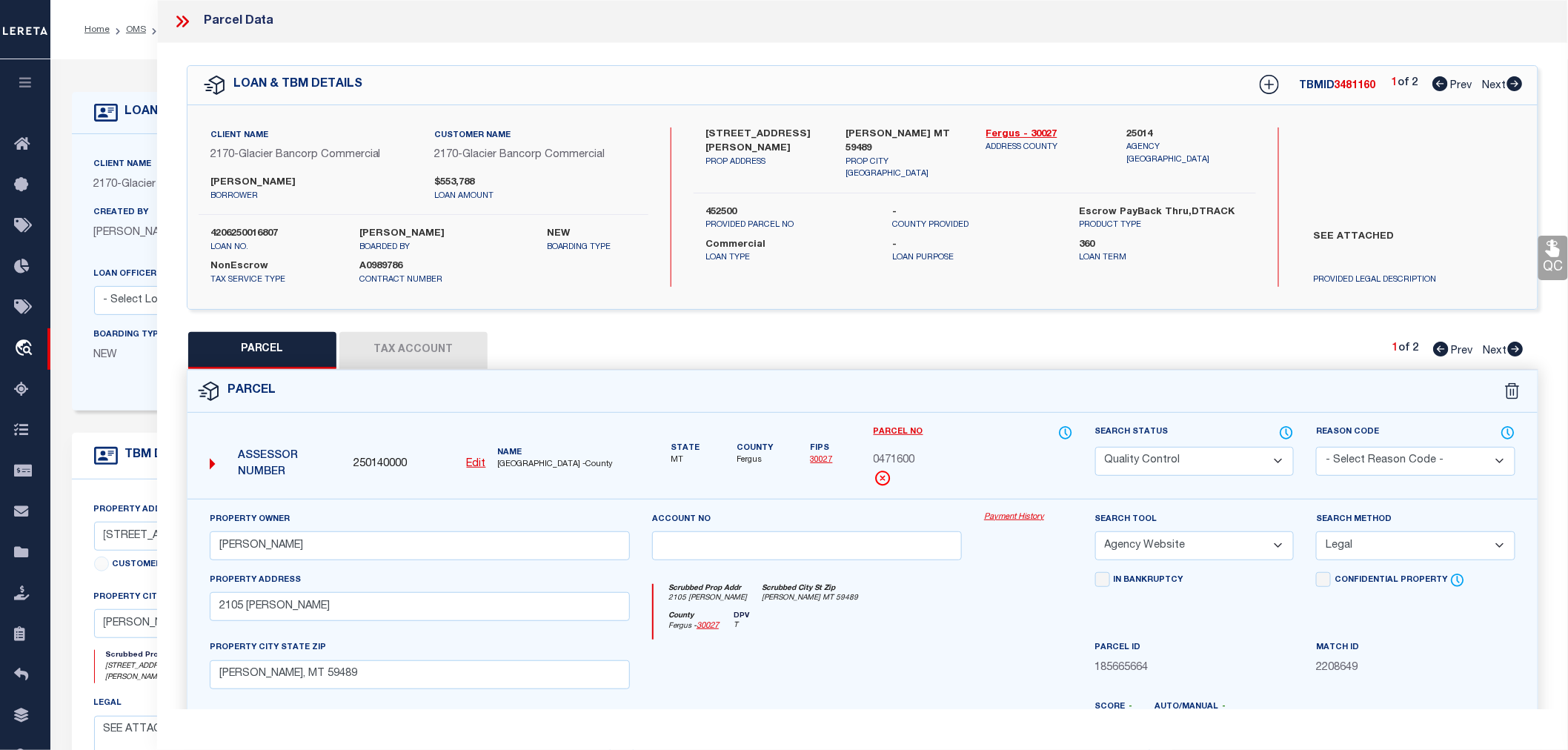
click at [1342, 91] on span "3481160" at bounding box center [1355, 85] width 42 height 10
copy span "3481160"
click at [901, 455] on span "0471600" at bounding box center [894, 461] width 42 height 17
copy span "0471600"
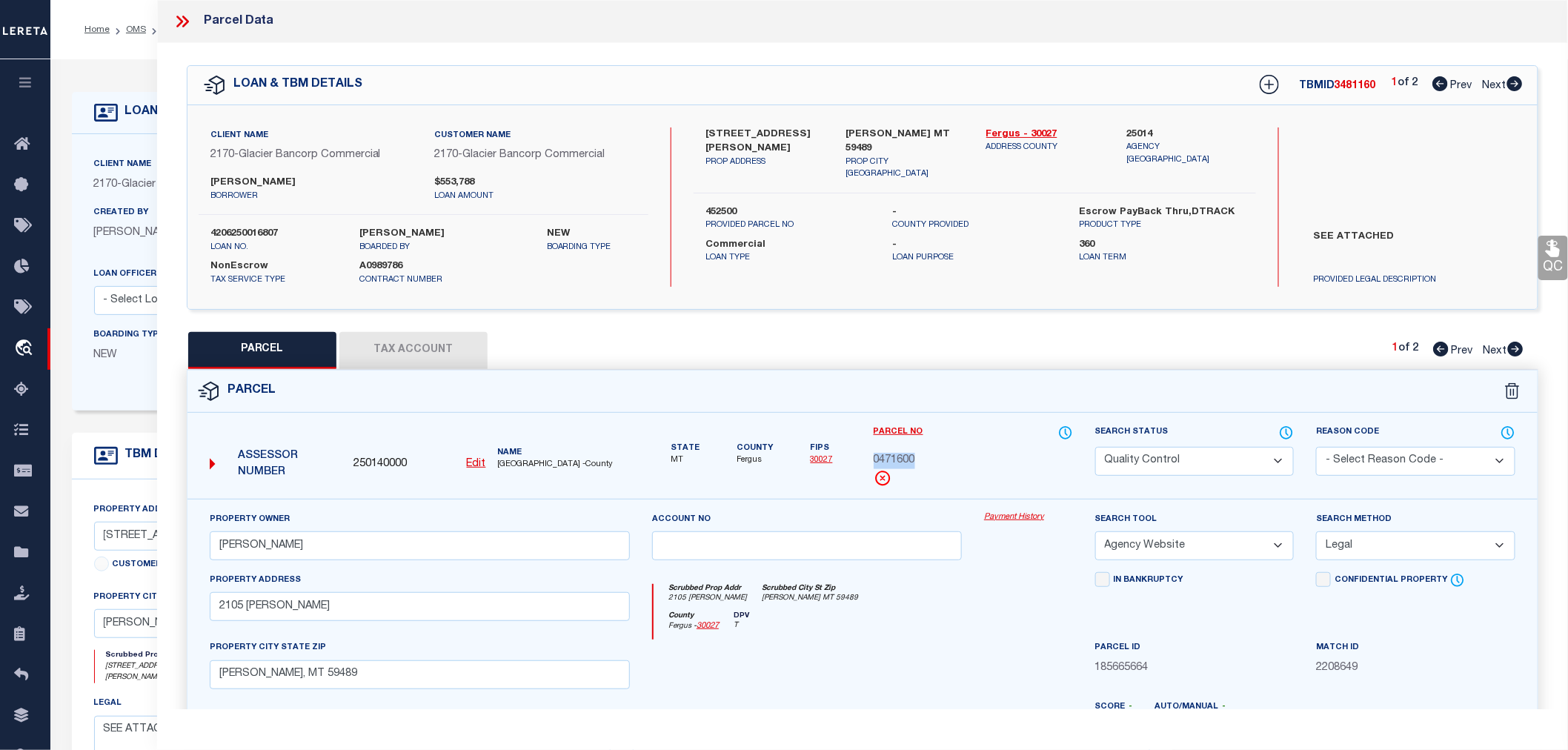
click at [1515, 344] on icon at bounding box center [1515, 349] width 16 height 15
click at [910, 458] on span "0452500" at bounding box center [894, 461] width 42 height 17
copy span "0452500"
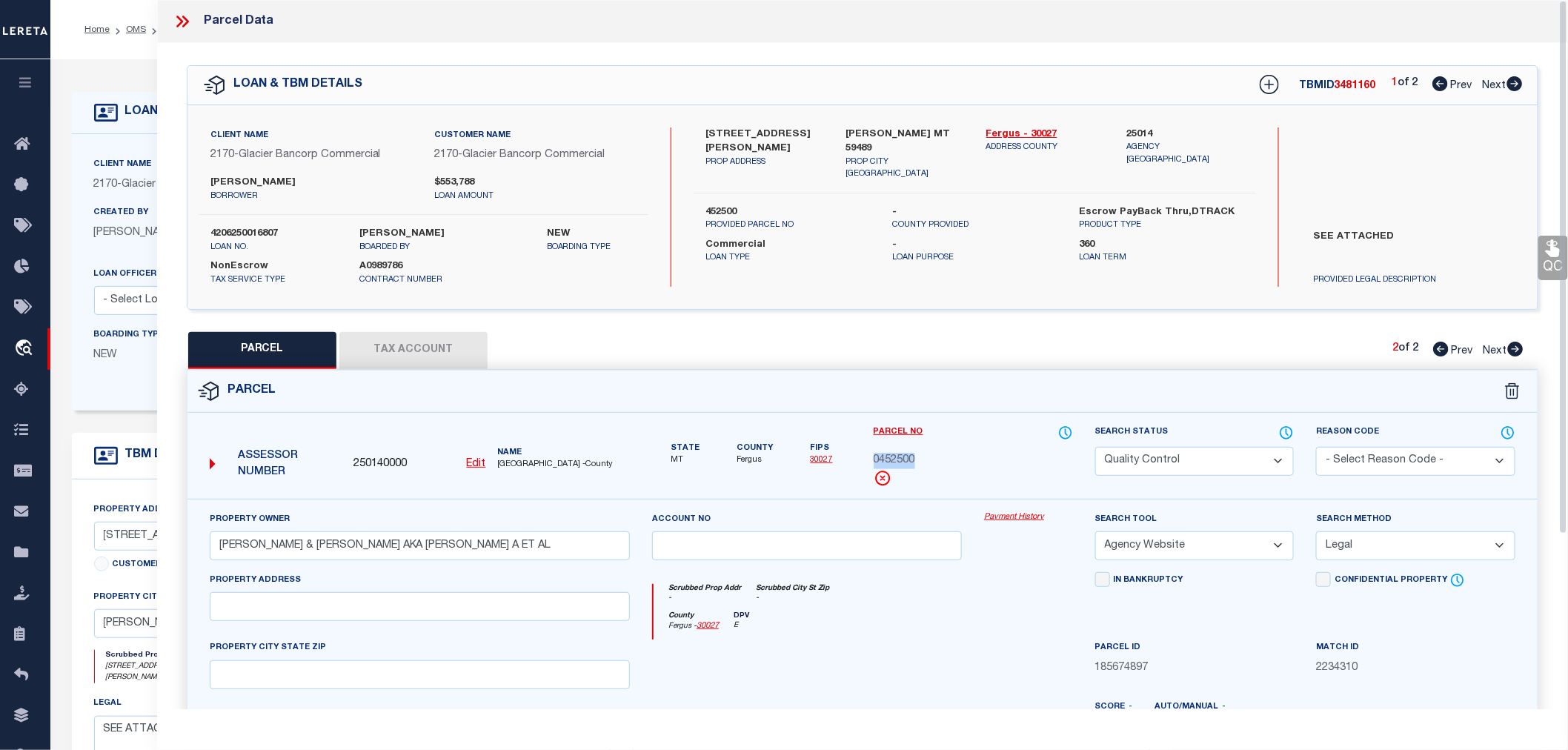
click at [1514, 83] on icon at bounding box center [1515, 84] width 16 height 15
click at [1362, 84] on span "3481171" at bounding box center [1355, 85] width 42 height 10
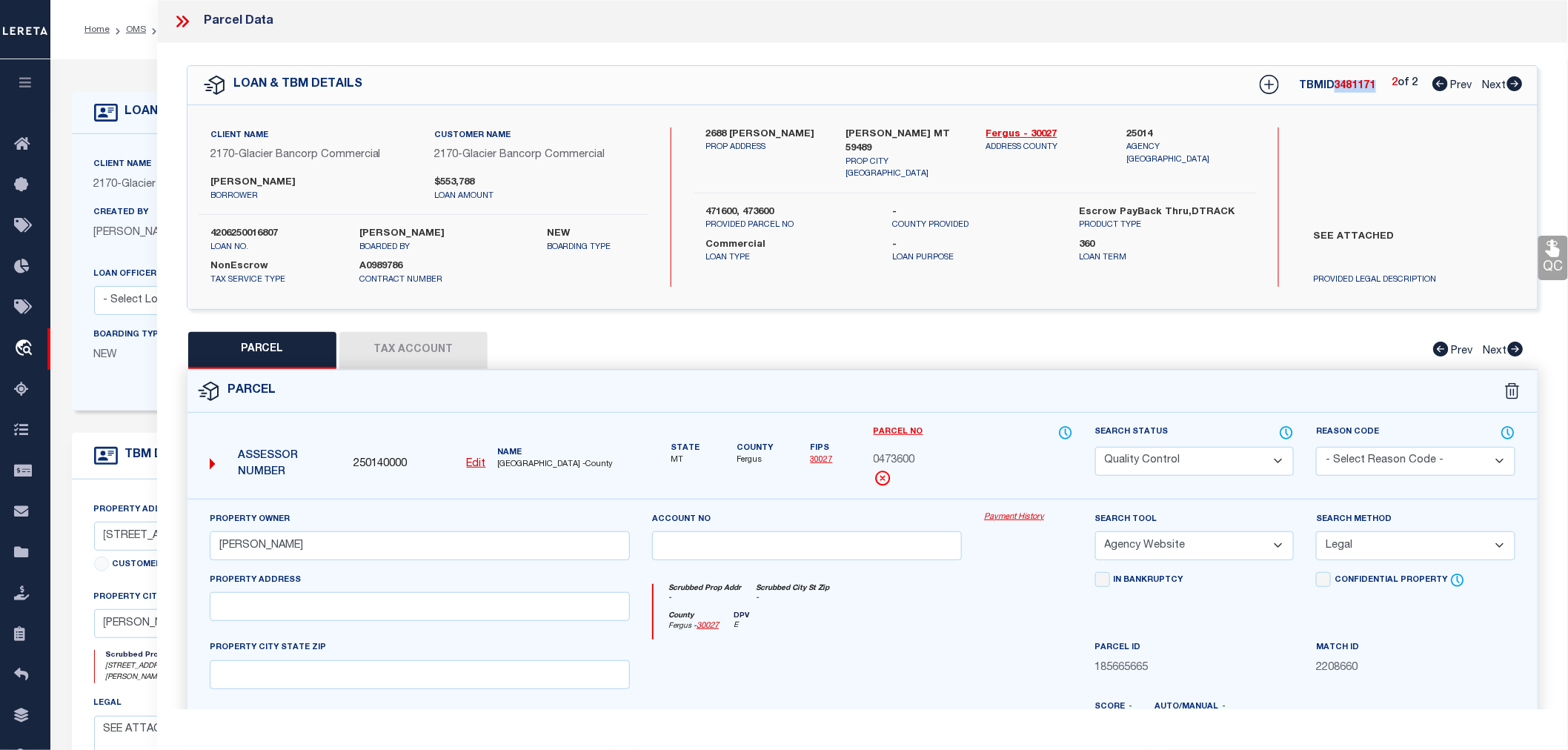
copy span "3481171"
click at [895, 460] on span "0473600" at bounding box center [894, 461] width 42 height 17
copy span "0473600"
click at [186, 24] on icon at bounding box center [185, 21] width 6 height 12
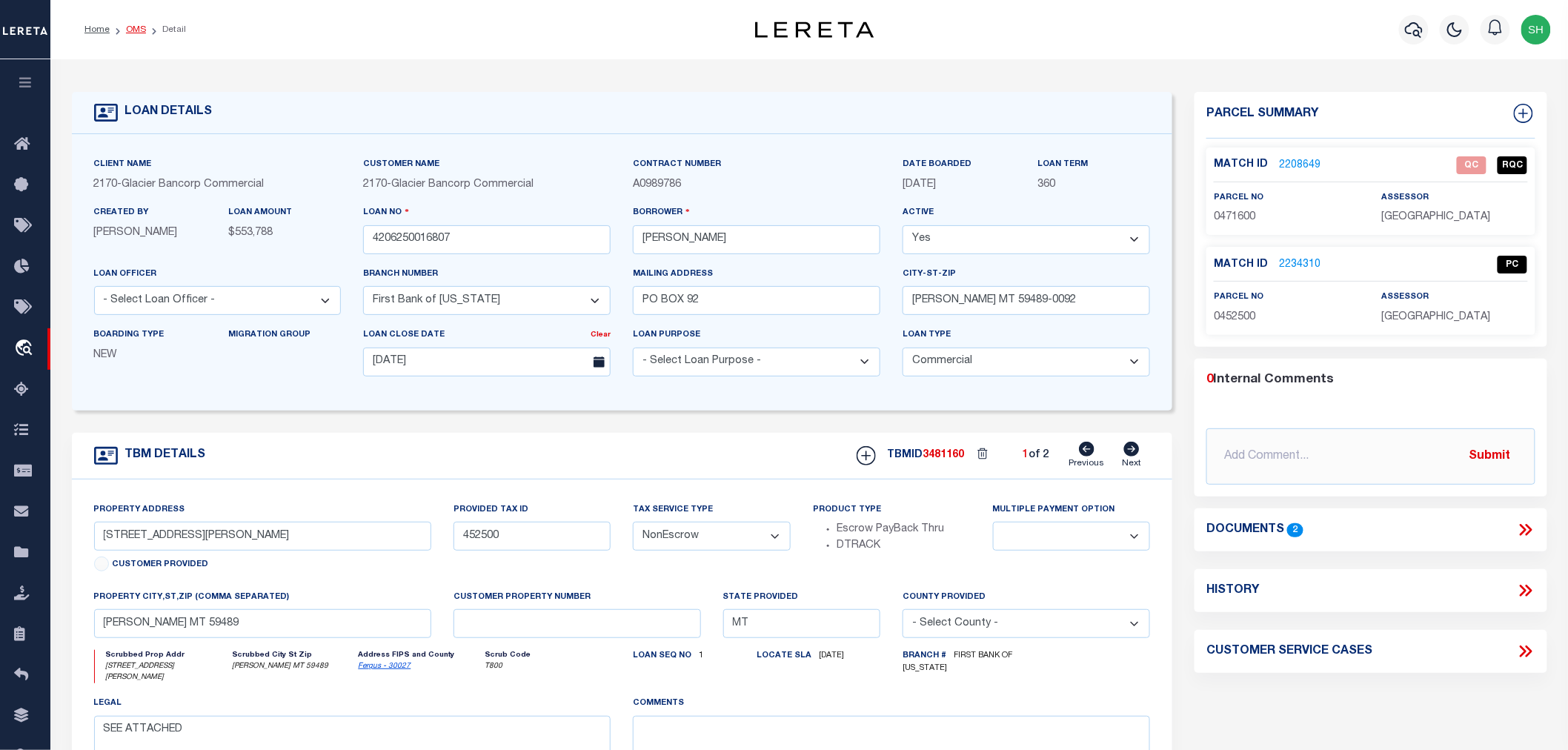
click at [129, 27] on link "OMS" at bounding box center [136, 30] width 20 height 9
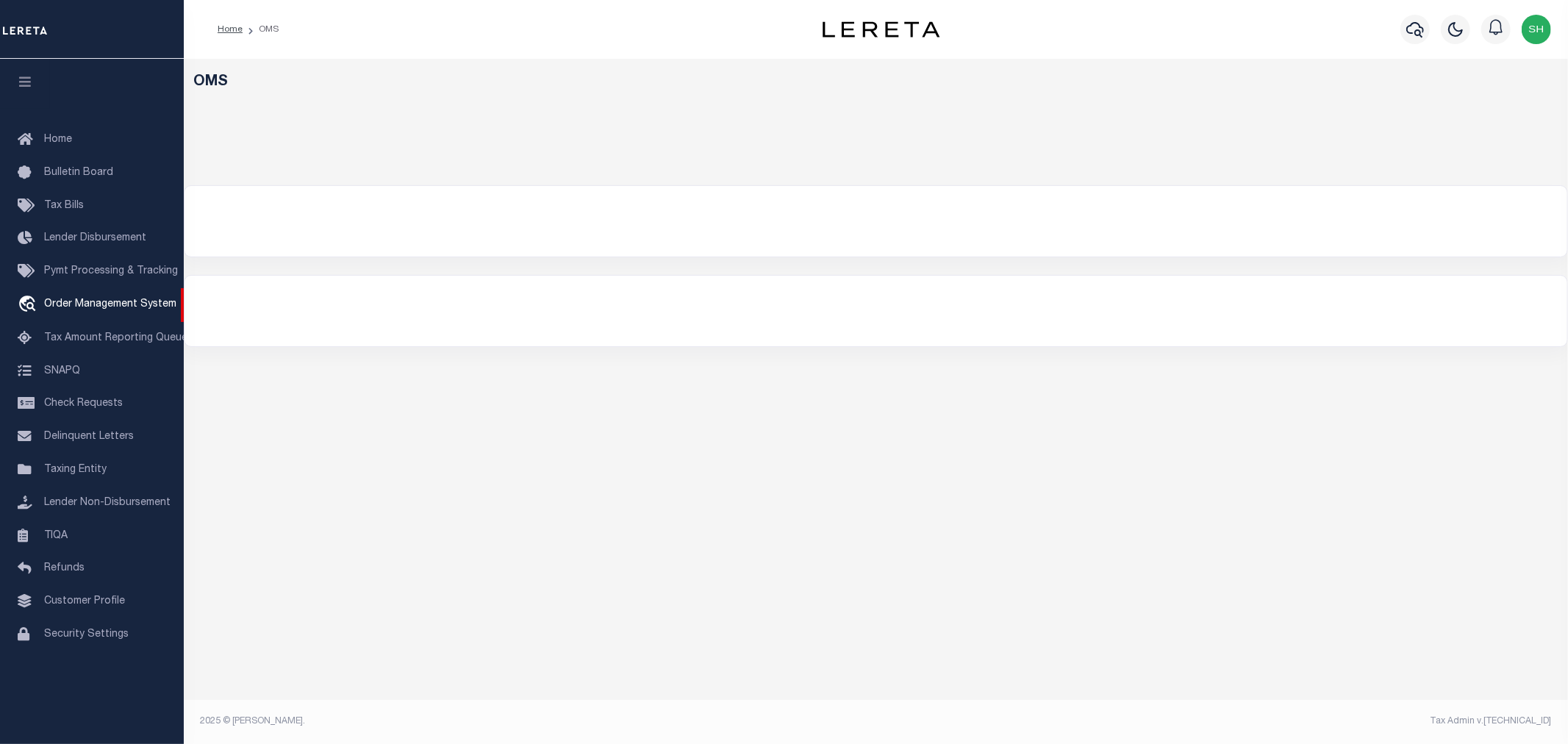
select select "200"
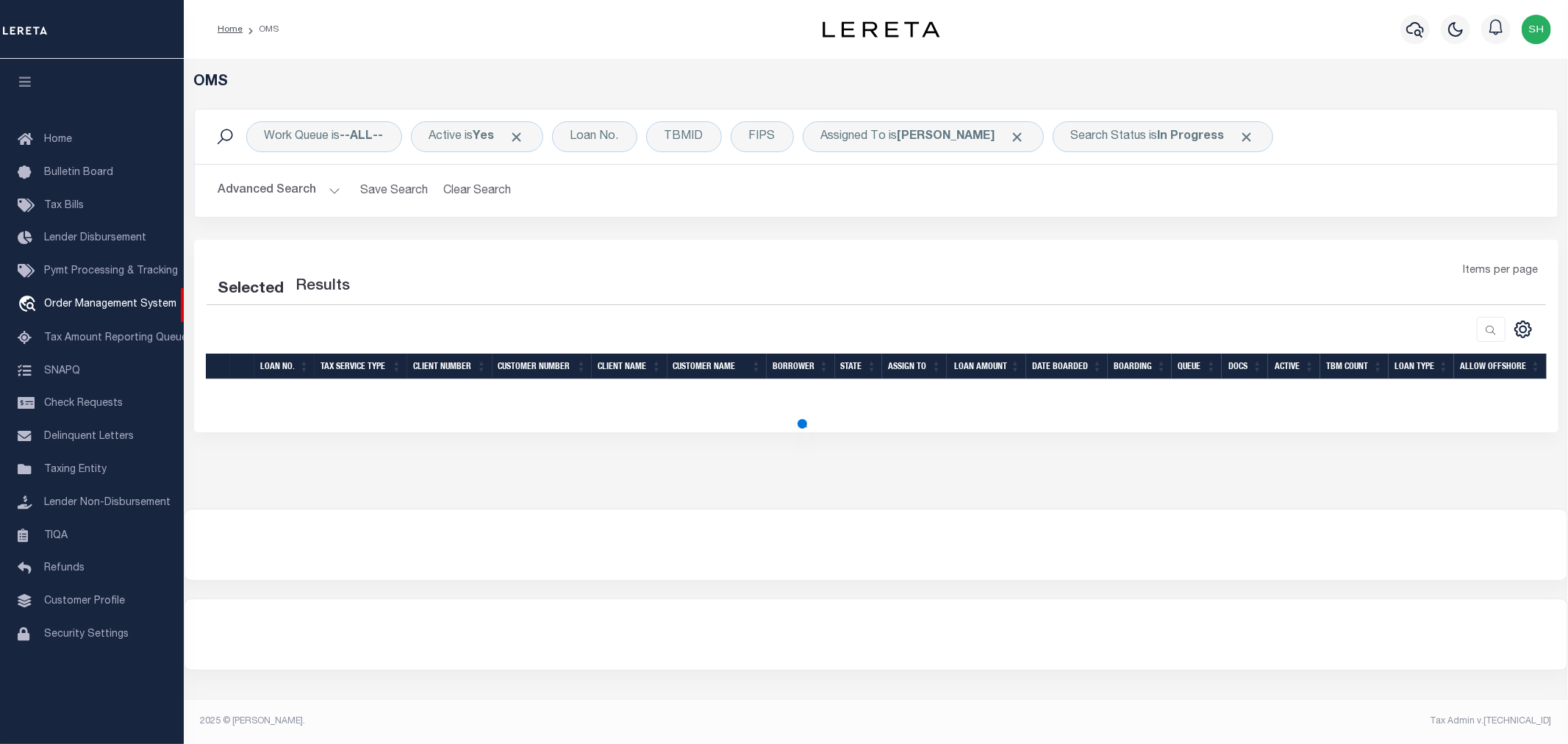
select select "200"
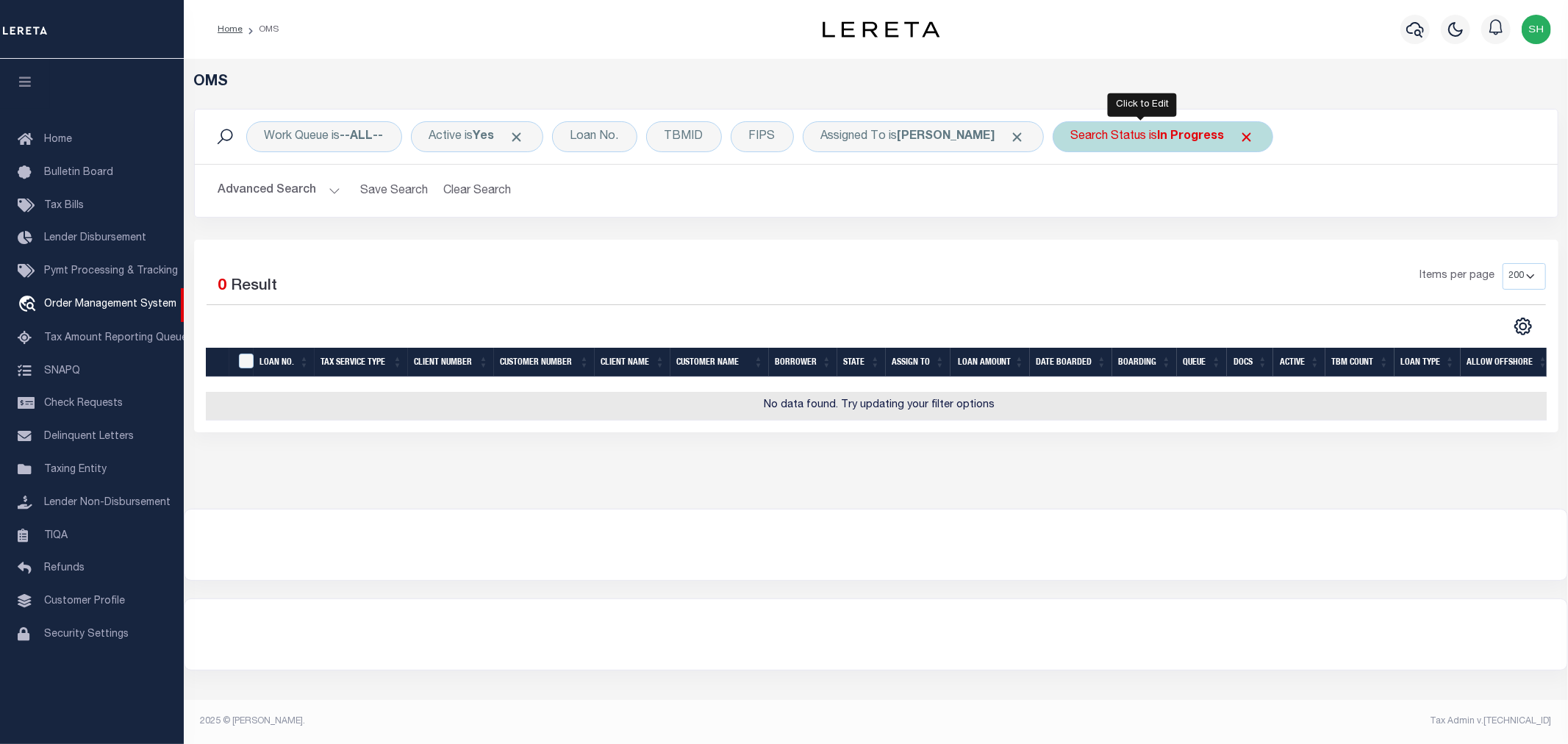
click at [1088, 139] on div "Search Status is In Progress" at bounding box center [1163, 137] width 221 height 31
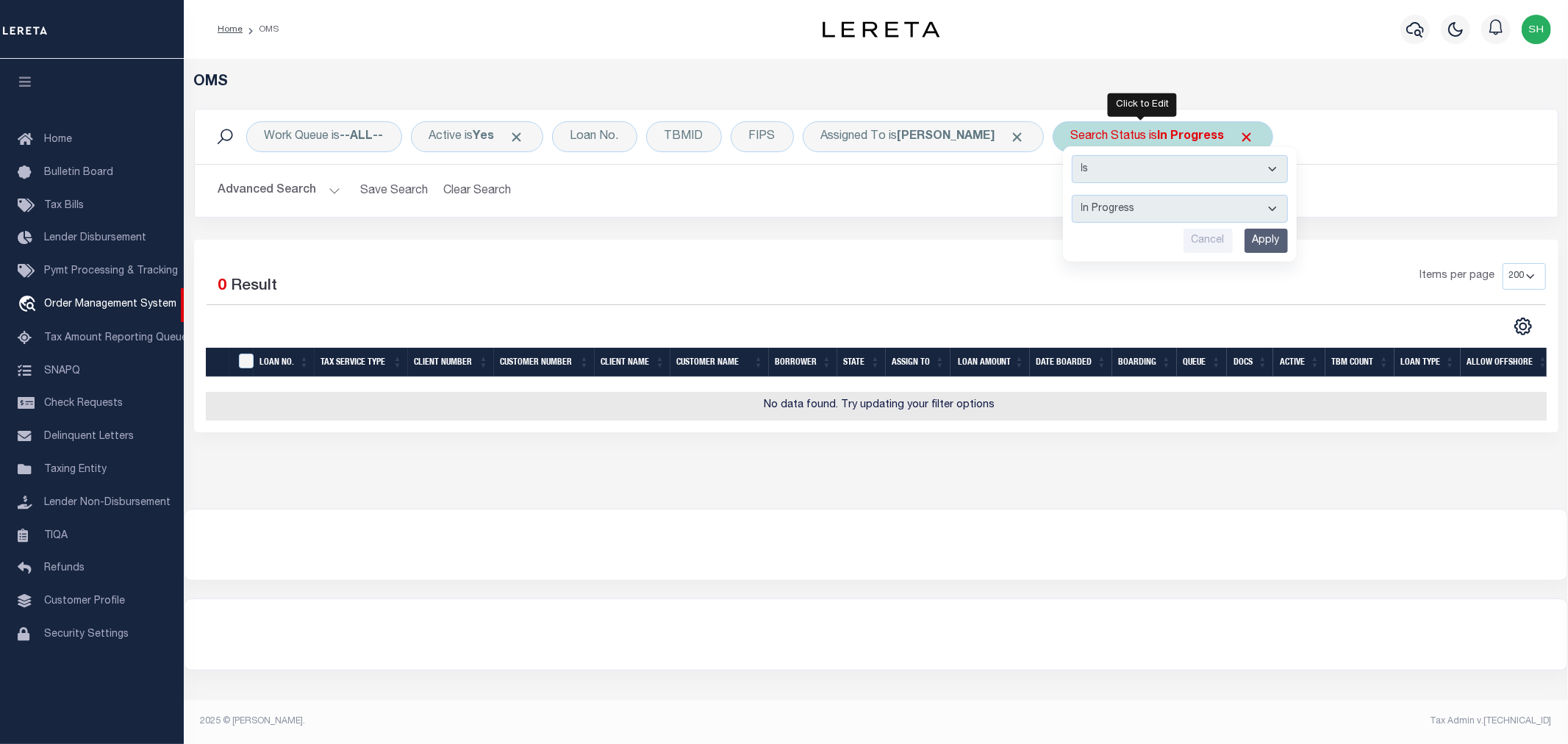
click at [1098, 207] on select "Automated Search Bad Parcel Complete Duplicate Parcel High Dollar Reporting In …" at bounding box center [1180, 209] width 216 height 27
select select "RD"
click at [1072, 195] on select "Automated Search Bad Parcel Complete Duplicate Parcel High Dollar Reporting In …" at bounding box center [1180, 209] width 216 height 27
click at [1245, 237] on input "Apply" at bounding box center [1266, 240] width 43 height 24
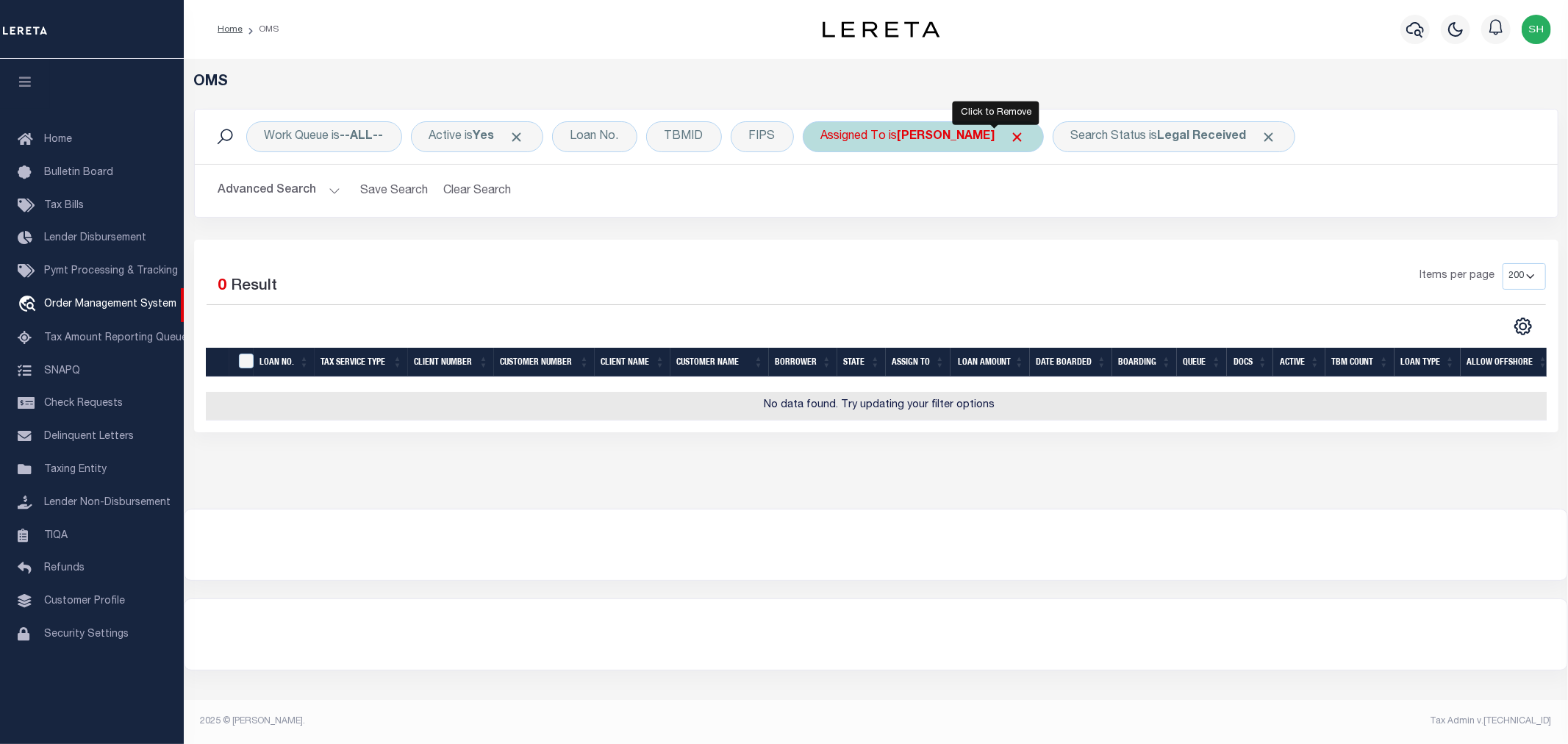
click at [1010, 136] on span "Click to Remove" at bounding box center [1017, 137] width 16 height 16
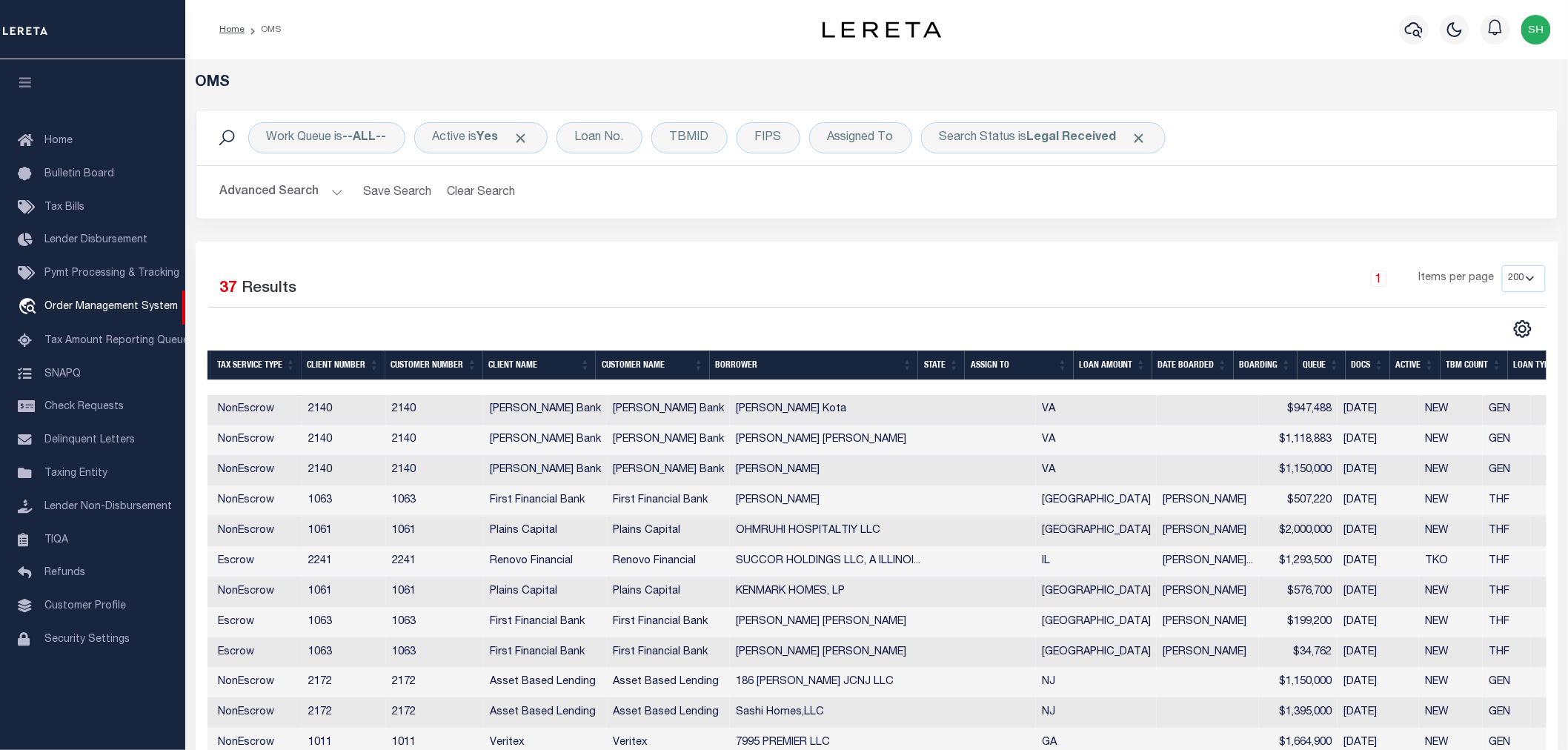
scroll to position [0, 180]
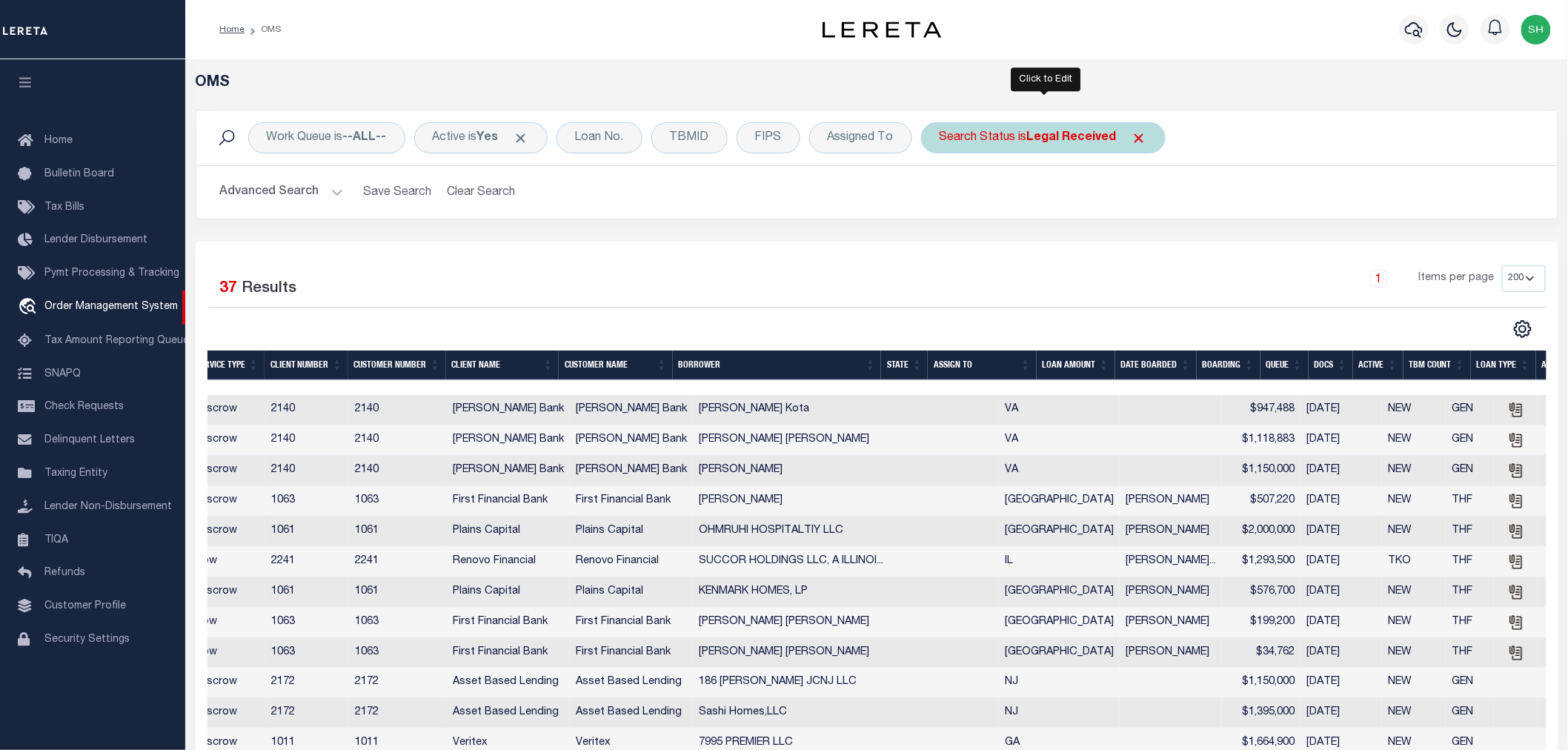
click at [1014, 134] on div "Search Status is Legal Received" at bounding box center [1043, 138] width 245 height 31
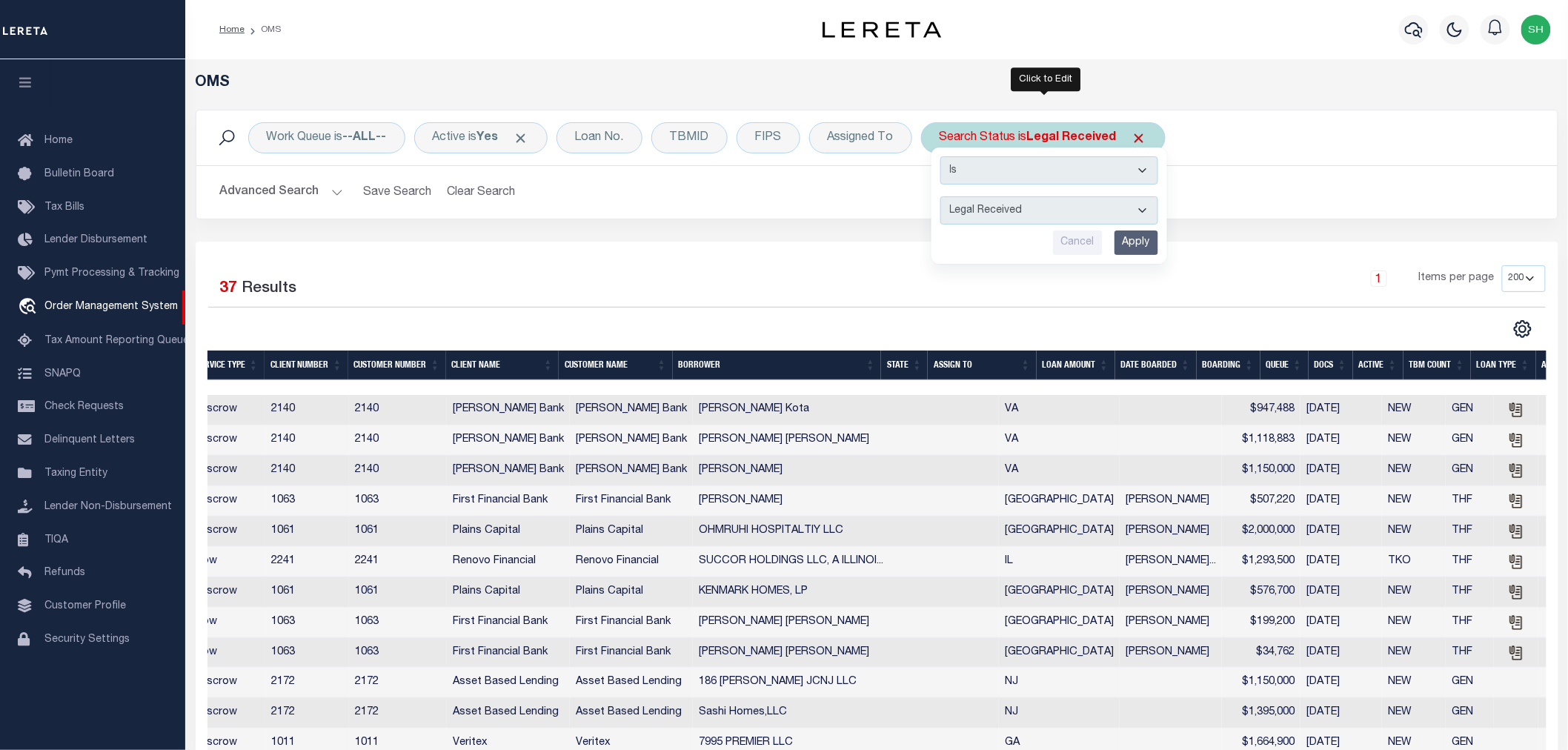
click at [1004, 210] on select "Automated Search Bad Parcel Complete Duplicate Parcel High Dollar Reporting In …" at bounding box center [1050, 211] width 218 height 28
select select "IP"
click at [942, 197] on select "Automated Search Bad Parcel Complete Duplicate Parcel High Dollar Reporting In …" at bounding box center [1050, 211] width 218 height 28
click at [1140, 246] on input "Apply" at bounding box center [1136, 242] width 43 height 24
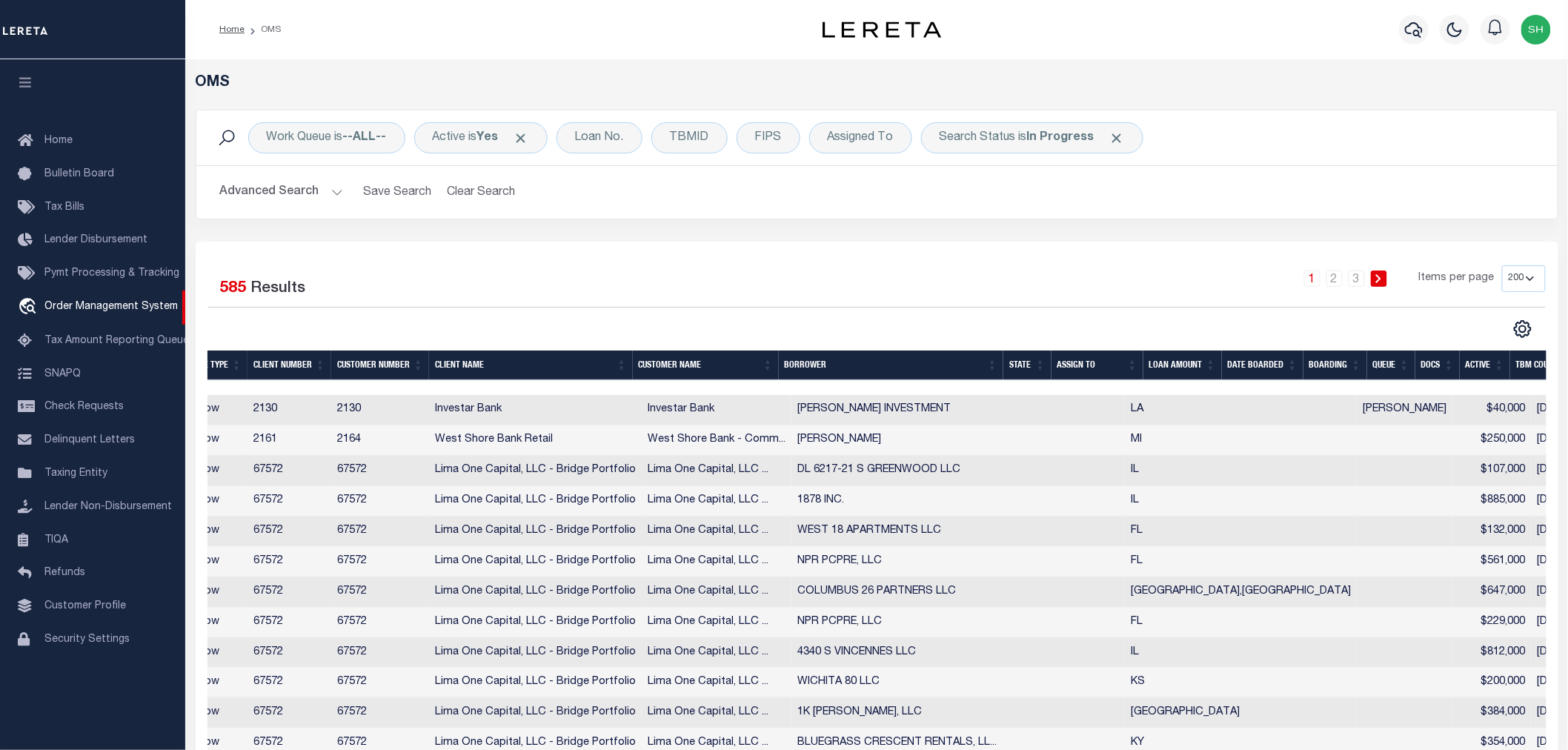
scroll to position [0, 0]
